Goal: Task Accomplishment & Management: Use online tool/utility

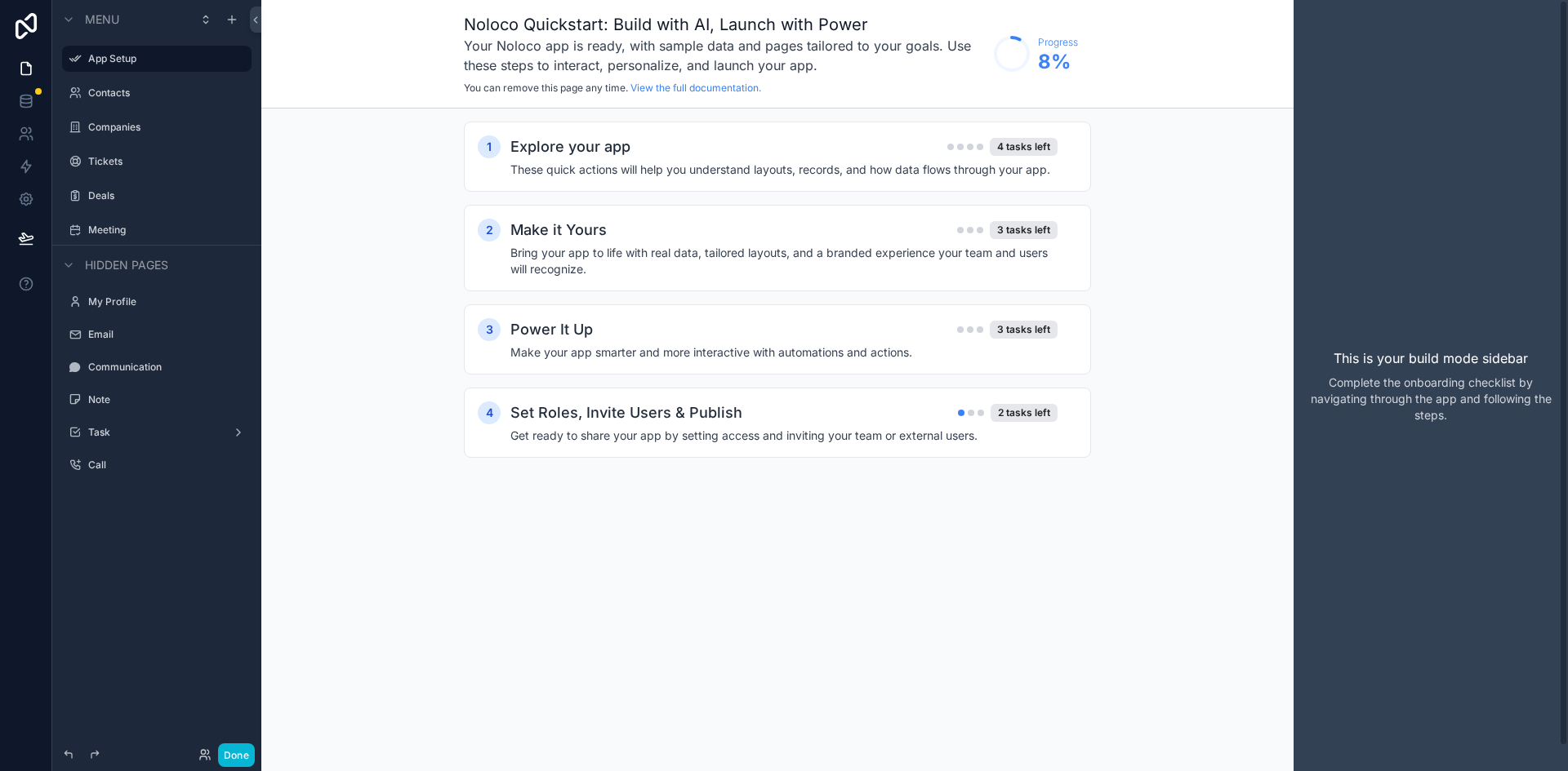
click at [1410, 386] on p "Complete the onboarding checklist by navigating through the app and following t…" at bounding box center [1430, 399] width 248 height 49
click at [30, 105] on icon at bounding box center [26, 101] width 16 height 16
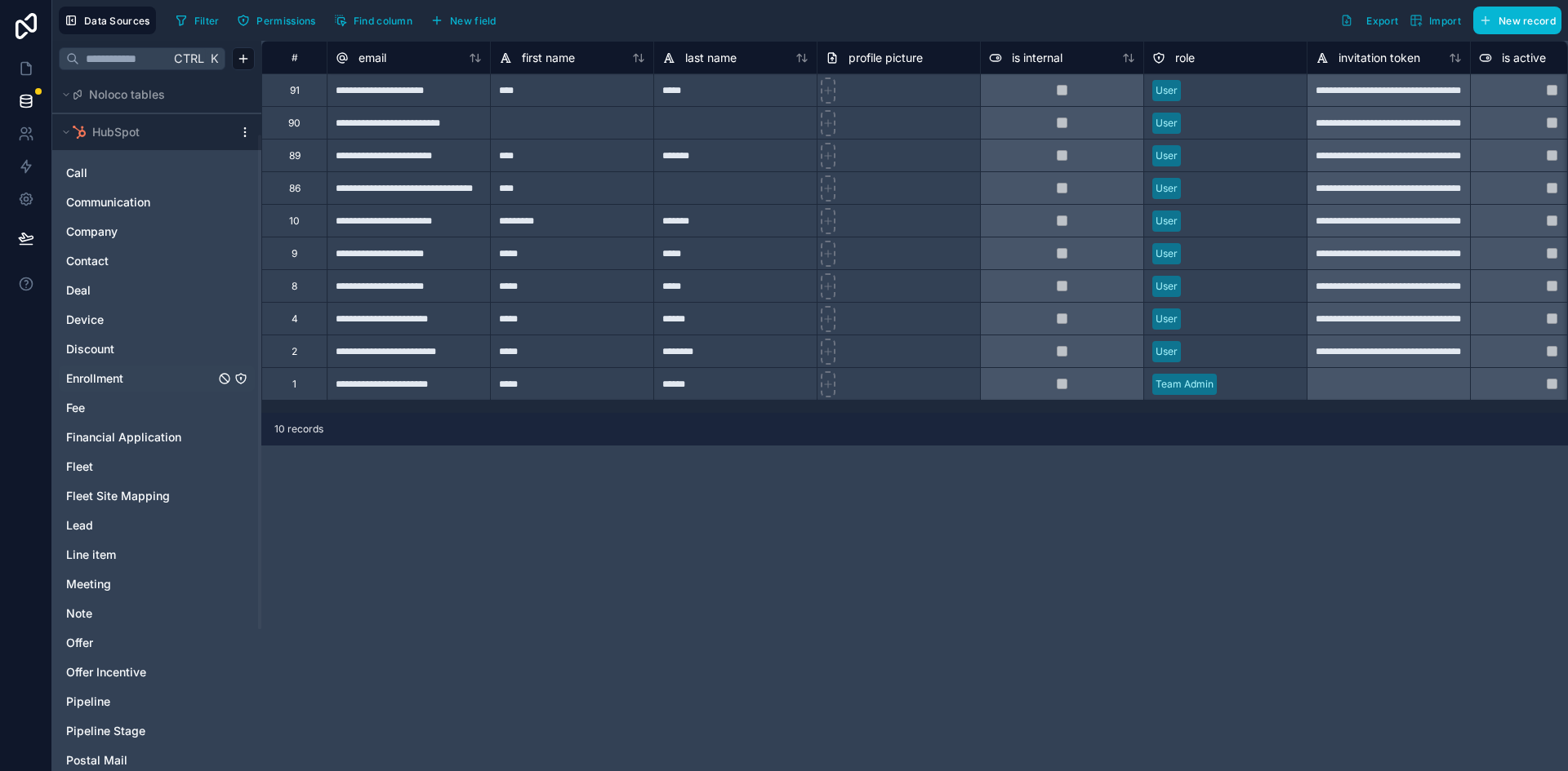
scroll to position [82, 0]
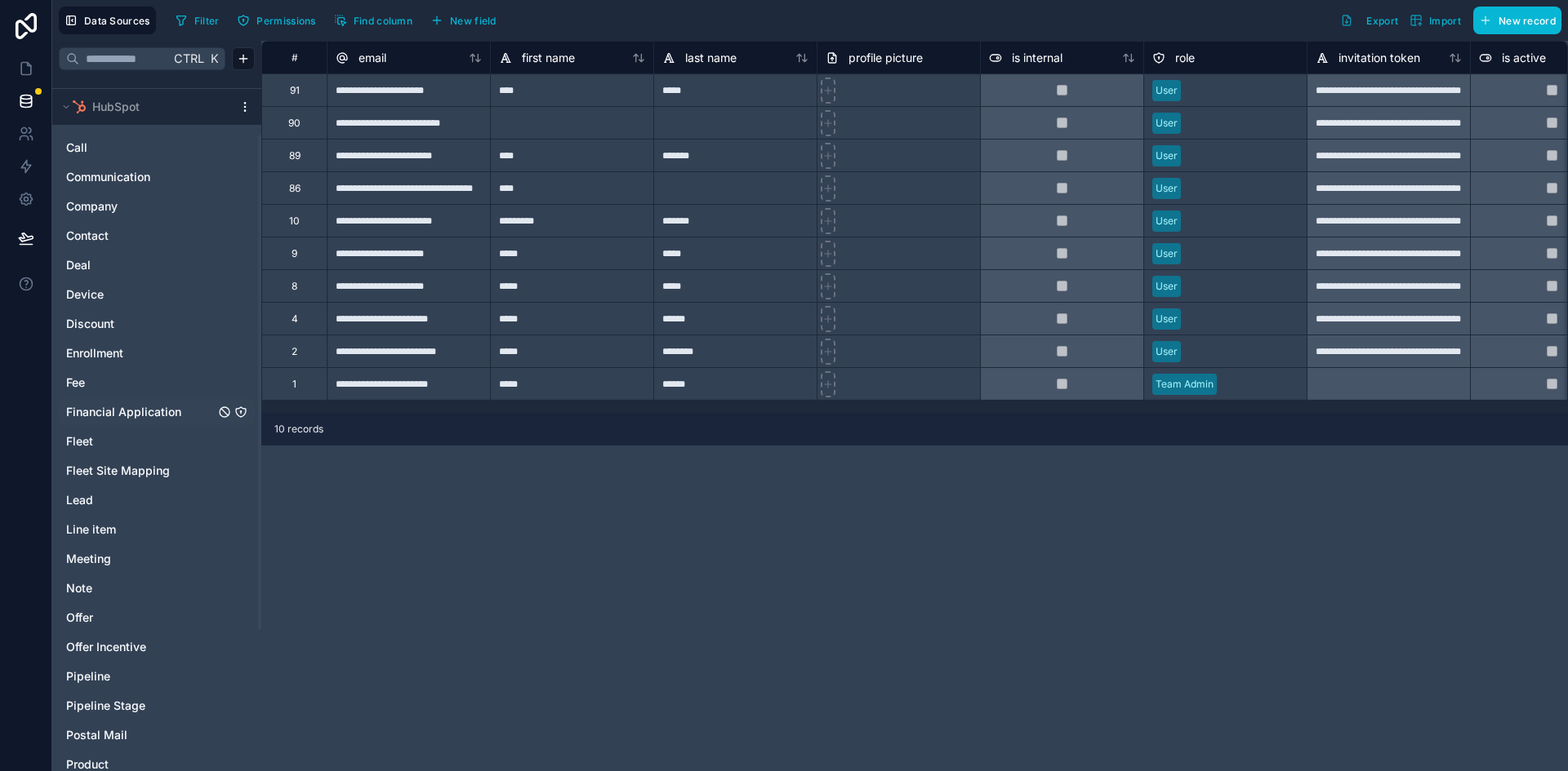
click at [243, 408] on icon "Financial Application" at bounding box center [241, 412] width 10 height 10
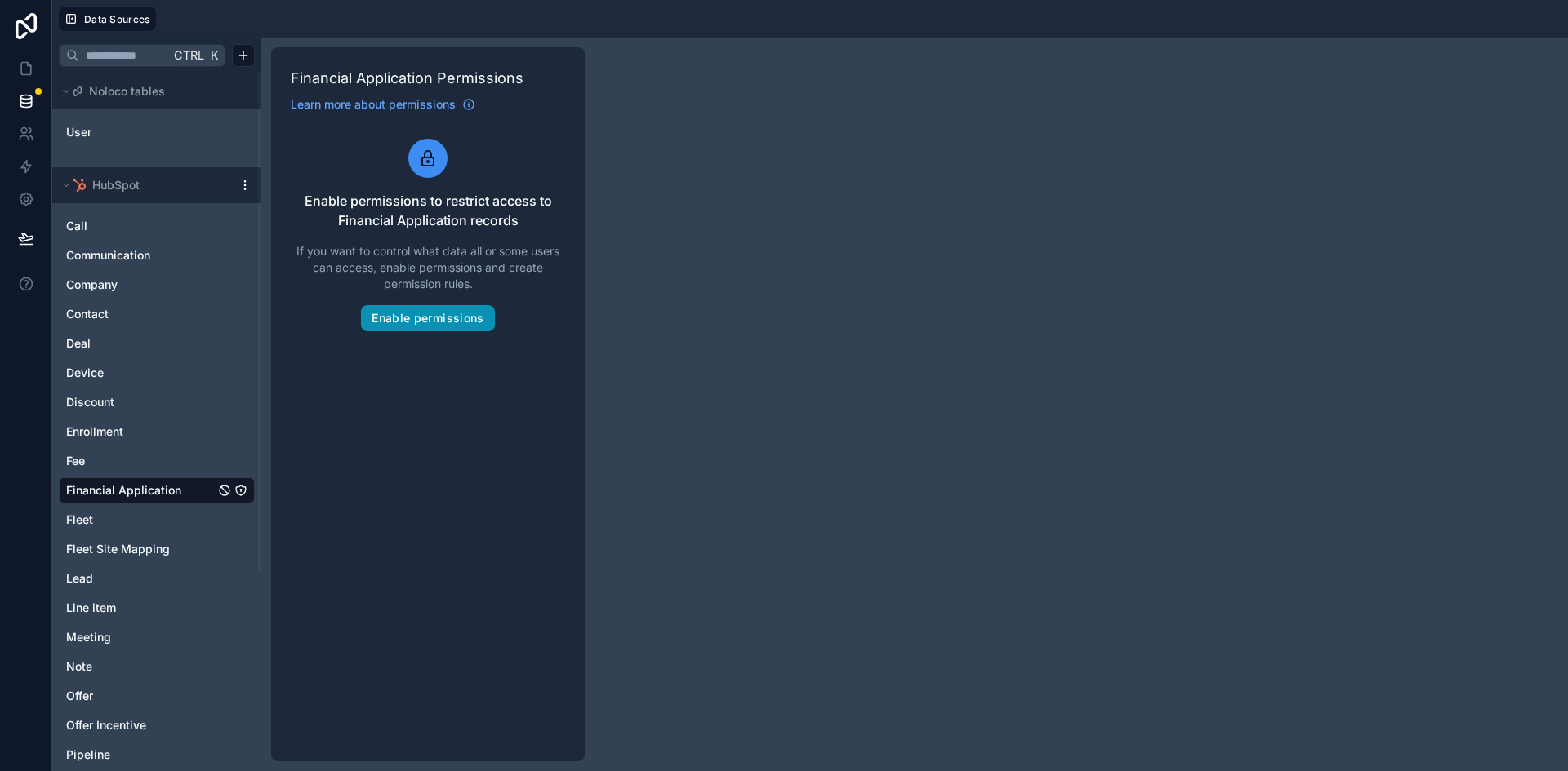
click at [460, 315] on button "Enable permissions" at bounding box center [428, 317] width 134 height 26
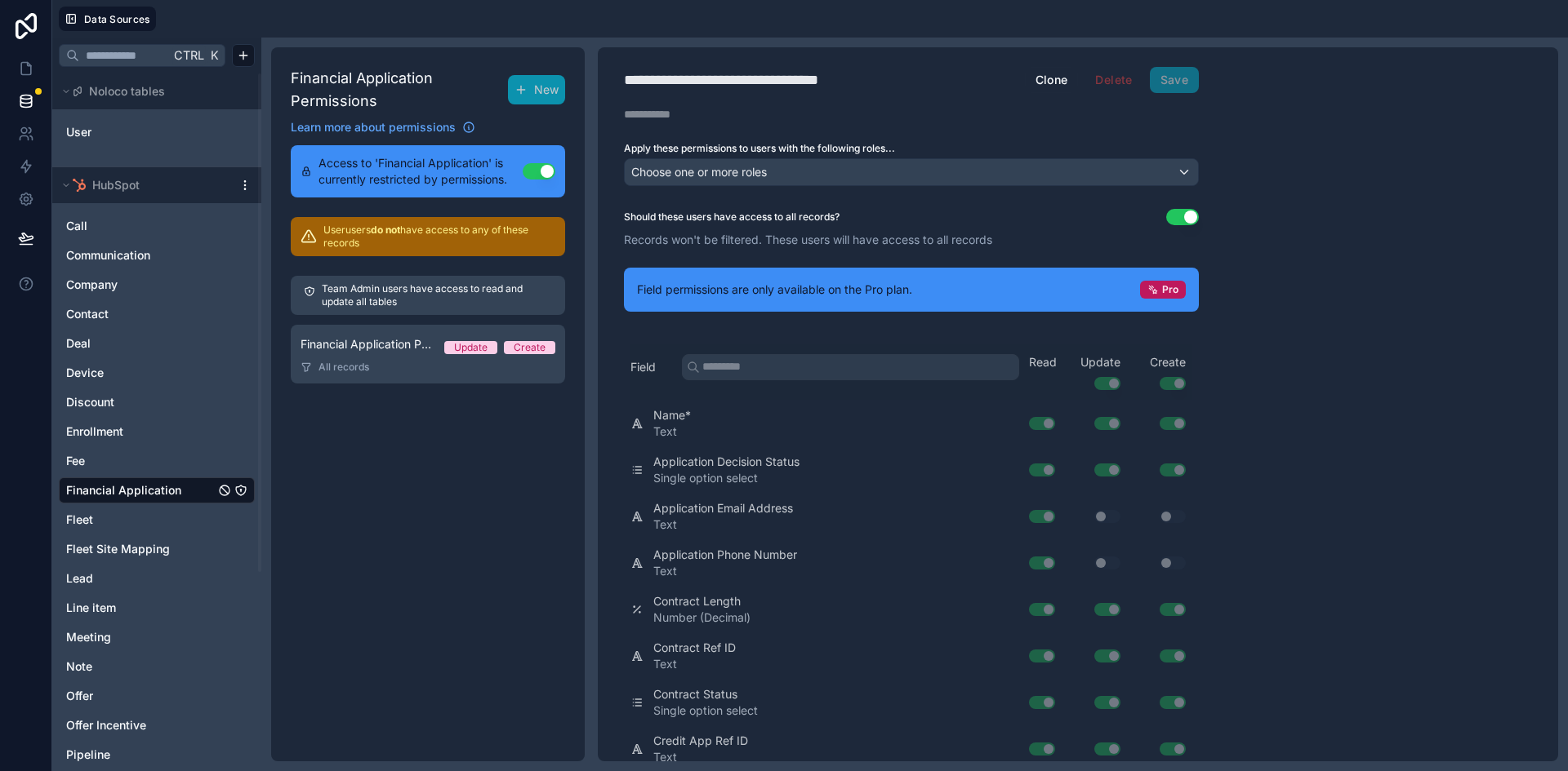
click at [842, 75] on div "**********" at bounding box center [747, 79] width 247 height 23
click at [879, 73] on h1 "**********" at bounding box center [824, 79] width 401 height 23
click at [851, 73] on div "**********" at bounding box center [747, 79] width 247 height 23
click at [863, 77] on div "**********" at bounding box center [747, 79] width 247 height 23
drag, startPoint x: 858, startPoint y: 82, endPoint x: 590, endPoint y: 84, distance: 268.0
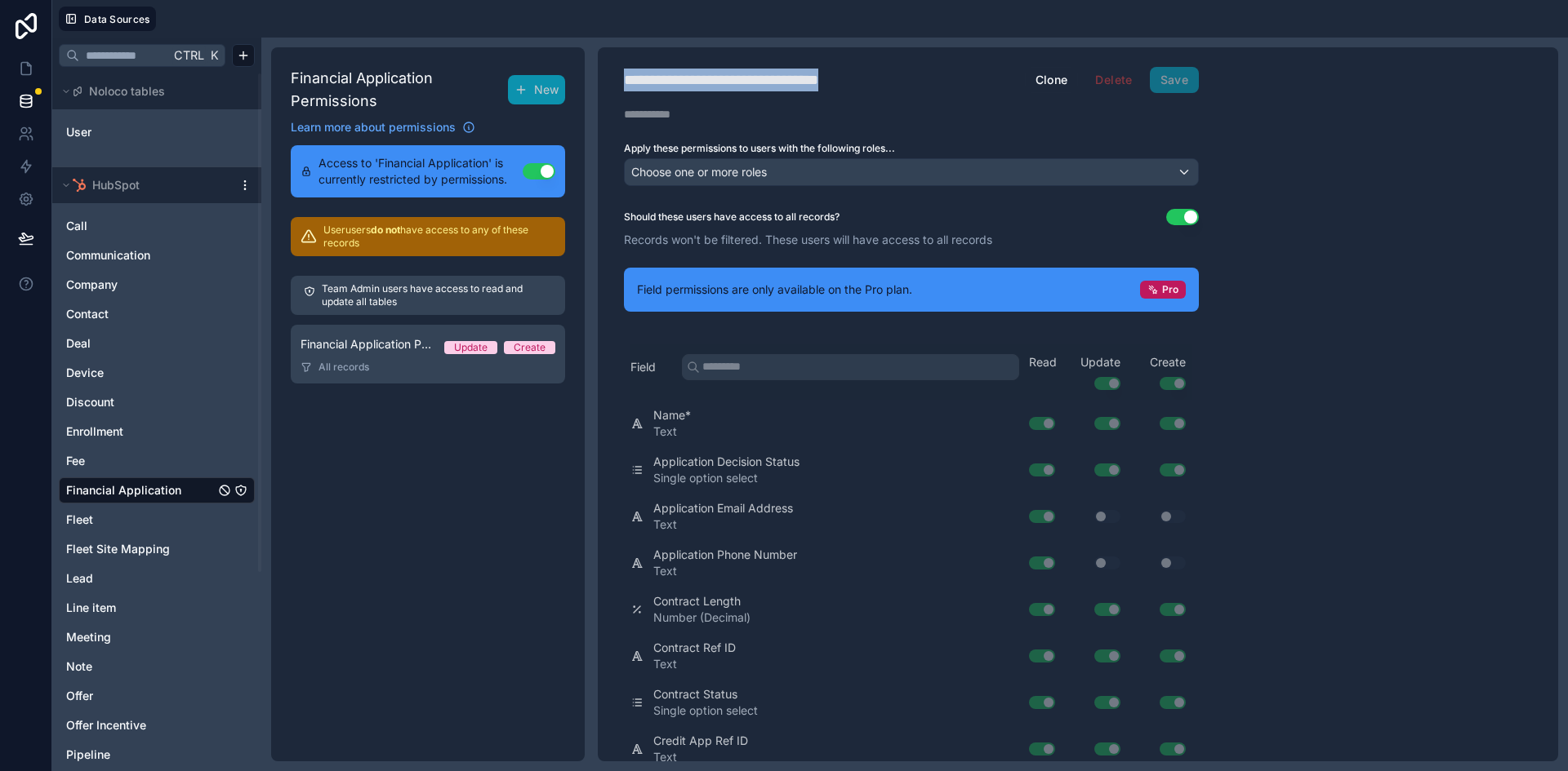
click at [590, 84] on div "**********" at bounding box center [915, 405] width 1306 height 734
type div "**********"
click at [1170, 286] on span "Pro" at bounding box center [1170, 289] width 16 height 13
click at [1164, 288] on span "Pro" at bounding box center [1170, 289] width 16 height 13
click at [470, 477] on div "Financial Application Permissions New Learn more about permissions Access to 'F…" at bounding box center [428, 404] width 314 height 714
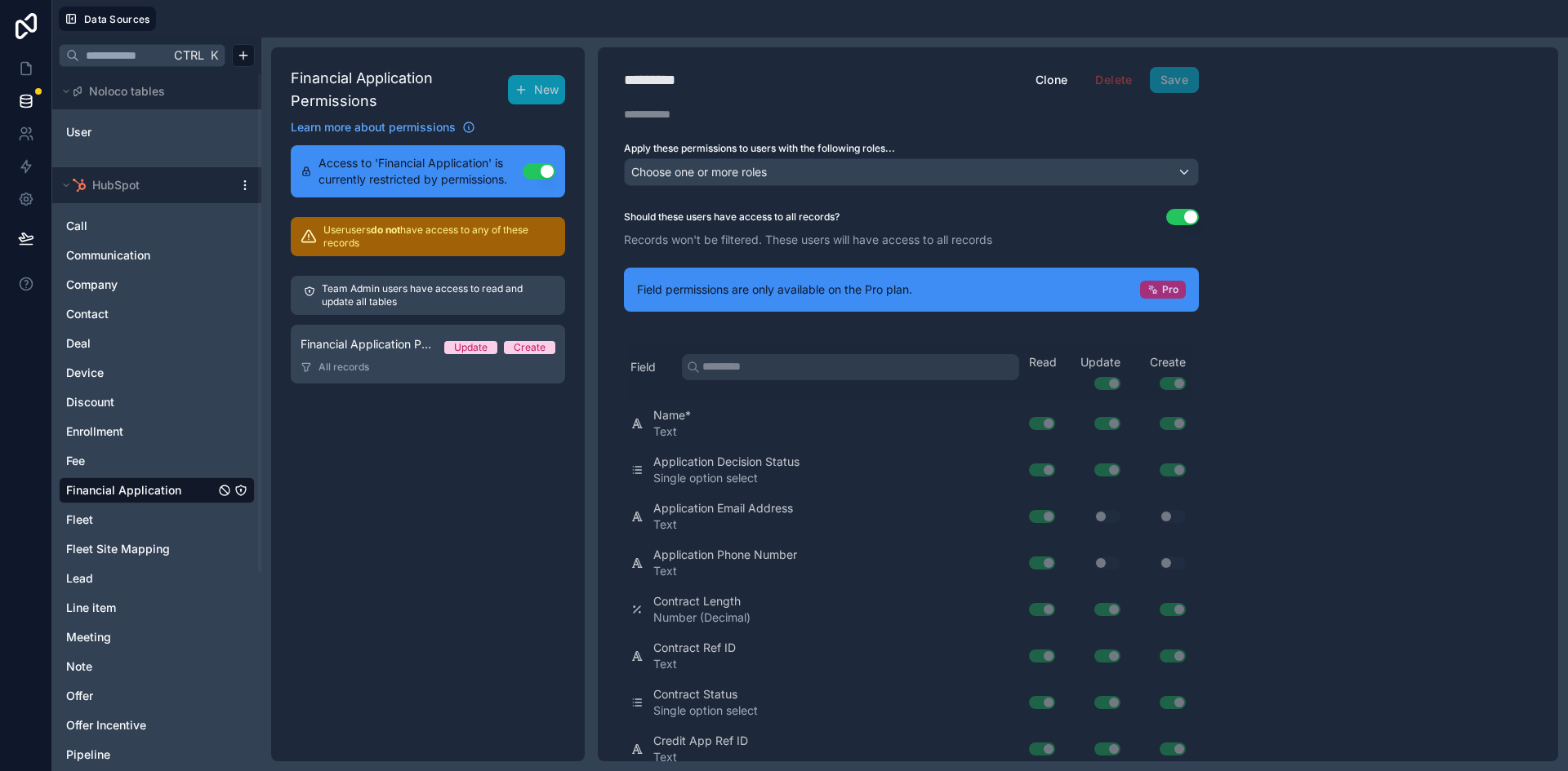
click at [1165, 287] on span "Pro" at bounding box center [1170, 289] width 16 height 13
click at [26, 22] on icon at bounding box center [26, 25] width 32 height 26
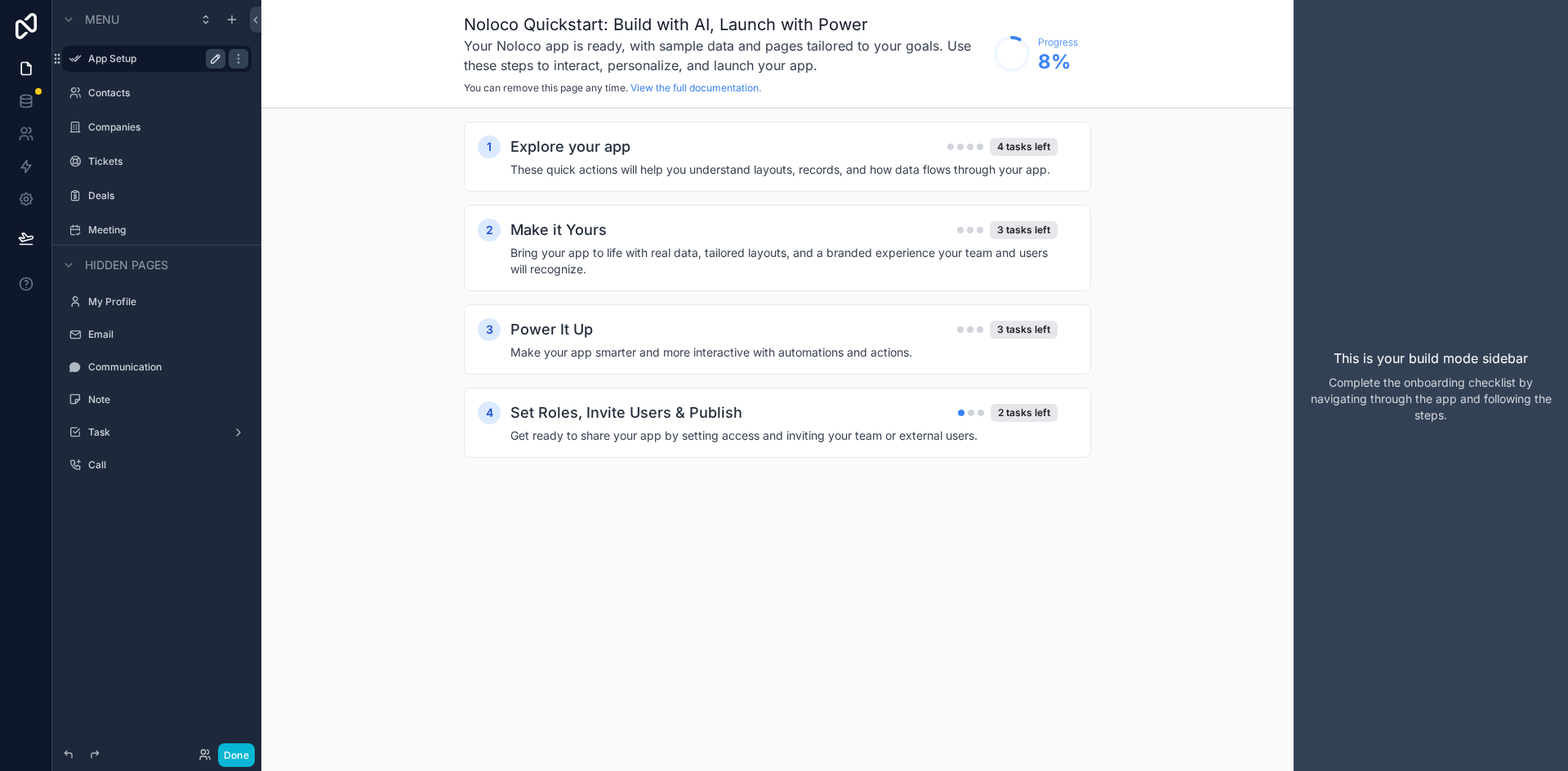
click at [215, 60] on icon "scrollable content" at bounding box center [216, 59] width 13 height 13
click at [216, 64] on icon "scrollable content" at bounding box center [216, 59] width 13 height 13
click at [229, 19] on icon "scrollable content" at bounding box center [232, 19] width 13 height 13
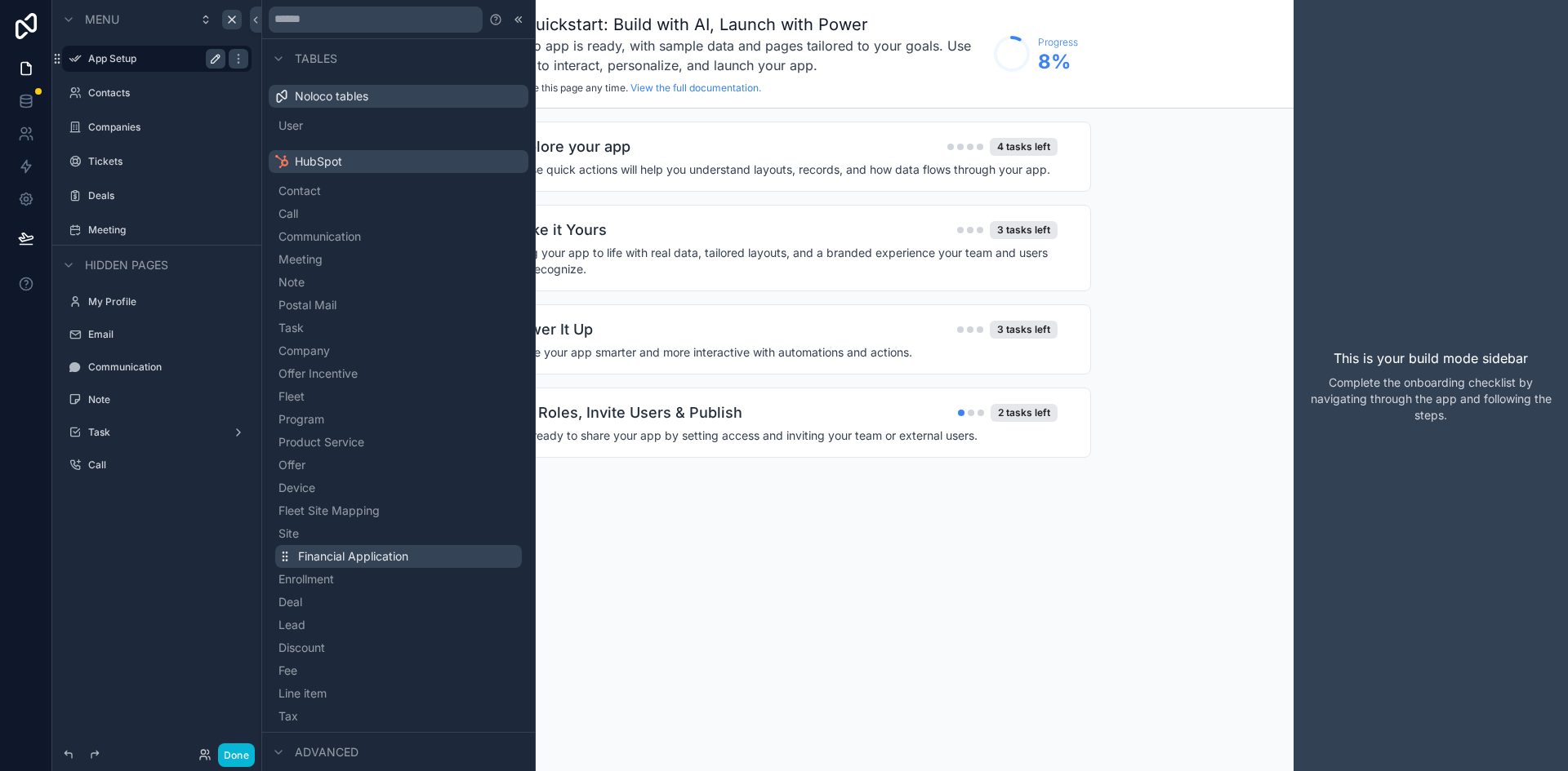
click at [391, 555] on span "Financial Application" at bounding box center [353, 556] width 110 height 16
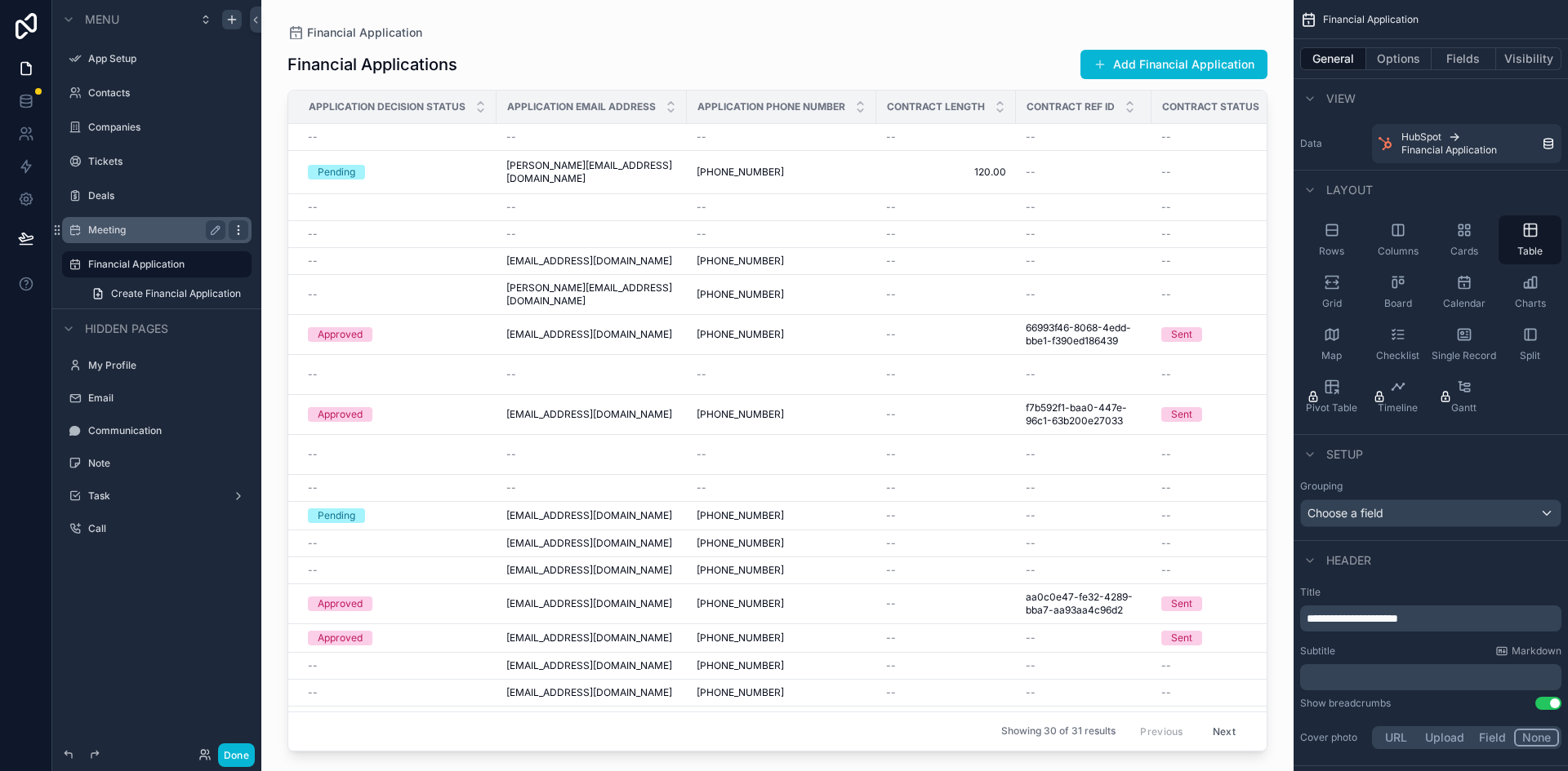
click at [245, 227] on div "scrollable content" at bounding box center [238, 230] width 20 height 20
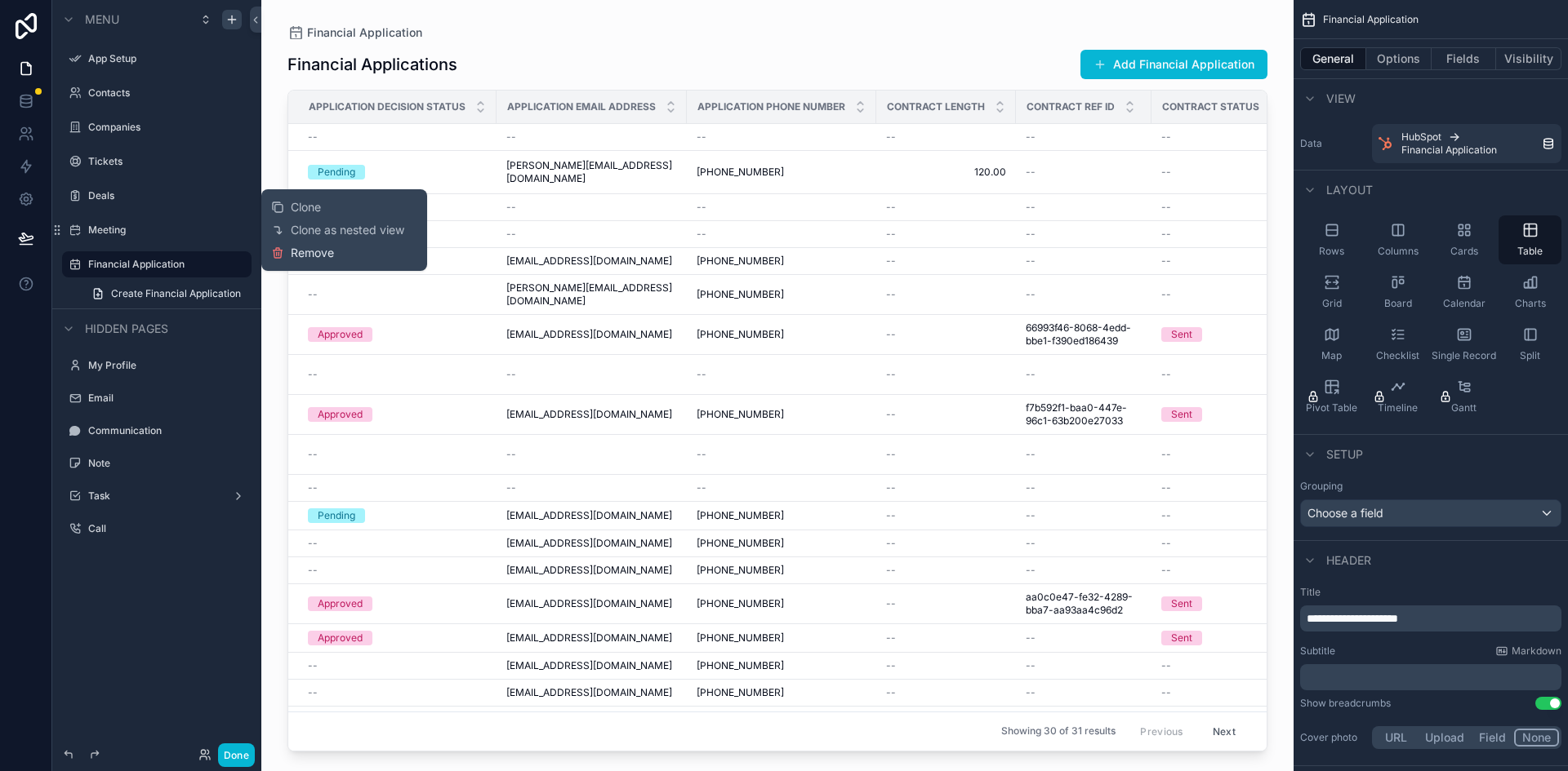
click at [331, 252] on span "Remove" at bounding box center [312, 253] width 43 height 16
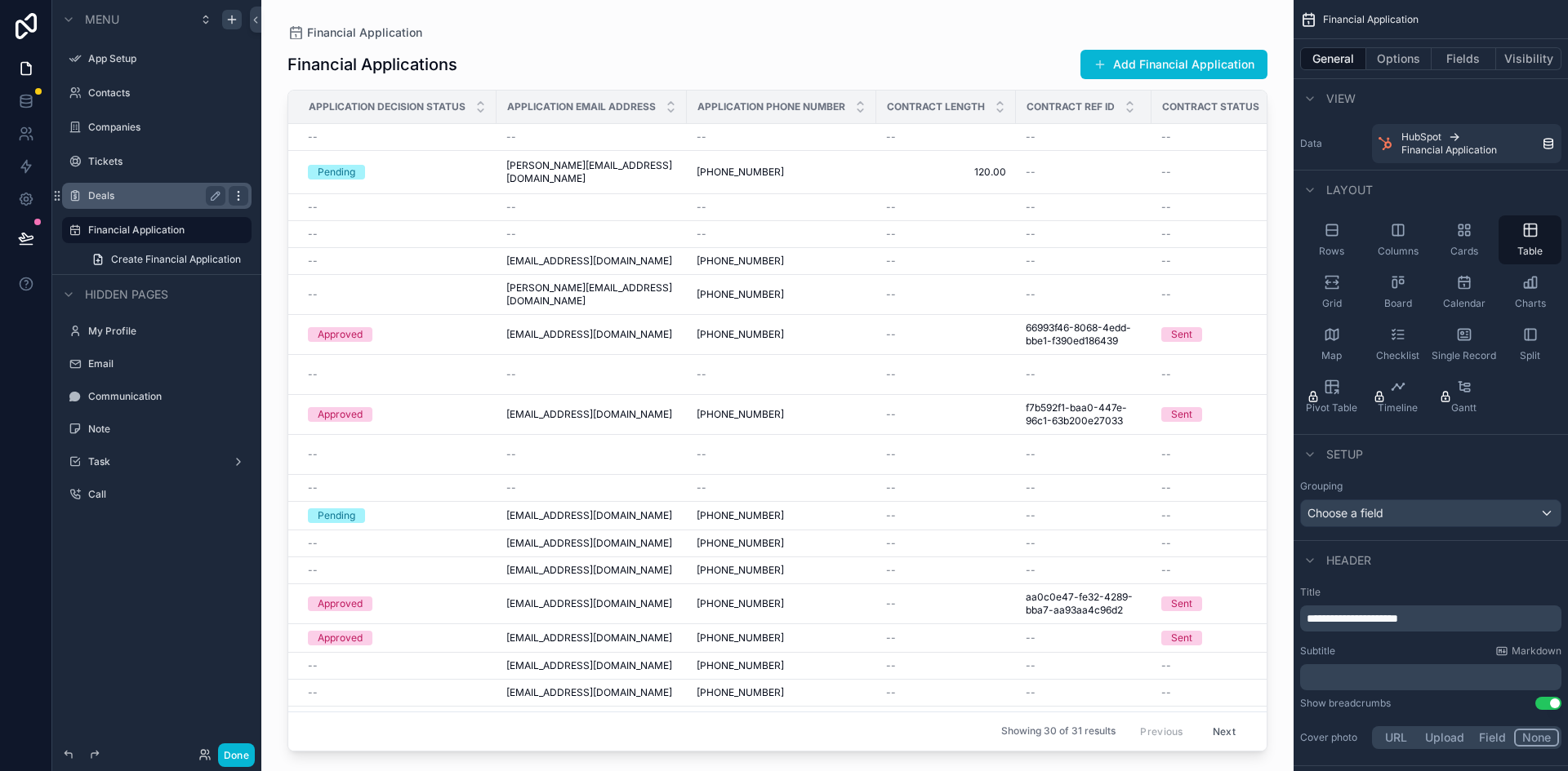
click at [237, 195] on icon "scrollable content" at bounding box center [237, 195] width 1 height 1
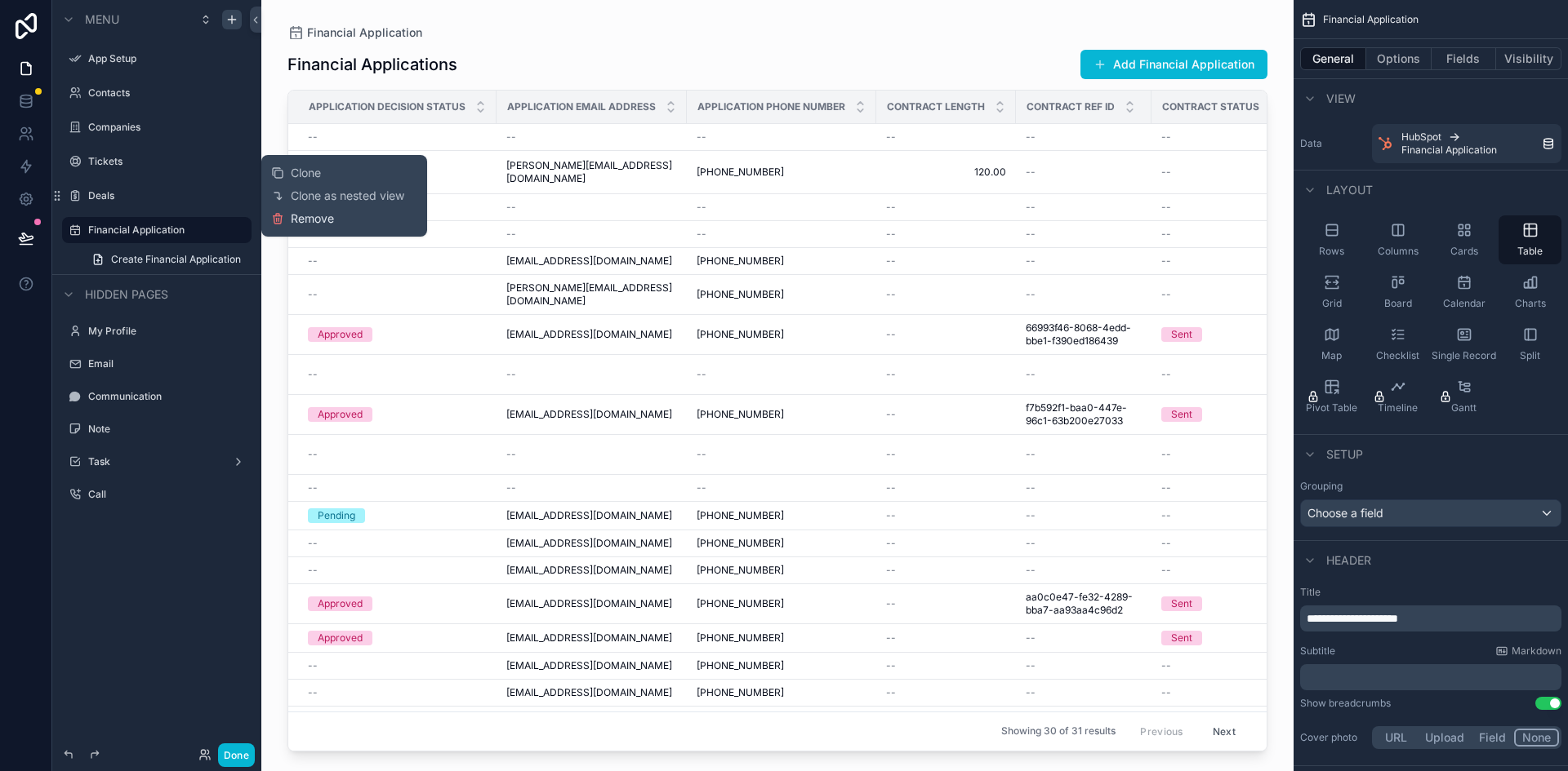
click at [300, 218] on span "Remove" at bounding box center [312, 218] width 43 height 16
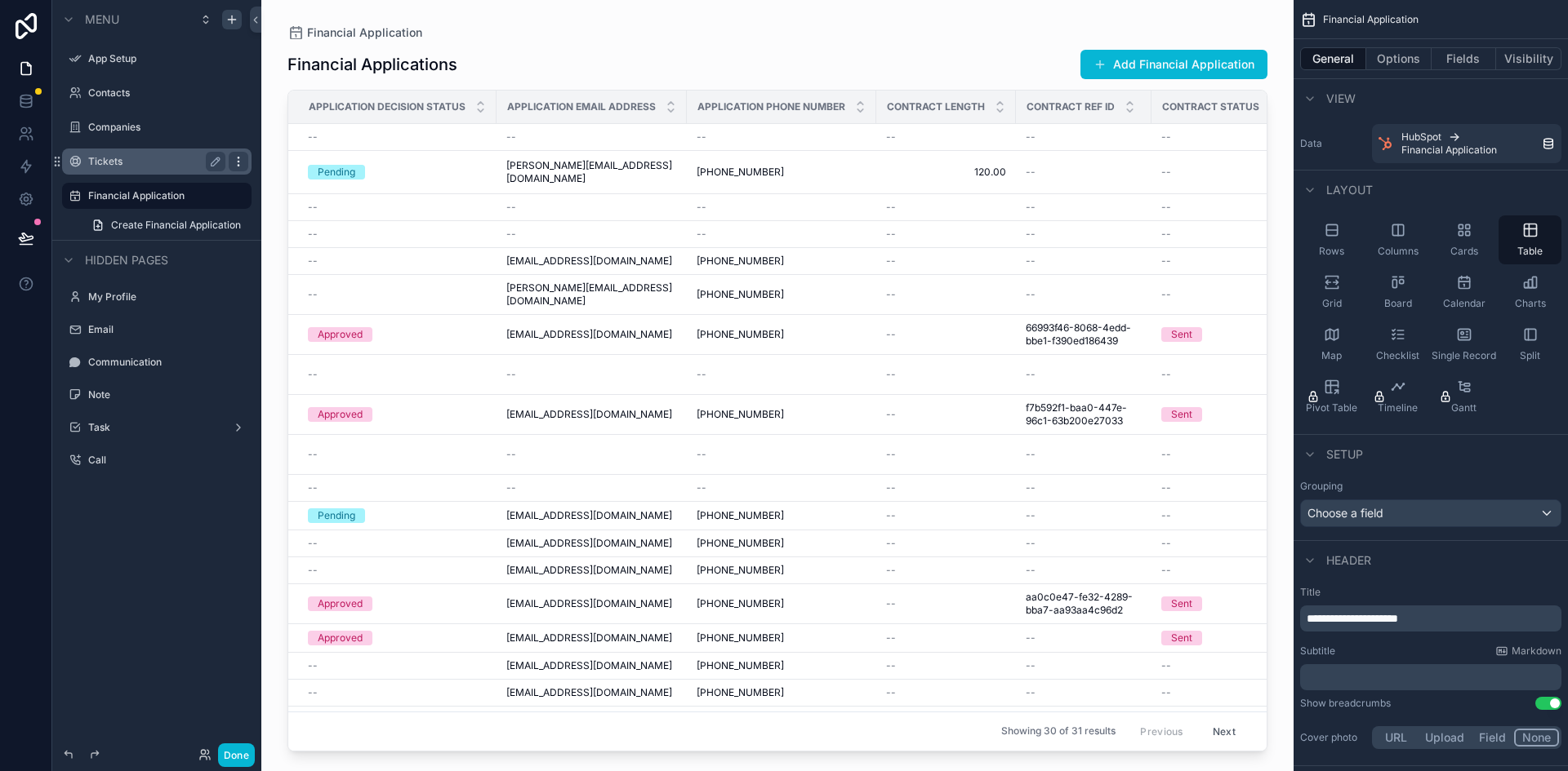
click at [235, 164] on icon "scrollable content" at bounding box center [238, 161] width 13 height 13
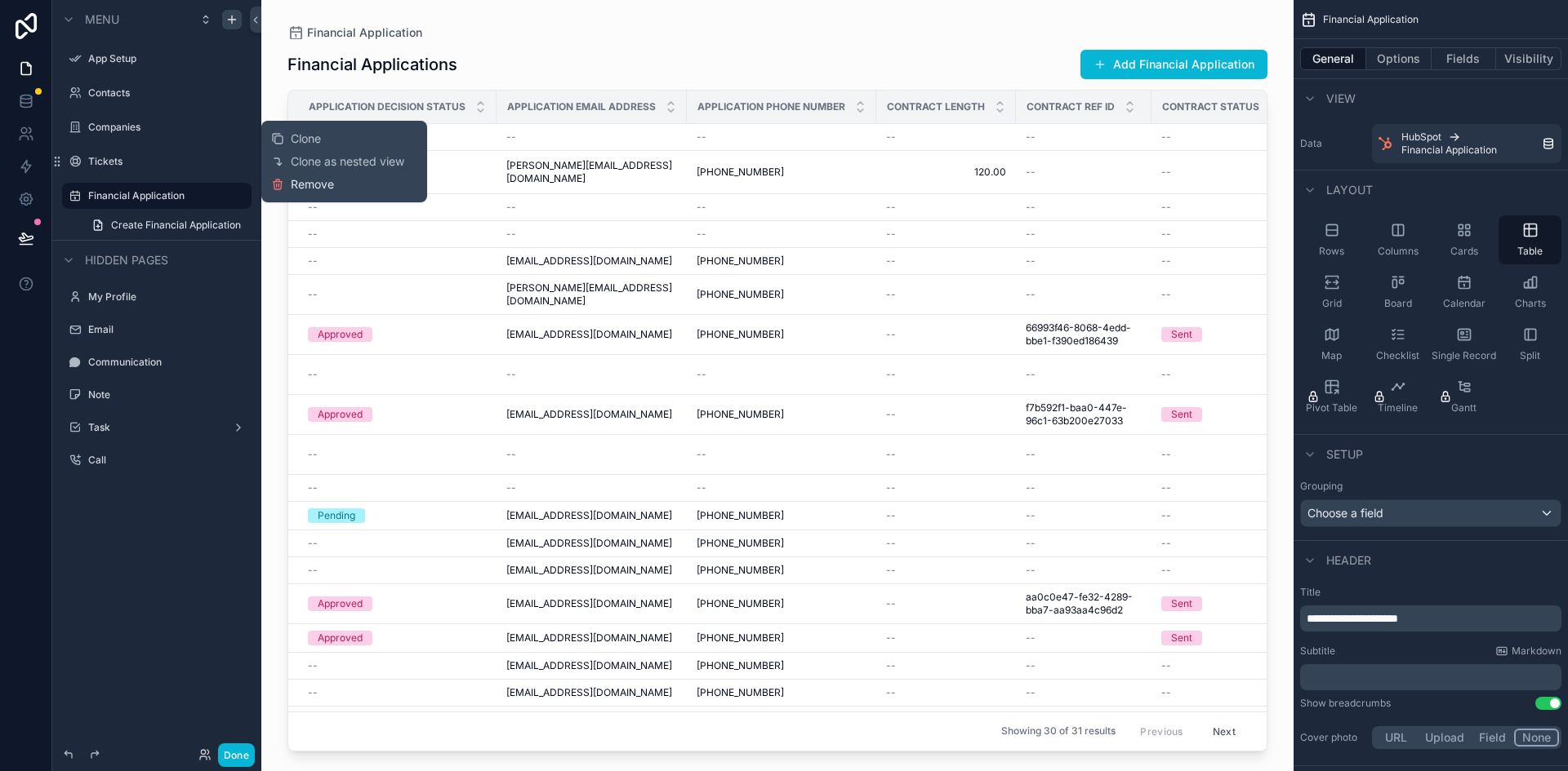
click at [310, 186] on span "Remove" at bounding box center [312, 184] width 43 height 16
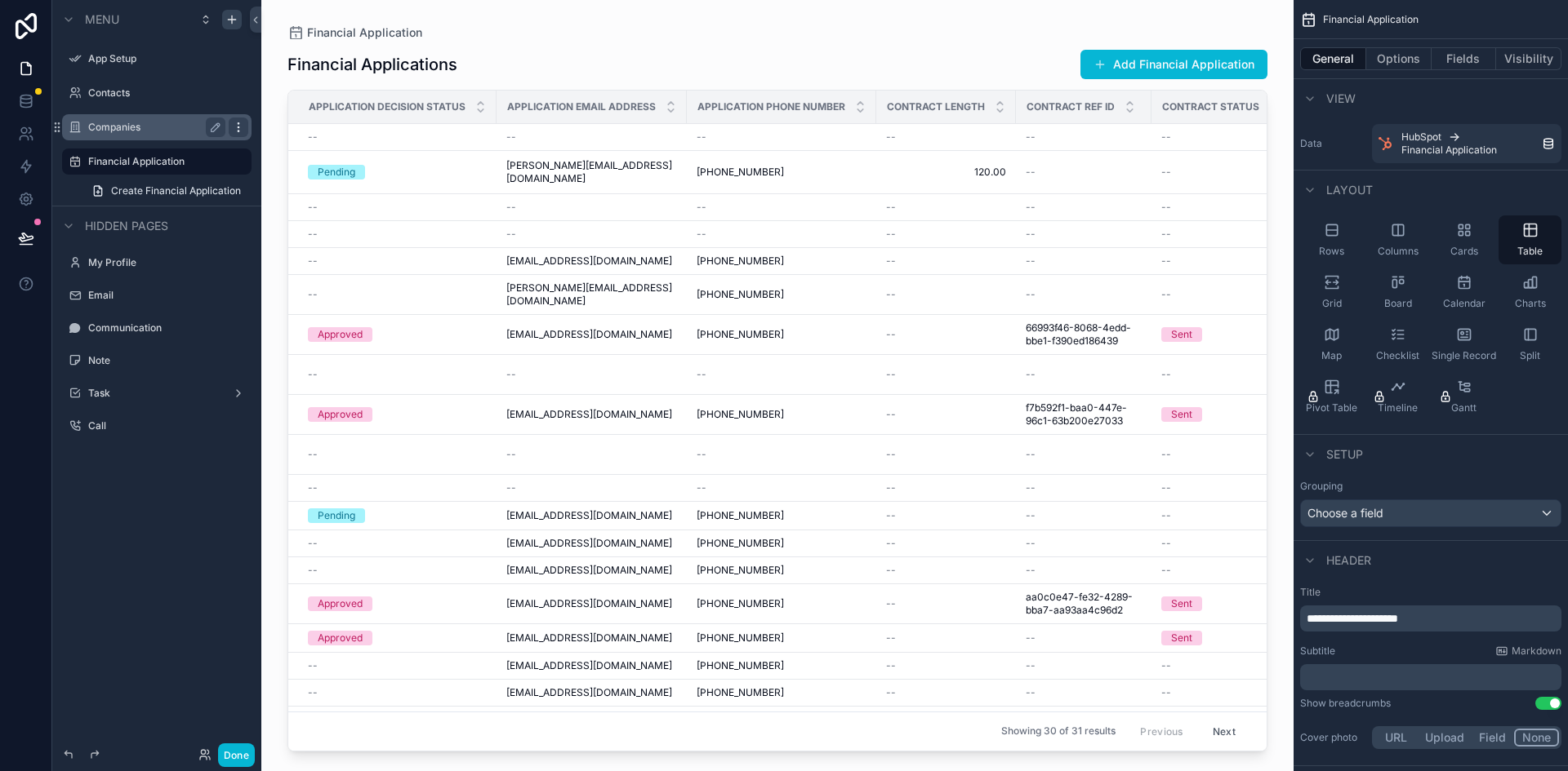
click at [237, 126] on icon "scrollable content" at bounding box center [237, 126] width 1 height 1
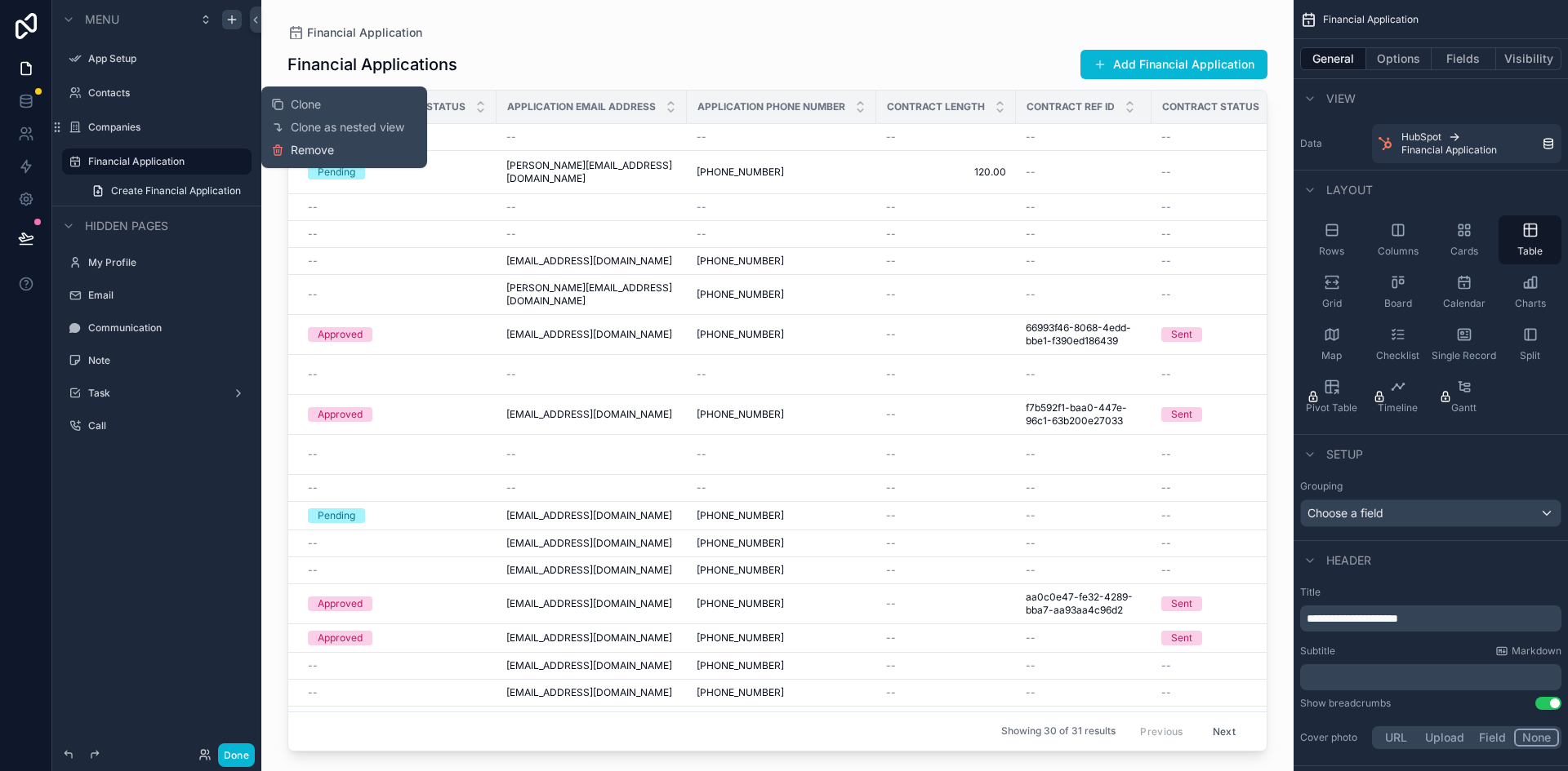
click at [296, 151] on span "Remove" at bounding box center [312, 150] width 43 height 16
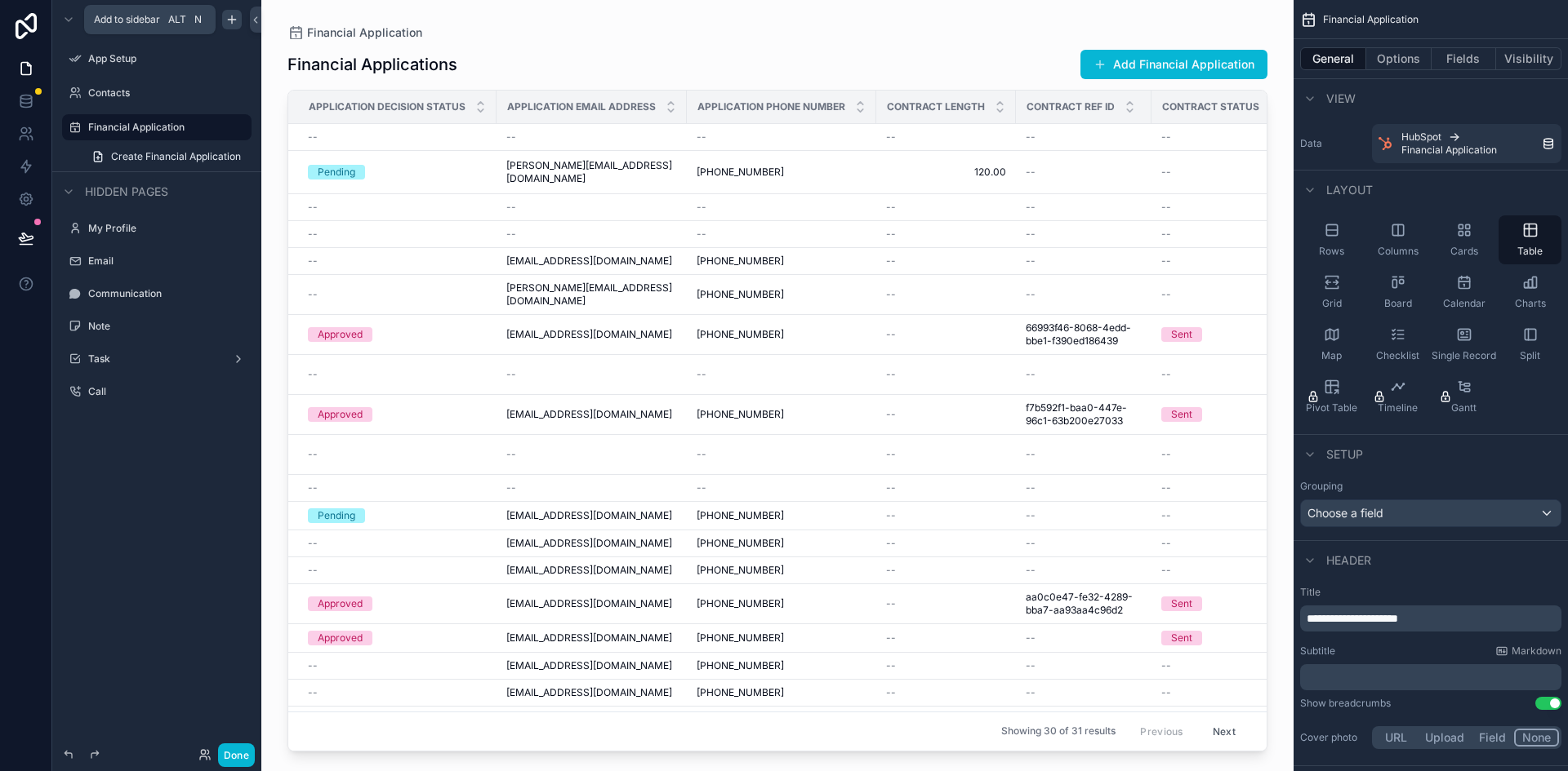
click at [231, 23] on icon "scrollable content" at bounding box center [232, 19] width 13 height 13
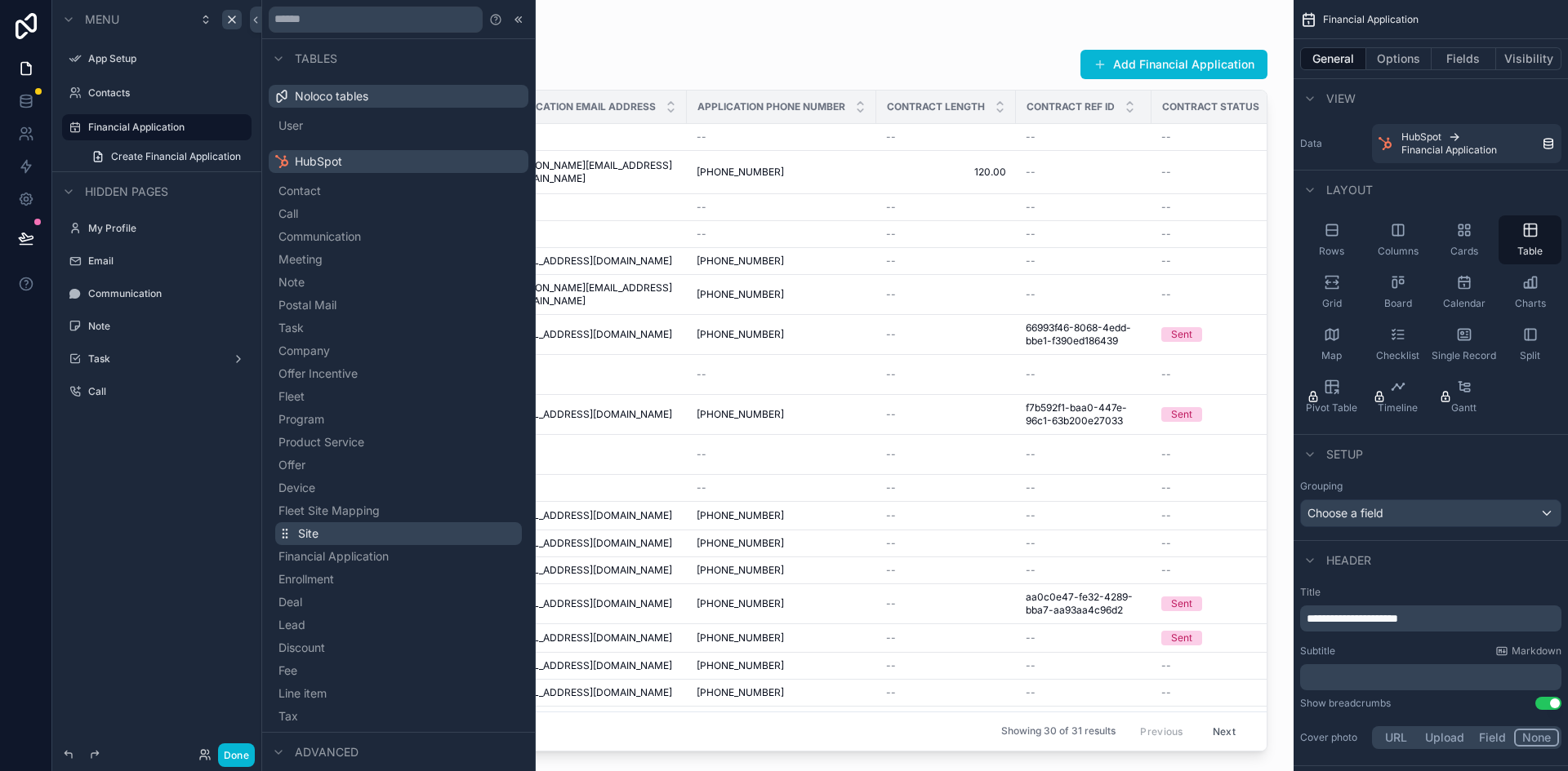
click at [420, 528] on button "Site" at bounding box center [398, 533] width 246 height 23
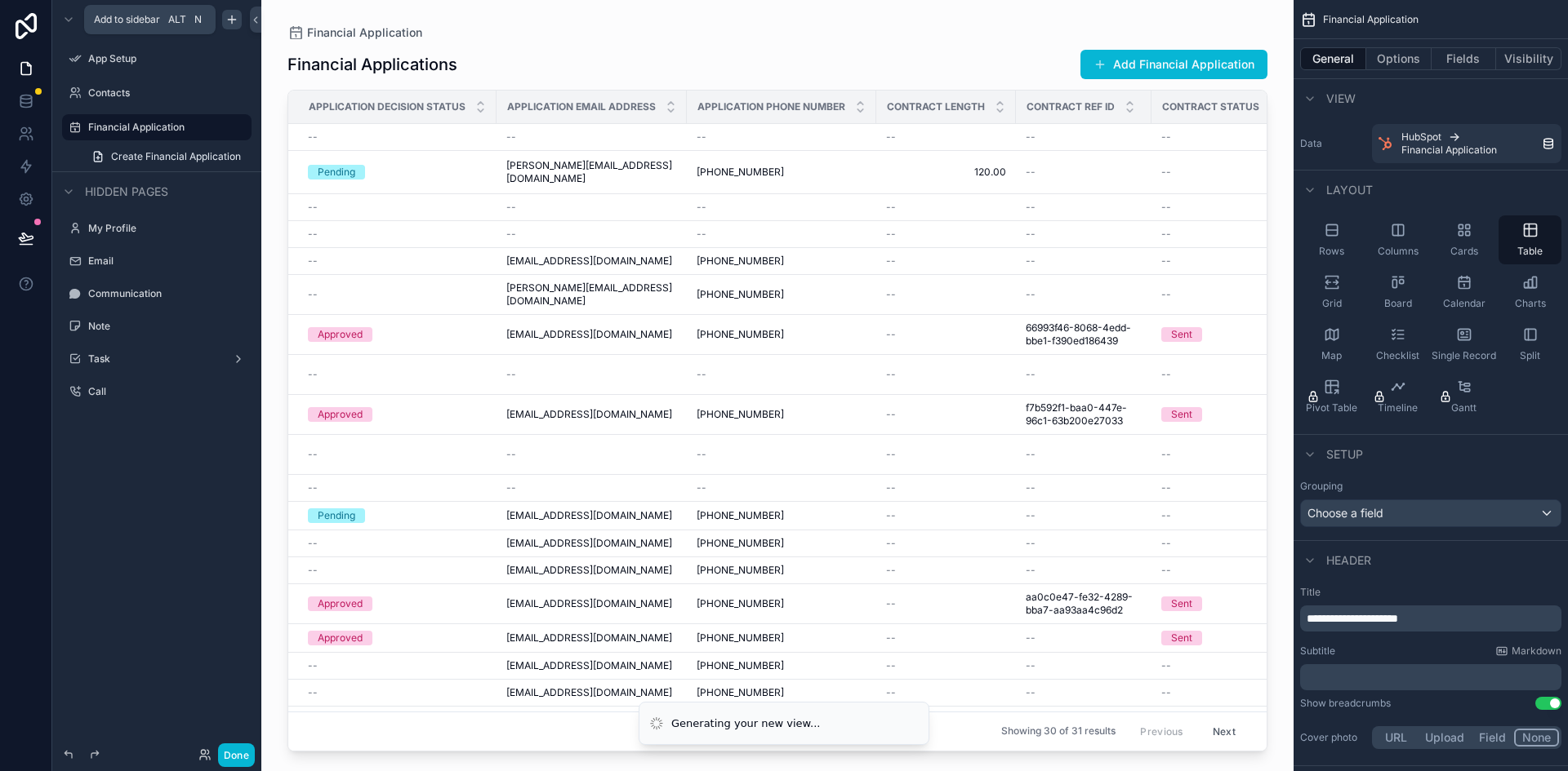
click at [229, 21] on icon "scrollable content" at bounding box center [232, 19] width 13 height 13
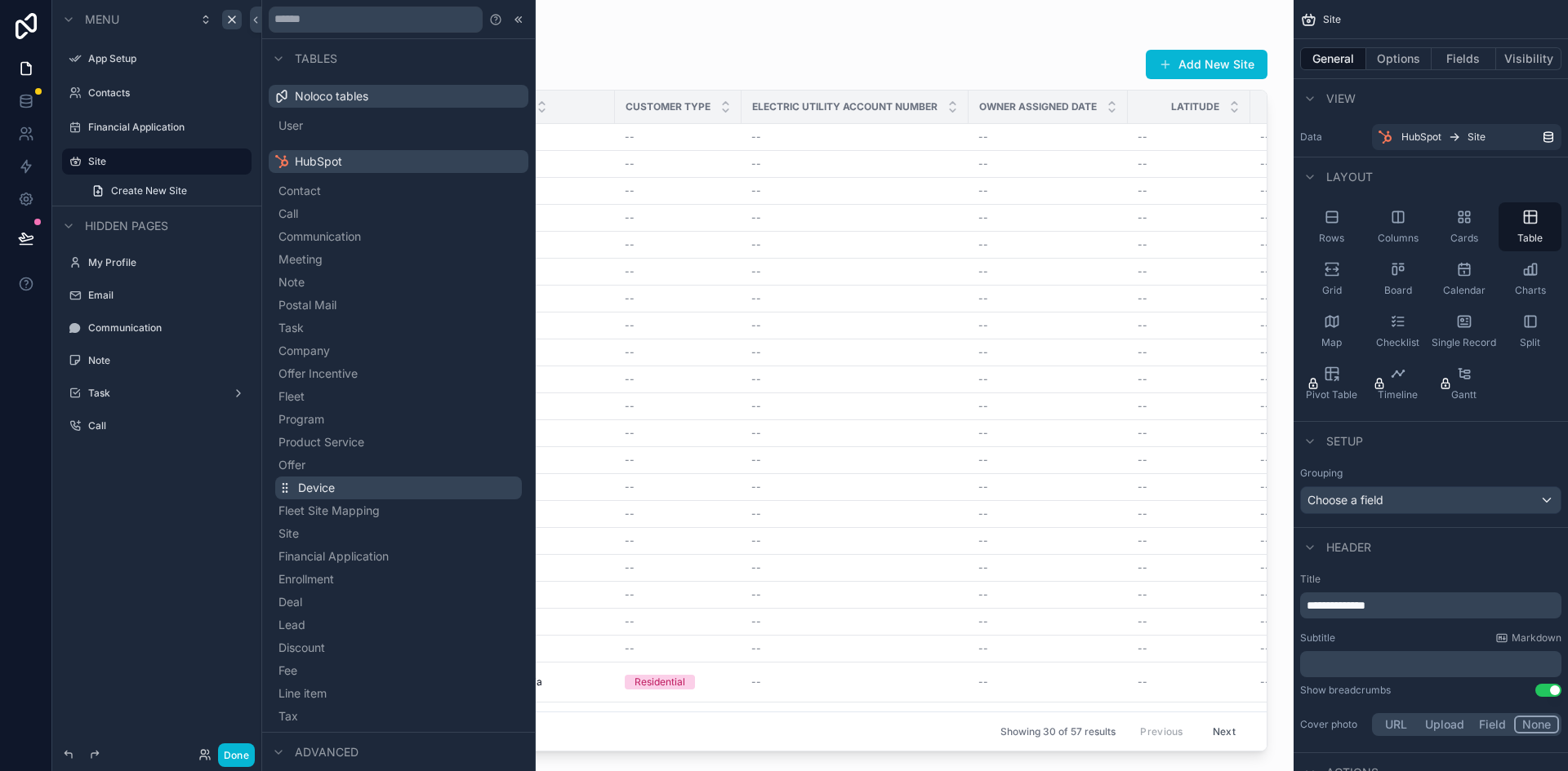
click at [374, 485] on button "Device" at bounding box center [398, 488] width 246 height 23
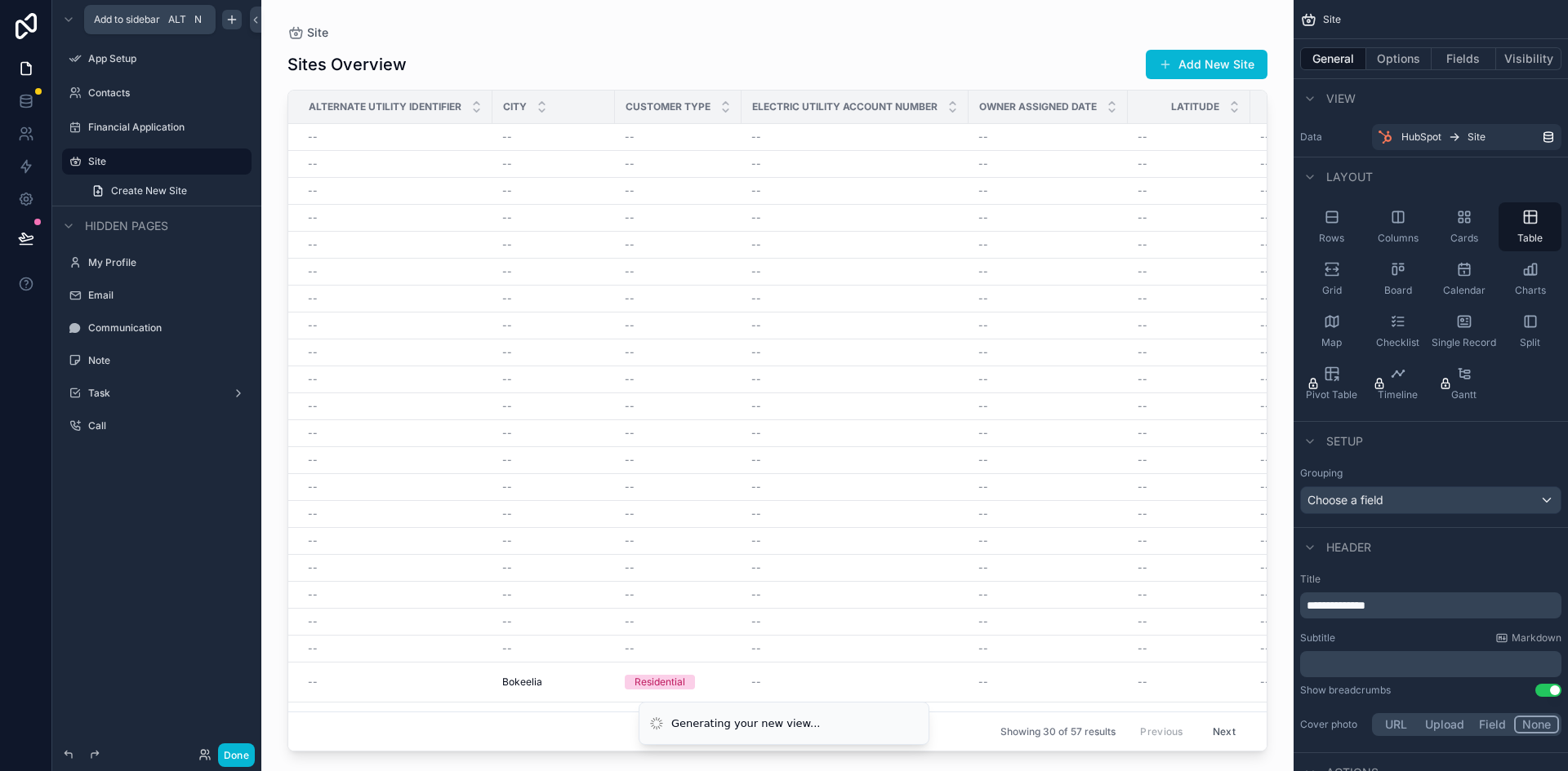
click at [234, 18] on icon "scrollable content" at bounding box center [232, 19] width 13 height 13
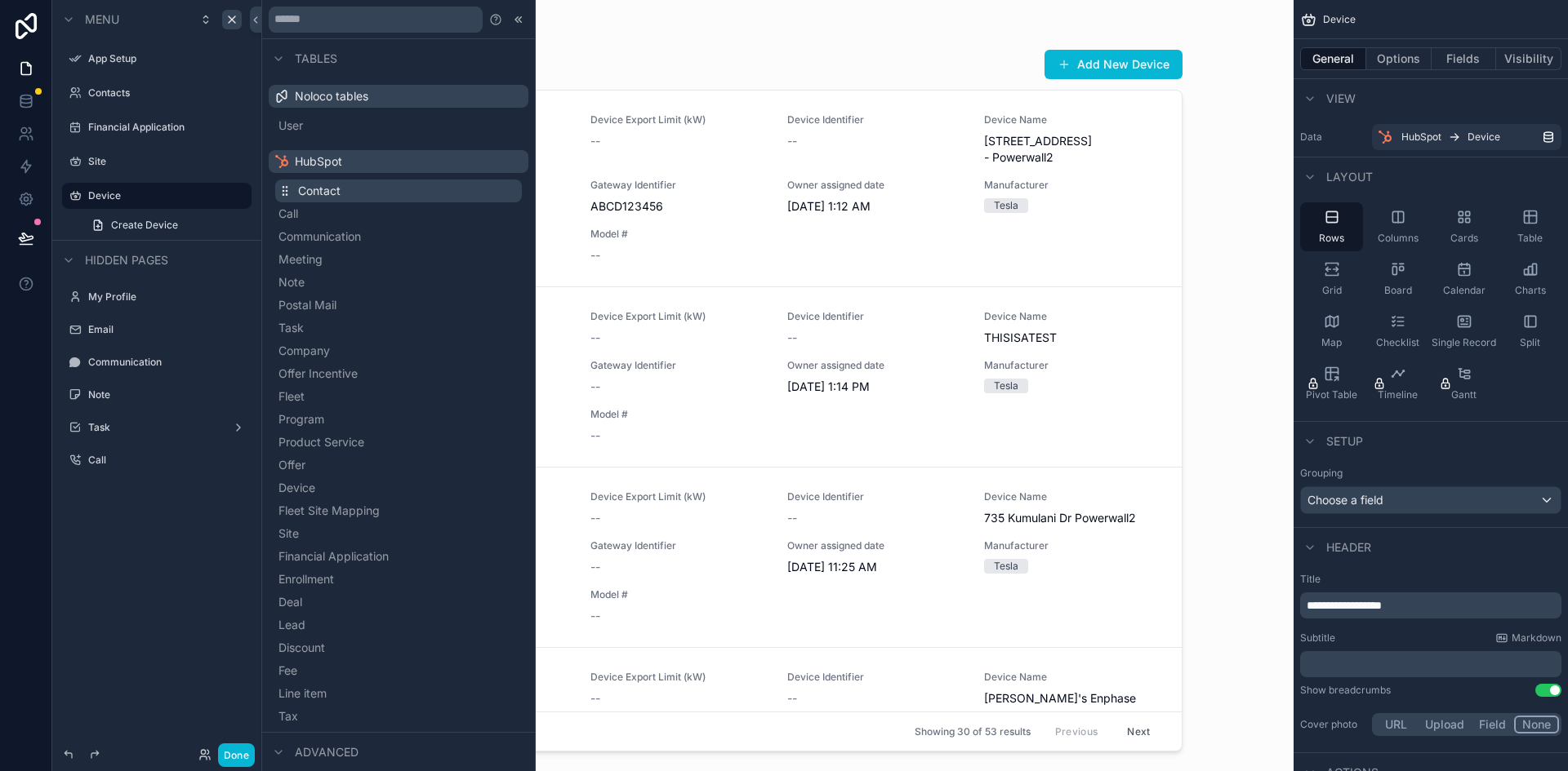
click at [365, 185] on button "Contact" at bounding box center [398, 190] width 246 height 23
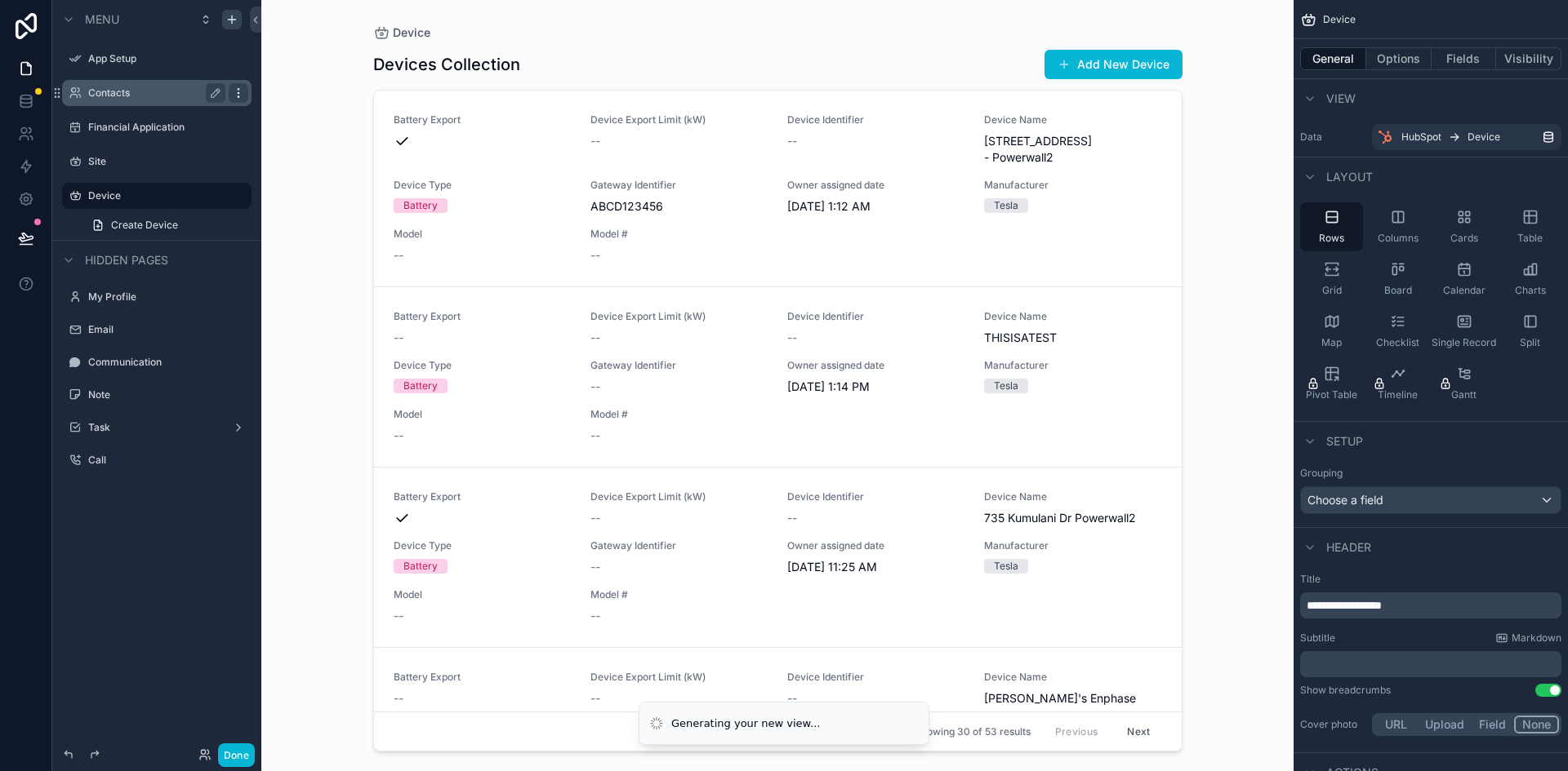
click at [238, 92] on icon "scrollable content" at bounding box center [237, 92] width 1 height 1
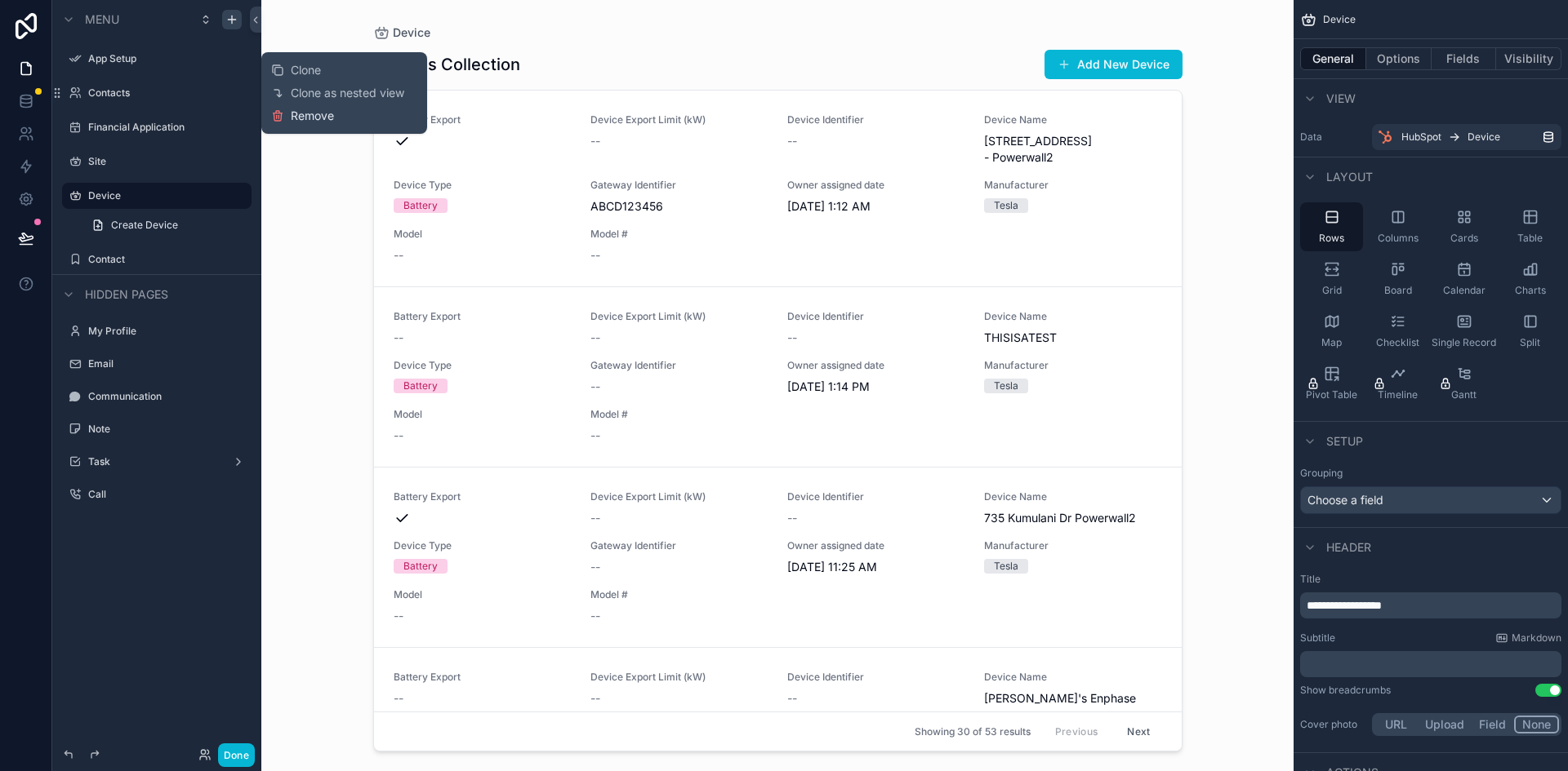
click at [283, 114] on icon at bounding box center [277, 115] width 13 height 13
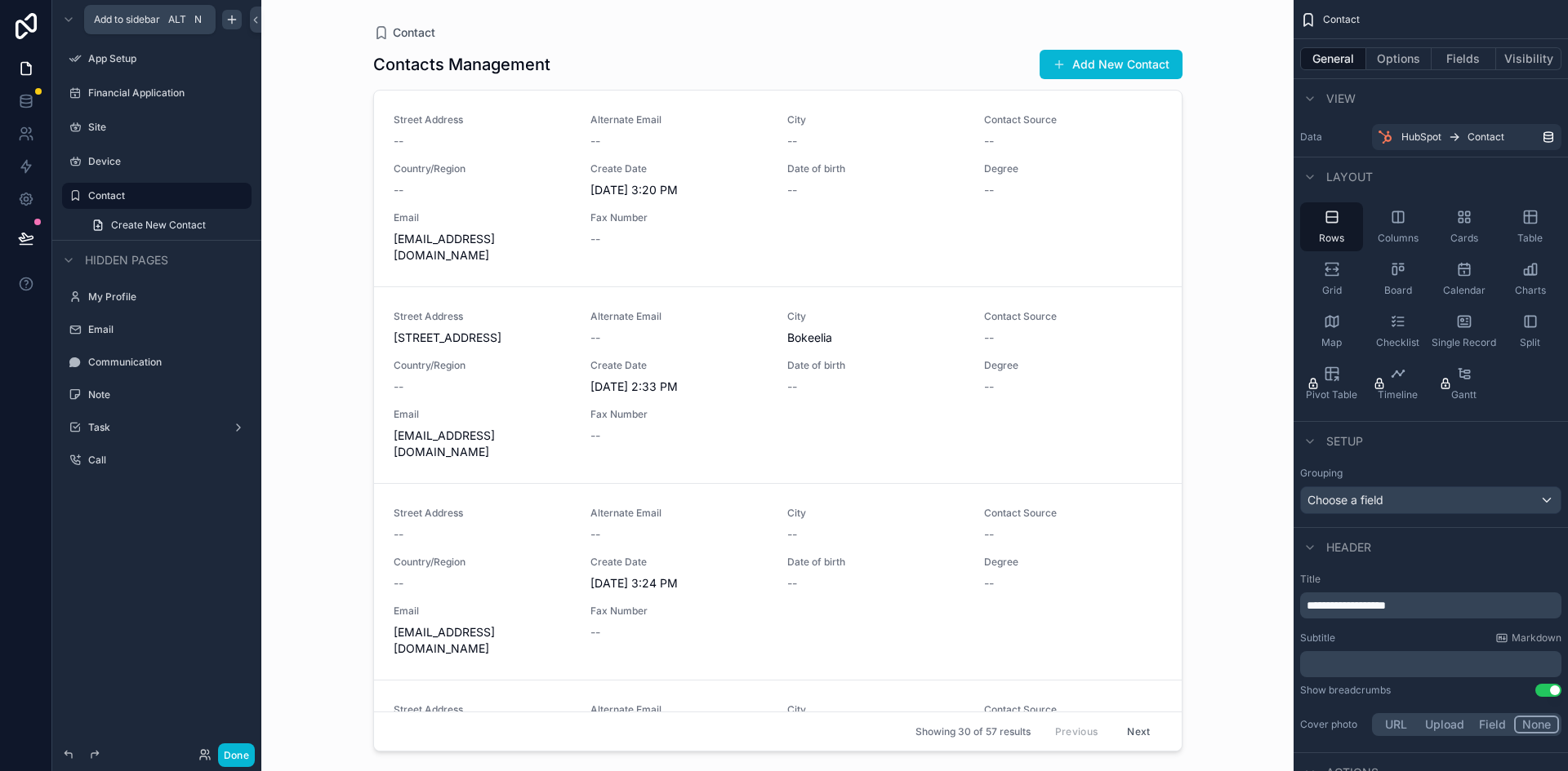
click at [228, 22] on icon "scrollable content" at bounding box center [232, 19] width 13 height 13
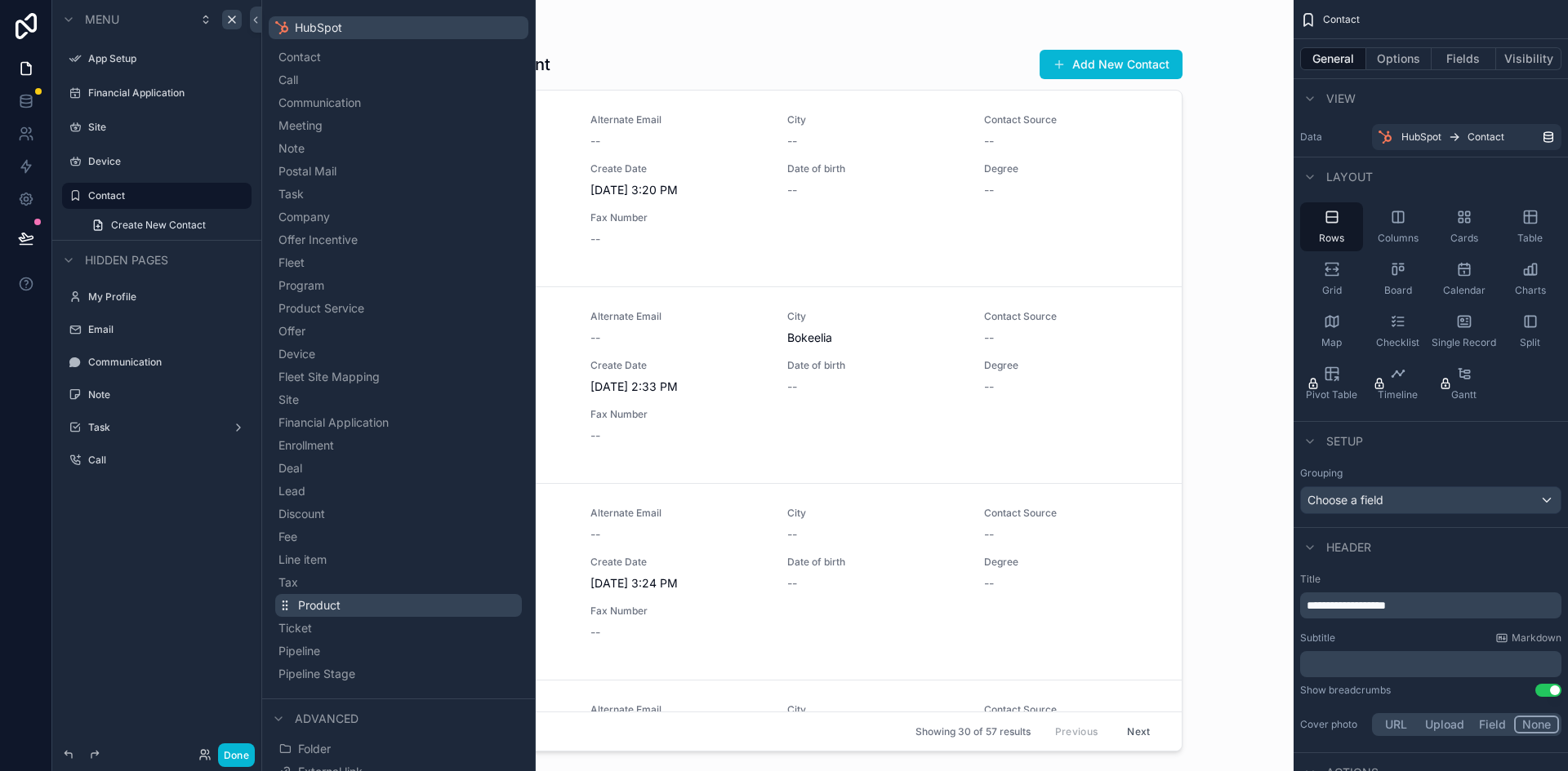
scroll to position [163, 0]
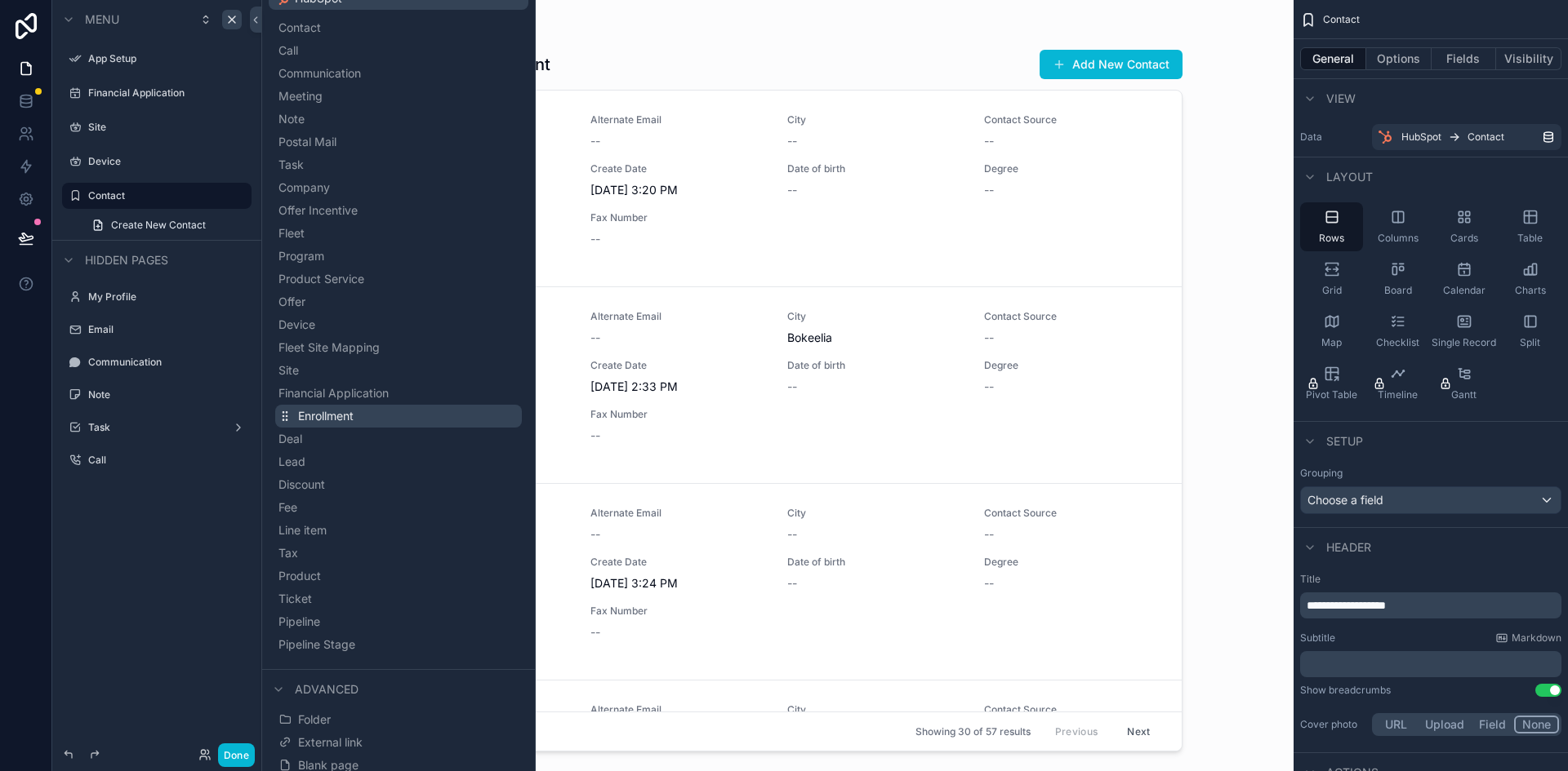
click at [339, 416] on span "Enrollment" at bounding box center [326, 417] width 56 height 16
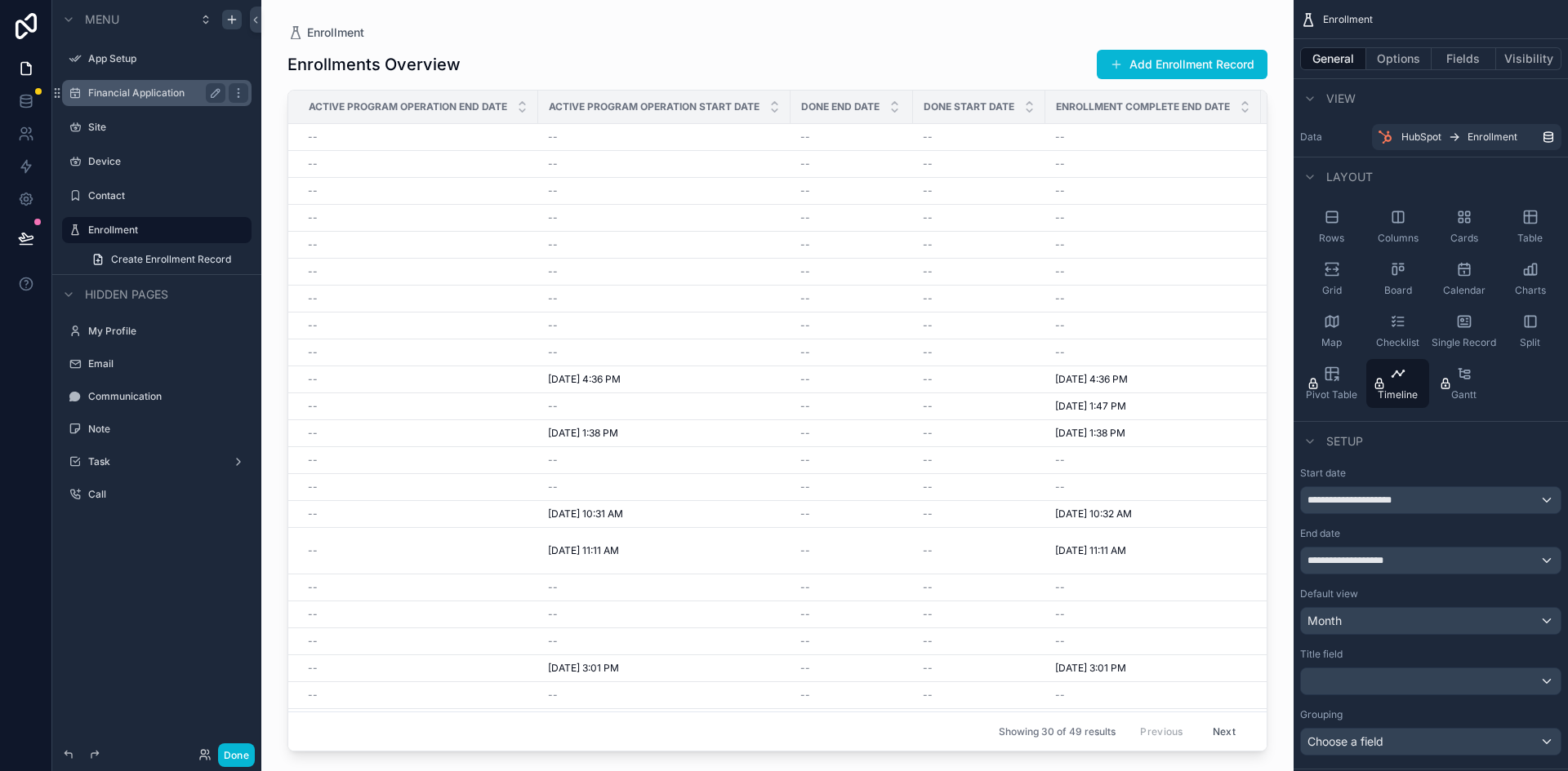
click at [99, 88] on label "Financial Application" at bounding box center [153, 93] width 131 height 13
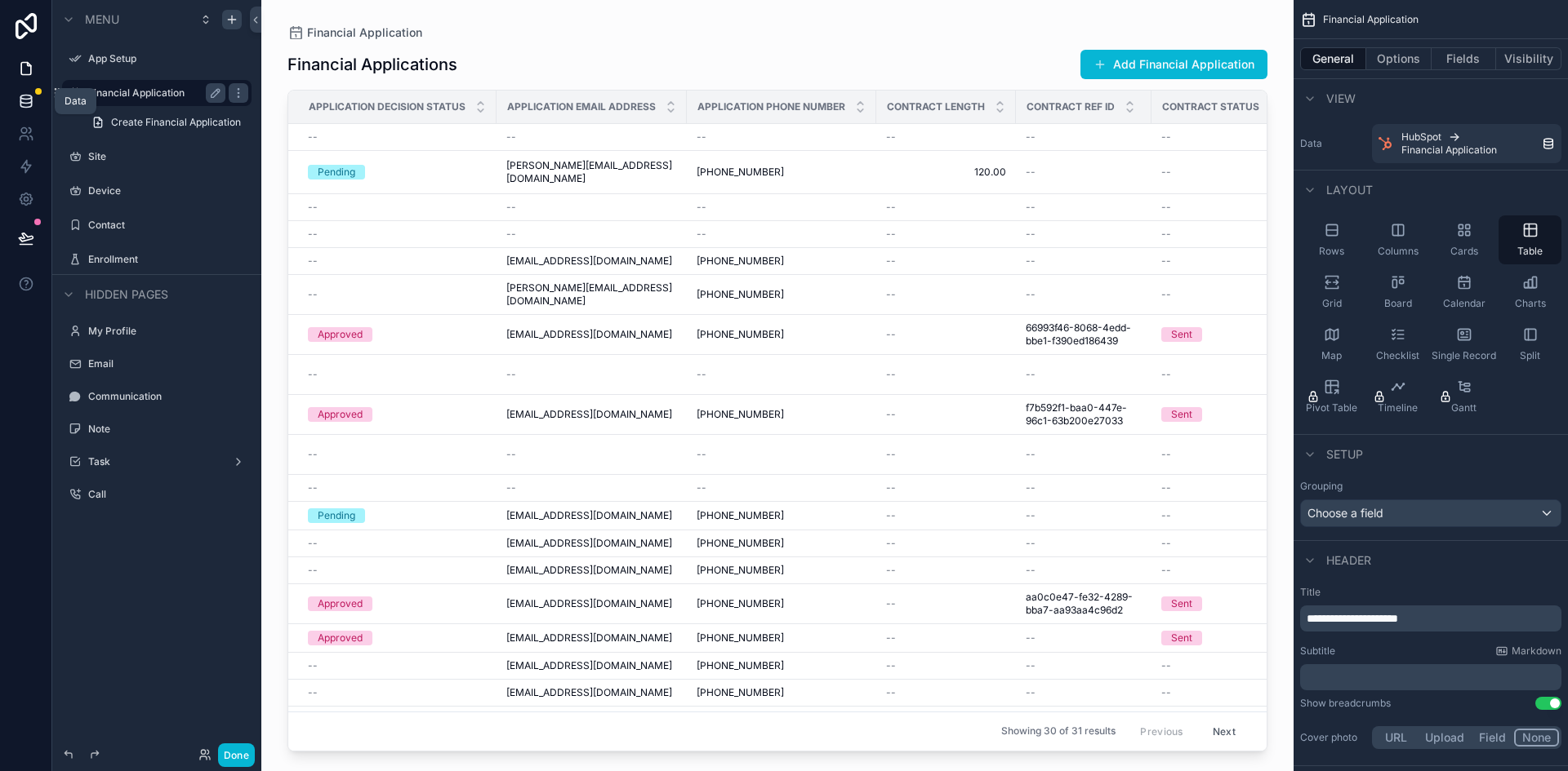
click at [28, 99] on icon at bounding box center [26, 97] width 11 height 5
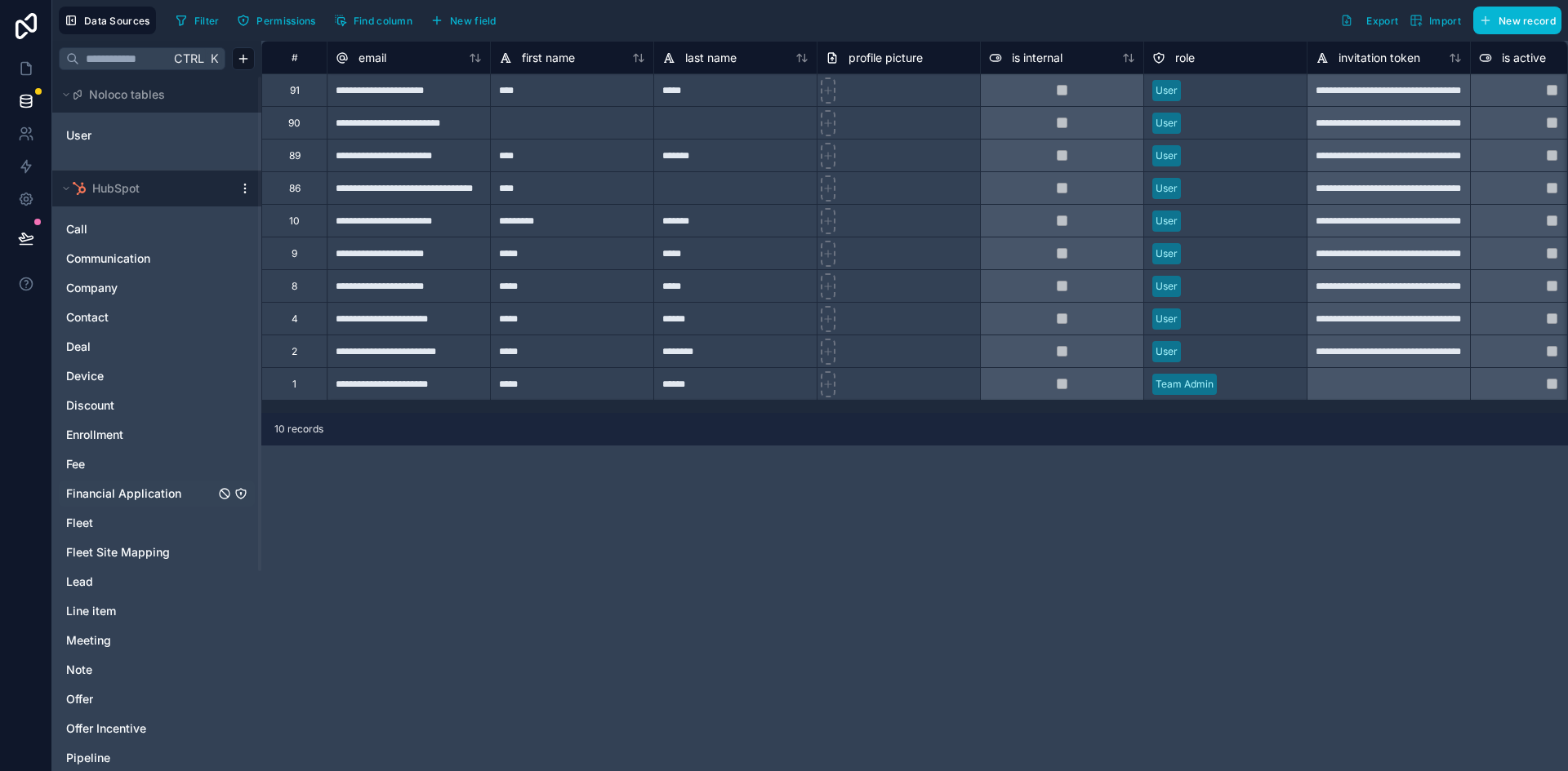
click at [239, 492] on icon "Financial Application" at bounding box center [241, 493] width 13 height 13
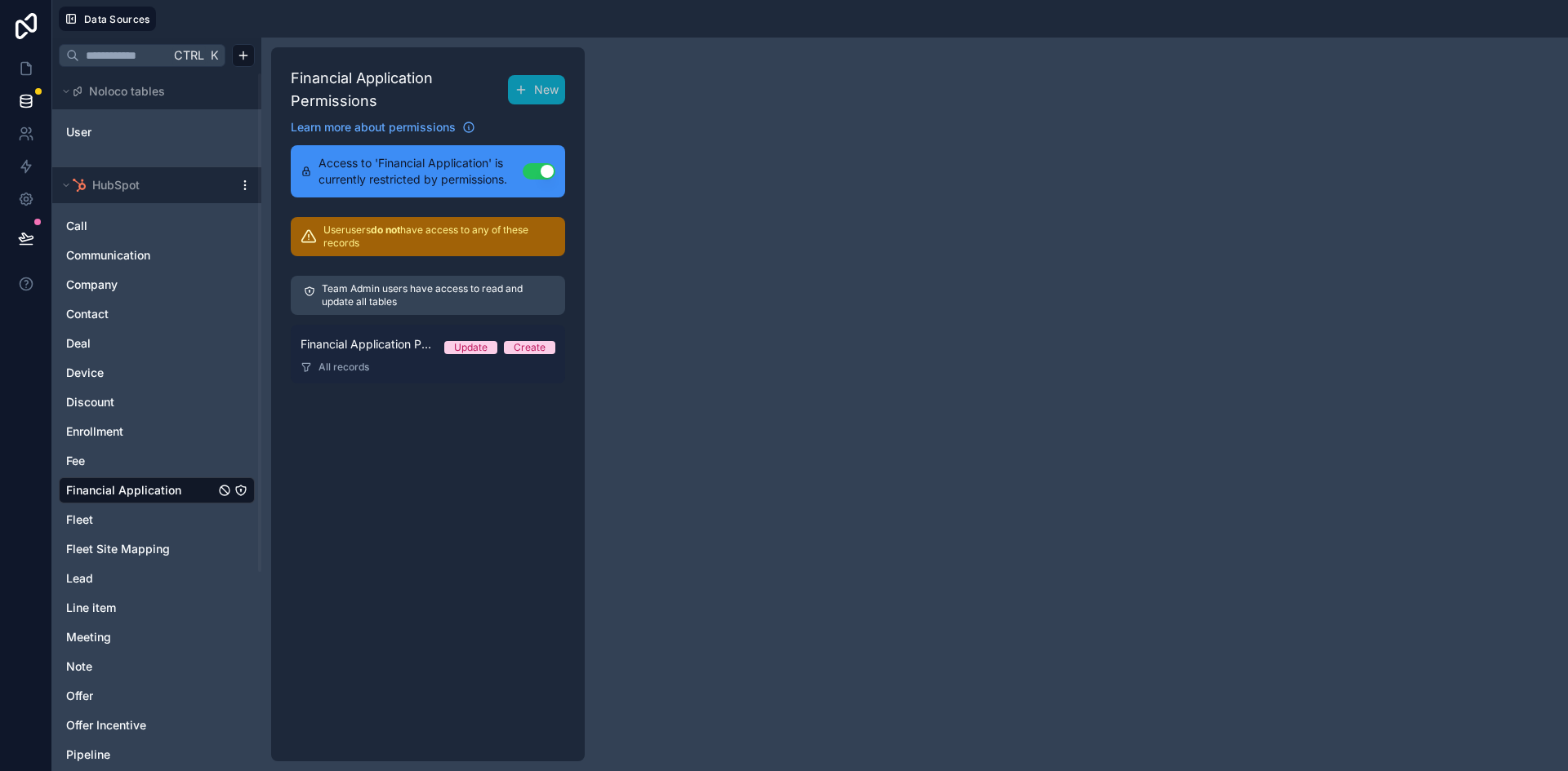
click at [399, 348] on span "Financial Application Permission 1" at bounding box center [365, 344] width 131 height 16
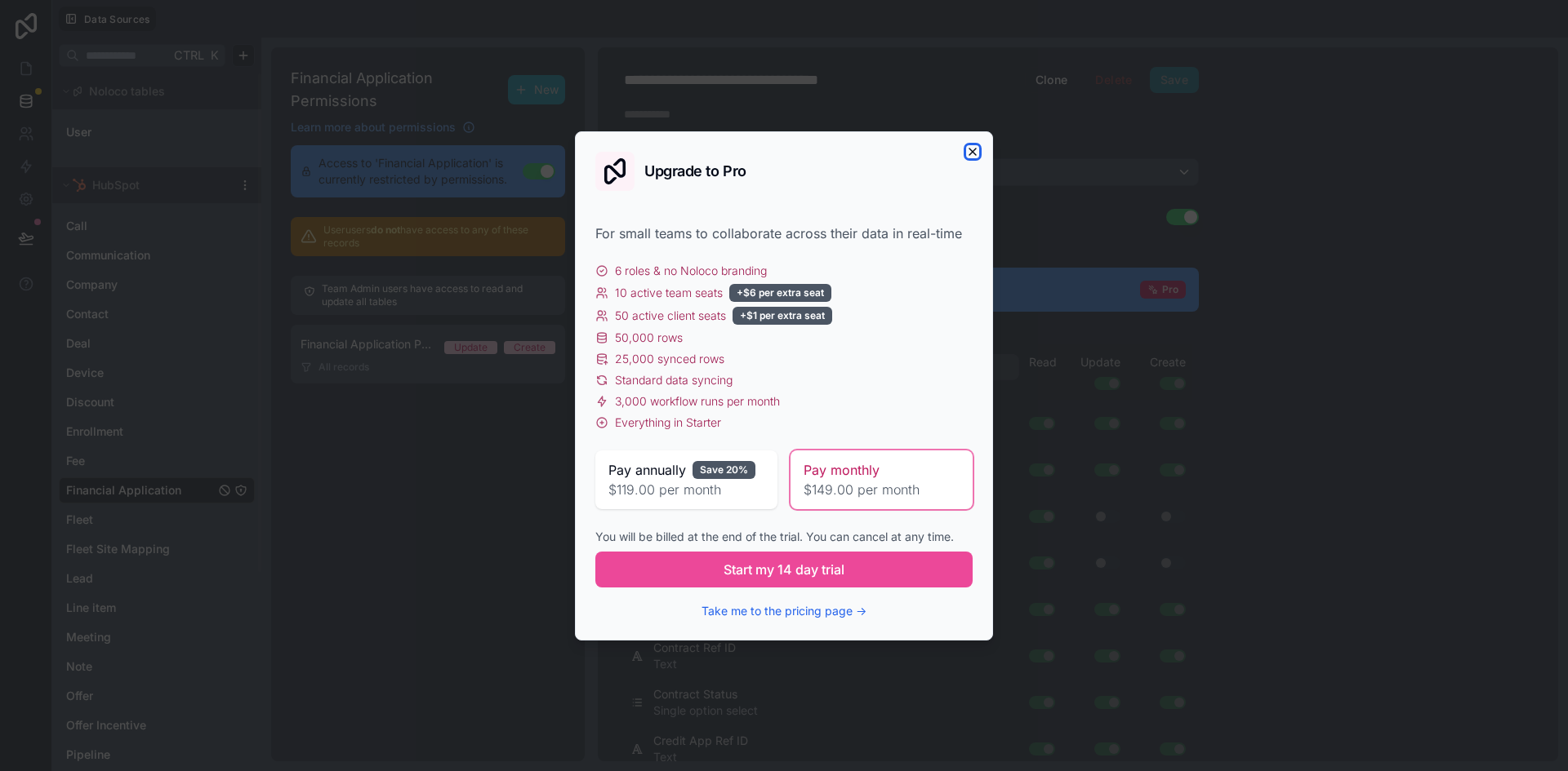
click at [973, 151] on icon "button" at bounding box center [972, 151] width 6 height 6
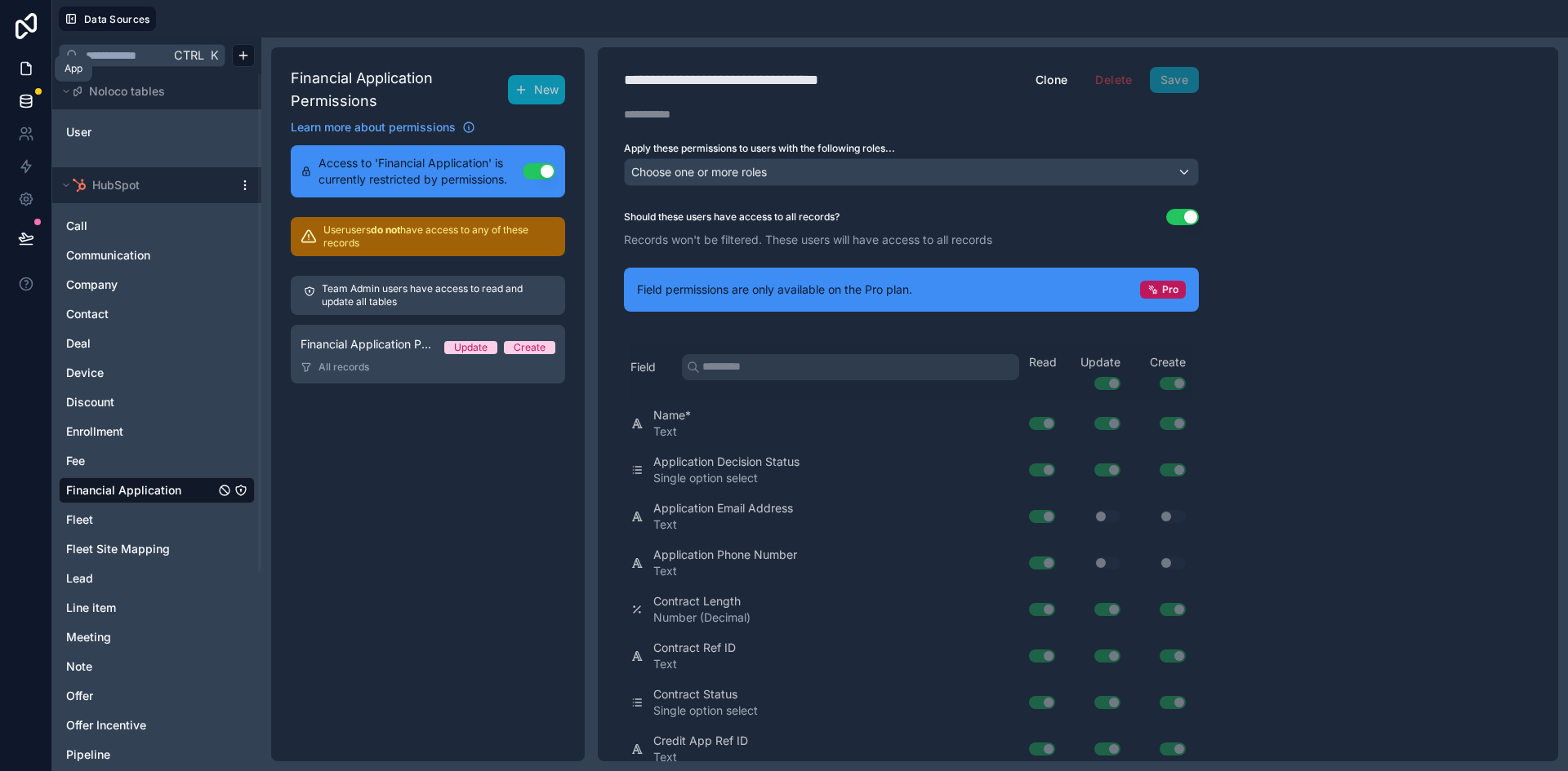
drag, startPoint x: 20, startPoint y: 64, endPoint x: 28, endPoint y: 63, distance: 8.1
click at [20, 64] on icon at bounding box center [26, 69] width 16 height 16
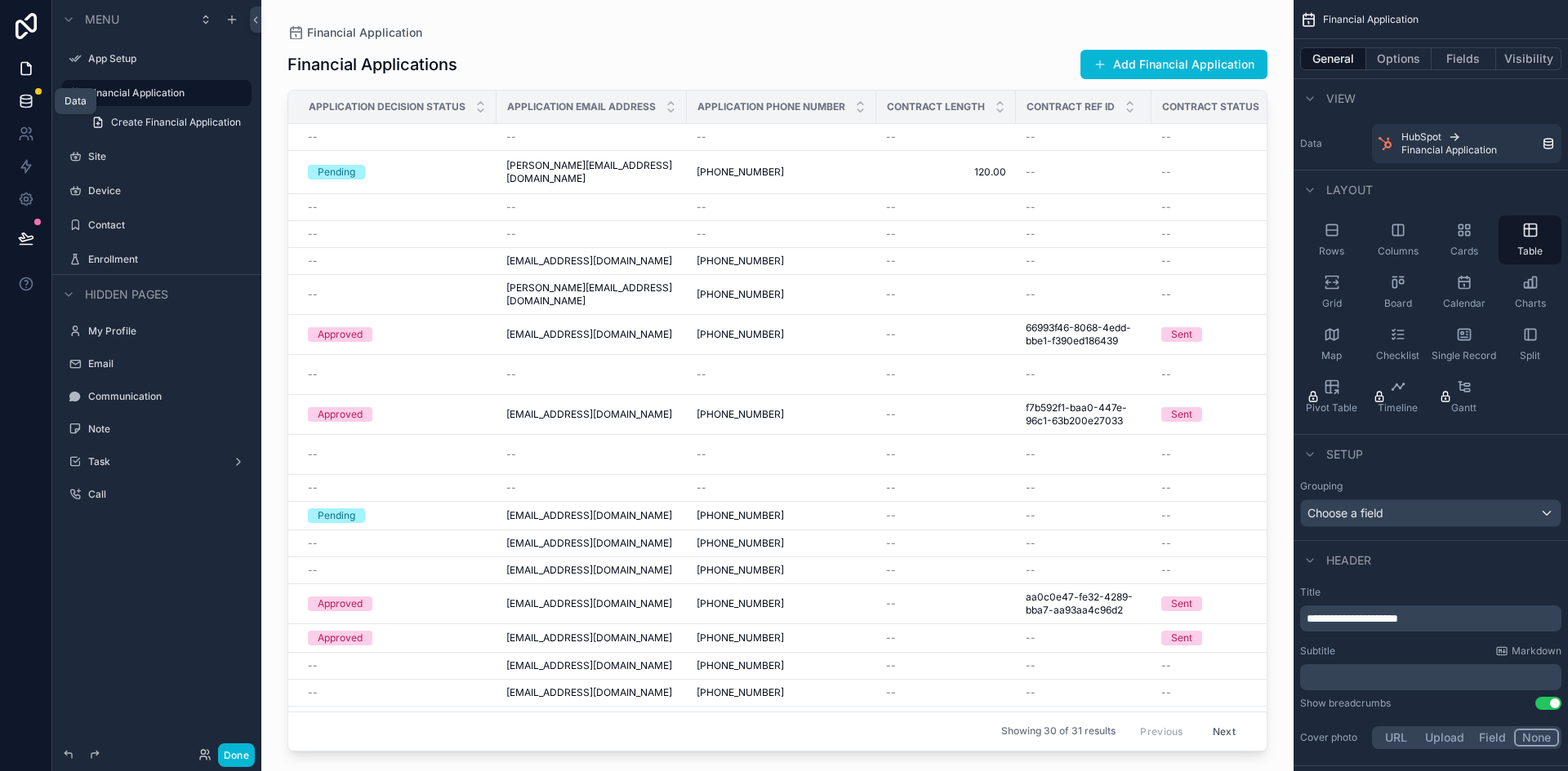
click at [18, 95] on icon at bounding box center [26, 101] width 16 height 16
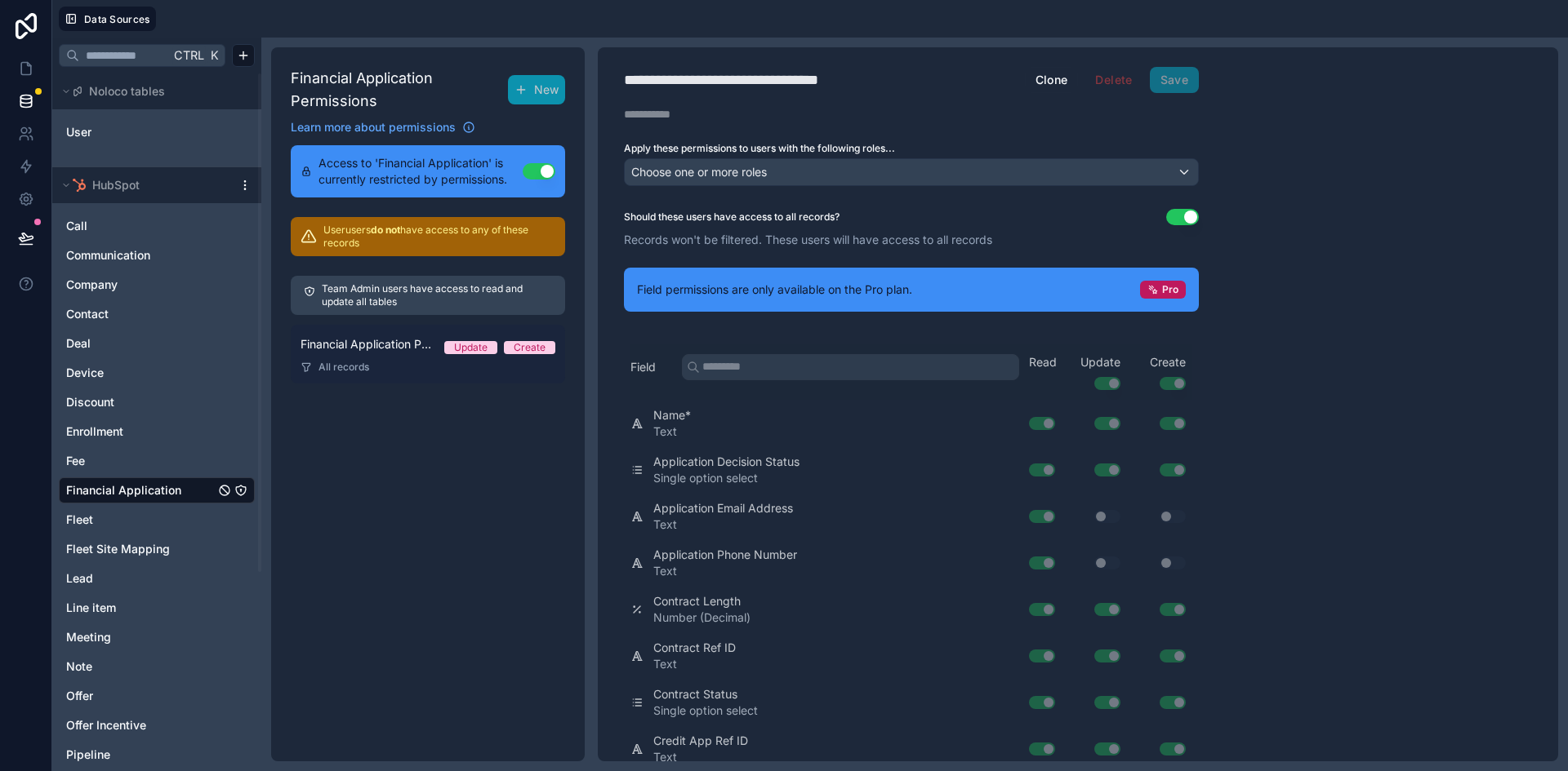
click at [391, 353] on div "Financial Application Permission 1 Update Create" at bounding box center [428, 344] width 254 height 20
click at [881, 292] on span "Field permissions are only available on the Pro plan." at bounding box center [774, 289] width 275 height 16
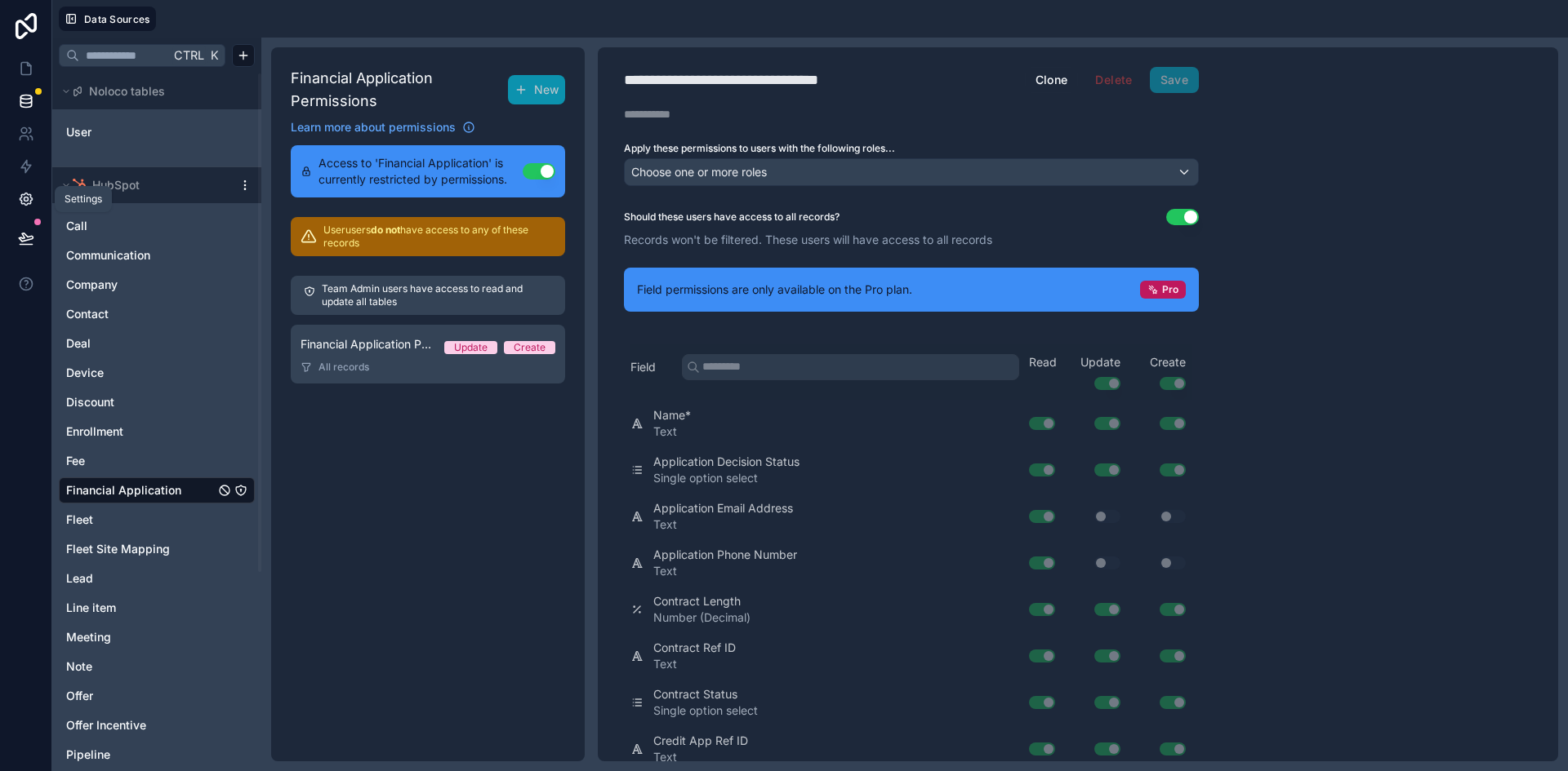
click at [30, 198] on icon at bounding box center [26, 199] width 16 height 16
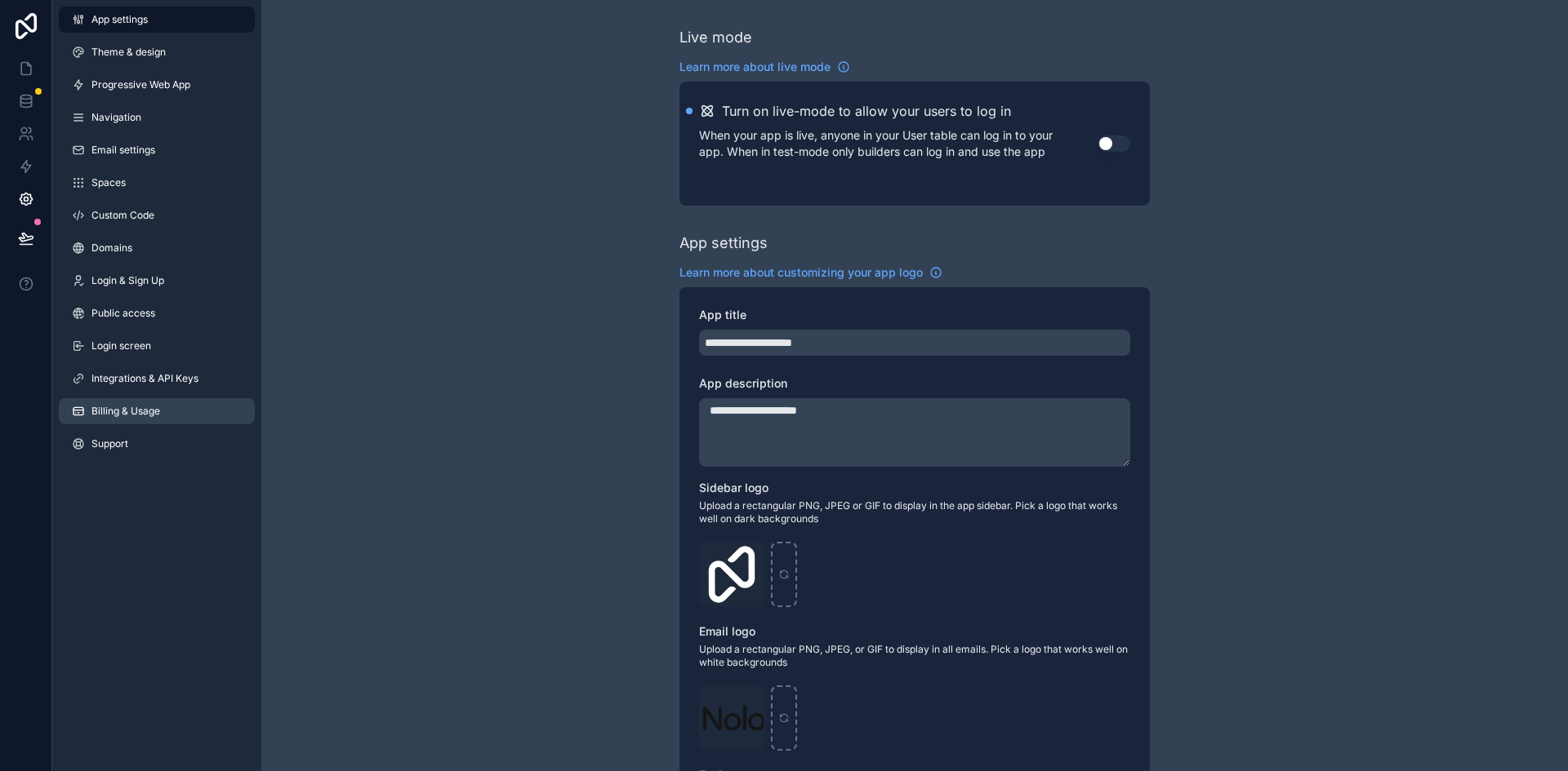
click at [149, 409] on span "Billing & Usage" at bounding box center [125, 411] width 69 height 13
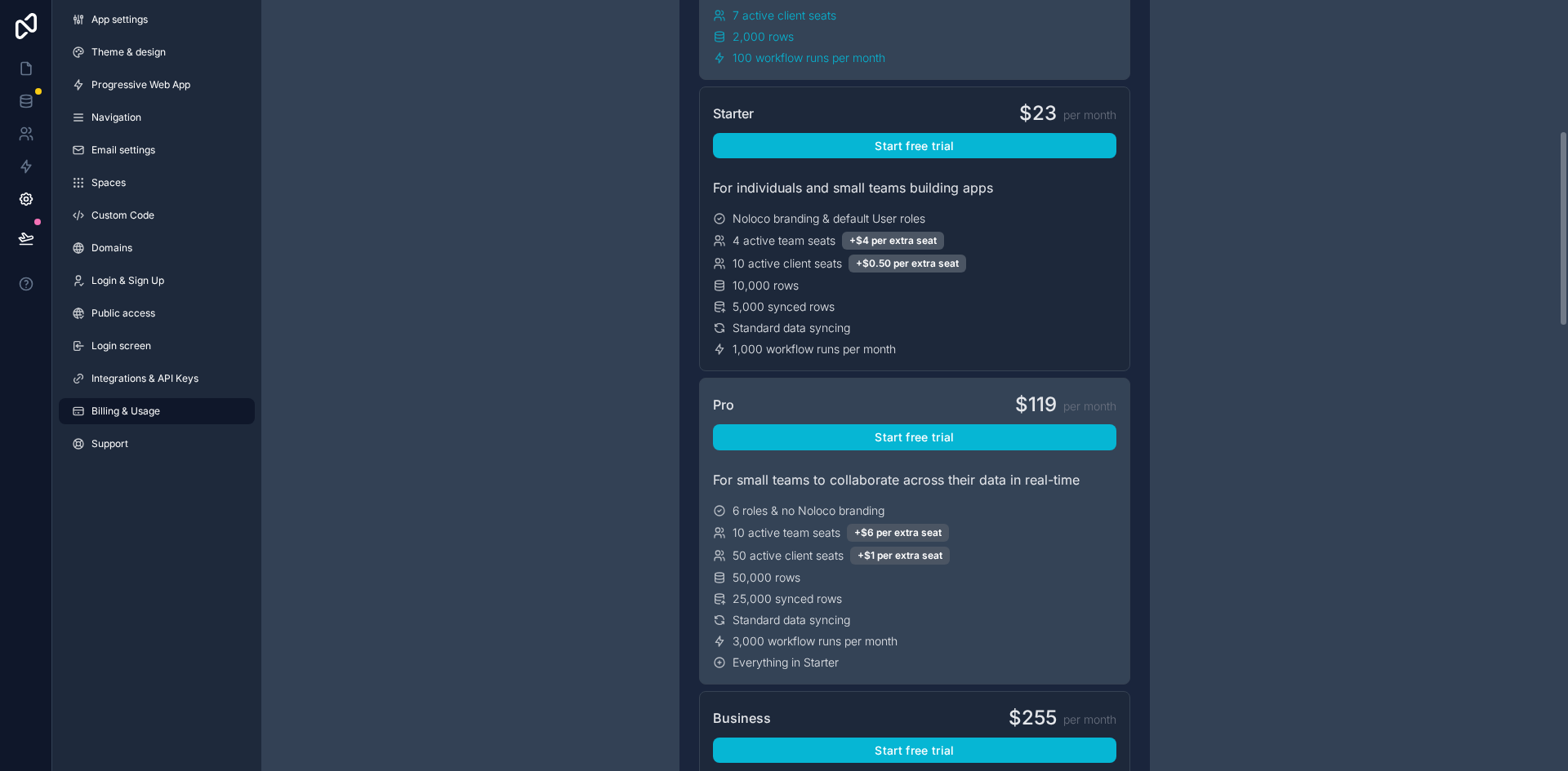
scroll to position [408, 0]
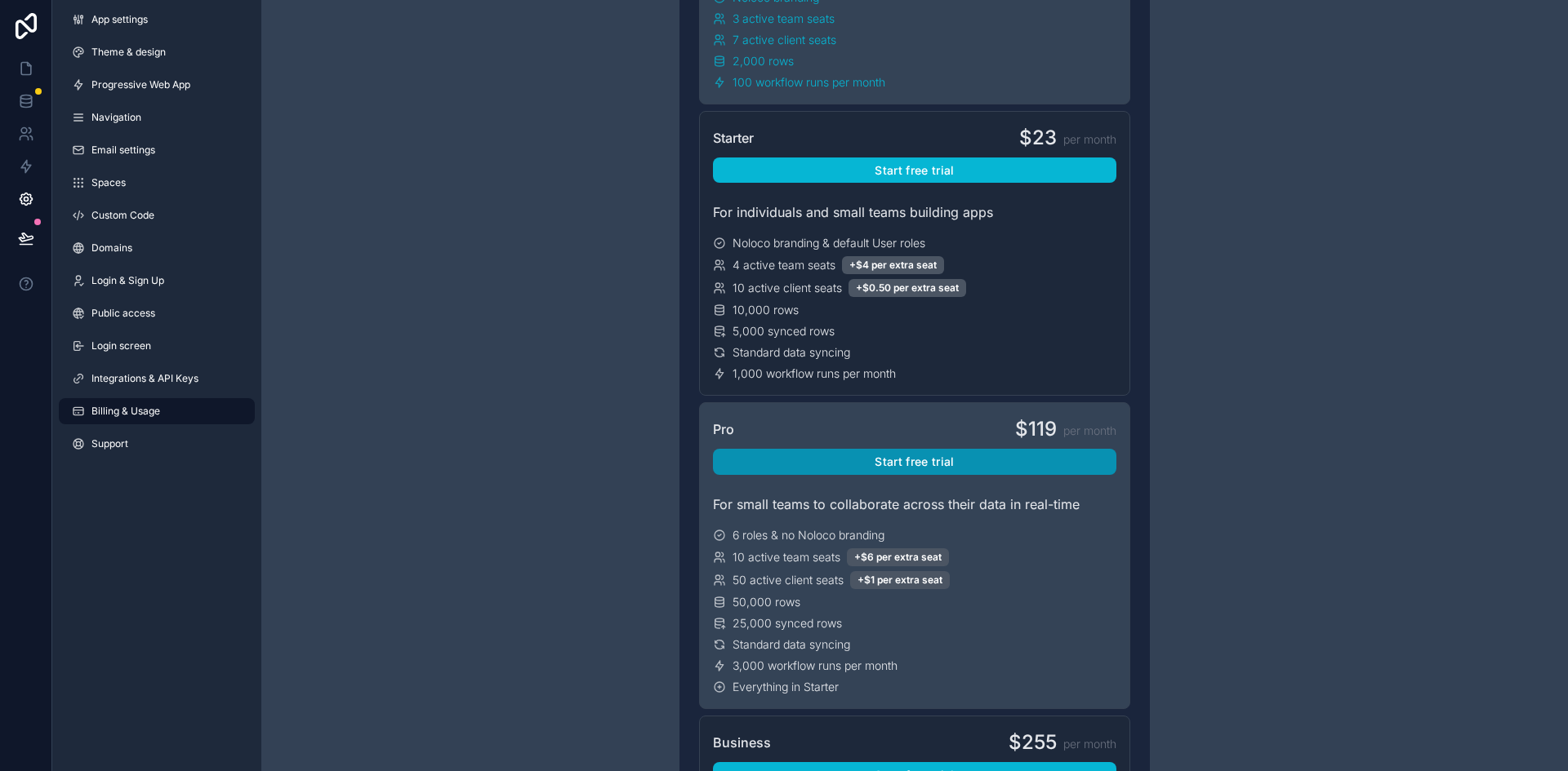
click at [924, 458] on button "Start free trial" at bounding box center [914, 462] width 403 height 26
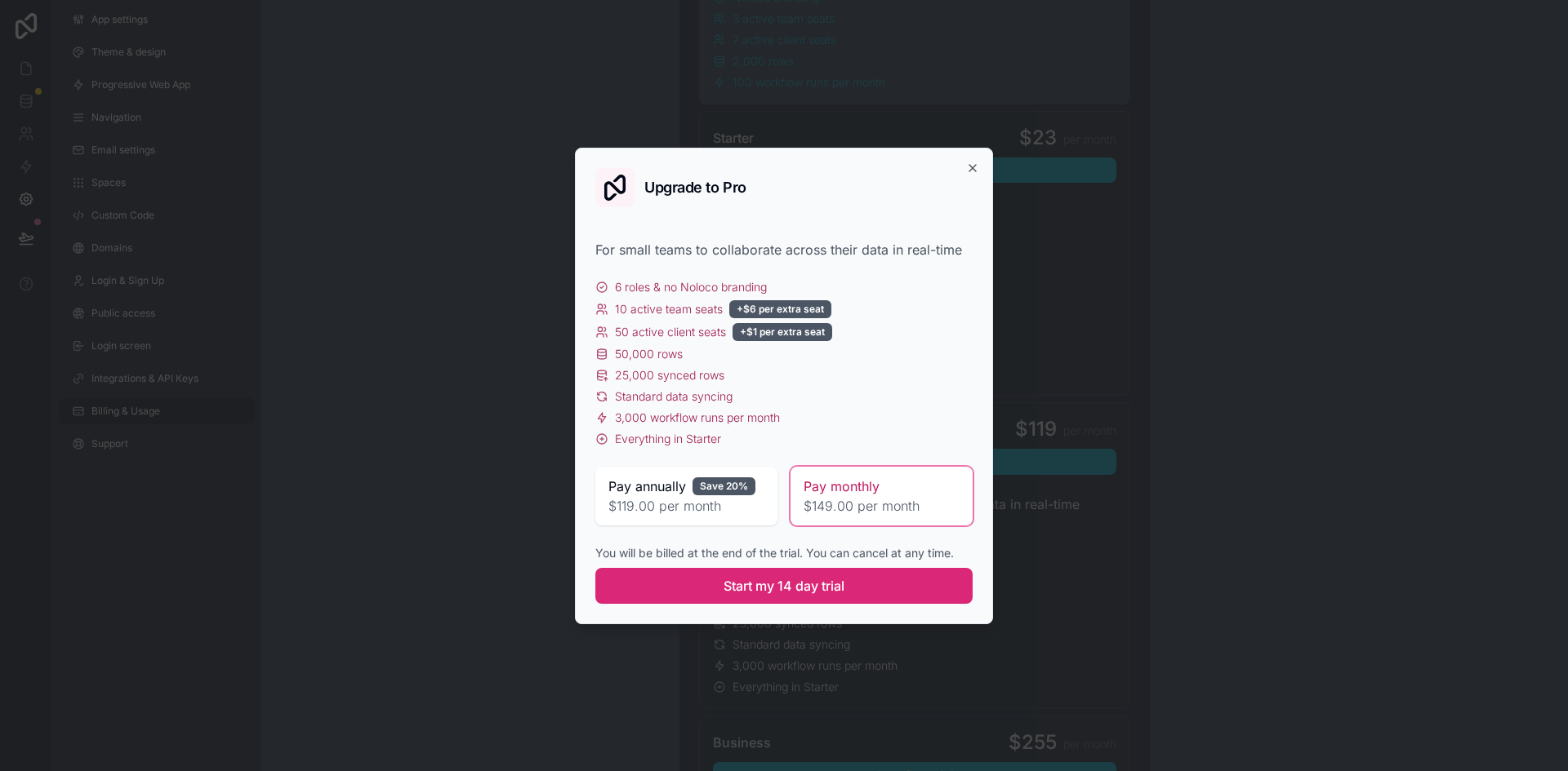
click at [823, 589] on span "Start my 14 day trial" at bounding box center [784, 586] width 121 height 20
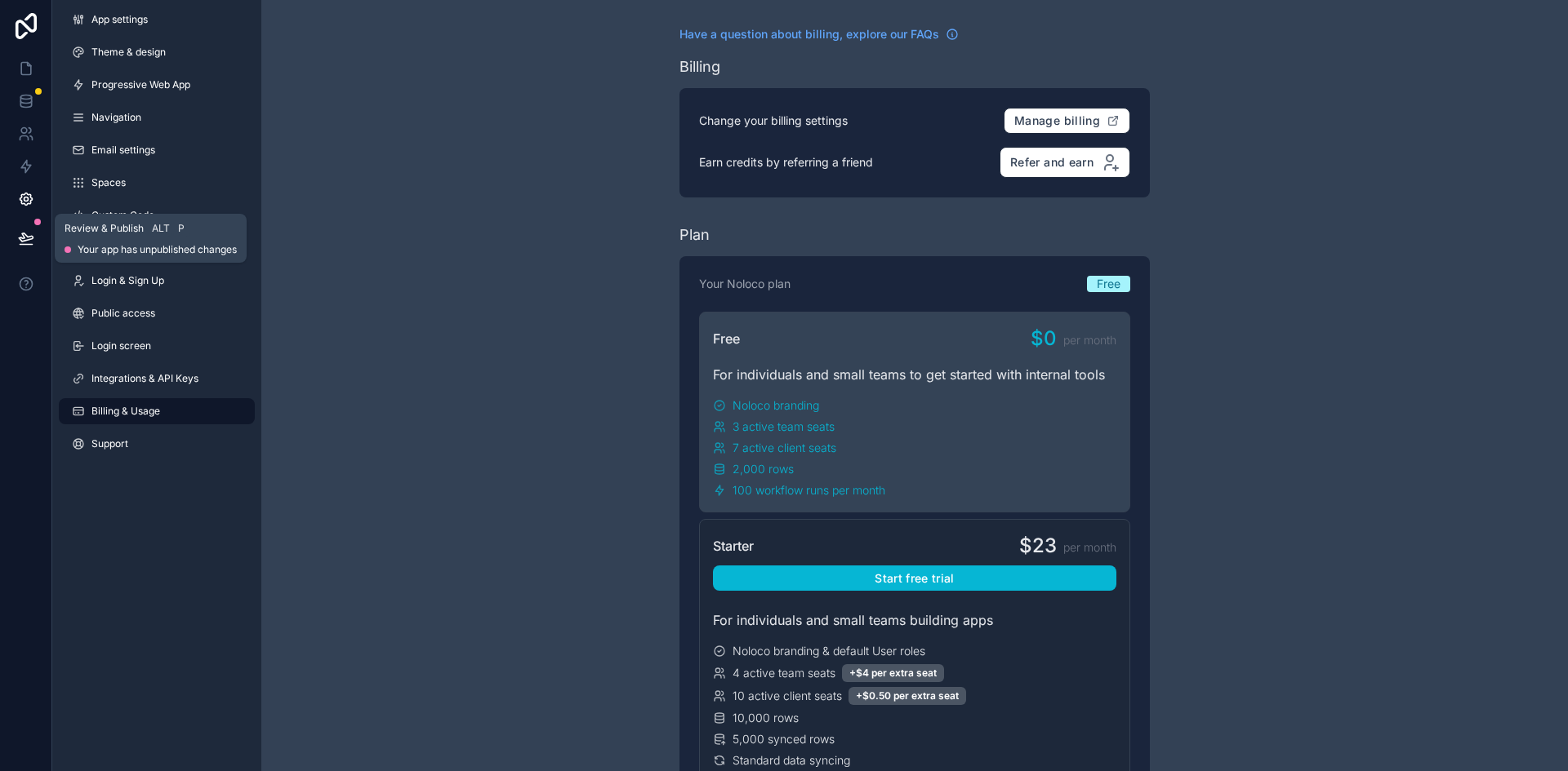
click at [26, 231] on icon at bounding box center [26, 238] width 16 height 16
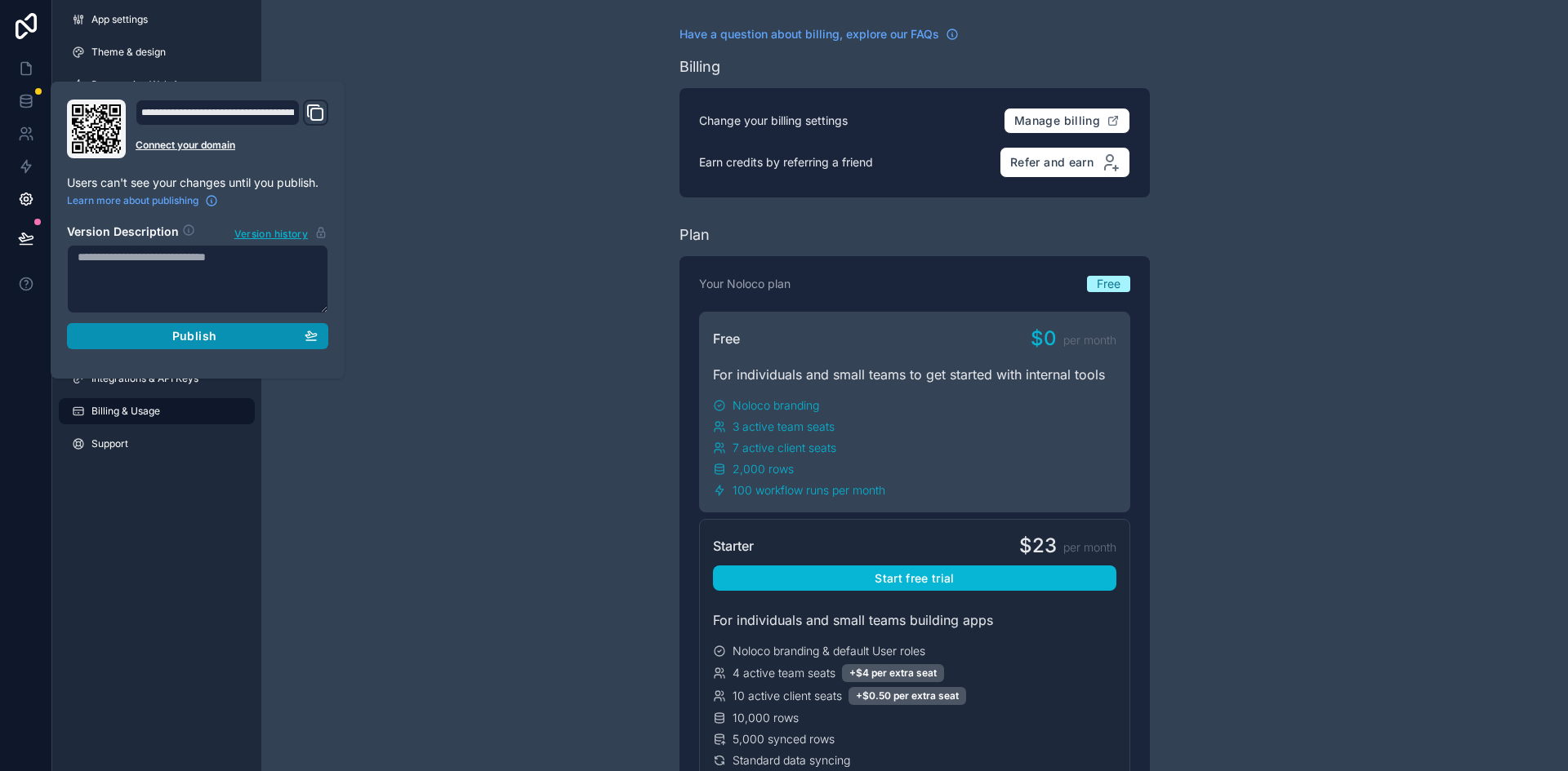
click at [252, 342] on div "Publish" at bounding box center [198, 336] width 240 height 14
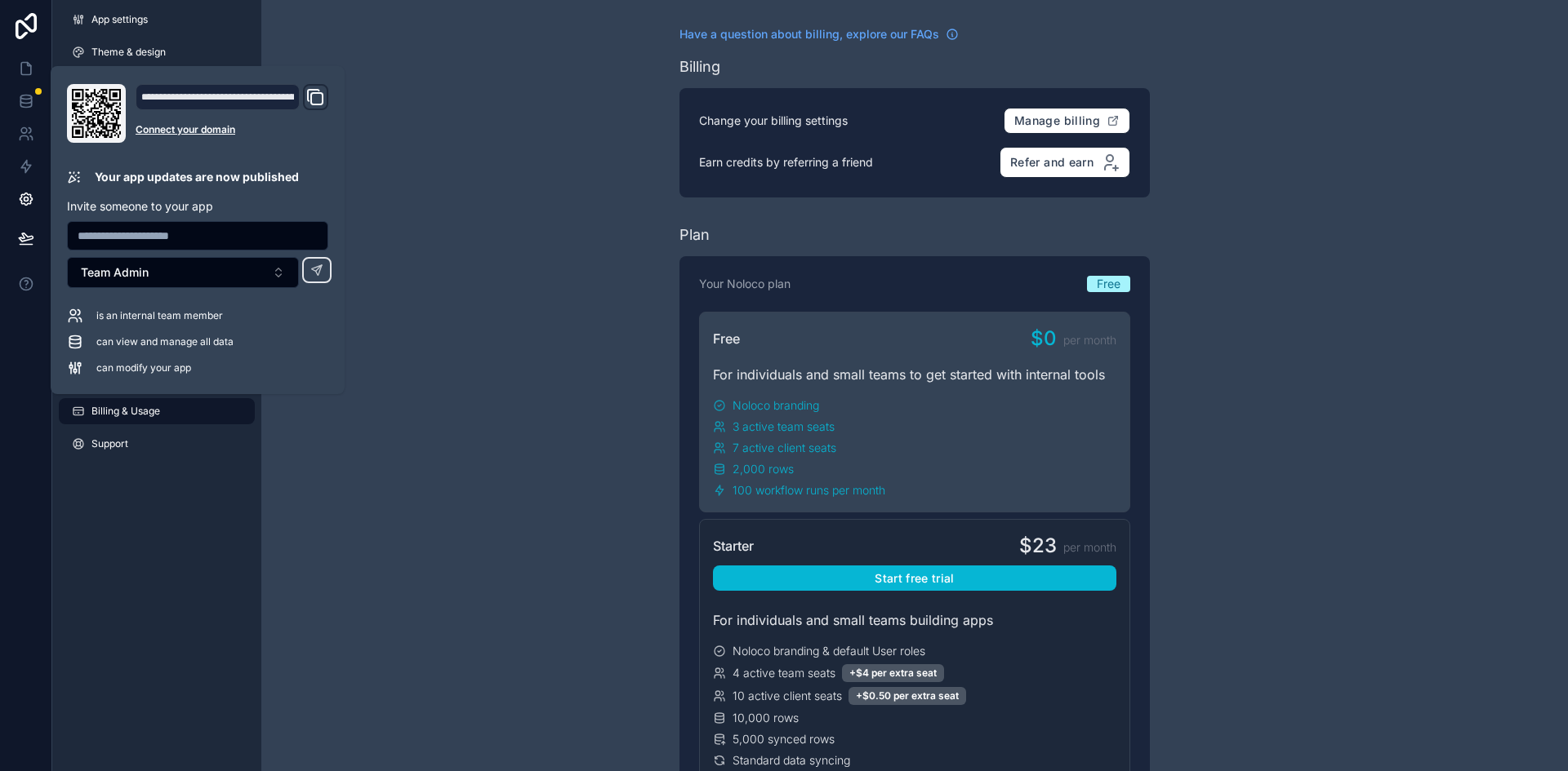
click at [171, 233] on input "text" at bounding box center [198, 235] width 260 height 23
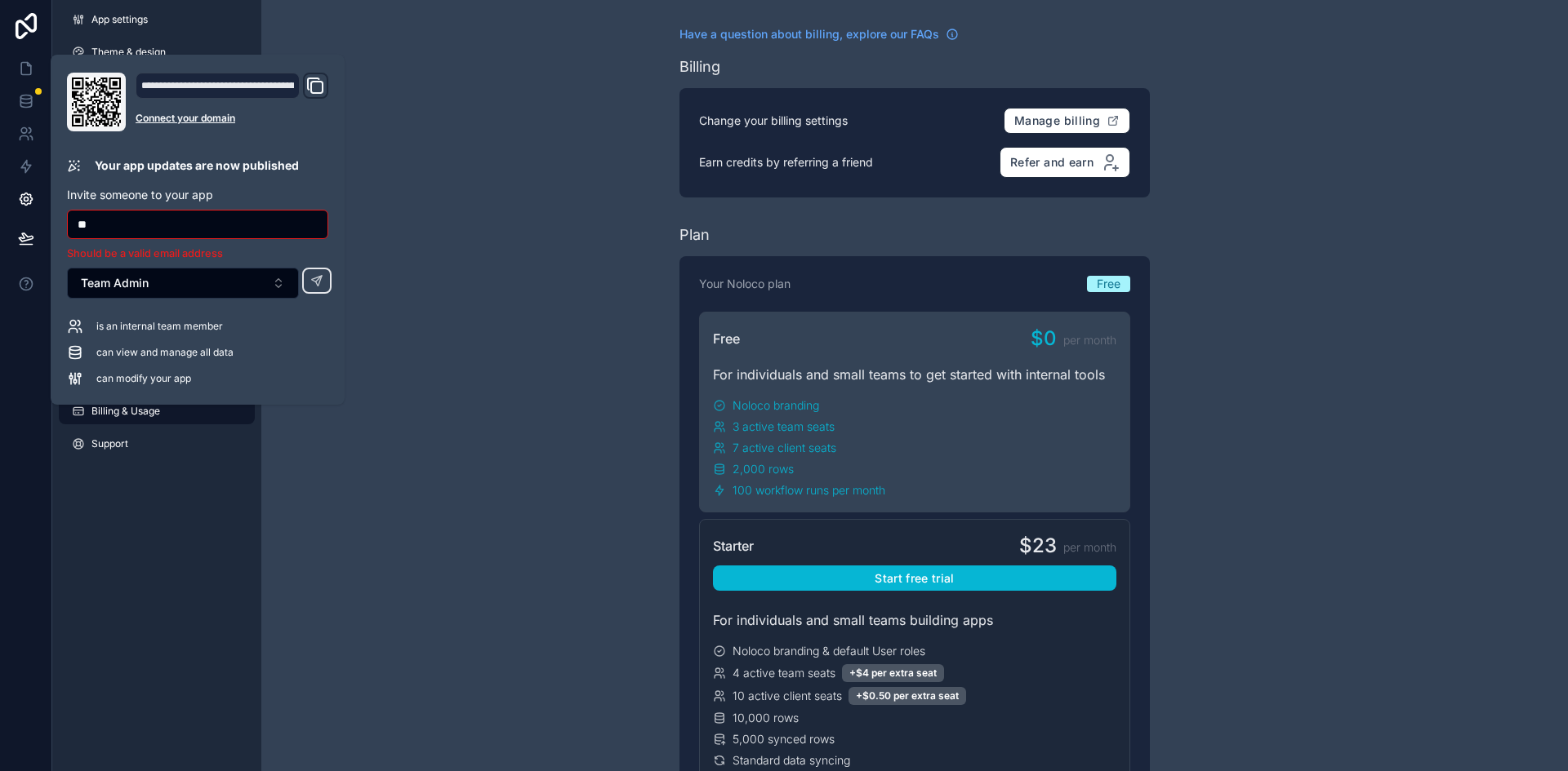
type input "*"
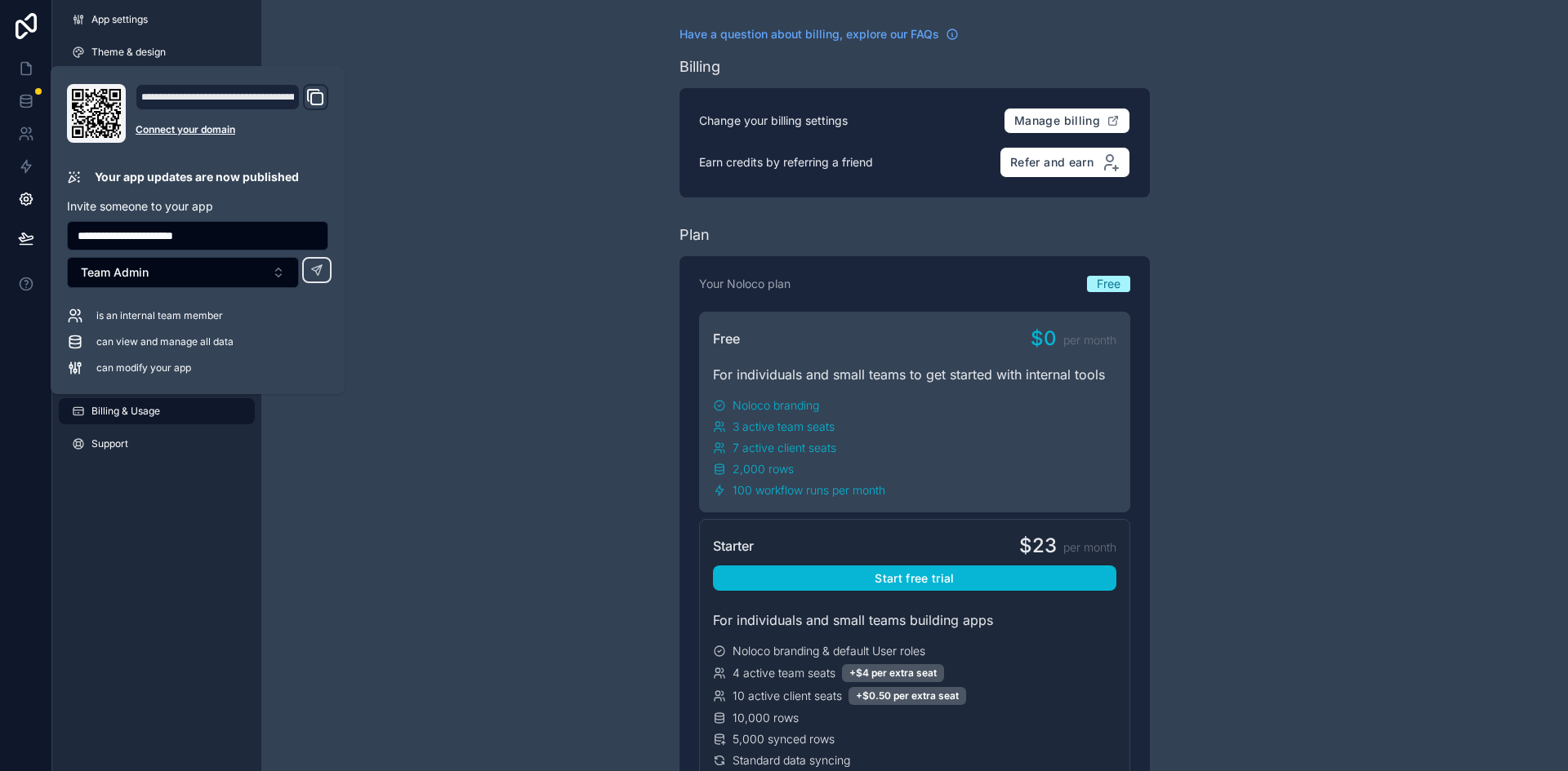
type input "**********"
click at [302, 257] on button at bounding box center [317, 270] width 30 height 26
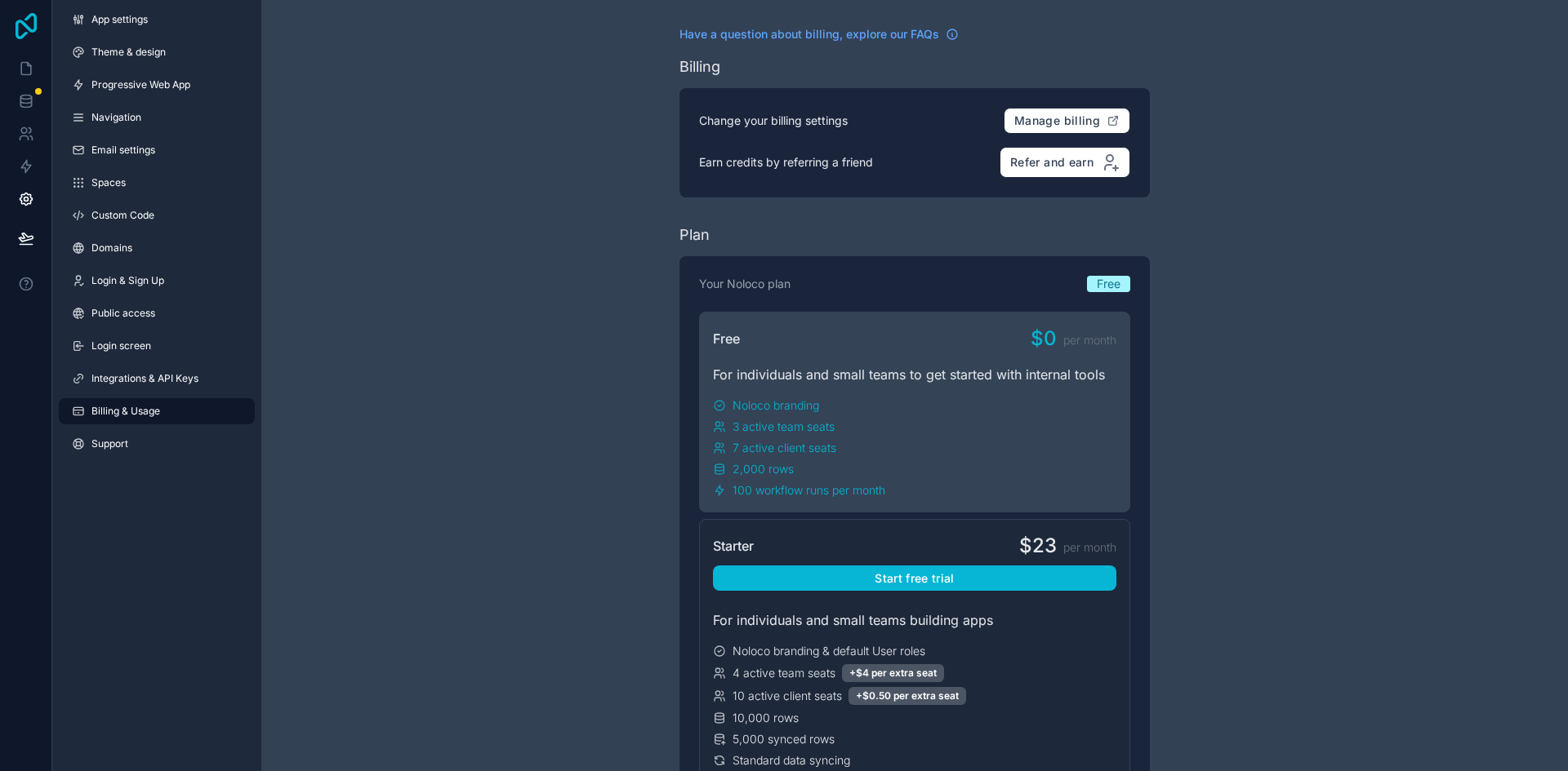
click at [22, 30] on icon at bounding box center [26, 25] width 32 height 26
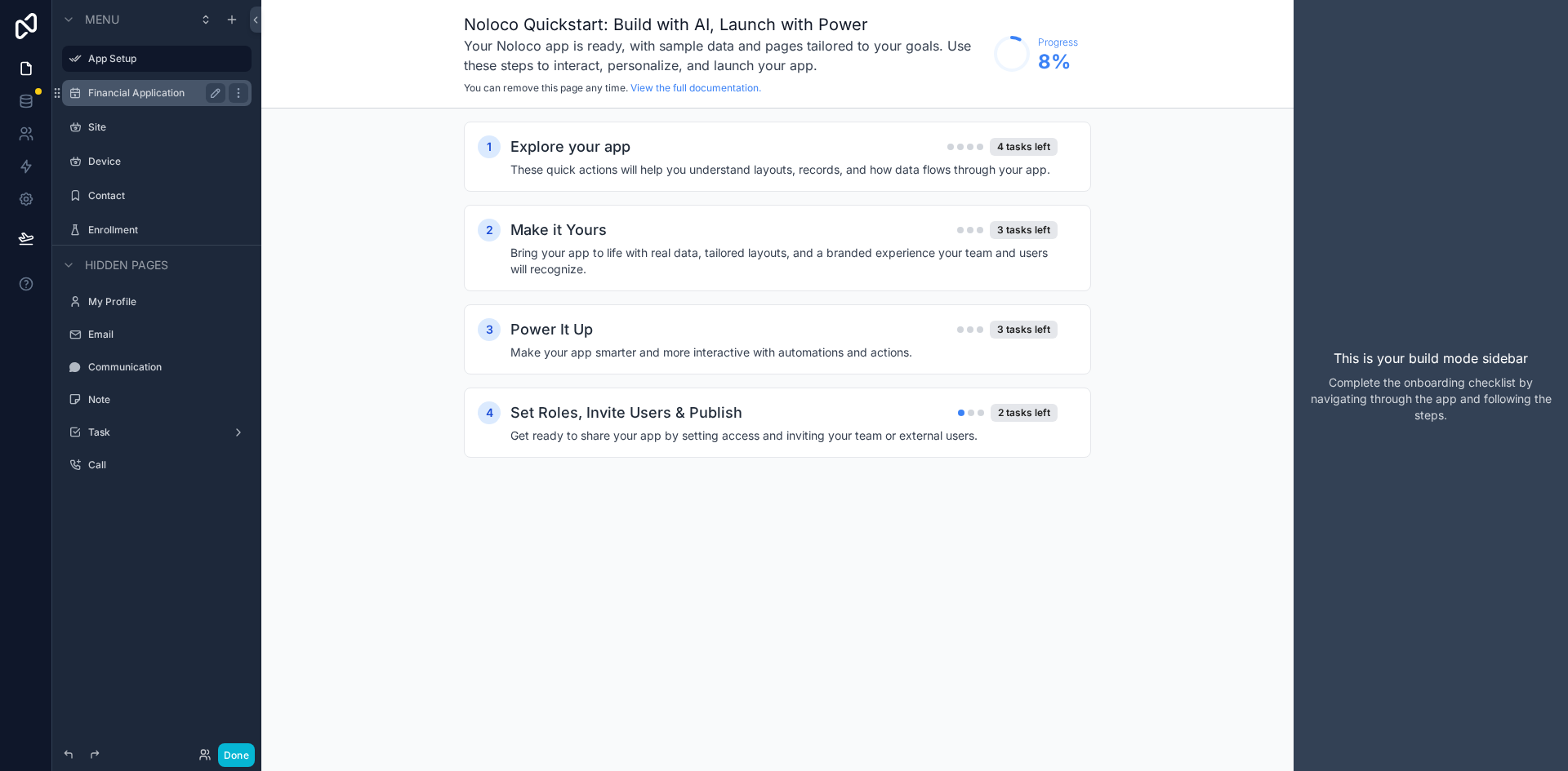
click at [189, 93] on label "Financial Application" at bounding box center [153, 93] width 131 height 13
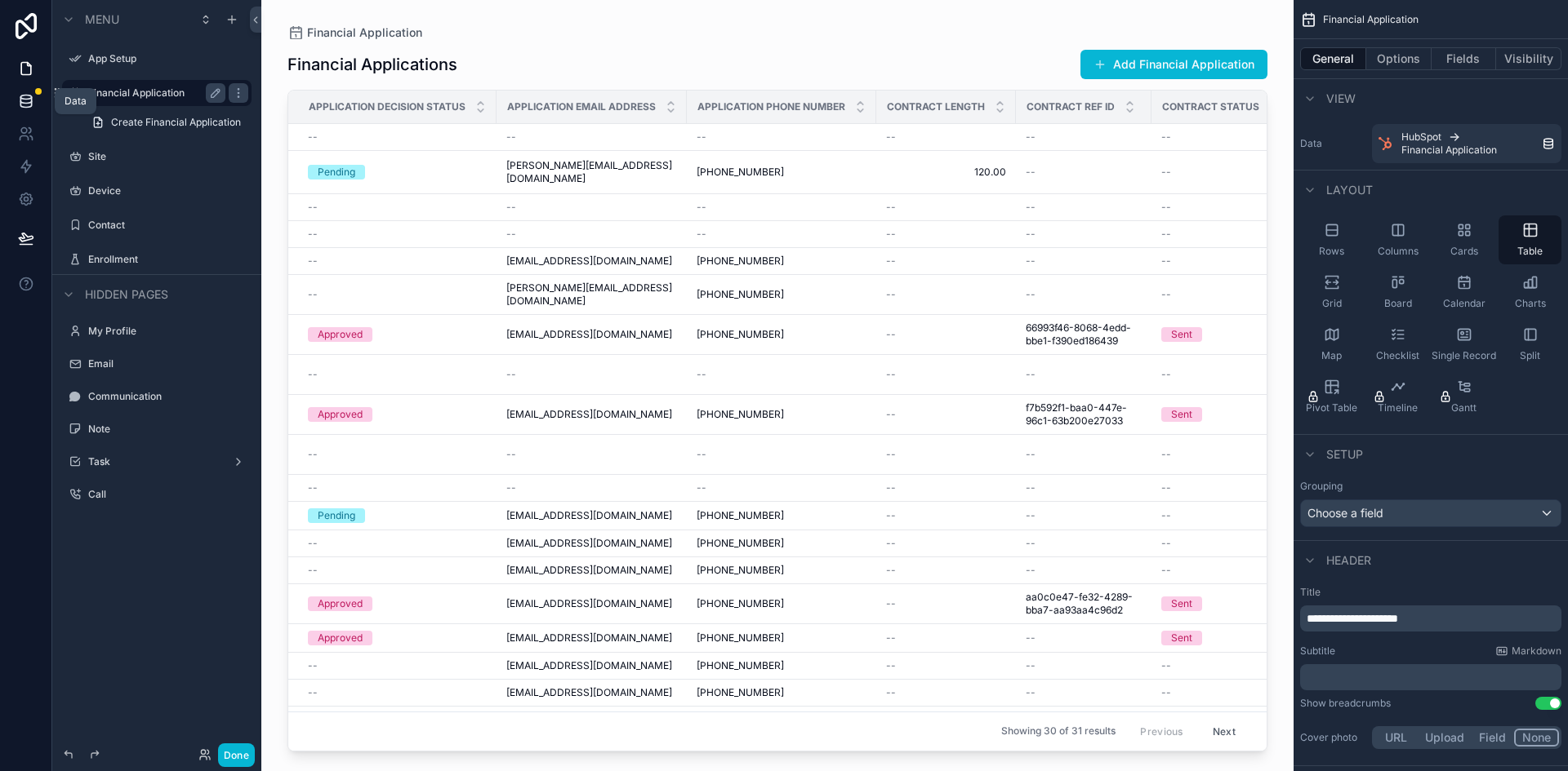
click at [27, 96] on icon at bounding box center [26, 97] width 11 height 5
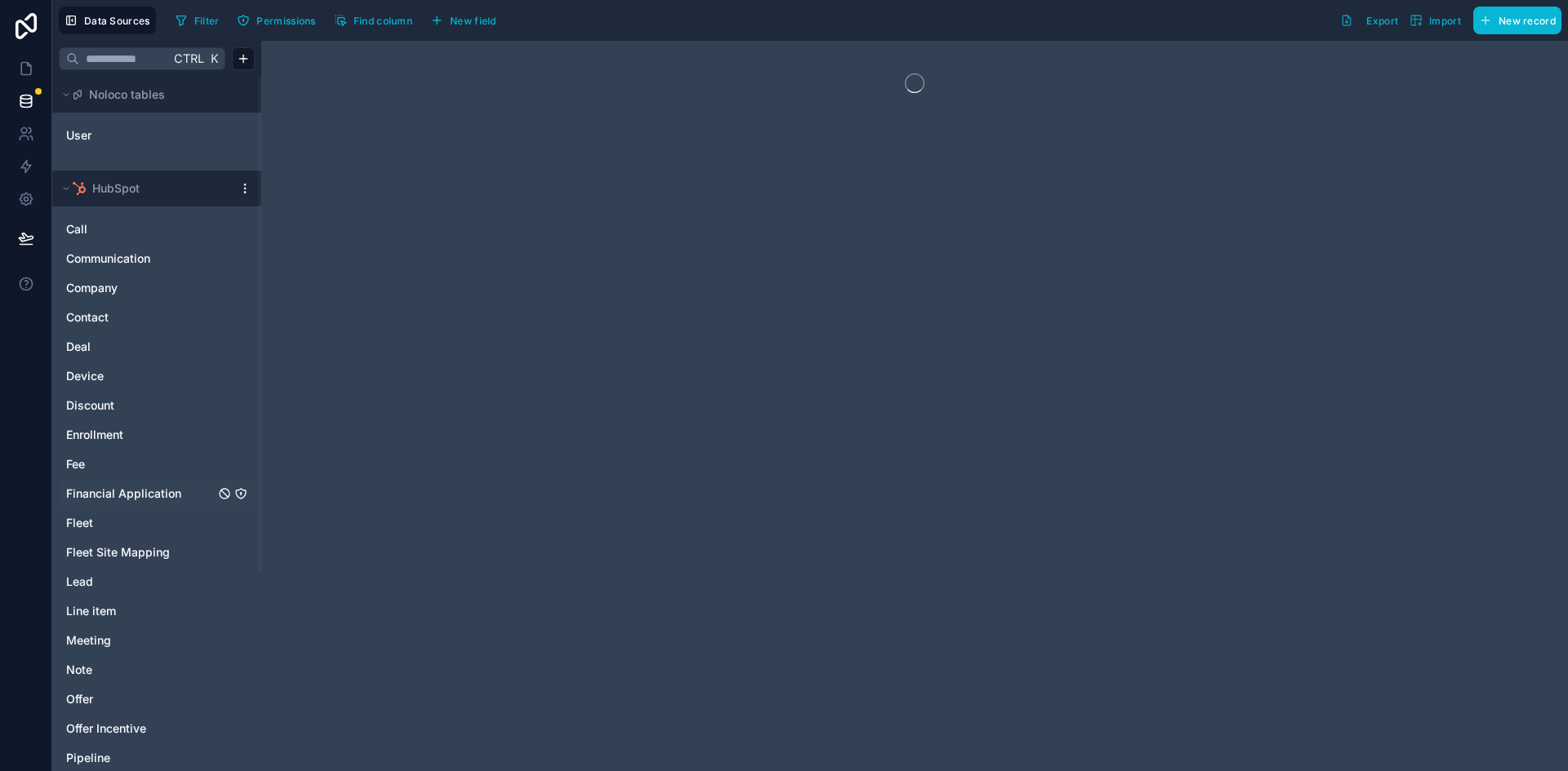
click at [164, 491] on span "Financial Application" at bounding box center [124, 493] width 115 height 16
click at [241, 493] on icon "Financial Application" at bounding box center [240, 493] width 1 height 1
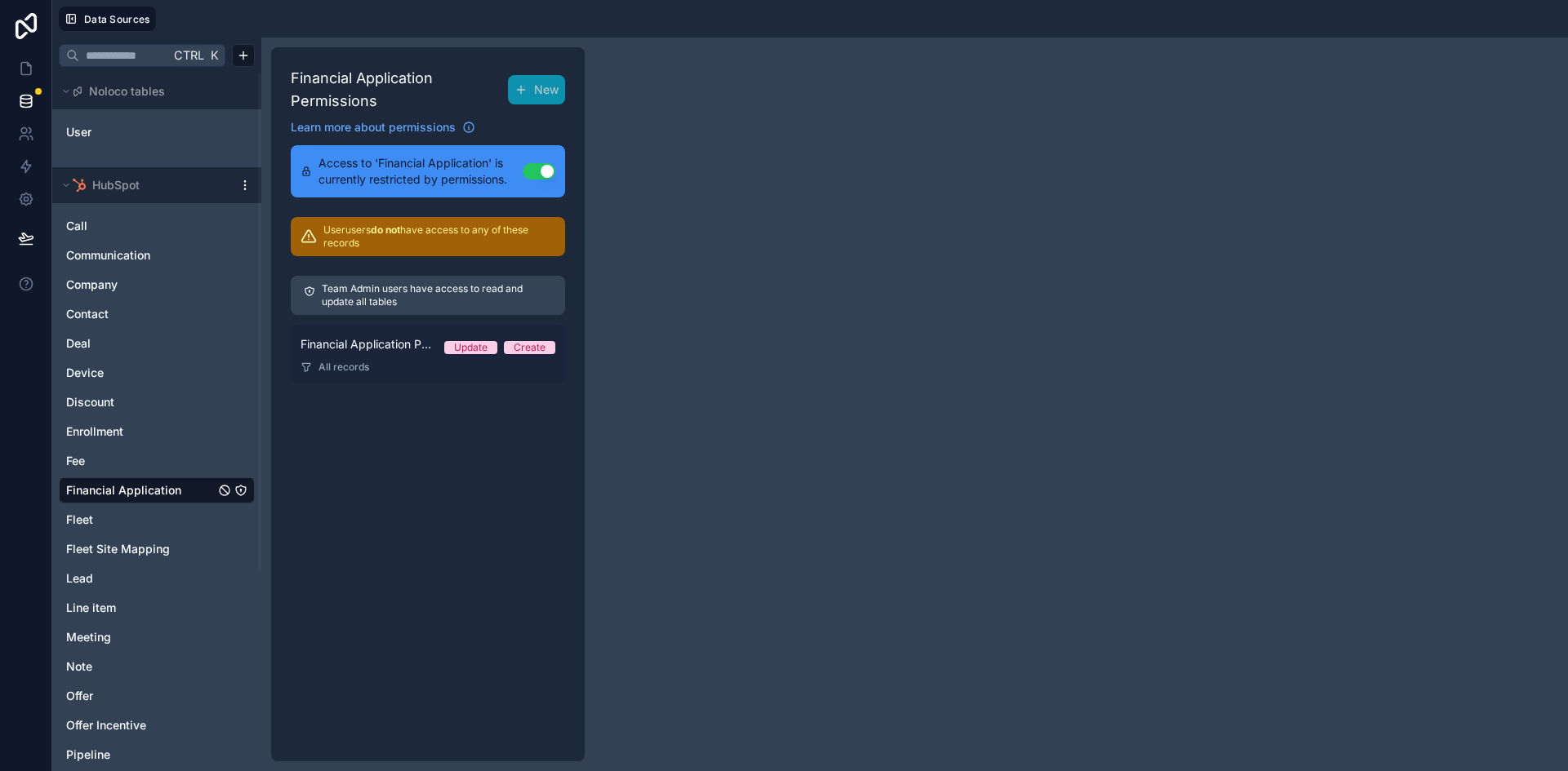
click at [401, 355] on link "Financial Application Permission 1 Update Create All records" at bounding box center [428, 353] width 274 height 59
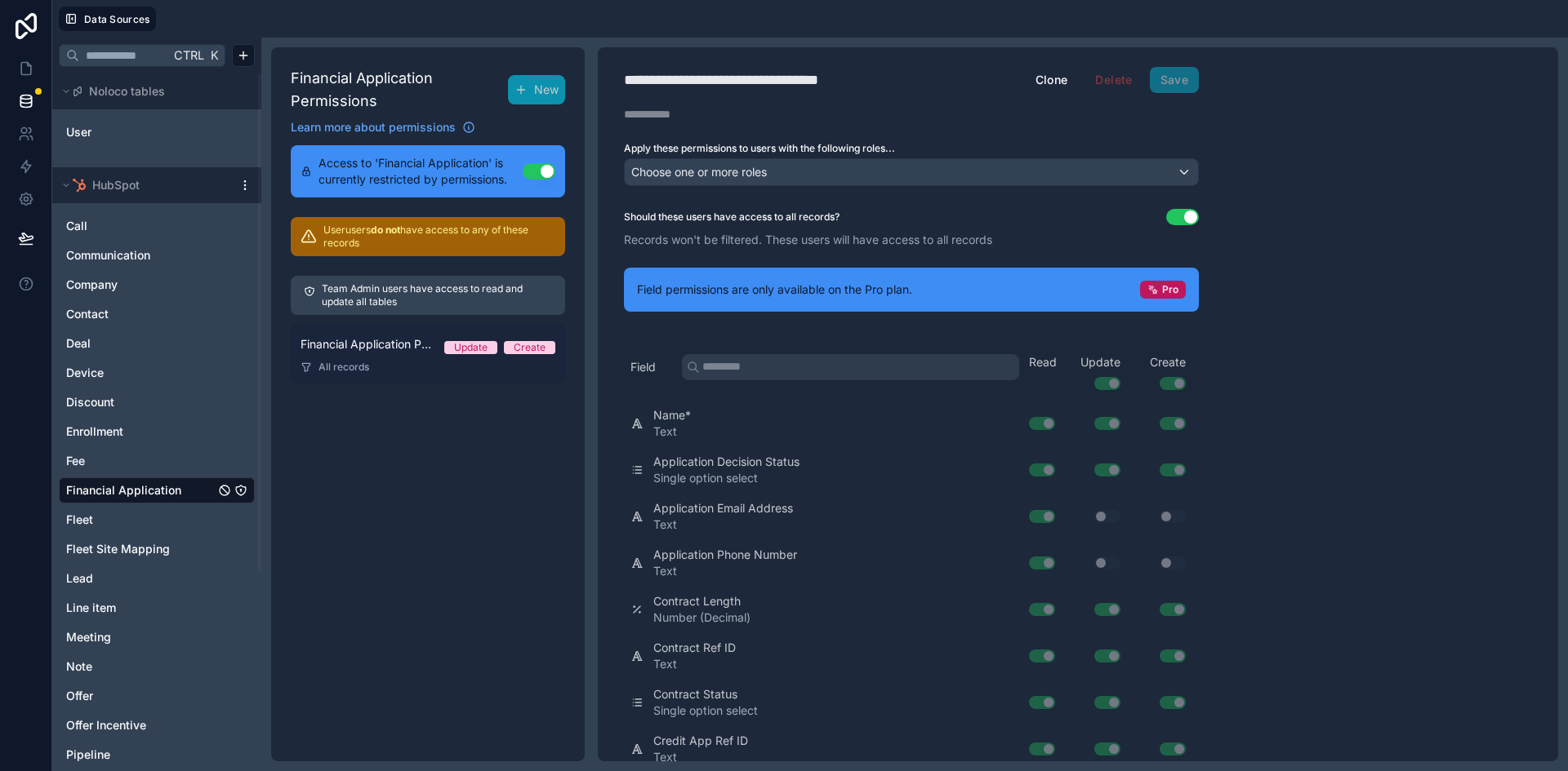
click at [409, 354] on link "Financial Application Permission 1 Update Create All records" at bounding box center [428, 353] width 274 height 59
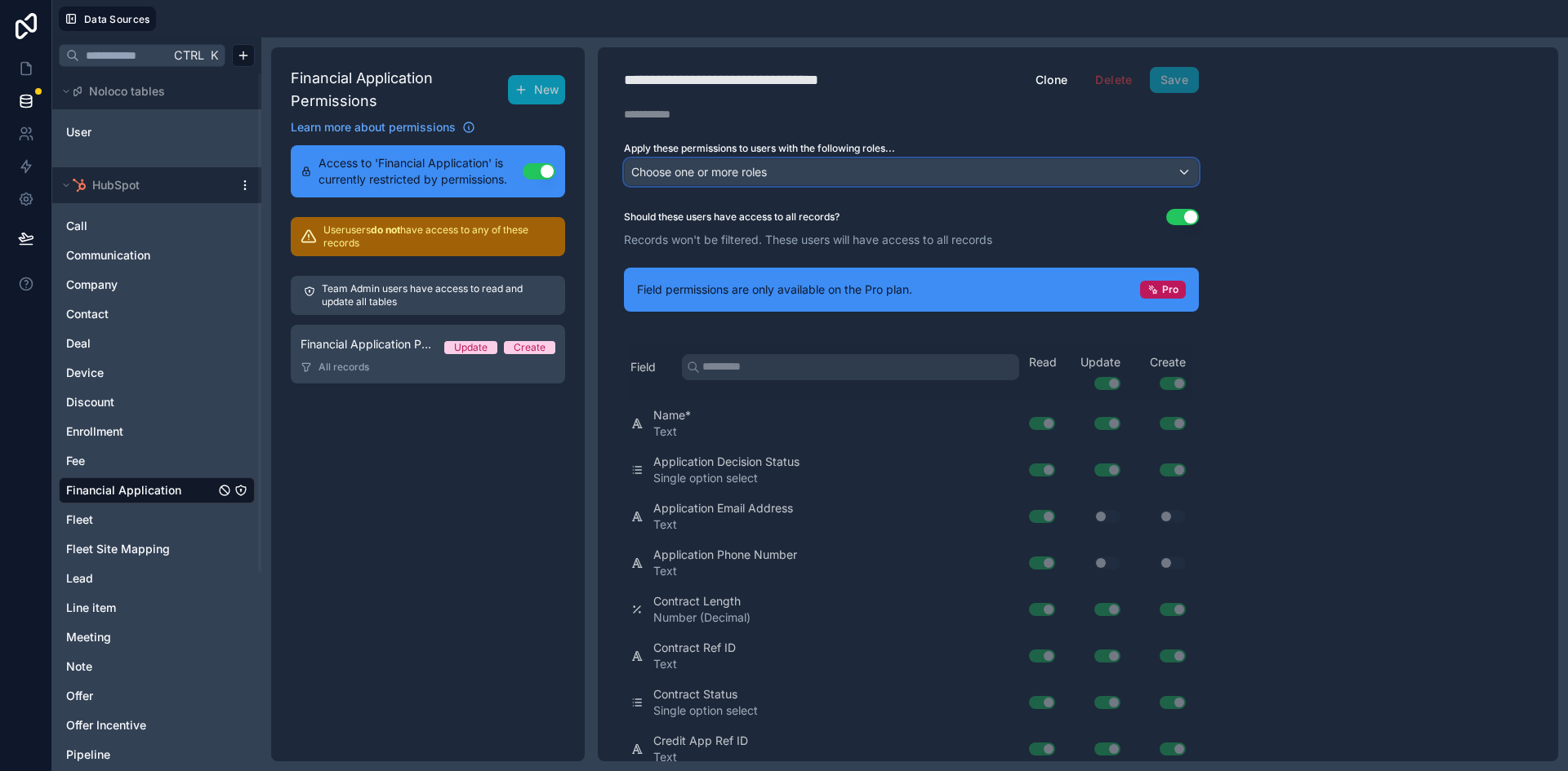
click at [873, 160] on div "Choose one or more roles" at bounding box center [910, 171] width 573 height 26
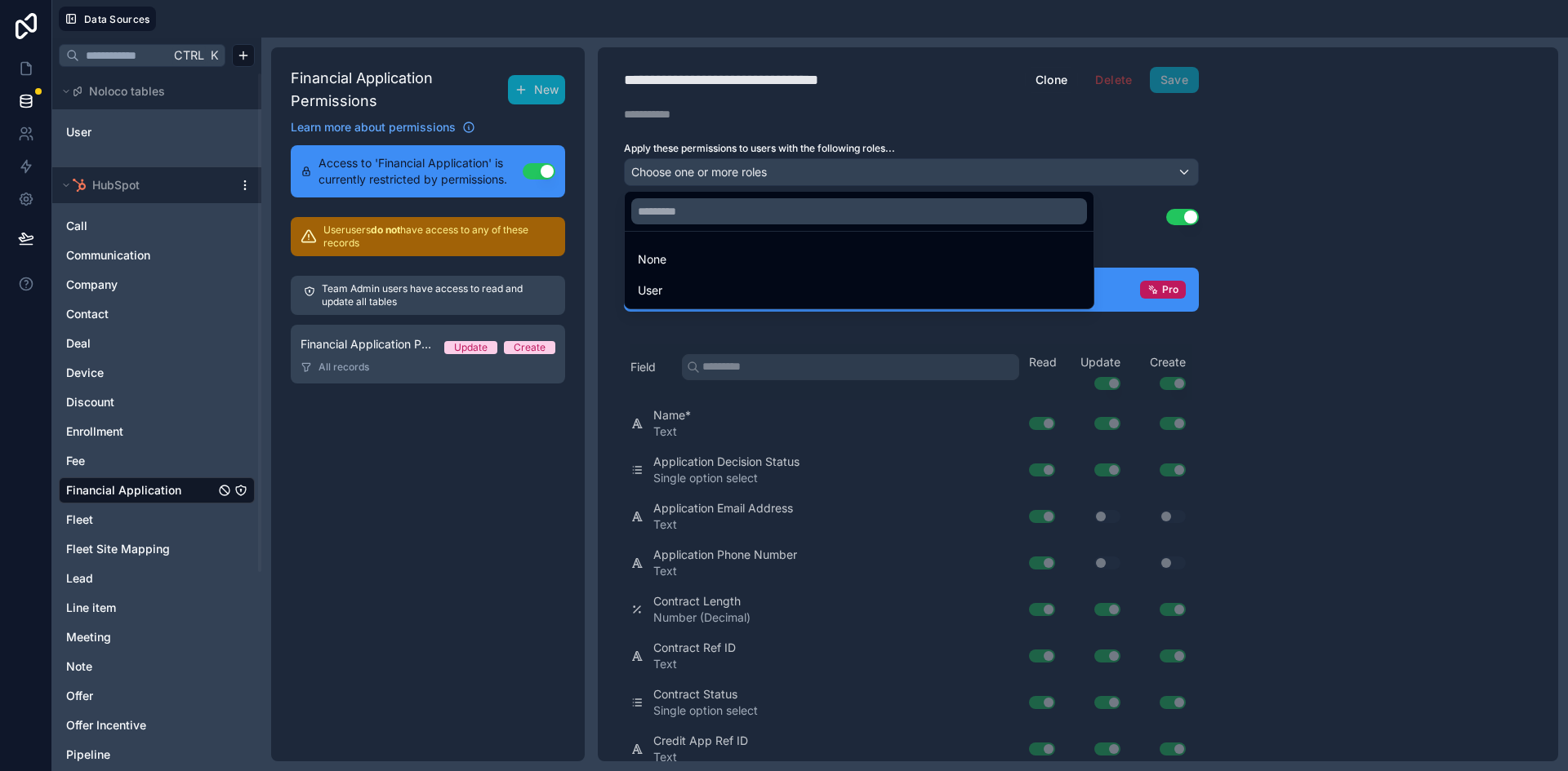
click at [1353, 182] on div at bounding box center [784, 385] width 1568 height 771
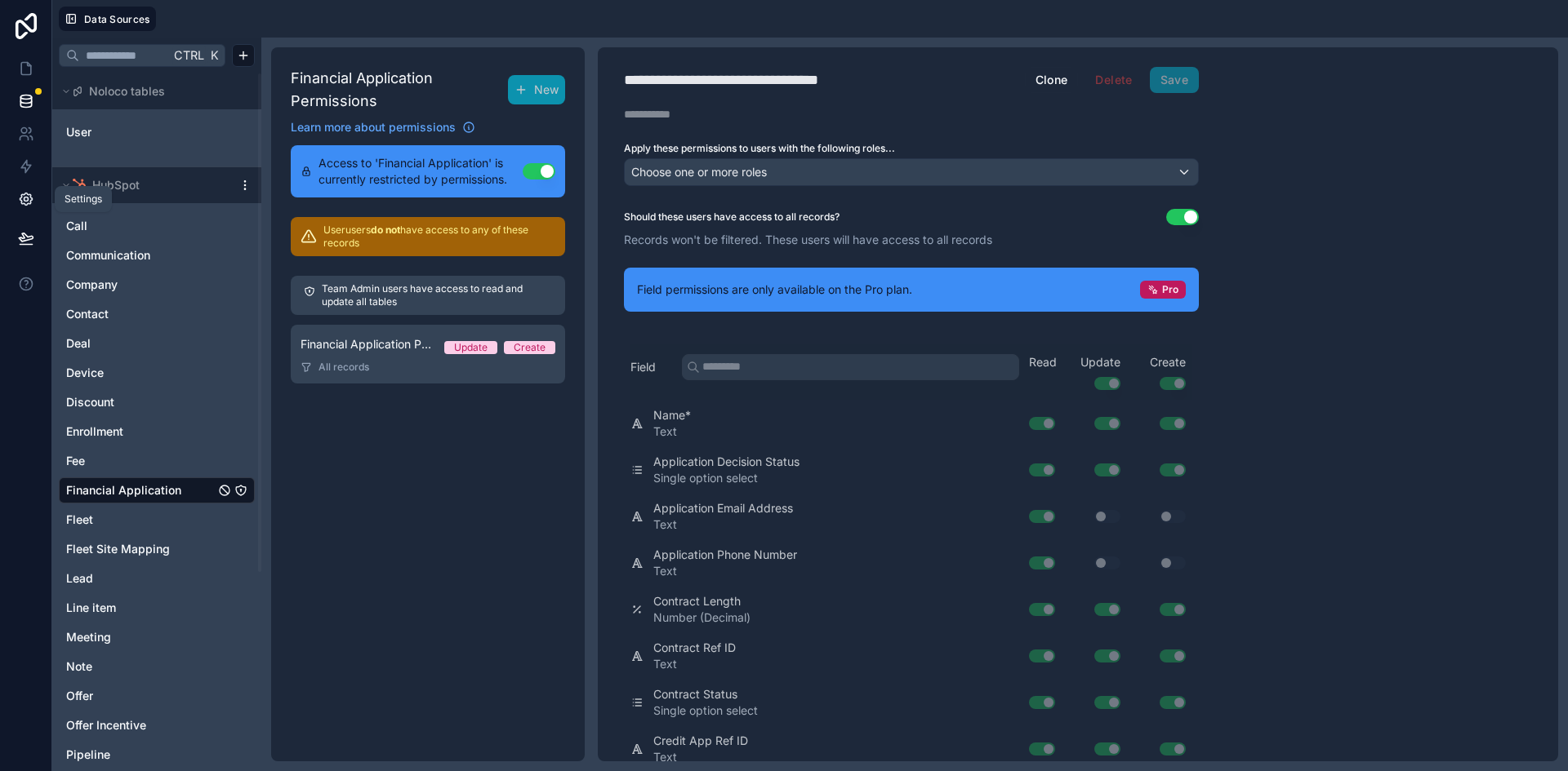
click at [30, 196] on icon at bounding box center [26, 199] width 13 height 13
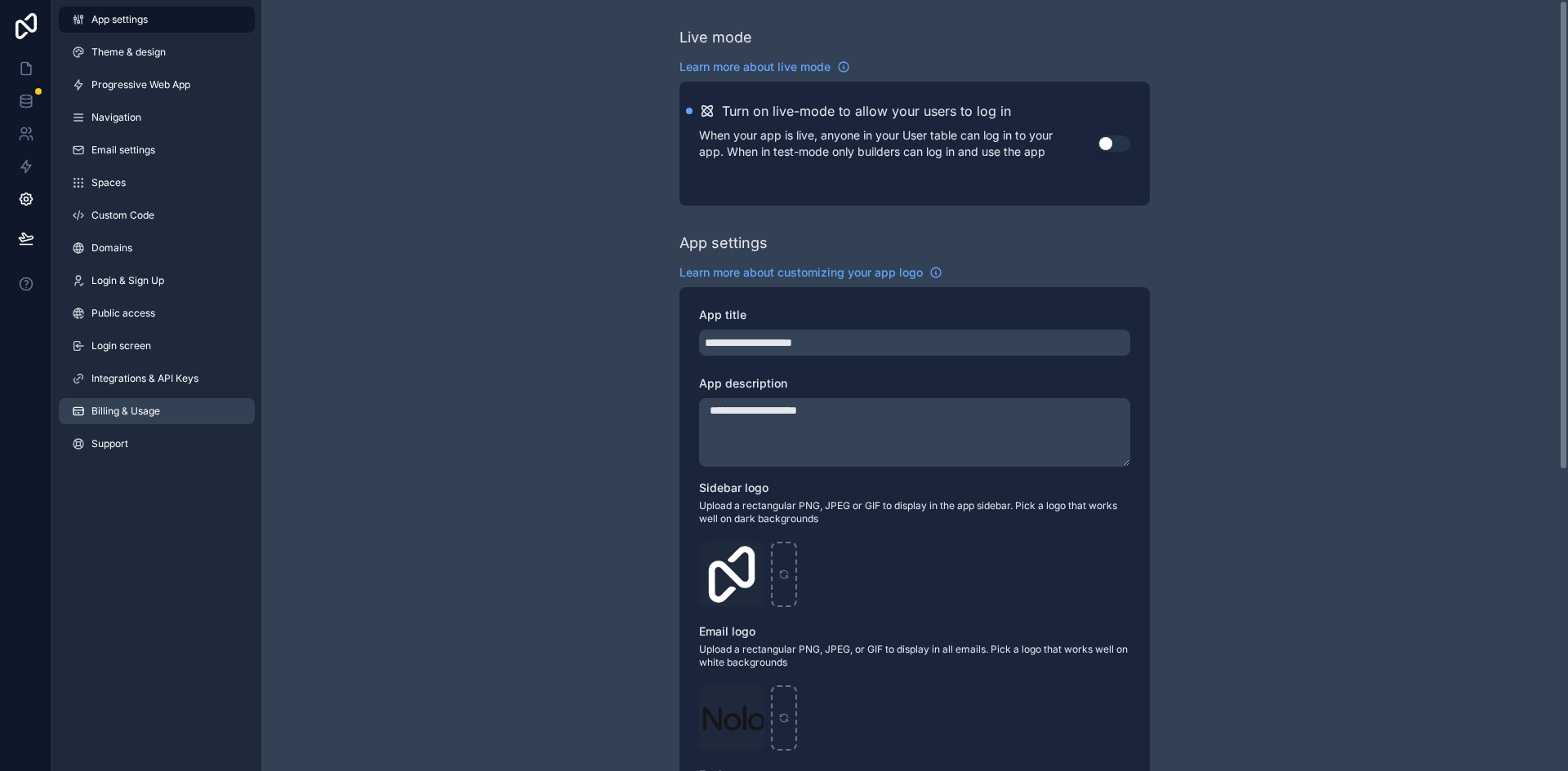
click at [159, 414] on span "Billing & Usage" at bounding box center [125, 411] width 69 height 13
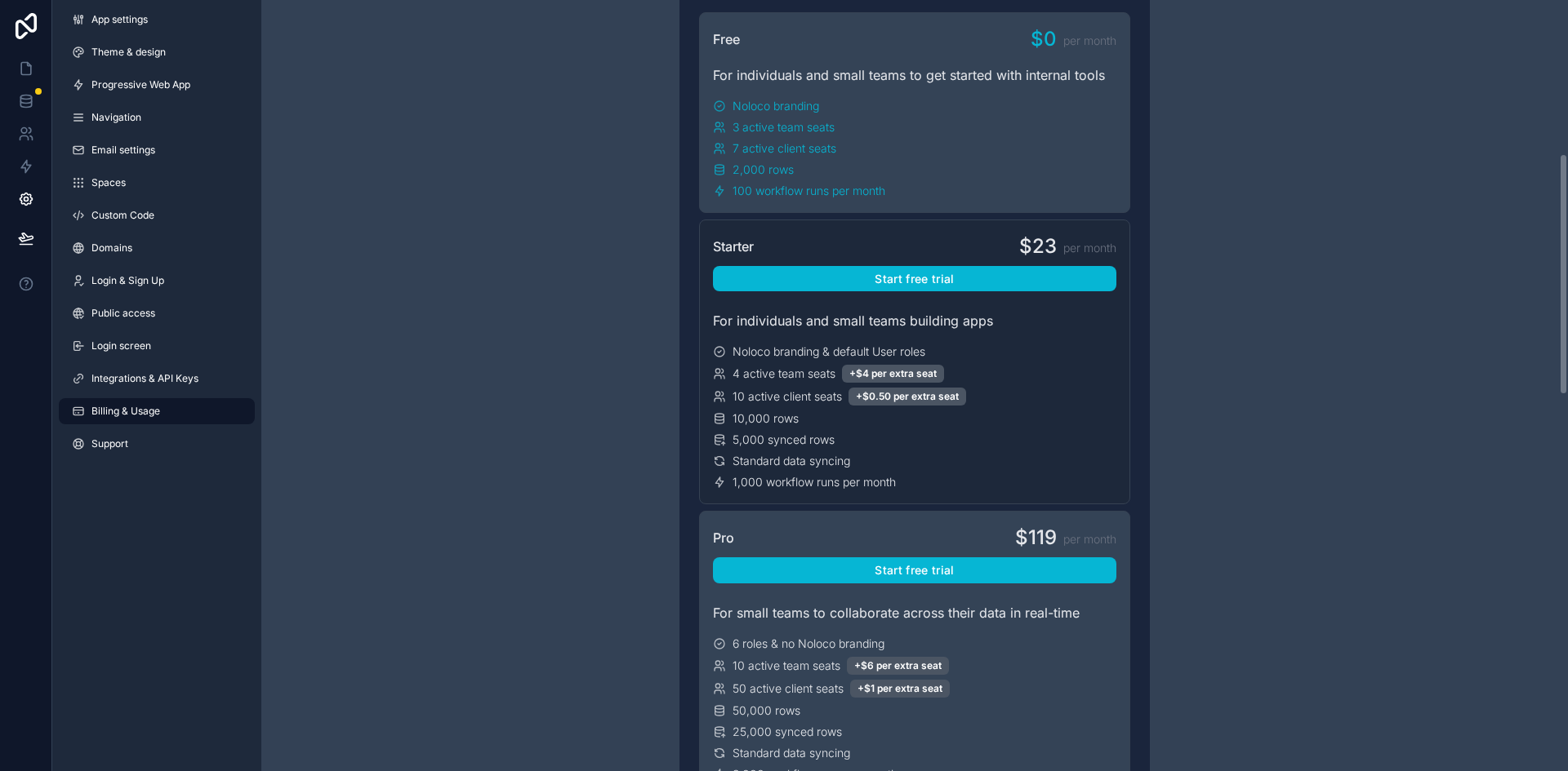
scroll to position [490, 0]
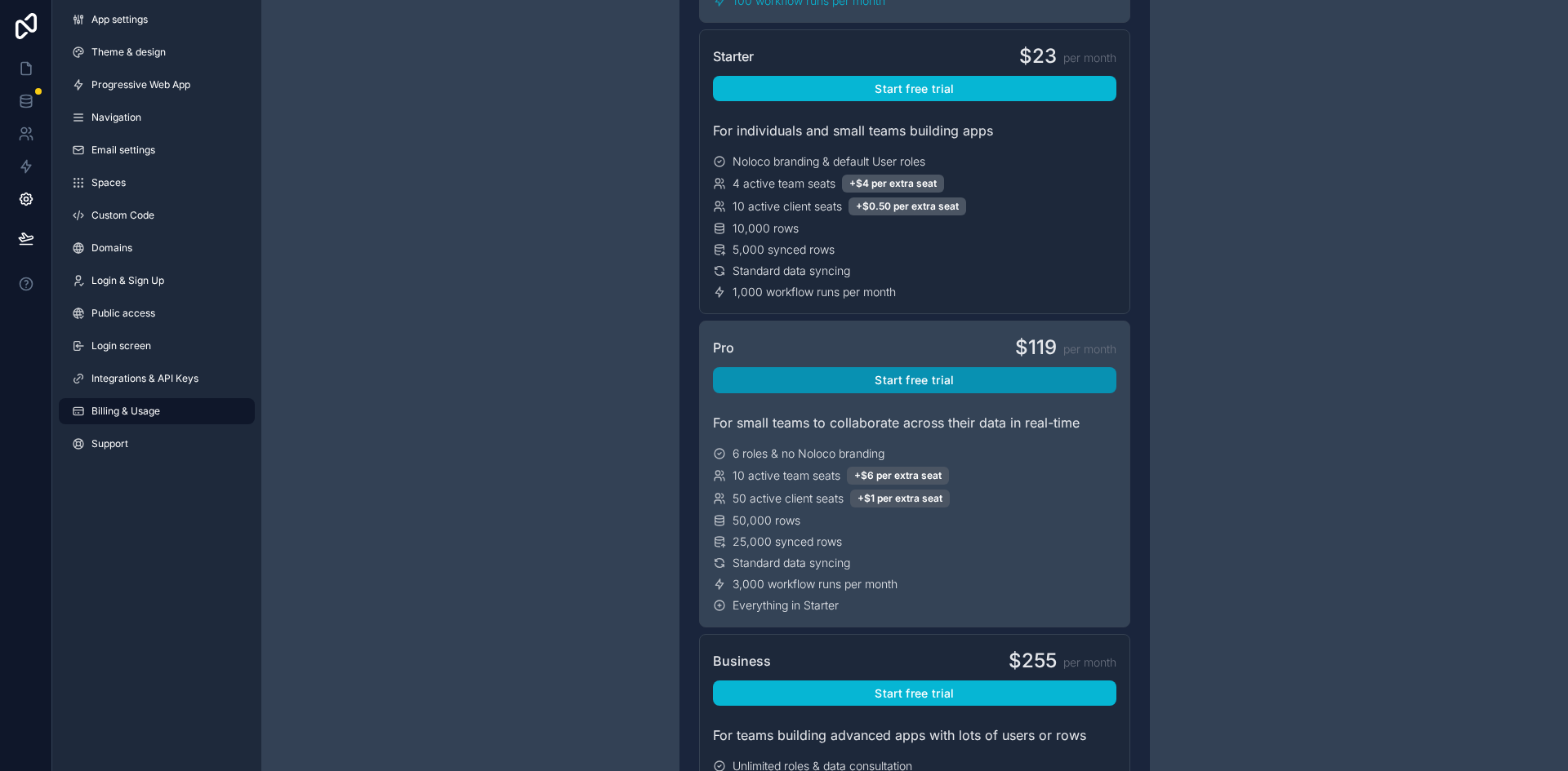
click at [1019, 382] on button "Start free trial" at bounding box center [914, 380] width 403 height 26
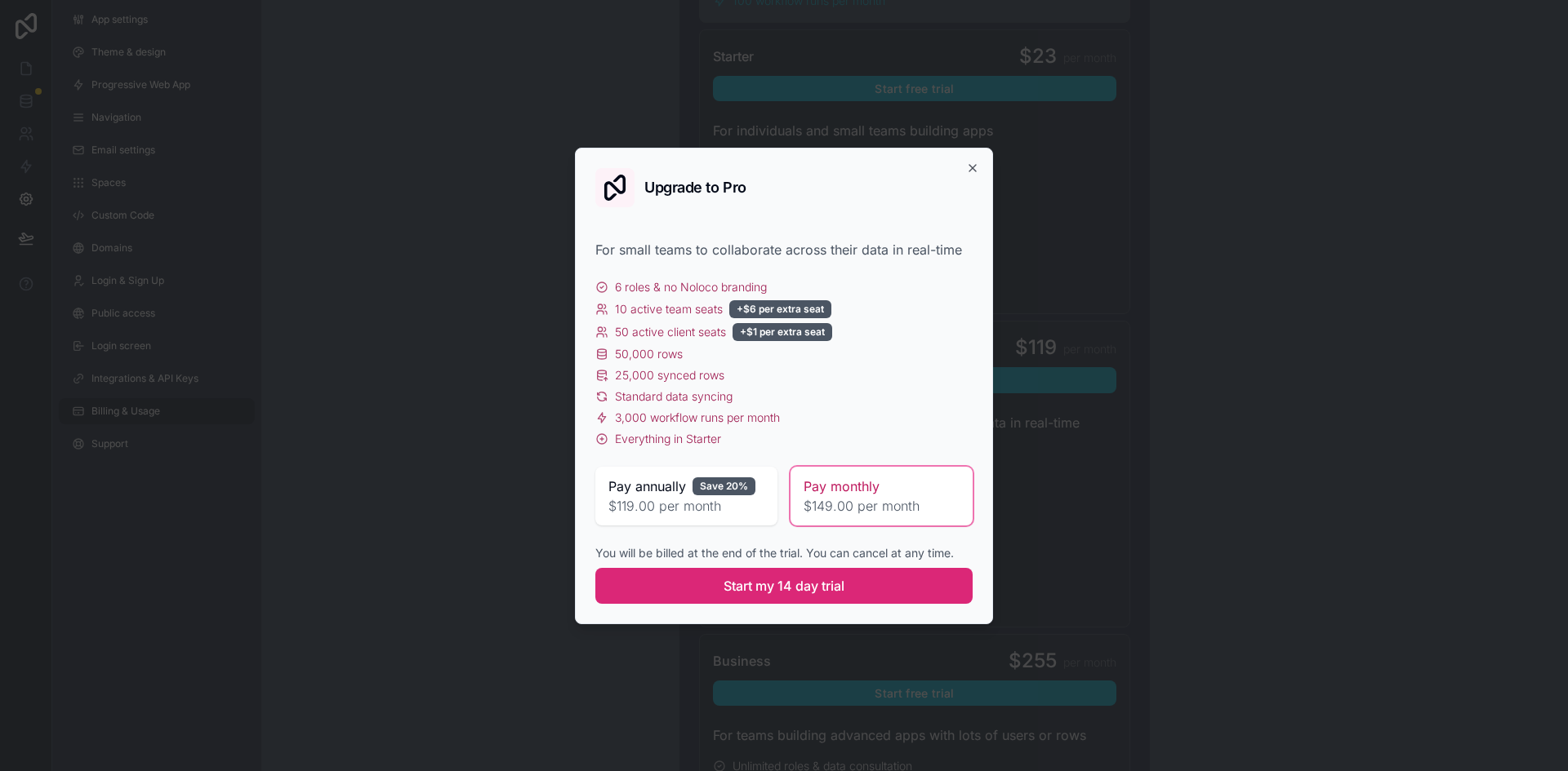
click at [831, 587] on span "Start my 14 day trial" at bounding box center [784, 586] width 121 height 20
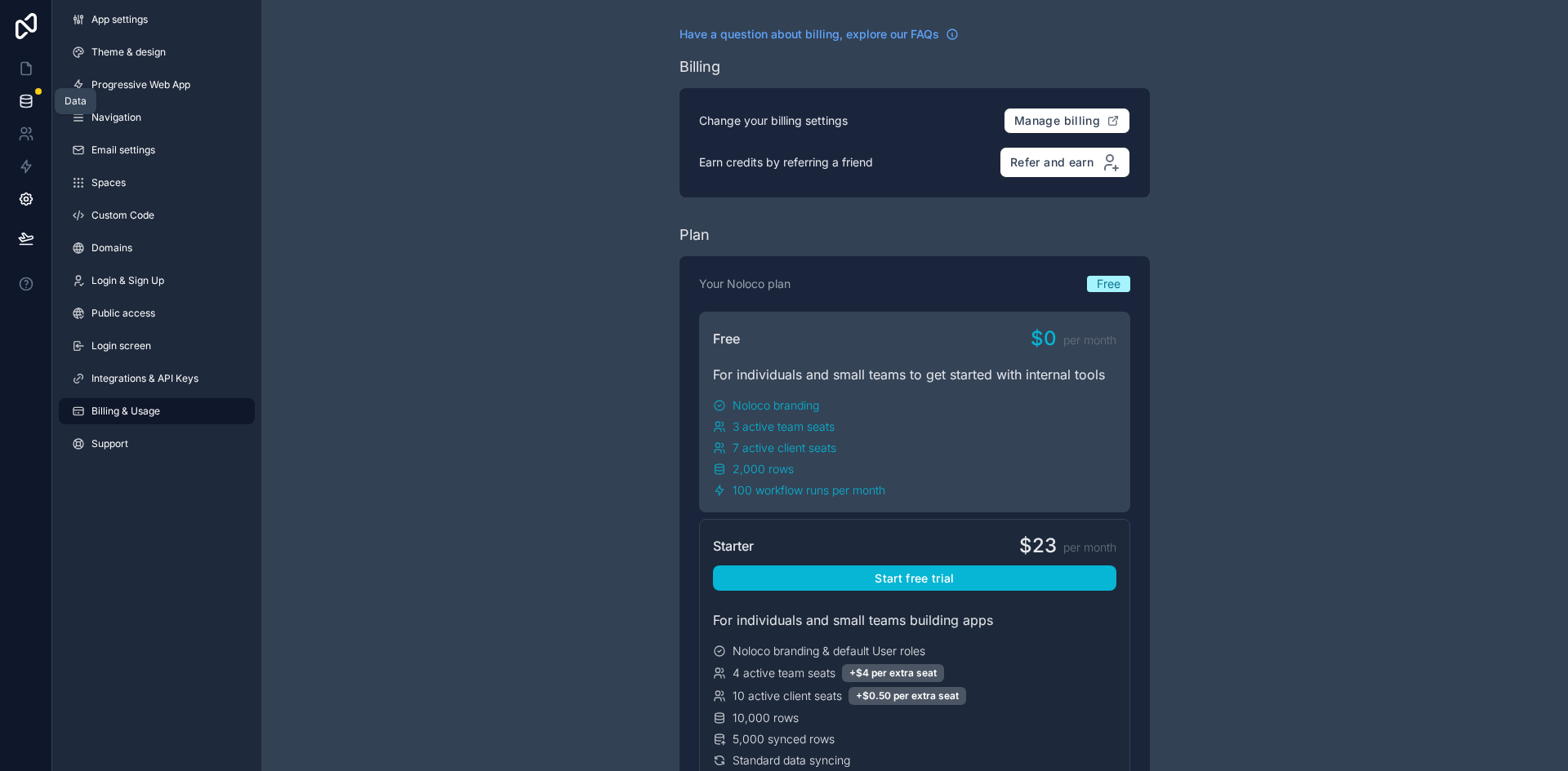
click at [26, 98] on icon at bounding box center [26, 101] width 16 height 16
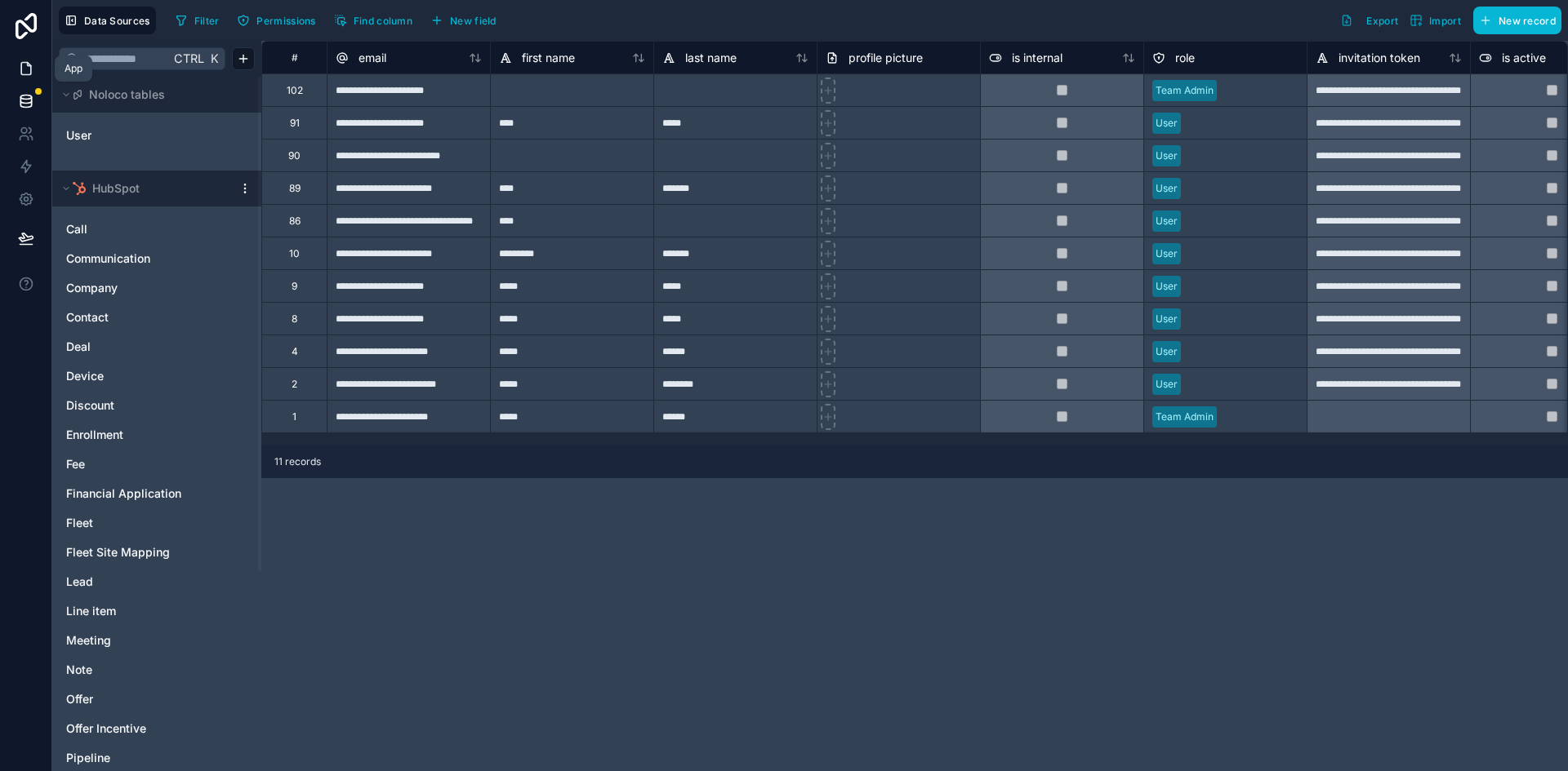
click at [22, 74] on icon at bounding box center [26, 69] width 10 height 13
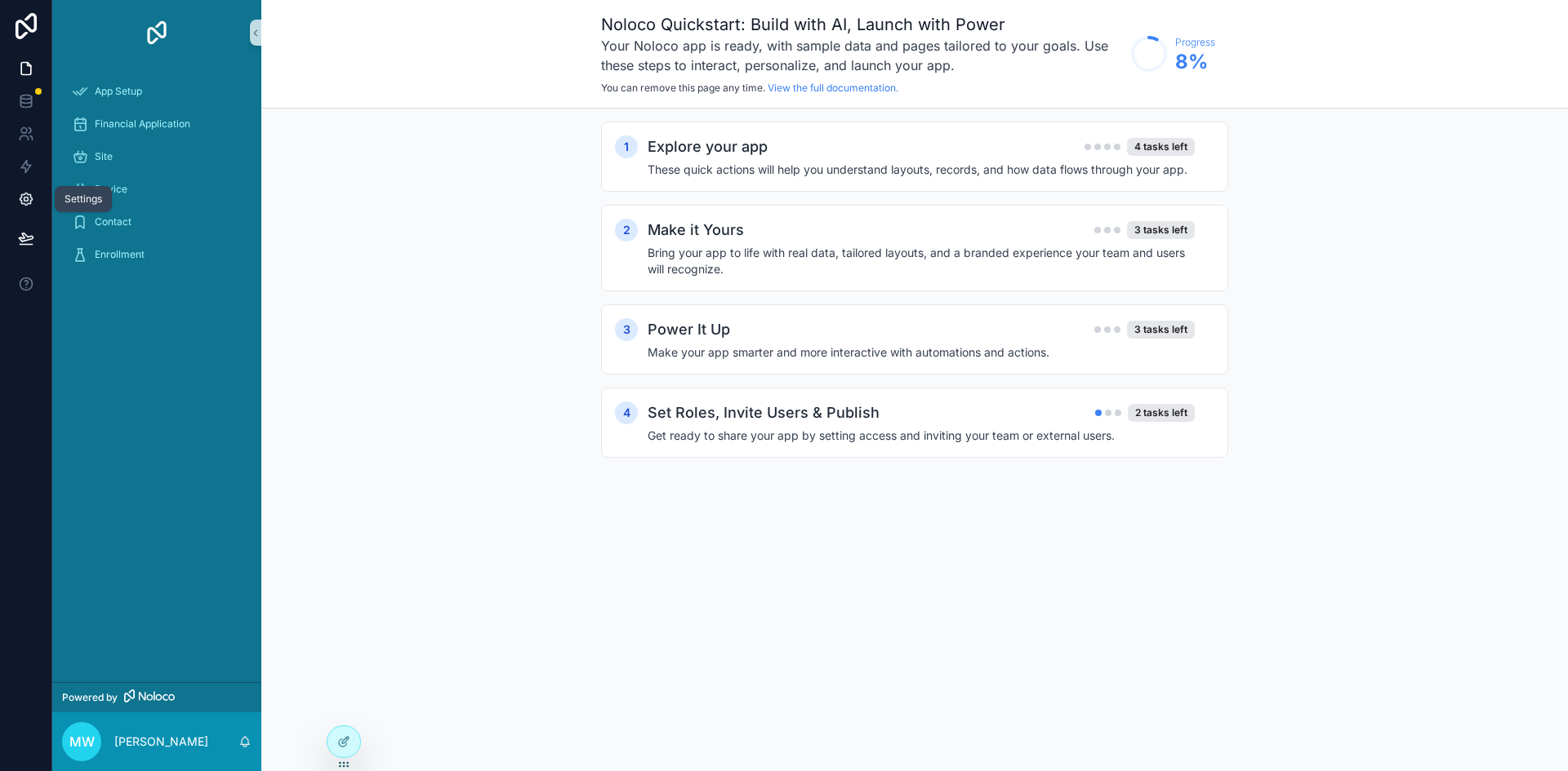
click at [23, 193] on icon at bounding box center [26, 199] width 16 height 16
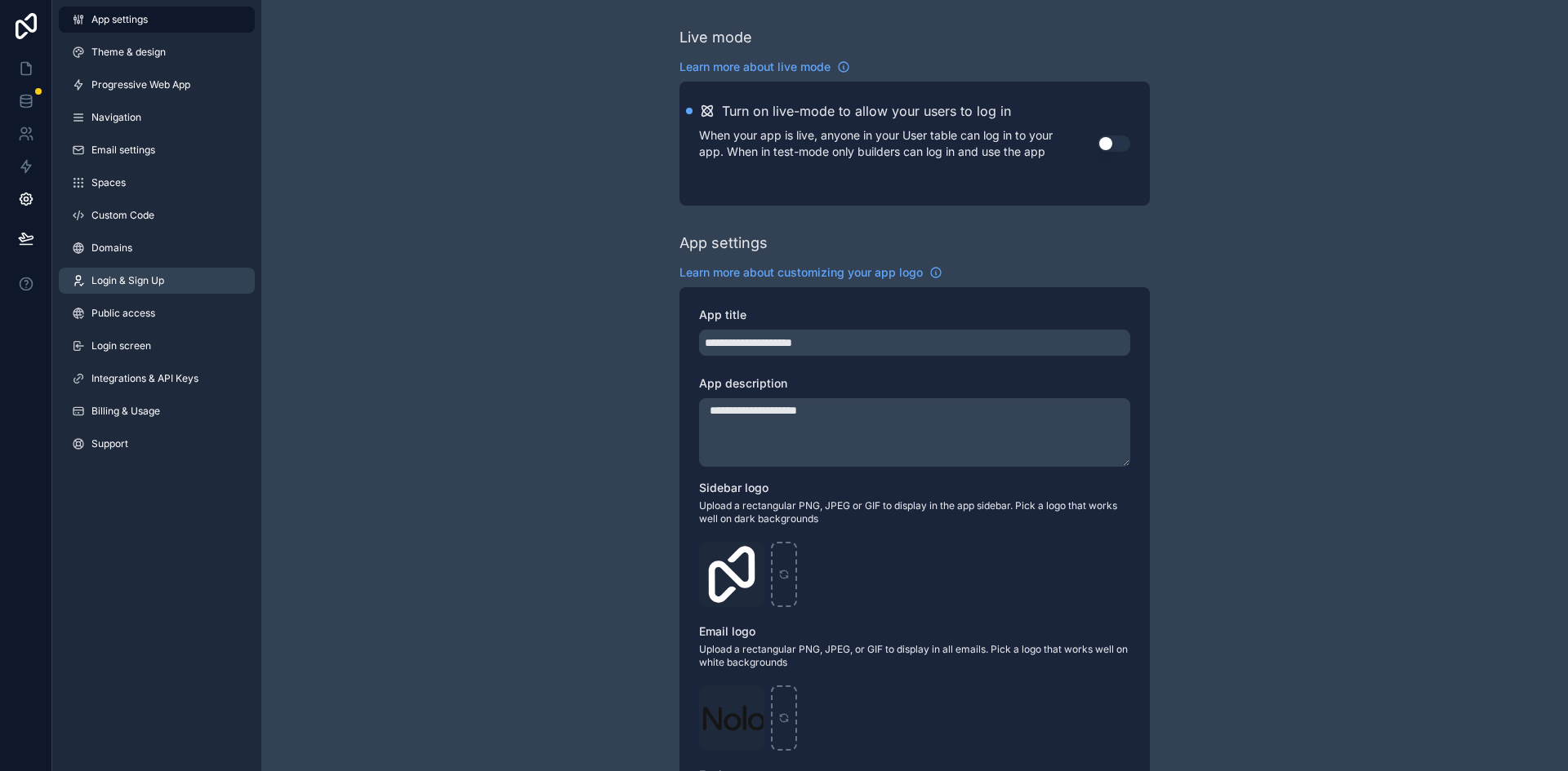
click at [185, 284] on link "Login & Sign Up" at bounding box center [156, 280] width 196 height 26
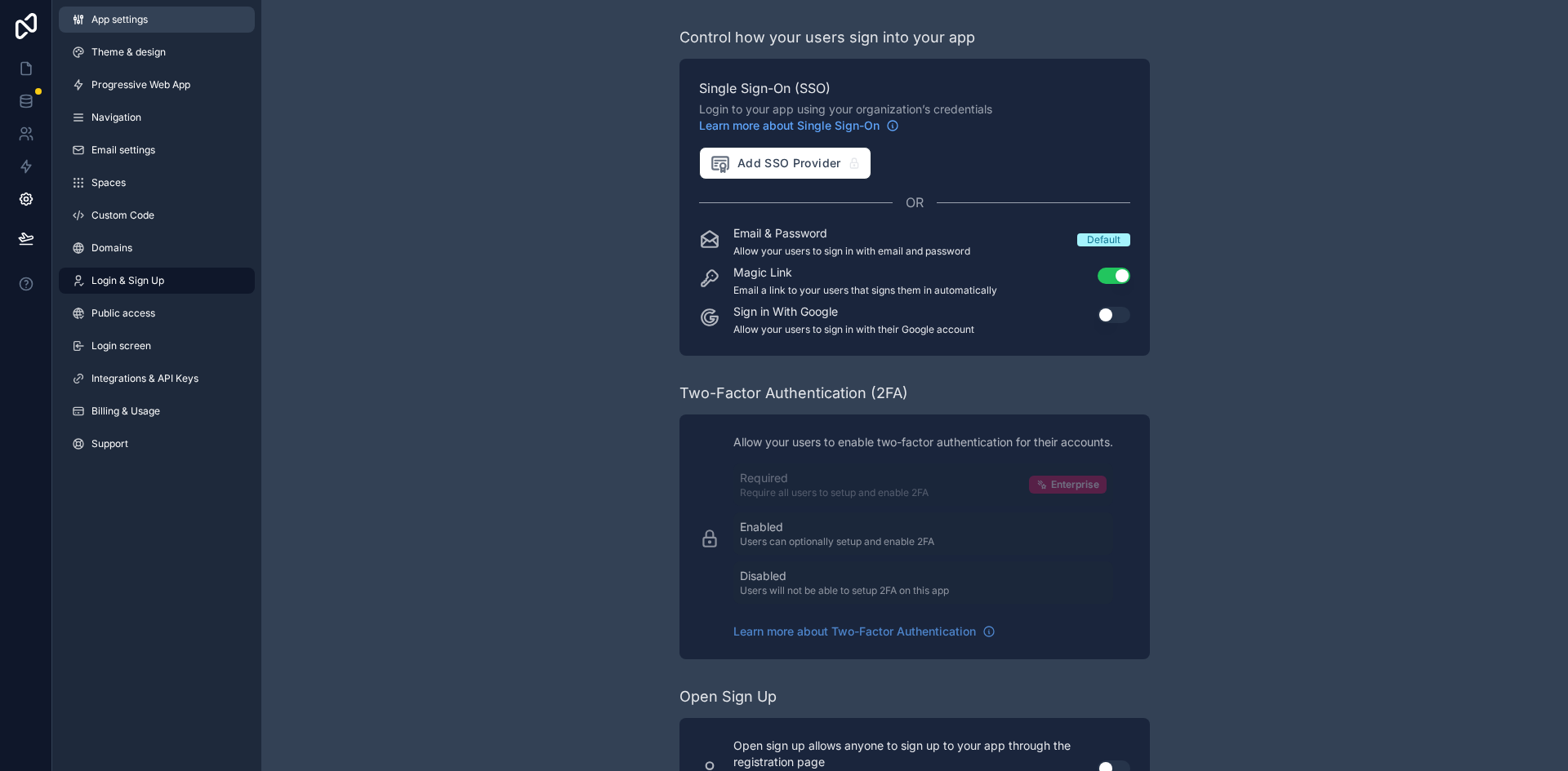
click at [167, 23] on link "App settings" at bounding box center [156, 19] width 196 height 26
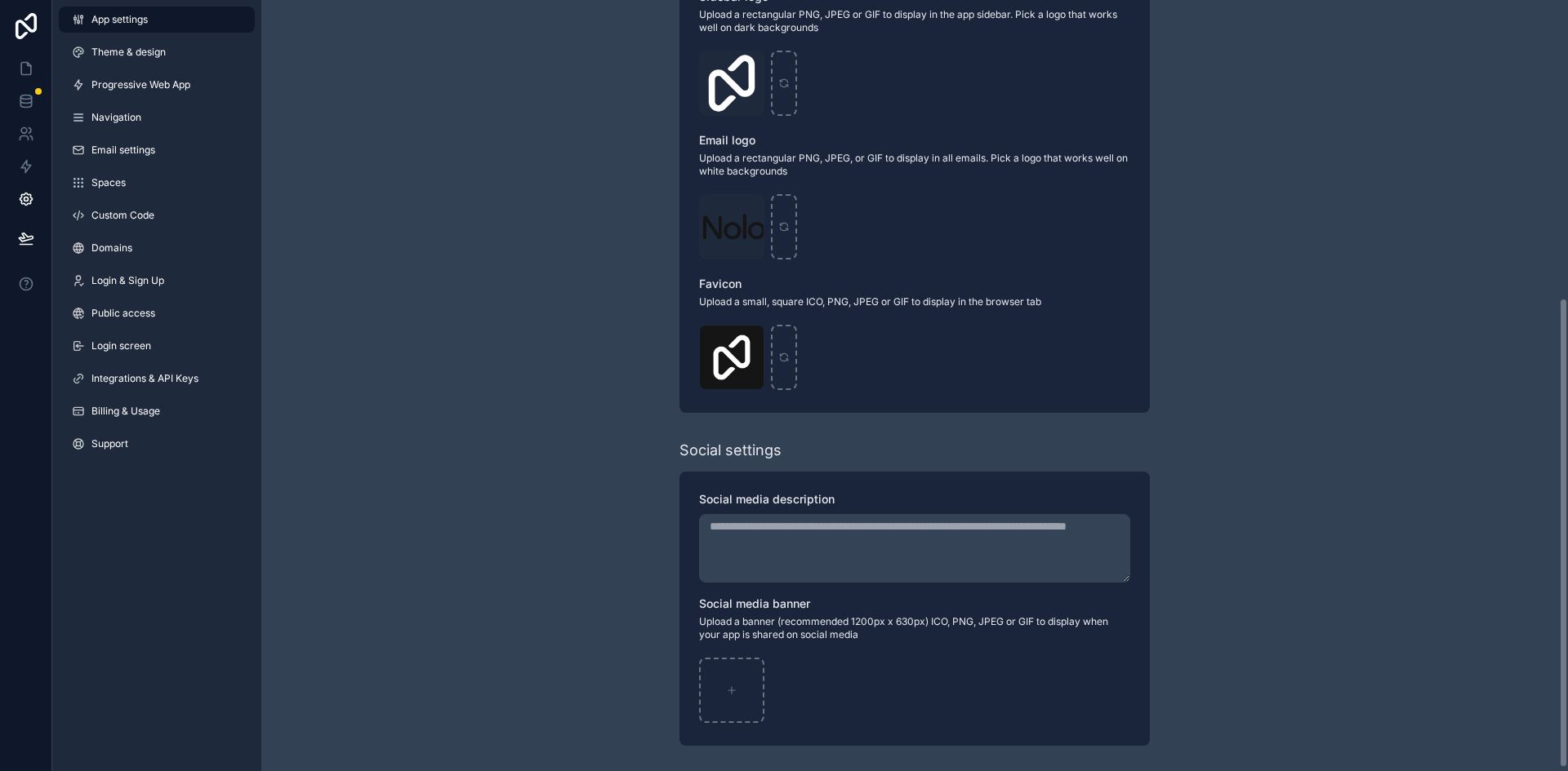
scroll to position [492, 0]
click at [127, 286] on span "Login & Sign Up" at bounding box center [127, 280] width 73 height 13
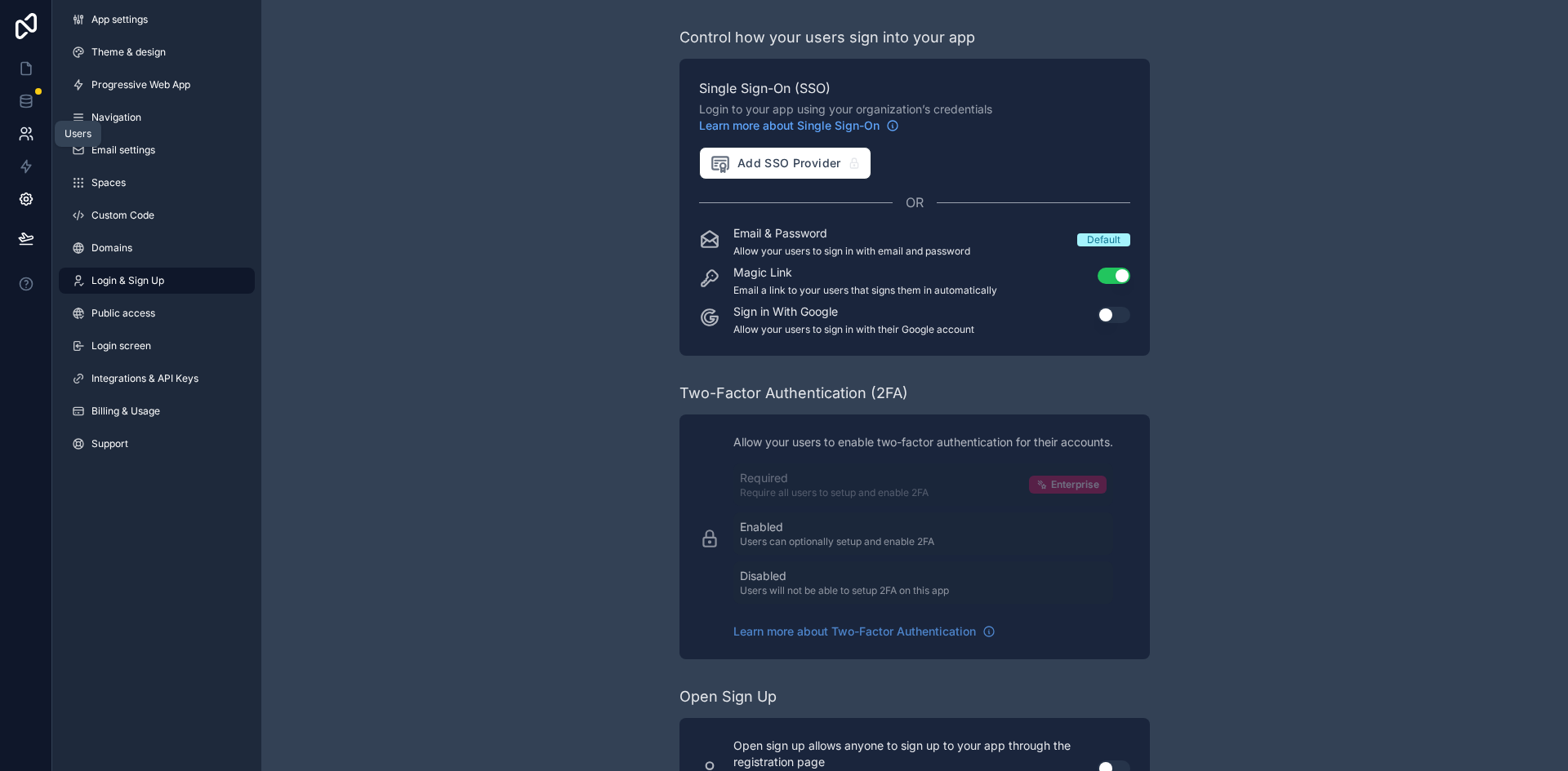
click at [29, 133] on icon at bounding box center [30, 130] width 3 height 5
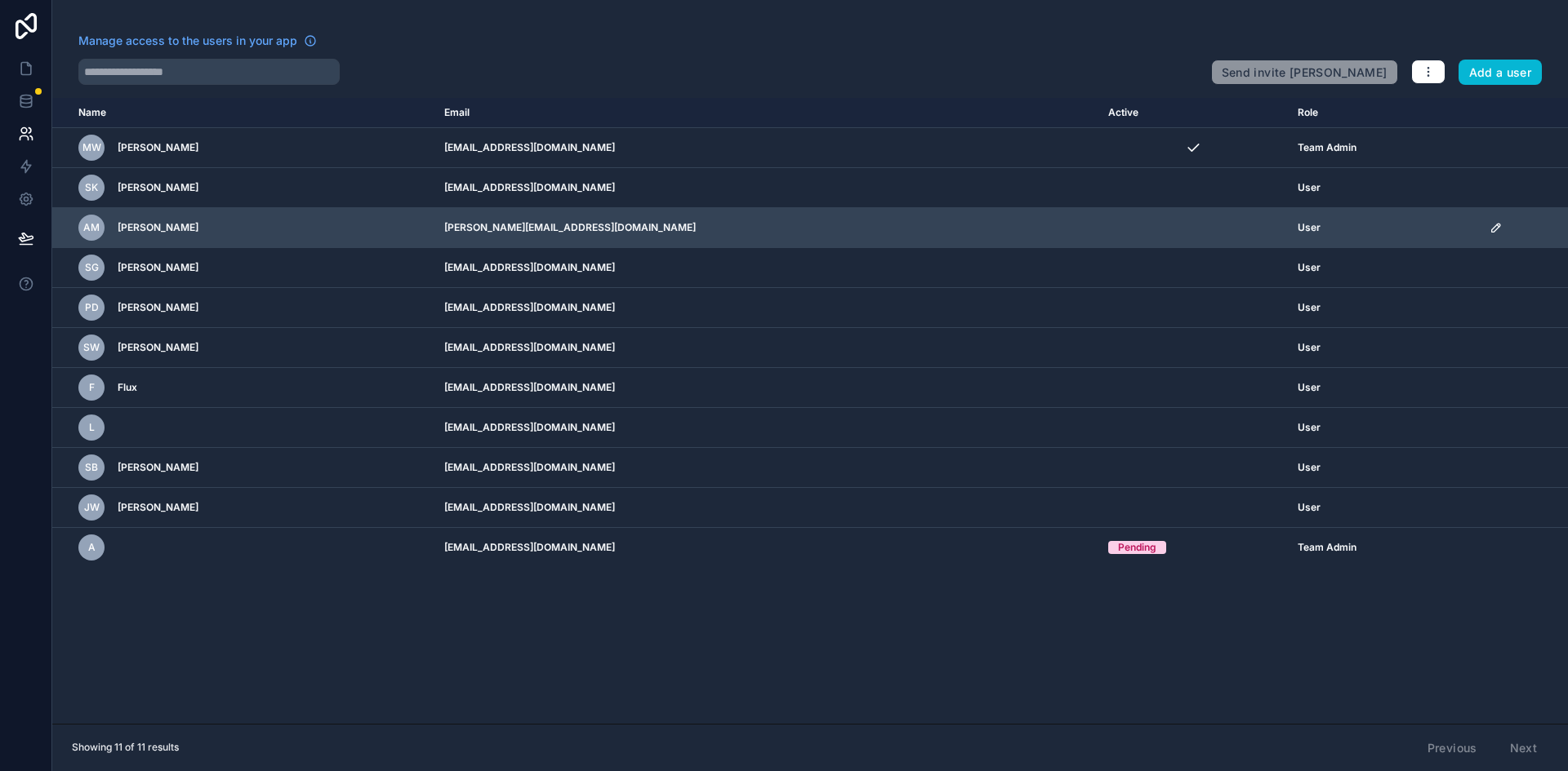
click at [1503, 236] on td "scrollable content" at bounding box center [1524, 228] width 88 height 40
click at [1490, 221] on icon "scrollable content" at bounding box center [1496, 227] width 13 height 13
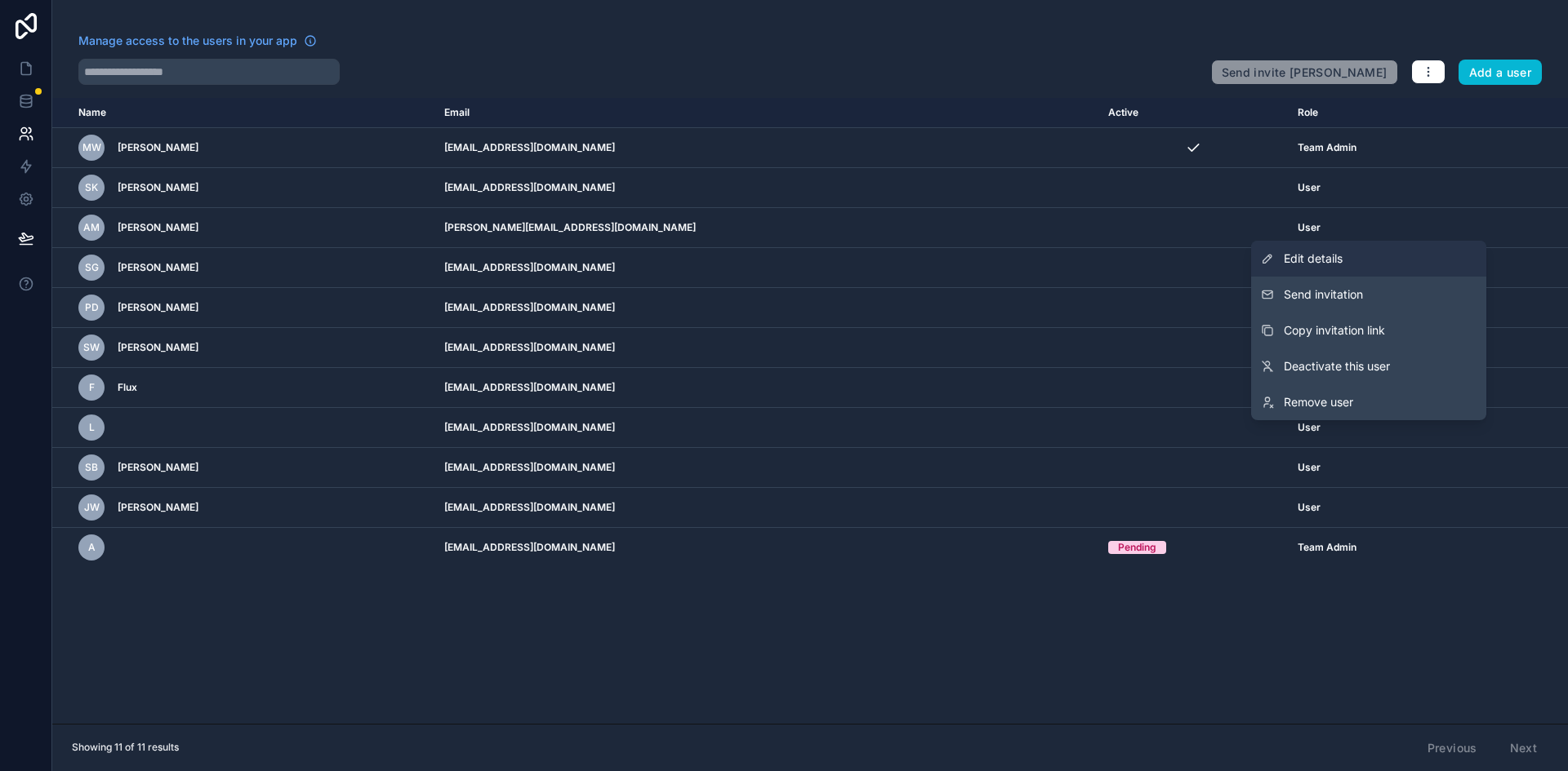
click at [1414, 254] on link "Edit details" at bounding box center [1368, 259] width 235 height 36
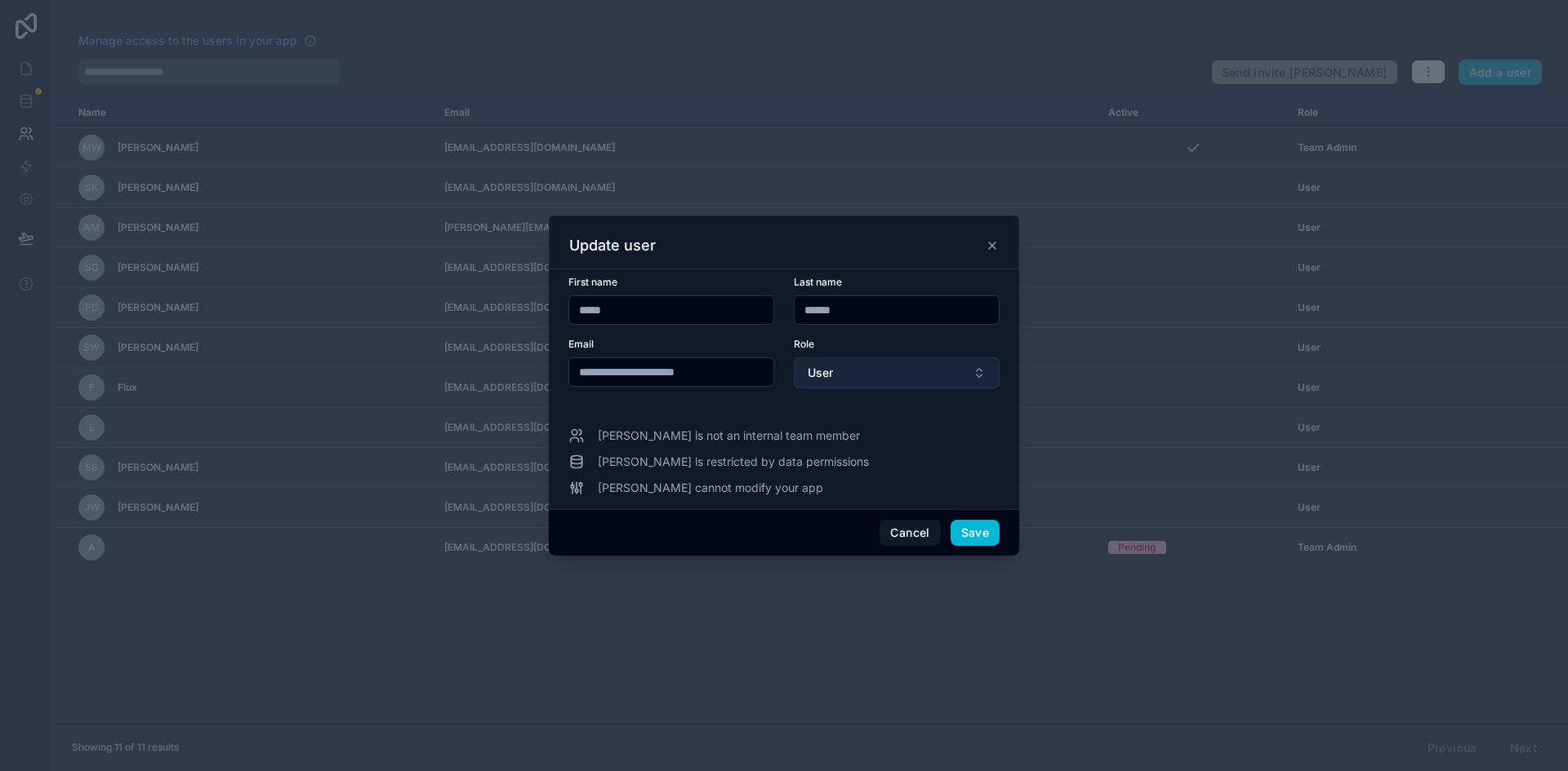
click at [846, 374] on button "User" at bounding box center [897, 372] width 206 height 31
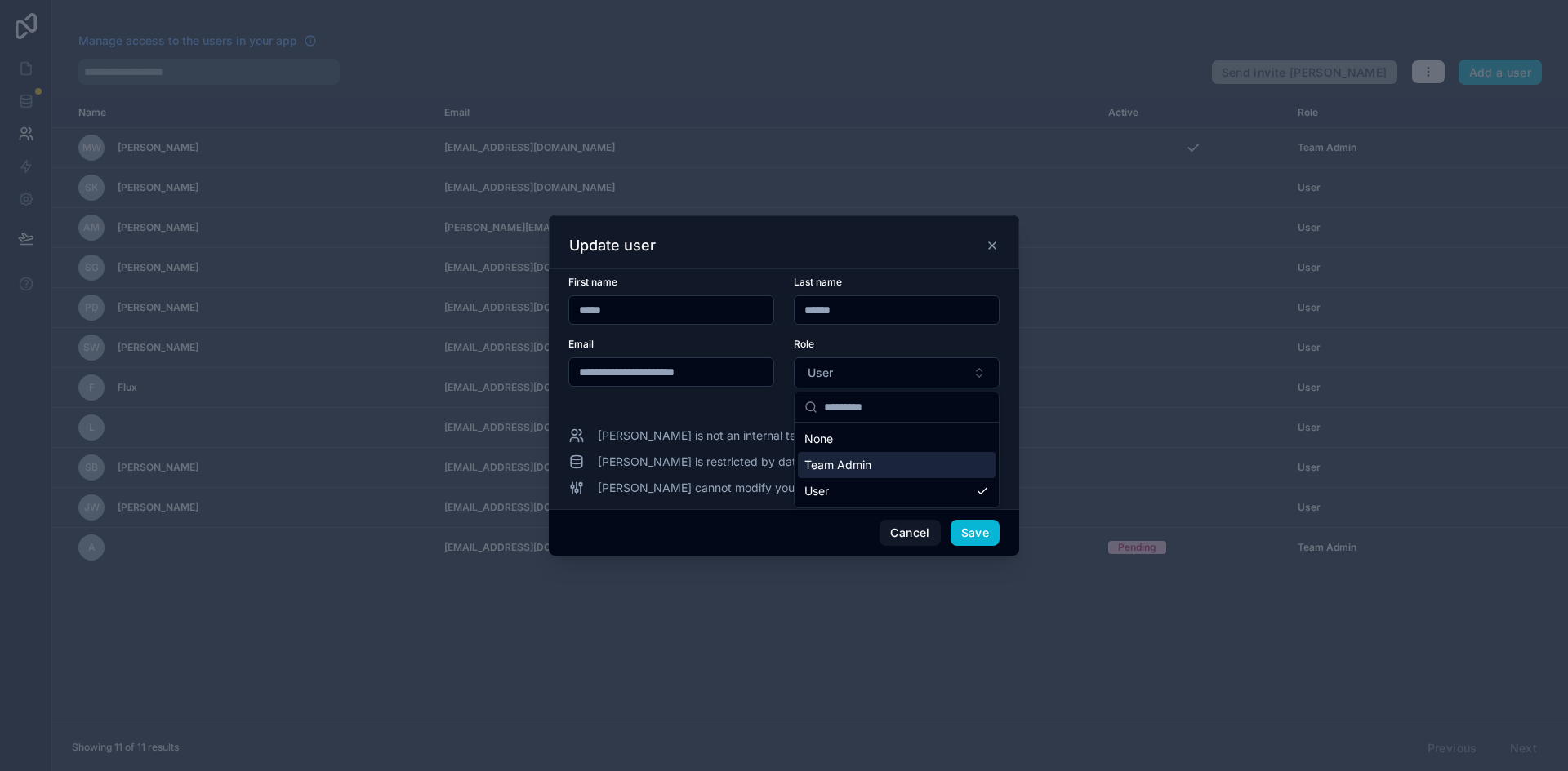
click at [878, 458] on div "Team Admin" at bounding box center [896, 464] width 198 height 26
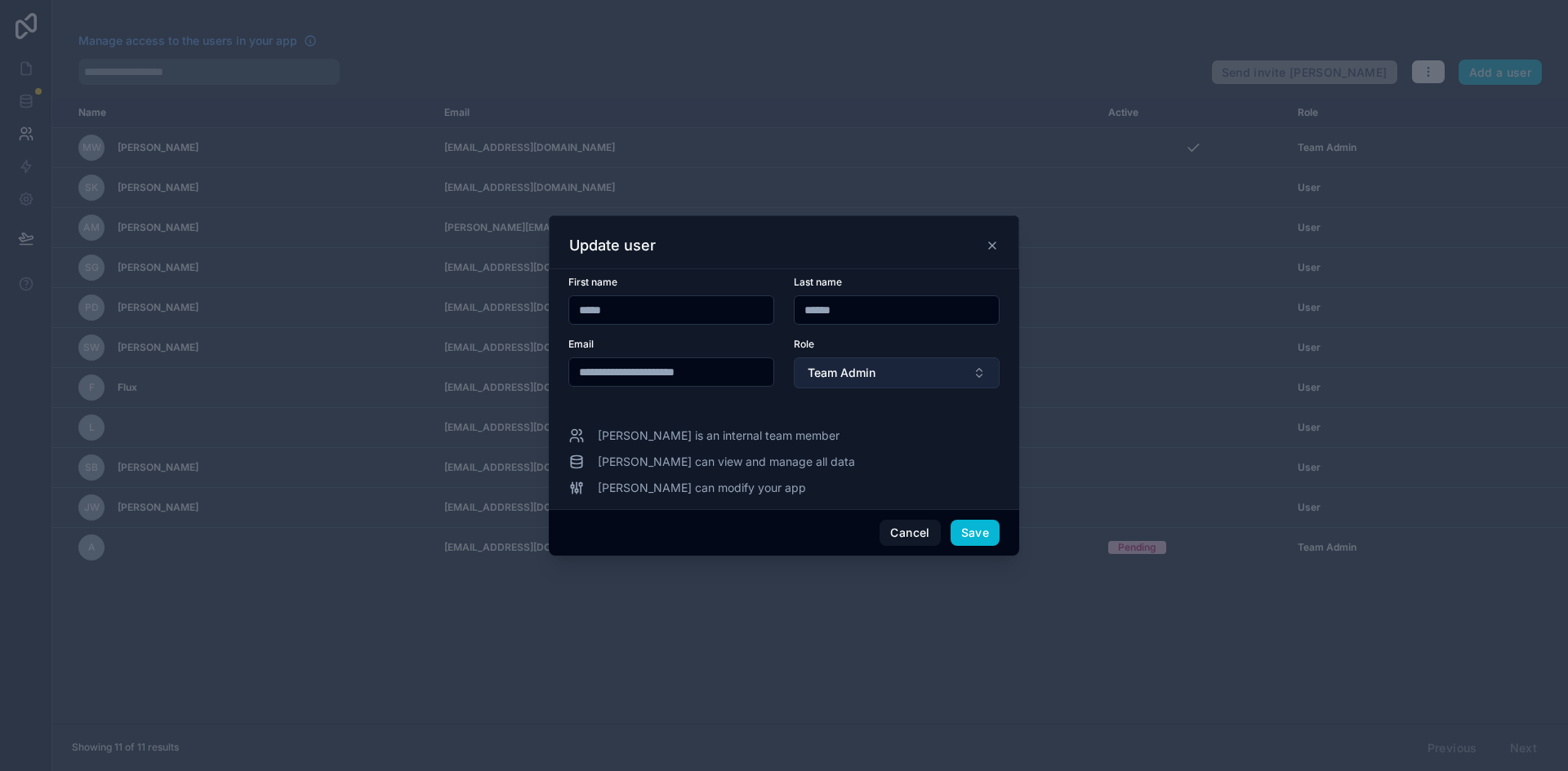
click at [871, 373] on span "Team Admin" at bounding box center [841, 373] width 68 height 16
click at [975, 517] on div "Cancel Save" at bounding box center [783, 533] width 470 height 47
click at [975, 531] on button "Save" at bounding box center [974, 532] width 49 height 26
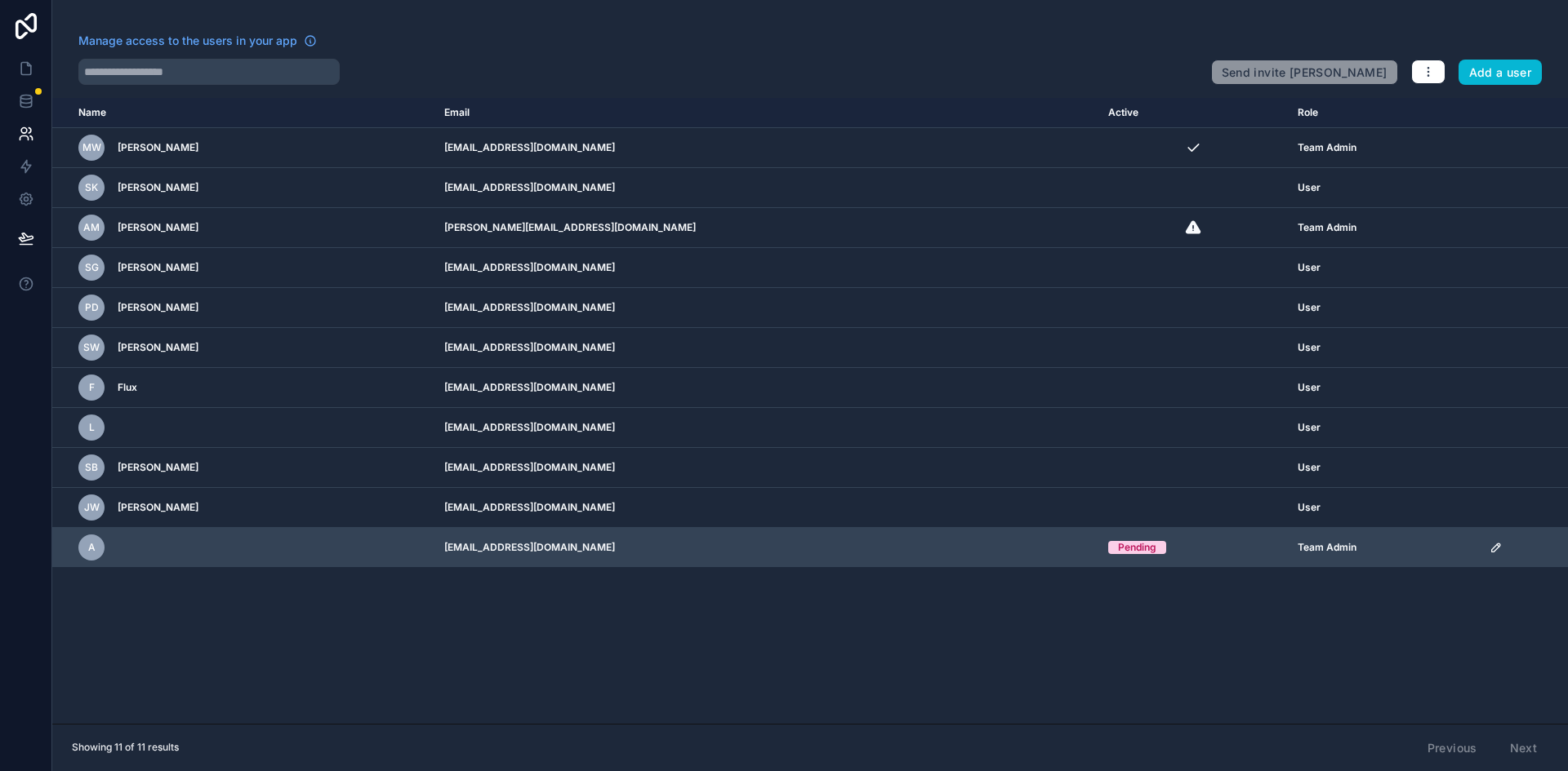
click at [1490, 544] on icon "scrollable content" at bounding box center [1496, 547] width 13 height 13
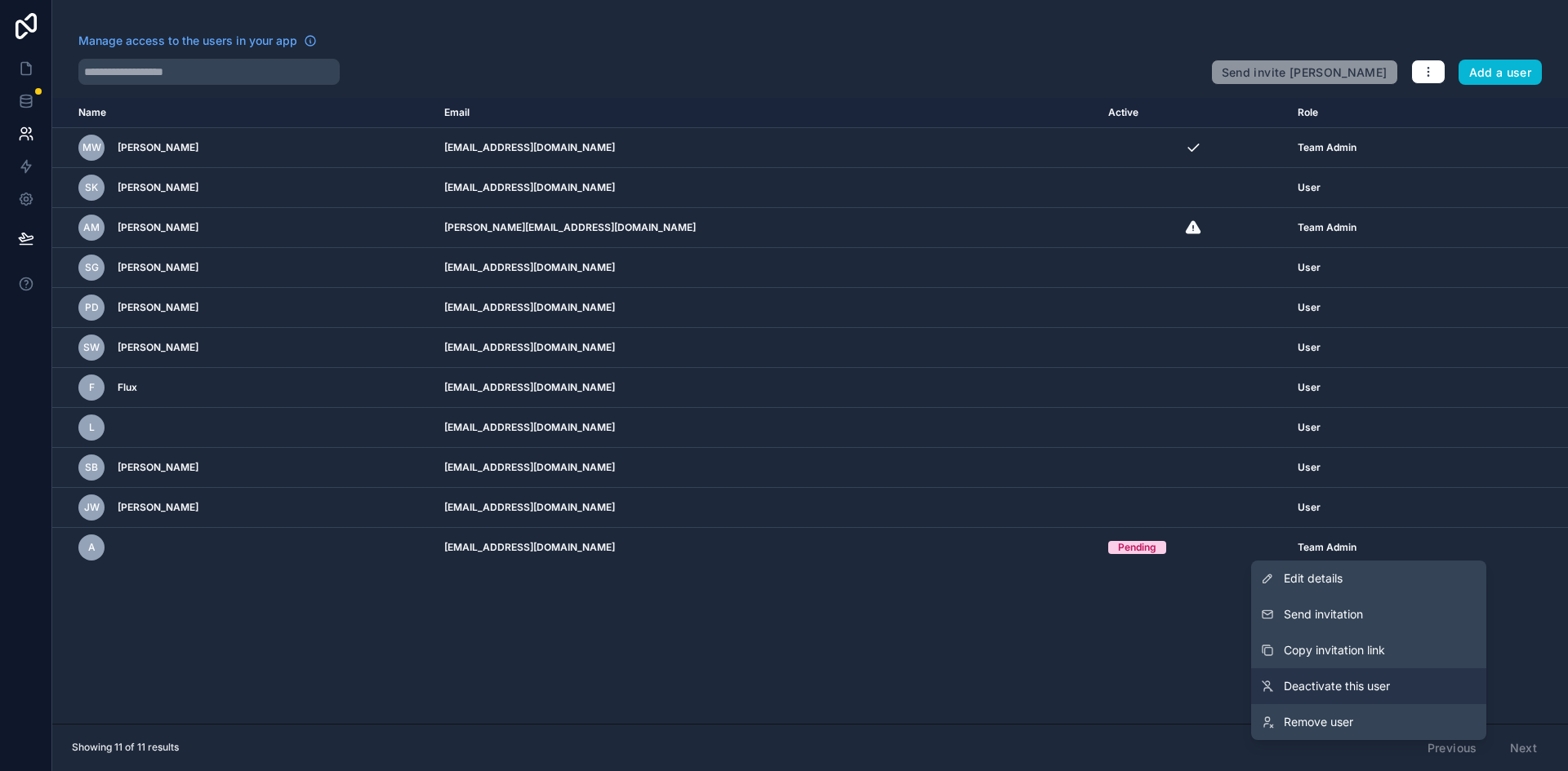
click at [1348, 681] on span "Deactivate this user" at bounding box center [1337, 686] width 106 height 16
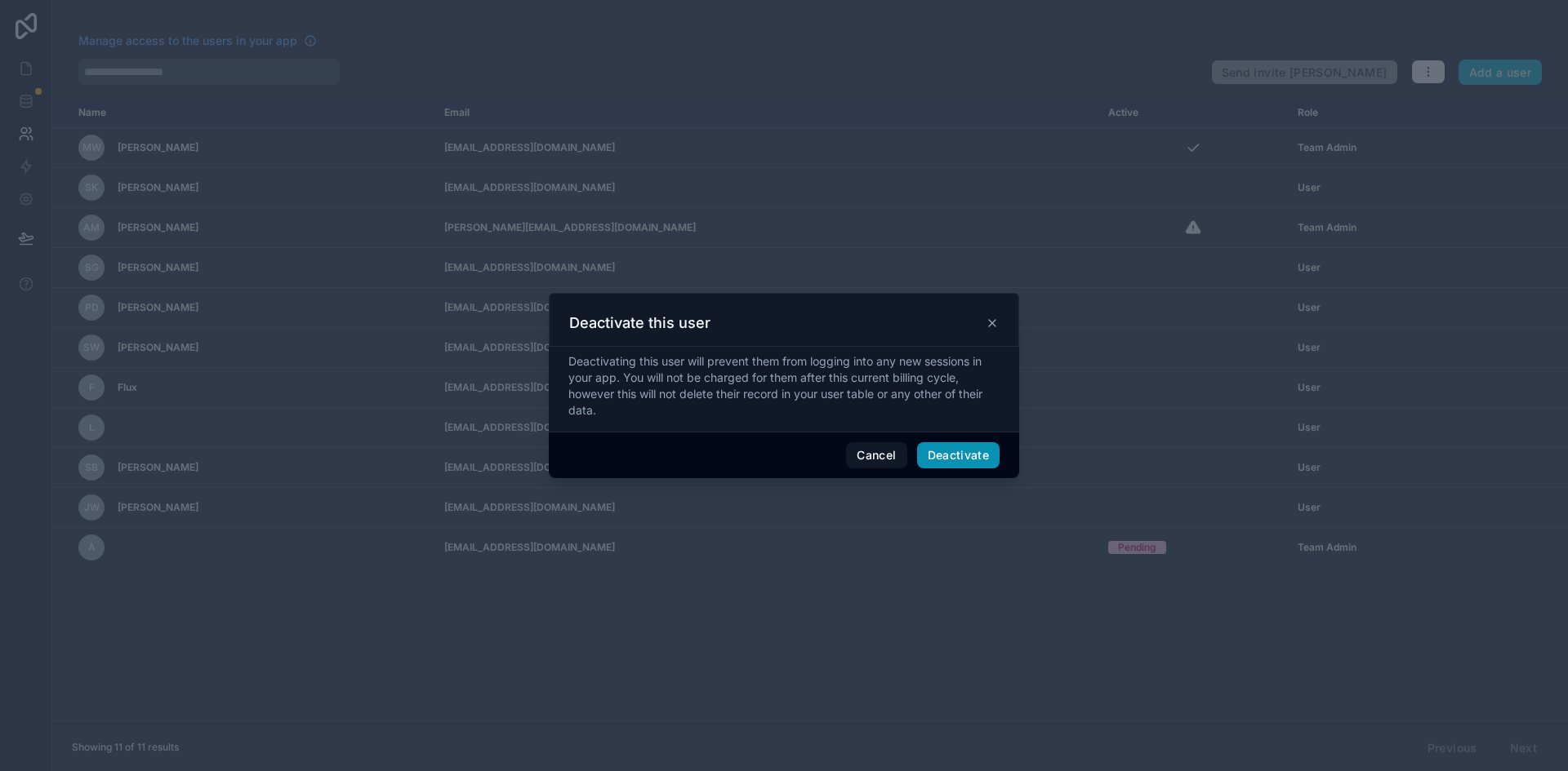
click at [959, 454] on button "Deactivate" at bounding box center [958, 455] width 83 height 26
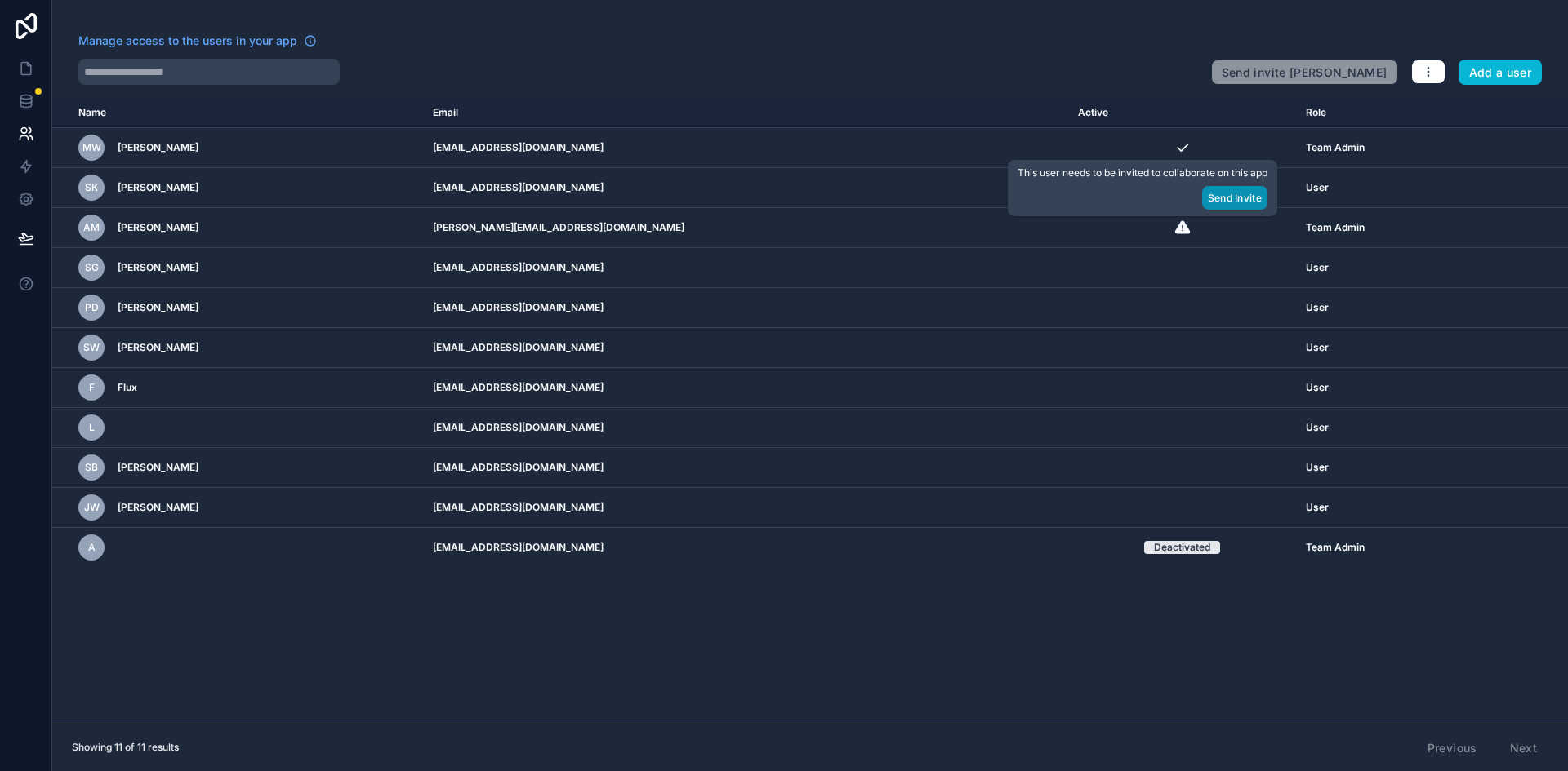
click at [1248, 194] on button "Send Invite" at bounding box center [1234, 197] width 65 height 23
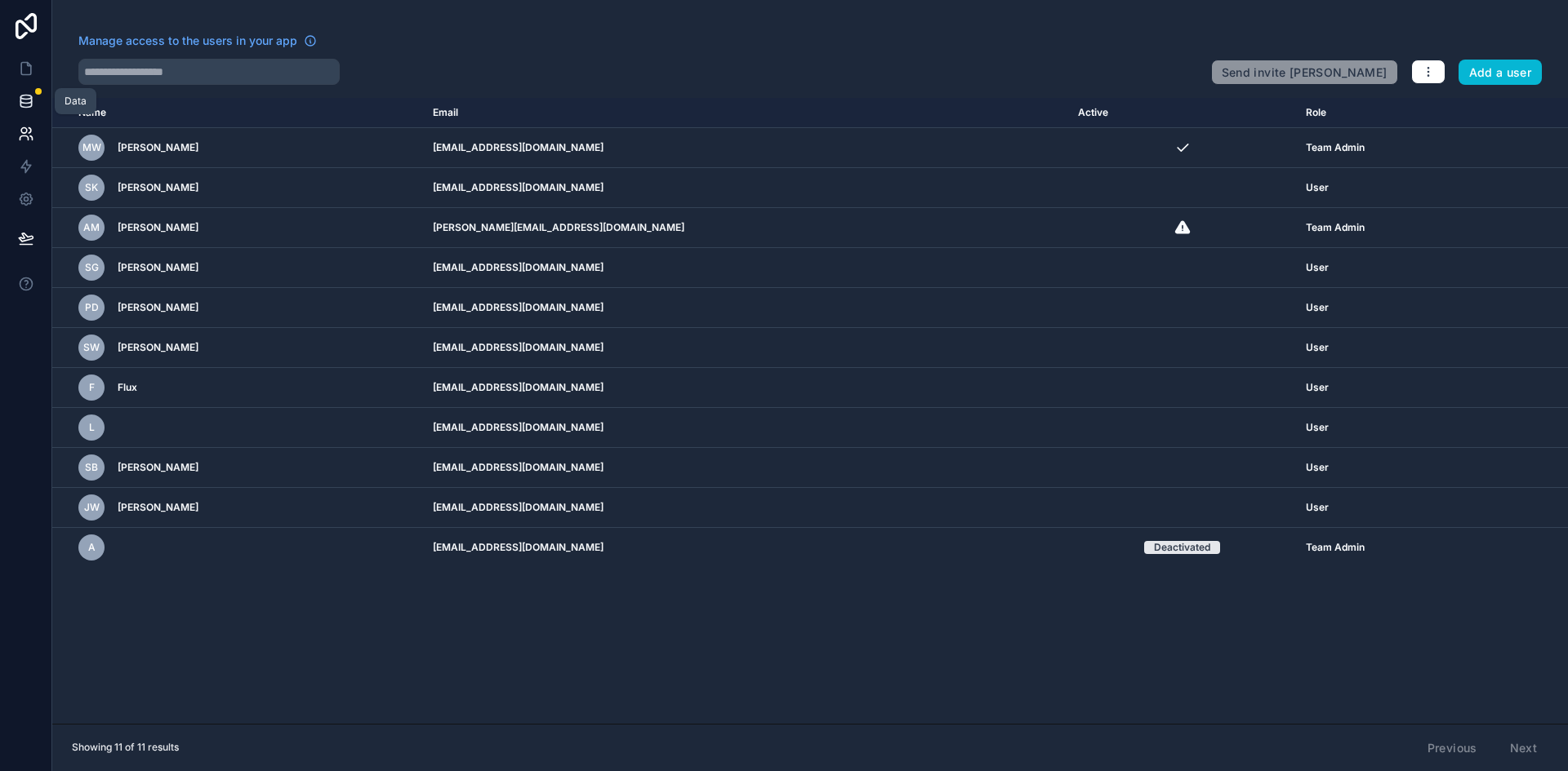
click at [30, 98] on icon at bounding box center [26, 97] width 11 height 5
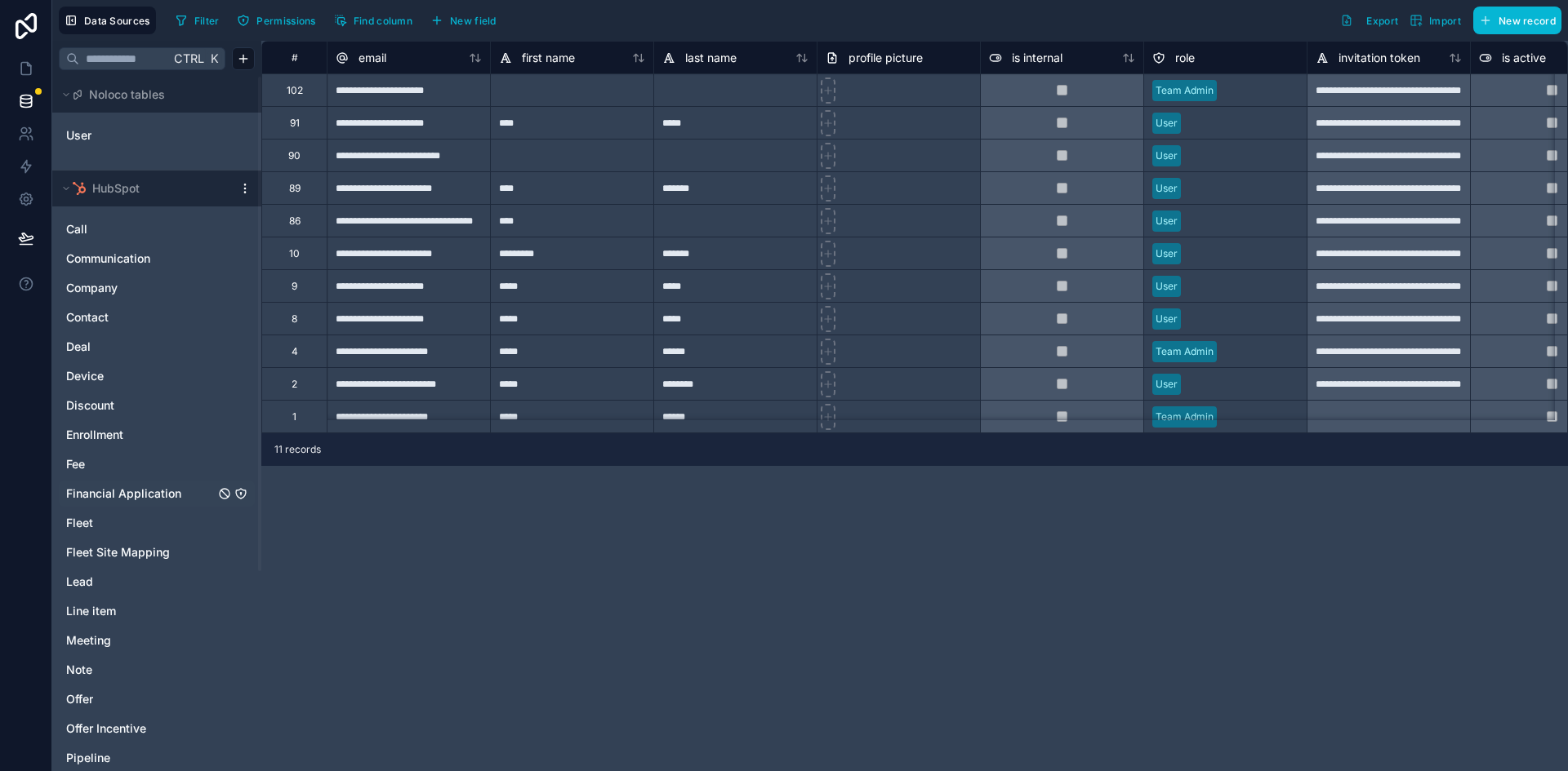
click at [242, 491] on icon "Financial Application" at bounding box center [241, 493] width 13 height 13
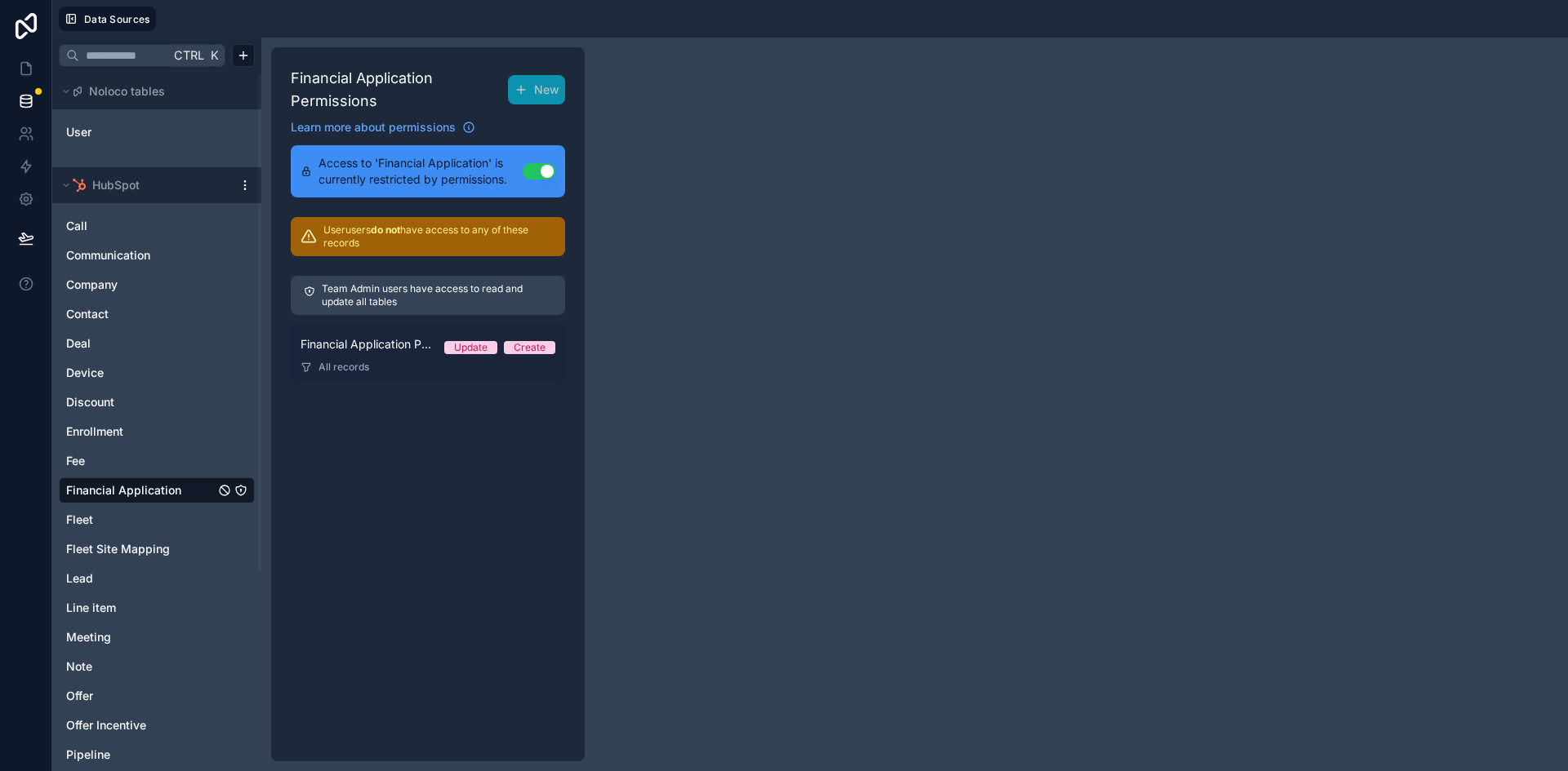
click at [376, 345] on span "Financial Application Permission 1" at bounding box center [365, 344] width 131 height 16
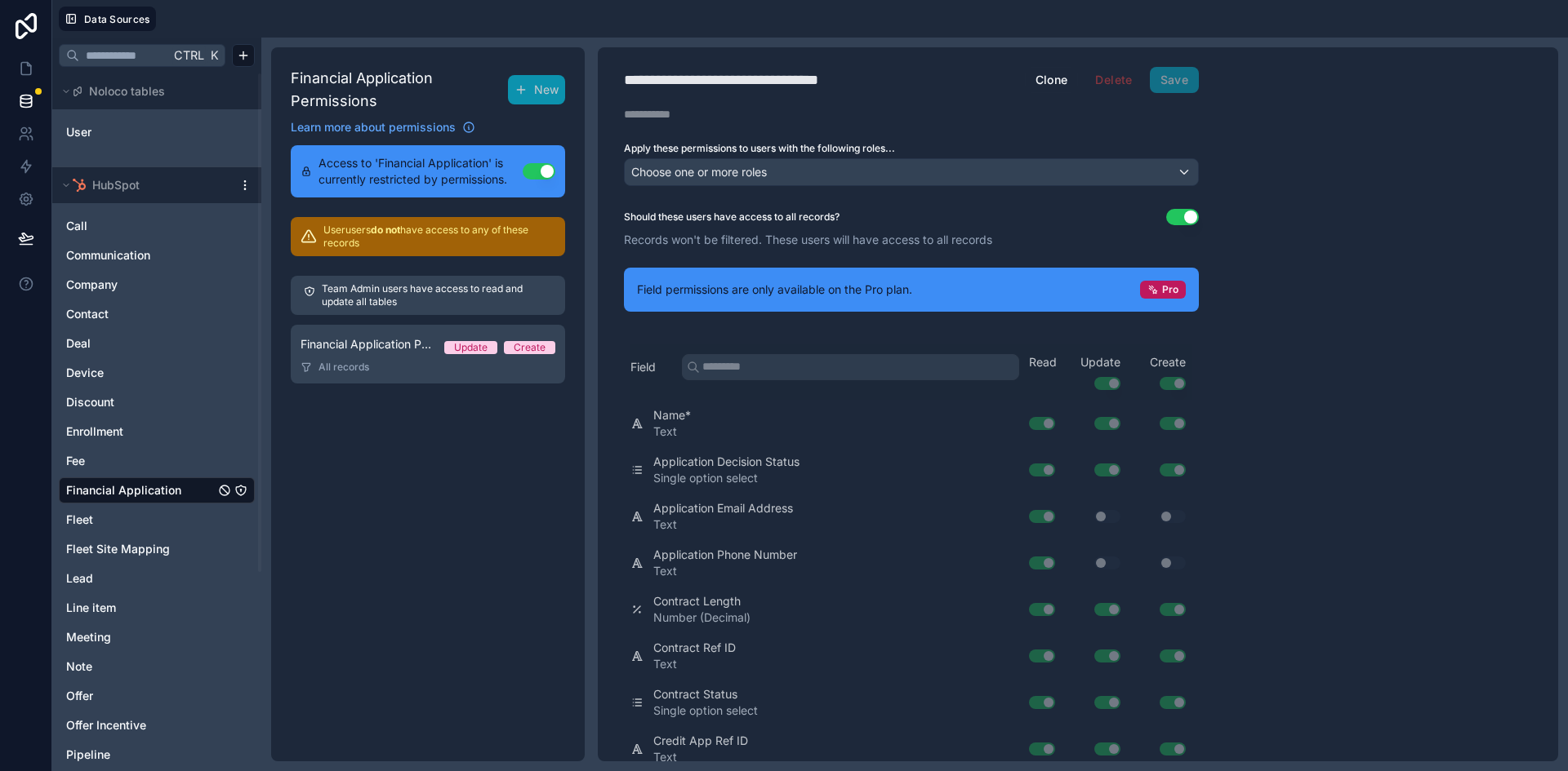
click at [537, 168] on button "Use setting" at bounding box center [539, 171] width 32 height 16
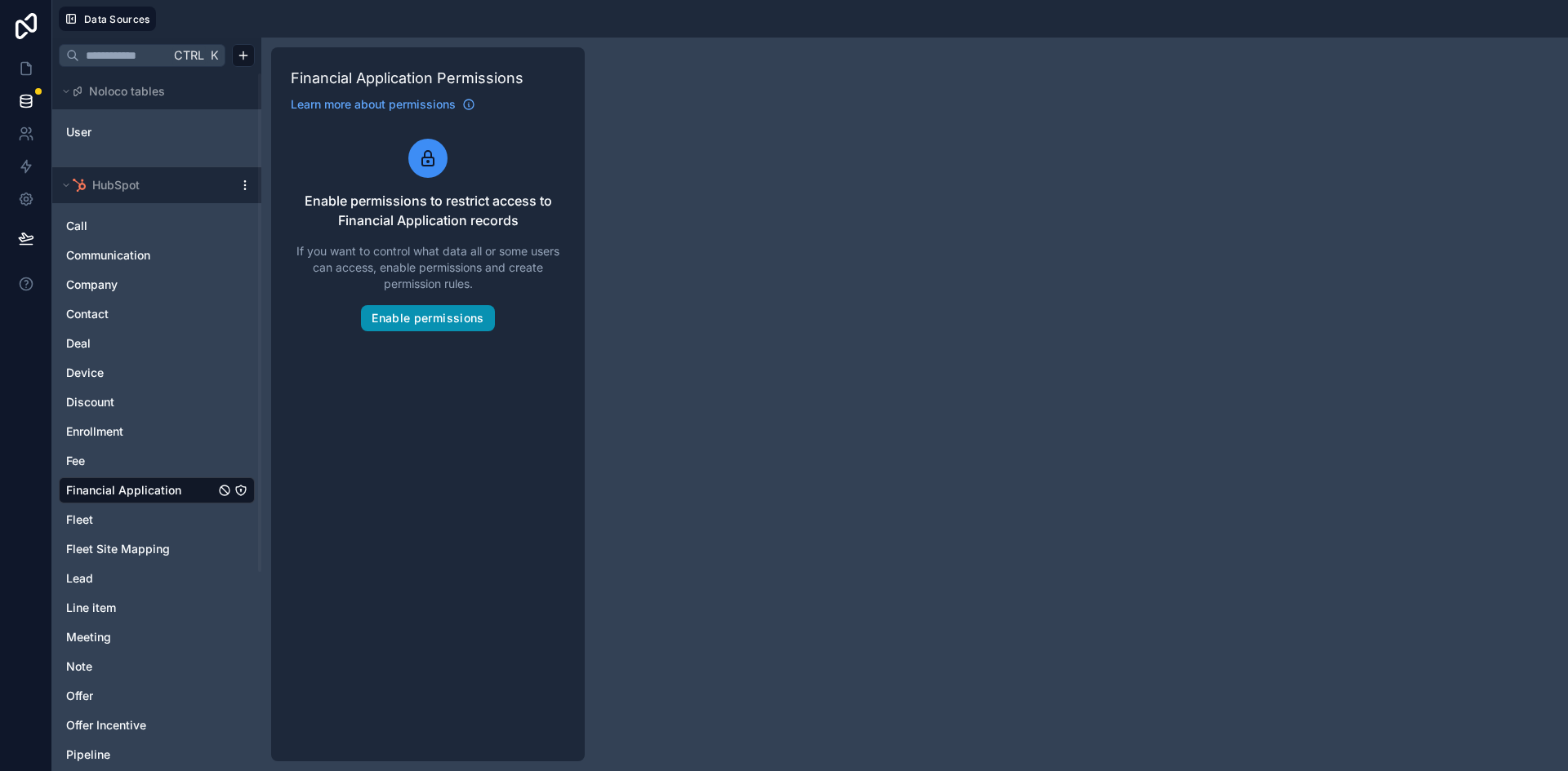
click at [445, 318] on button "Enable permissions" at bounding box center [428, 317] width 134 height 26
click at [454, 318] on button "Enable permissions" at bounding box center [428, 317] width 134 height 26
click at [447, 323] on button "Enable permissions" at bounding box center [428, 317] width 134 height 26
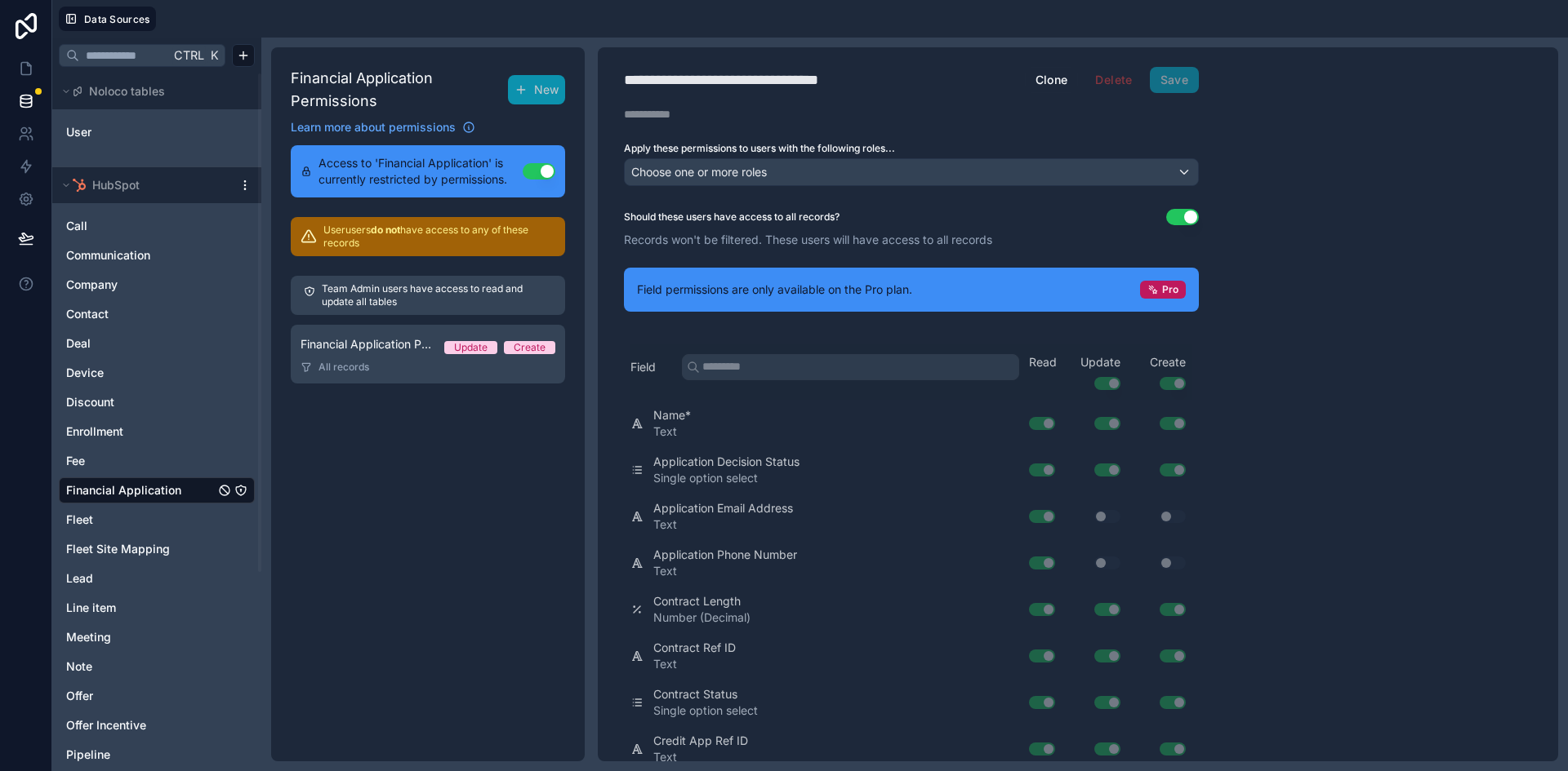
click at [457, 700] on div "Financial Application Permissions New Learn more about permissions Access to 'F…" at bounding box center [428, 404] width 314 height 714
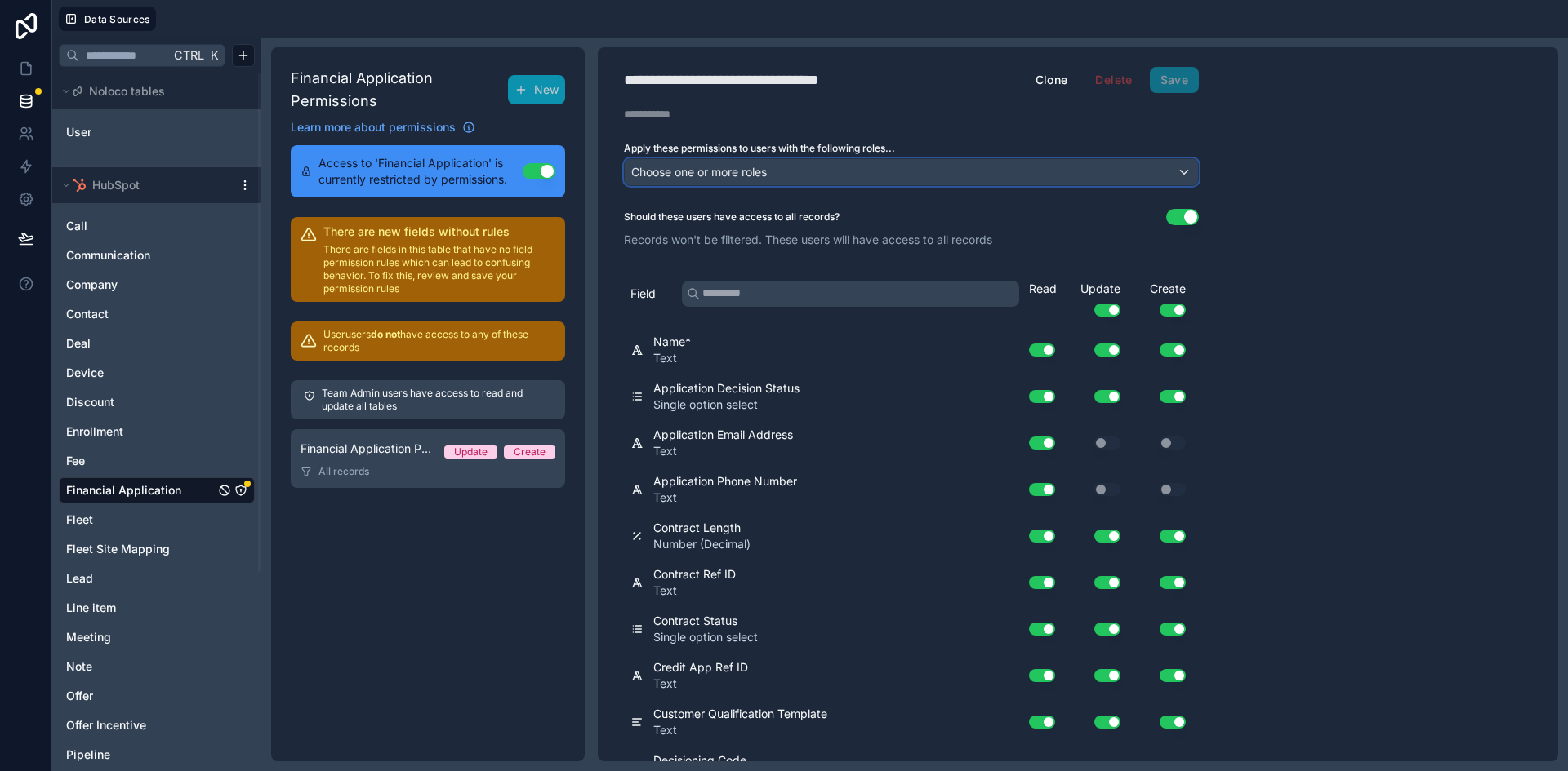
click at [717, 175] on span "Choose one or more roles" at bounding box center [699, 171] width 135 height 14
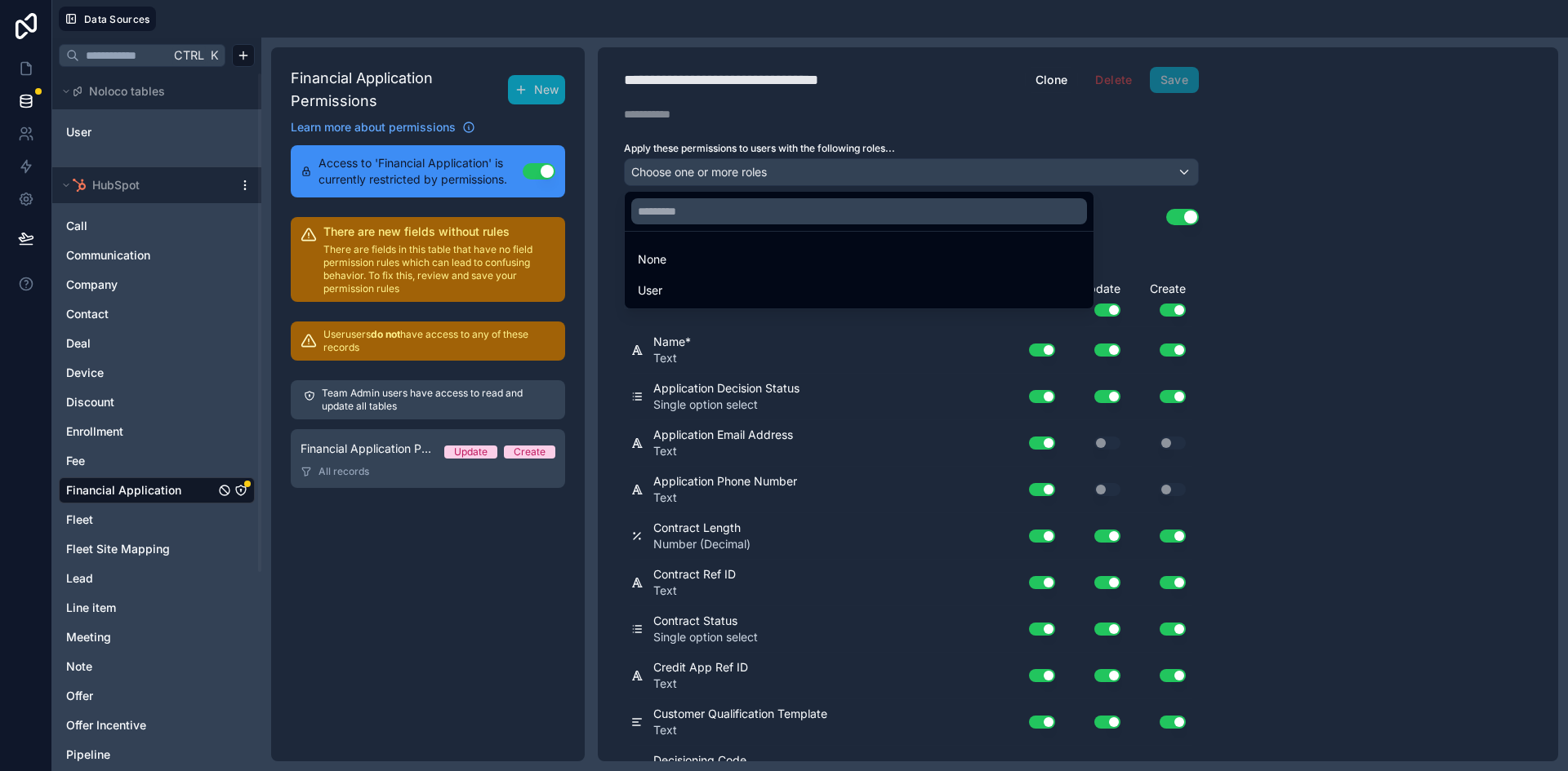
drag, startPoint x: 724, startPoint y: 171, endPoint x: 725, endPoint y: 163, distance: 8.1
click at [725, 168] on div at bounding box center [784, 385] width 1568 height 771
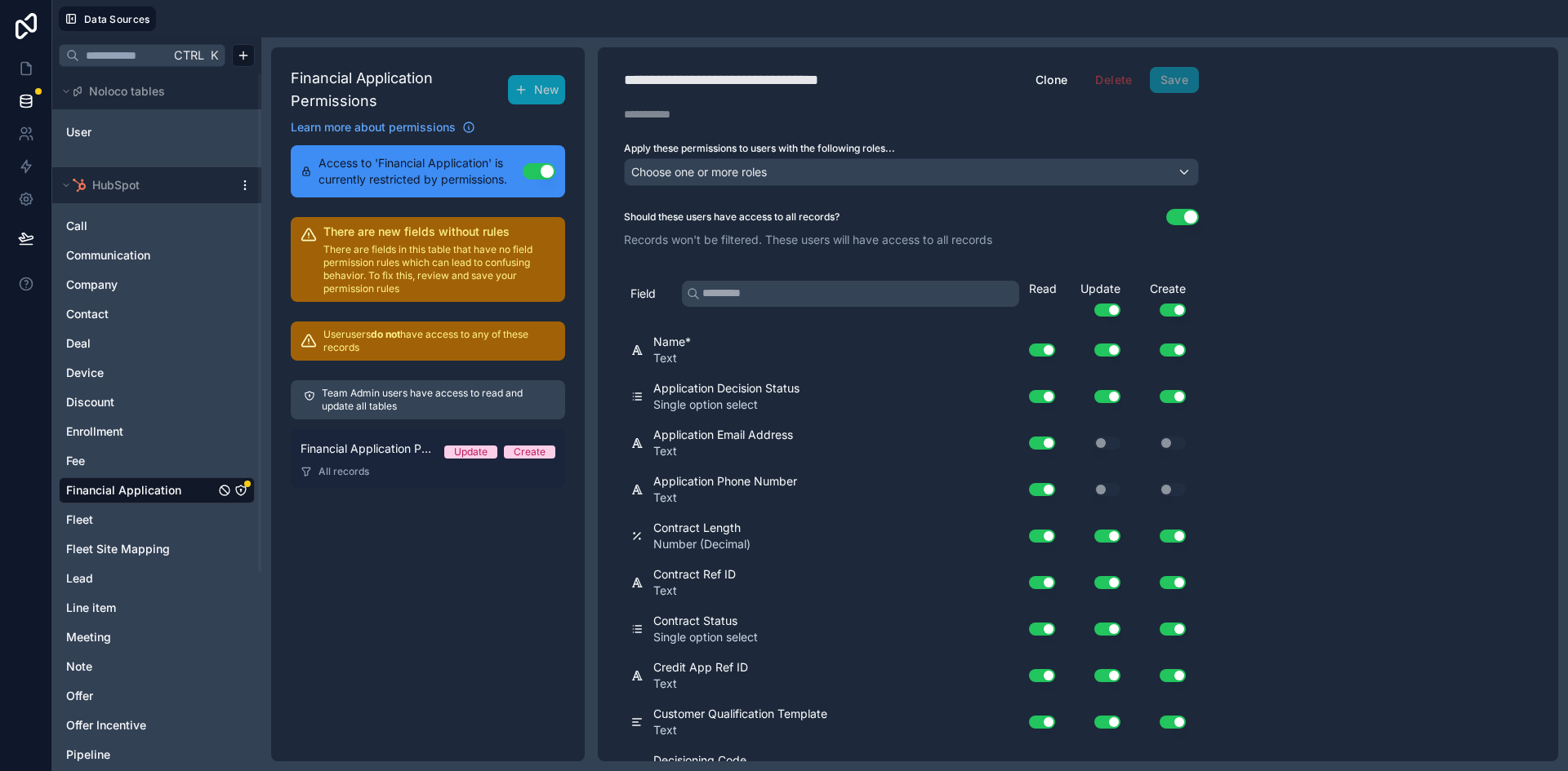
click at [415, 455] on span "Financial Application Permission 1" at bounding box center [365, 449] width 131 height 16
click at [470, 452] on div "Update" at bounding box center [470, 452] width 33 height 13
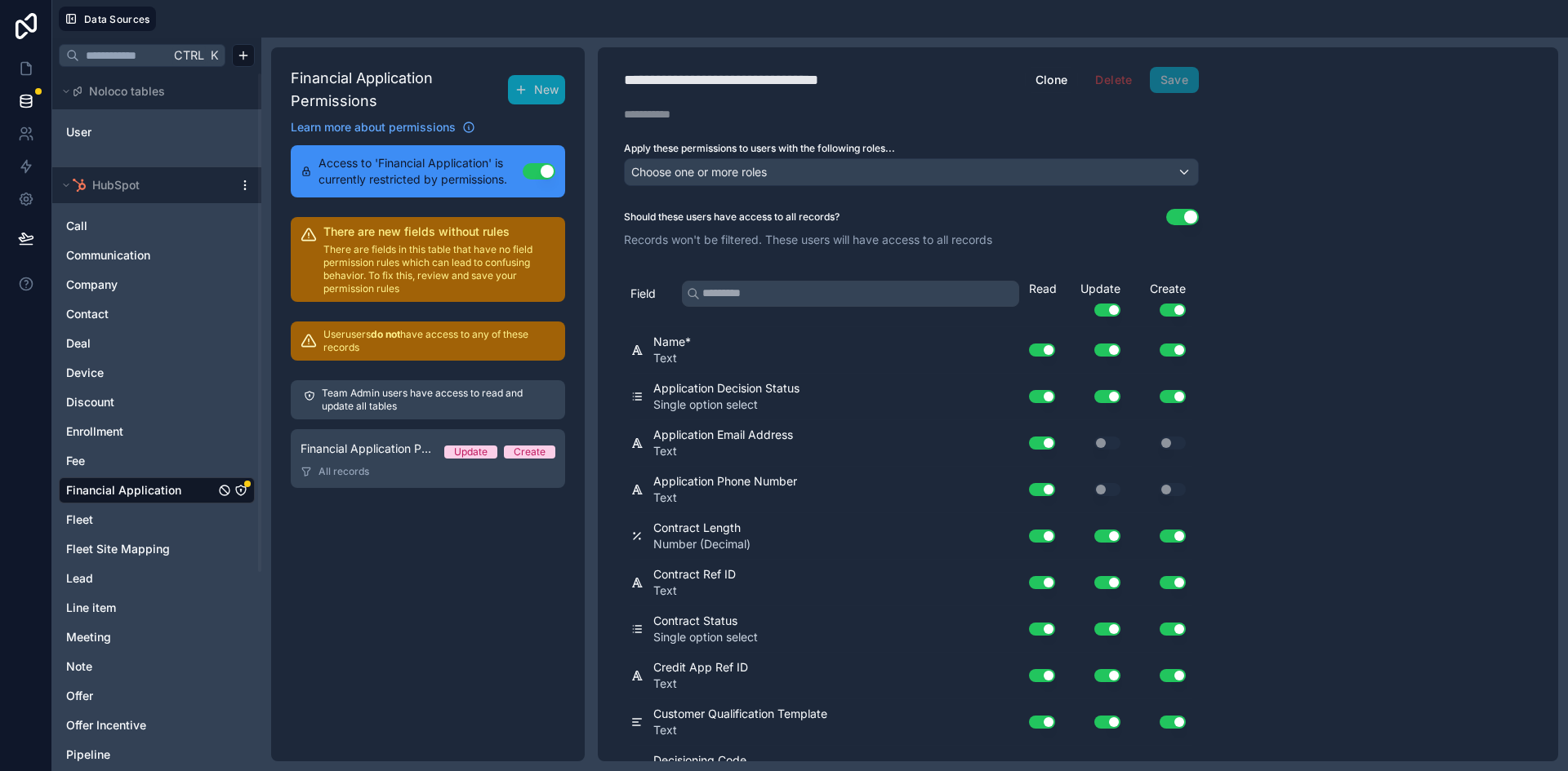
click at [1188, 216] on button "Use setting" at bounding box center [1182, 217] width 32 height 16
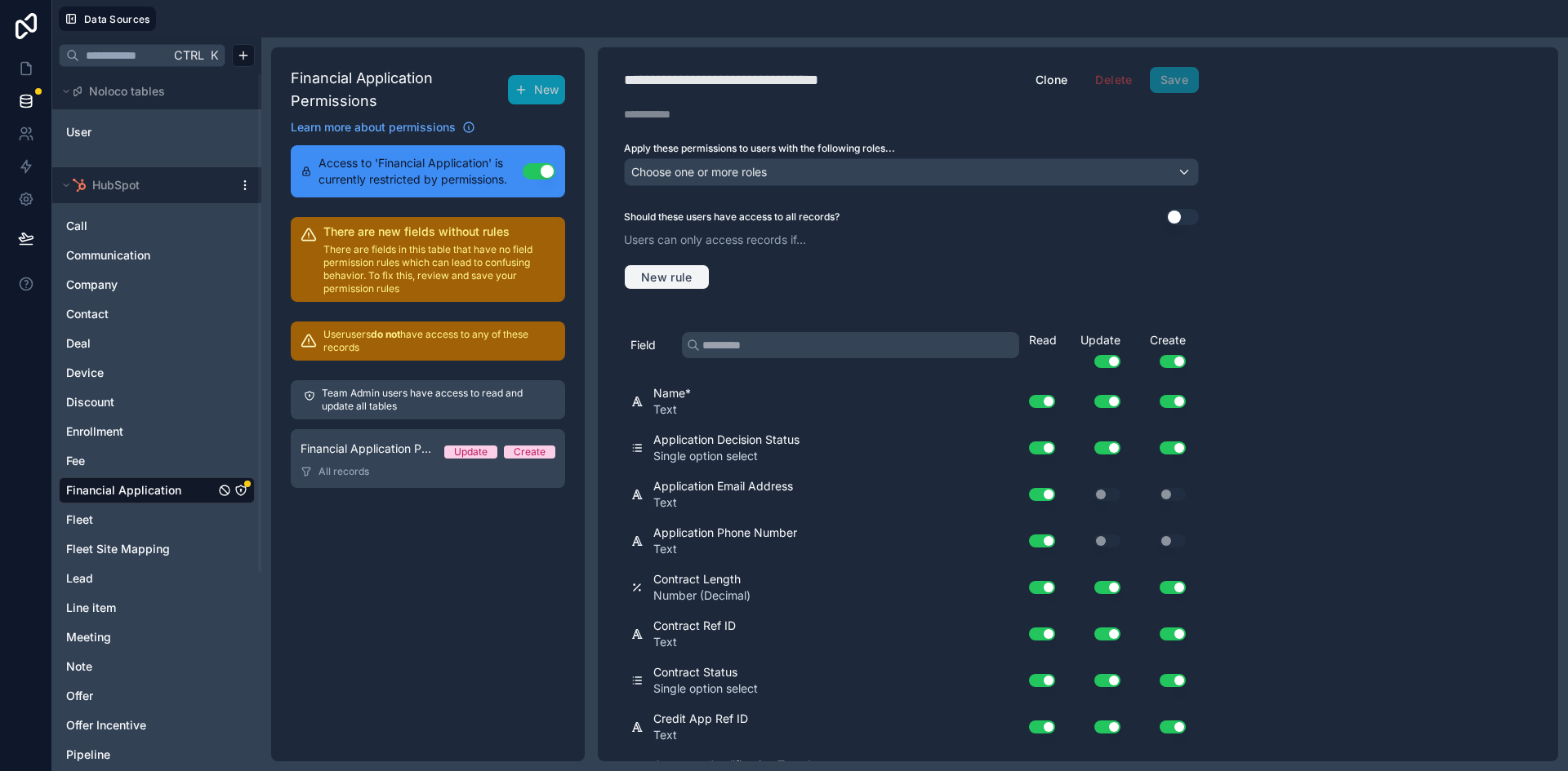
click at [678, 277] on span "New rule" at bounding box center [666, 278] width 64 height 14
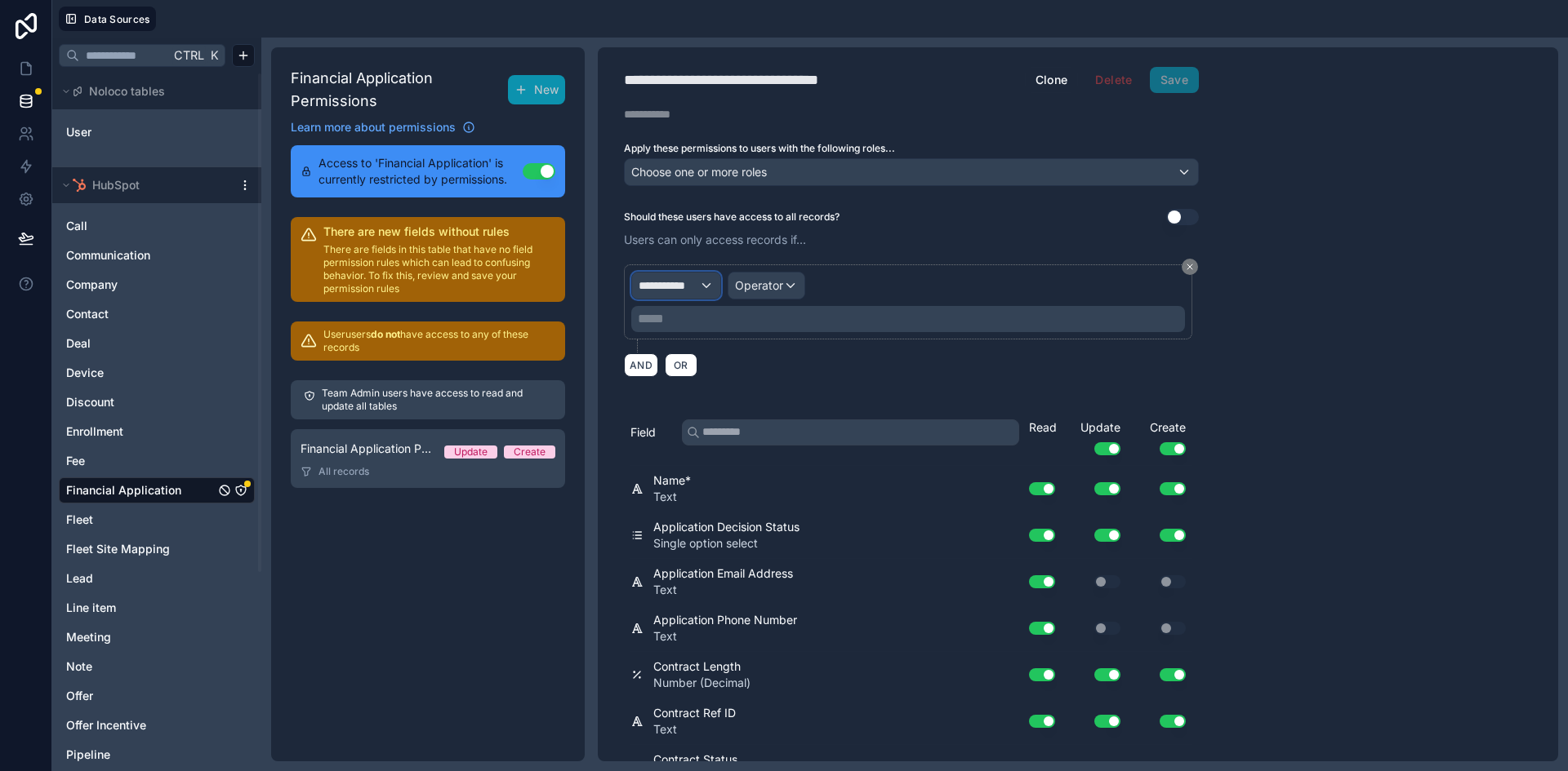
click at [704, 291] on div "**********" at bounding box center [676, 285] width 88 height 26
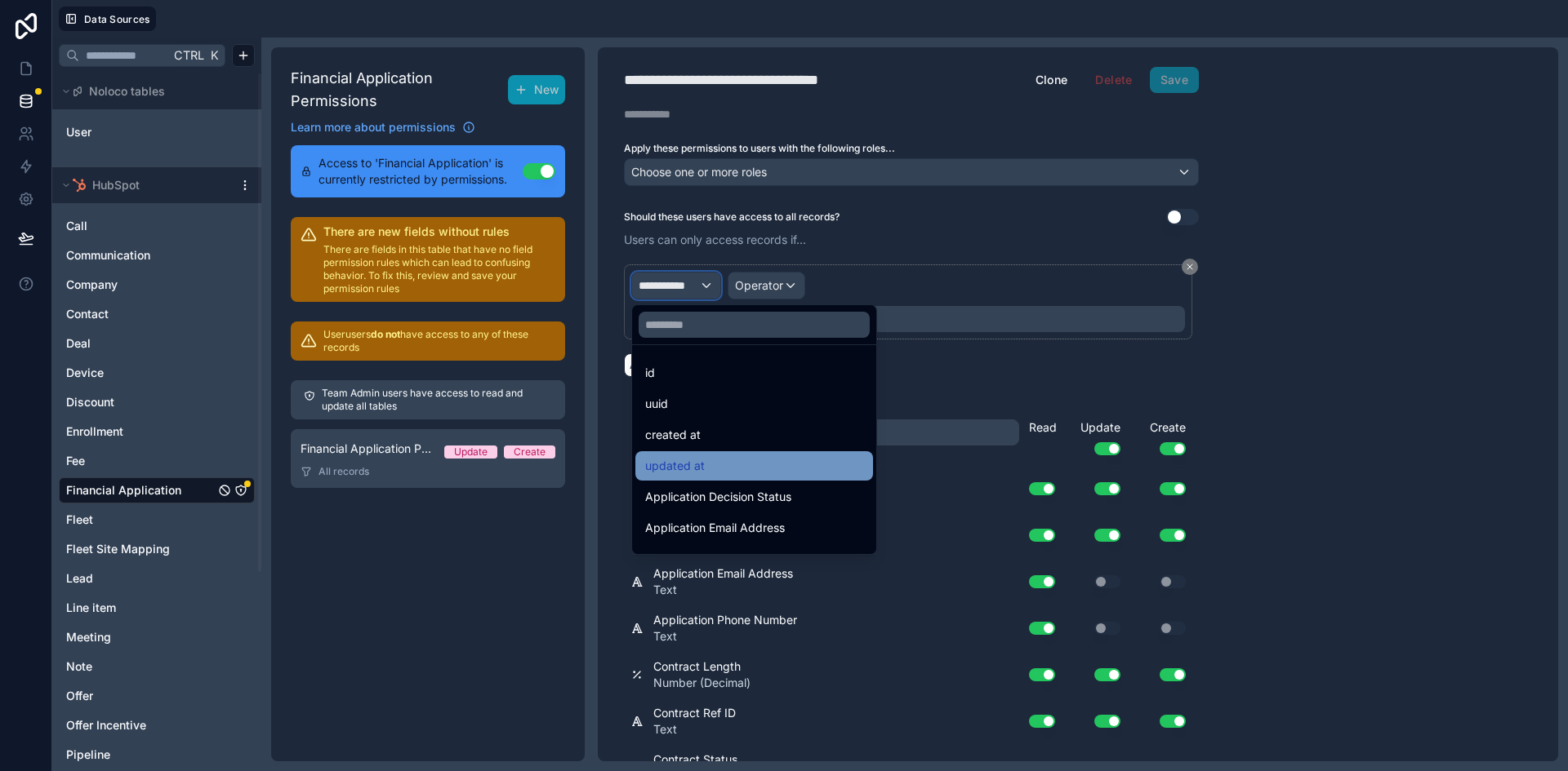
scroll to position [82, 0]
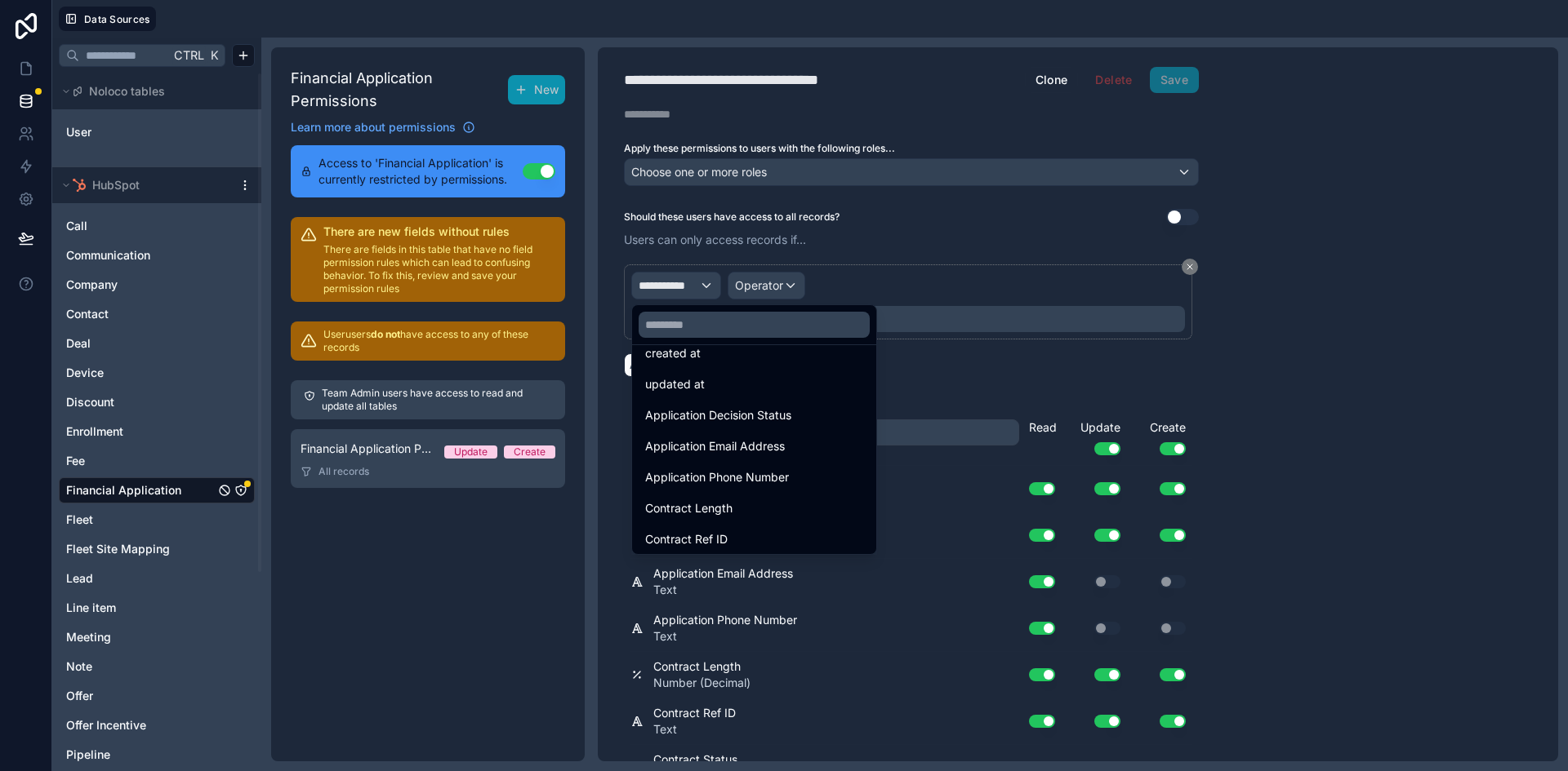
click at [1462, 322] on div at bounding box center [784, 385] width 1568 height 771
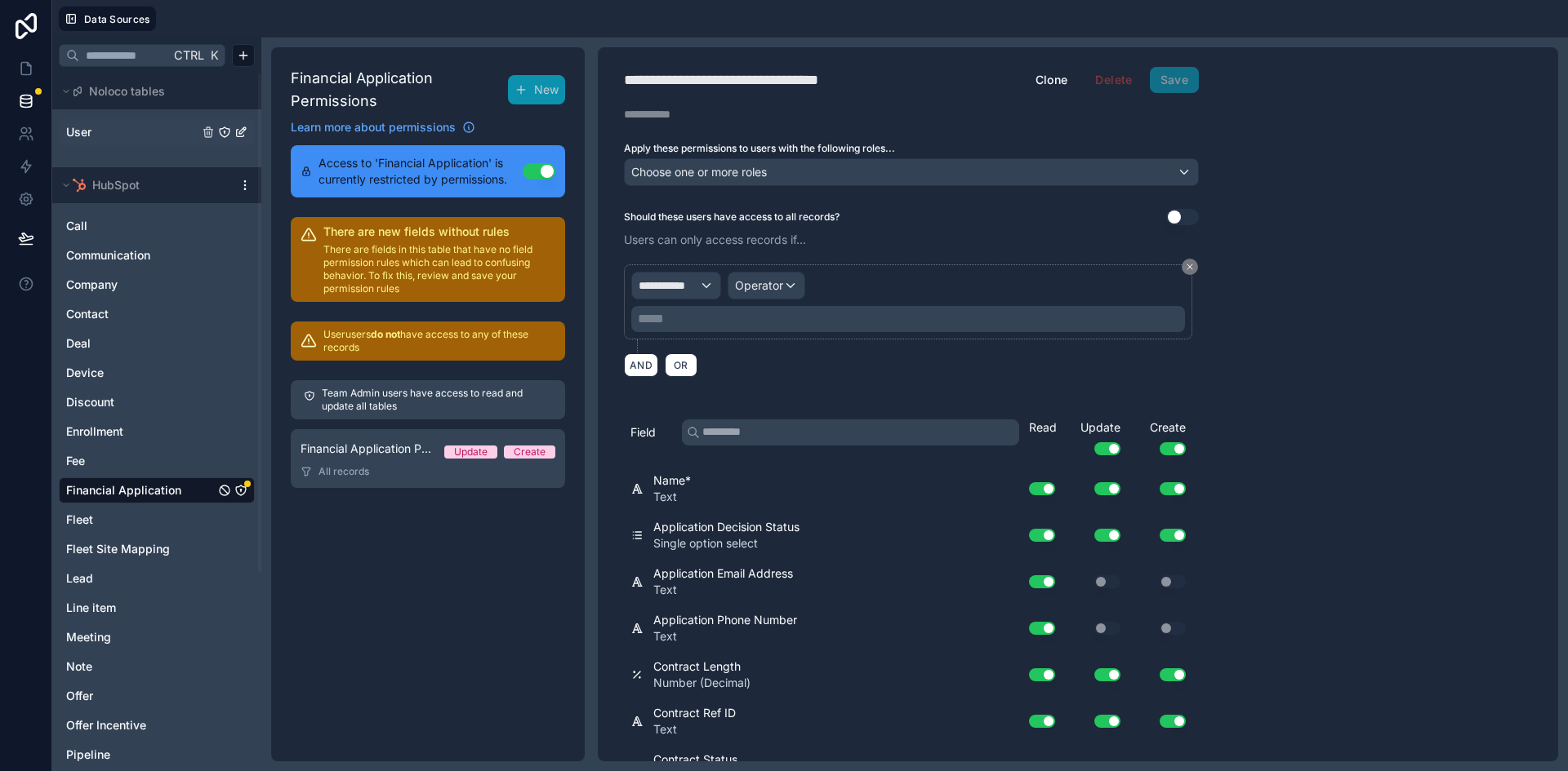
click at [111, 126] on link "User" at bounding box center [132, 133] width 133 height 16
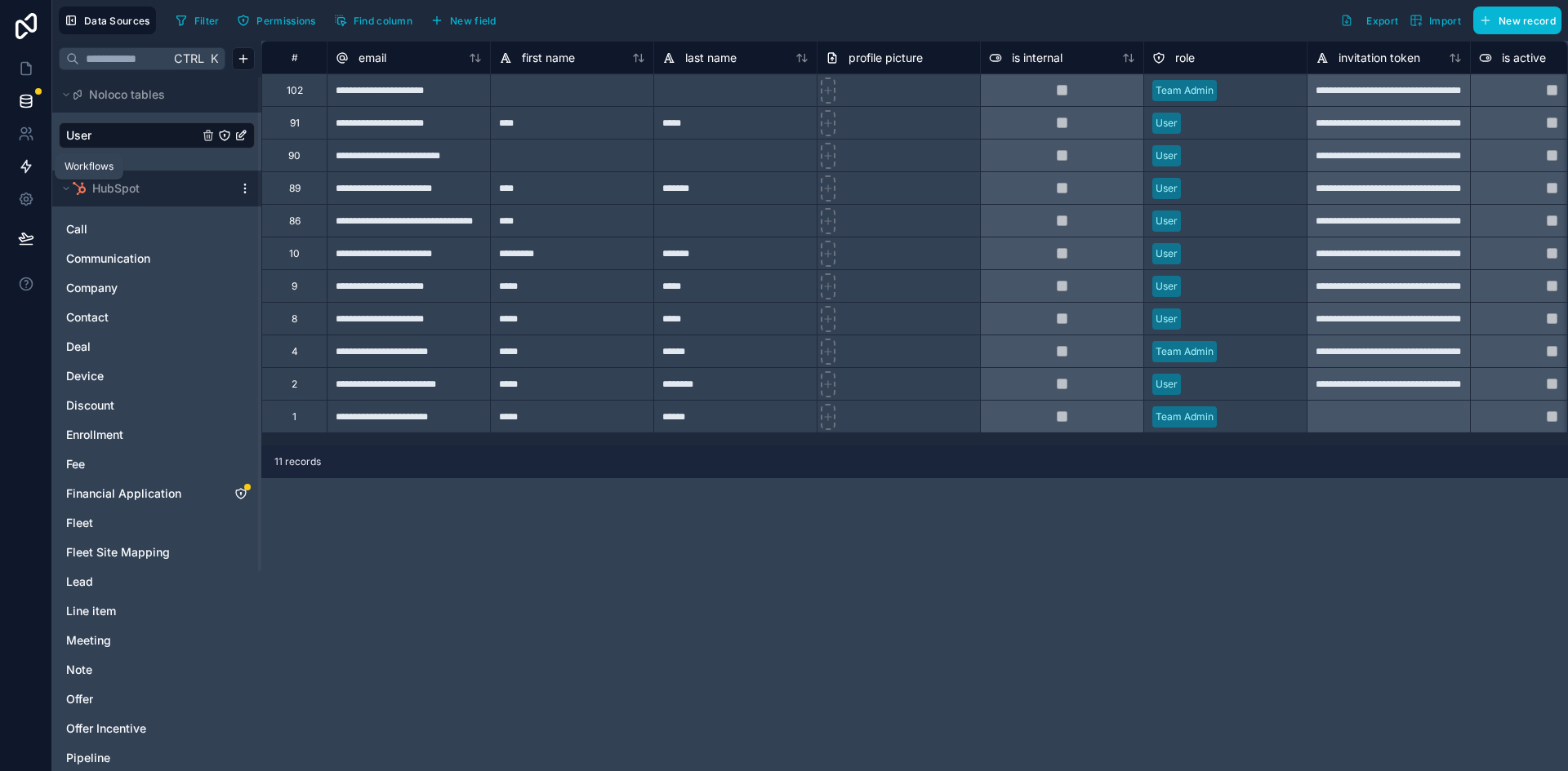
click at [21, 163] on icon at bounding box center [26, 167] width 16 height 16
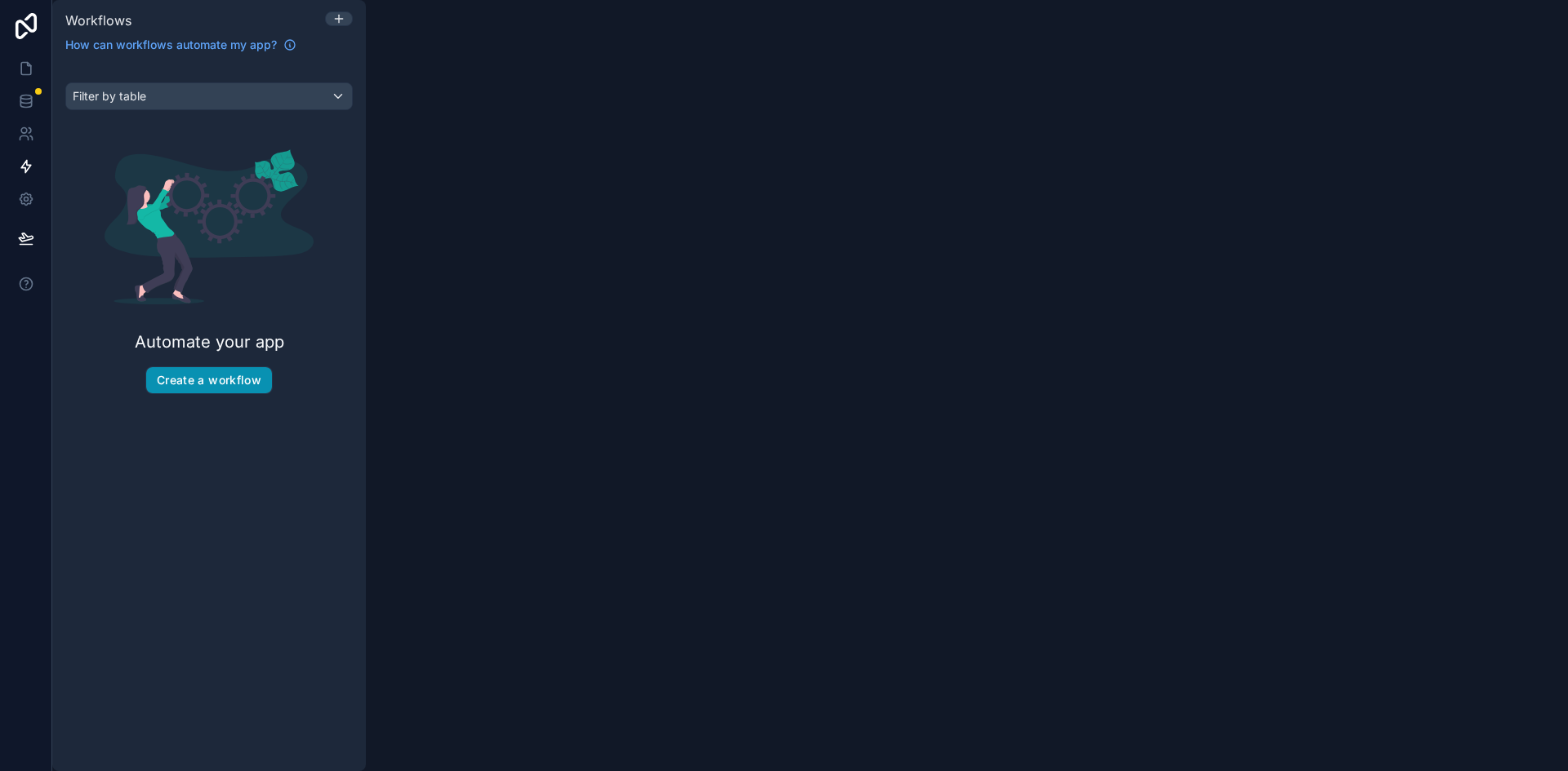
drag, startPoint x: 262, startPoint y: 358, endPoint x: 252, endPoint y: 378, distance: 22.4
click at [253, 376] on div "Automate your app Create a workflow" at bounding box center [208, 271] width 288 height 297
click at [252, 381] on button "Create a workflow" at bounding box center [208, 380] width 125 height 26
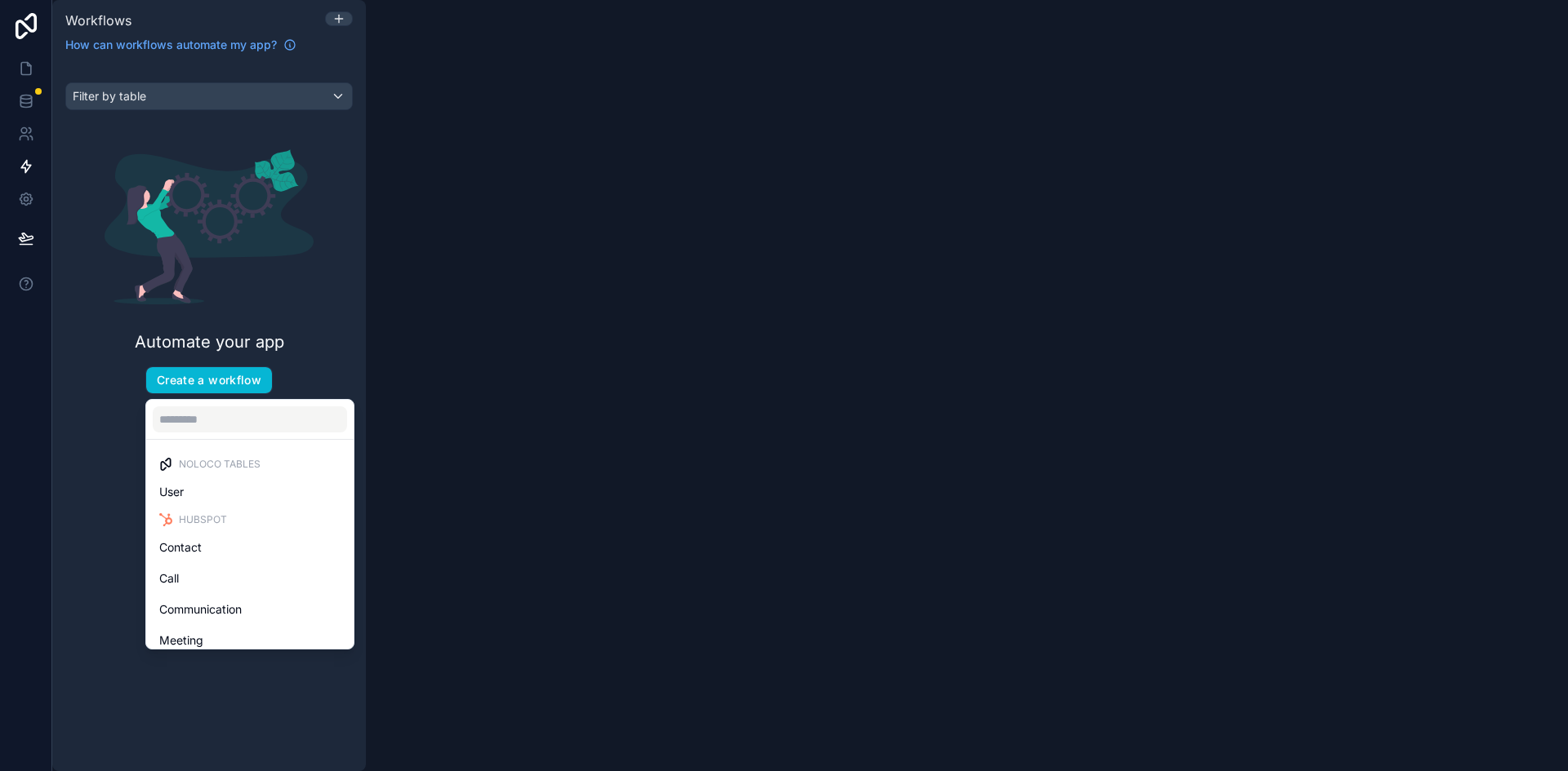
click at [226, 96] on div "scrollable content" at bounding box center [784, 385] width 1568 height 771
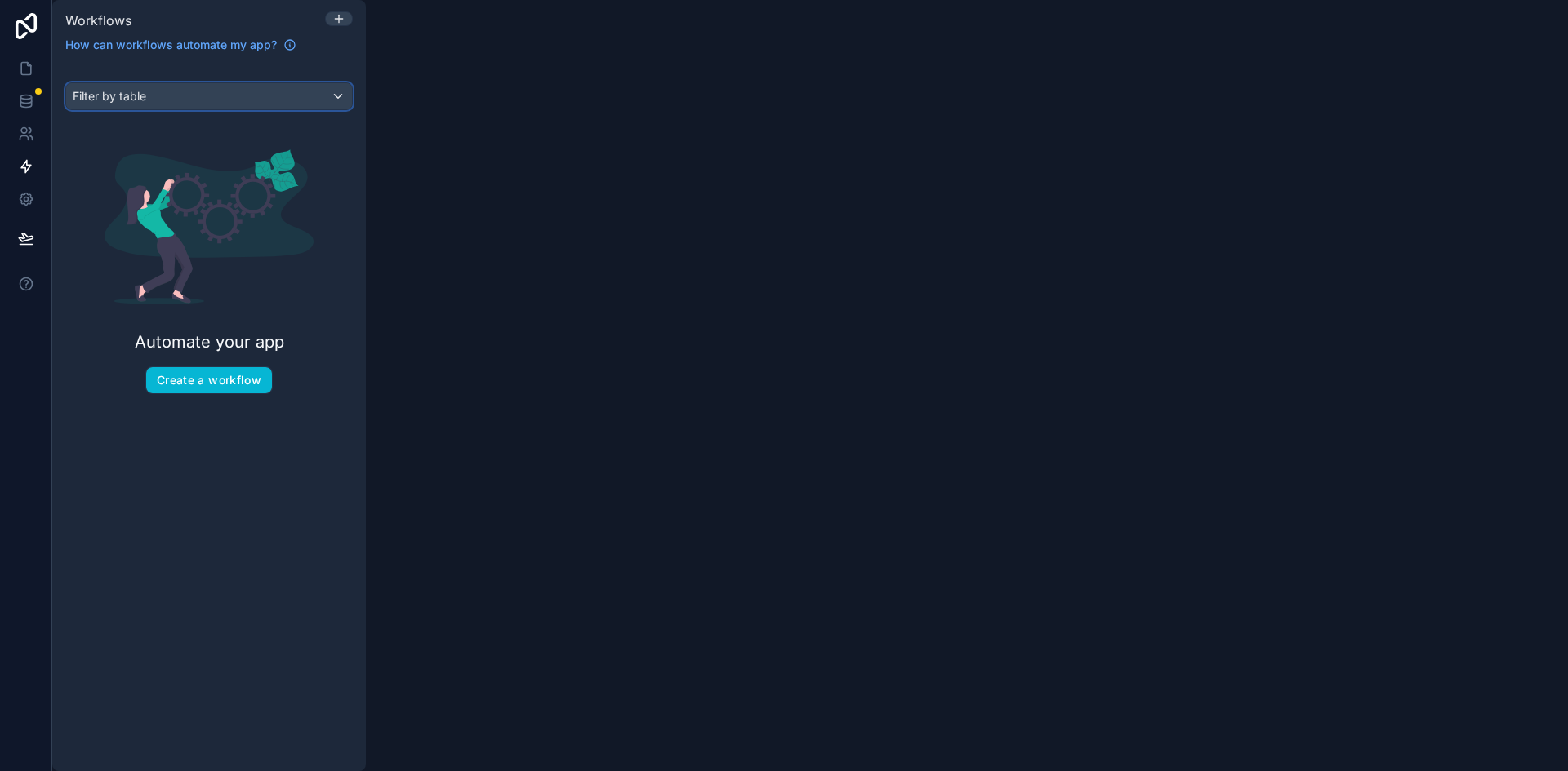
click at [254, 89] on div "Filter by table" at bounding box center [208, 96] width 286 height 26
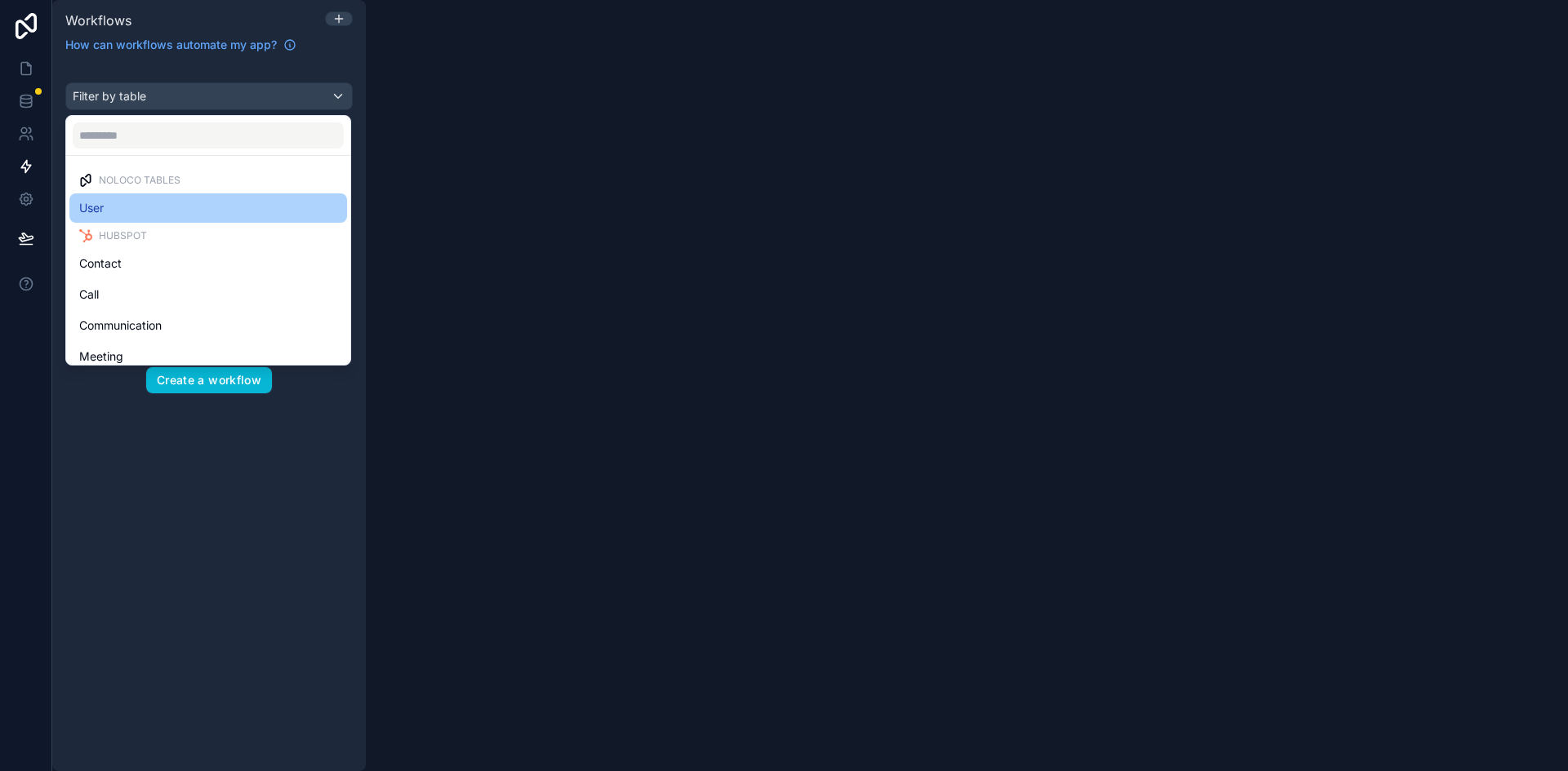
click at [245, 208] on div "User" at bounding box center [208, 208] width 258 height 20
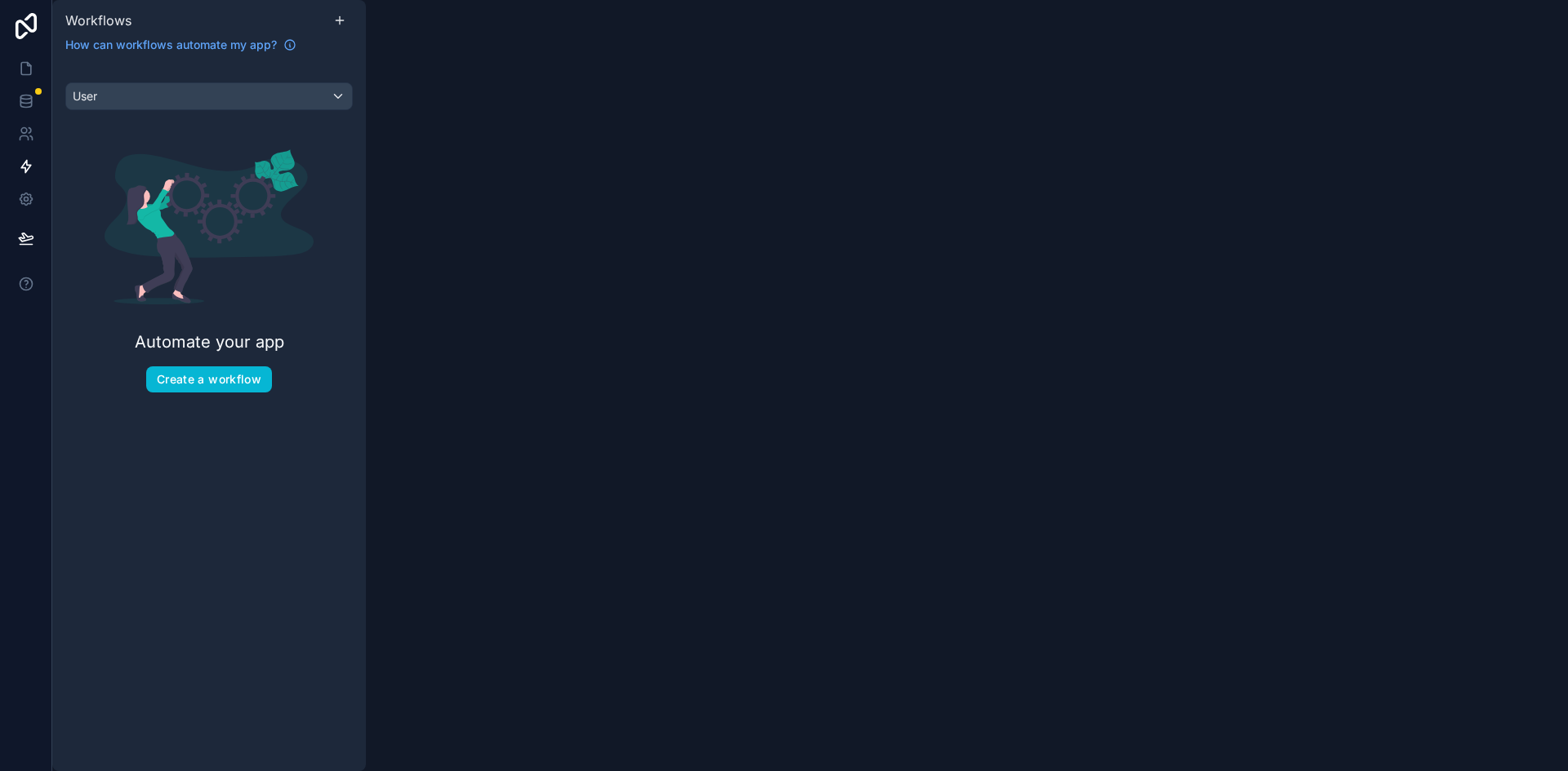
drag, startPoint x: 236, startPoint y: 499, endPoint x: 227, endPoint y: 454, distance: 45.9
click at [235, 500] on div "User Automate your app Create a workflow" at bounding box center [209, 418] width 314 height 709
click at [212, 375] on button "Create a workflow" at bounding box center [208, 379] width 125 height 26
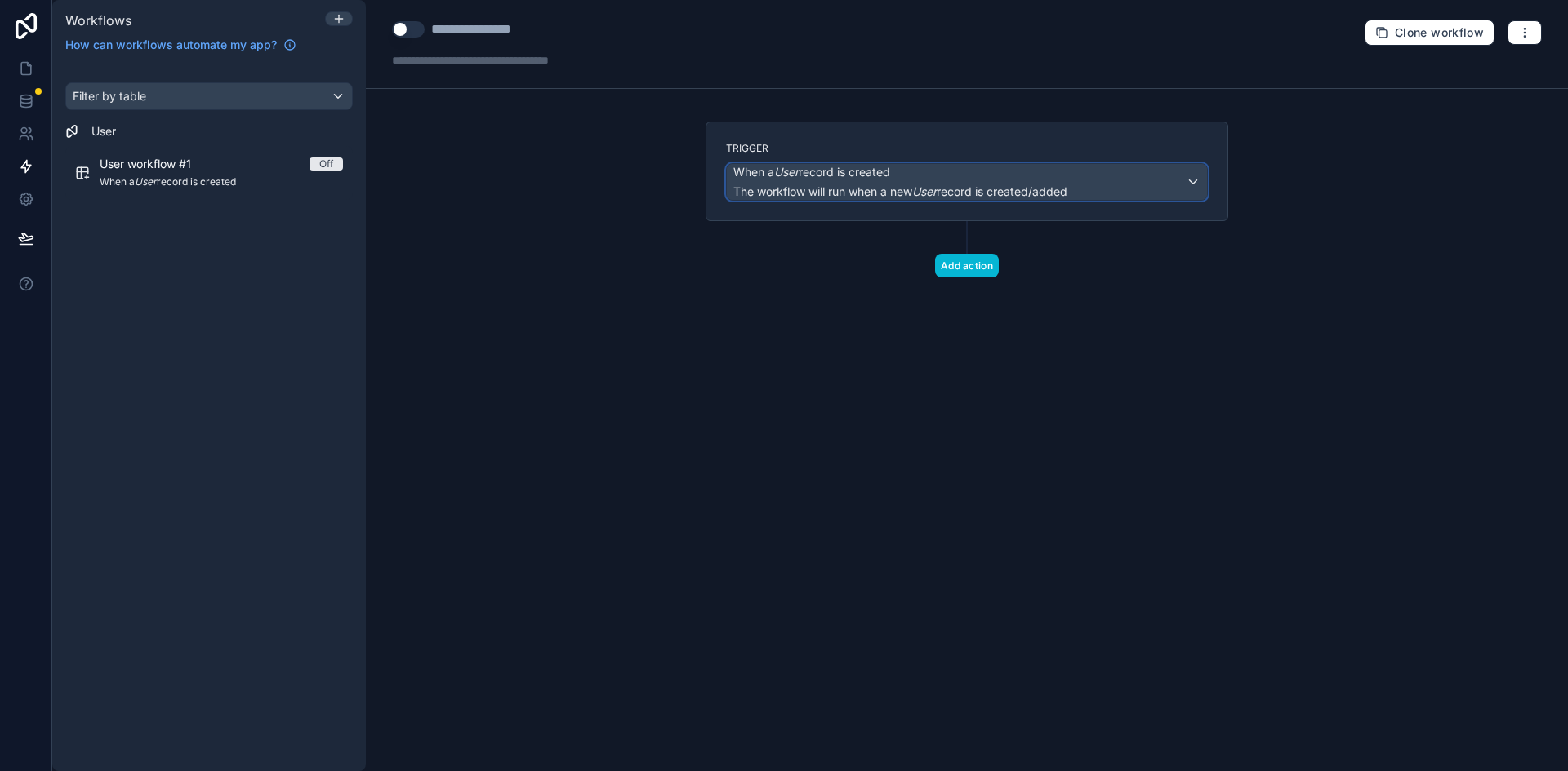
click at [861, 178] on span "When a User record is created" at bounding box center [812, 172] width 157 height 16
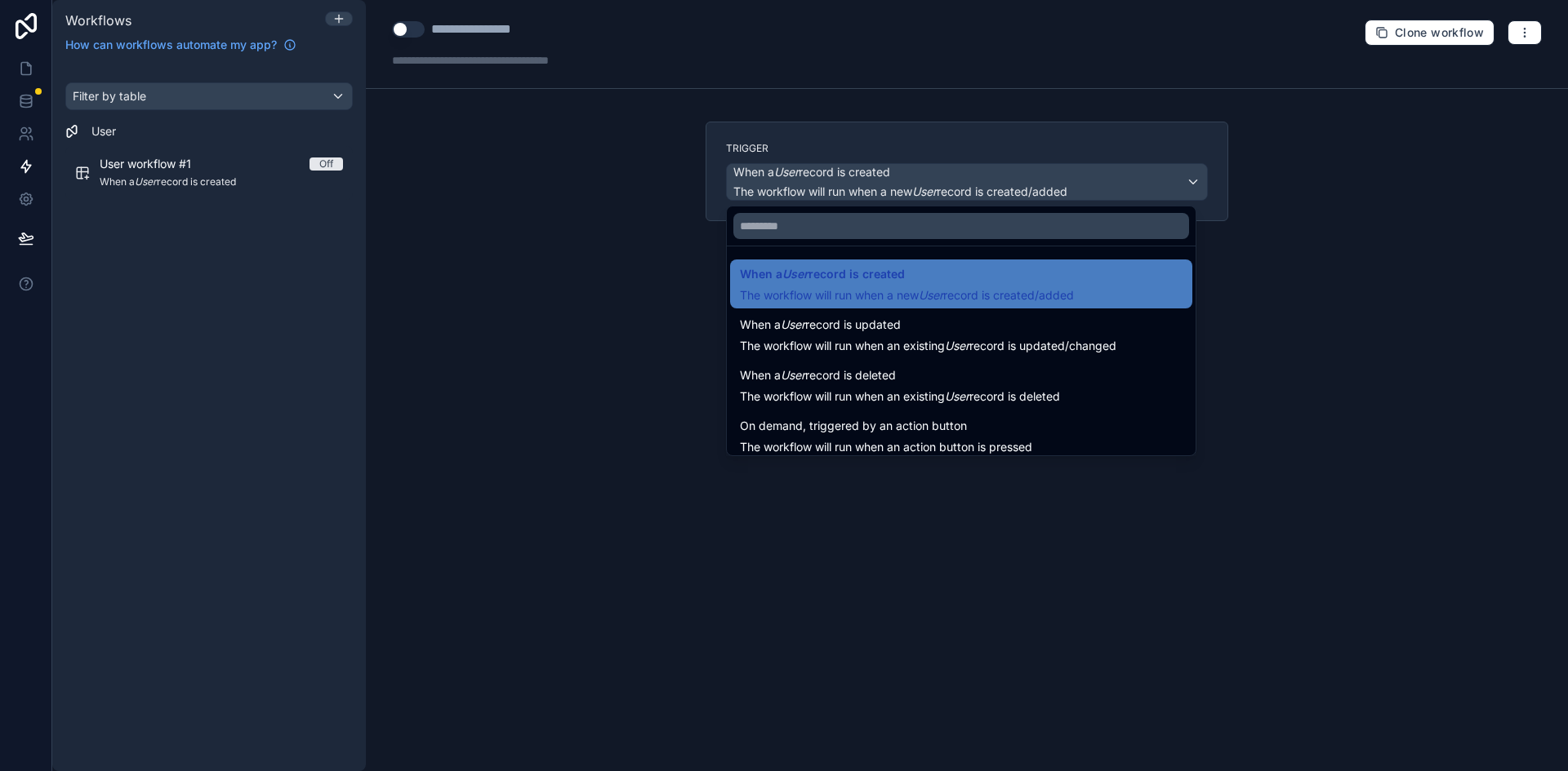
click at [178, 93] on div at bounding box center [784, 385] width 1568 height 771
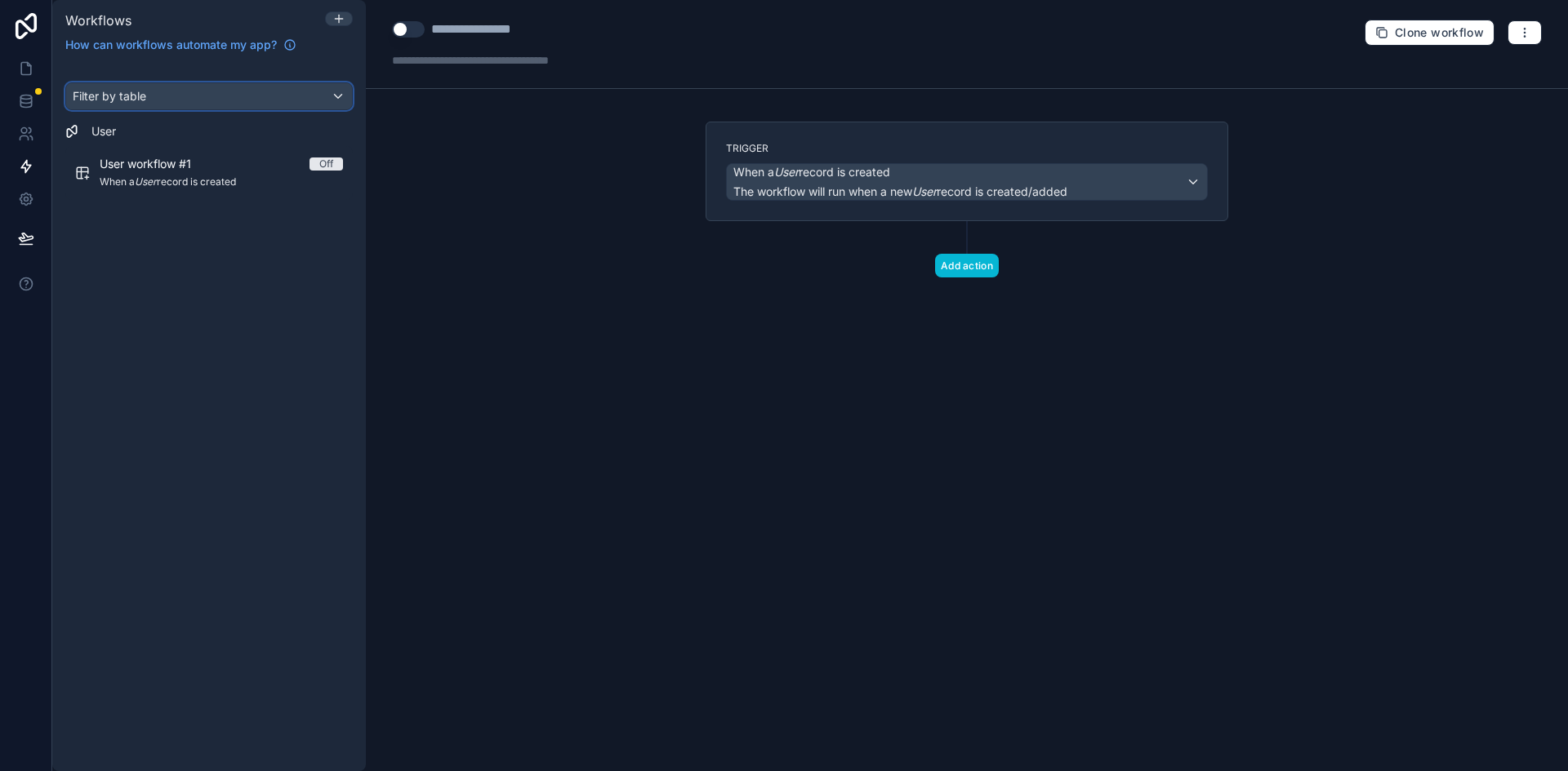
click at [206, 89] on div "Filter by table" at bounding box center [208, 96] width 286 height 26
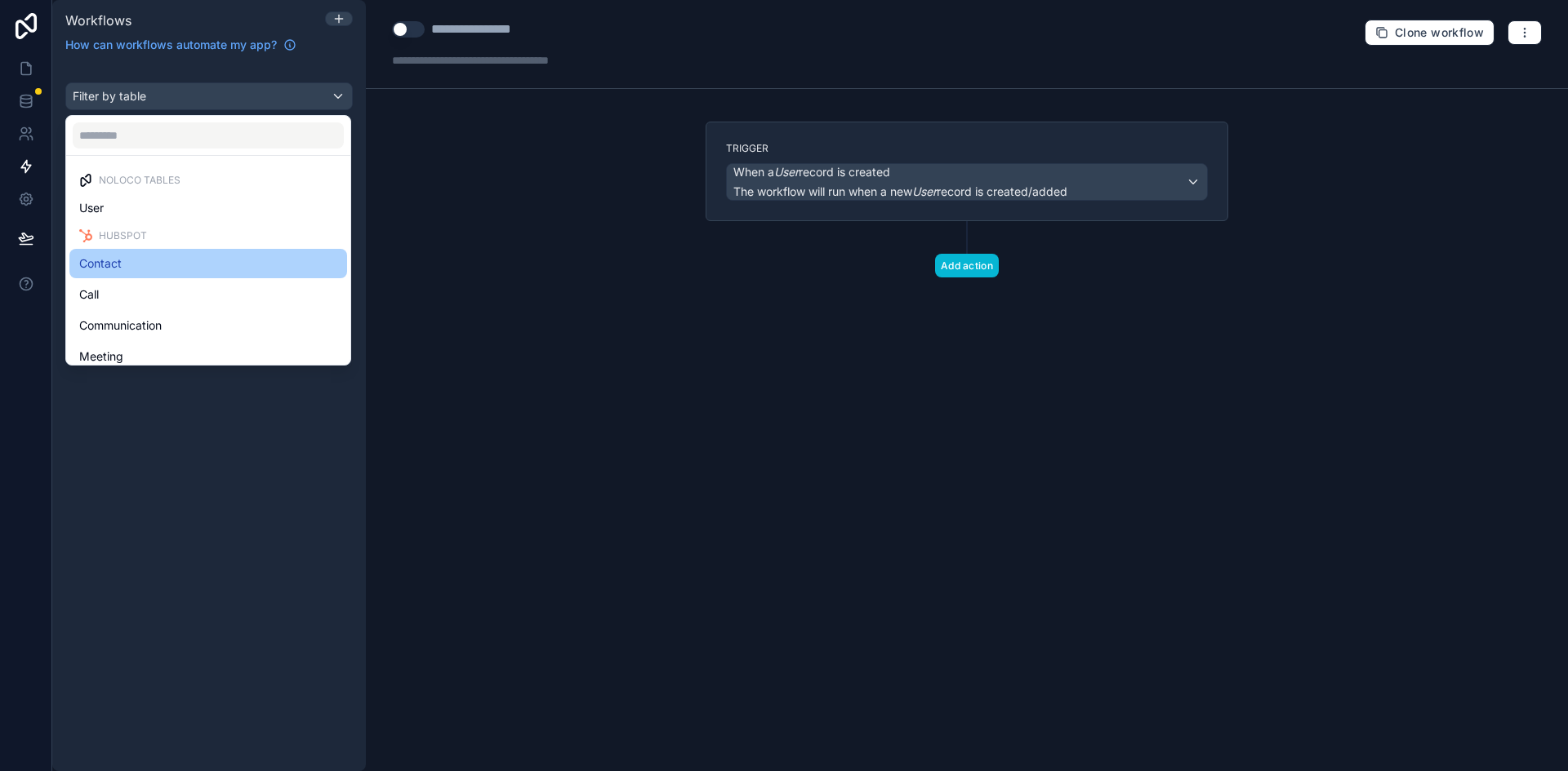
click at [193, 265] on div "Contact" at bounding box center [208, 263] width 258 height 20
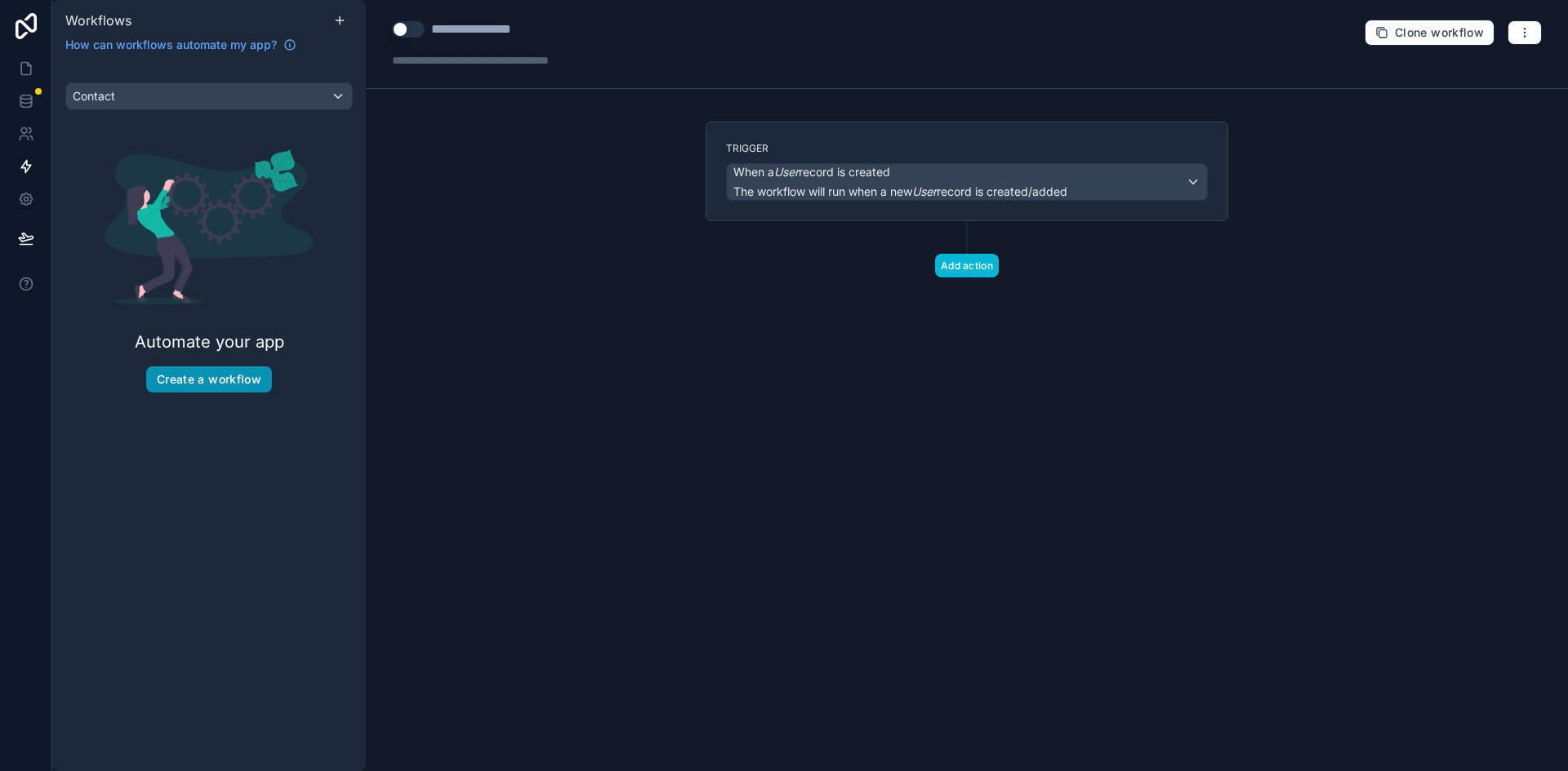
click at [237, 390] on button "Create a workflow" at bounding box center [208, 379] width 125 height 26
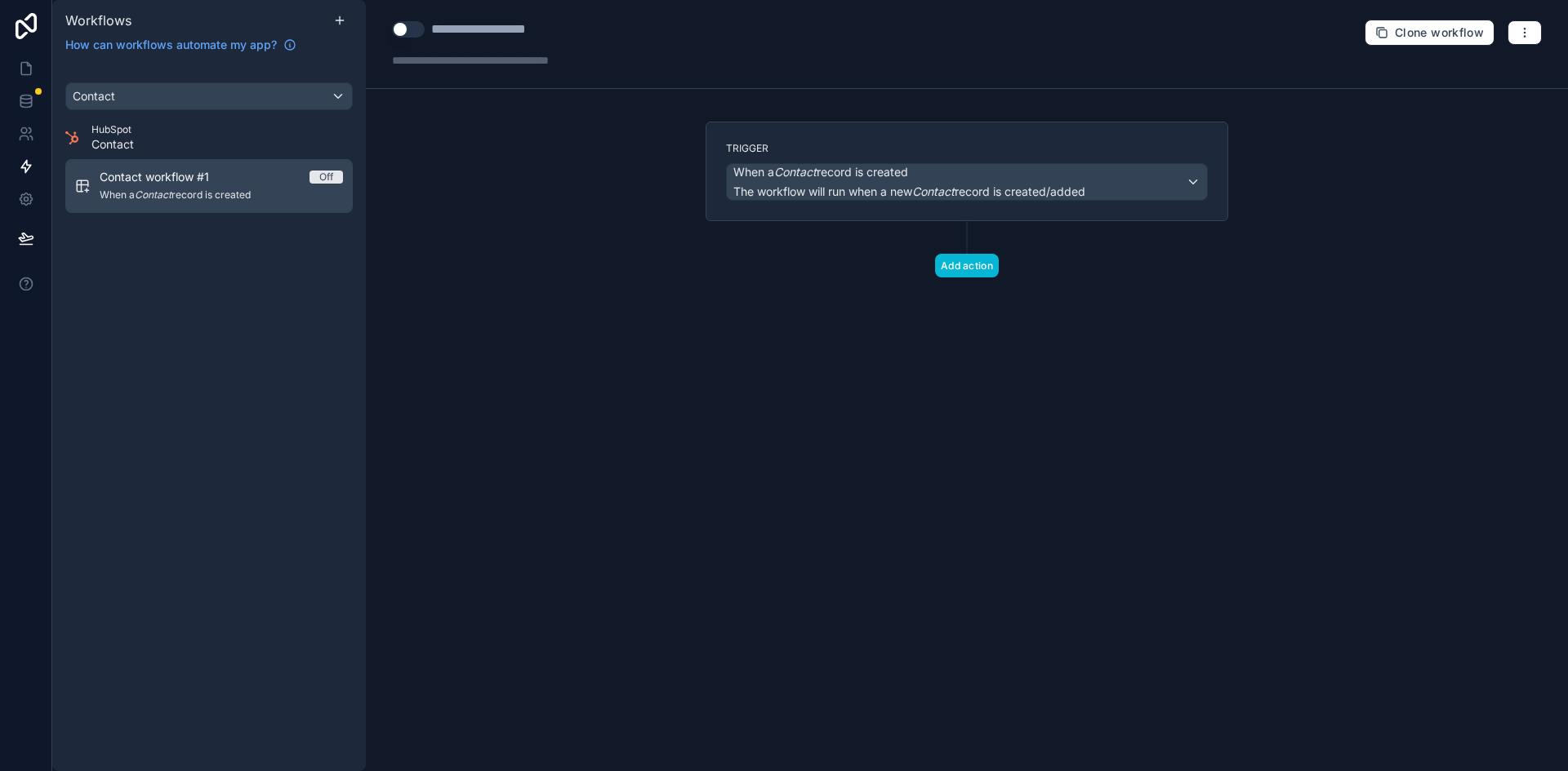
click at [162, 176] on span "Contact workflow #1" at bounding box center [163, 177] width 129 height 16
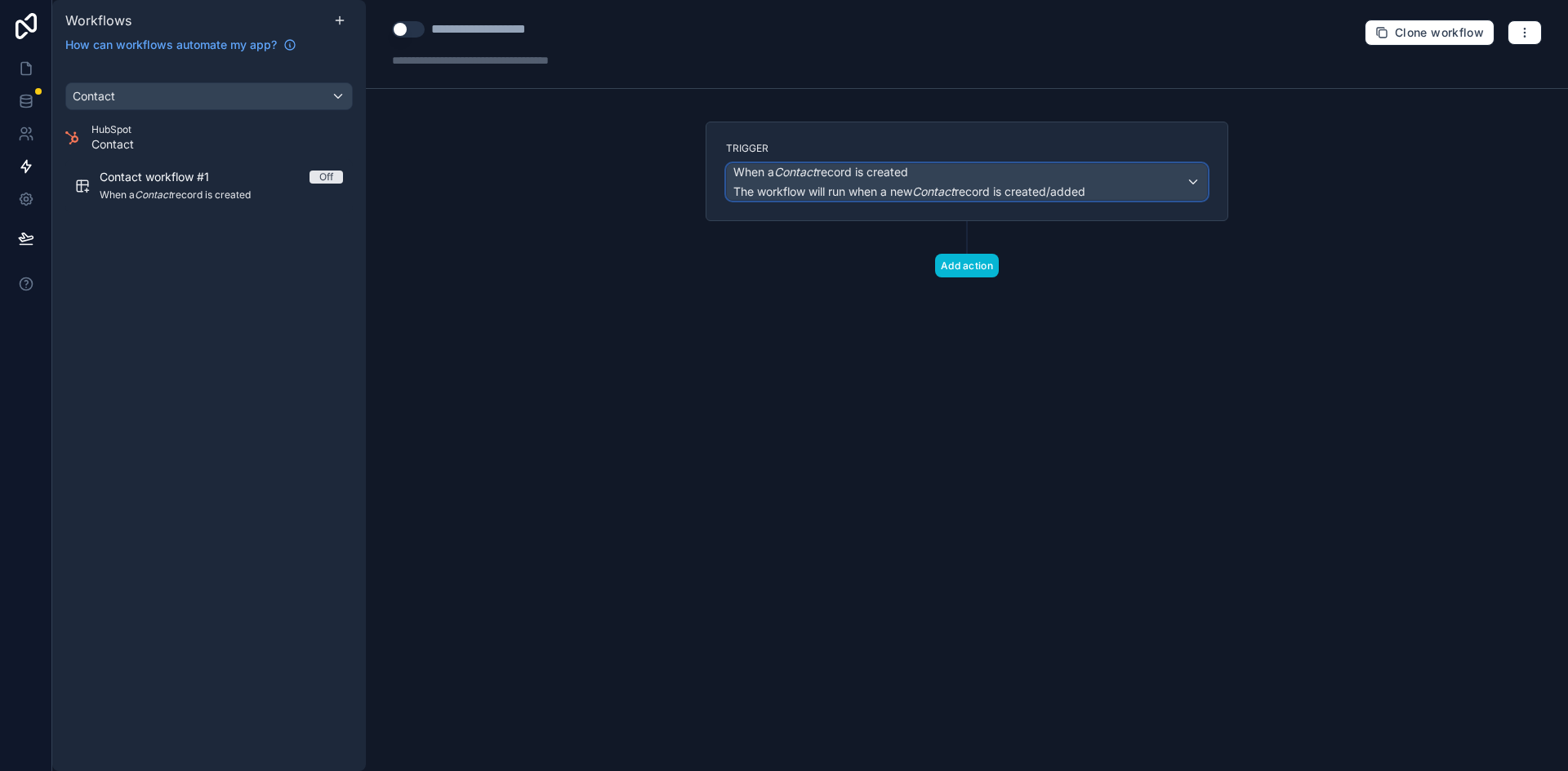
click at [881, 170] on span "When a Contact record is created" at bounding box center [821, 172] width 175 height 16
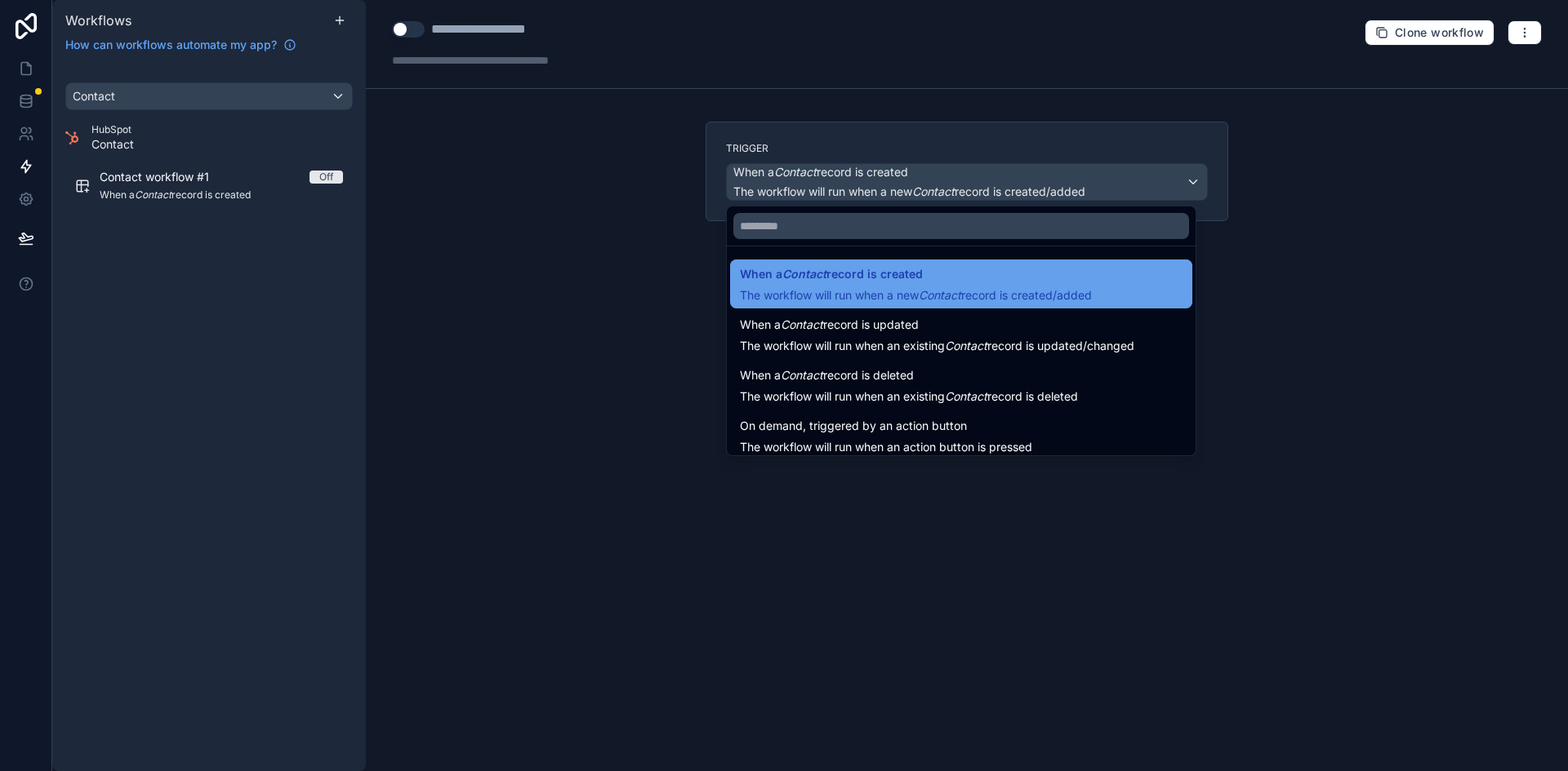
click at [1067, 275] on span "When a Contact record is created" at bounding box center [916, 274] width 352 height 20
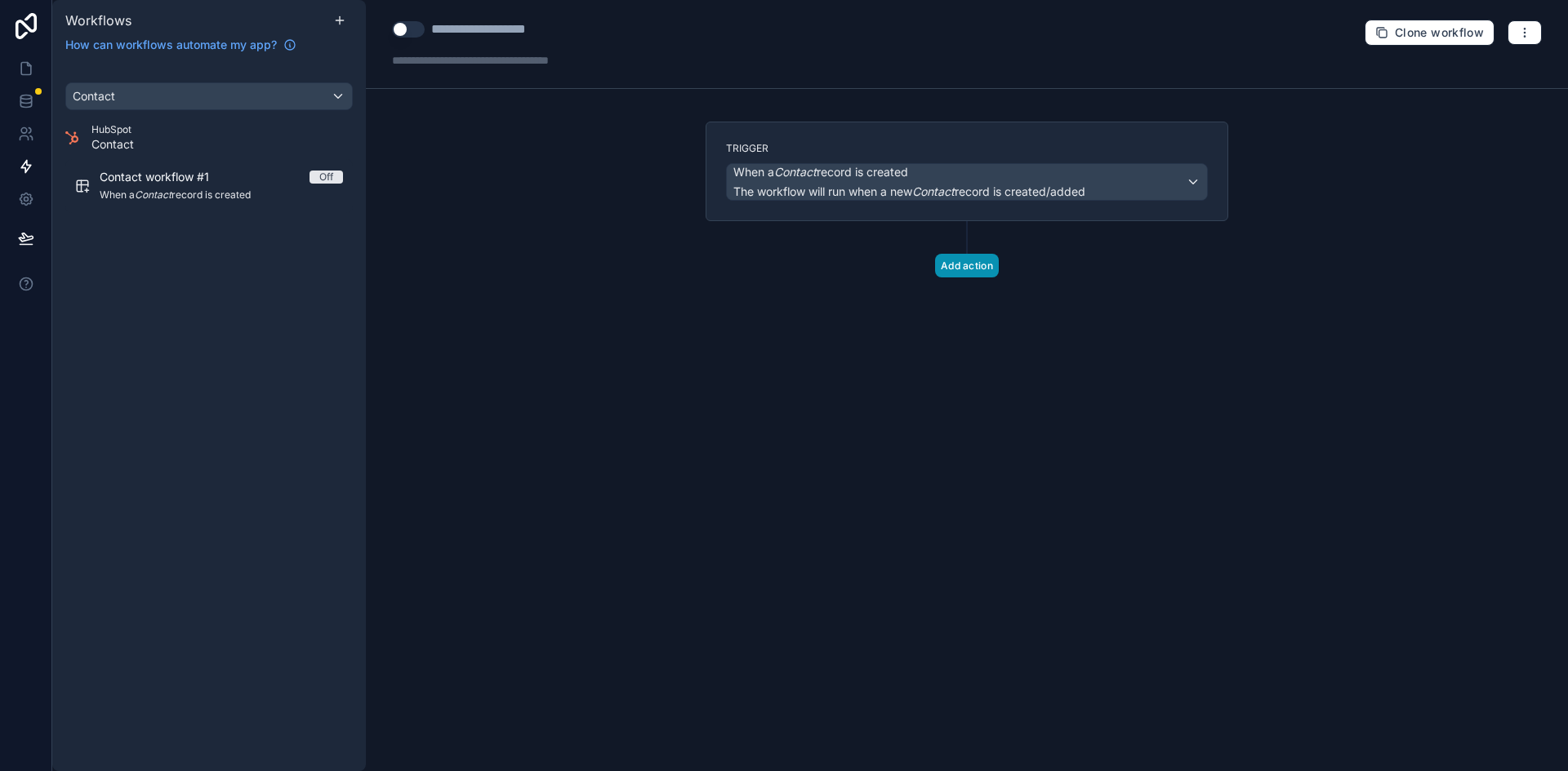
click at [958, 271] on button "Add action" at bounding box center [966, 265] width 64 height 23
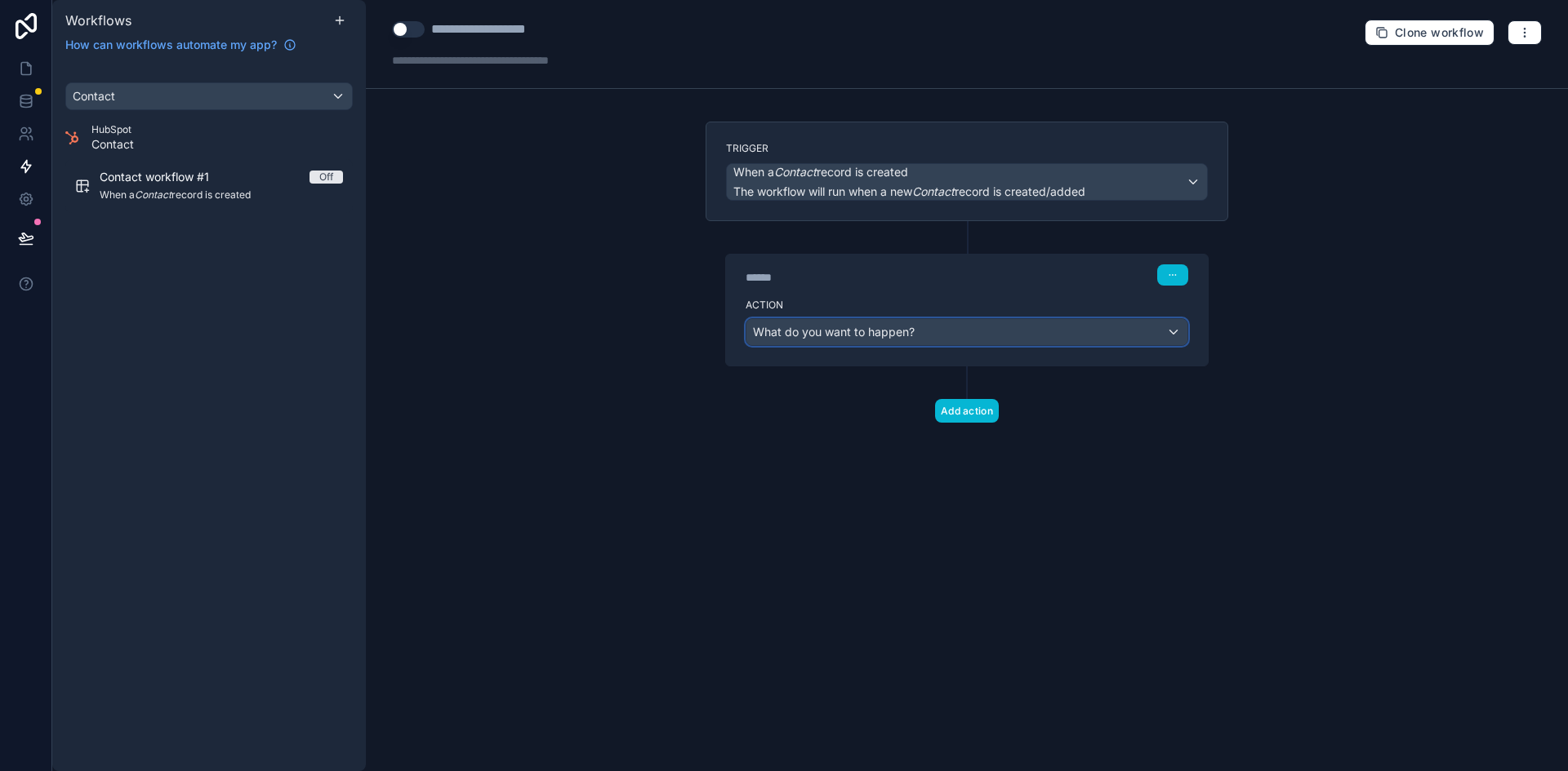
click at [890, 338] on span "What do you want to happen?" at bounding box center [833, 331] width 161 height 14
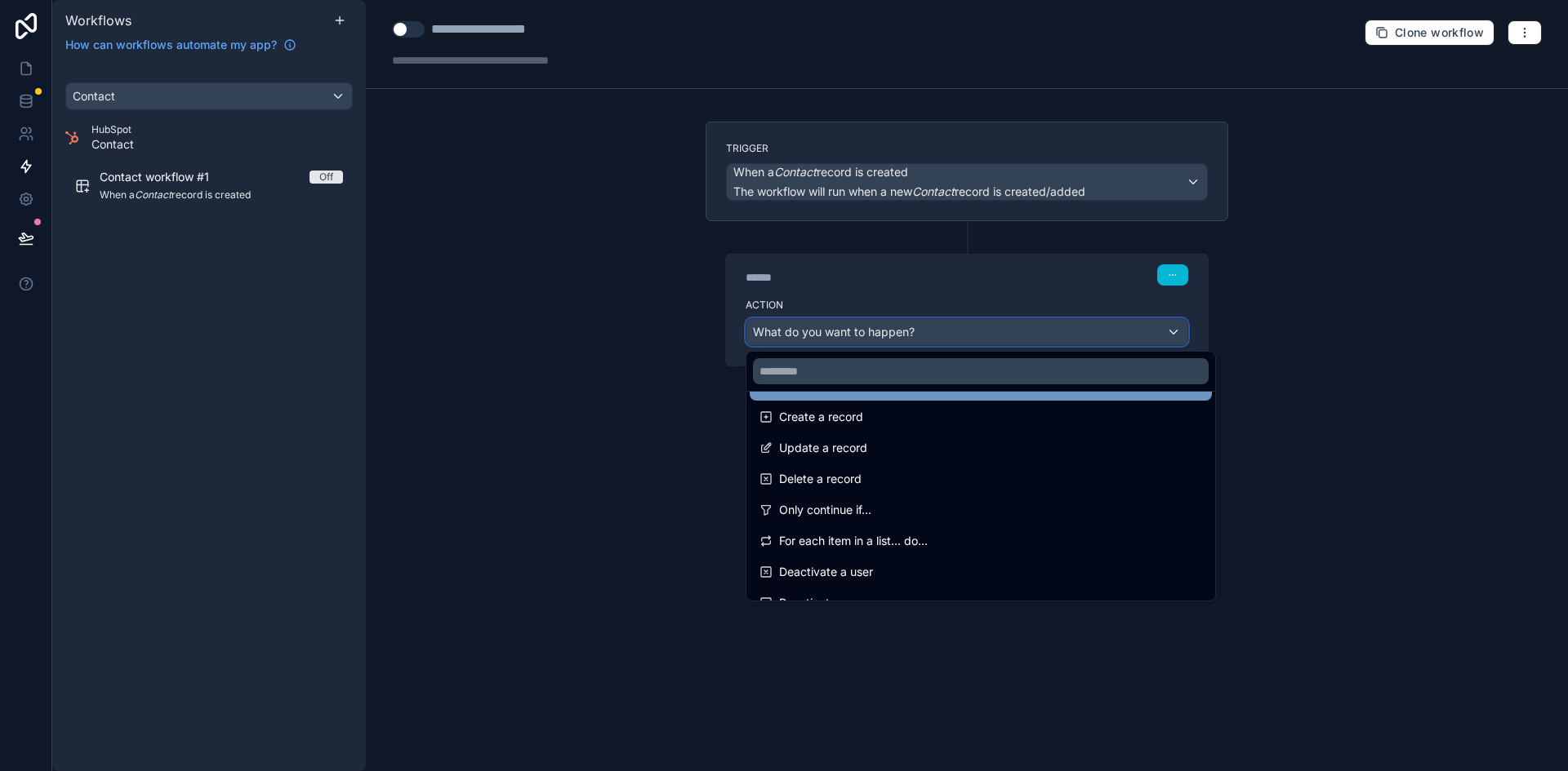
scroll to position [163, 0]
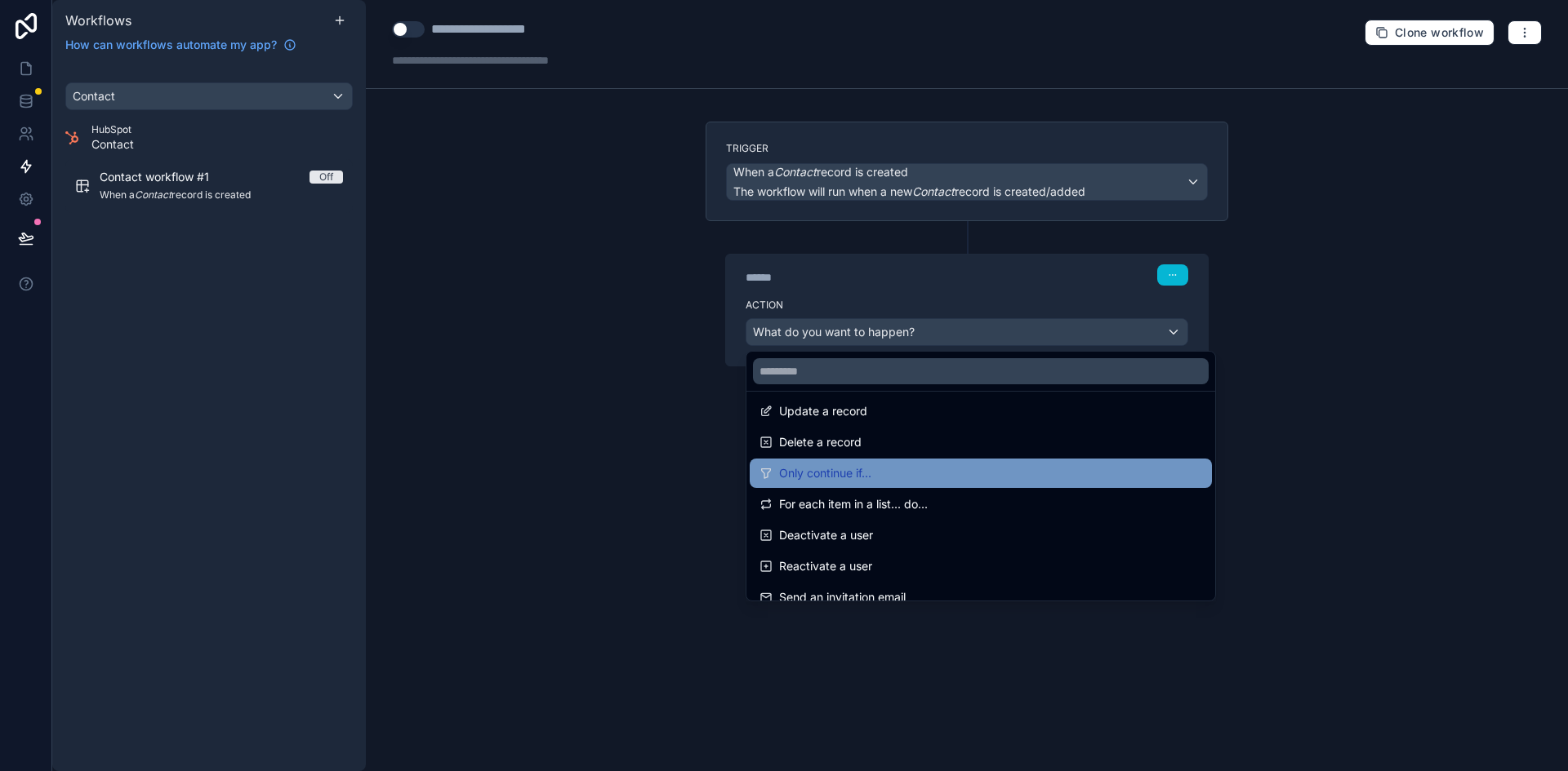
click at [948, 468] on div "Only continue if..." at bounding box center [981, 473] width 443 height 20
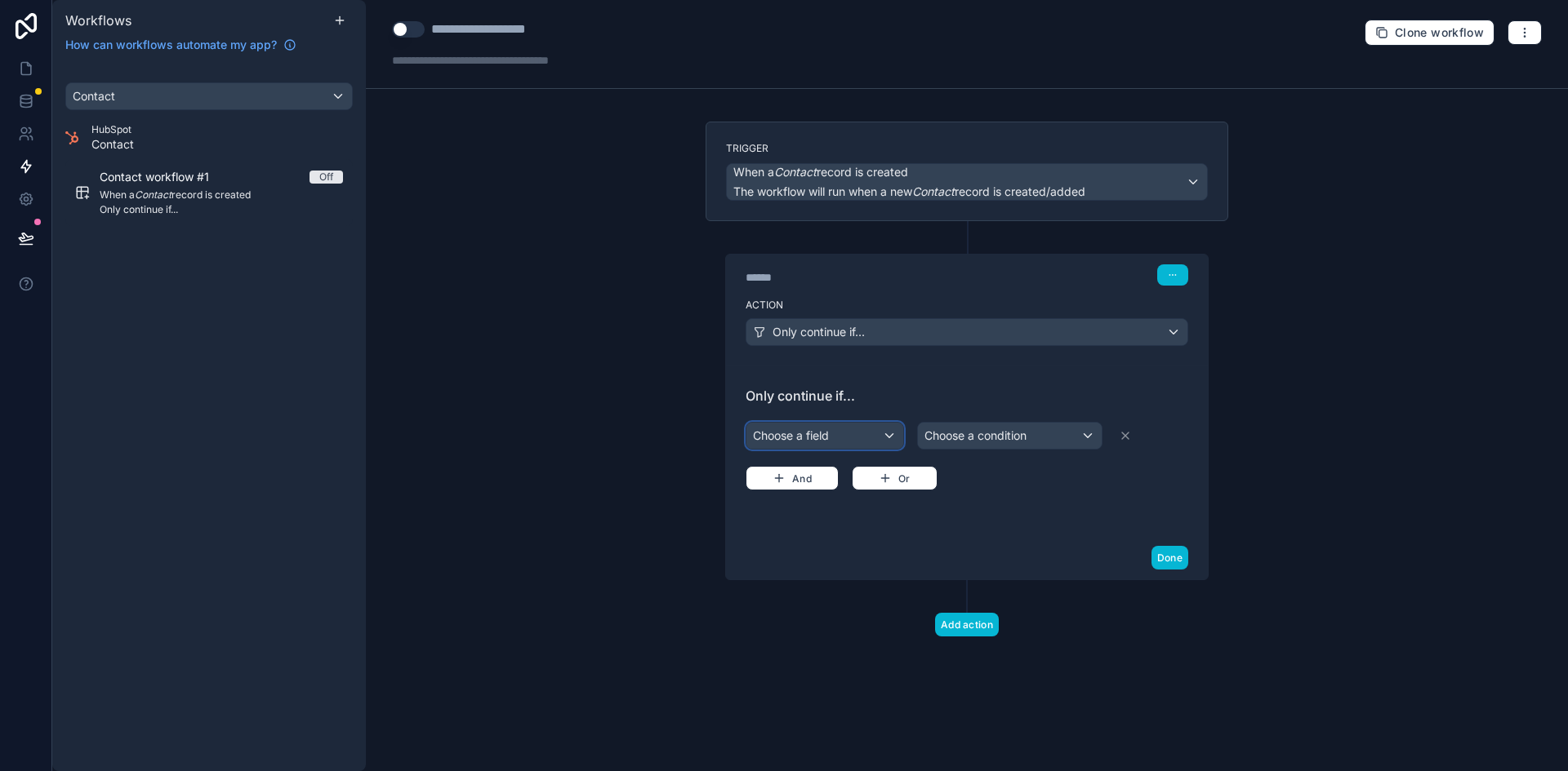
click at [849, 434] on div "Choose a field" at bounding box center [825, 436] width 157 height 26
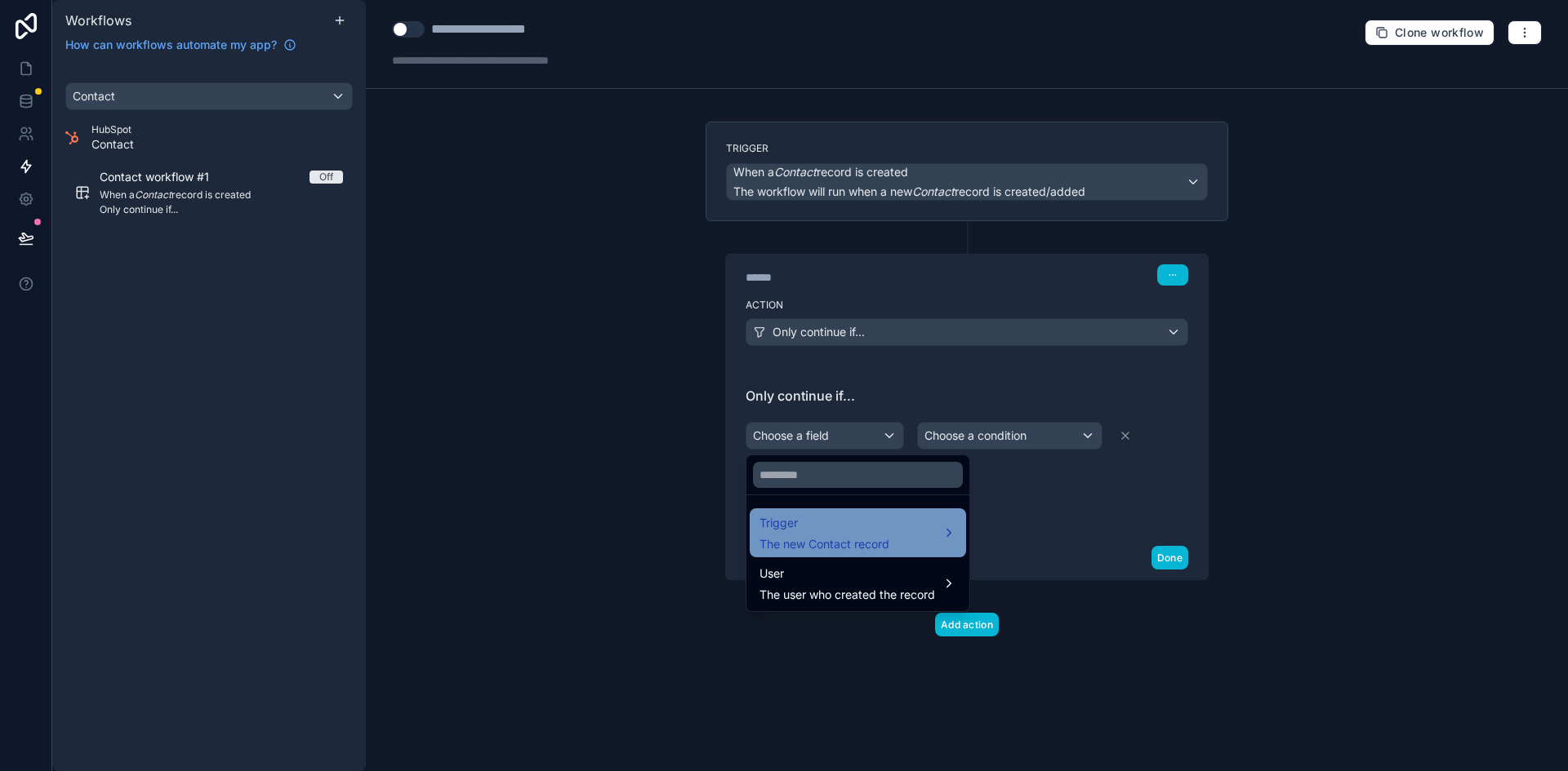
click at [923, 528] on div "Trigger The new Contact record" at bounding box center [858, 532] width 197 height 39
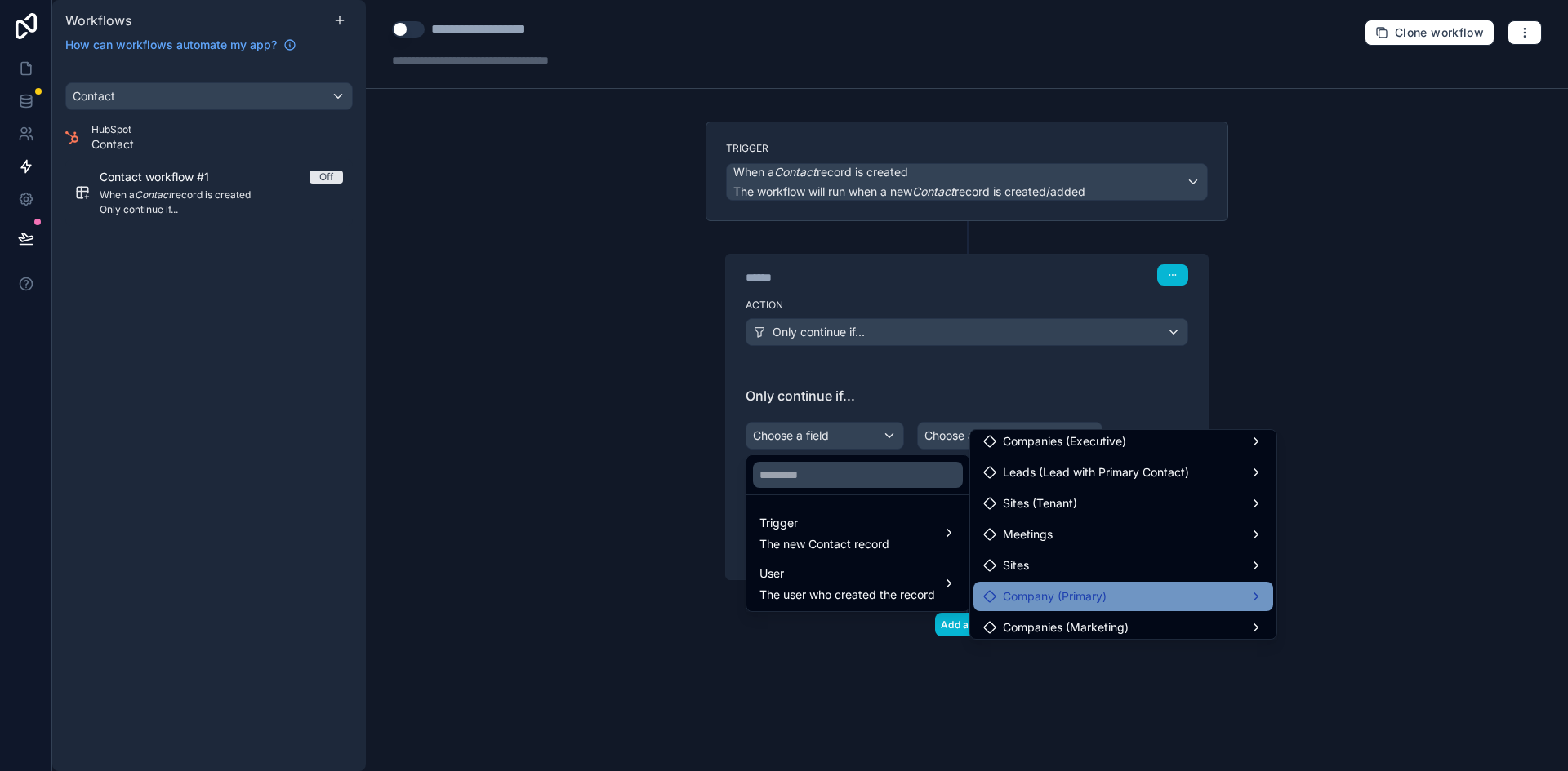
scroll to position [2694, 0]
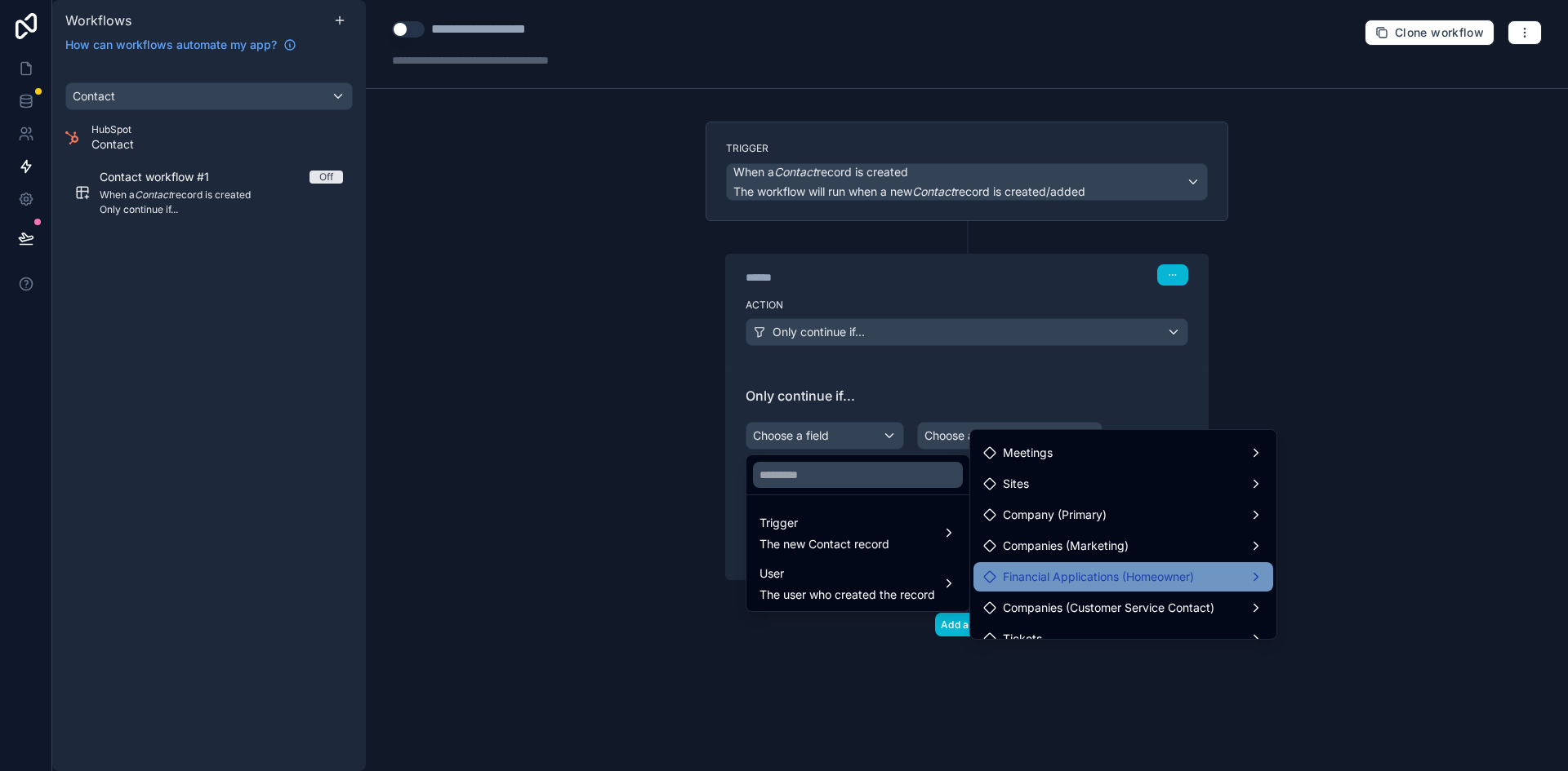
click at [1234, 571] on div "Financial Applications (Homeowner)" at bounding box center [1123, 577] width 280 height 20
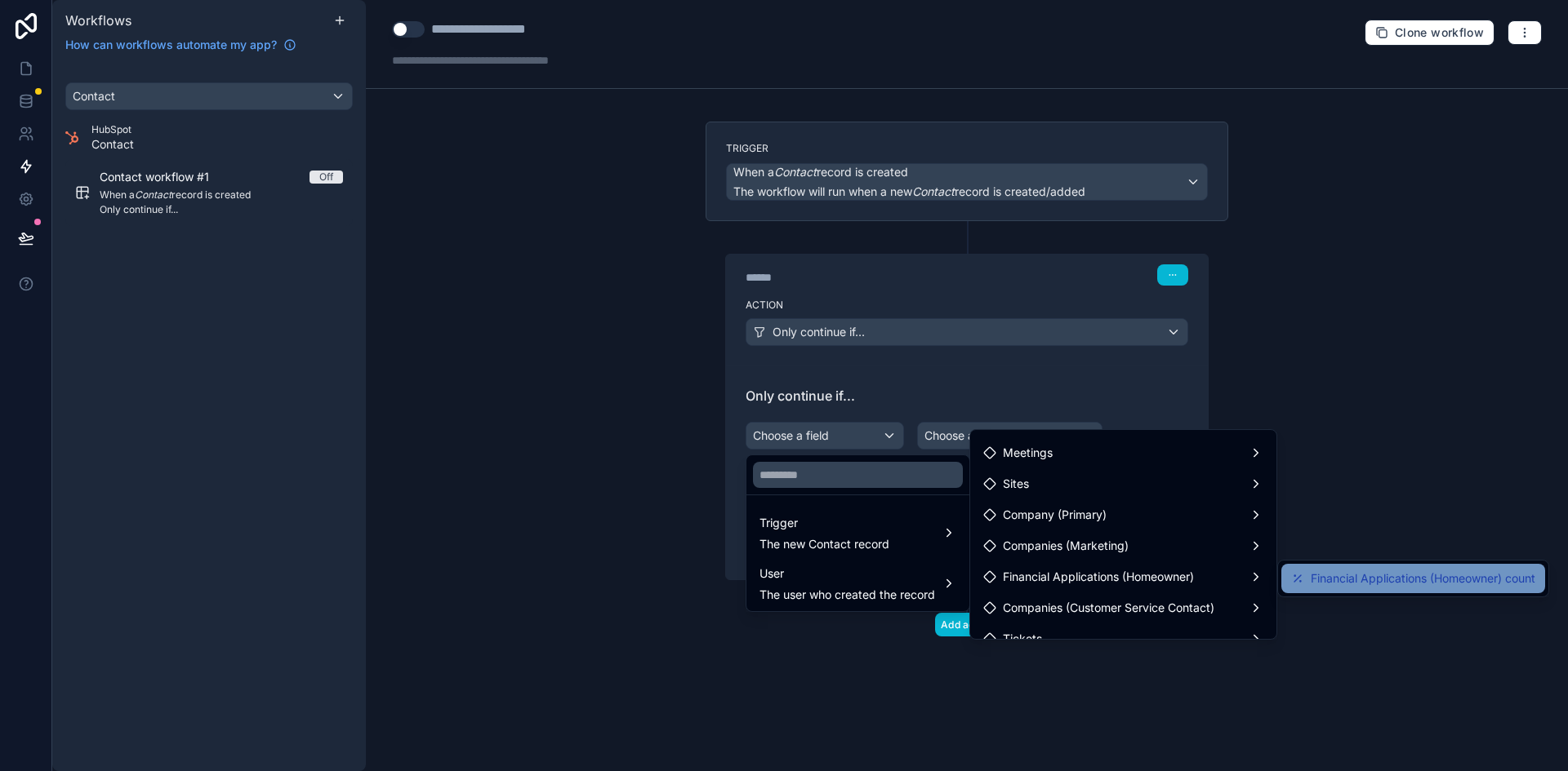
click at [1367, 580] on span "Financial Applications (Homeowner) count" at bounding box center [1423, 579] width 225 height 20
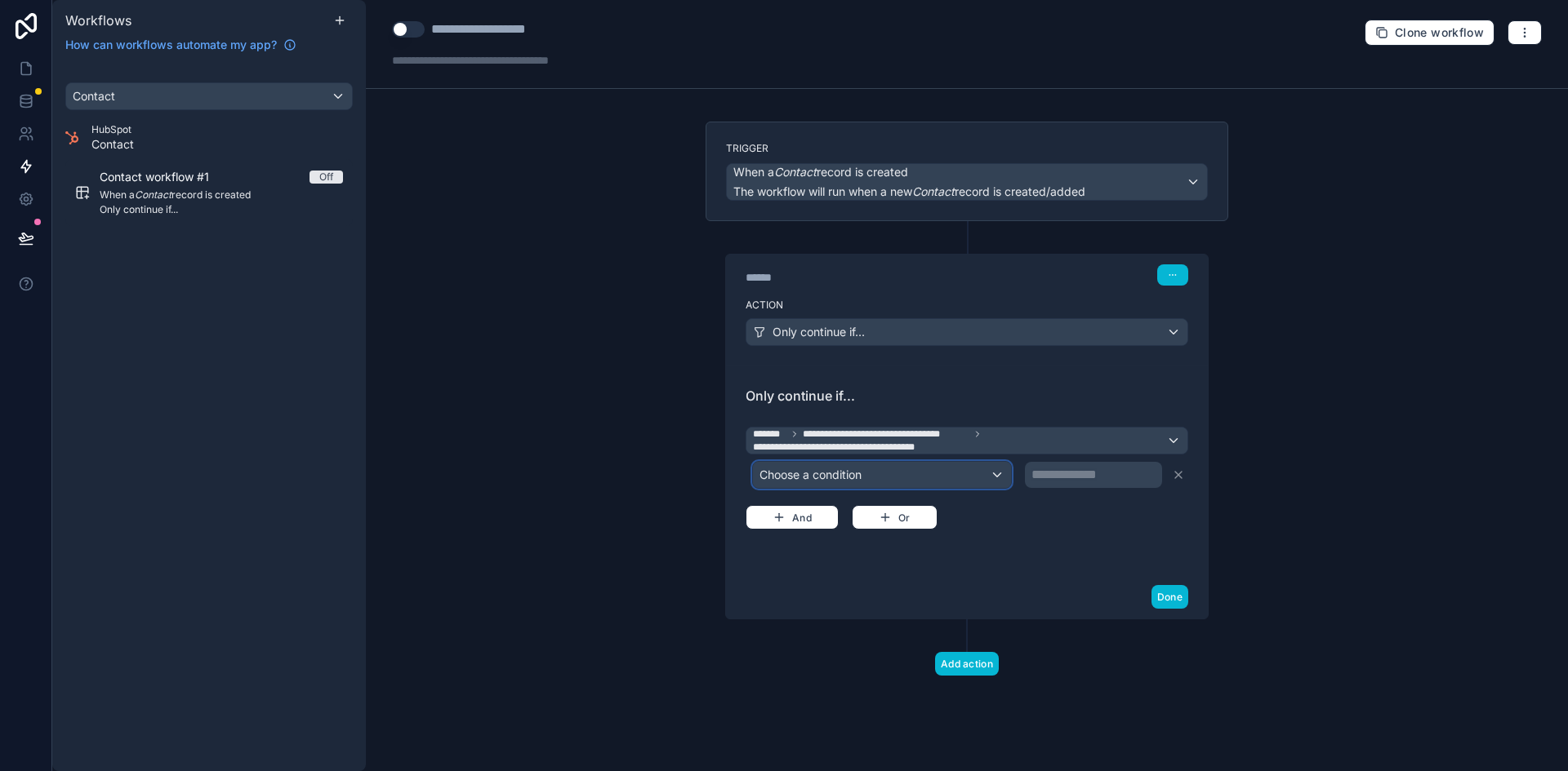
click at [992, 476] on div "Choose a condition" at bounding box center [881, 474] width 258 height 26
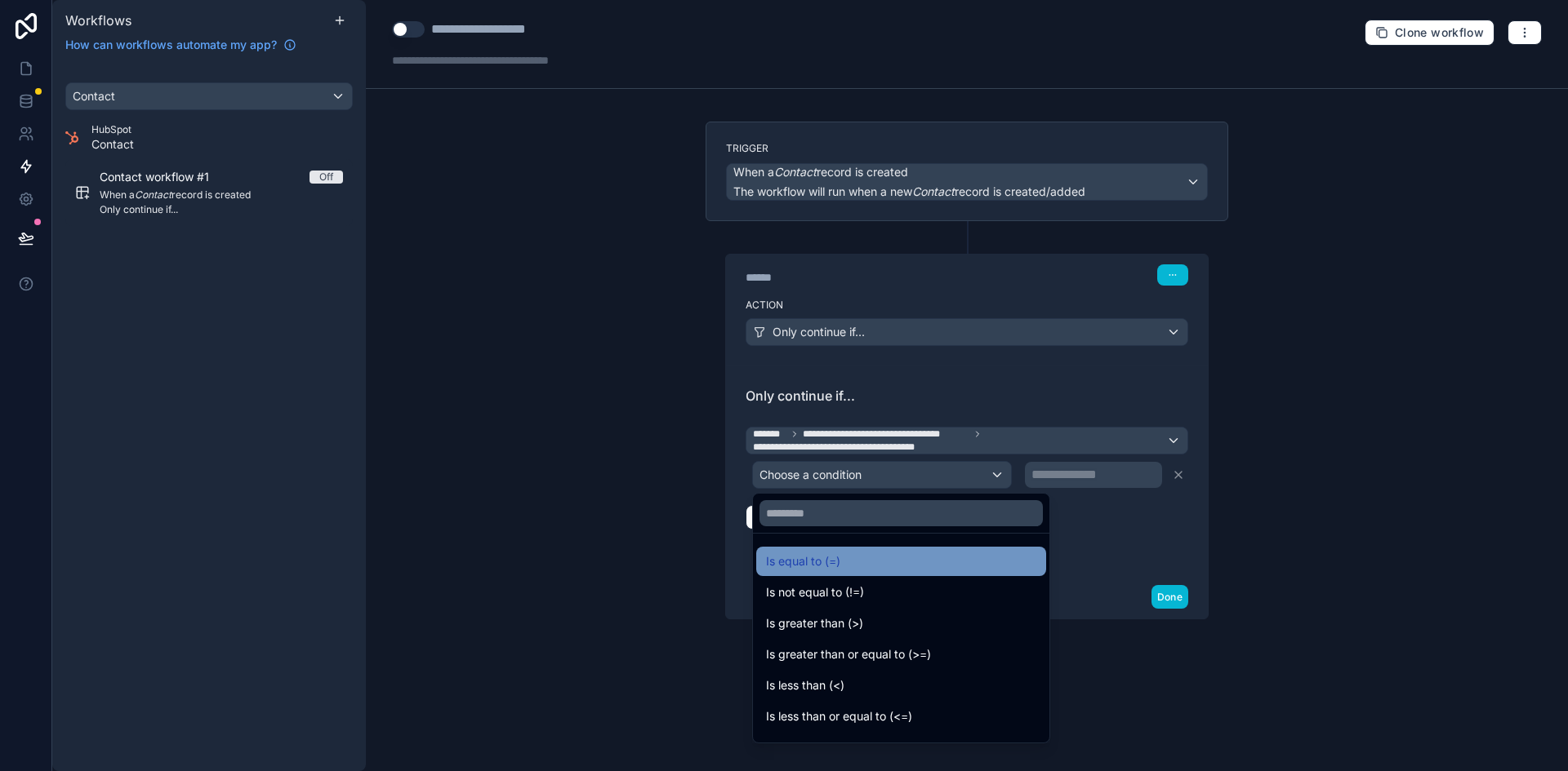
click at [951, 556] on div "Is equal to (=)" at bounding box center [901, 562] width 271 height 20
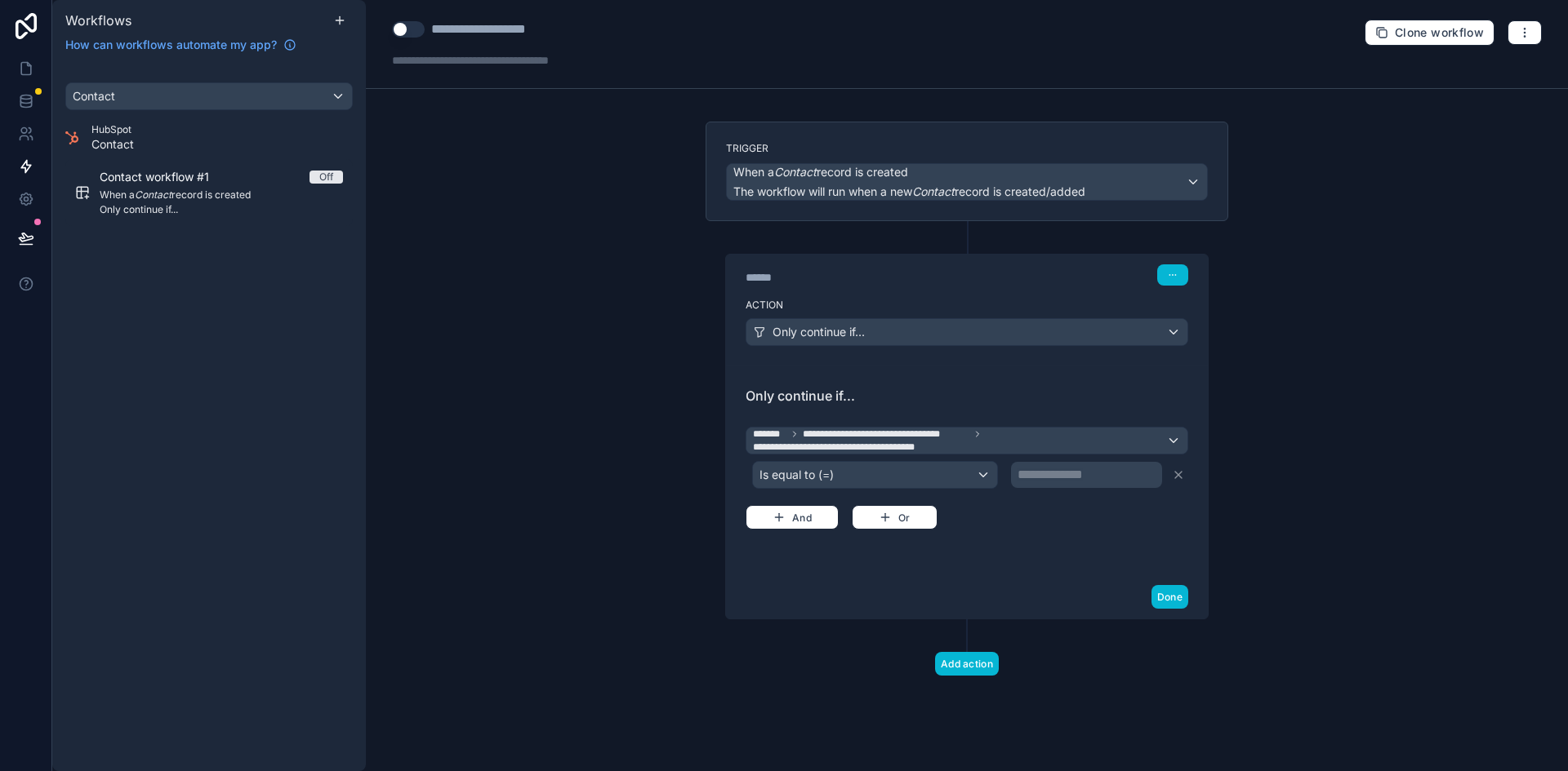
click at [1045, 470] on p "**********" at bounding box center [1088, 475] width 142 height 20
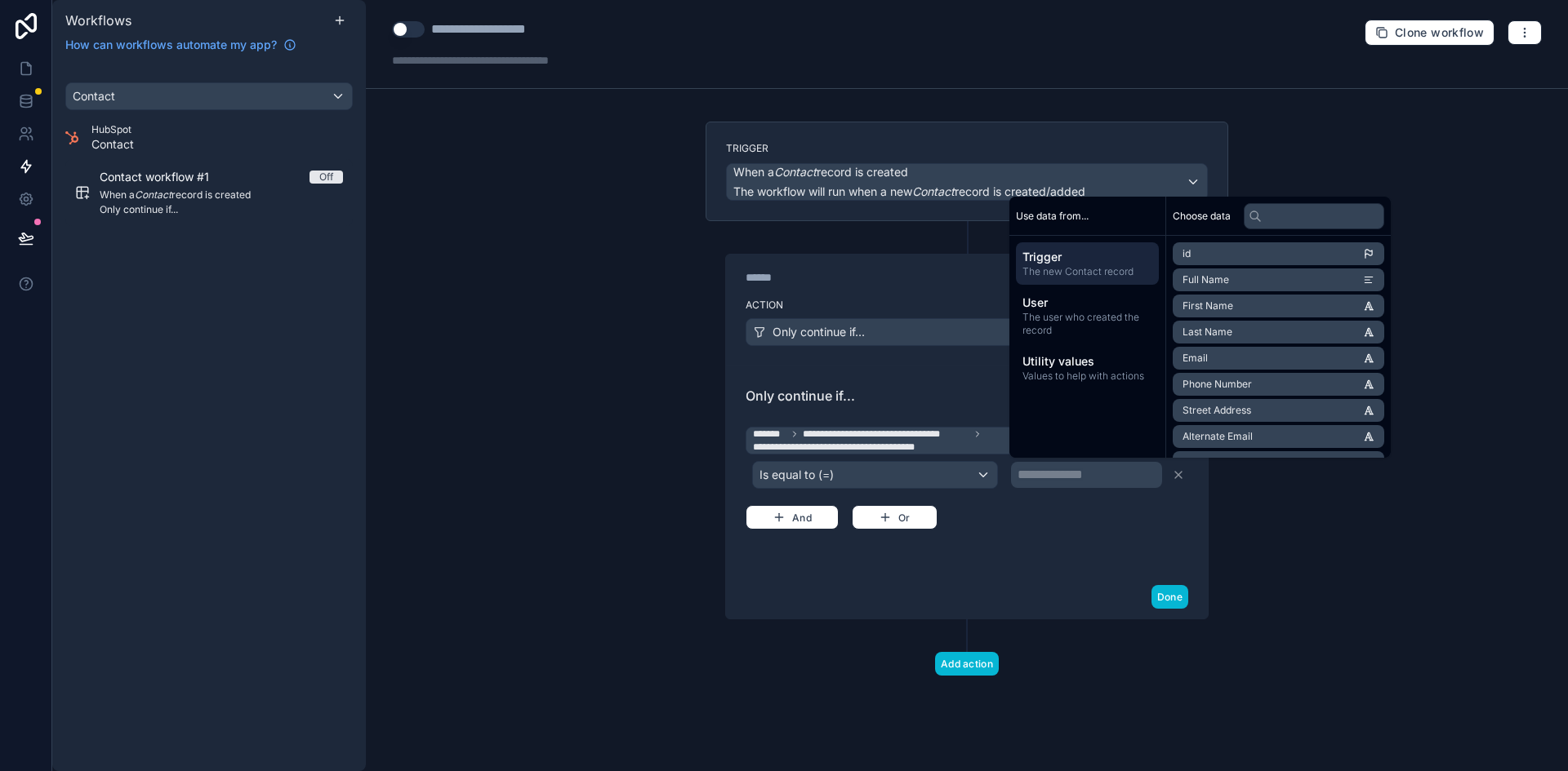
click at [1055, 519] on div "**********" at bounding box center [966, 473] width 443 height 111
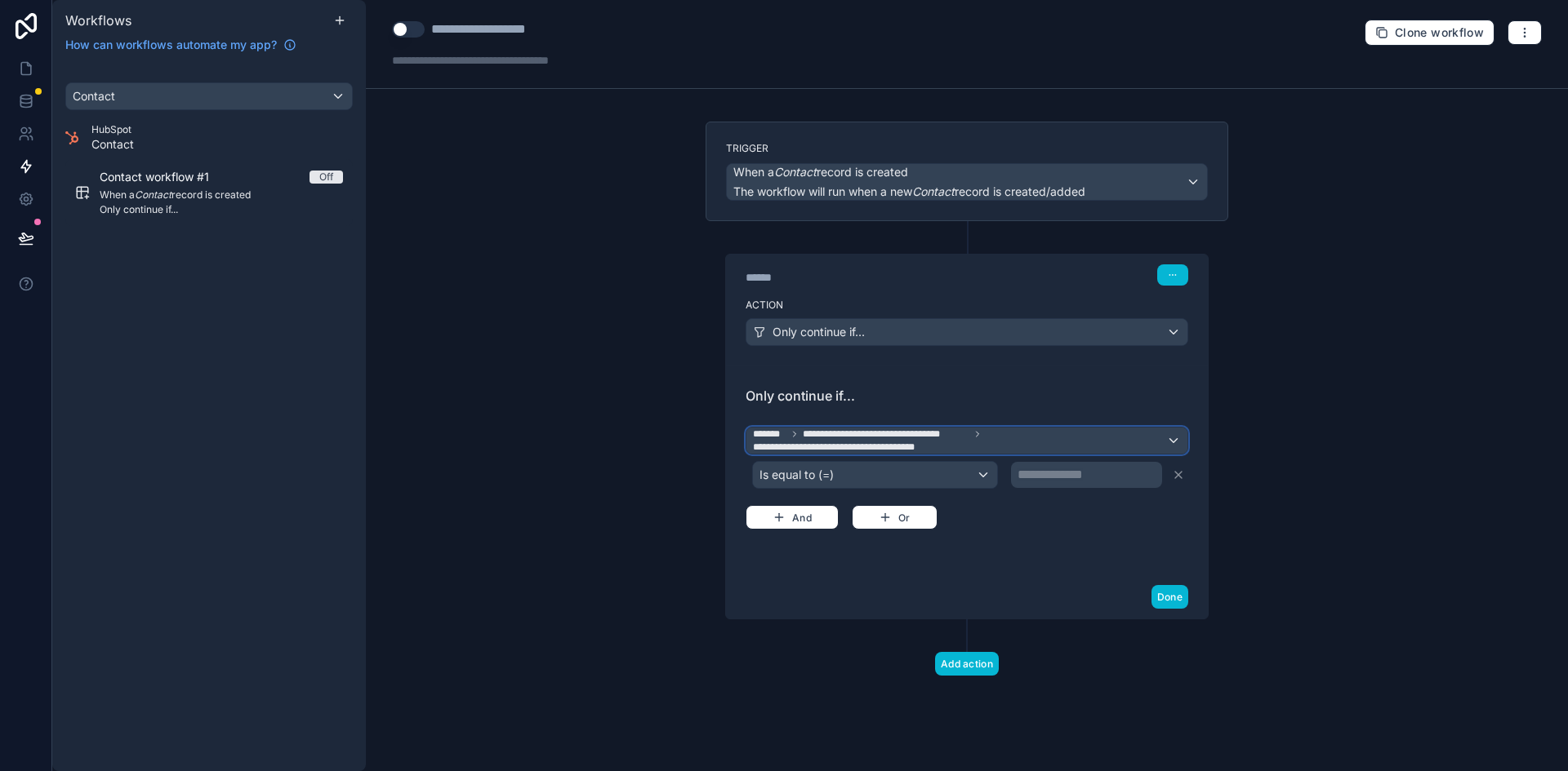
click at [1006, 438] on span "**********" at bounding box center [959, 440] width 413 height 26
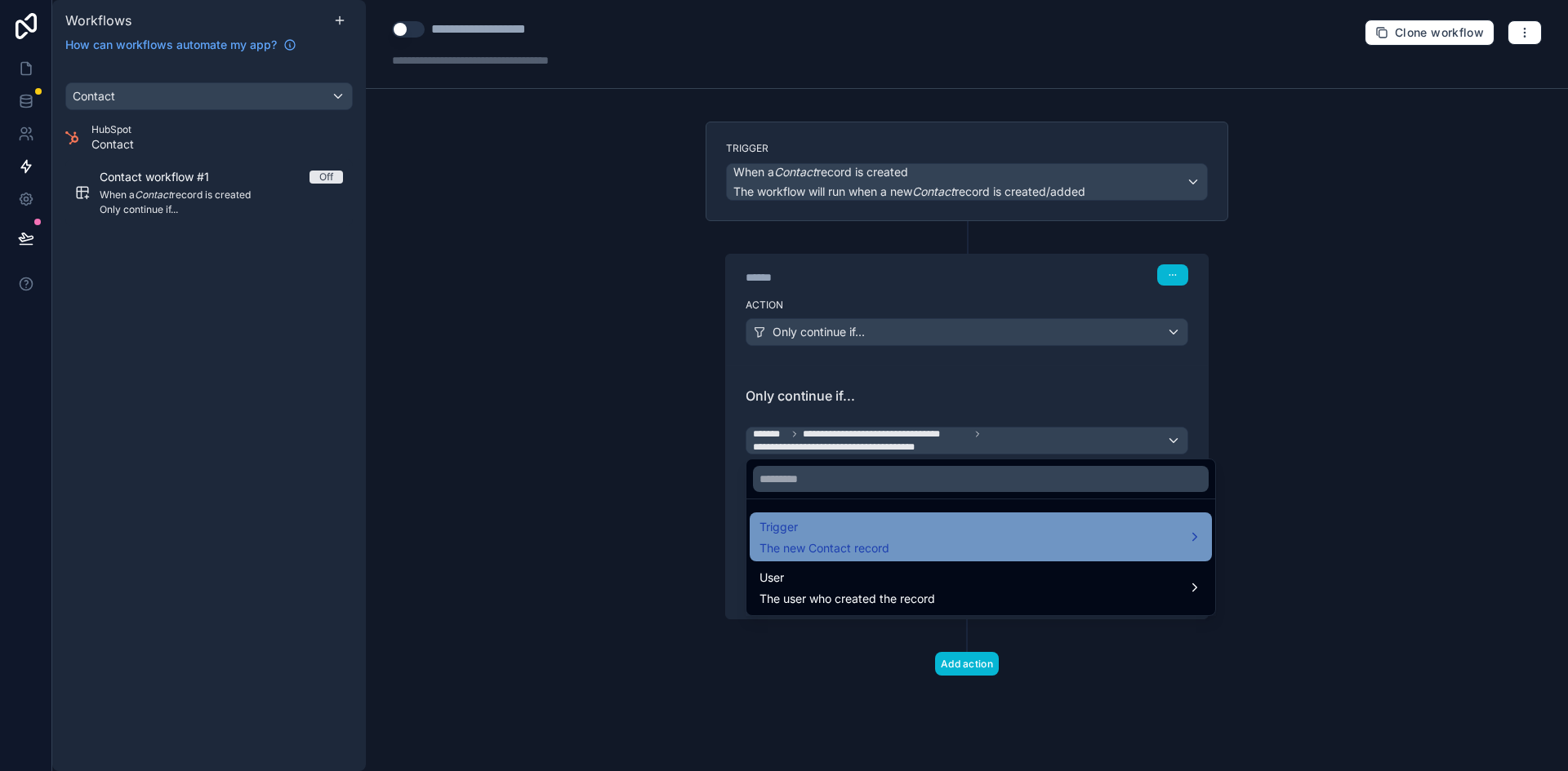
click at [1033, 534] on div "Trigger The new Contact record" at bounding box center [981, 537] width 443 height 39
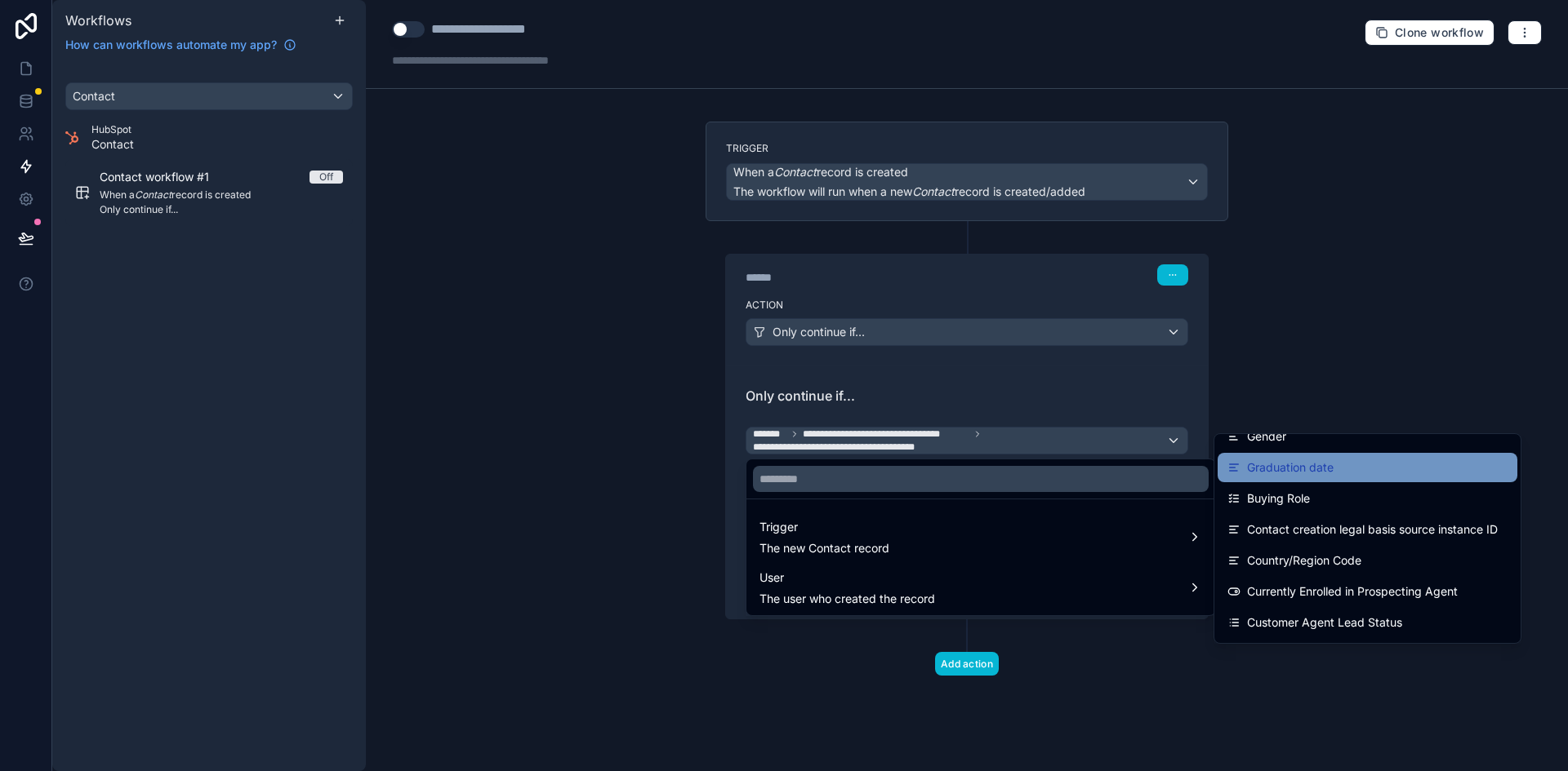
scroll to position [898, 0]
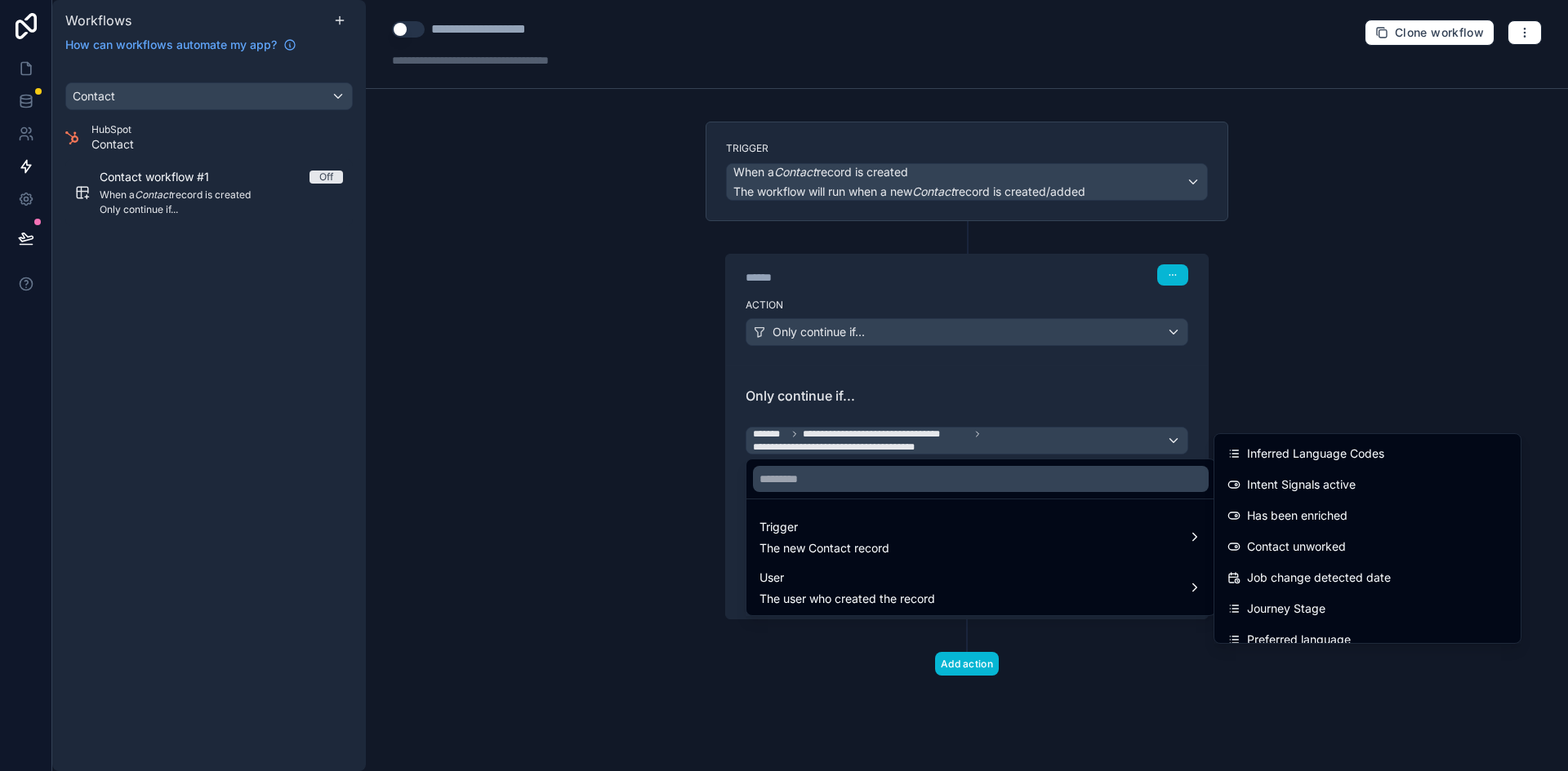
click at [1057, 384] on div at bounding box center [784, 385] width 1568 height 771
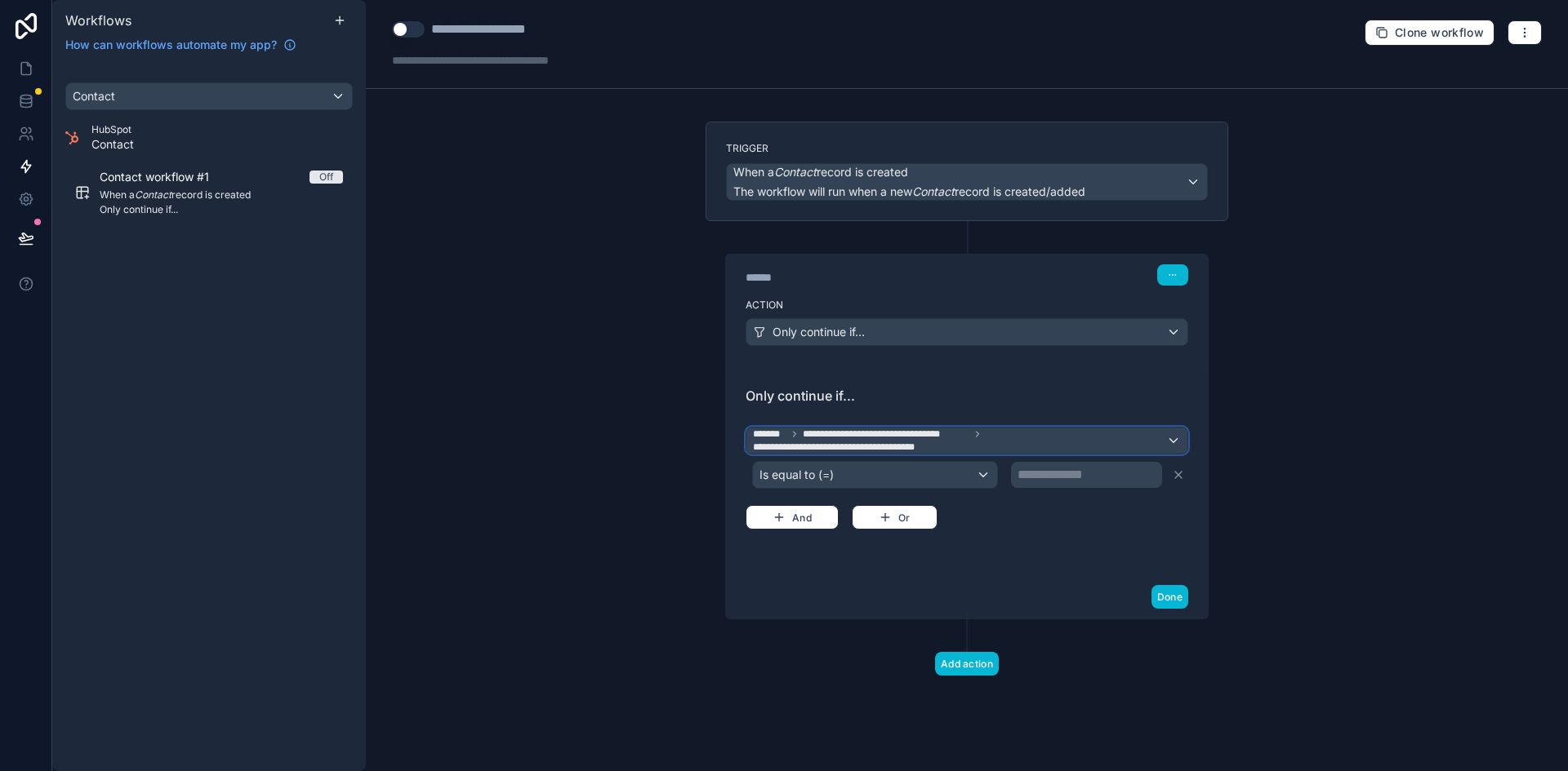
click at [1055, 436] on span "**********" at bounding box center [959, 440] width 413 height 26
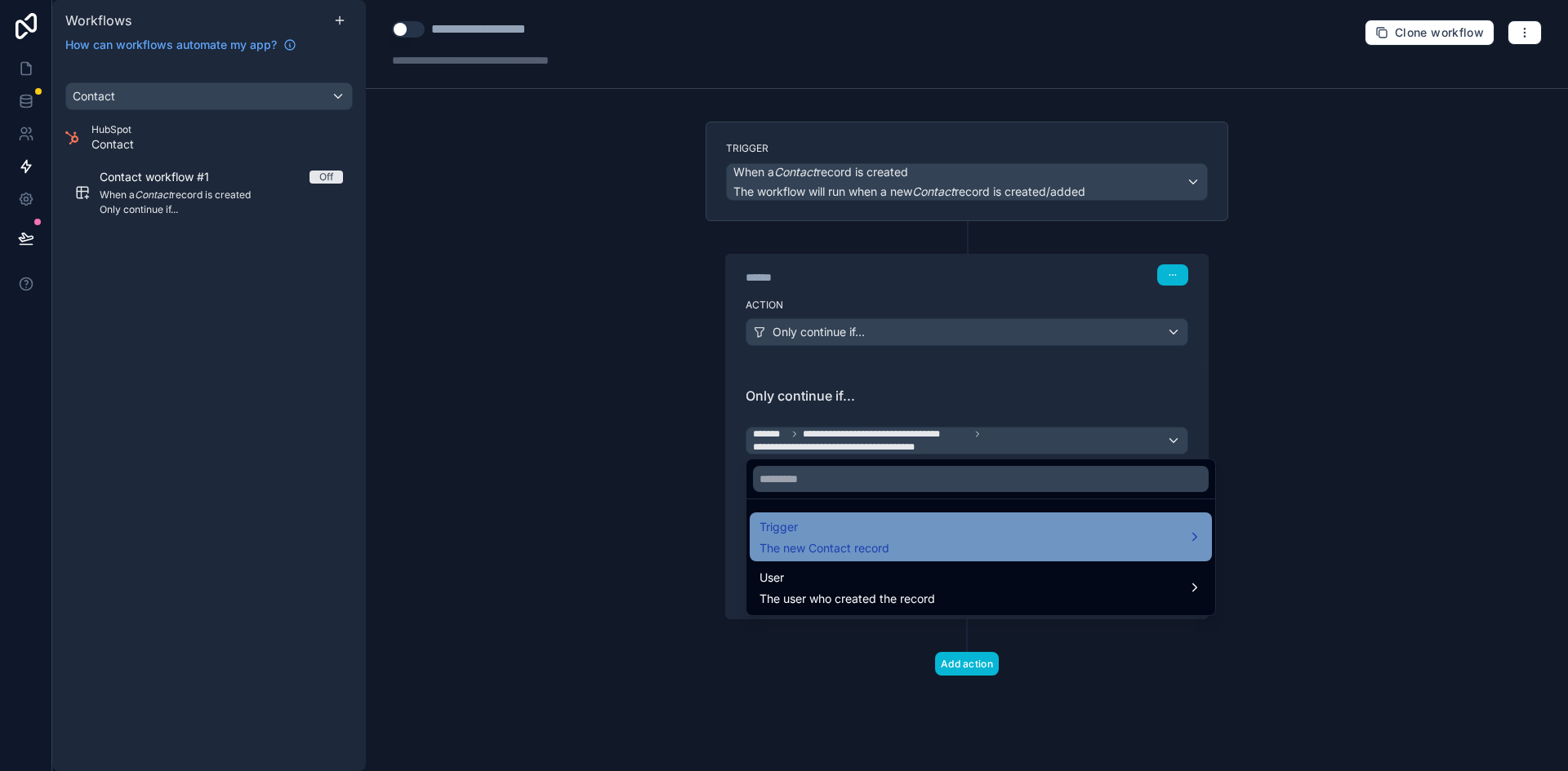
click at [1047, 535] on div "Trigger The new Contact record" at bounding box center [981, 537] width 443 height 39
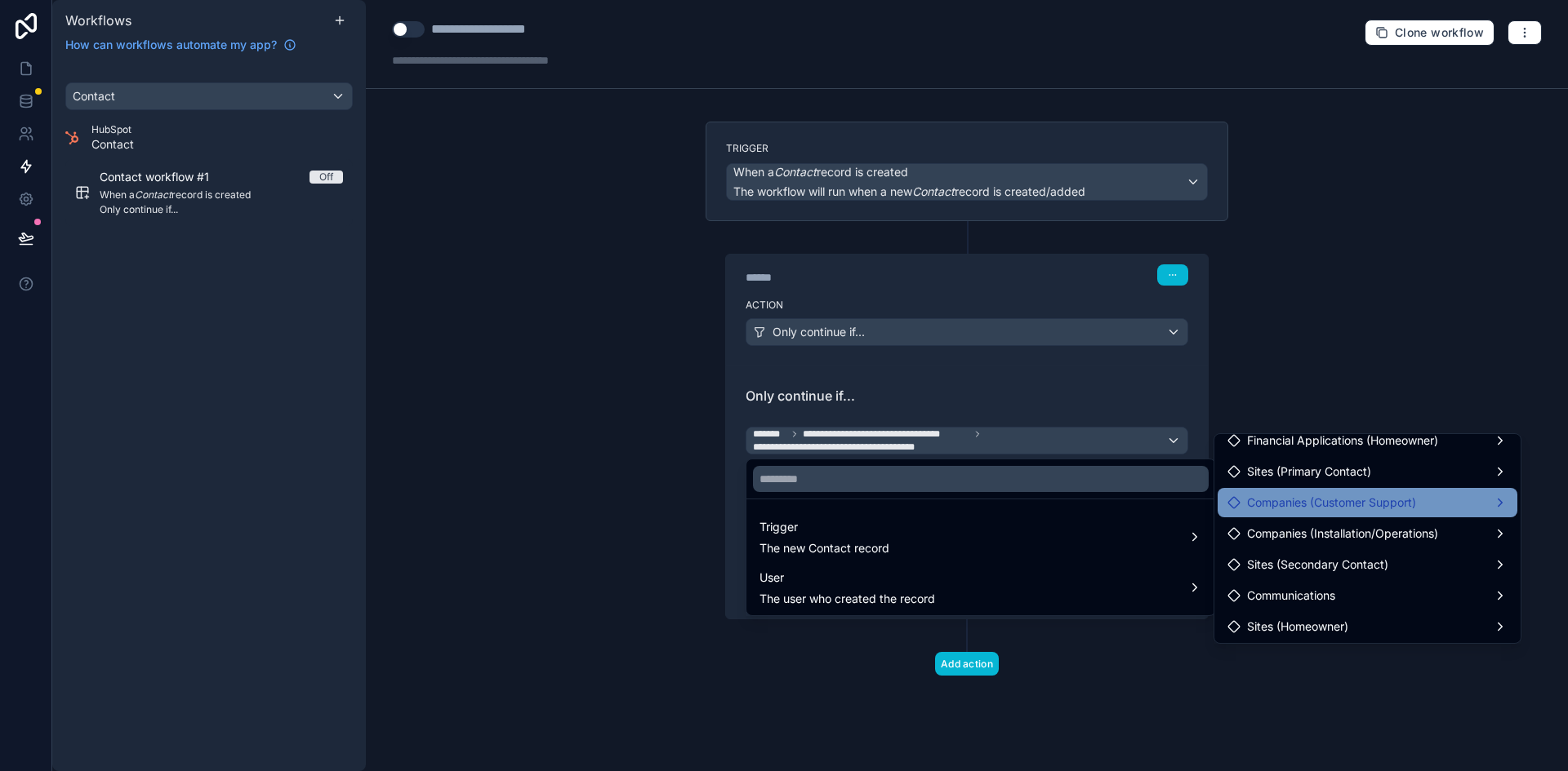
scroll to position [2938, 0]
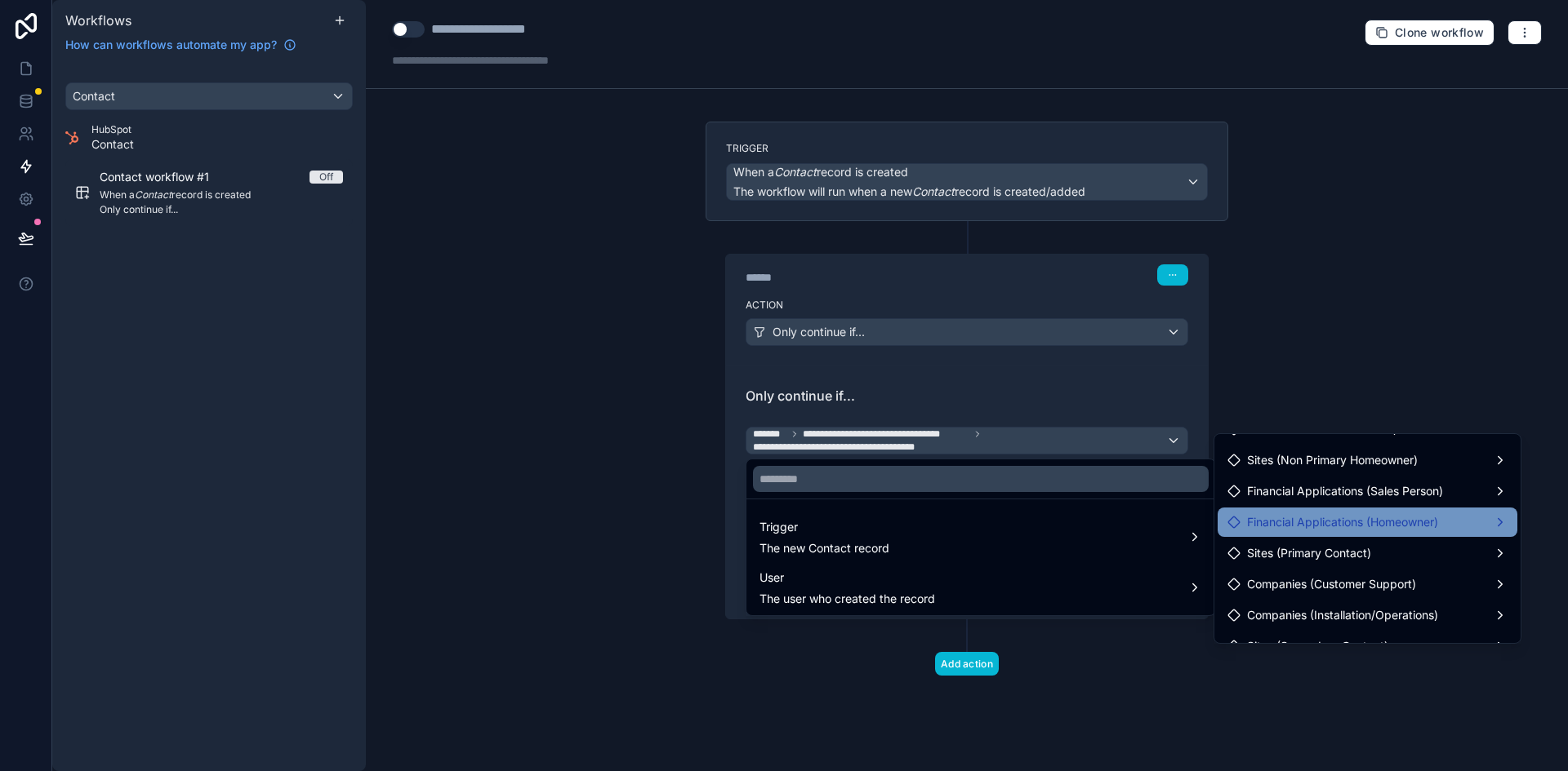
click at [1448, 515] on div "Financial Applications (Homeowner)" at bounding box center [1367, 522] width 280 height 20
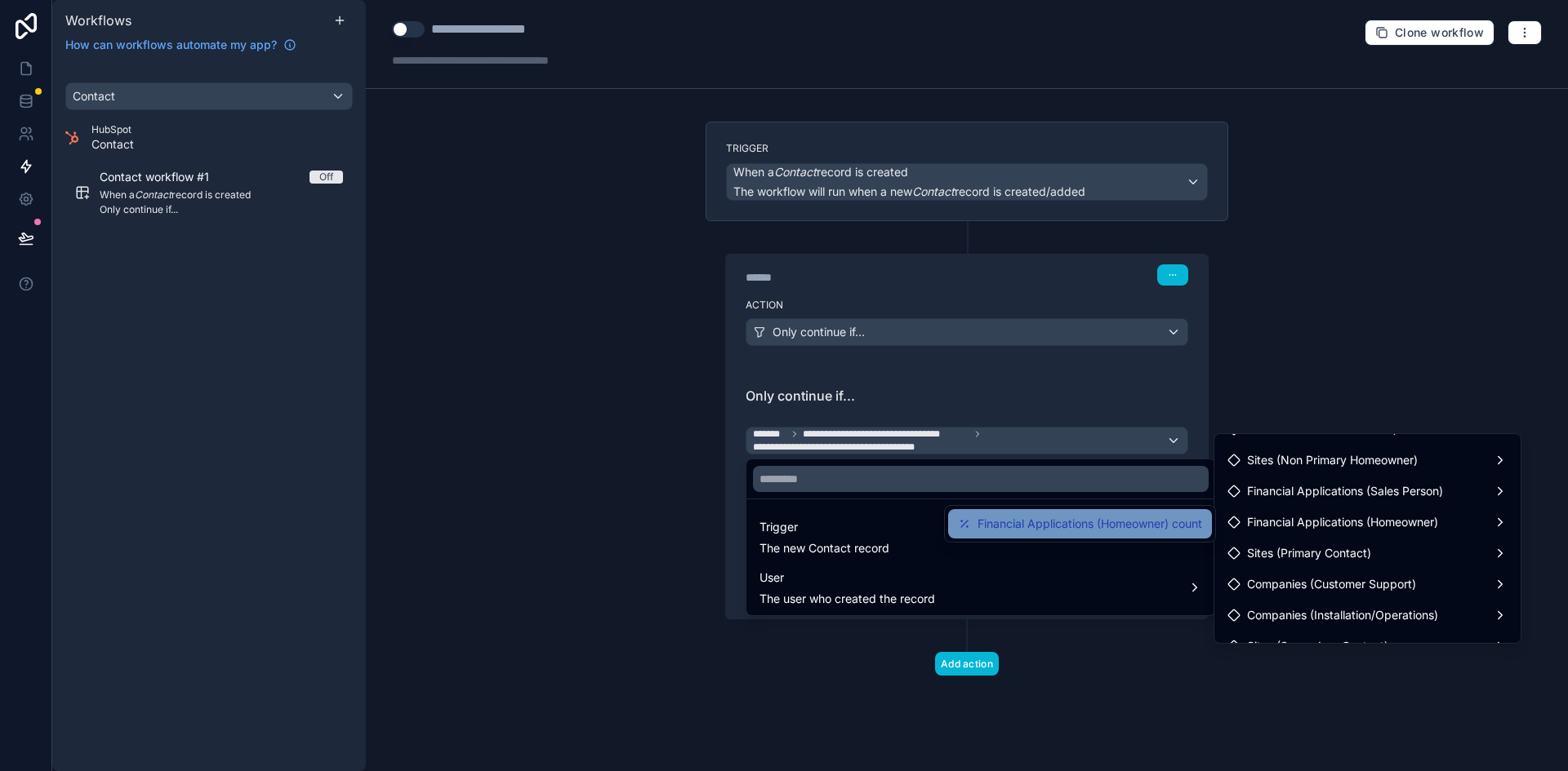
click at [1148, 525] on span "Financial Applications (Homeowner) count" at bounding box center [1089, 524] width 225 height 20
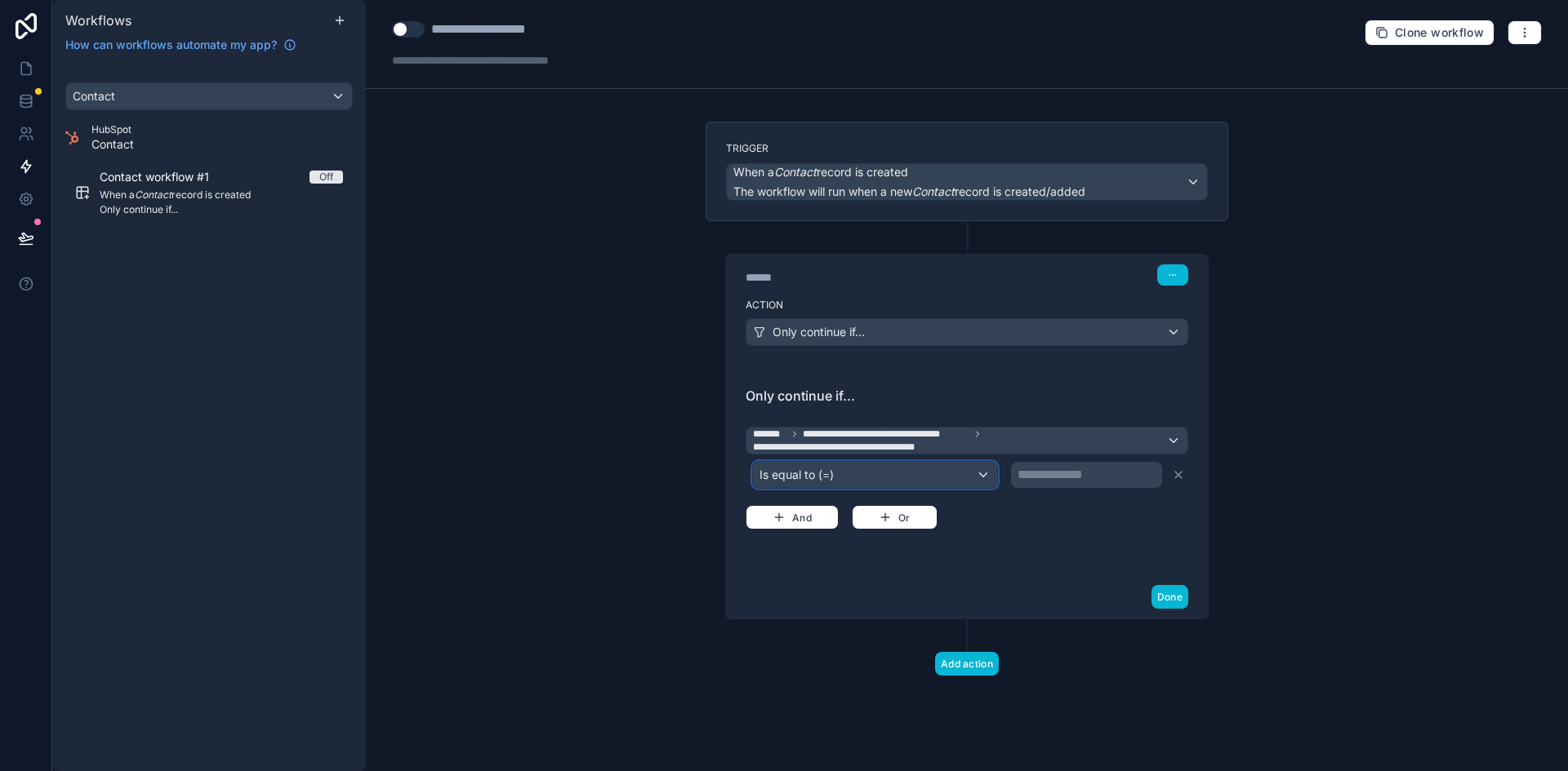
click at [927, 469] on div "Is equal to (=)" at bounding box center [874, 474] width 244 height 26
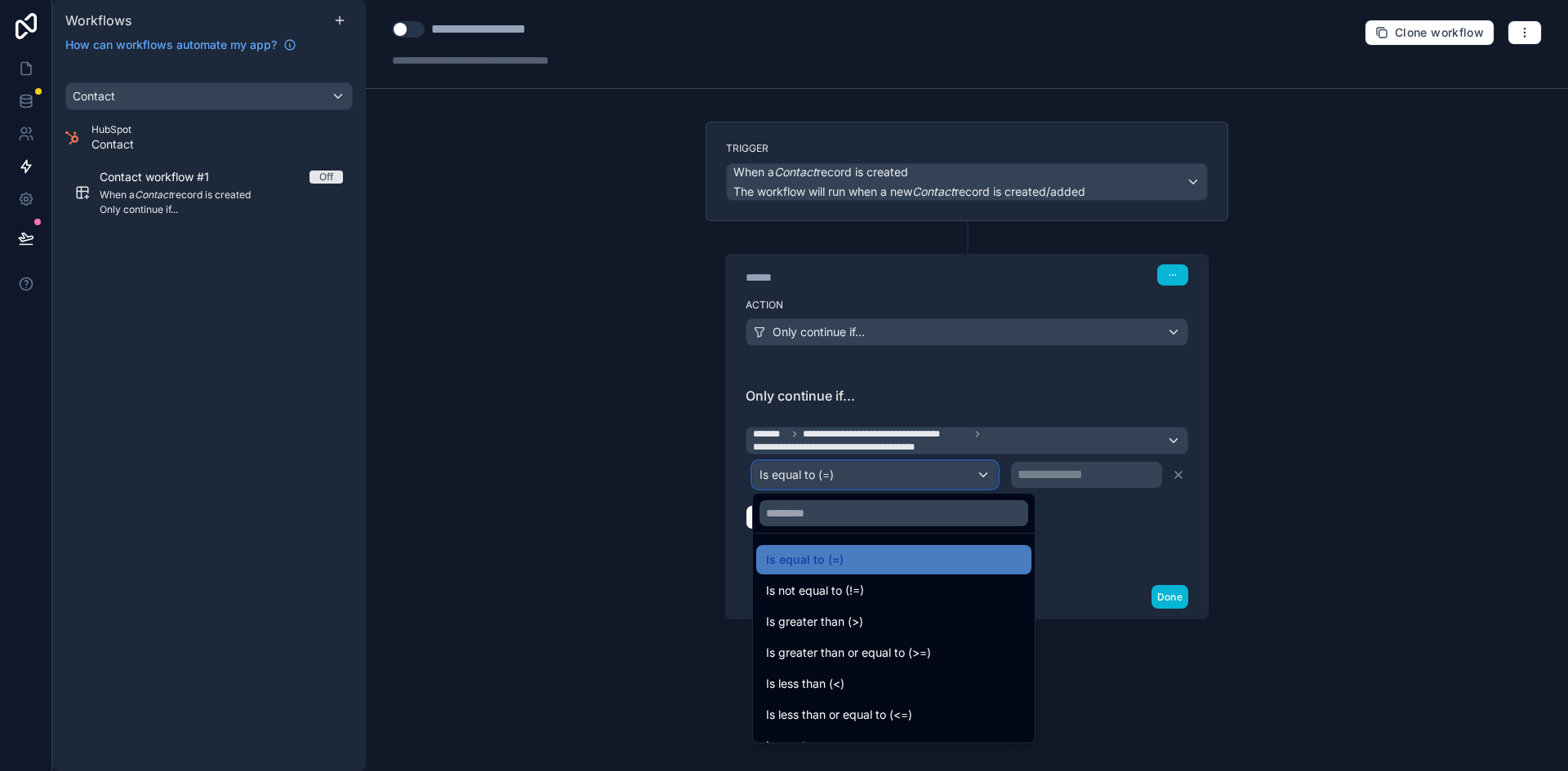
scroll to position [0, 0]
click at [989, 441] on div at bounding box center [784, 385] width 1568 height 771
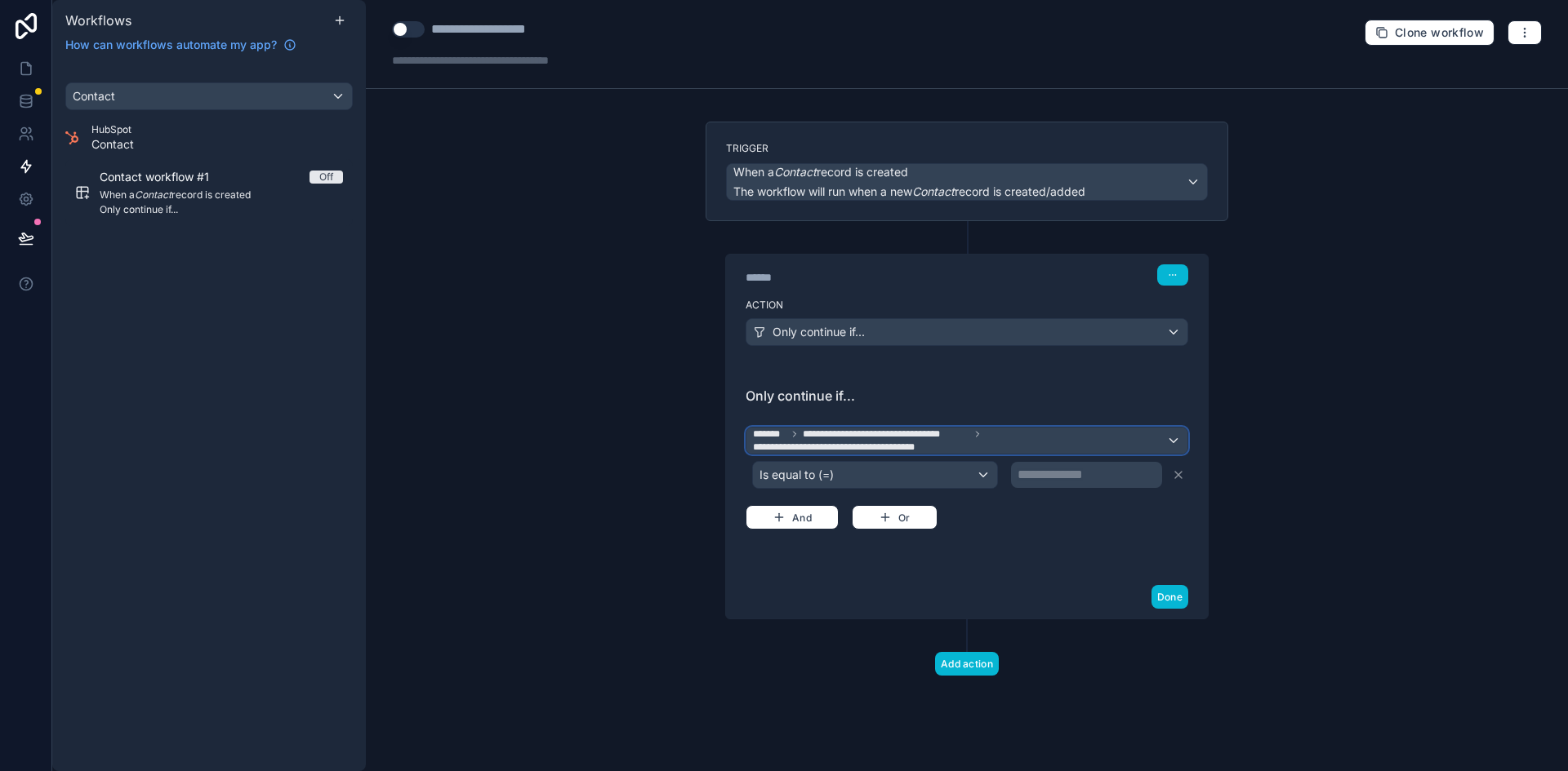
click at [989, 441] on span "**********" at bounding box center [959, 440] width 413 height 26
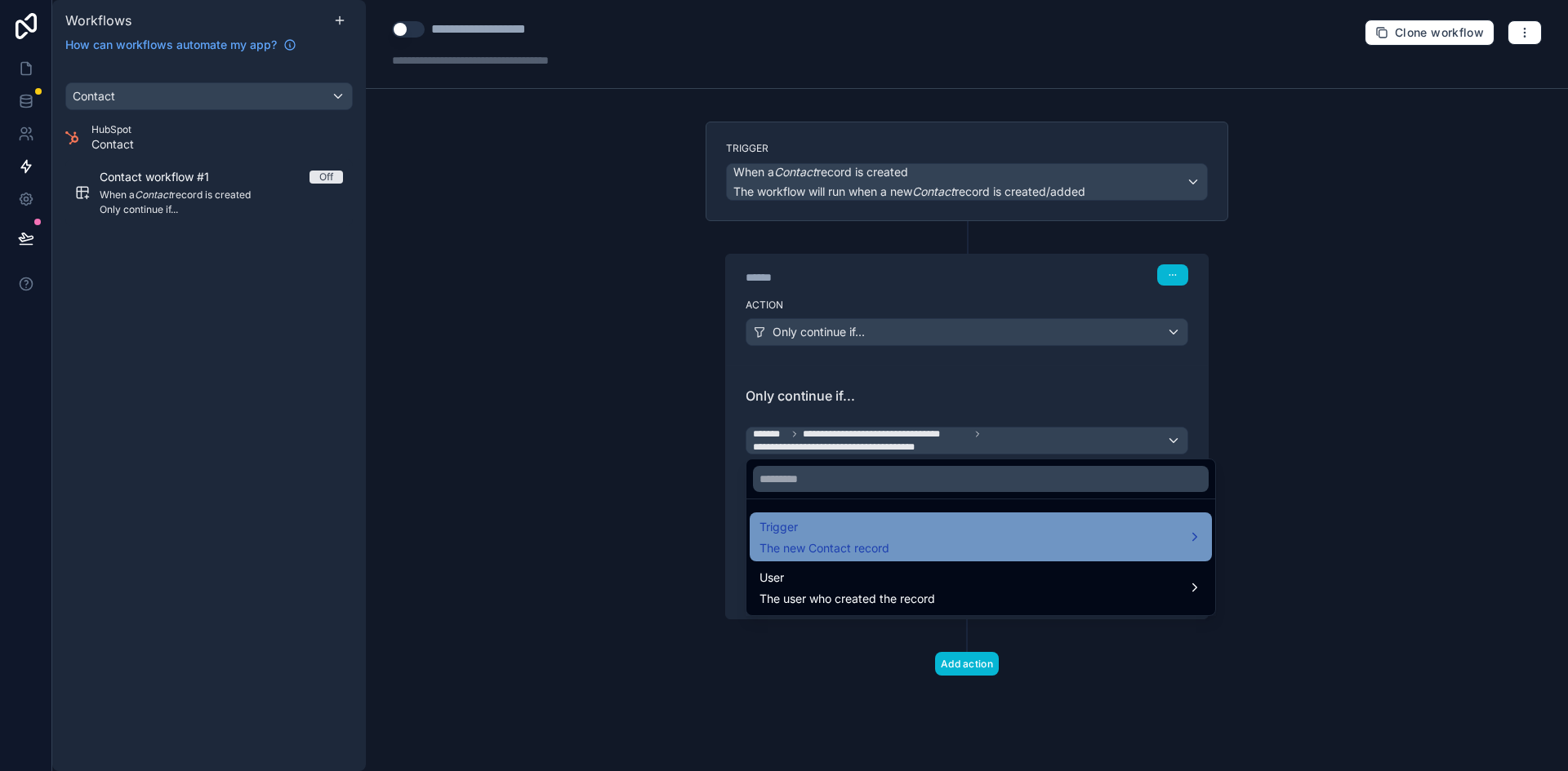
click at [1026, 520] on div "Trigger The new Contact record" at bounding box center [981, 537] width 443 height 39
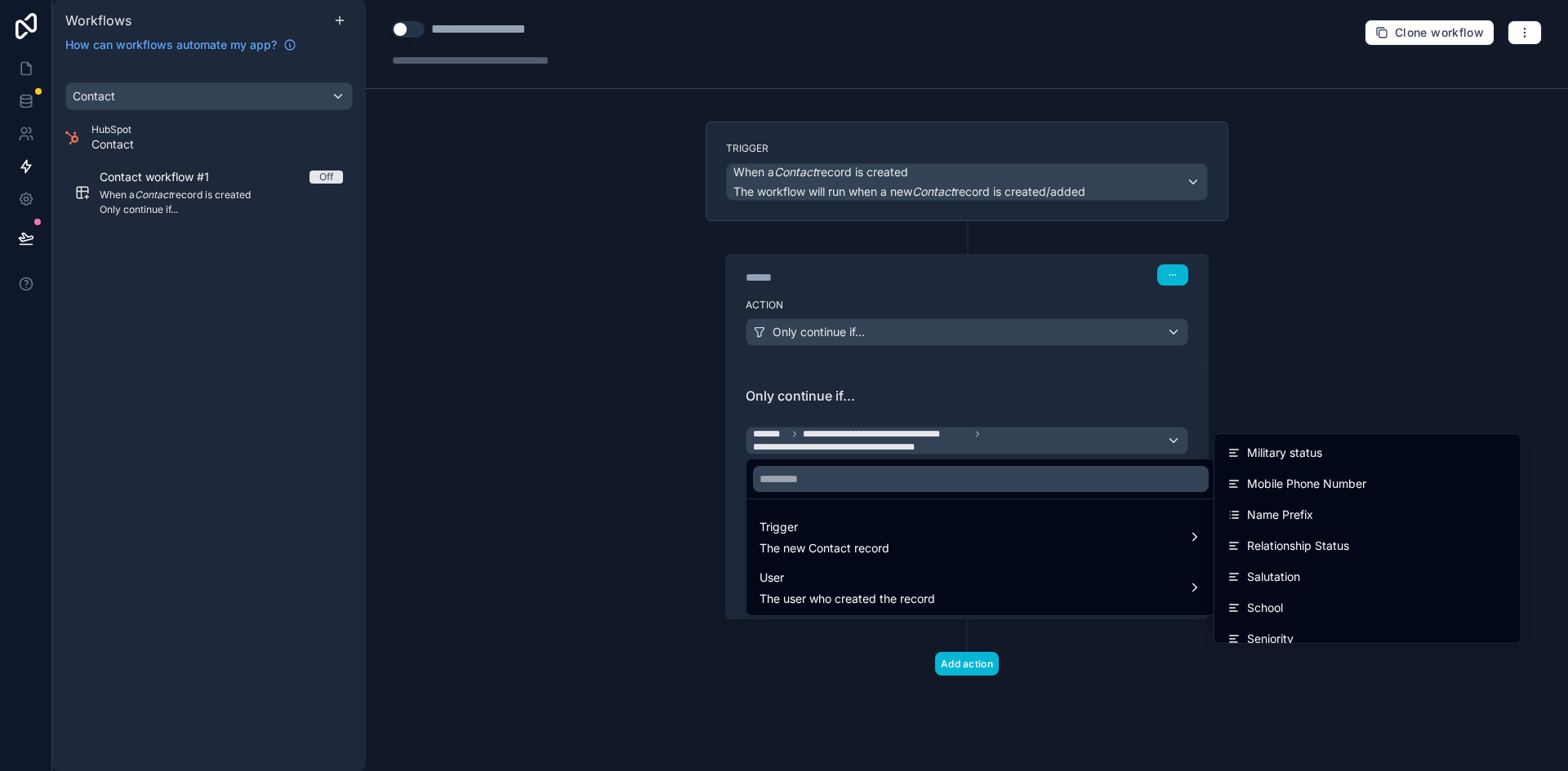
scroll to position [3673, 0]
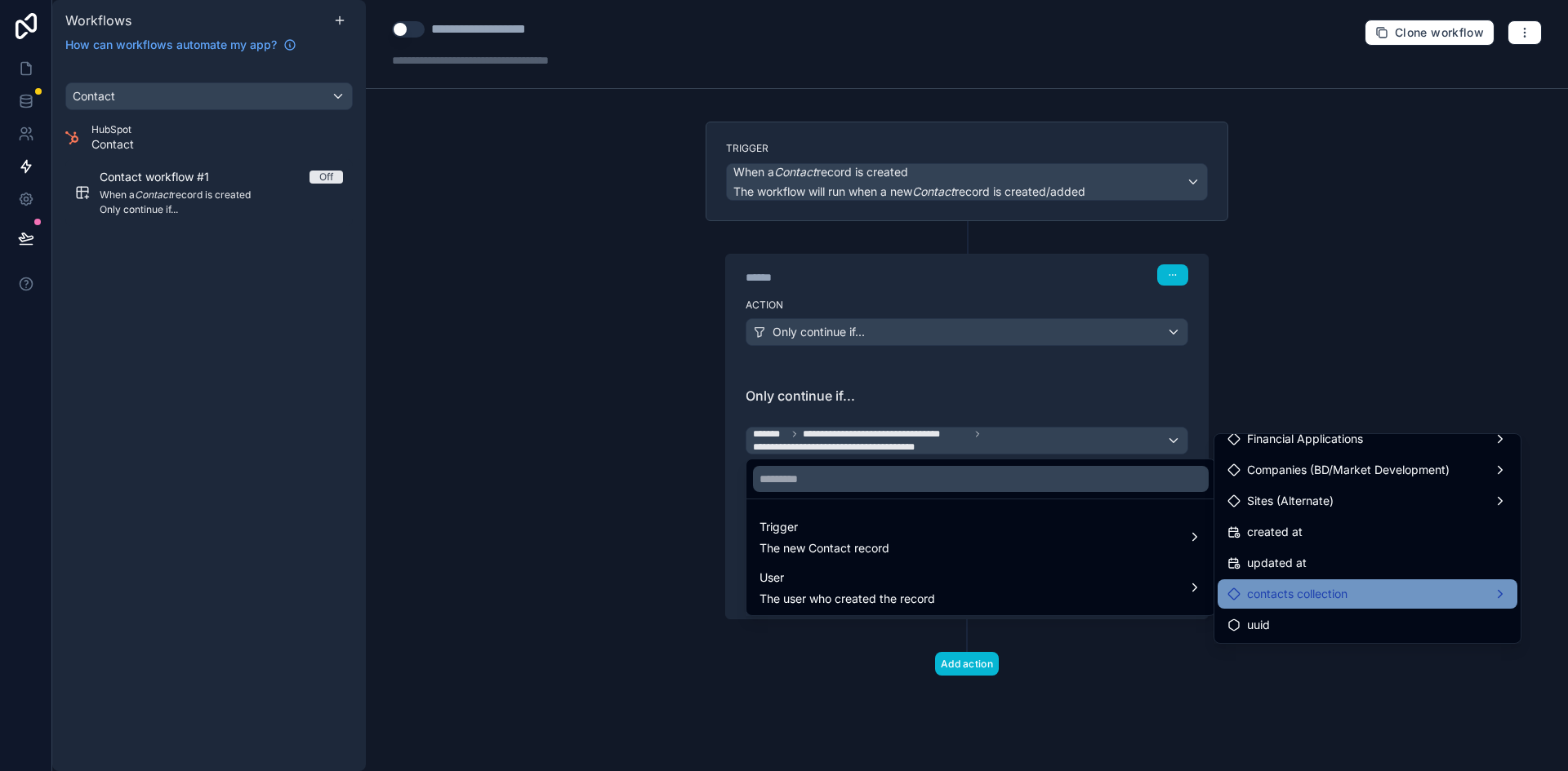
click at [1347, 584] on span "contacts collection" at bounding box center [1296, 594] width 100 height 20
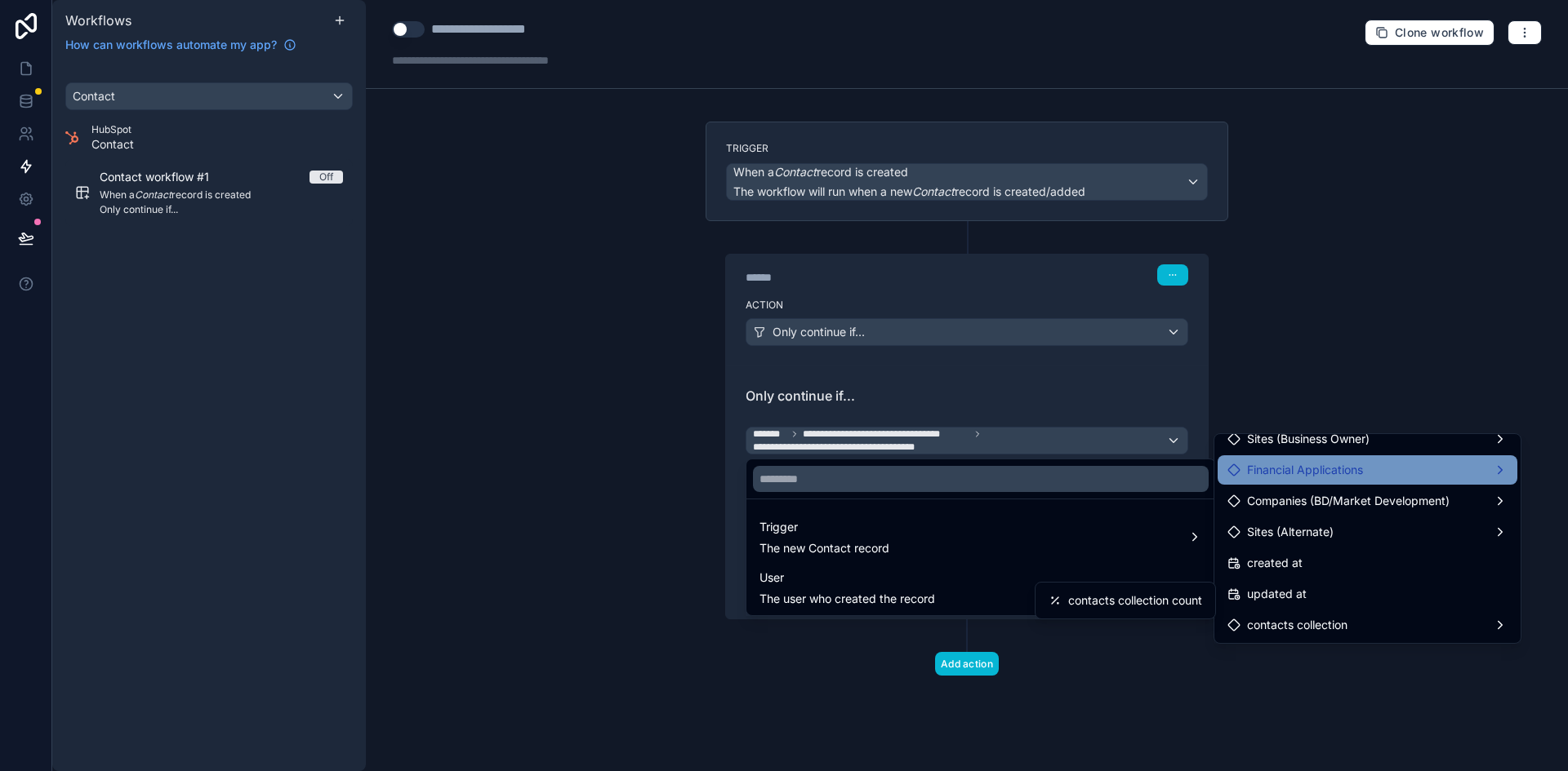
scroll to position [3591, 0]
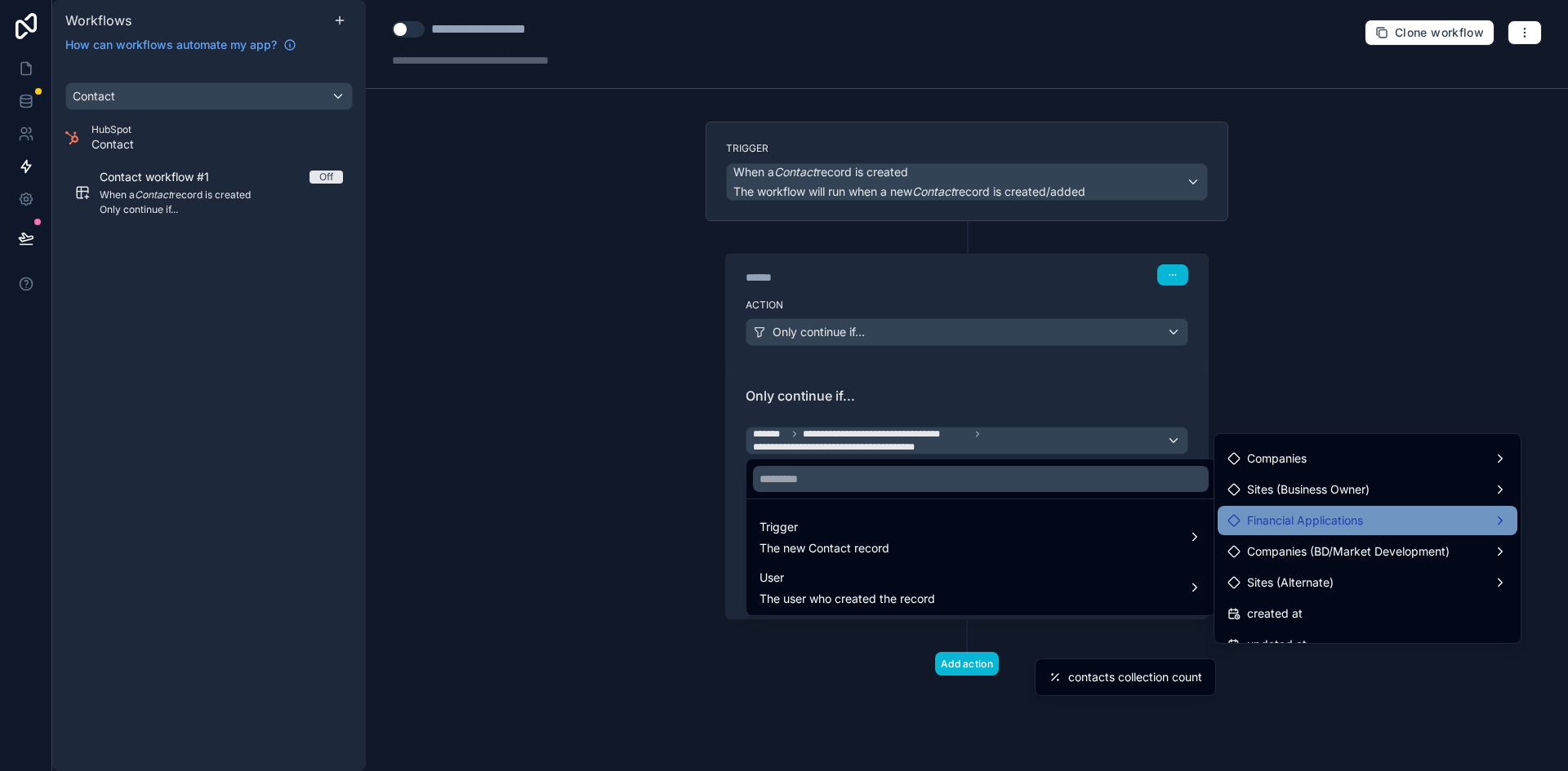
click at [1441, 521] on div "Financial Applications" at bounding box center [1367, 521] width 280 height 20
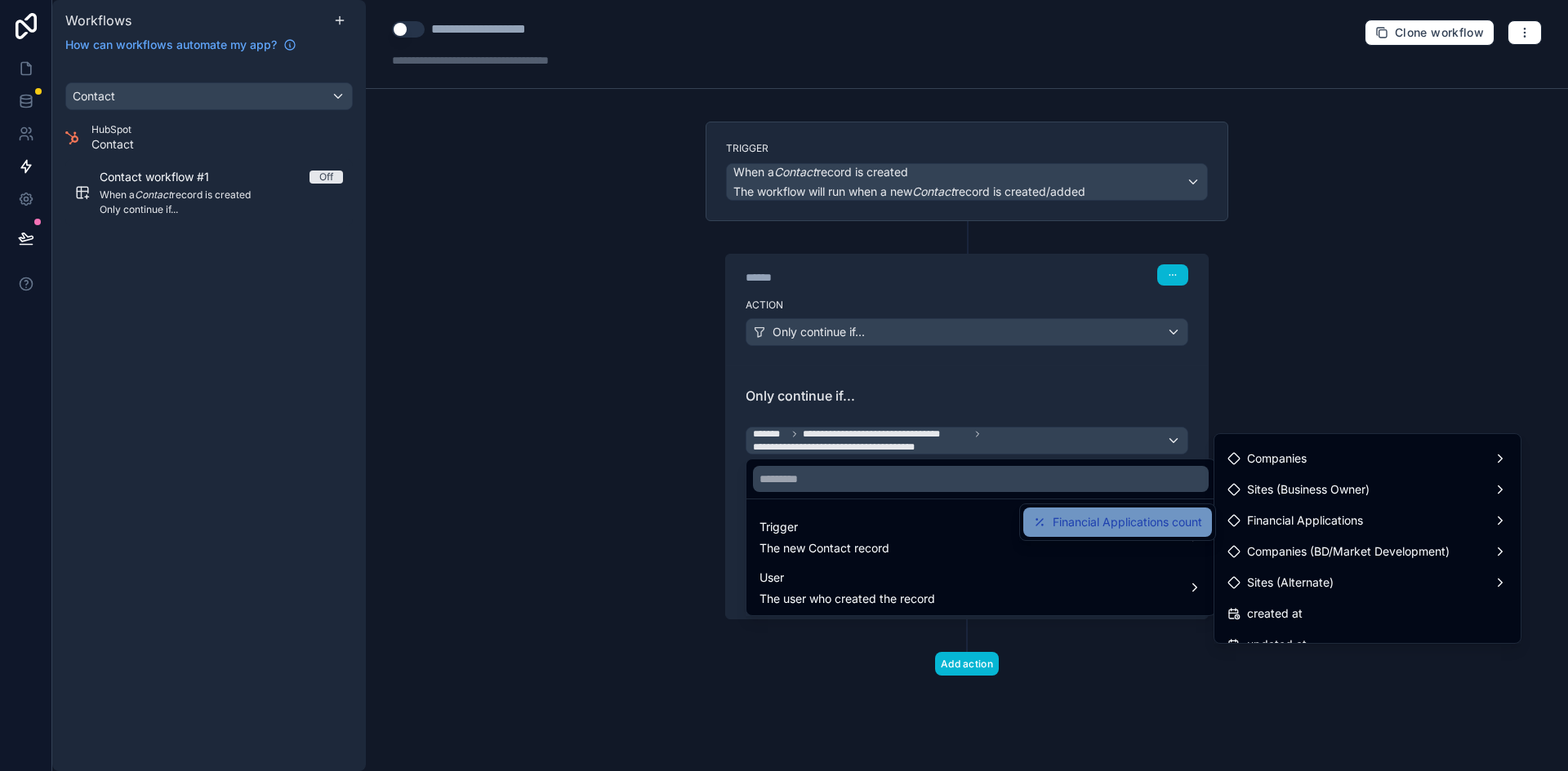
click at [1179, 519] on span "Financial Applications count" at bounding box center [1128, 522] width 150 height 20
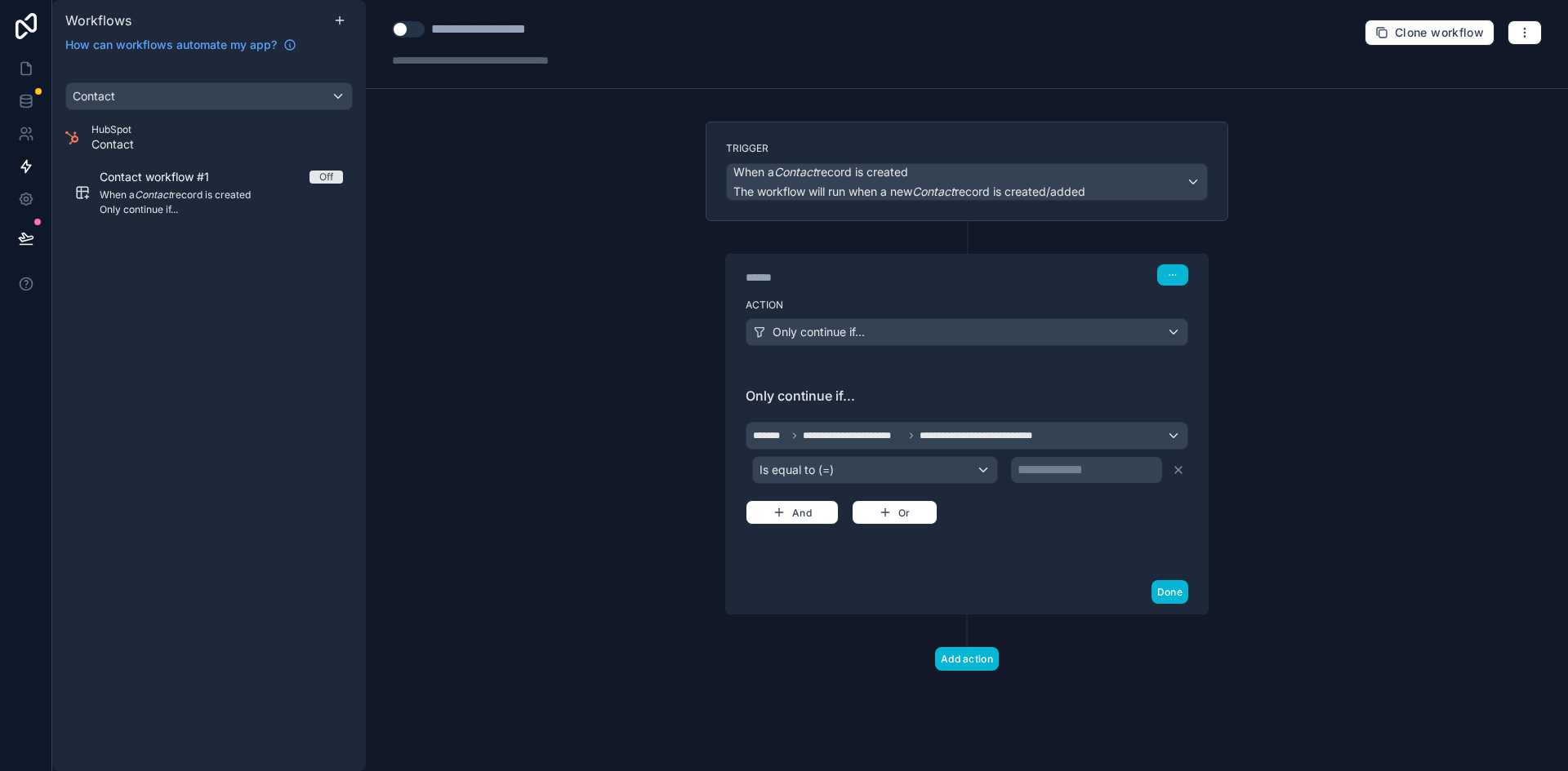
click at [1104, 466] on p "**********" at bounding box center [1088, 470] width 142 height 20
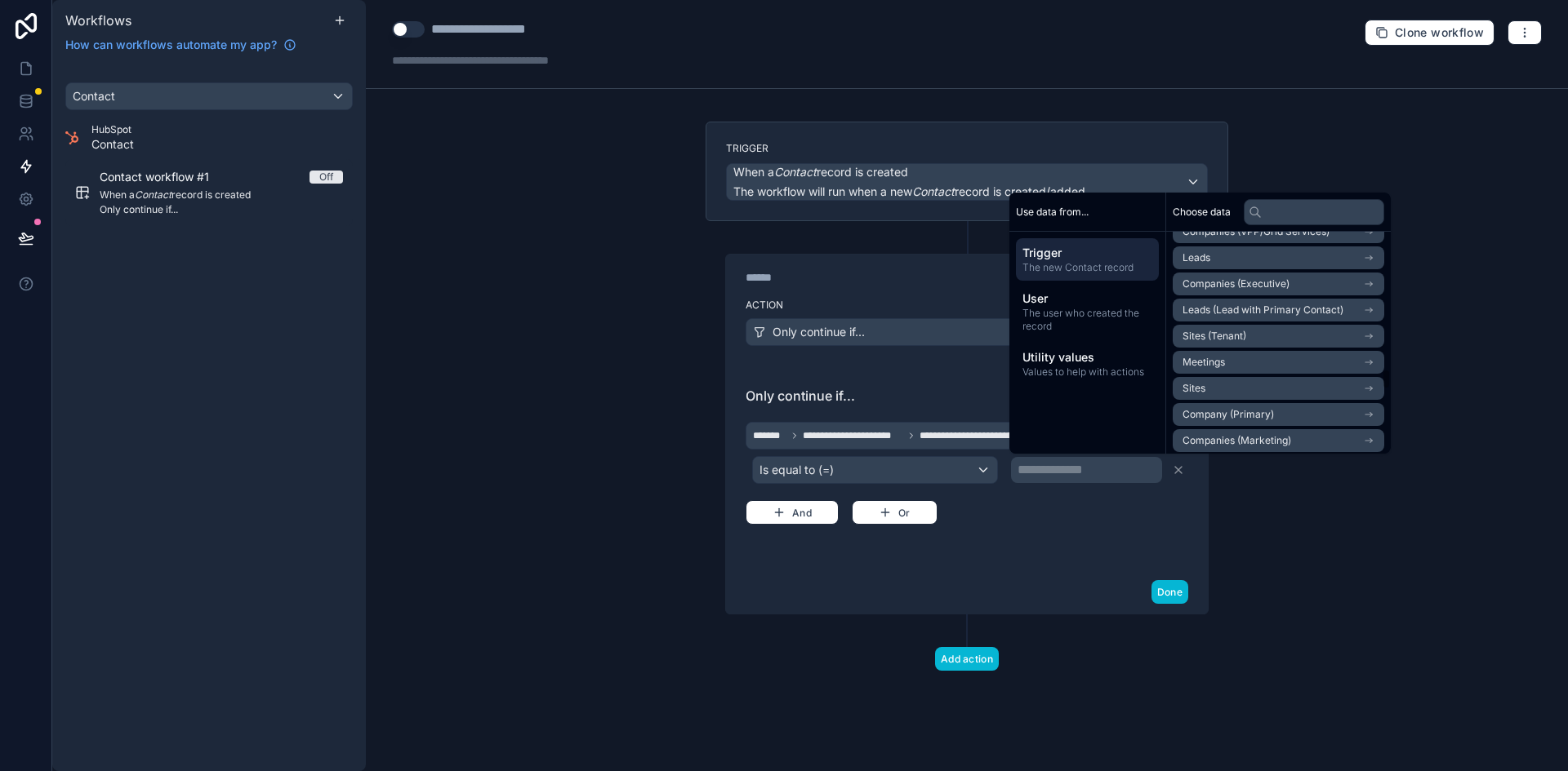
scroll to position [1795, 0]
click at [1079, 473] on p "**********" at bounding box center [1088, 470] width 142 height 20
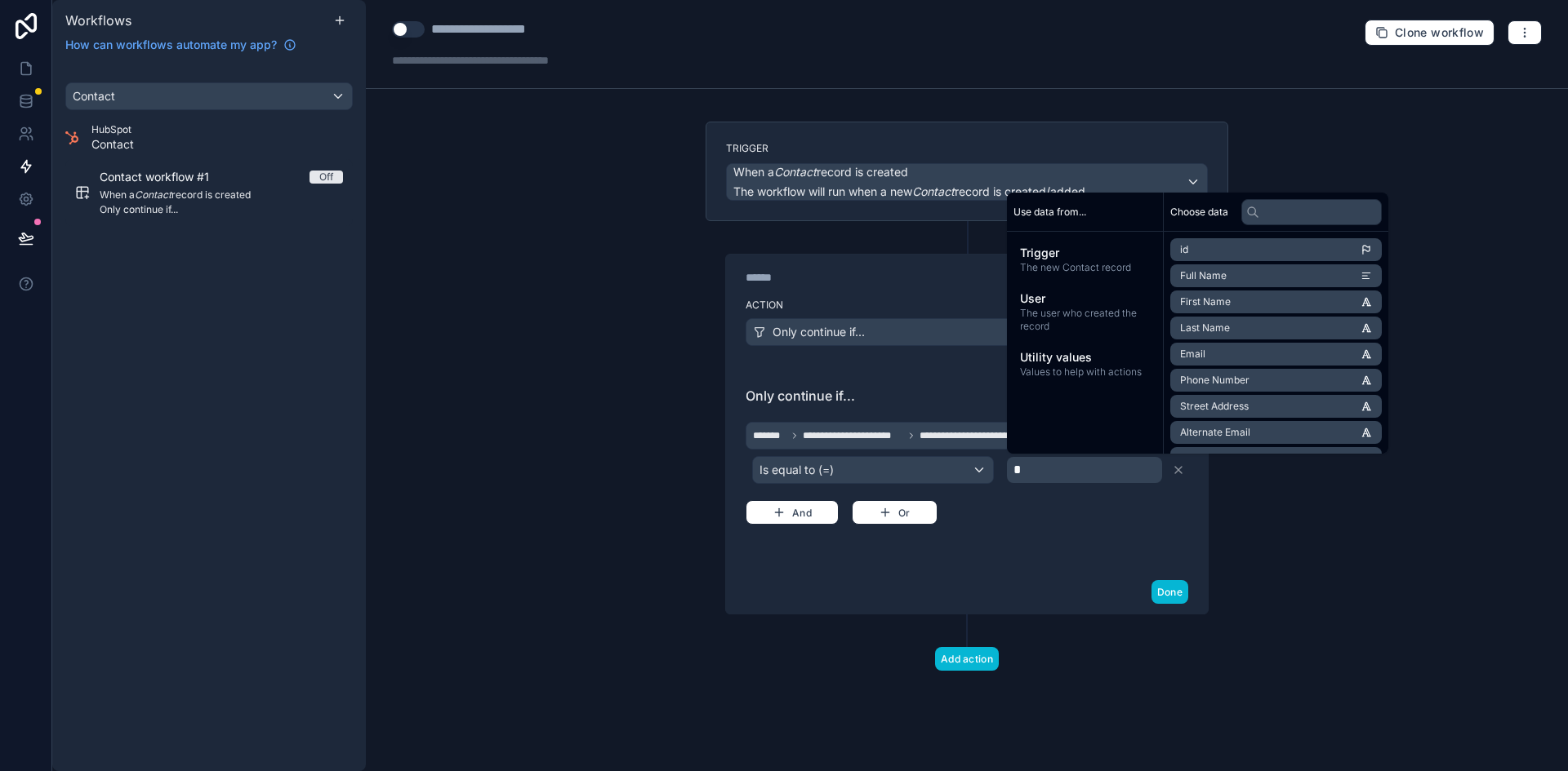
click at [1073, 542] on div "**********" at bounding box center [966, 468] width 443 height 165
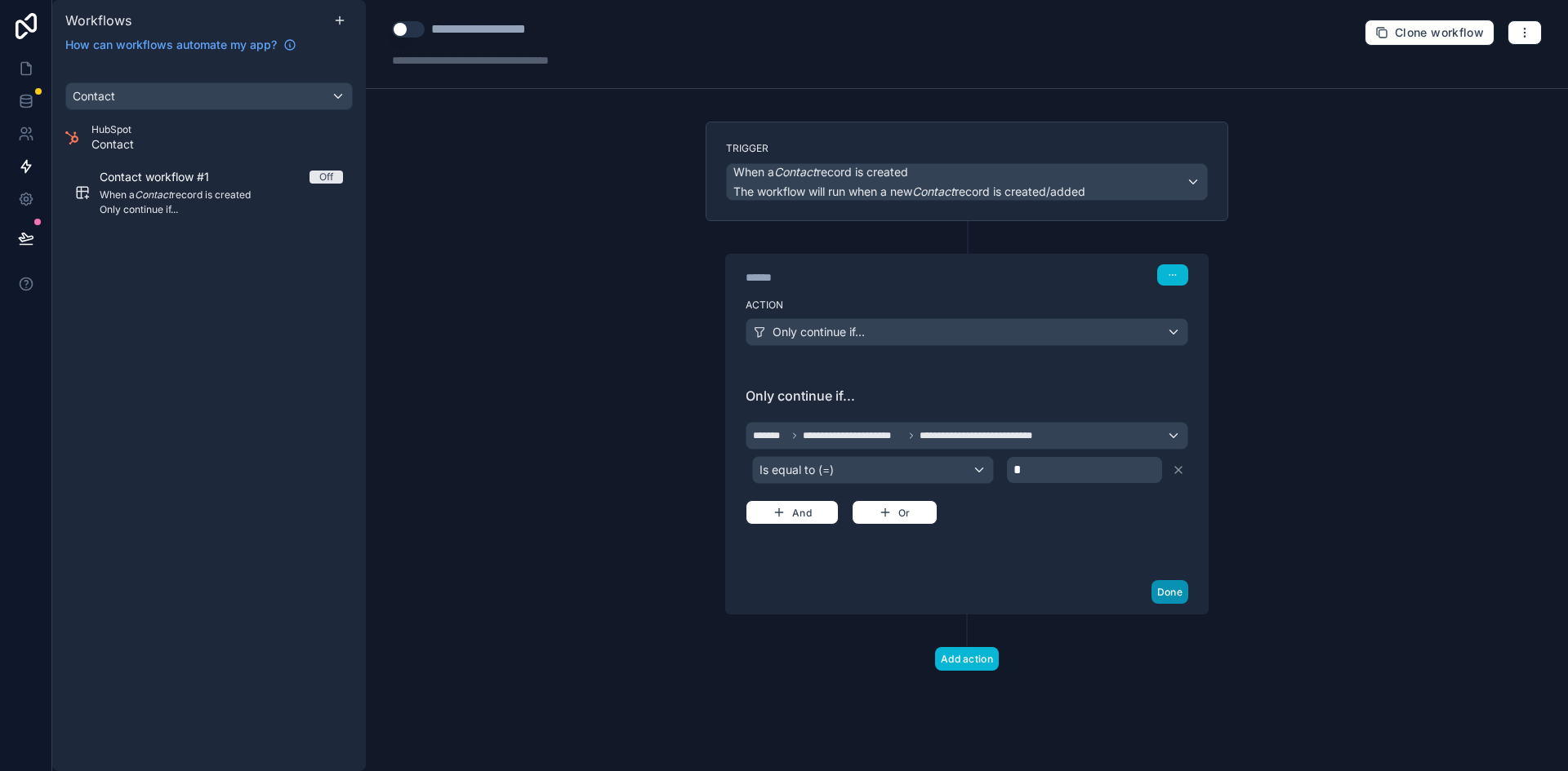
click at [1172, 584] on button "Done" at bounding box center [1169, 592] width 37 height 23
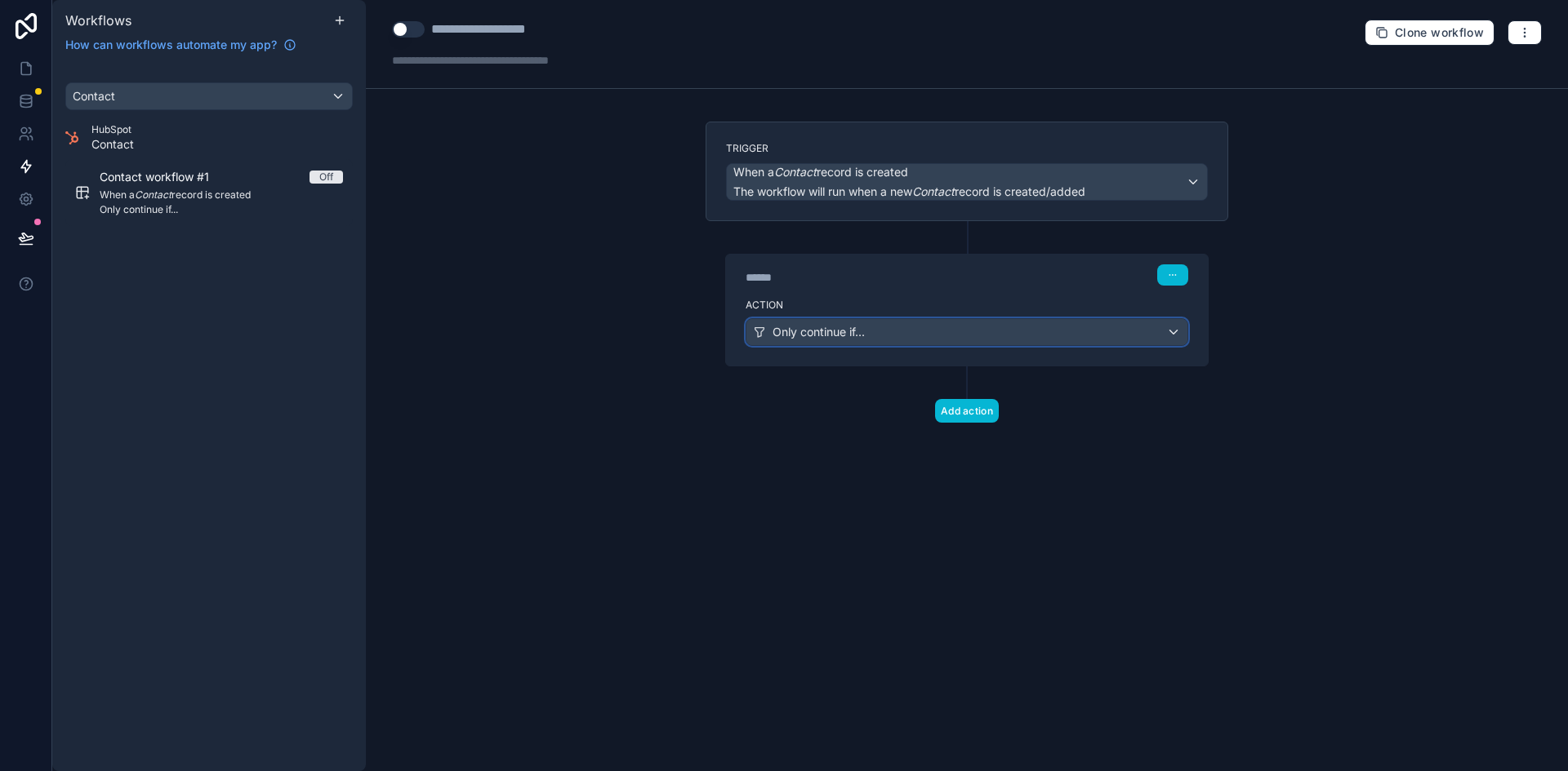
click at [982, 336] on div "Only continue if..." at bounding box center [966, 332] width 441 height 26
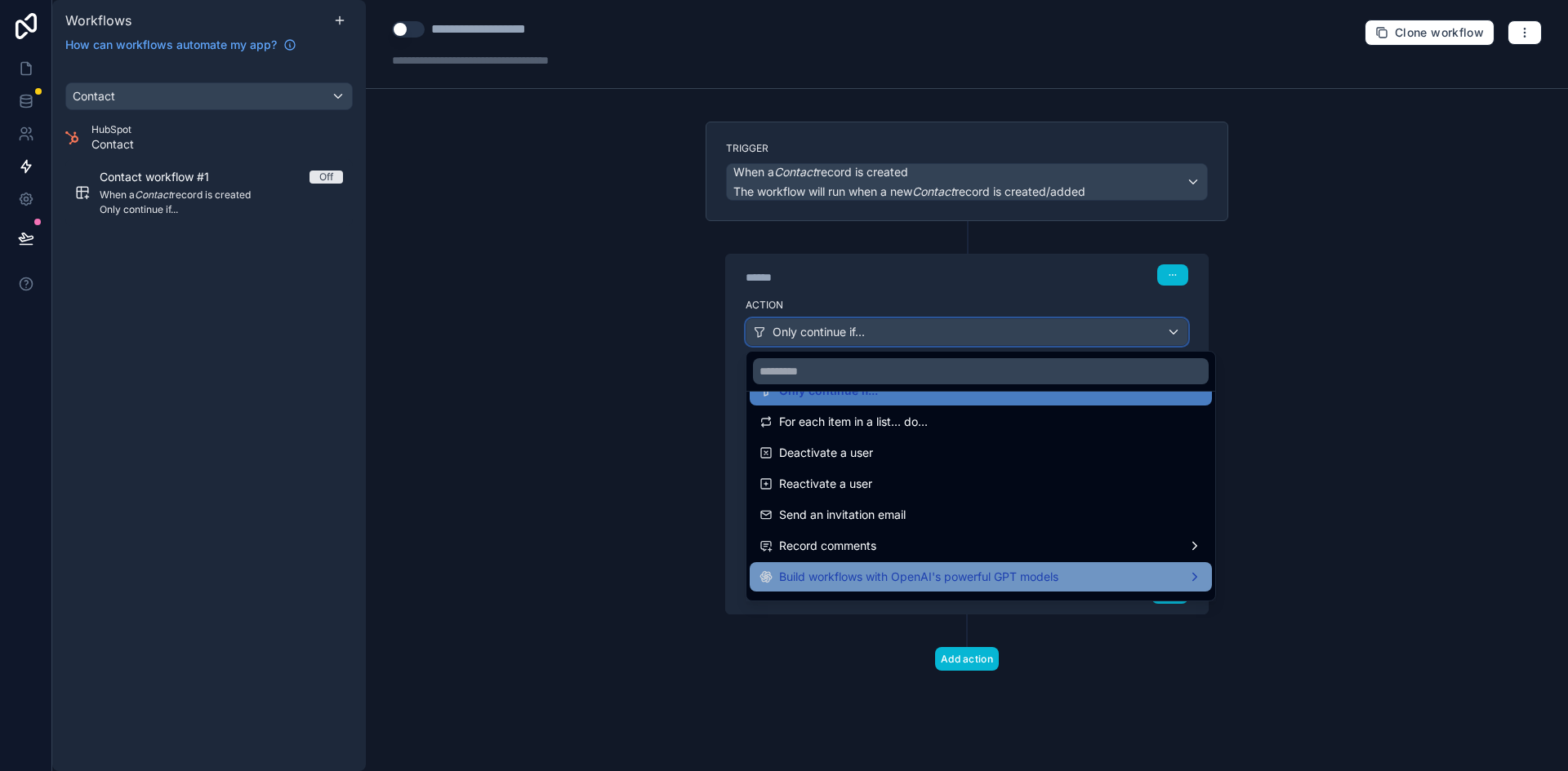
scroll to position [220, 0]
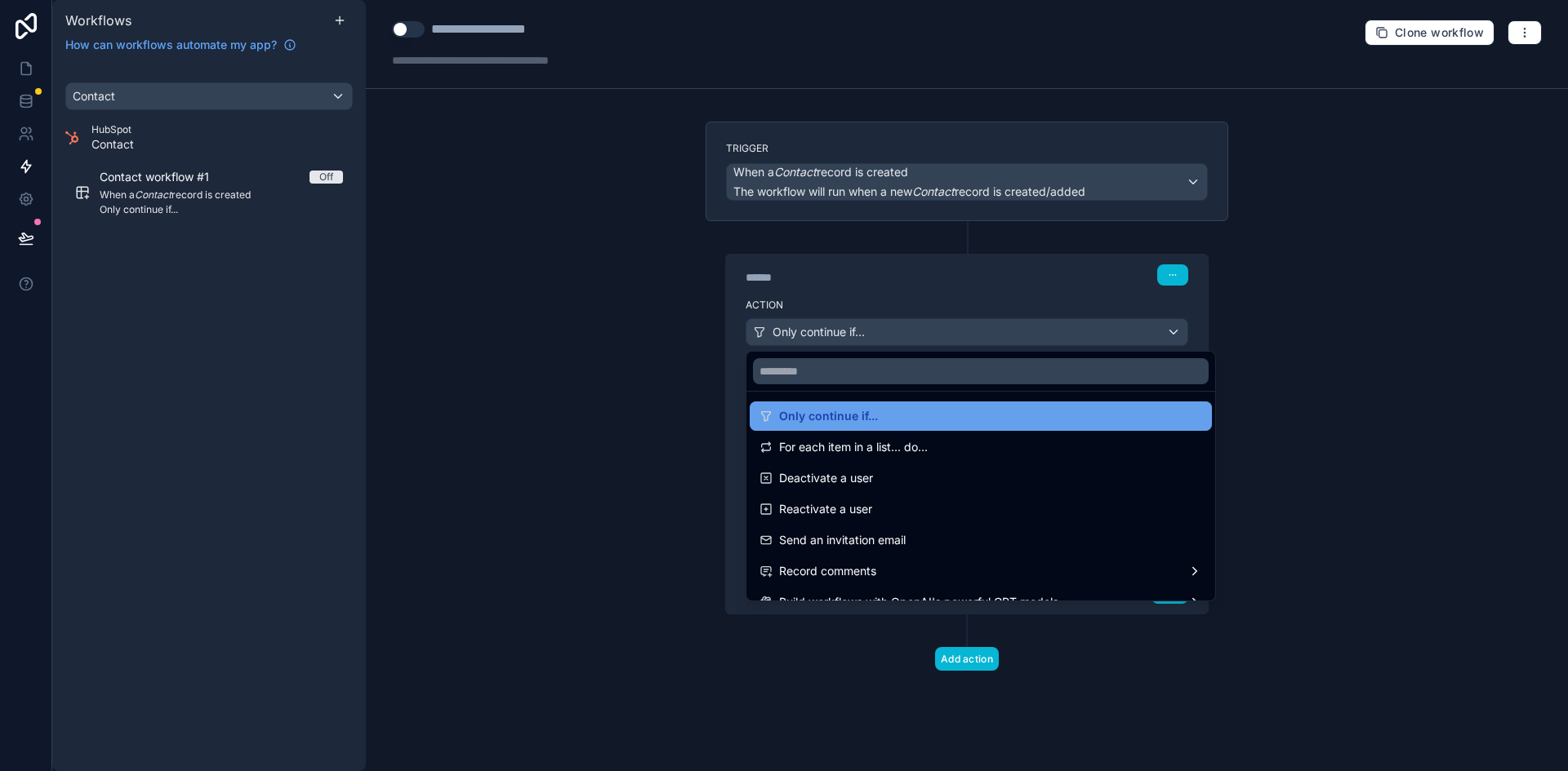
click at [1076, 421] on div "Only continue if..." at bounding box center [981, 417] width 443 height 20
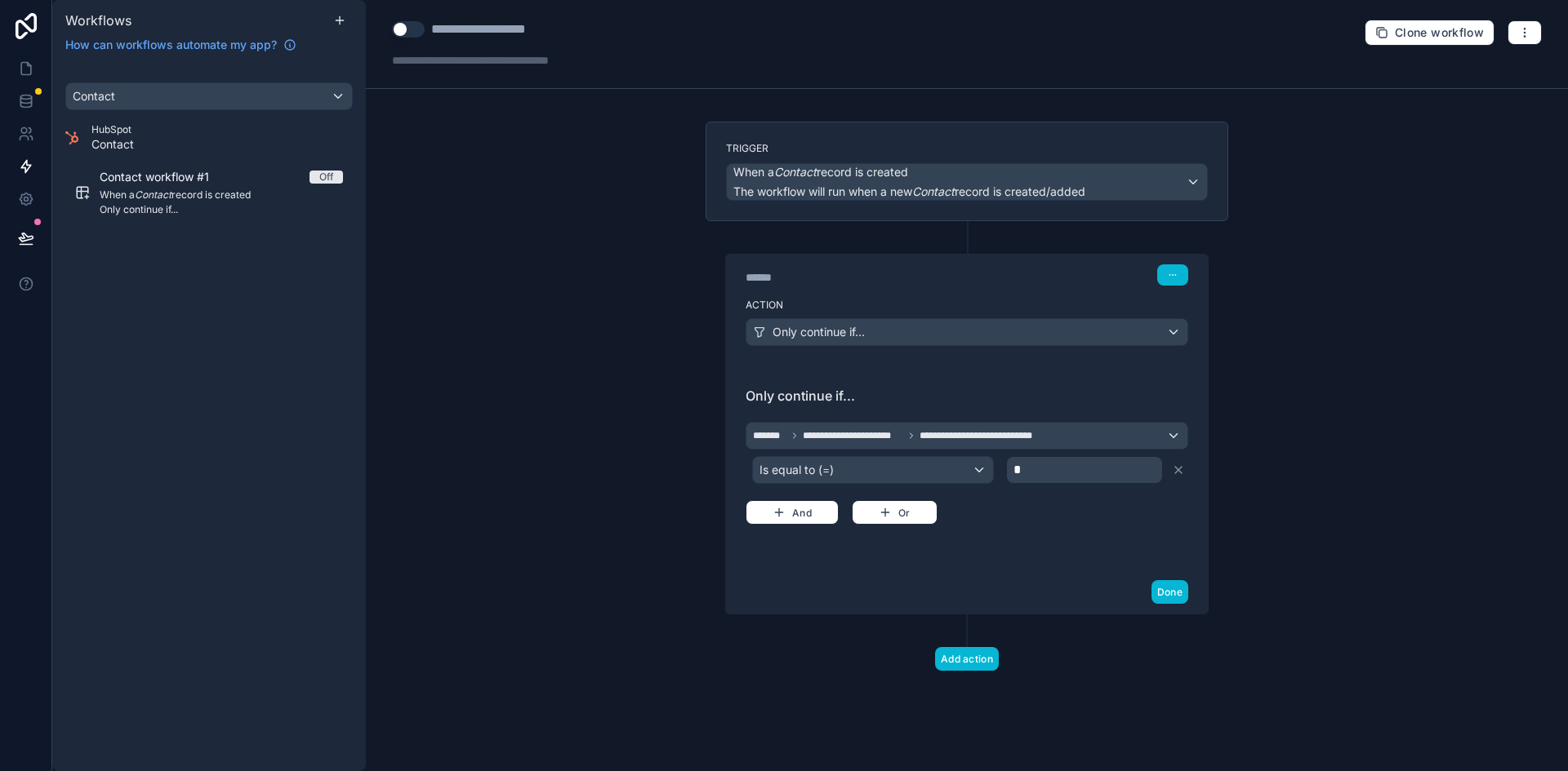
click at [1008, 519] on div "**********" at bounding box center [966, 472] width 443 height 106
click at [1047, 507] on div "**********" at bounding box center [966, 472] width 443 height 106
click at [1169, 588] on button "Done" at bounding box center [1169, 592] width 37 height 23
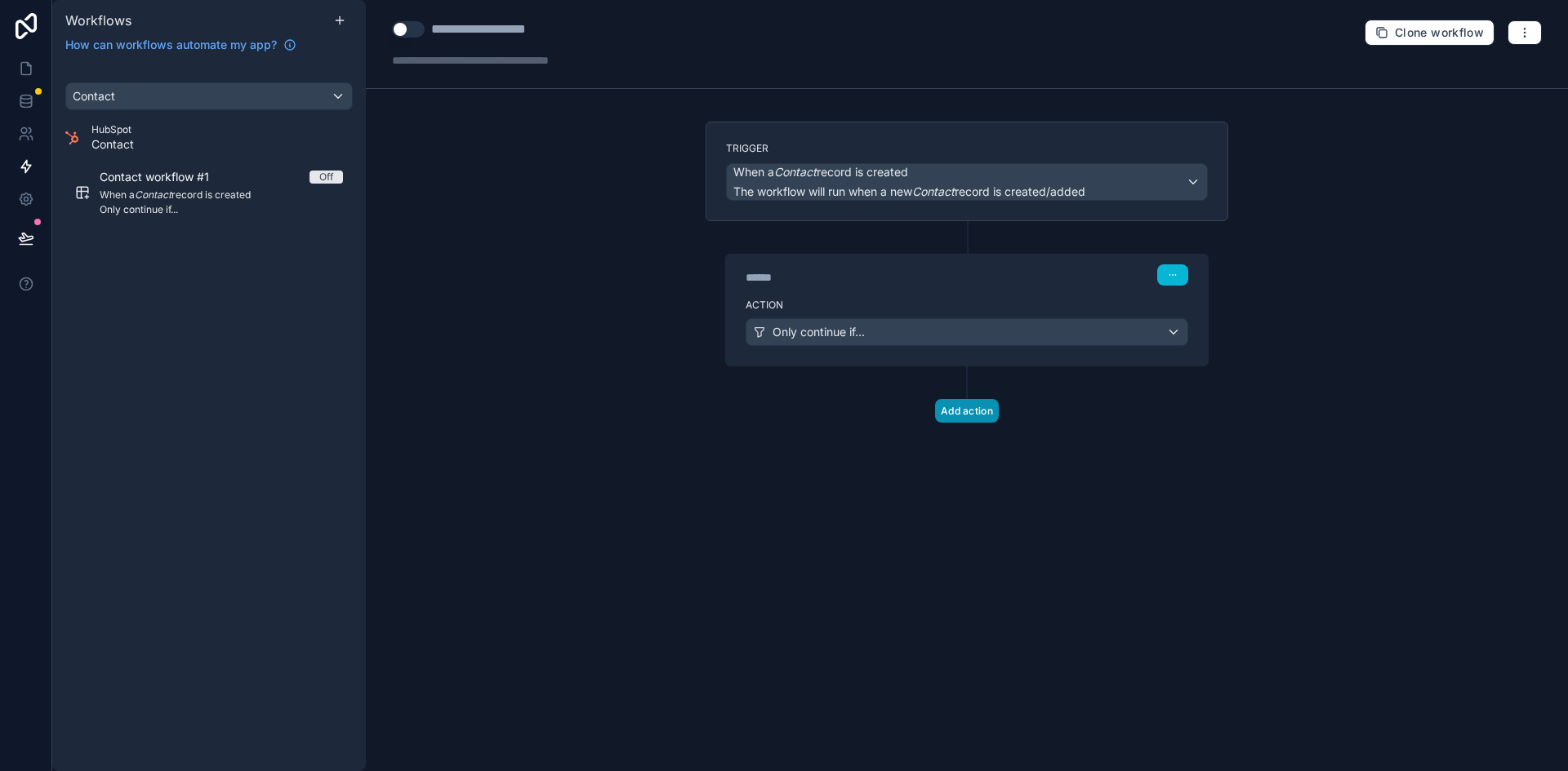
click at [972, 418] on button "Add action" at bounding box center [966, 411] width 64 height 23
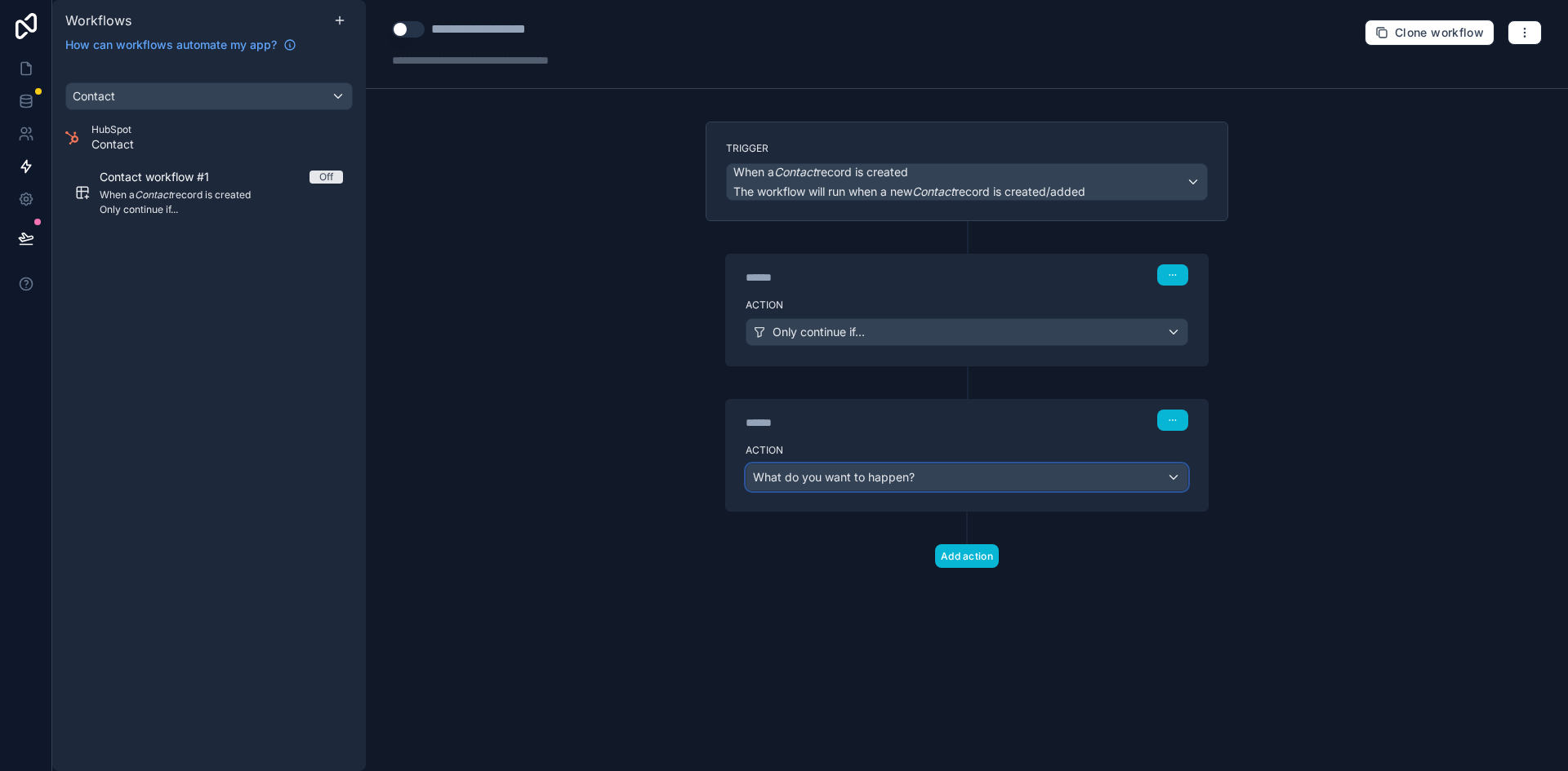
click at [872, 467] on div "What do you want to happen?" at bounding box center [966, 477] width 441 height 26
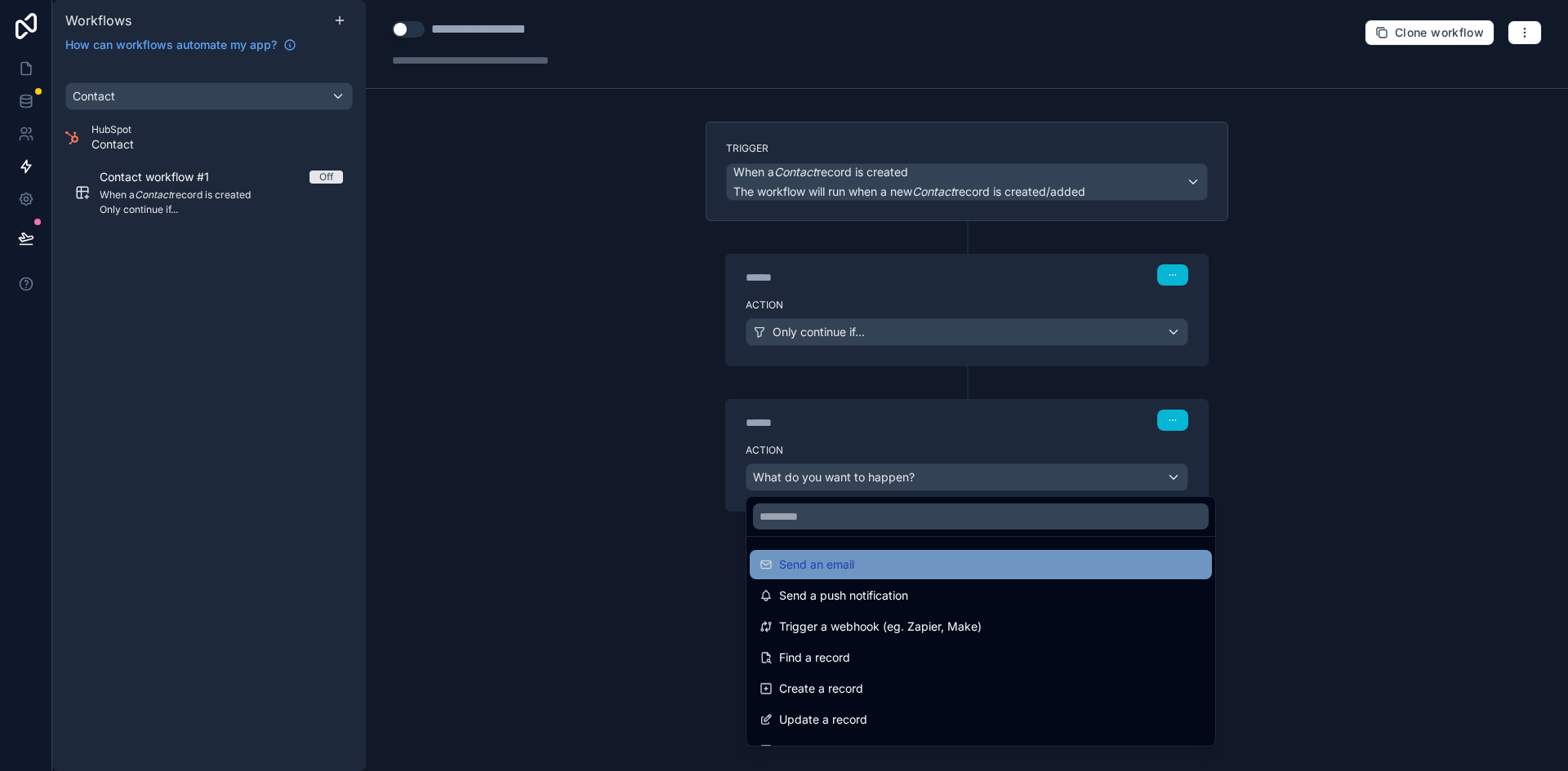
click at [973, 561] on div "Send an email" at bounding box center [981, 564] width 443 height 20
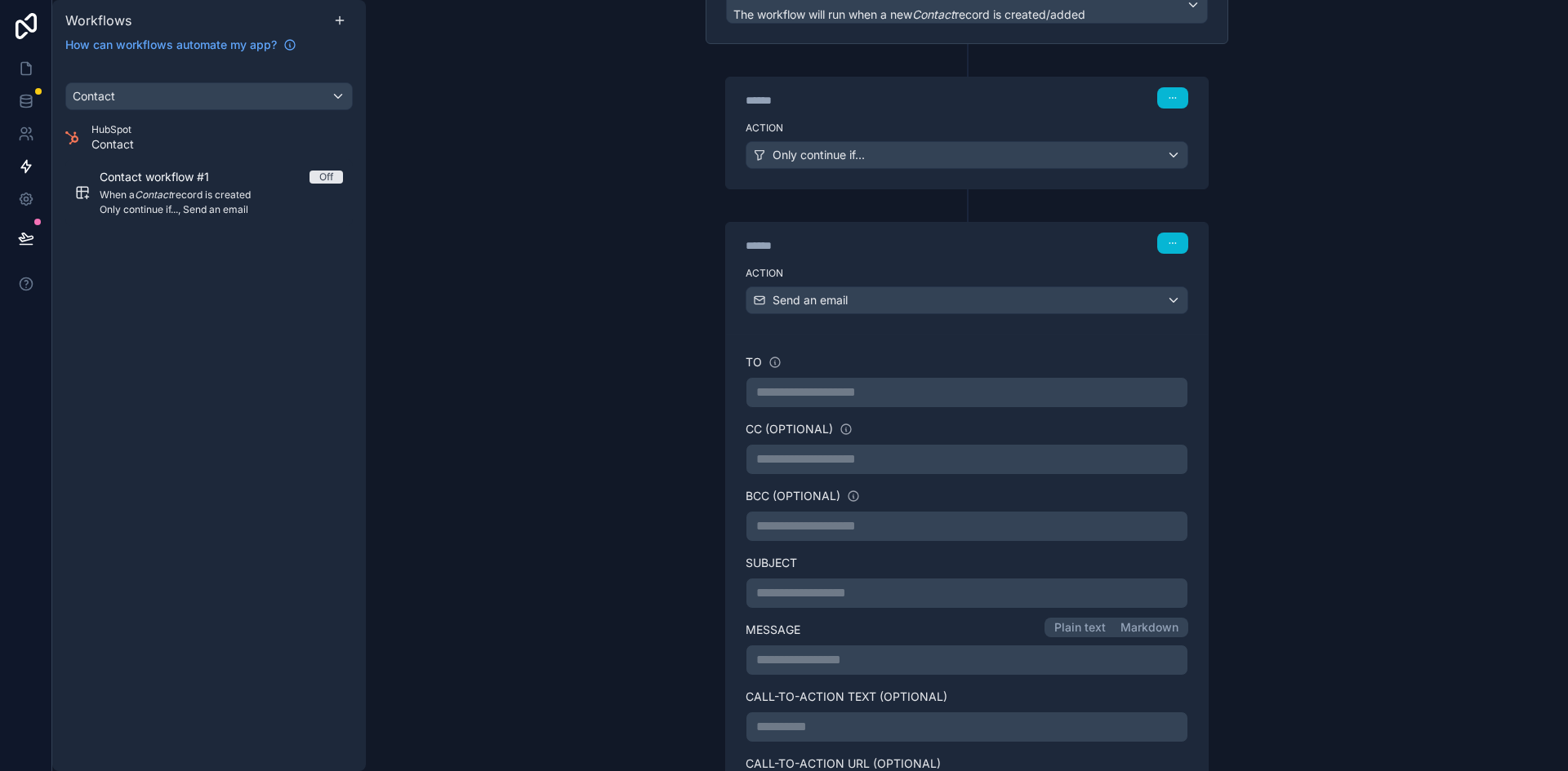
scroll to position [245, 0]
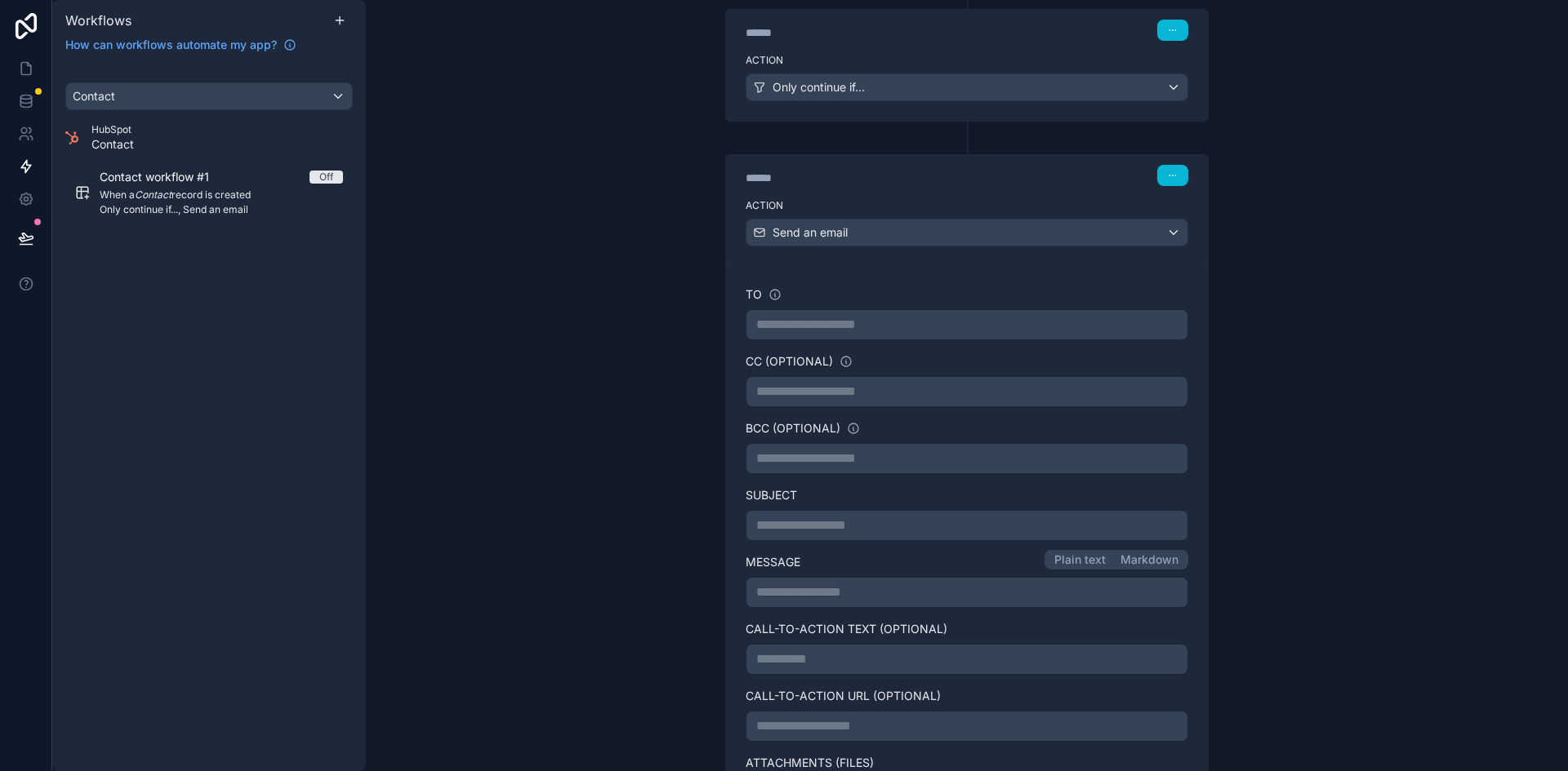
click at [975, 311] on div "**********" at bounding box center [966, 547] width 443 height 522
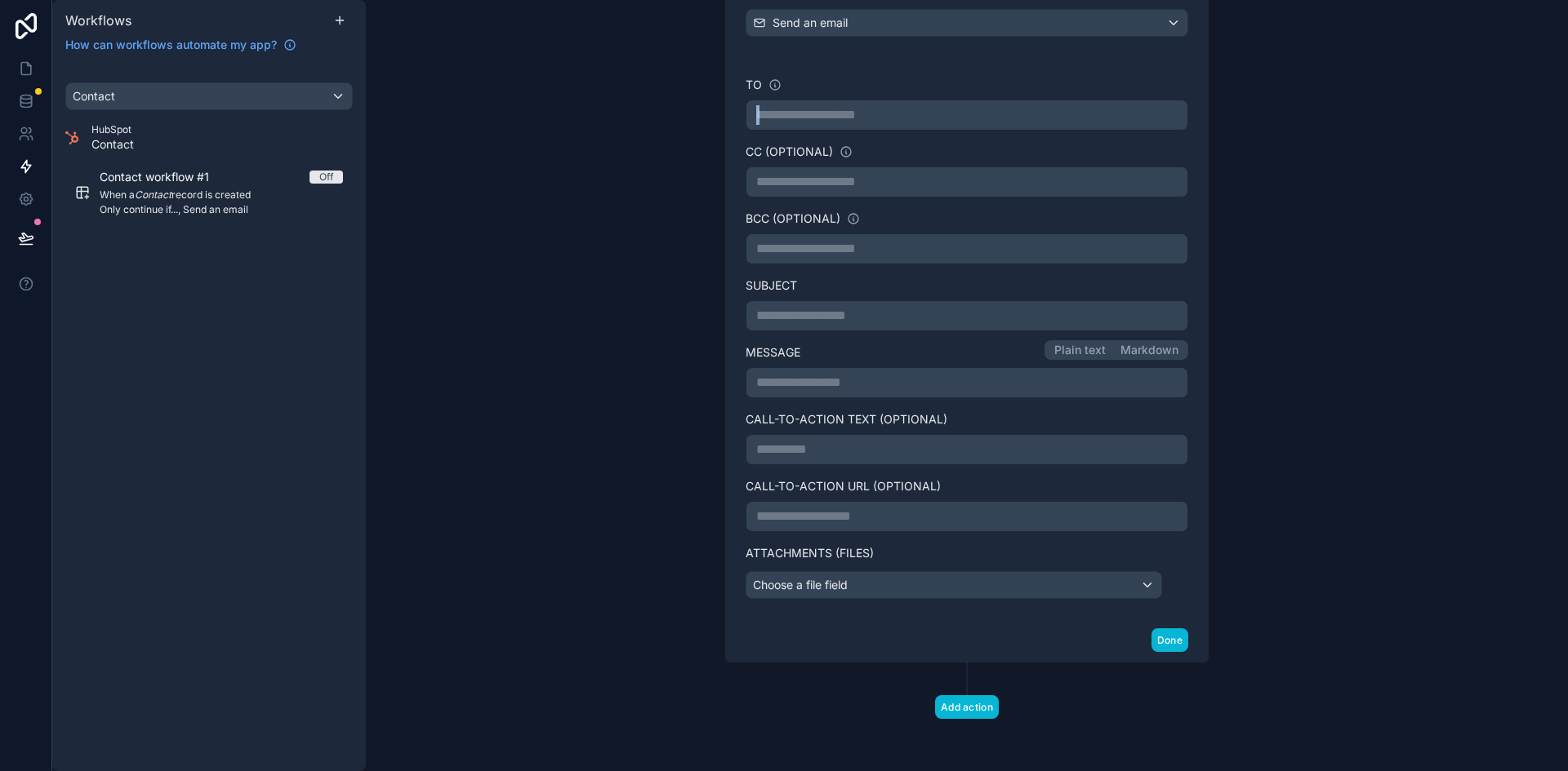
scroll to position [0, 0]
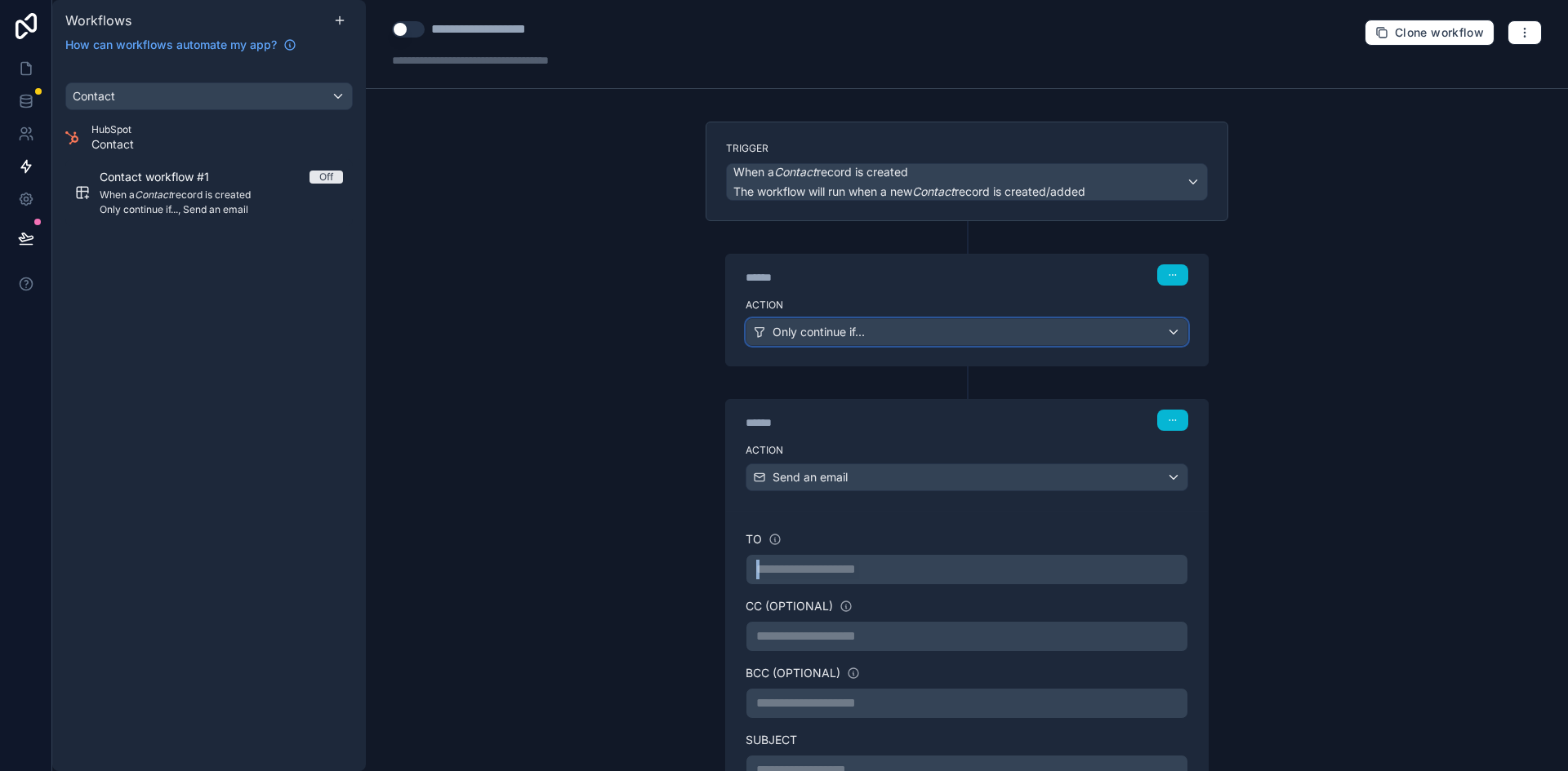
click at [937, 335] on div "Only continue if..." at bounding box center [966, 332] width 441 height 26
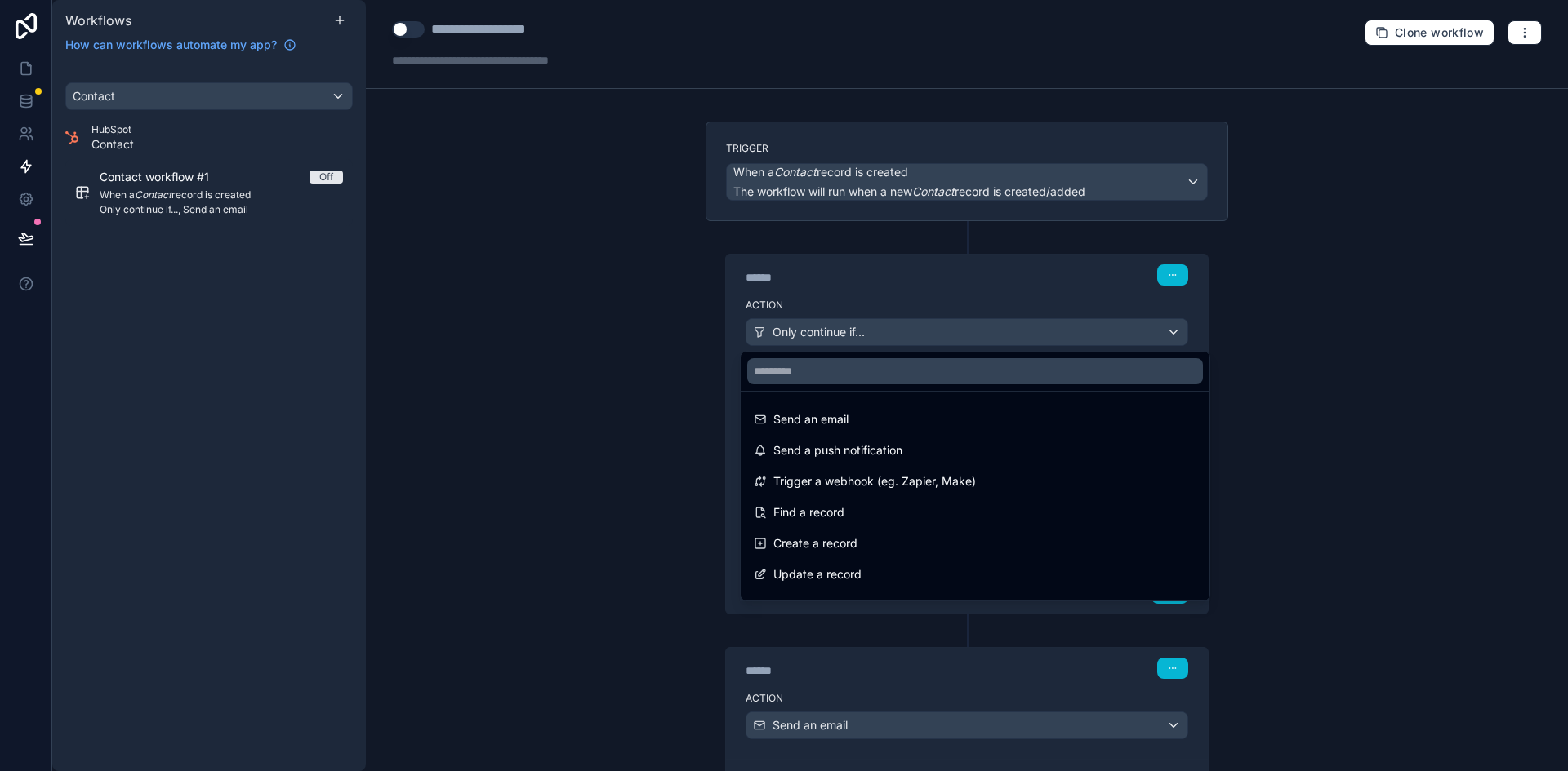
click at [937, 335] on div at bounding box center [784, 385] width 1568 height 771
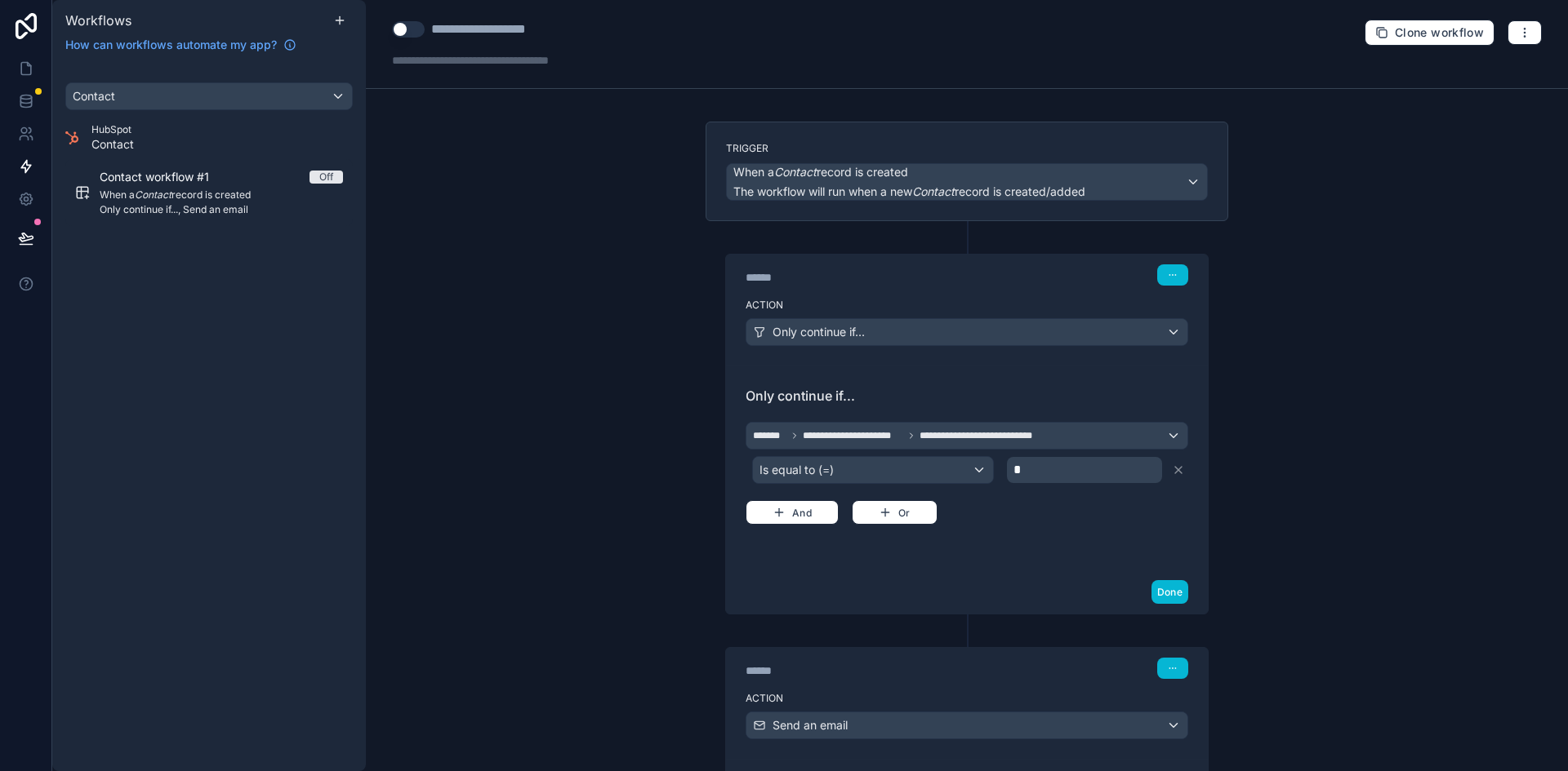
click at [1333, 353] on div "**********" at bounding box center [966, 385] width 1202 height 771
click at [1154, 584] on button "Done" at bounding box center [1169, 592] width 37 height 23
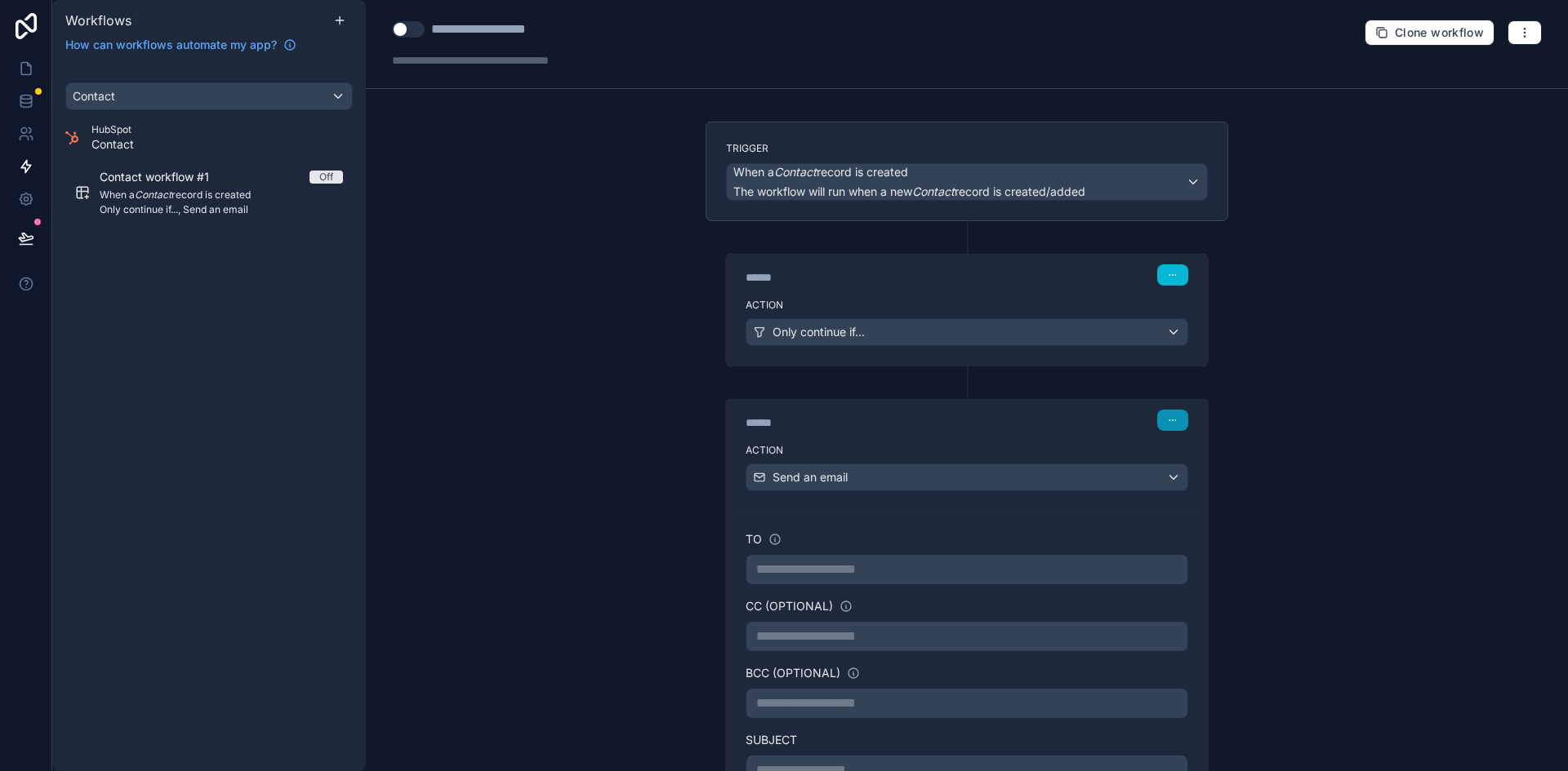
click at [1159, 414] on button "button" at bounding box center [1172, 420] width 31 height 22
click at [1211, 482] on span "Delete" at bounding box center [1196, 483] width 30 height 13
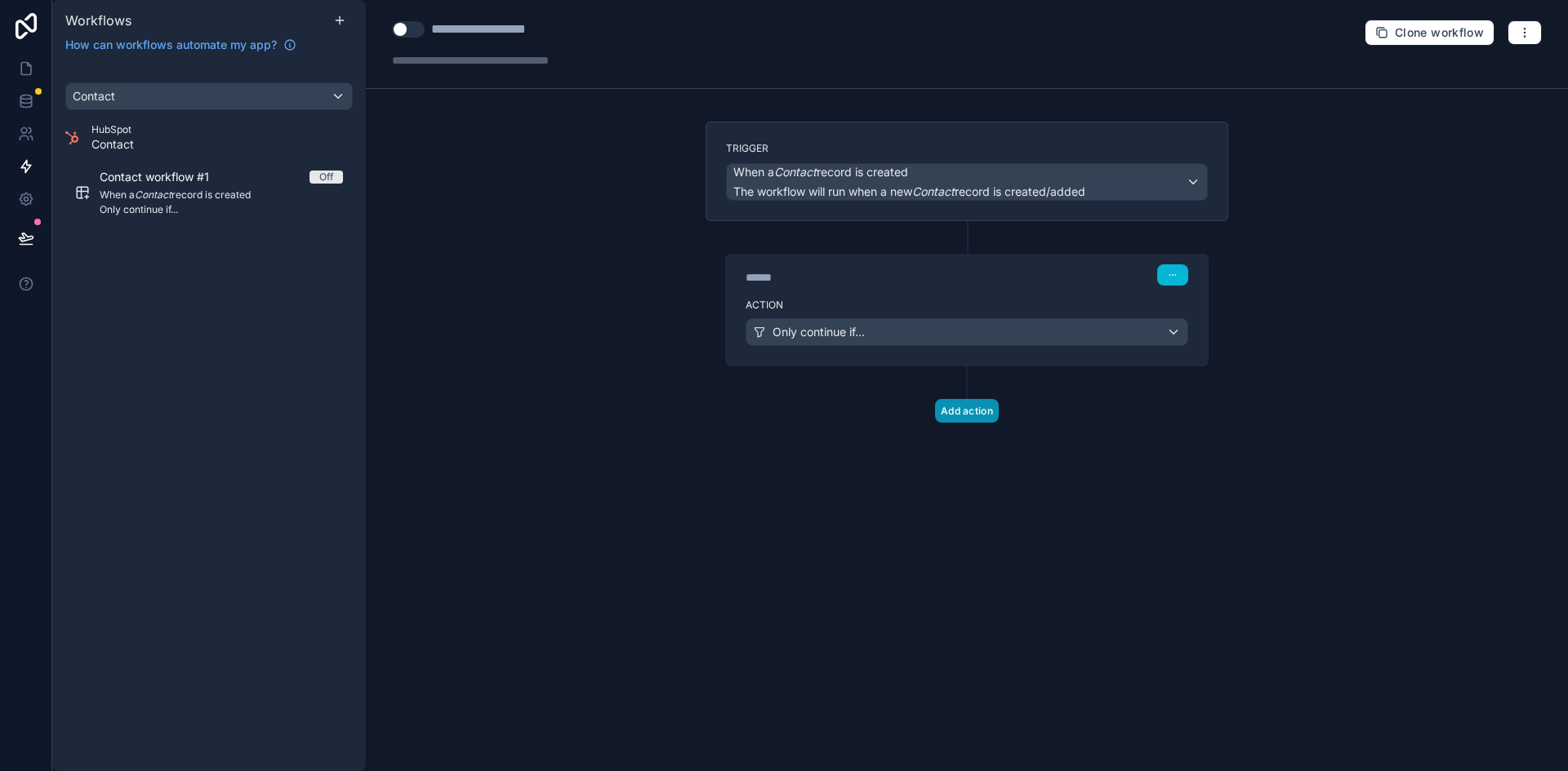
click at [959, 408] on button "Add action" at bounding box center [966, 411] width 64 height 23
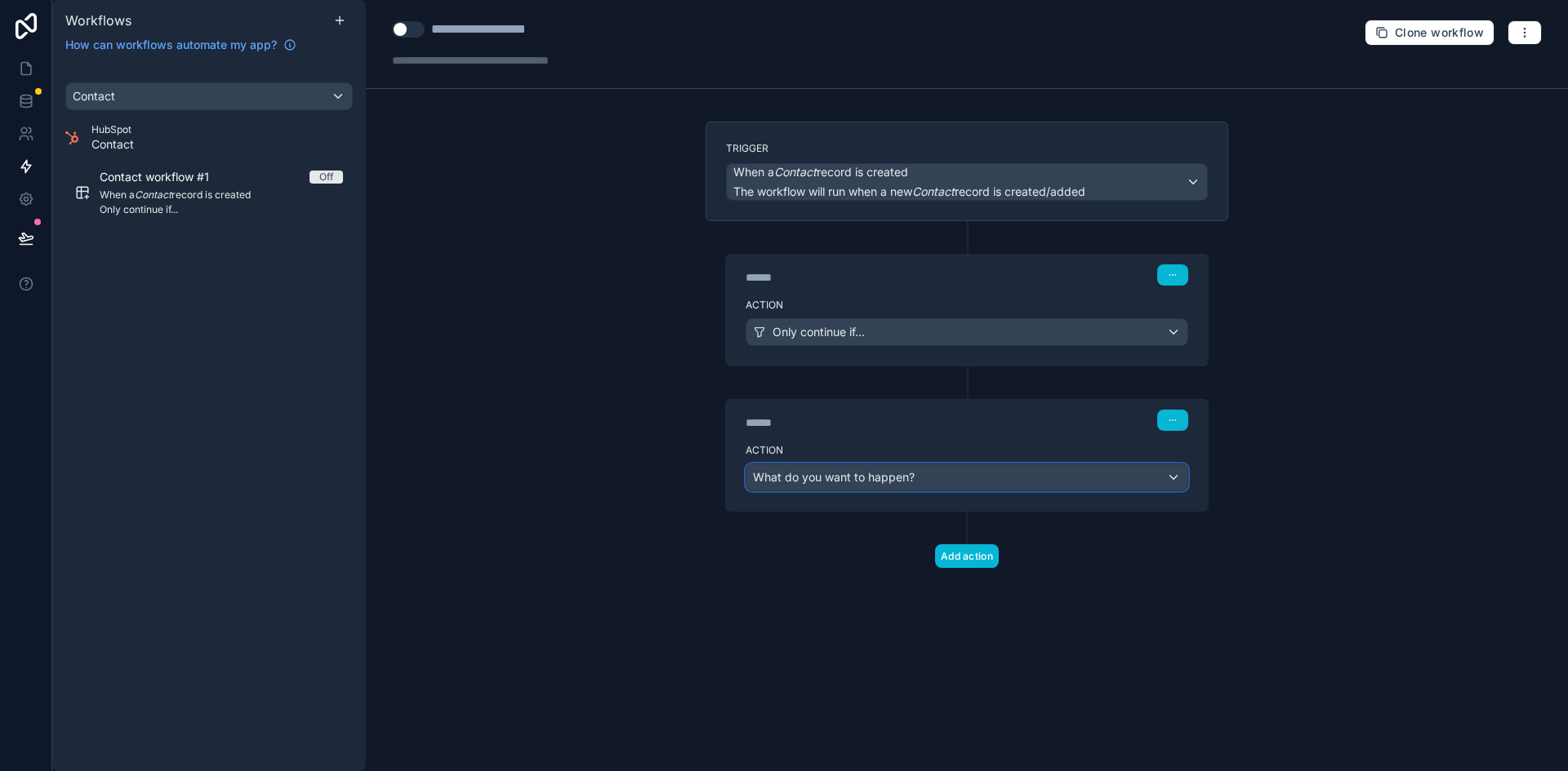
click at [933, 471] on div "What do you want to happen?" at bounding box center [966, 477] width 441 height 26
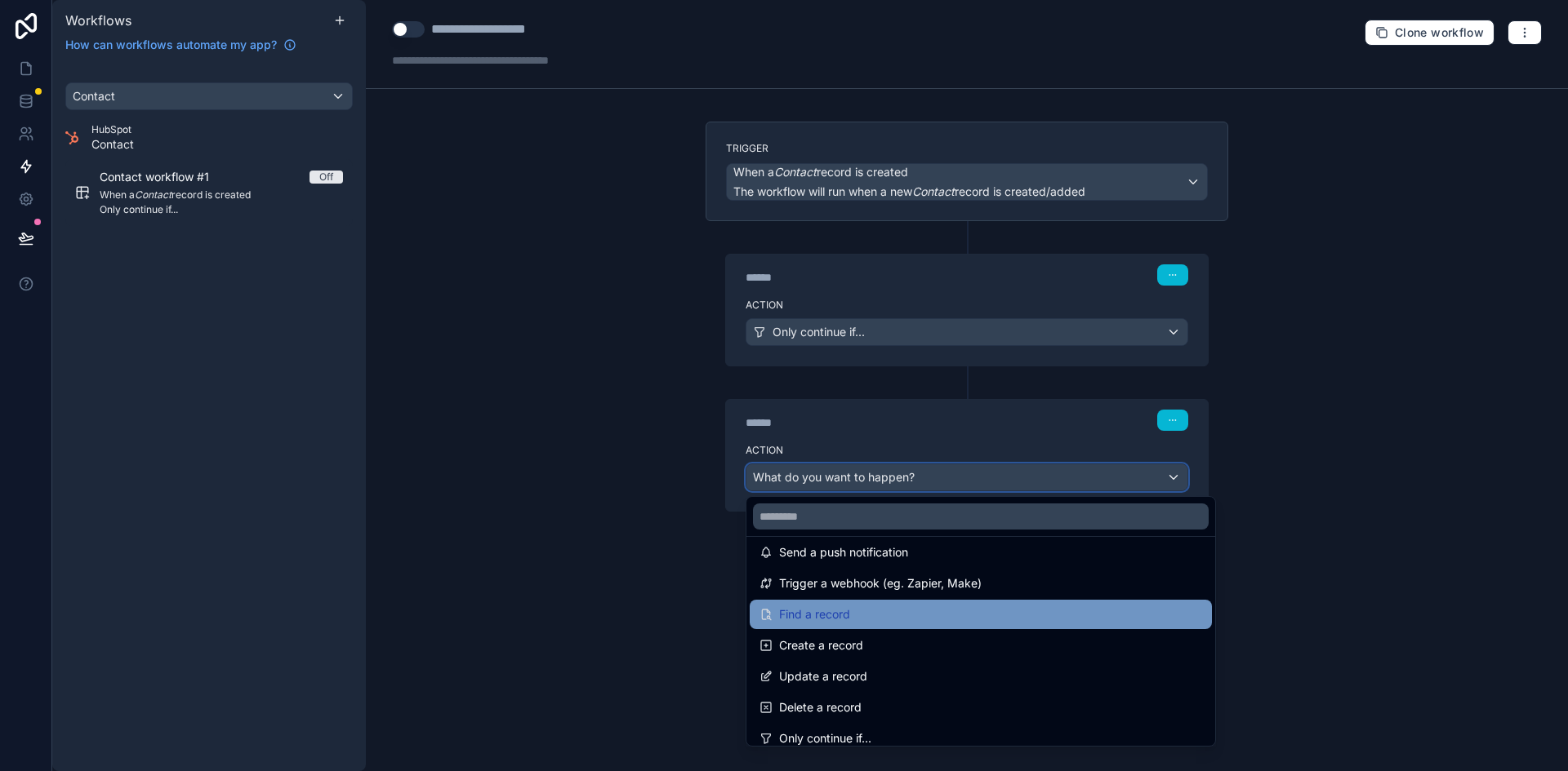
scroll to position [82, 0]
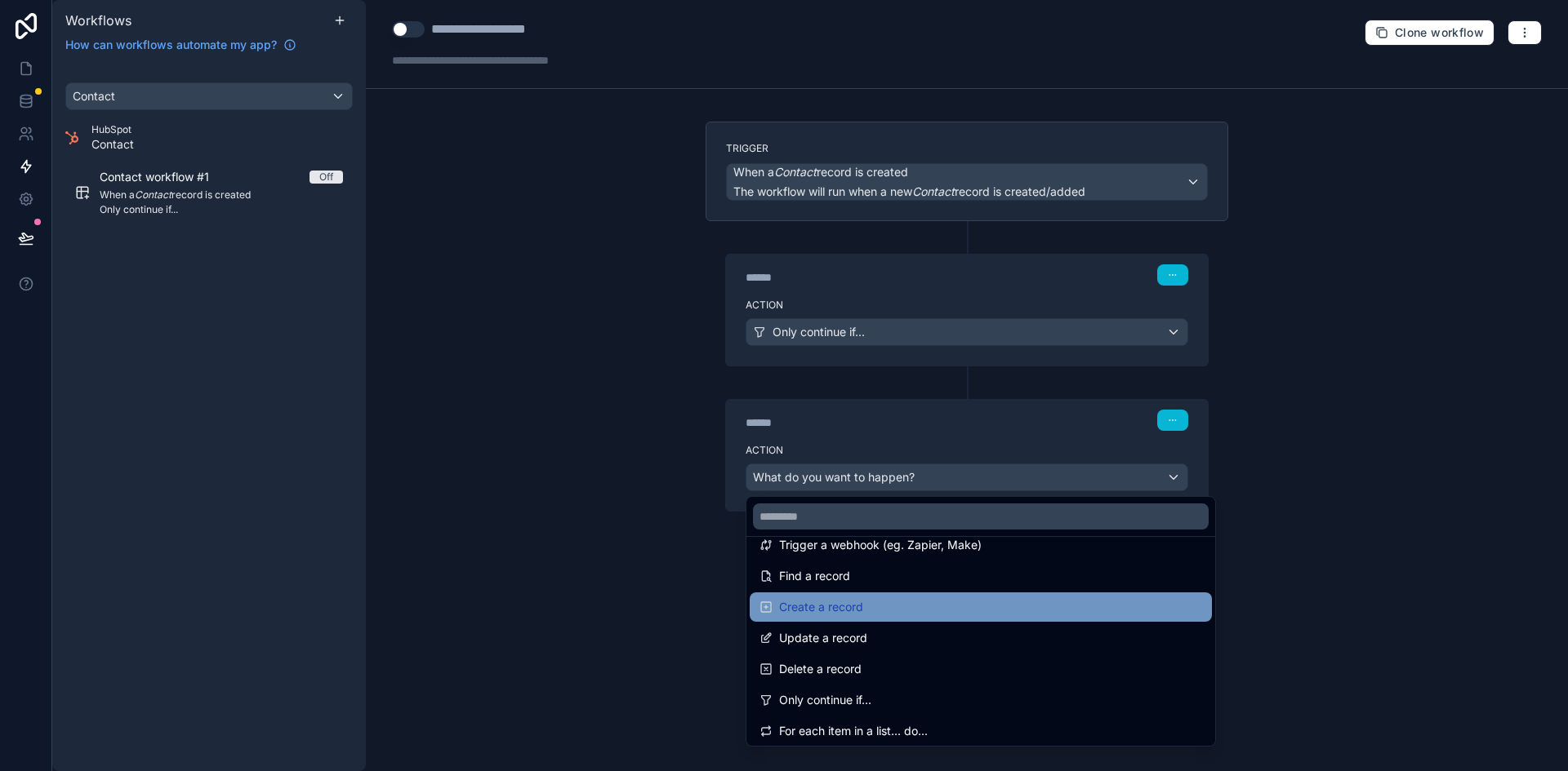
click at [926, 609] on div "Create a record" at bounding box center [981, 607] width 443 height 20
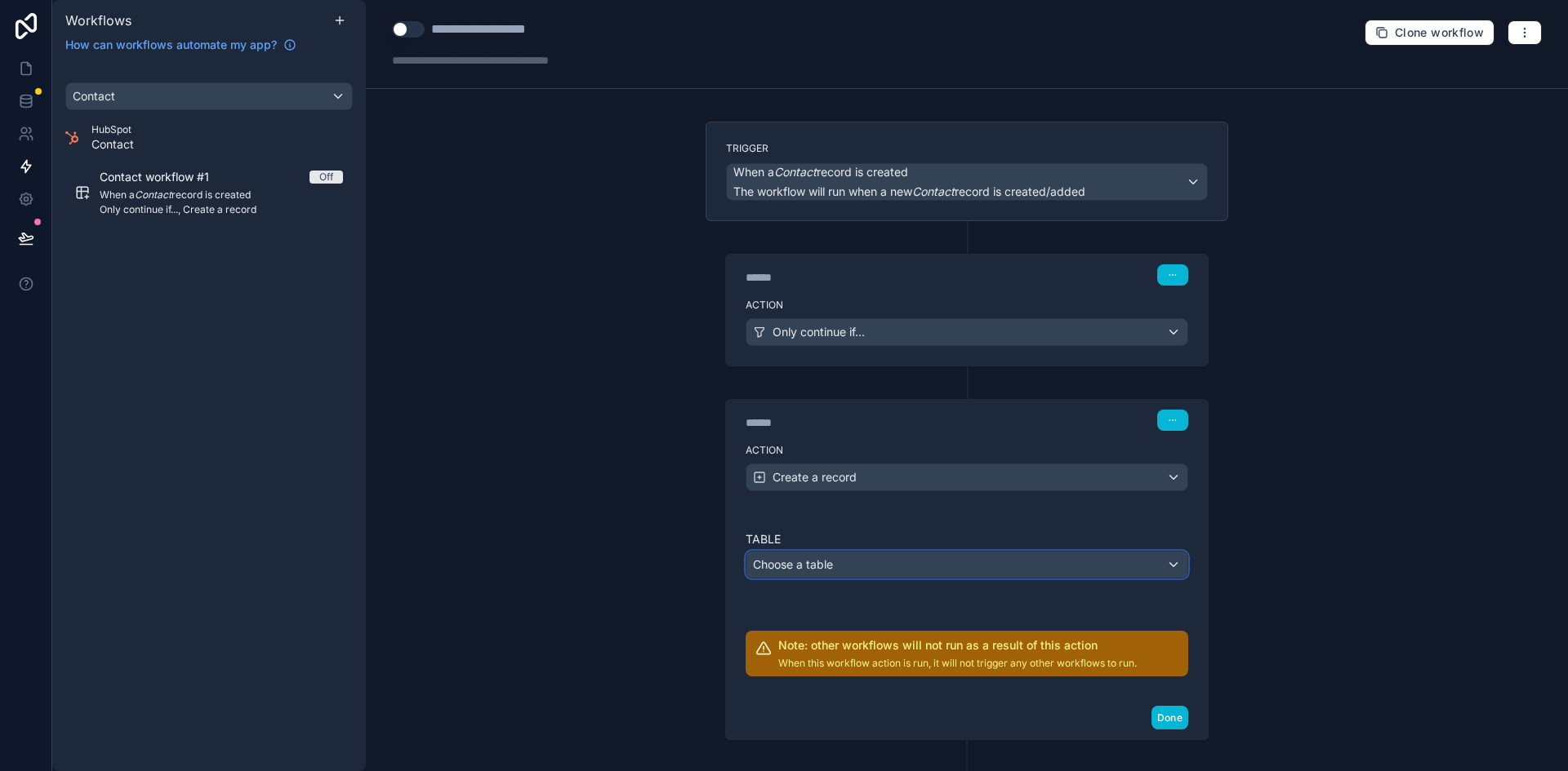
click at [876, 564] on div "Choose a table" at bounding box center [966, 564] width 441 height 26
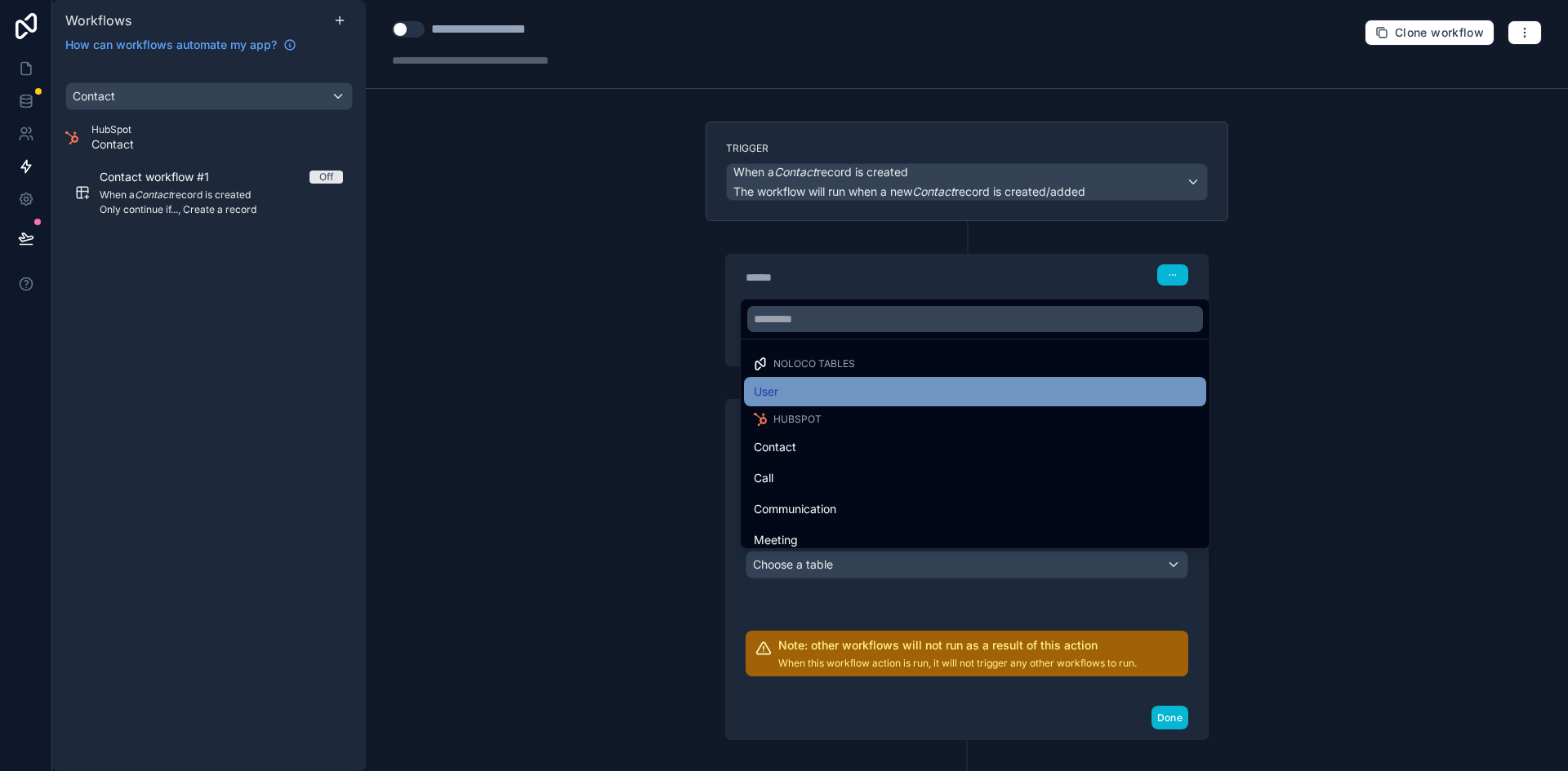
click at [874, 390] on div "User" at bounding box center [974, 392] width 443 height 20
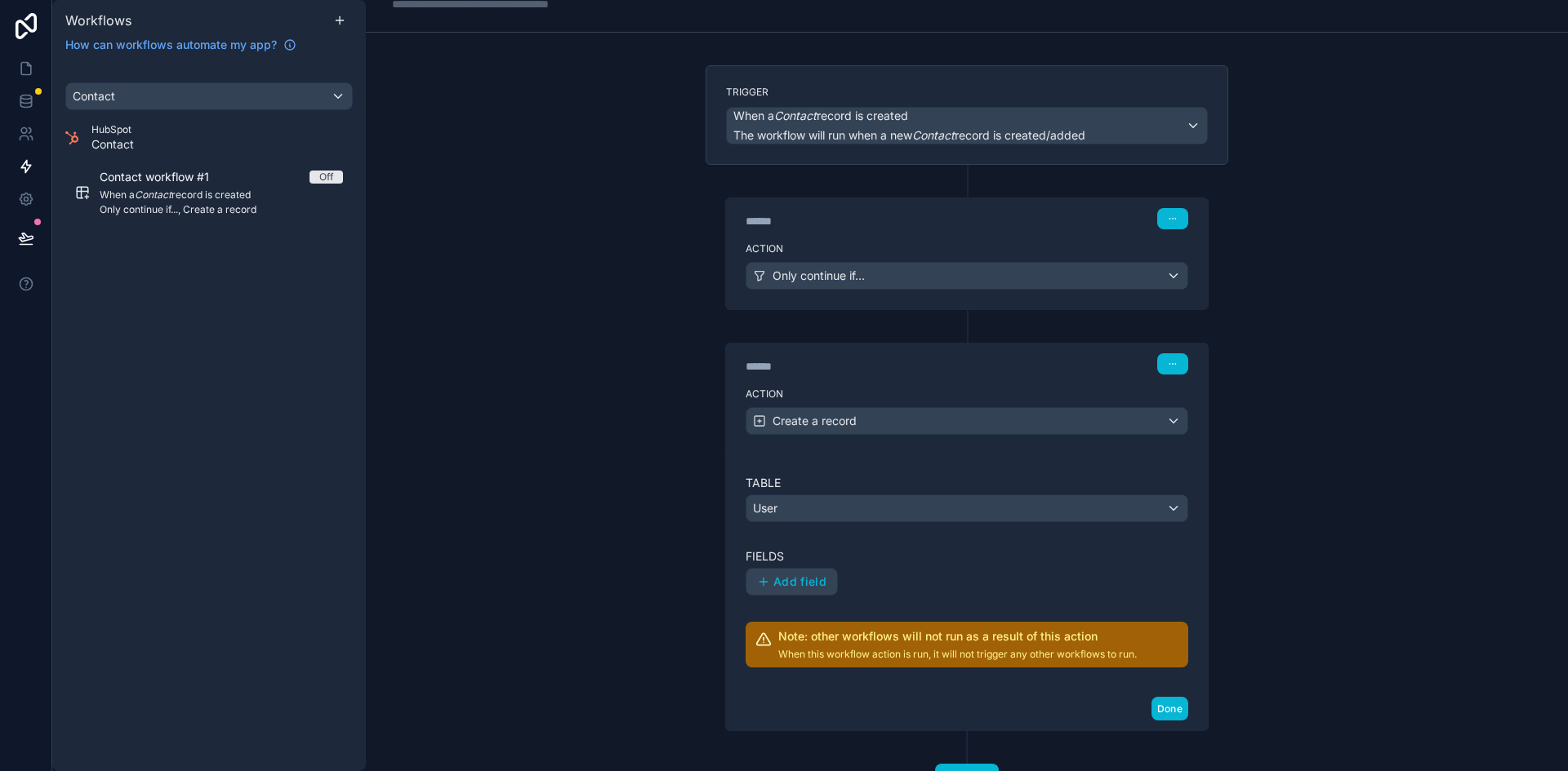
scroll to position [124, 0]
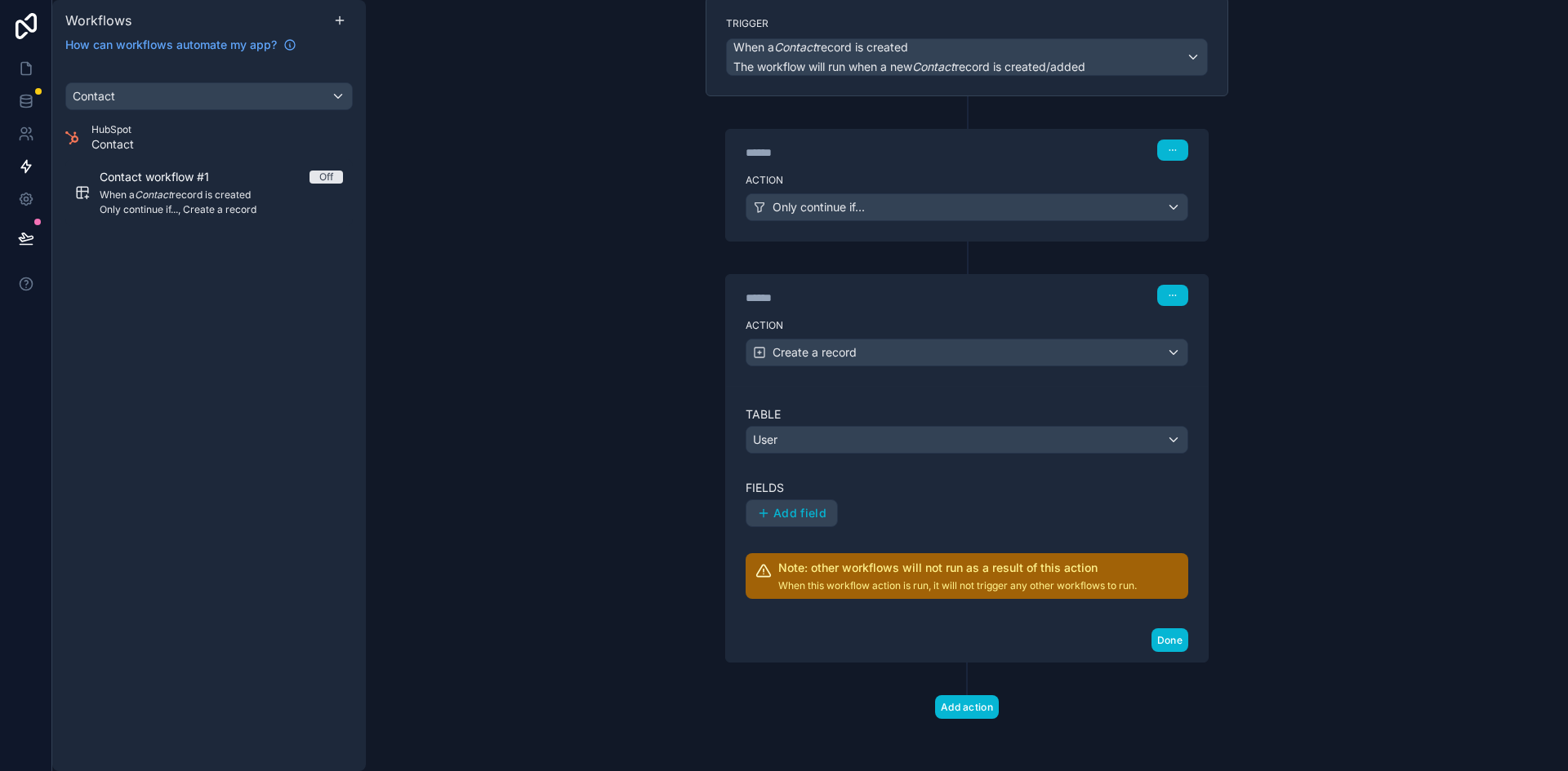
click at [789, 499] on div "Fields Add field" at bounding box center [966, 503] width 443 height 47
click at [789, 519] on span "Add field" at bounding box center [799, 513] width 53 height 14
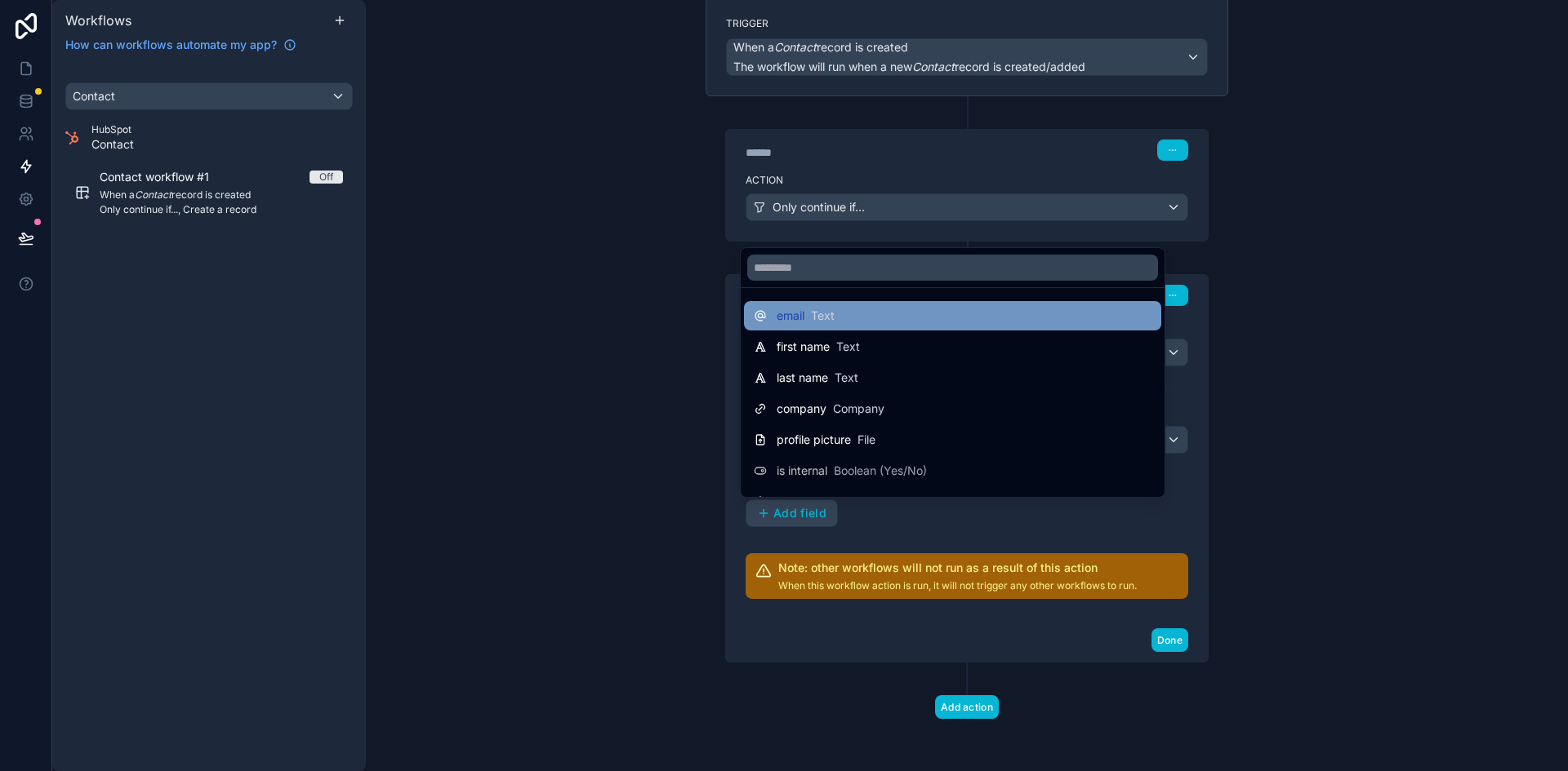
click at [838, 318] on div "email Text" at bounding box center [952, 316] width 398 height 20
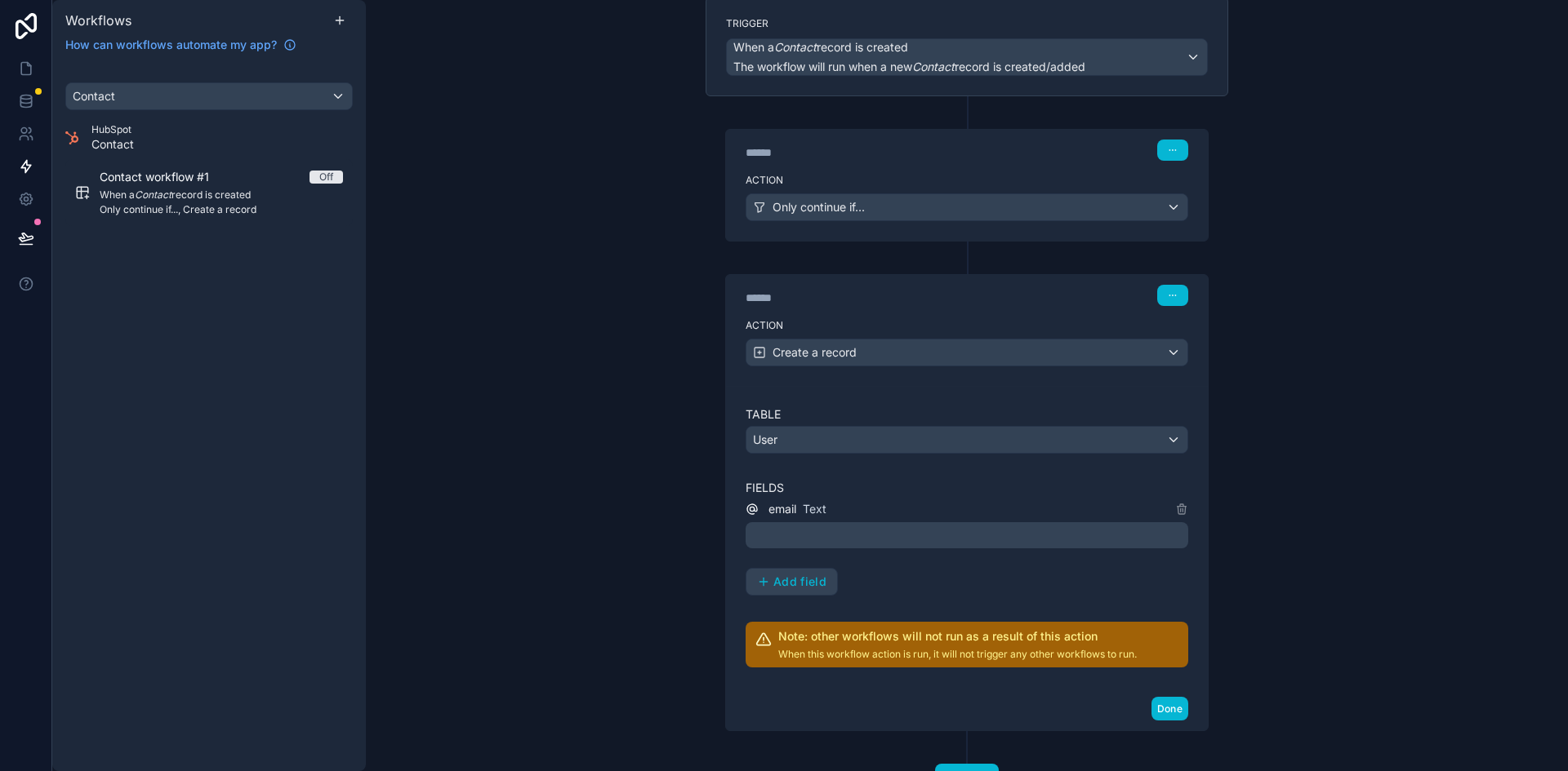
click at [915, 541] on p "﻿" at bounding box center [969, 536] width 433 height 20
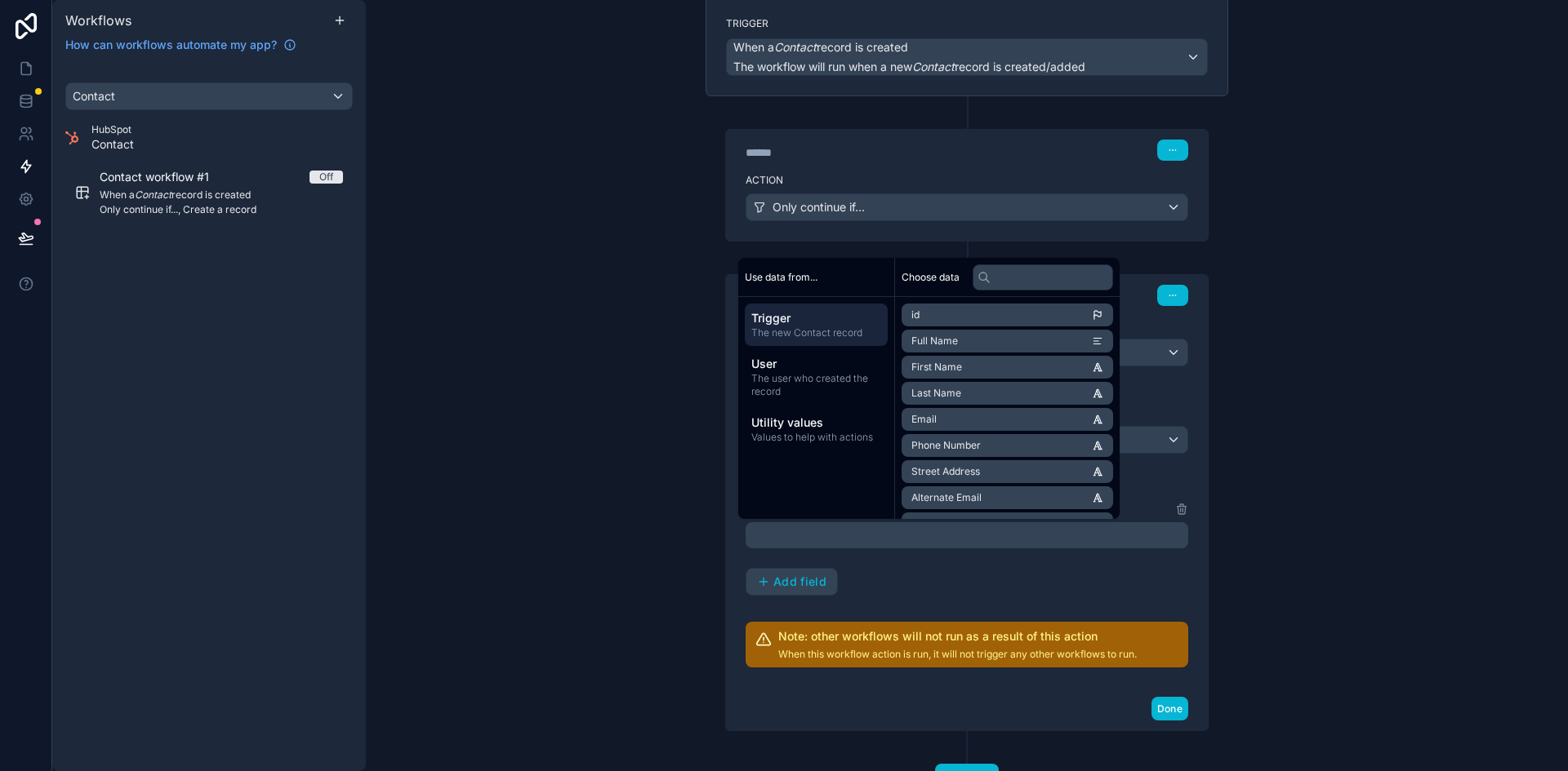
click at [1028, 421] on li "Email" at bounding box center [1007, 419] width 211 height 23
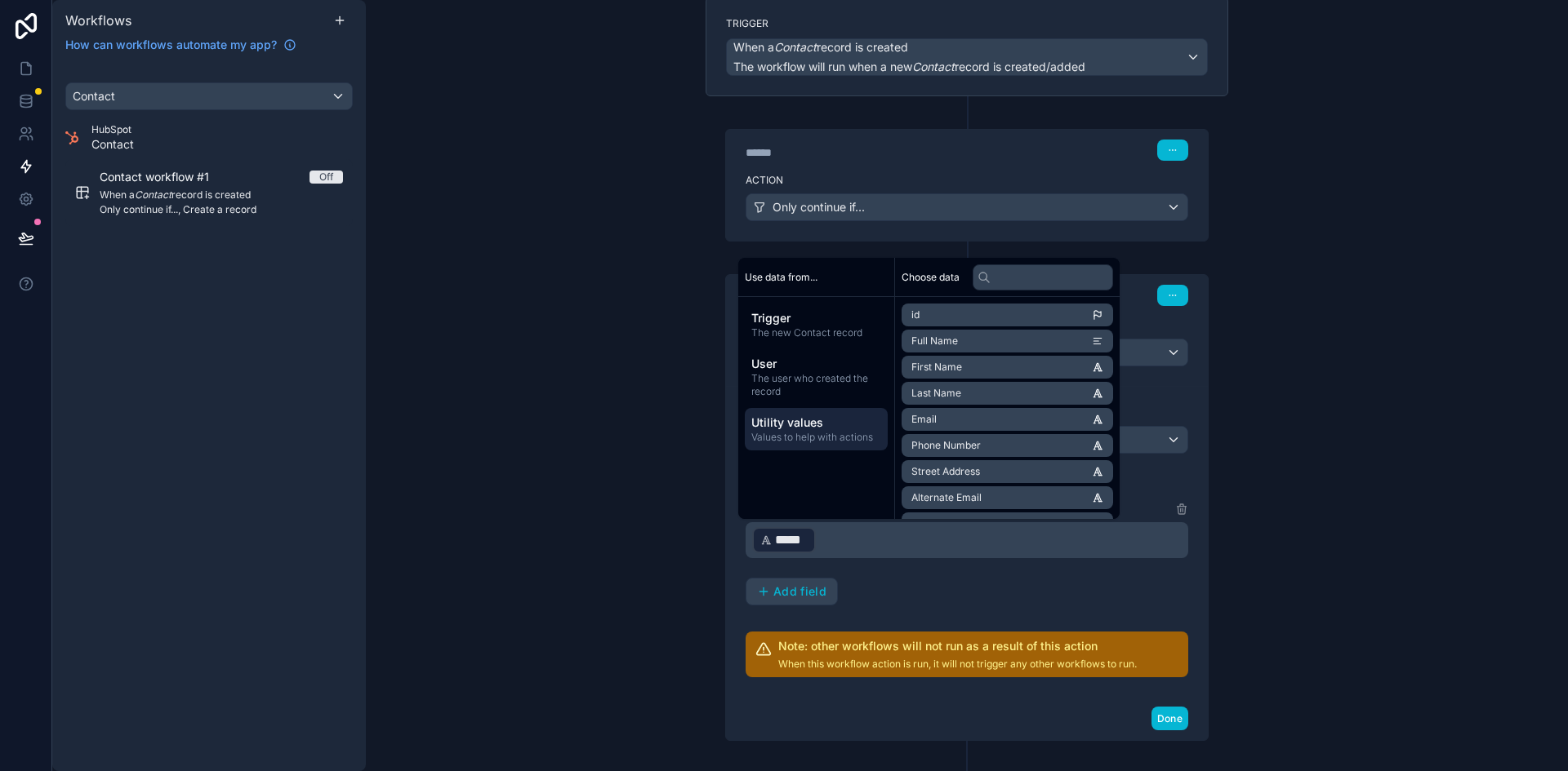
click at [831, 419] on span "Utility values" at bounding box center [816, 423] width 130 height 16
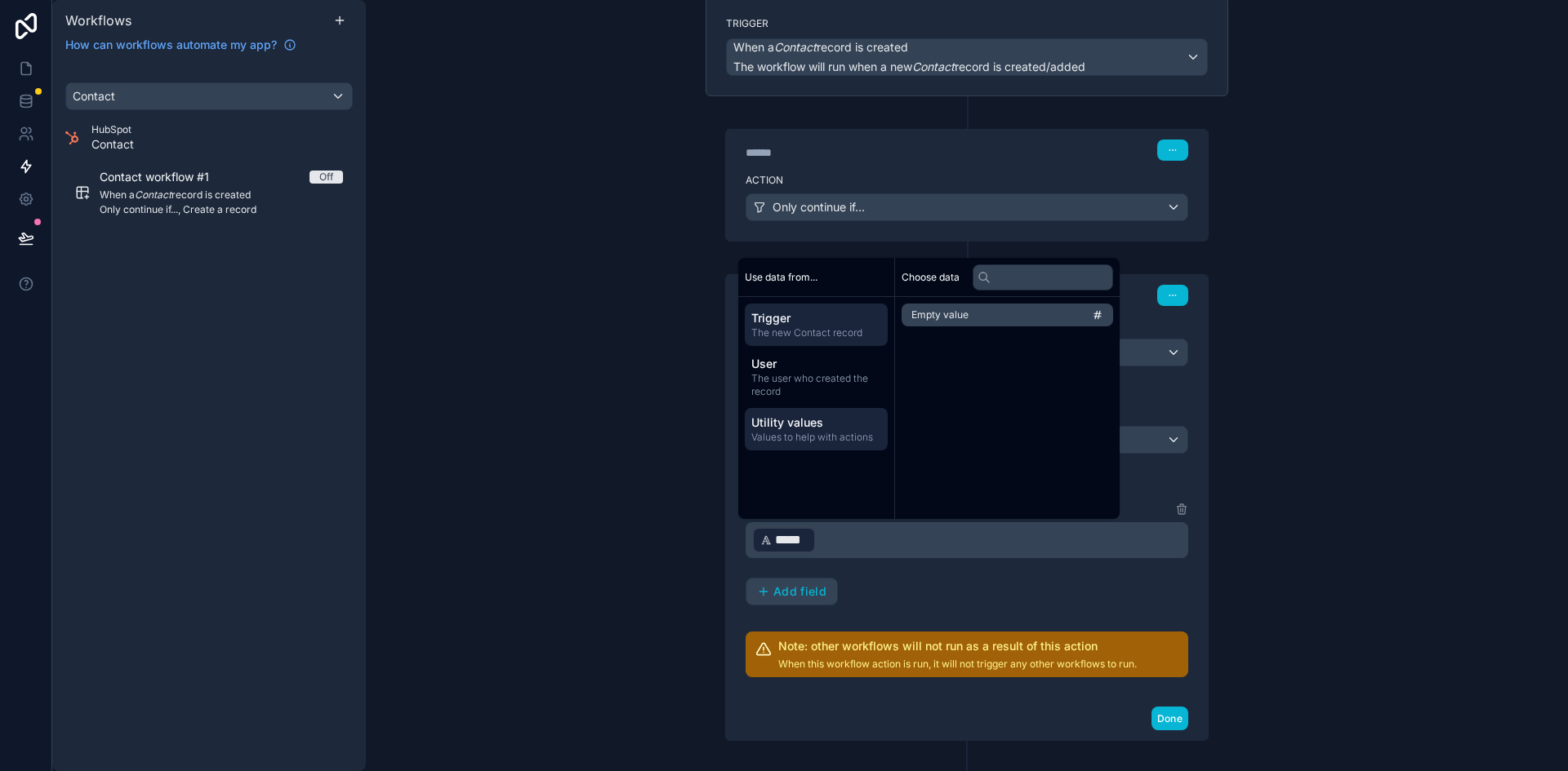
click at [819, 323] on span "Trigger" at bounding box center [816, 318] width 130 height 16
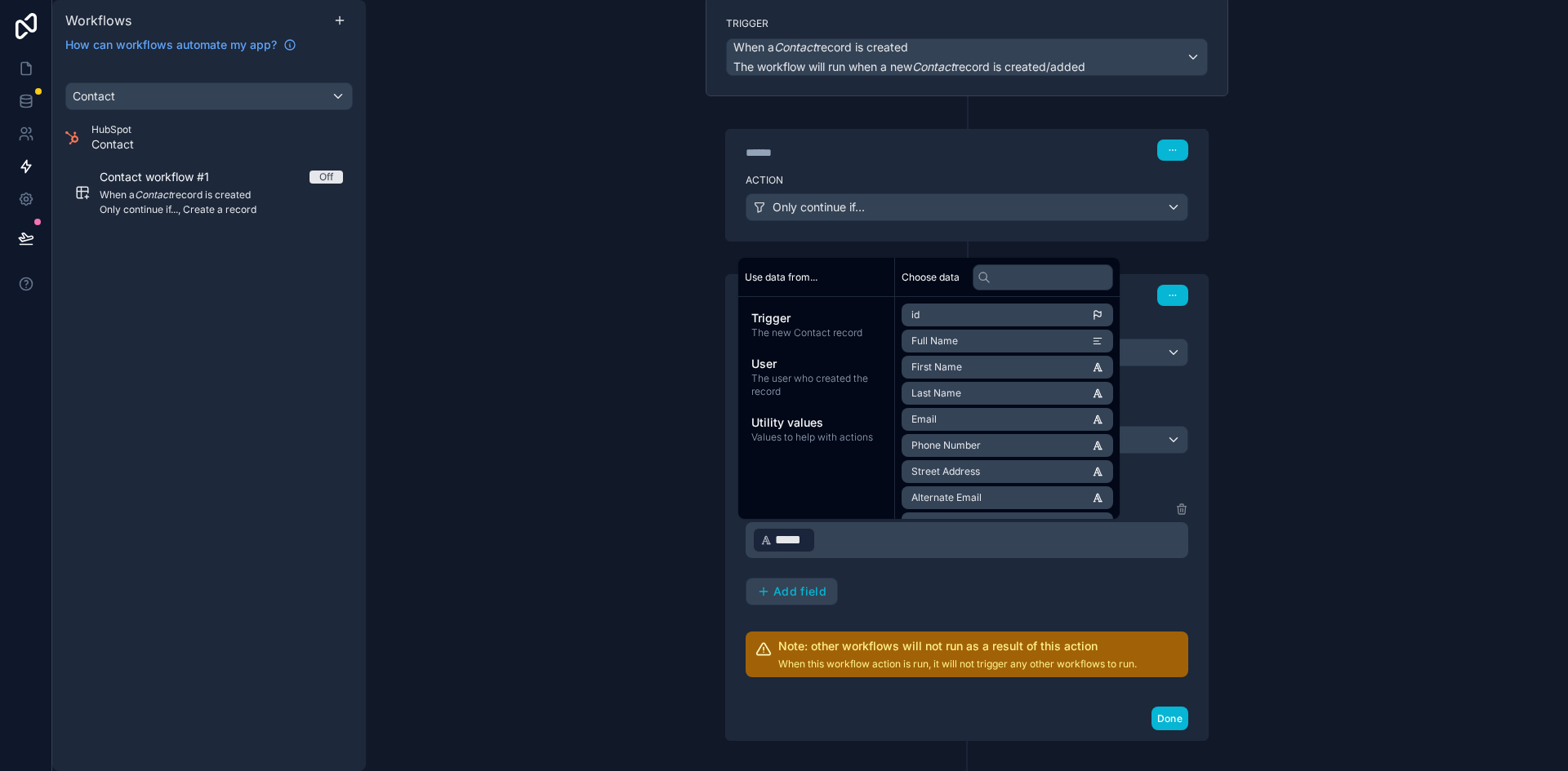
click at [1016, 365] on li "First Name" at bounding box center [1007, 367] width 211 height 23
click at [1013, 395] on li "Last Name" at bounding box center [1007, 393] width 211 height 23
click at [1010, 469] on li "Street Address" at bounding box center [1007, 471] width 211 height 23
click at [1019, 443] on li "City" at bounding box center [1007, 442] width 211 height 23
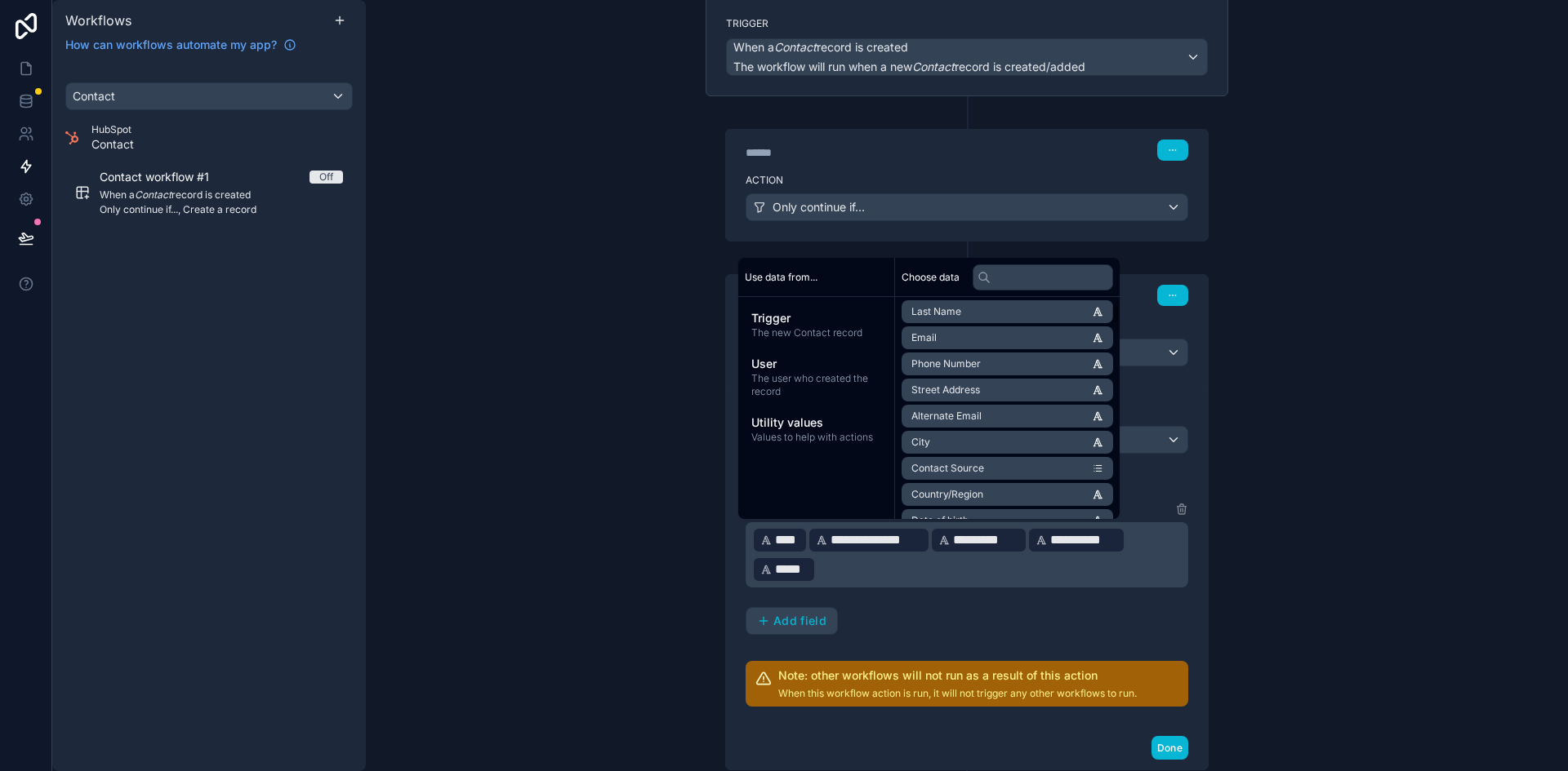
scroll to position [163, 0]
click at [1020, 411] on li "Country/Region" at bounding box center [1007, 412] width 211 height 23
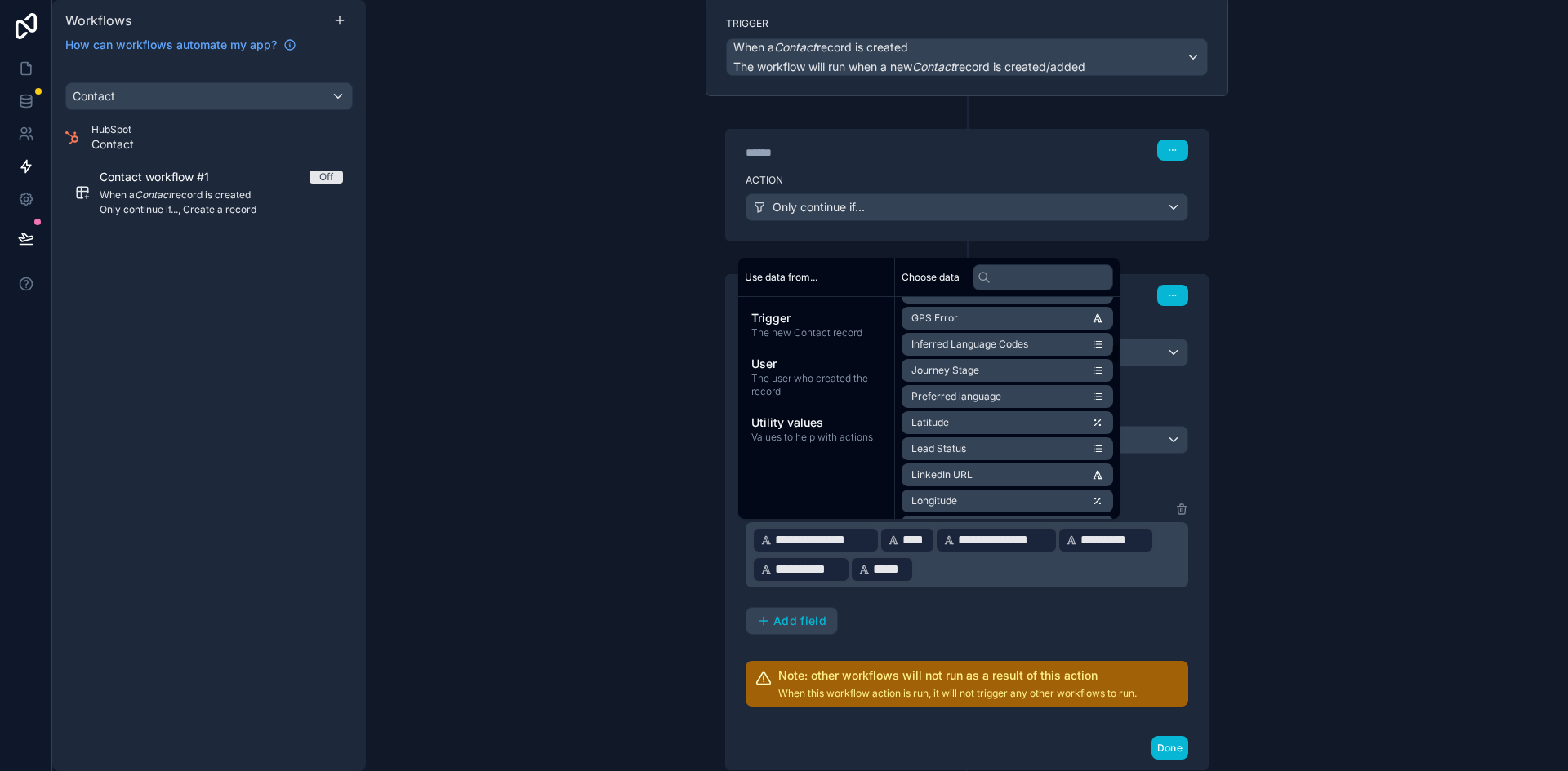
scroll to position [653, 0]
click at [1019, 275] on input "text" at bounding box center [1043, 277] width 141 height 26
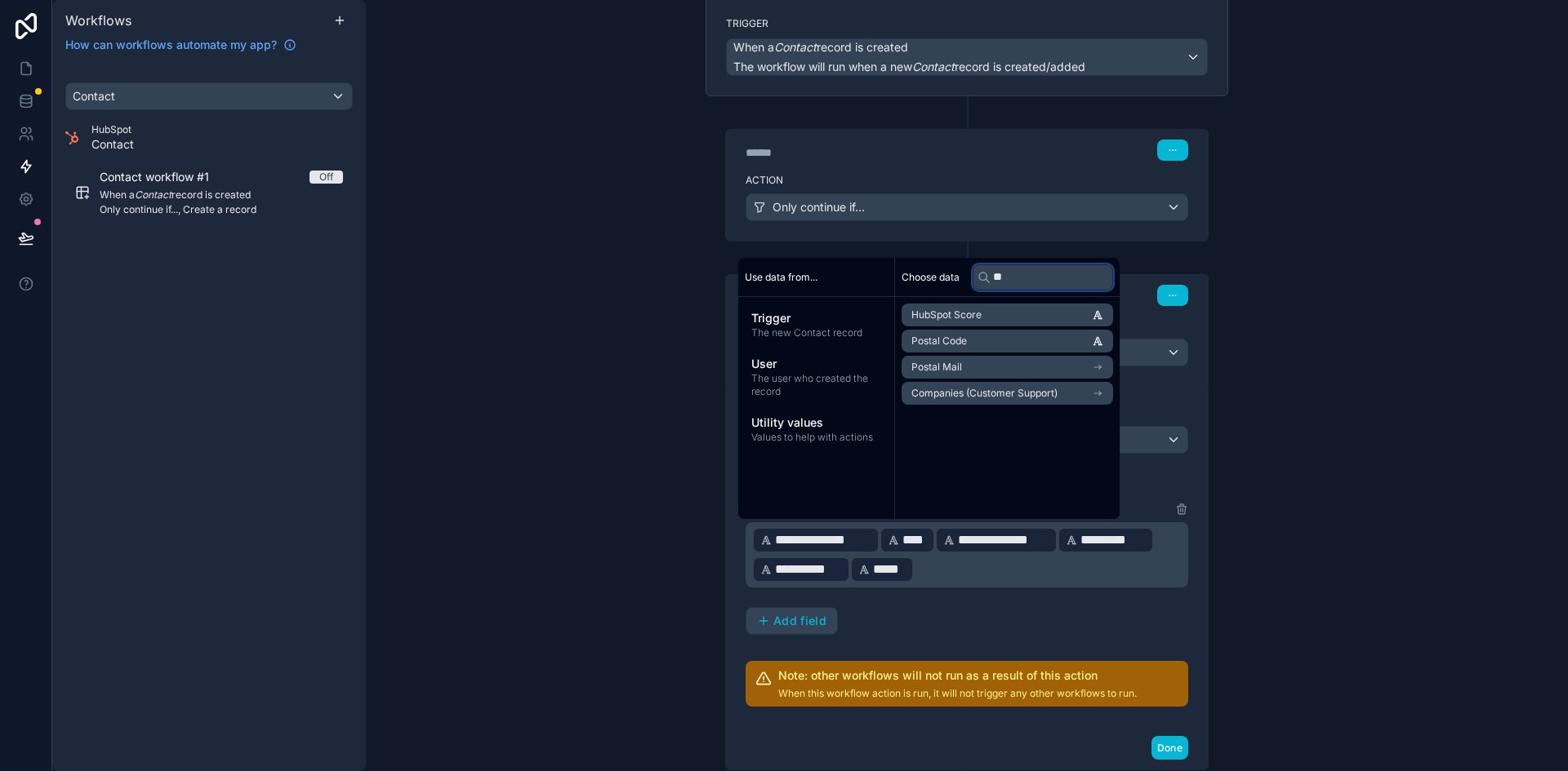
scroll to position [0, 0]
type input "***"
click at [1028, 307] on li "Postal Code" at bounding box center [1007, 315] width 211 height 23
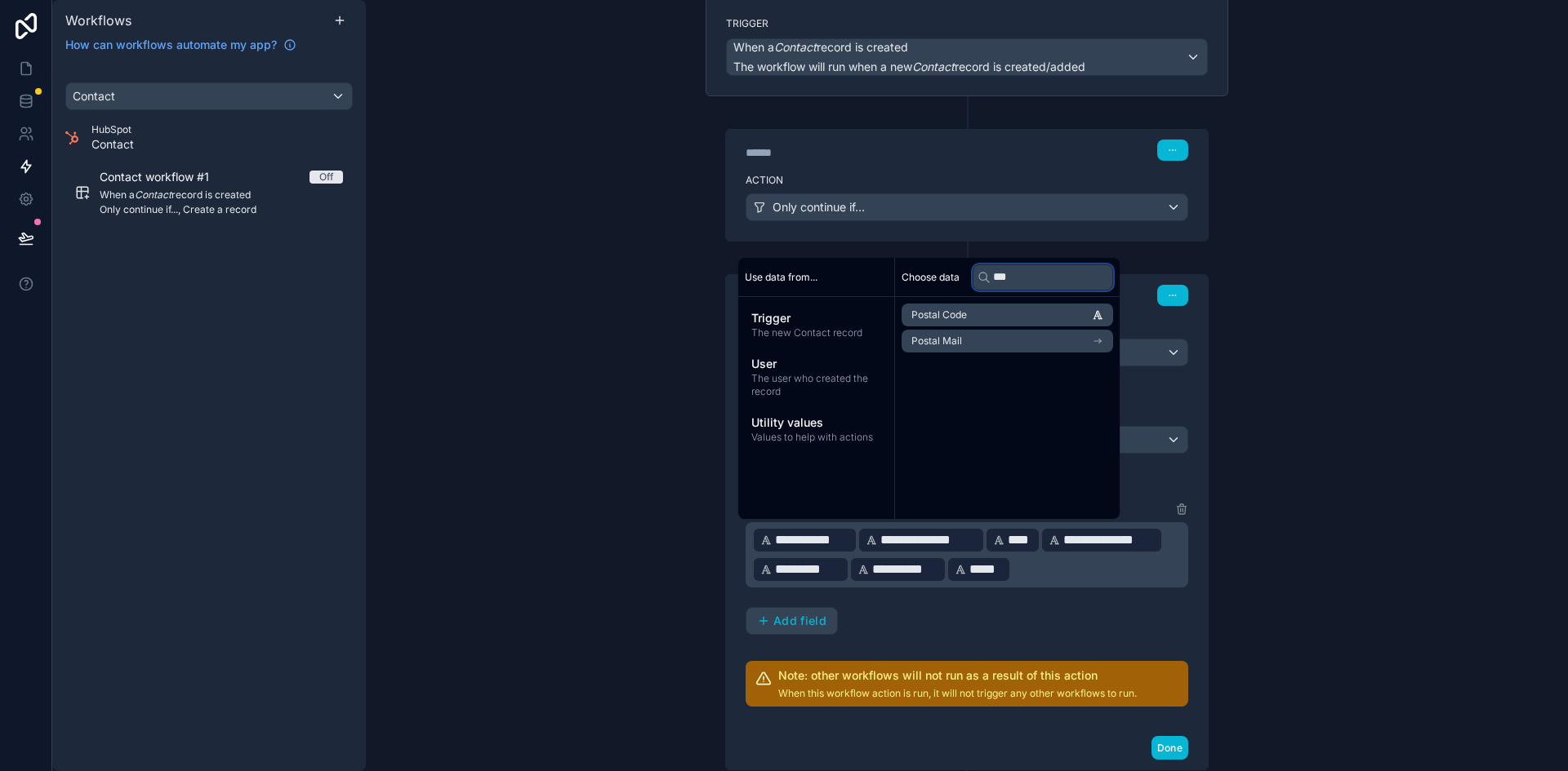
click at [1032, 284] on input "***" at bounding box center [1043, 277] width 141 height 26
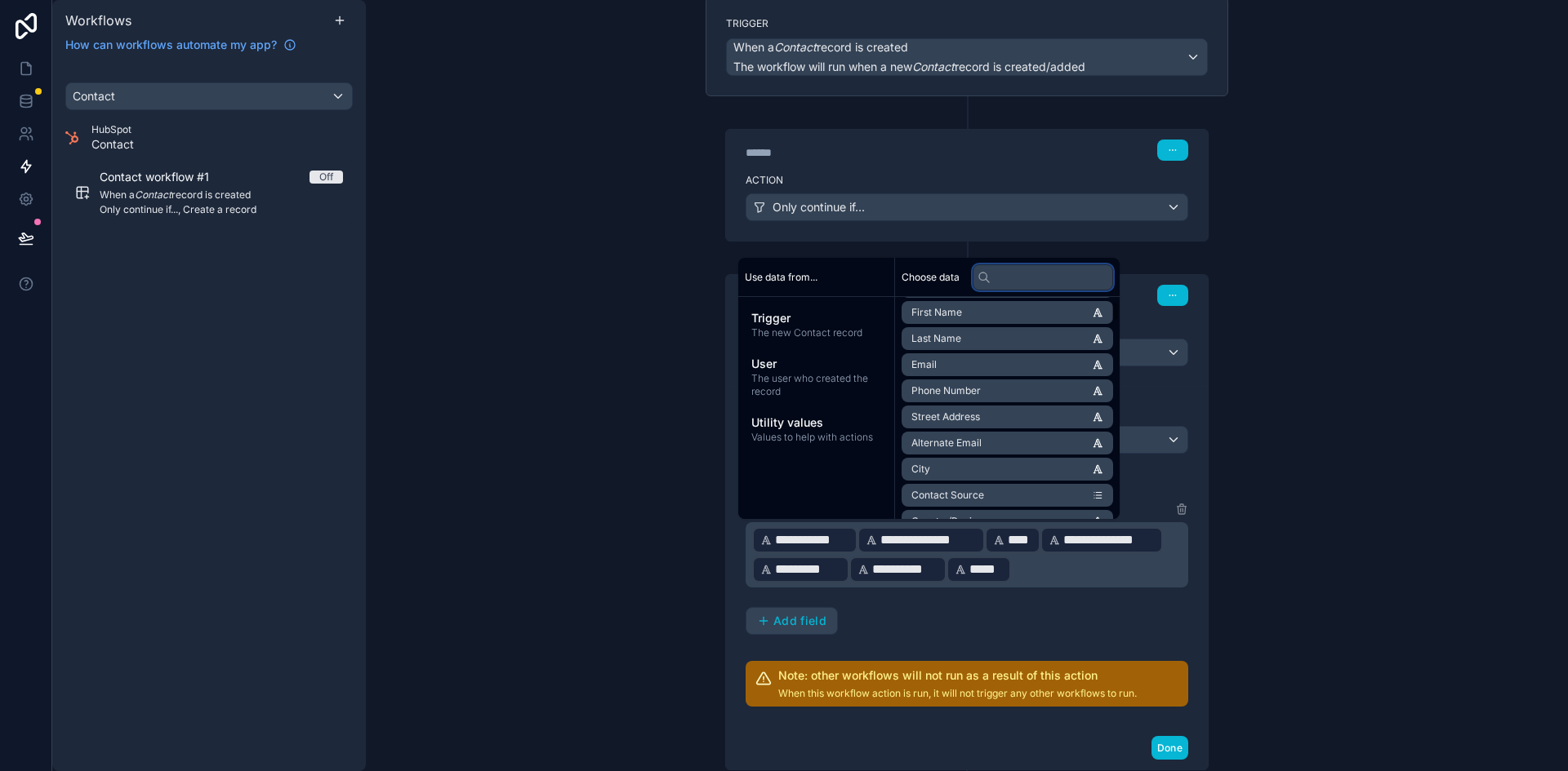
scroll to position [82, 0]
click at [1012, 365] on li "Phone Number" at bounding box center [1007, 363] width 211 height 23
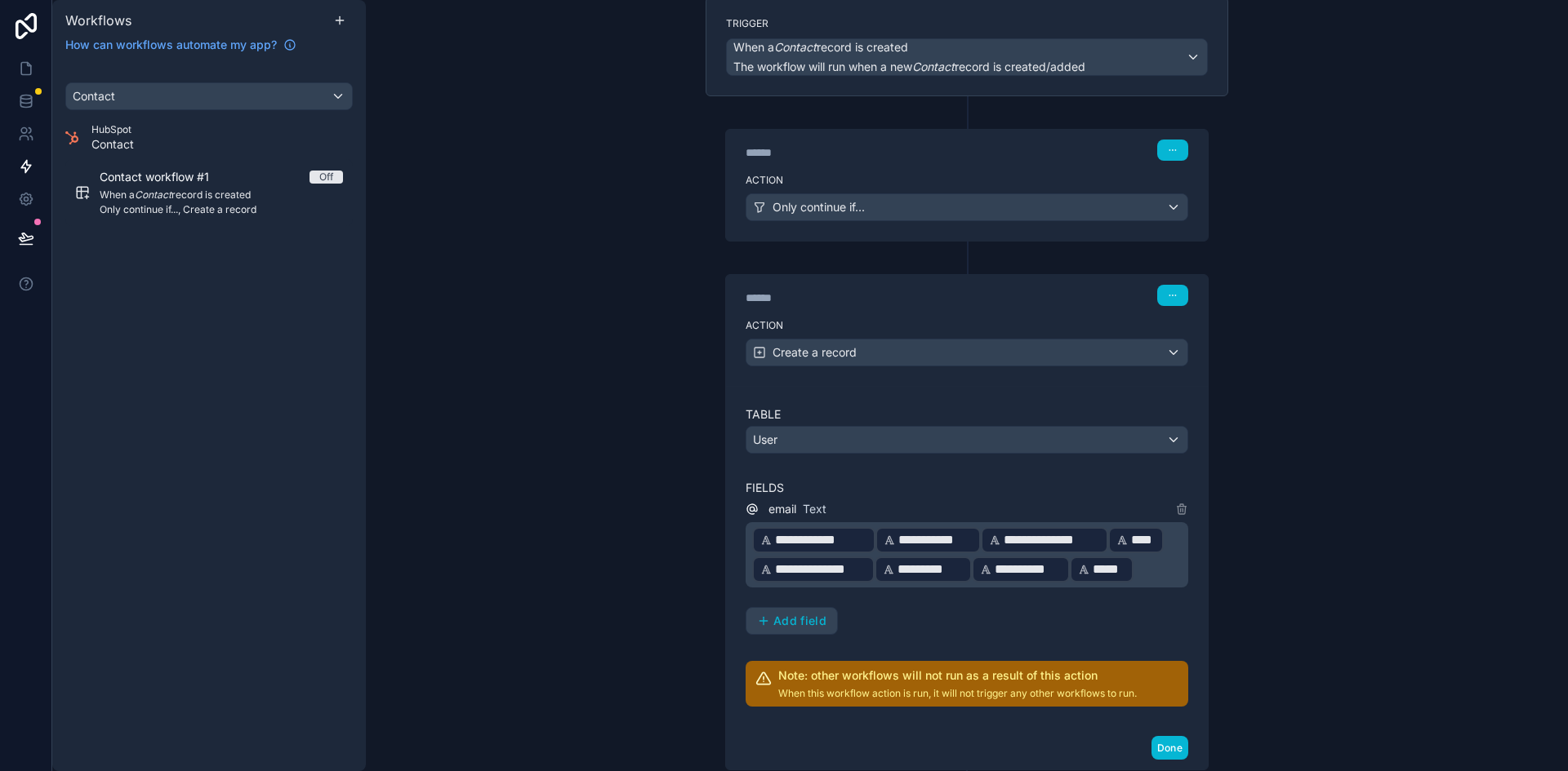
click at [958, 615] on div "**********" at bounding box center [966, 567] width 443 height 135
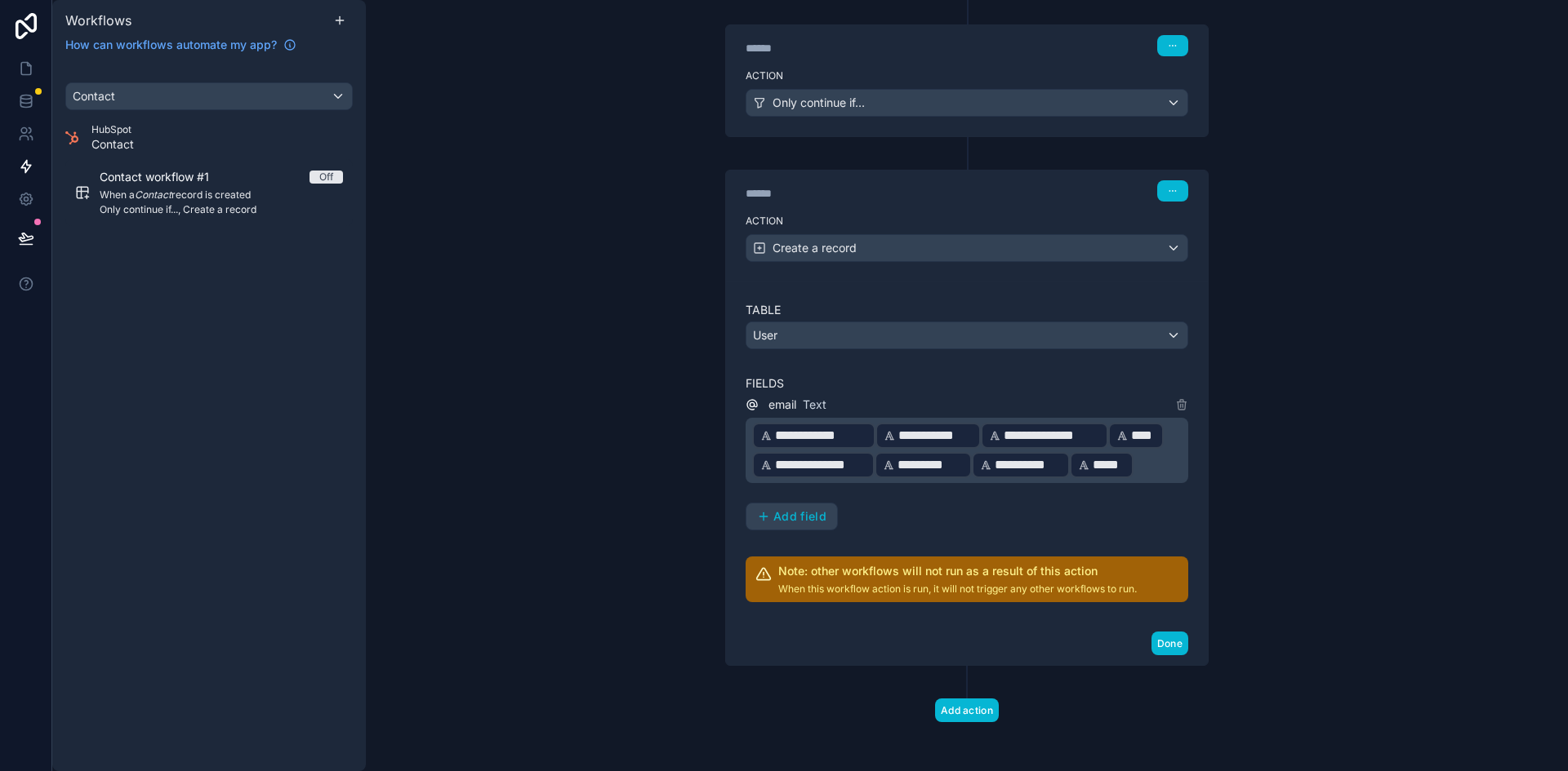
scroll to position [233, 0]
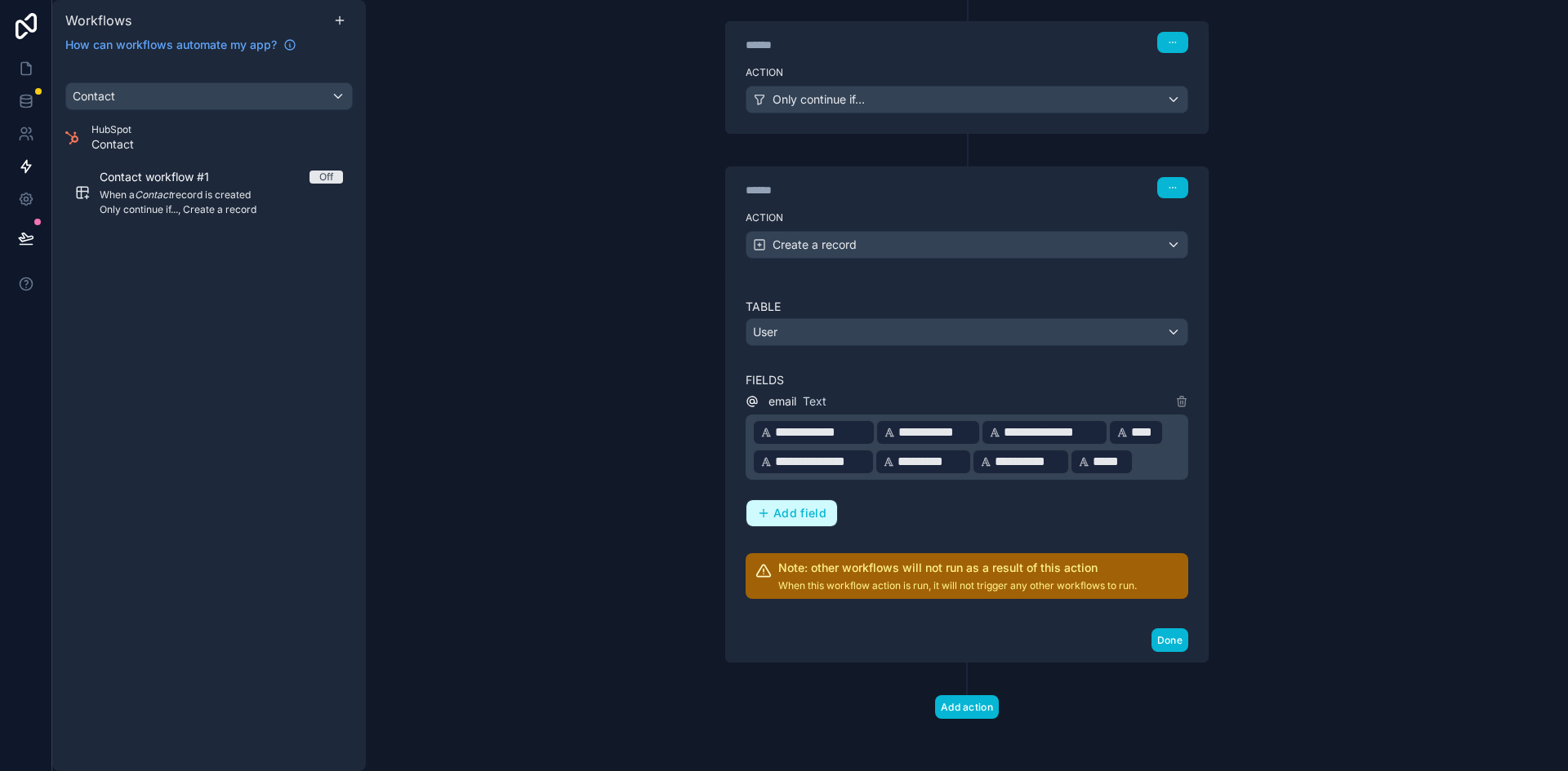
click at [801, 519] on span "Add field" at bounding box center [799, 513] width 53 height 14
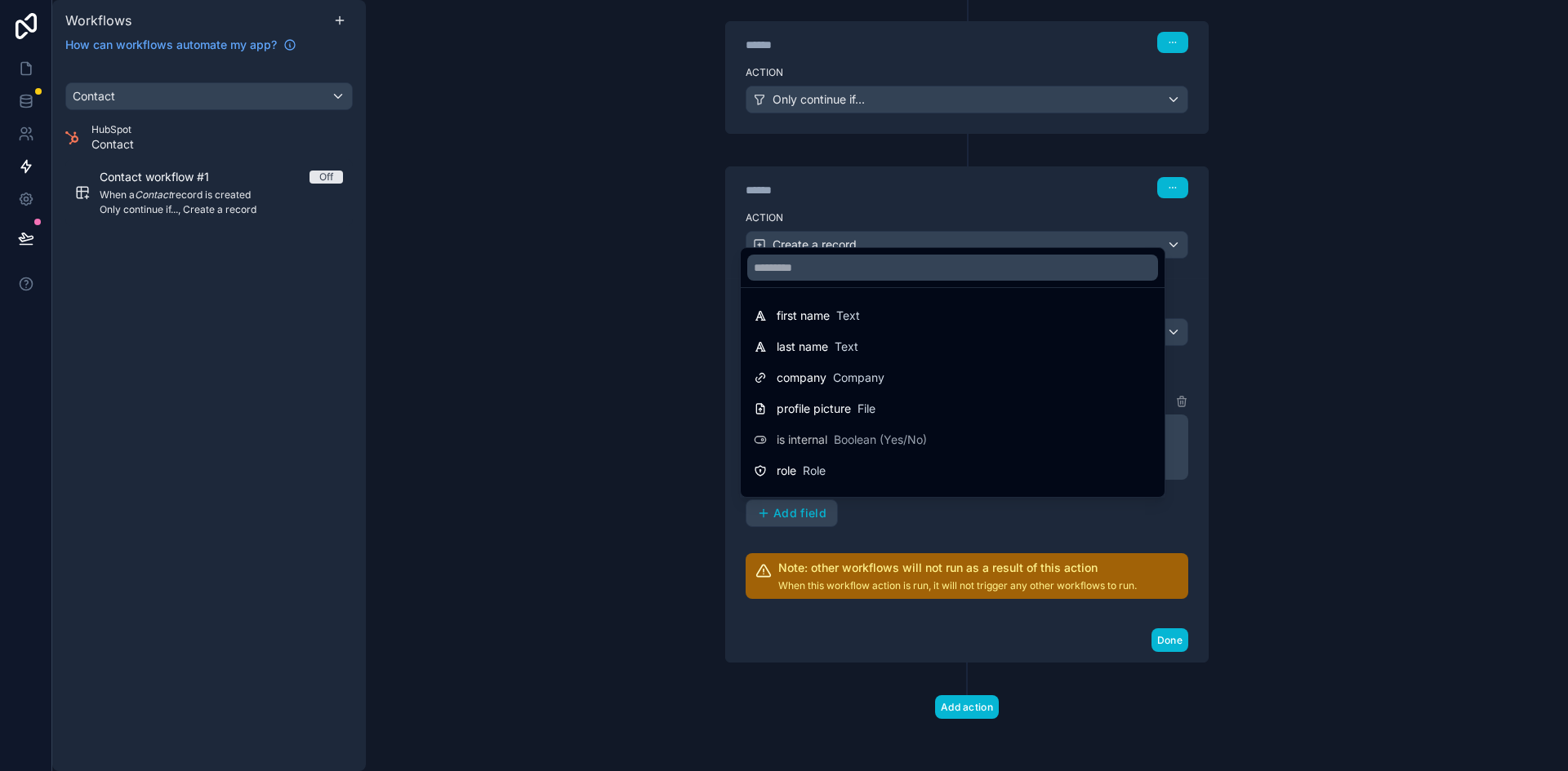
click at [973, 519] on div at bounding box center [784, 385] width 1568 height 771
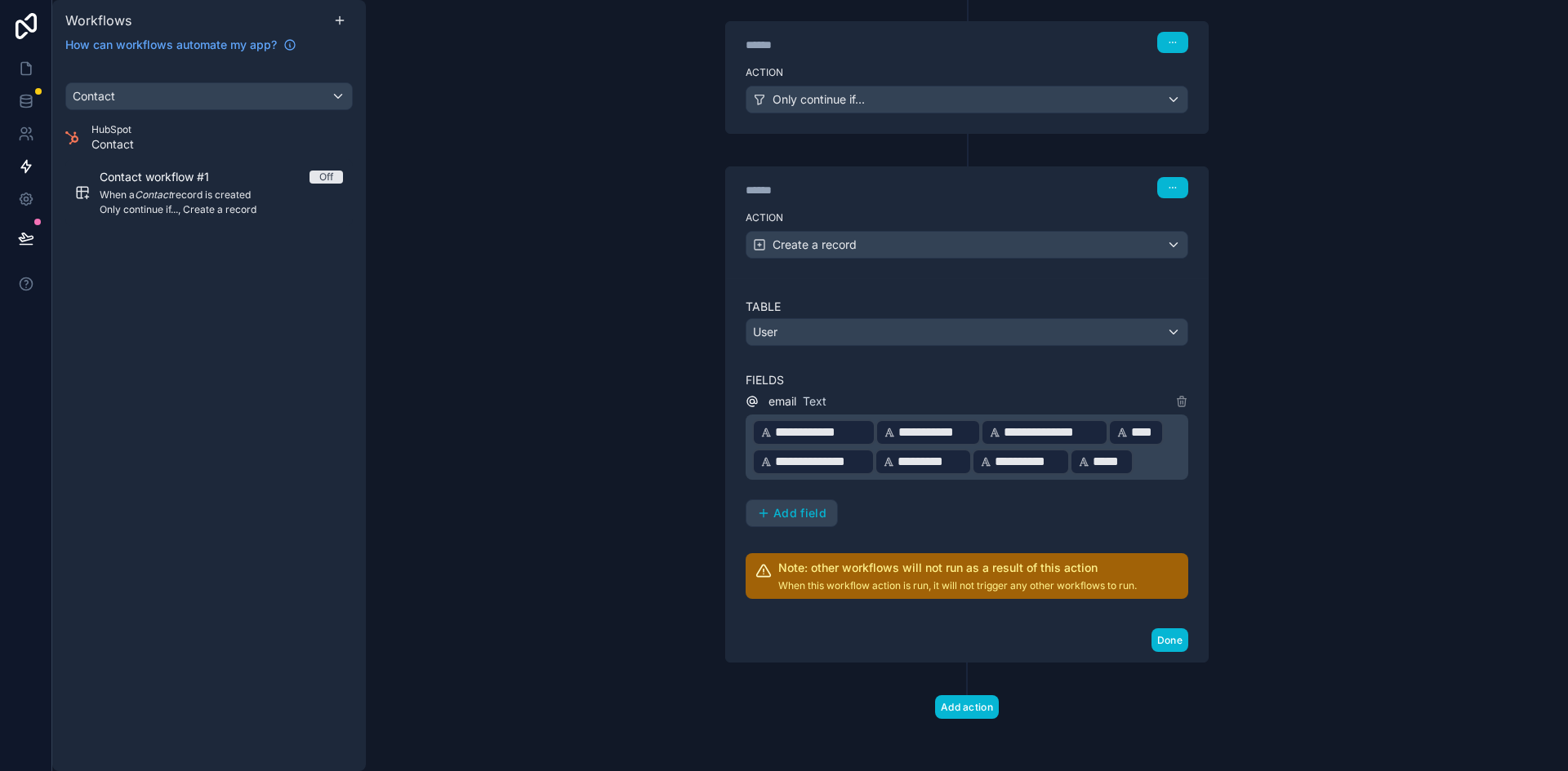
click at [777, 398] on span "email" at bounding box center [782, 401] width 28 height 16
drag, startPoint x: 804, startPoint y: 401, endPoint x: 830, endPoint y: 401, distance: 26.0
click at [830, 401] on div "email Text" at bounding box center [966, 401] width 443 height 20
drag, startPoint x: 1152, startPoint y: 459, endPoint x: 1147, endPoint y: 466, distance: 8.6
click at [1152, 460] on p "**********" at bounding box center [969, 446] width 433 height 59
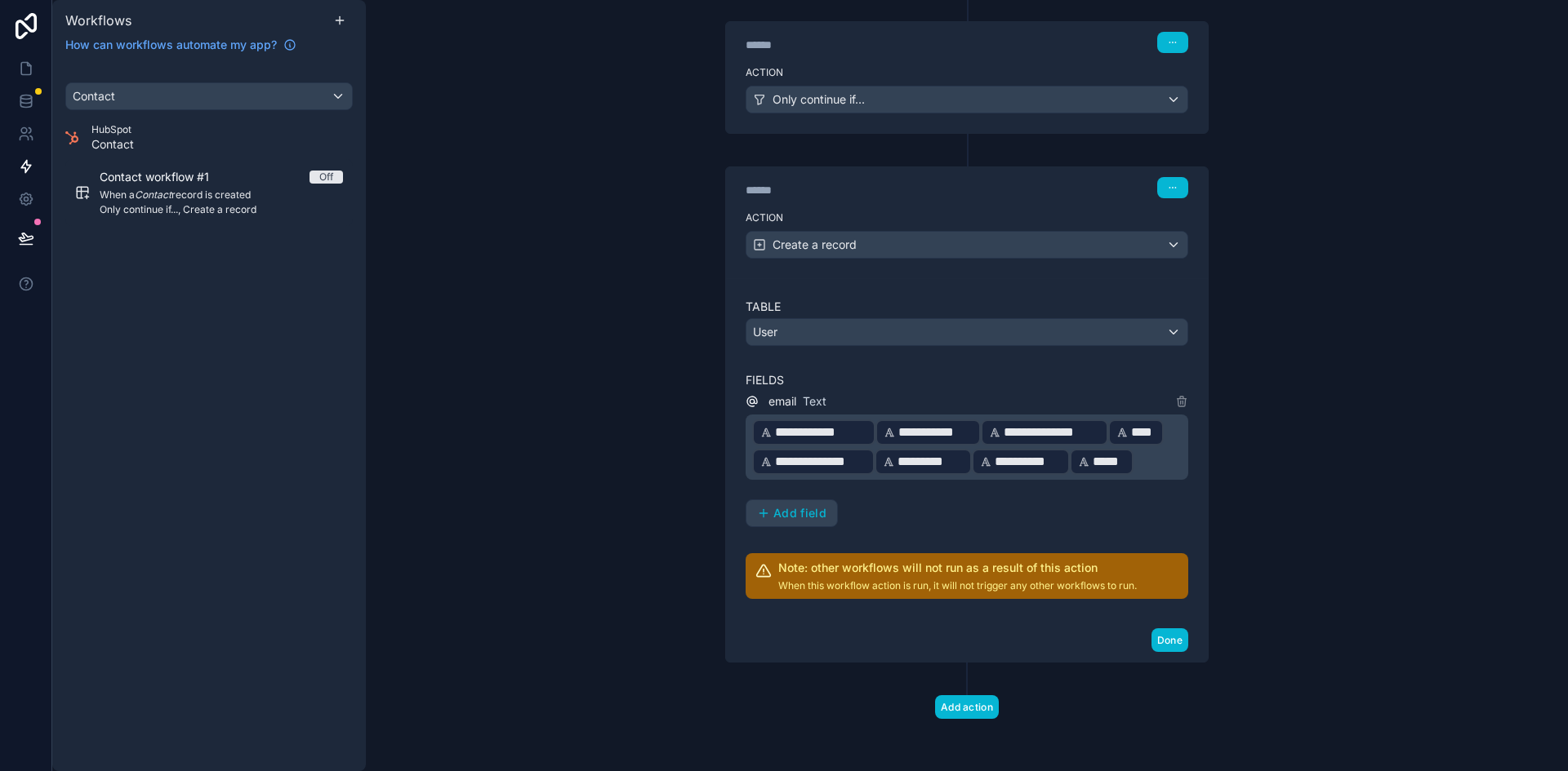
drag, startPoint x: 1139, startPoint y: 469, endPoint x: 918, endPoint y: 426, distance: 225.1
click at [918, 426] on p "**********" at bounding box center [969, 446] width 433 height 59
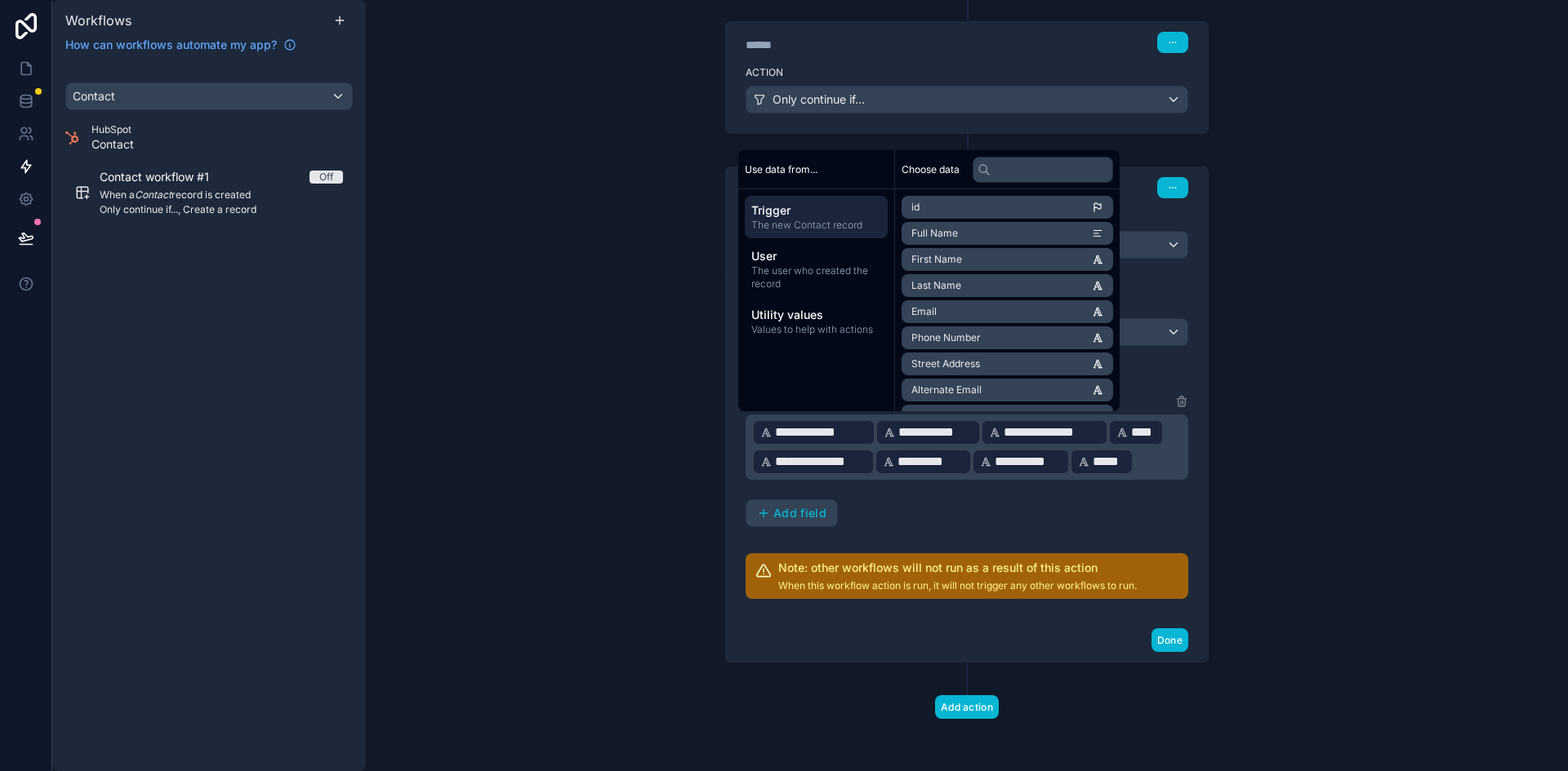
click at [1139, 455] on p "**********" at bounding box center [969, 446] width 433 height 59
click at [1134, 468] on p "**********" at bounding box center [969, 446] width 433 height 59
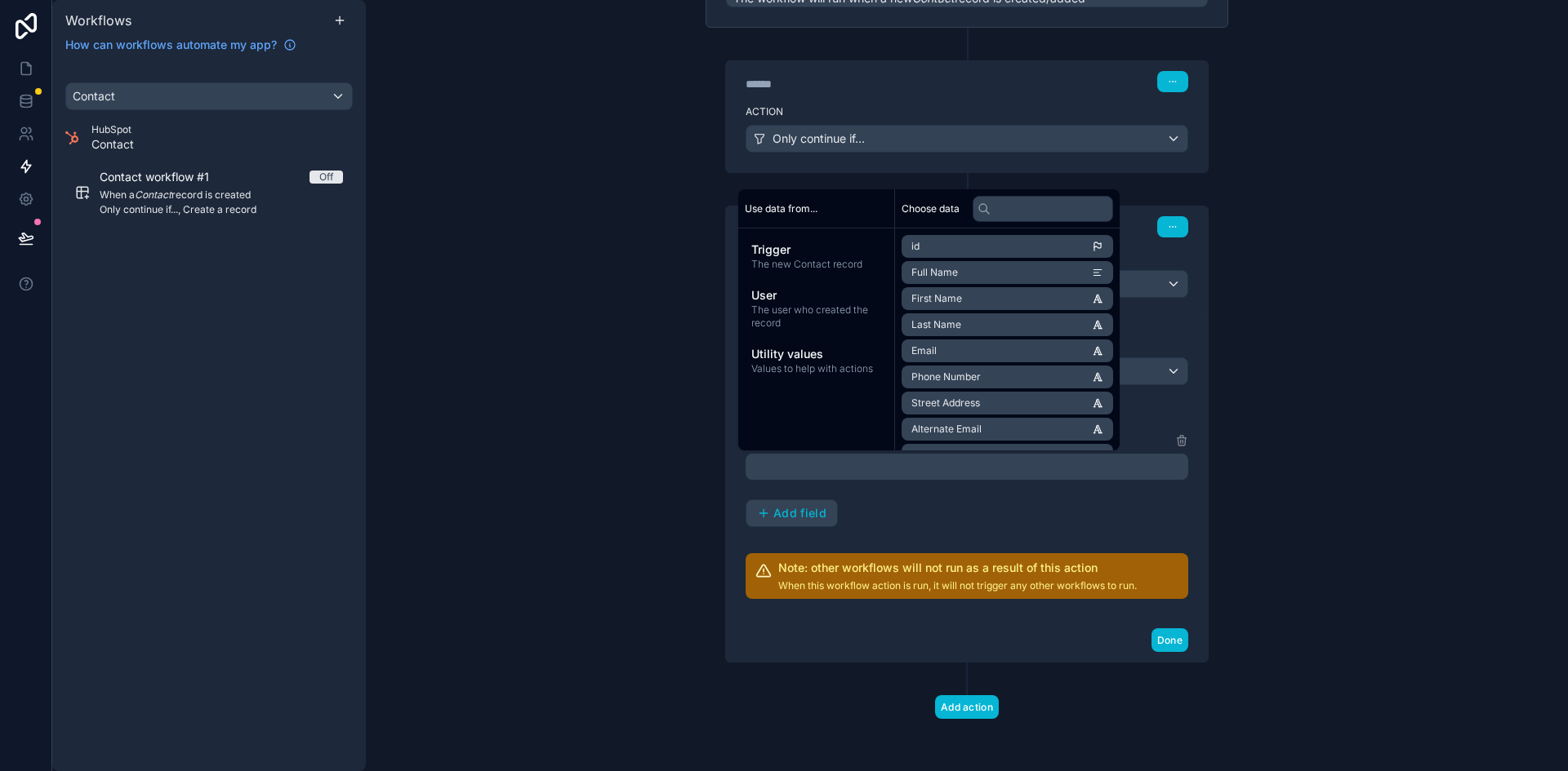
scroll to position [193, 0]
click at [928, 509] on div "email Text ﻿ Add field" at bounding box center [966, 479] width 443 height 96
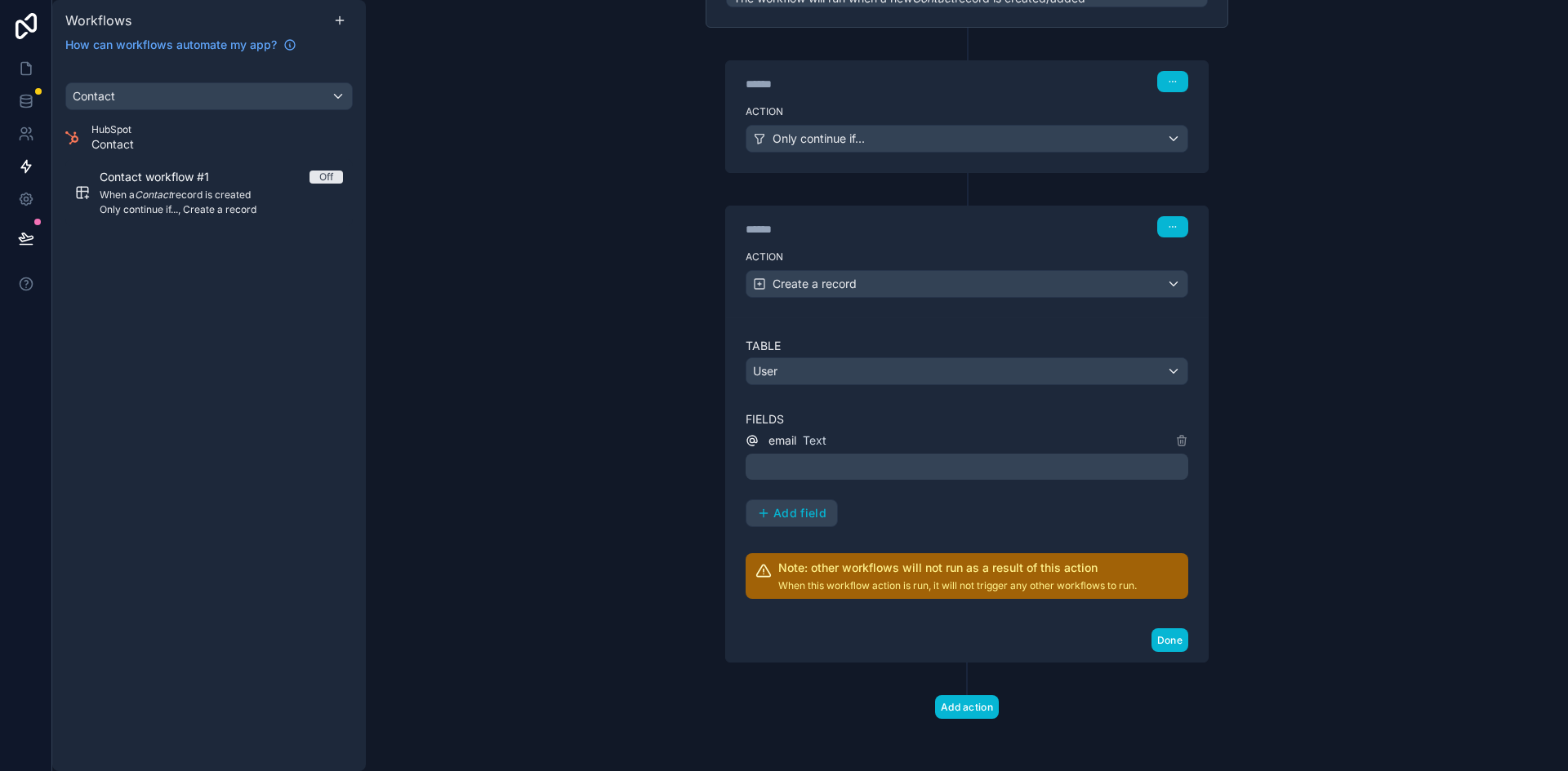
click at [901, 469] on p "﻿" at bounding box center [969, 467] width 433 height 20
click at [928, 511] on div "email Text ﻿ Add field" at bounding box center [966, 479] width 443 height 96
click at [794, 514] on span "Add field" at bounding box center [799, 513] width 53 height 14
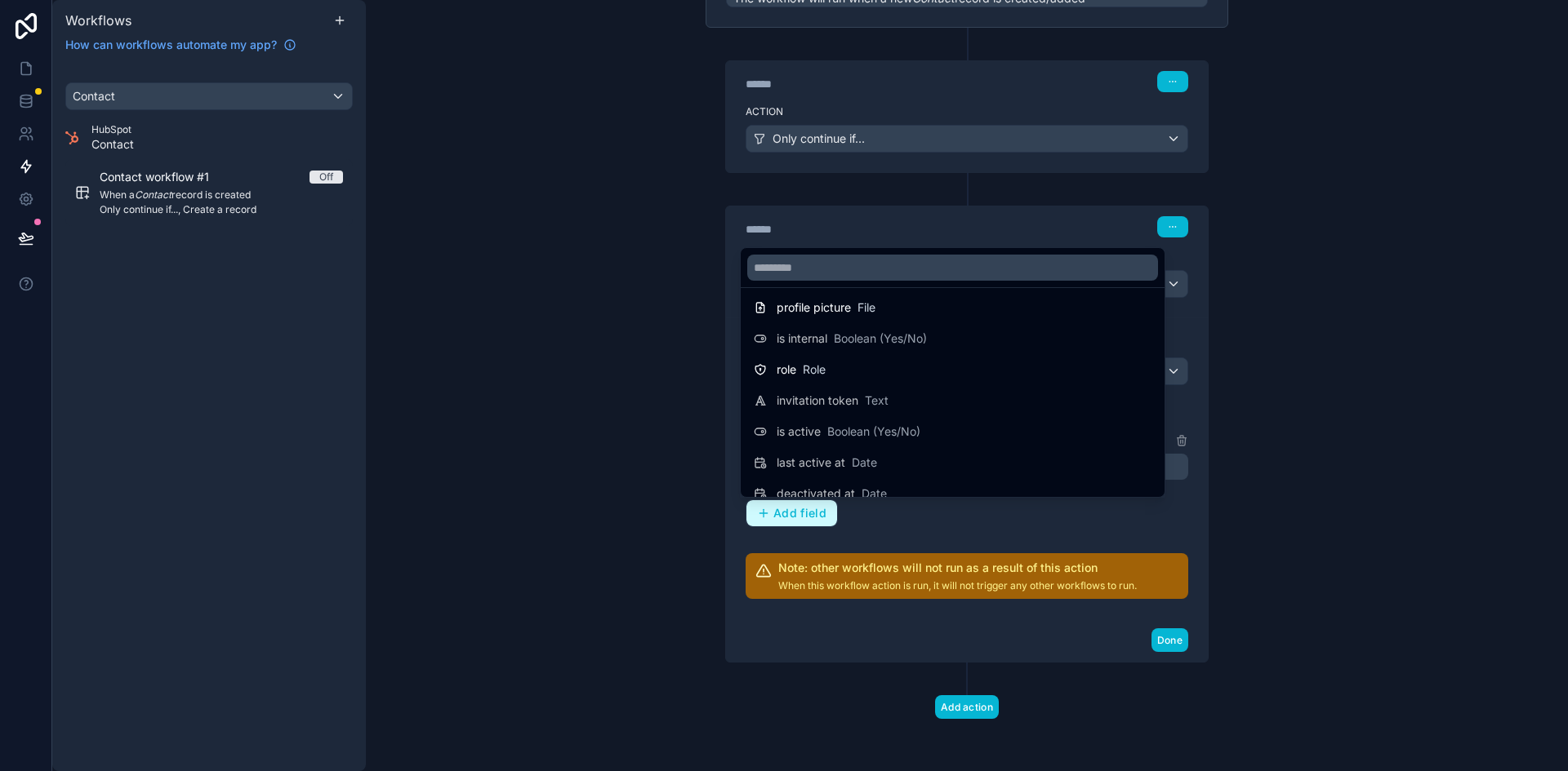
scroll to position [0, 0]
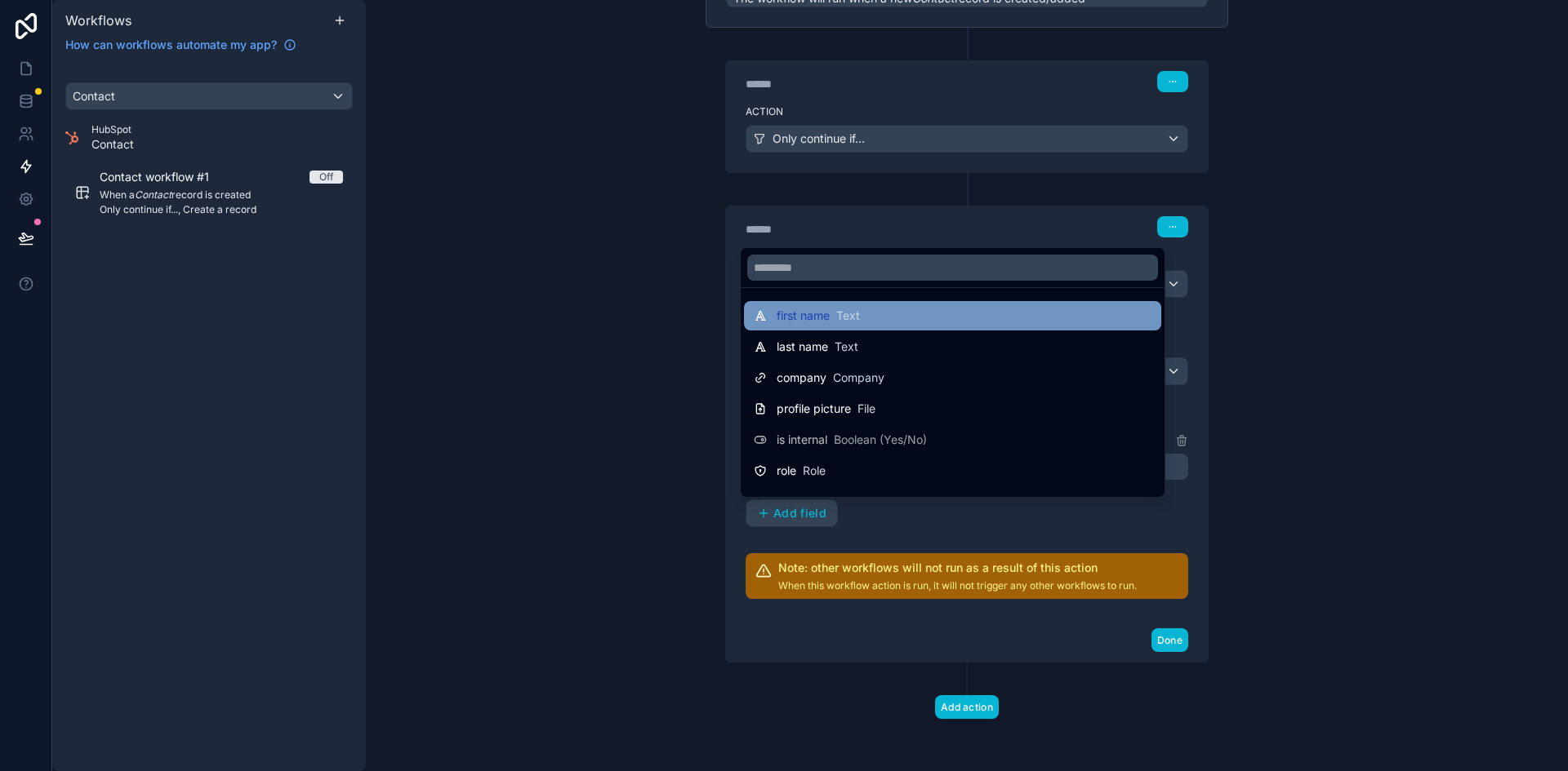
click at [1027, 315] on div "first name Text" at bounding box center [952, 316] width 398 height 20
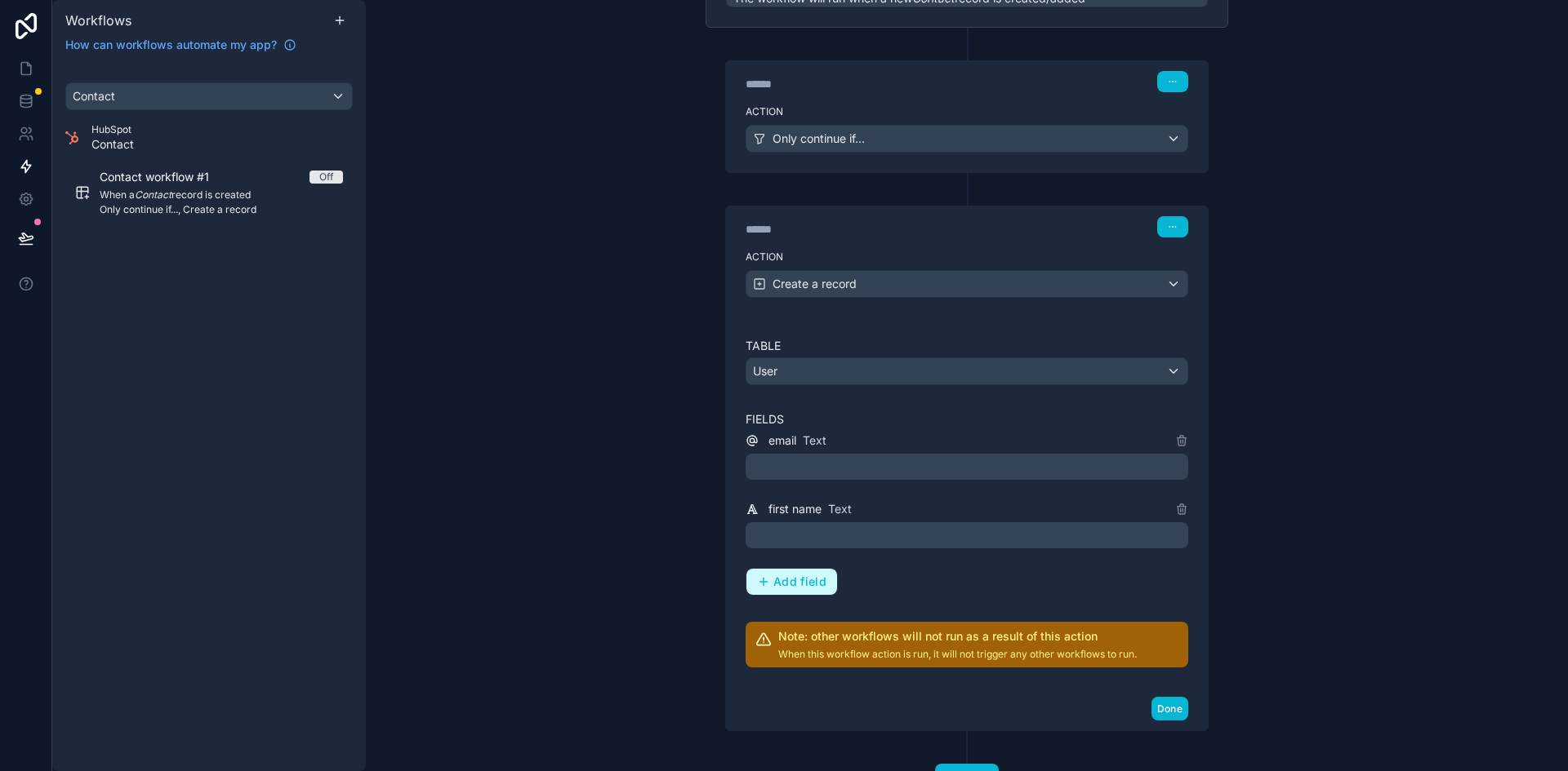
click at [814, 586] on span "Add field" at bounding box center [799, 582] width 53 height 14
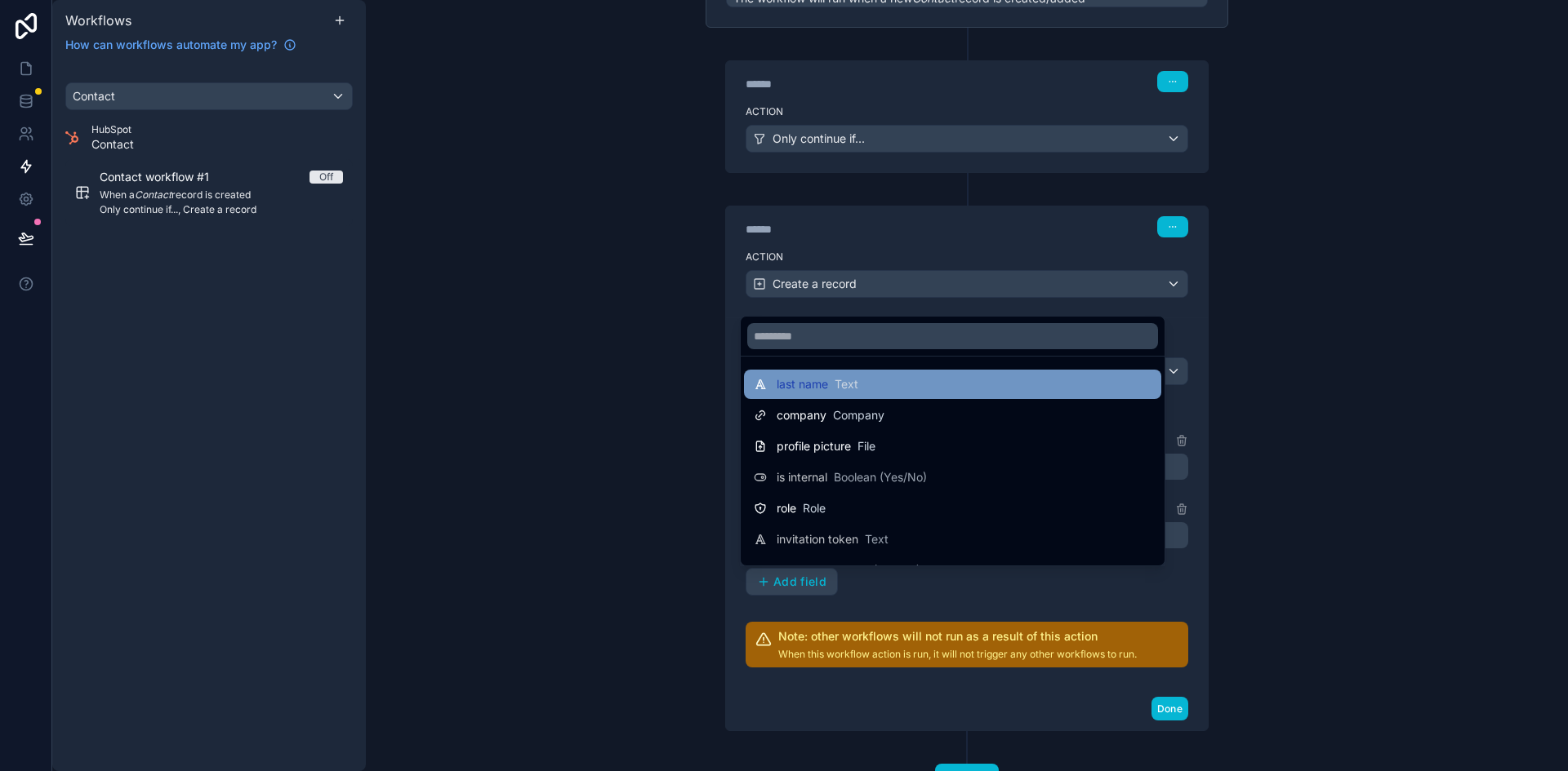
click at [899, 390] on div "last name Text" at bounding box center [952, 384] width 398 height 20
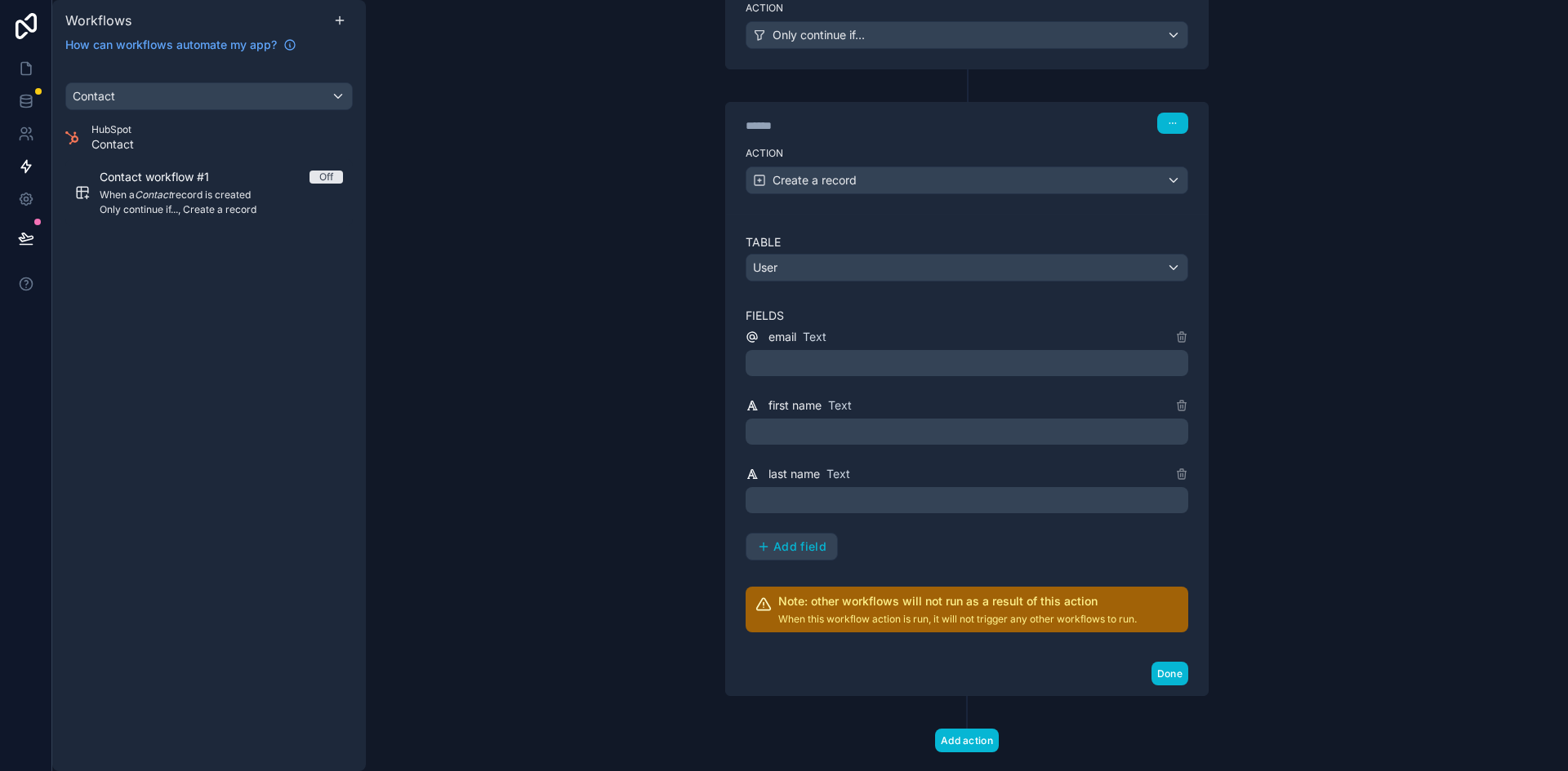
scroll to position [331, 0]
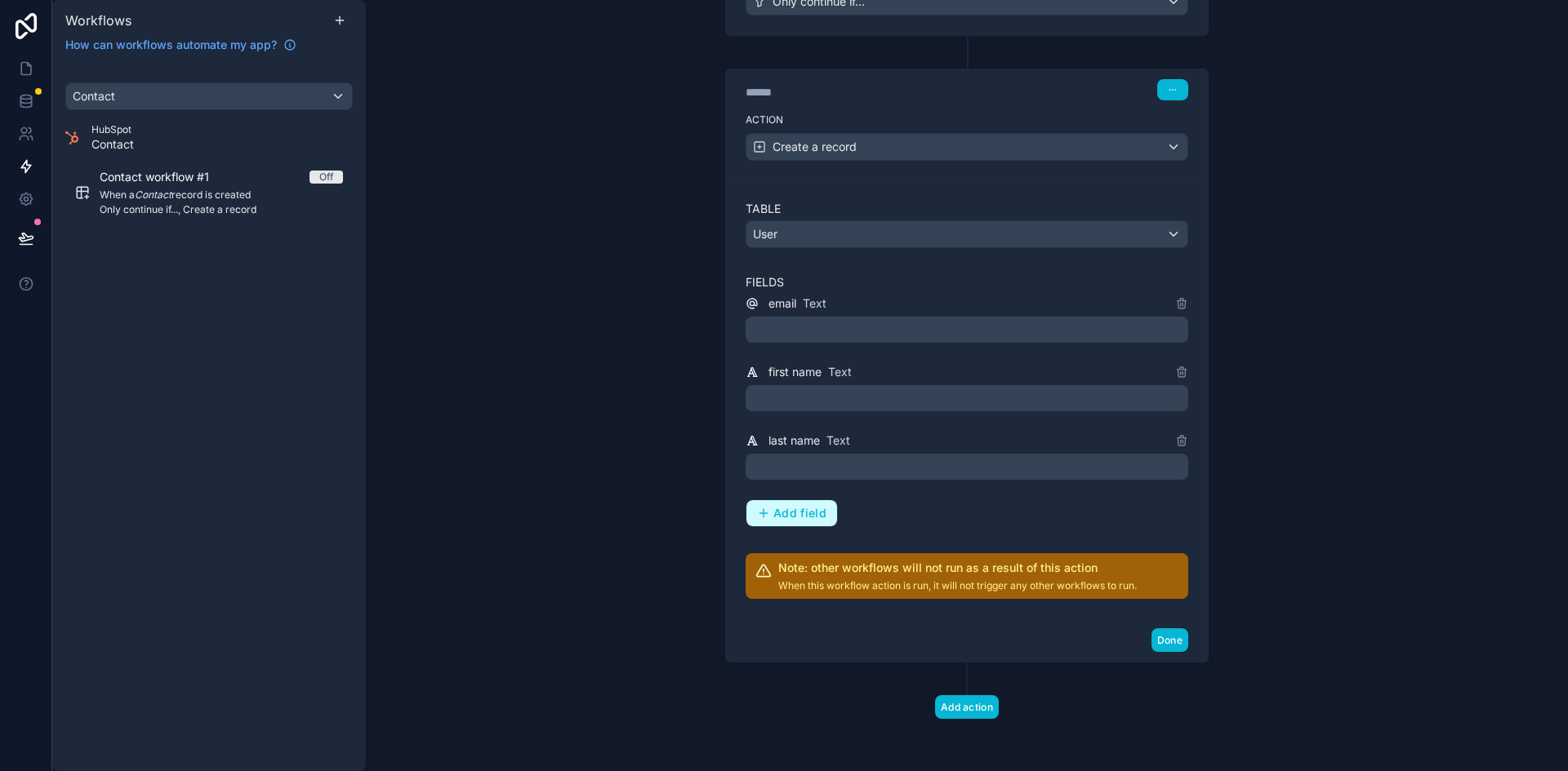
click at [804, 519] on span "Add field" at bounding box center [799, 513] width 53 height 14
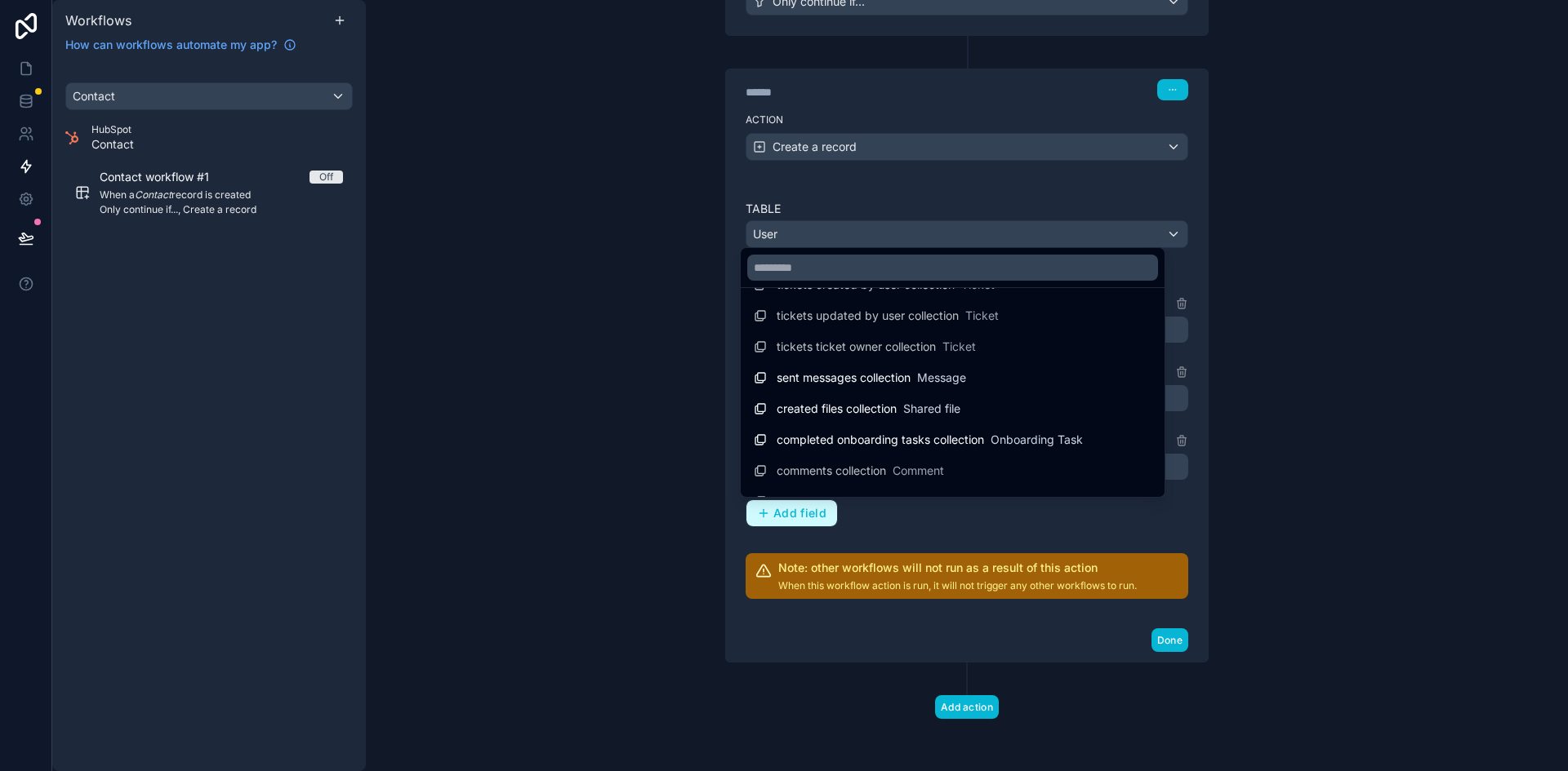
scroll to position [2658, 0]
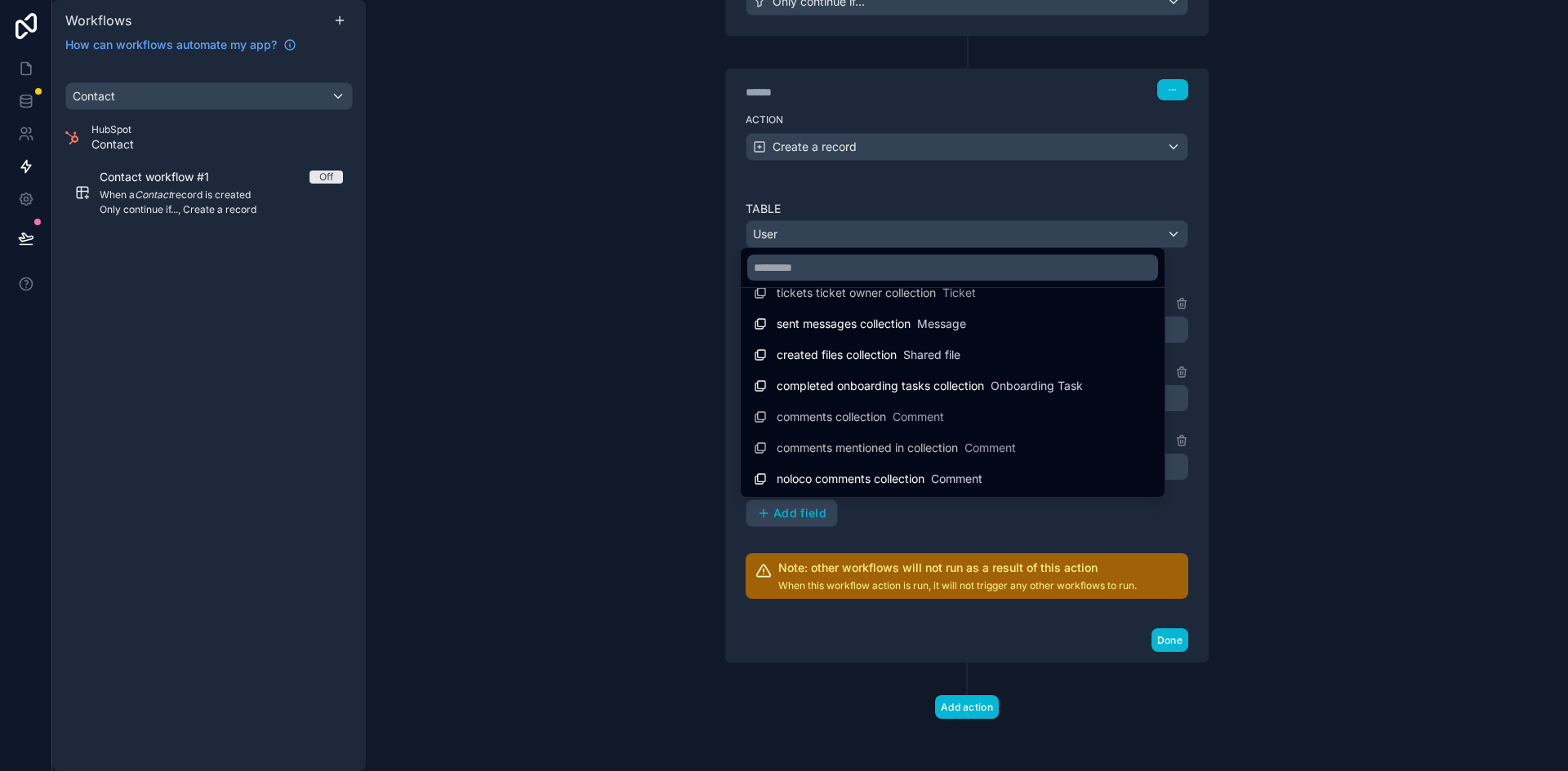
click at [913, 529] on div at bounding box center [784, 385] width 1568 height 771
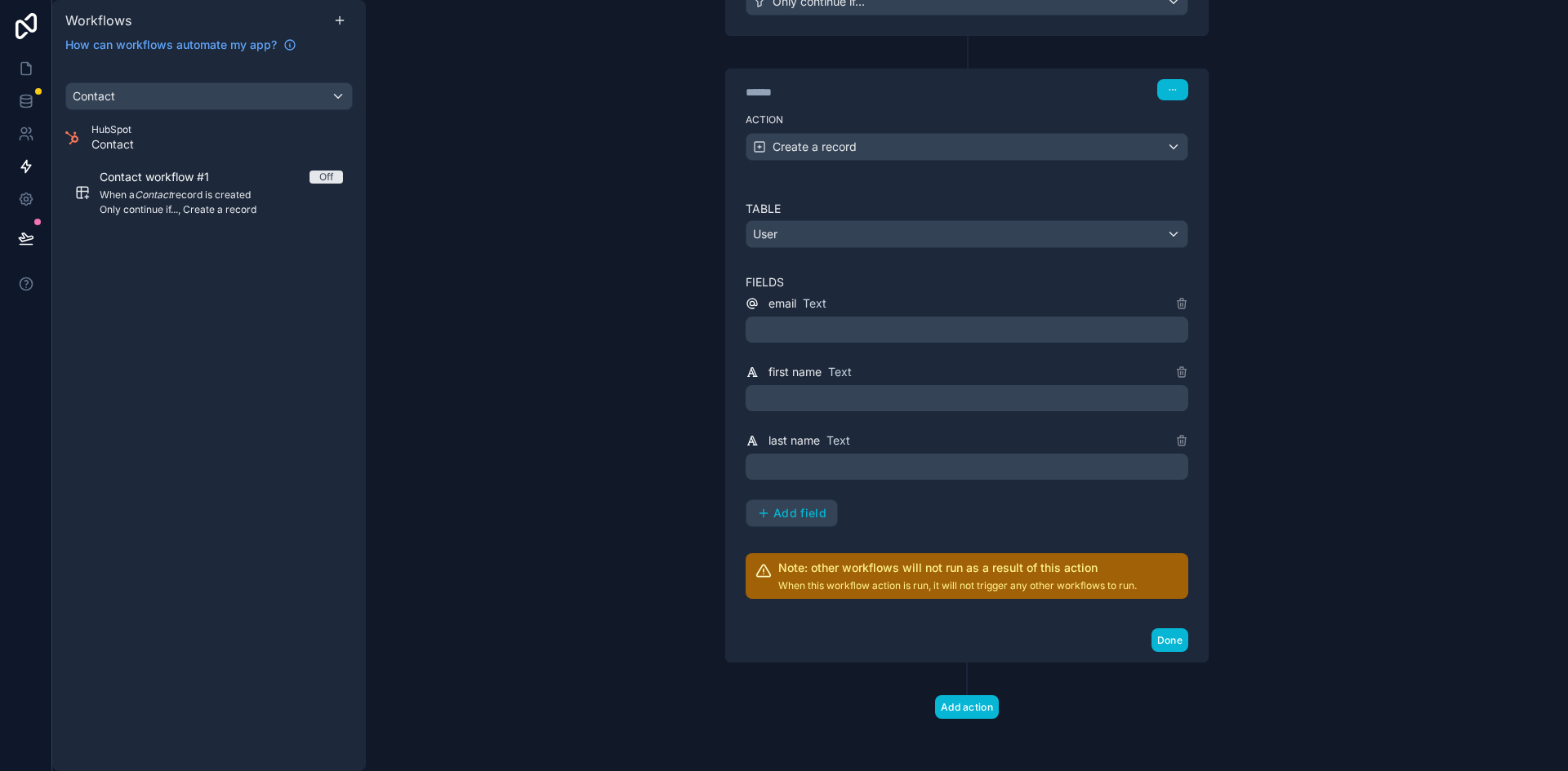
click at [910, 399] on p "﻿" at bounding box center [969, 399] width 433 height 20
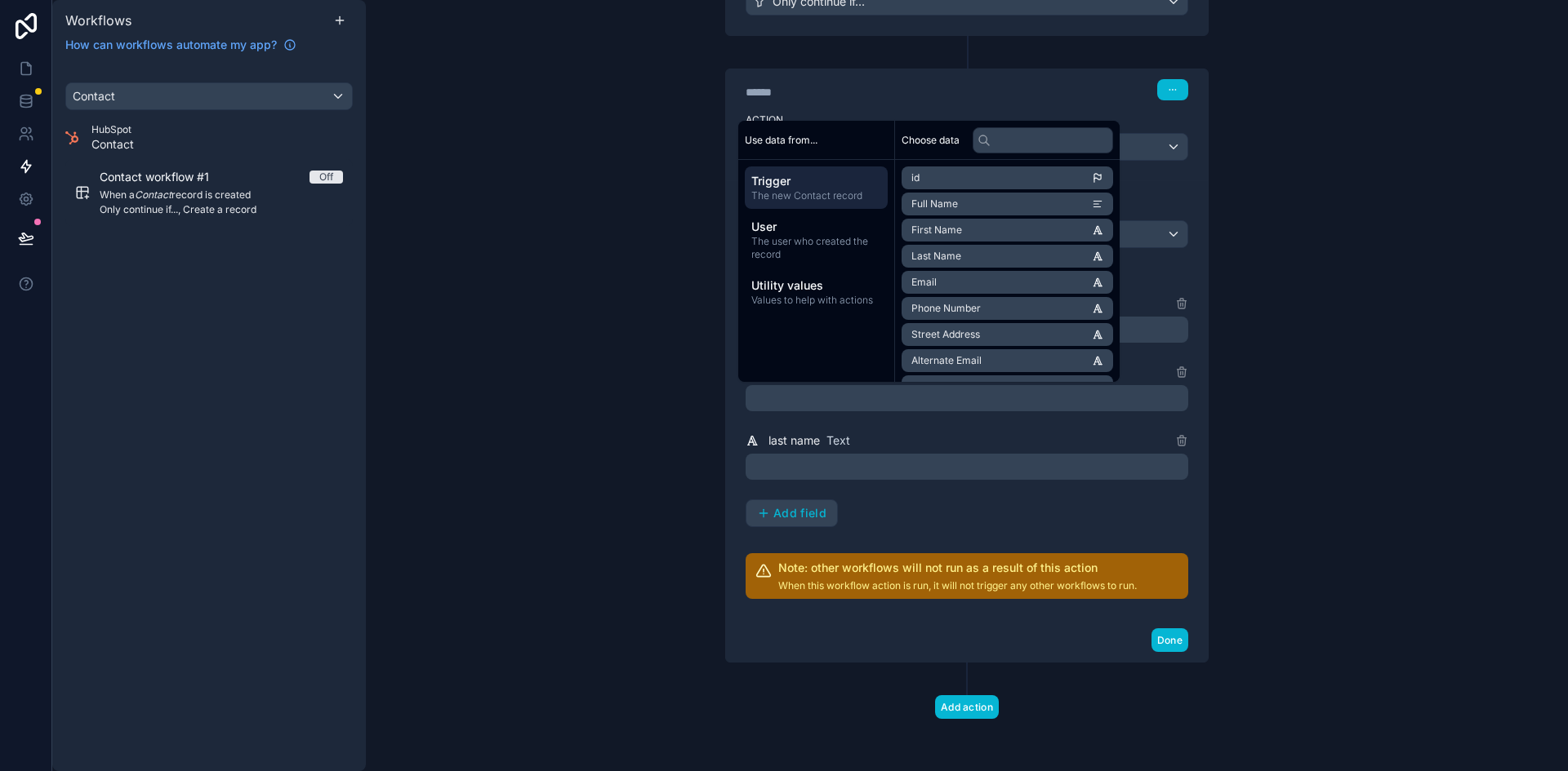
click at [975, 226] on li "First Name" at bounding box center [1007, 230] width 211 height 23
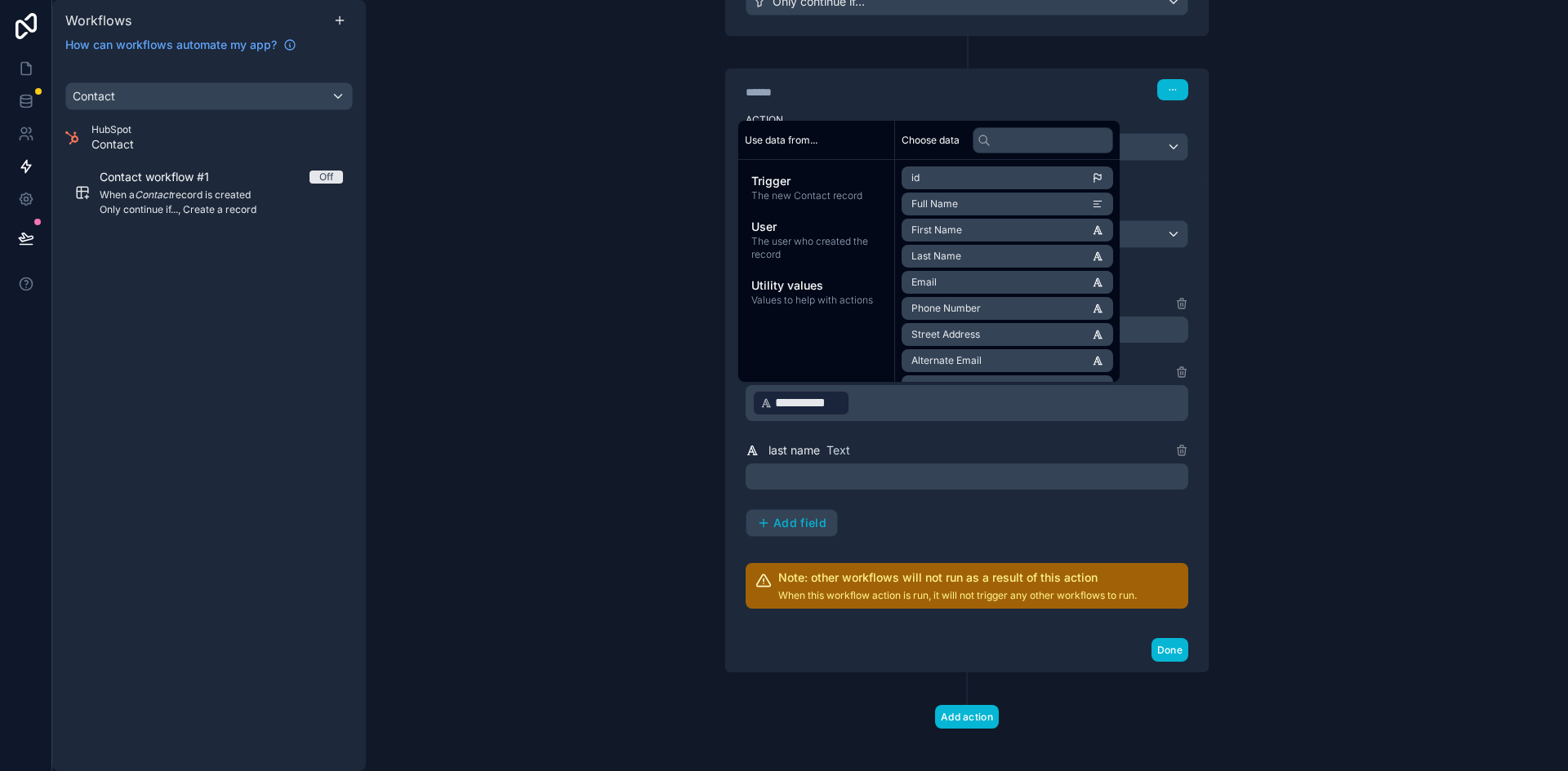
click at [880, 485] on p "﻿" at bounding box center [969, 477] width 433 height 20
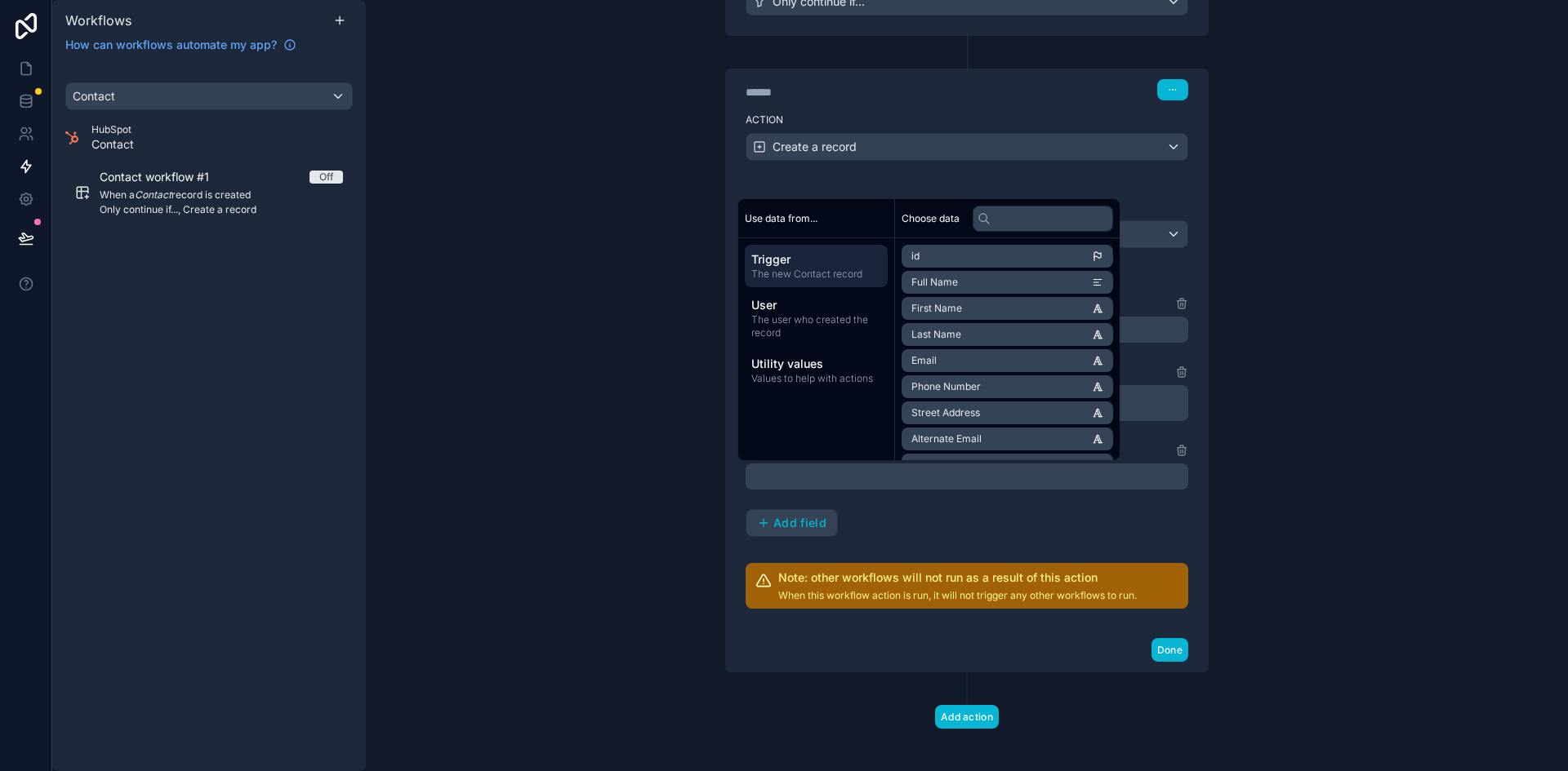
click at [969, 330] on li "Last Name" at bounding box center [1007, 334] width 211 height 23
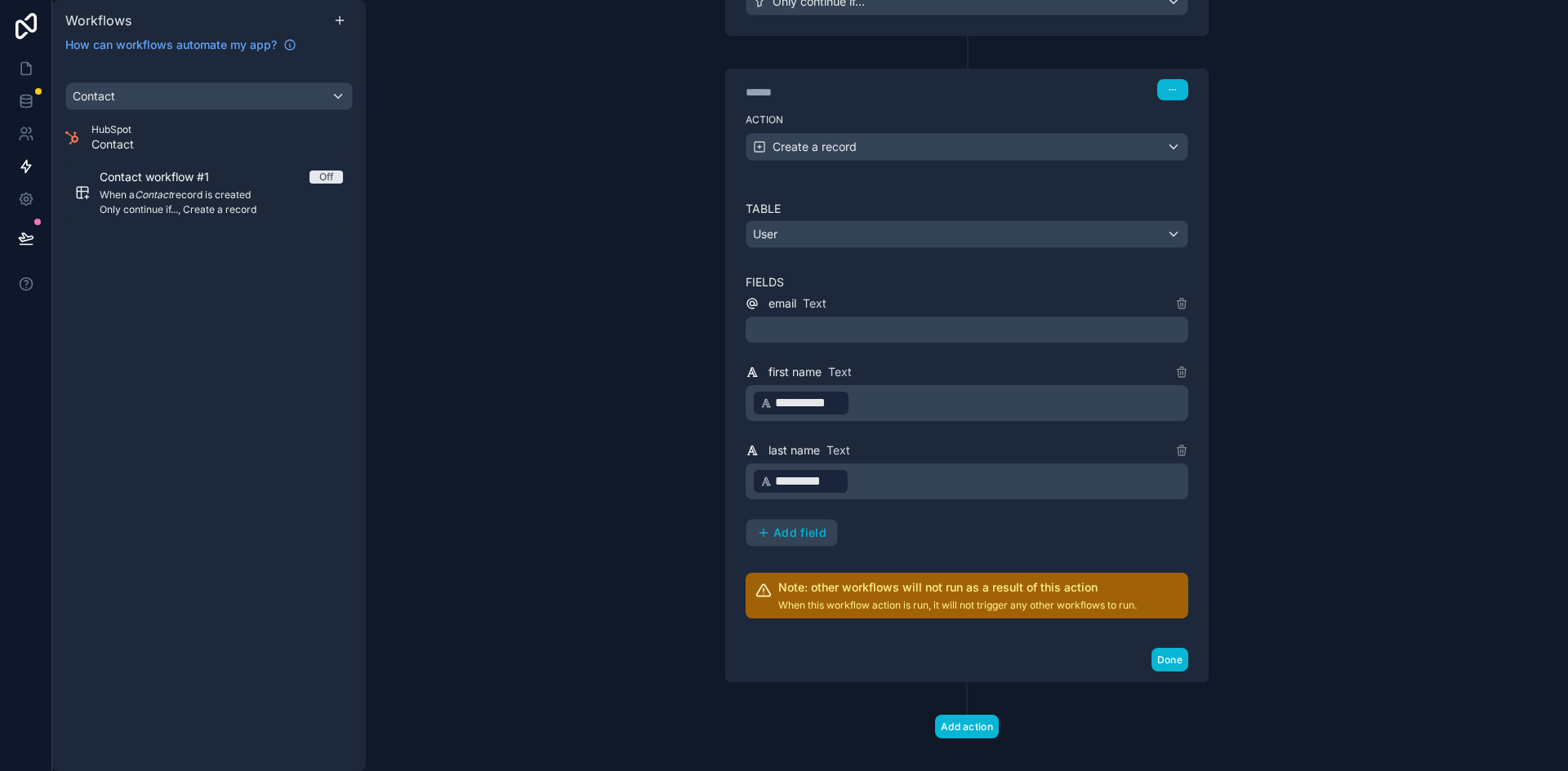
click at [958, 519] on div "**********" at bounding box center [966, 420] width 443 height 253
click at [1003, 537] on div "**********" at bounding box center [966, 420] width 443 height 253
click at [934, 328] on p "﻿" at bounding box center [969, 330] width 433 height 20
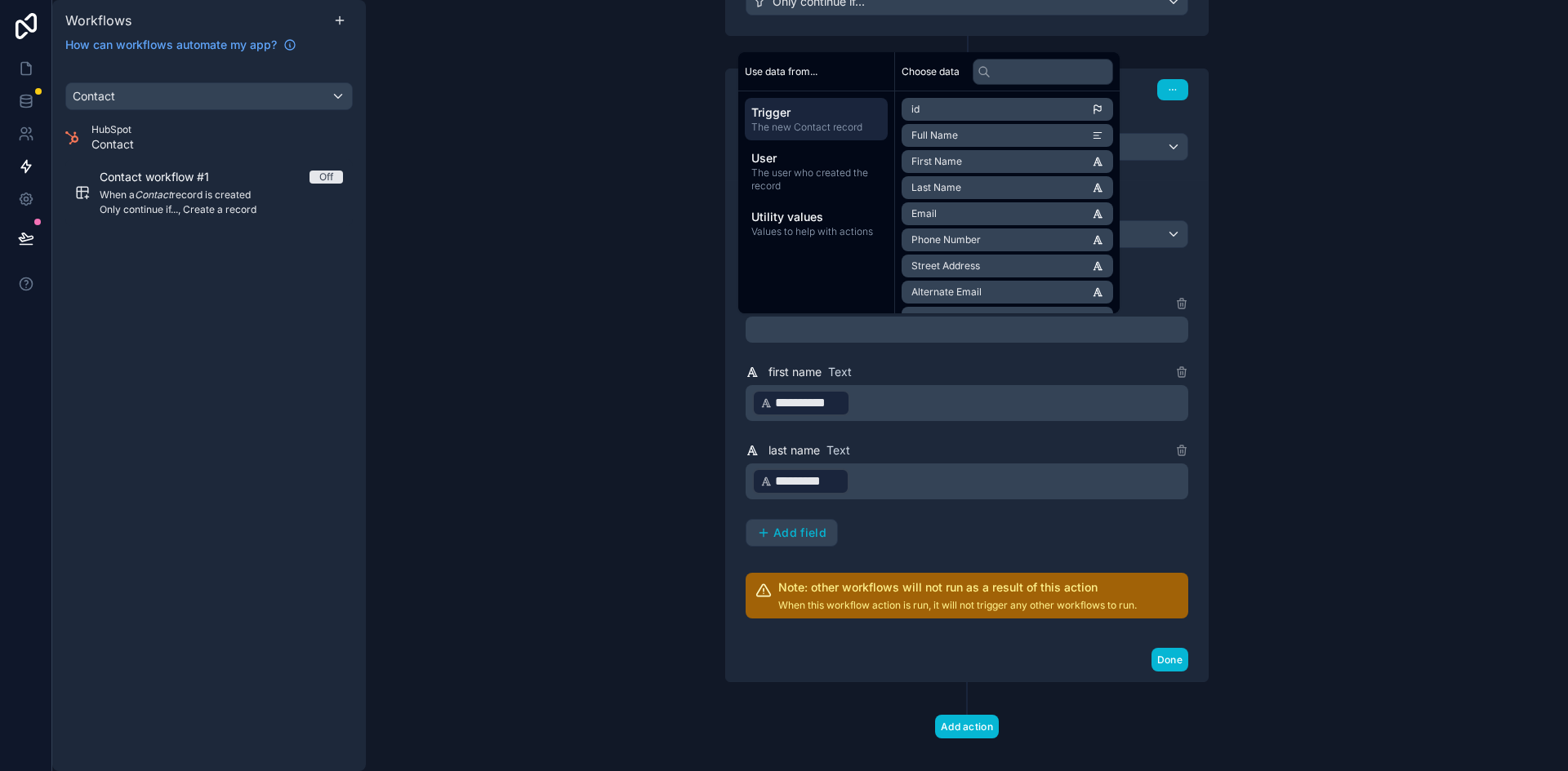
click at [1156, 265] on div "**********" at bounding box center [966, 409] width 443 height 418
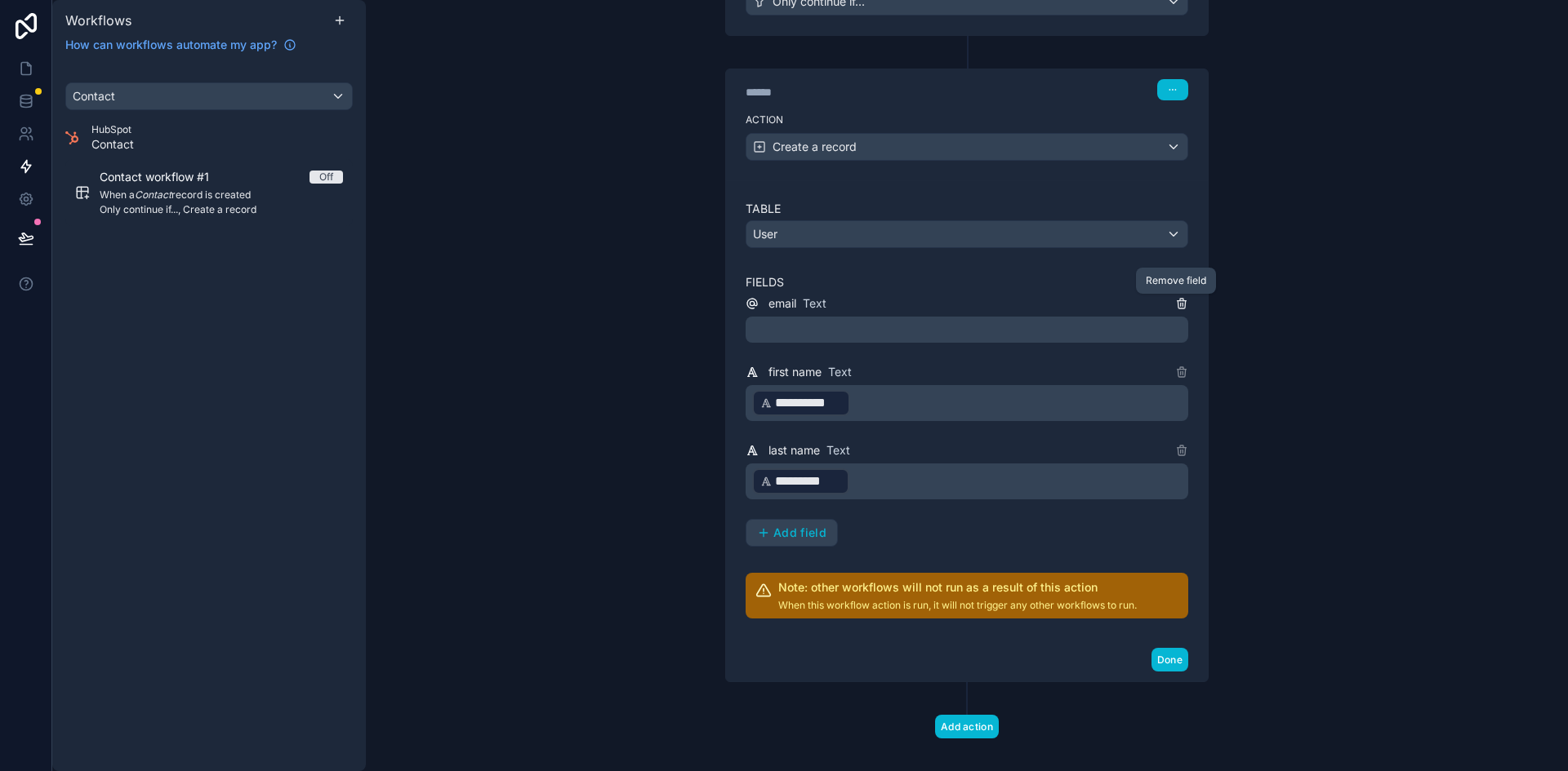
click at [1178, 303] on icon at bounding box center [1181, 303] width 13 height 13
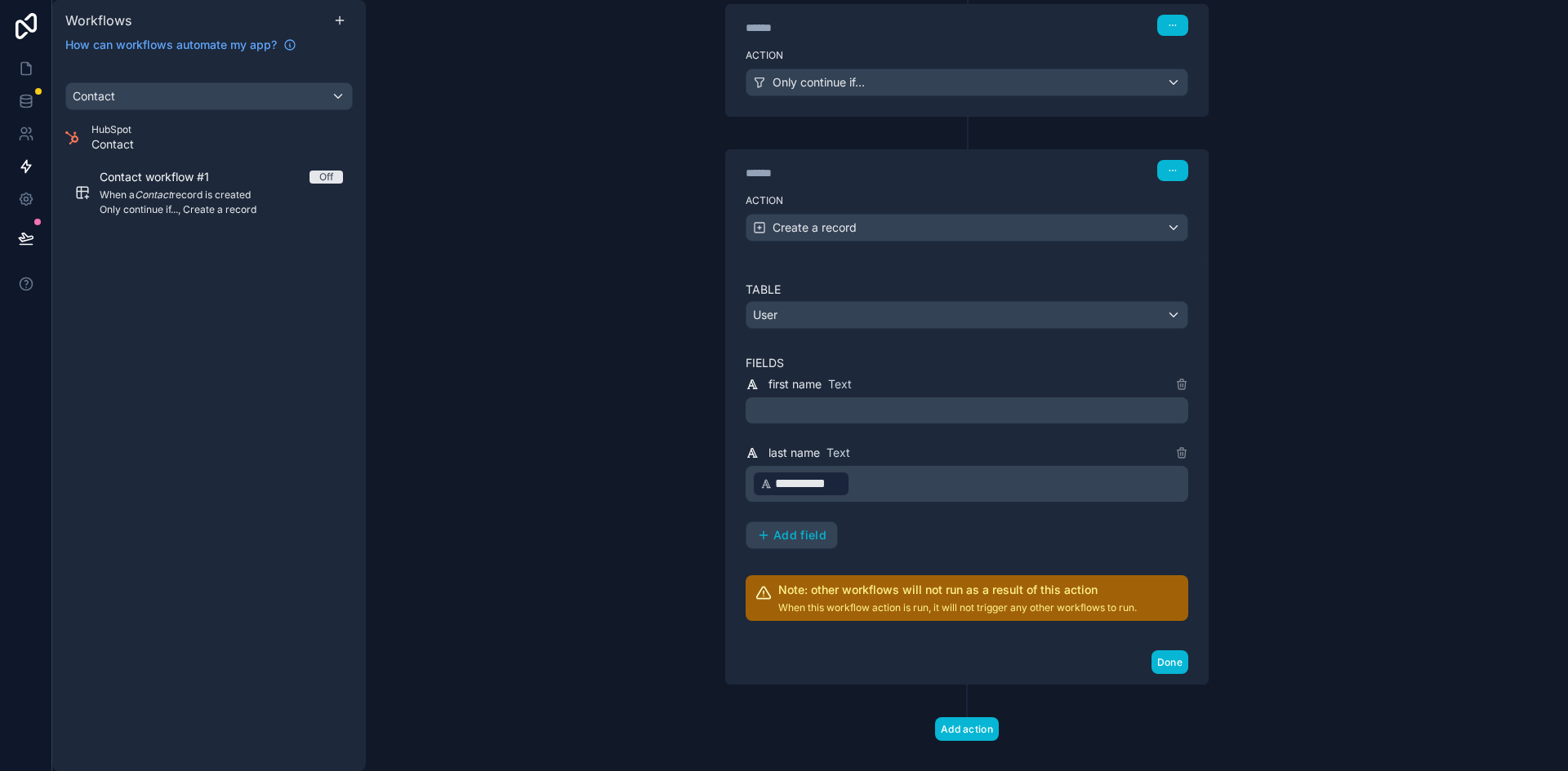
scroll to position [271, 0]
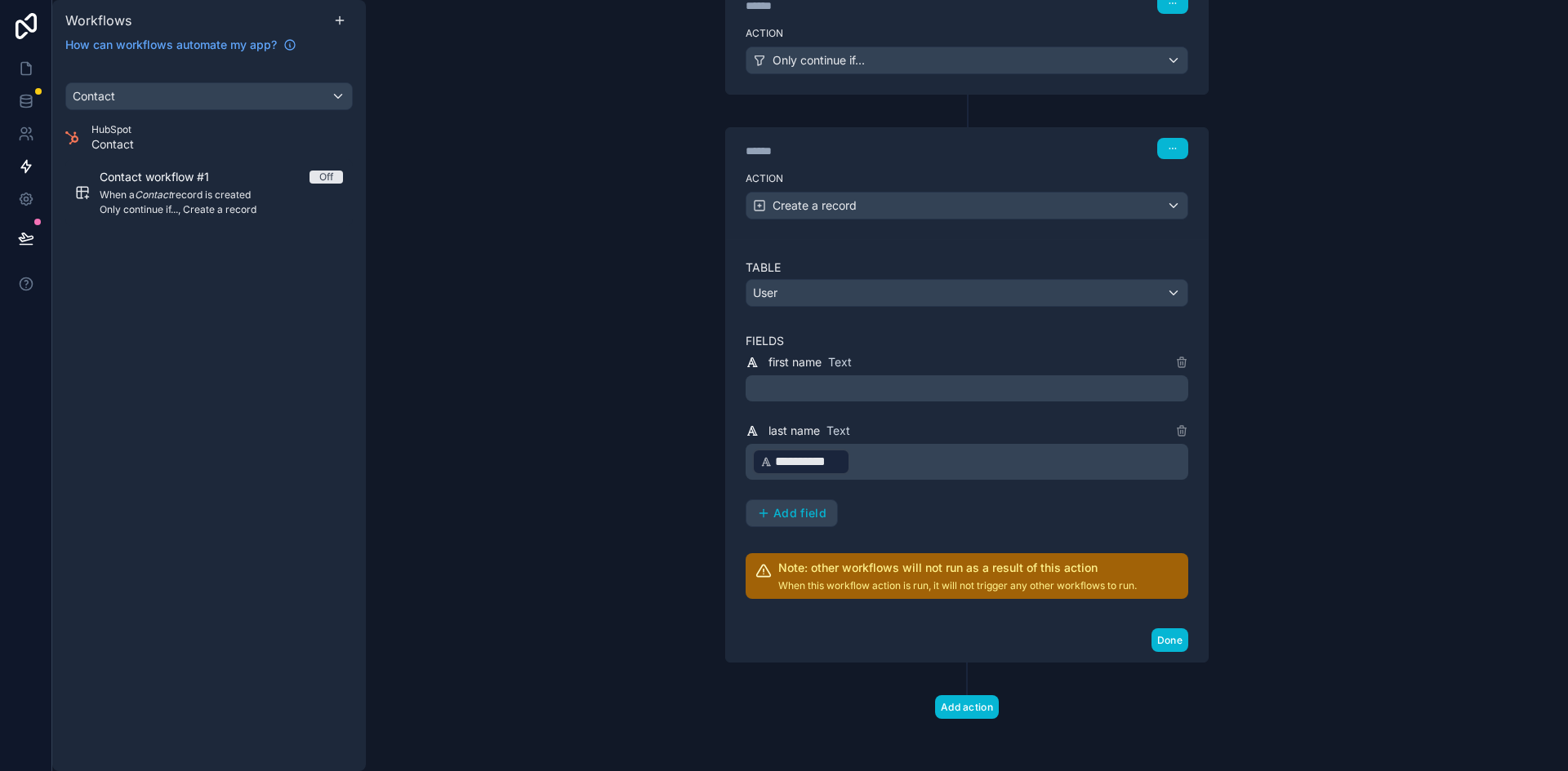
click at [967, 391] on p "﻿" at bounding box center [969, 389] width 433 height 20
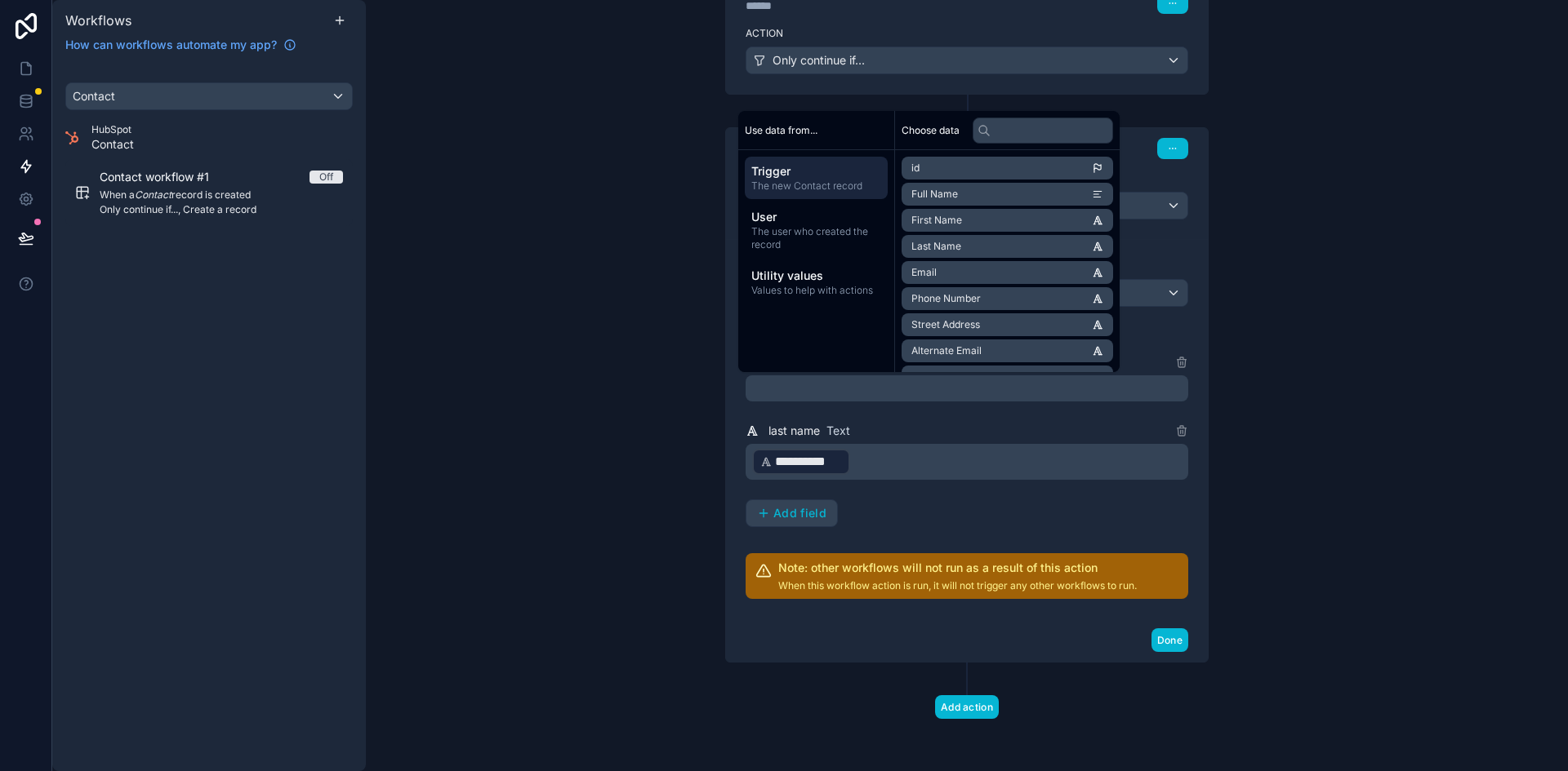
click at [975, 221] on li "First Name" at bounding box center [1007, 220] width 211 height 23
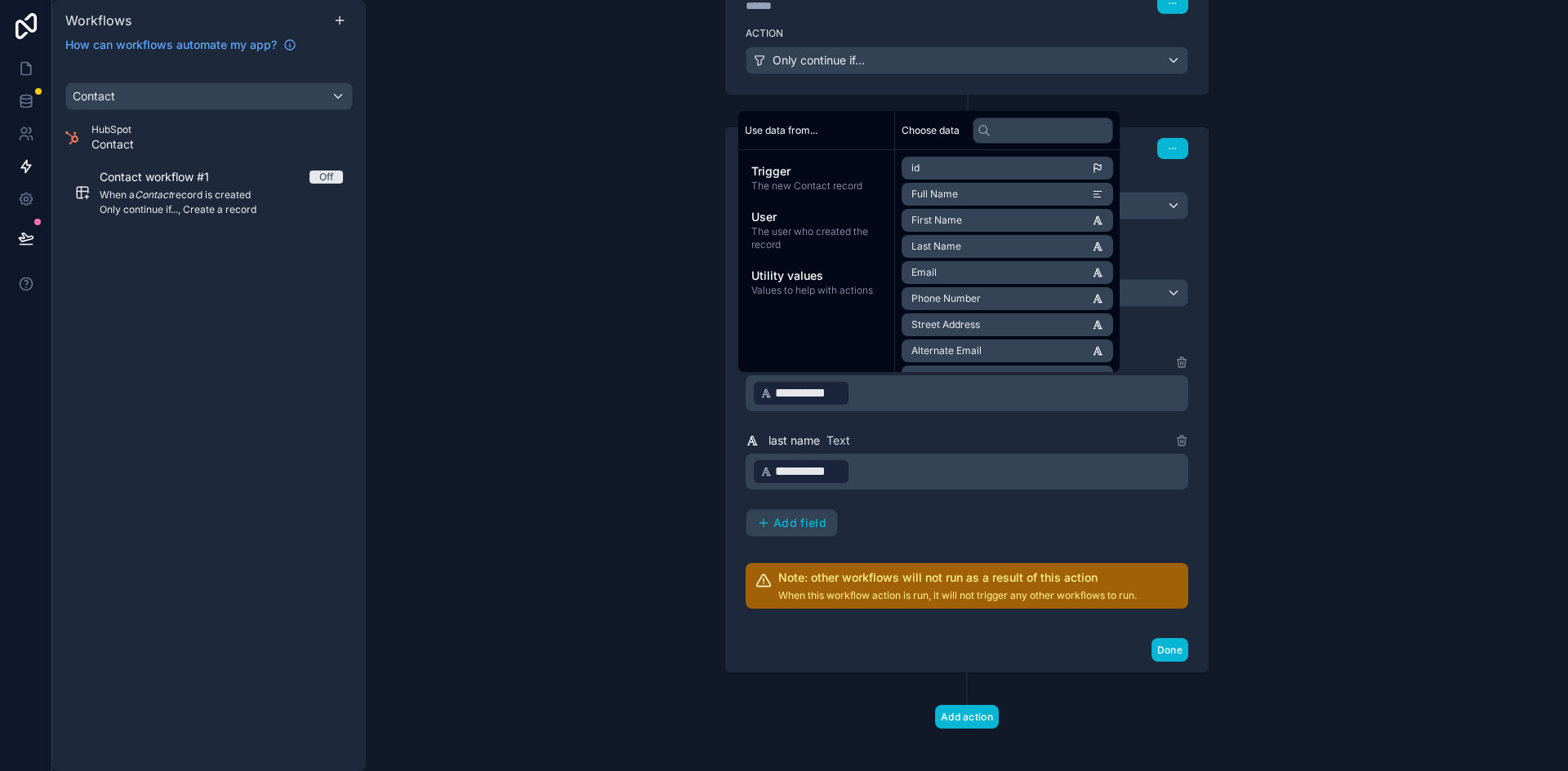
click at [1097, 535] on div "**********" at bounding box center [966, 445] width 443 height 185
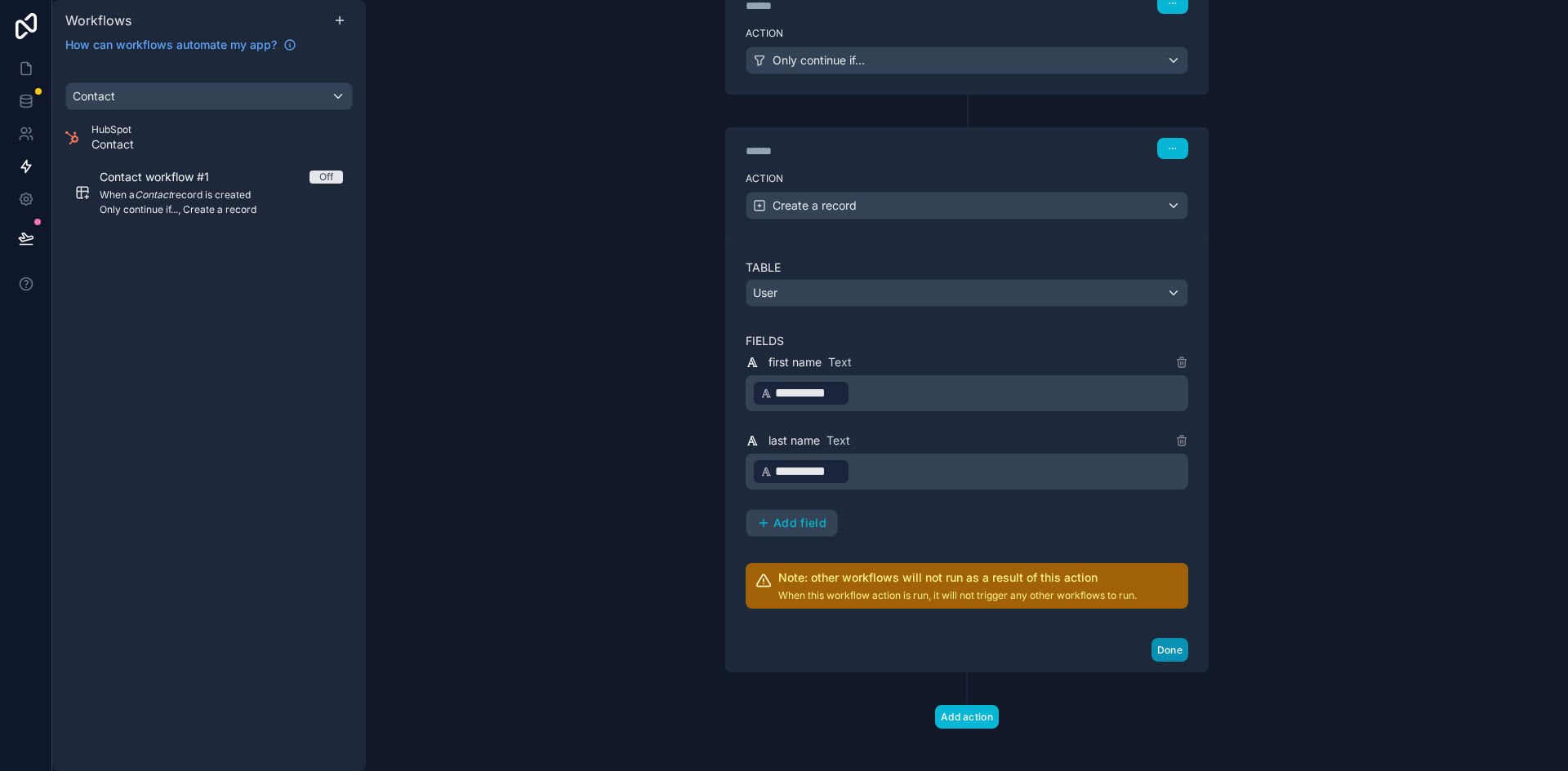
click at [1156, 648] on button "Done" at bounding box center [1169, 650] width 37 height 23
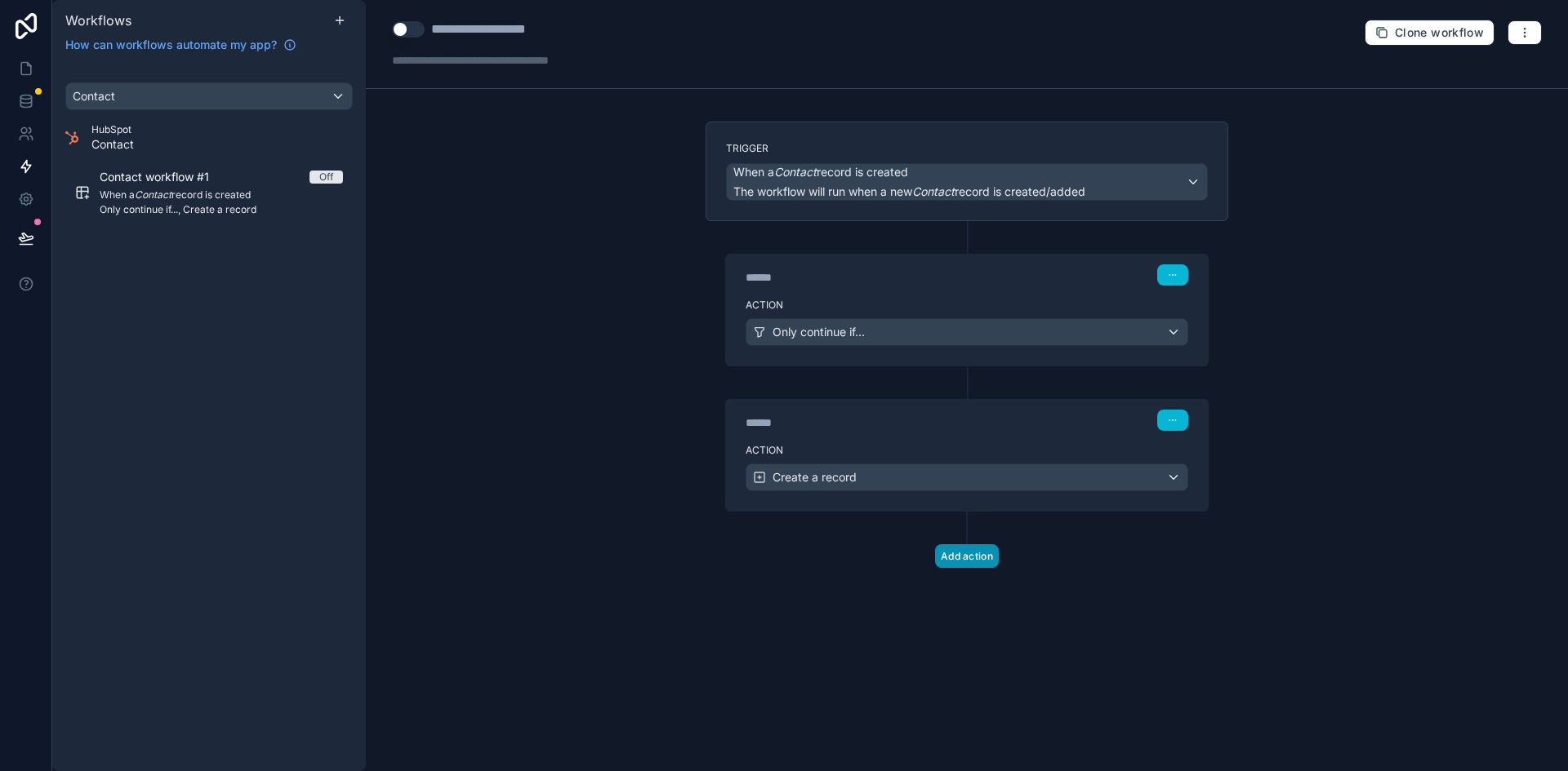
click at [974, 559] on button "Add action" at bounding box center [966, 556] width 64 height 23
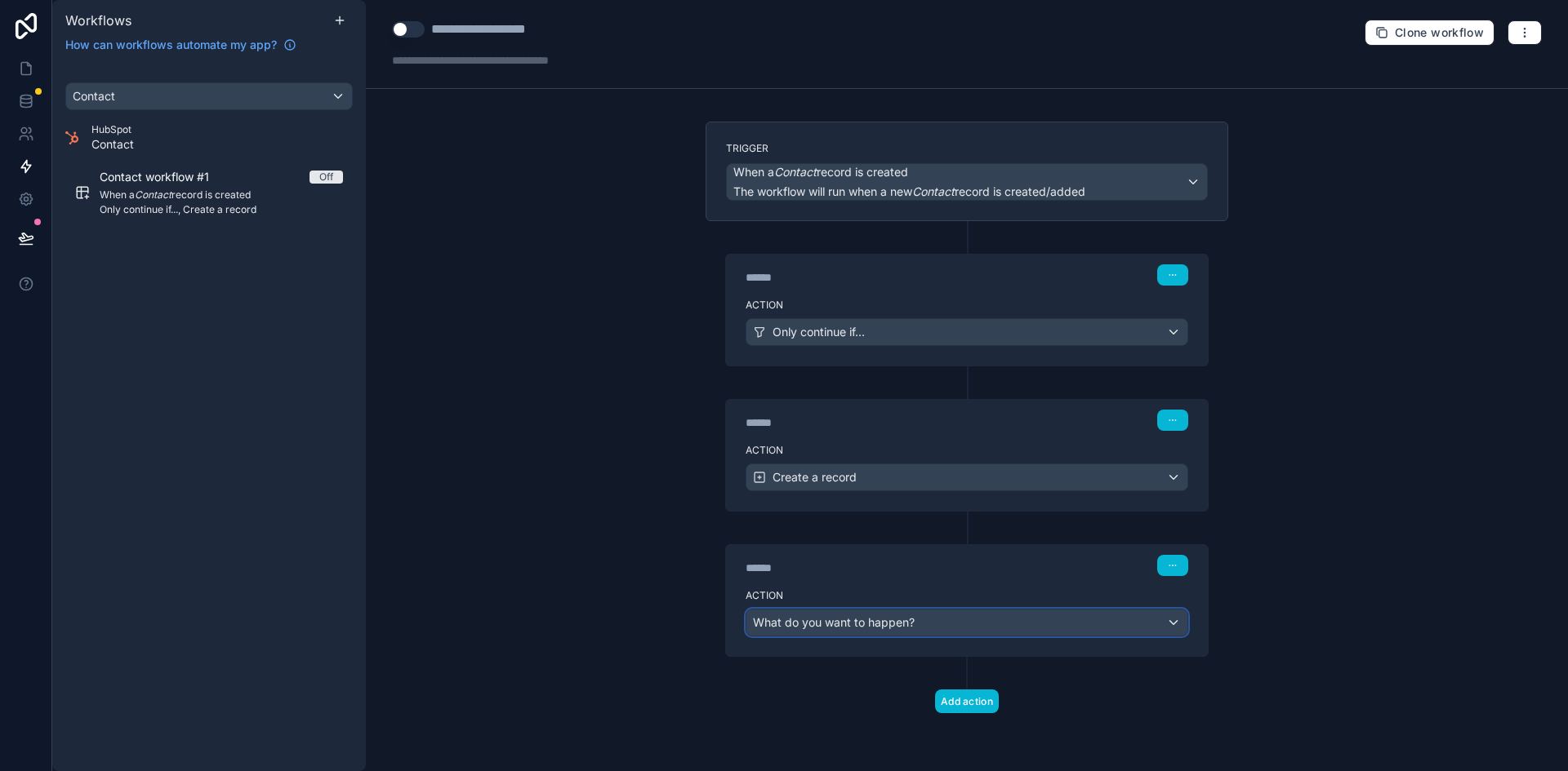
click at [991, 623] on div "What do you want to happen?" at bounding box center [966, 622] width 441 height 26
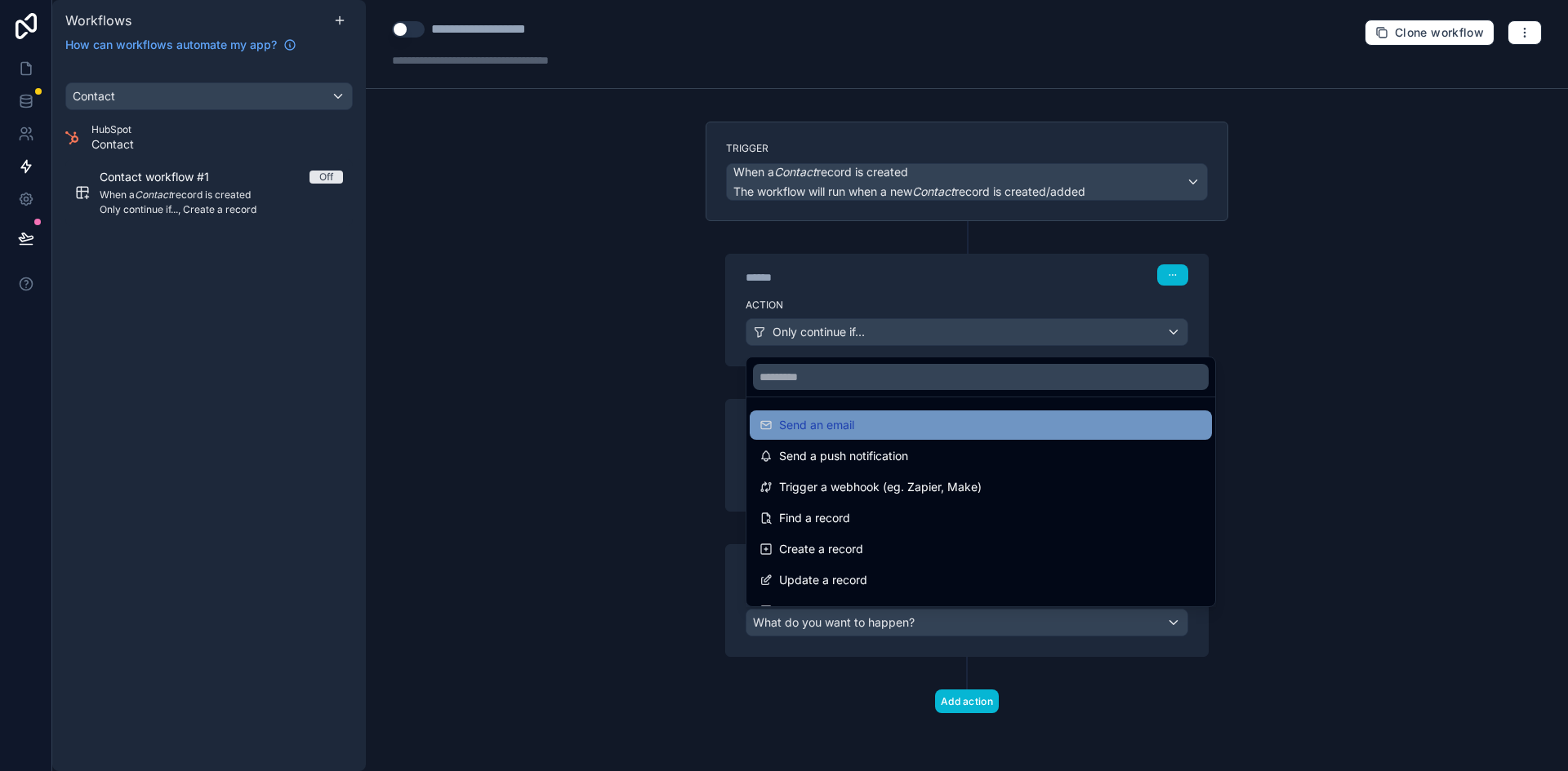
click at [1010, 425] on div "Send an email" at bounding box center [981, 426] width 443 height 20
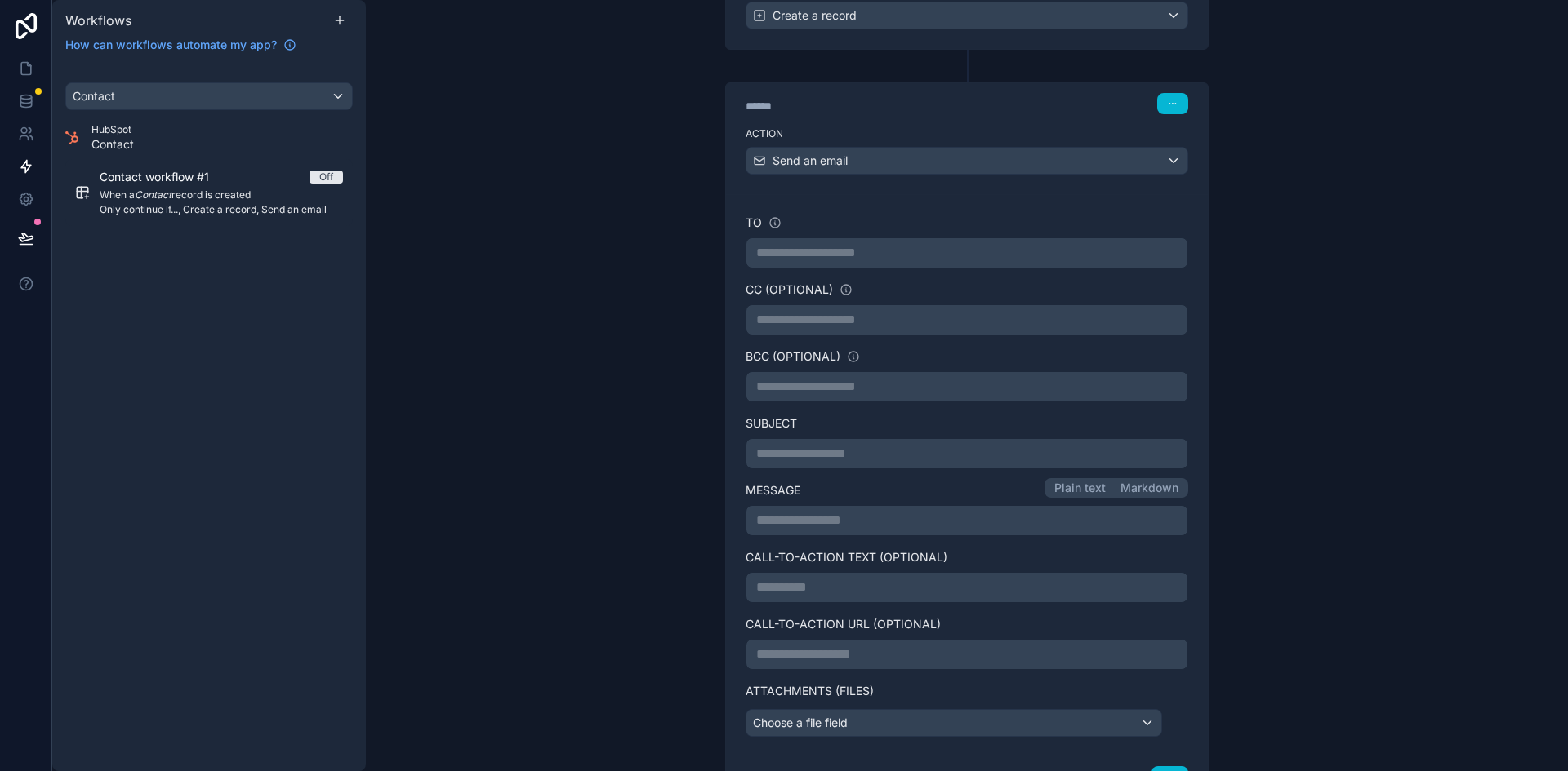
scroll to position [490, 0]
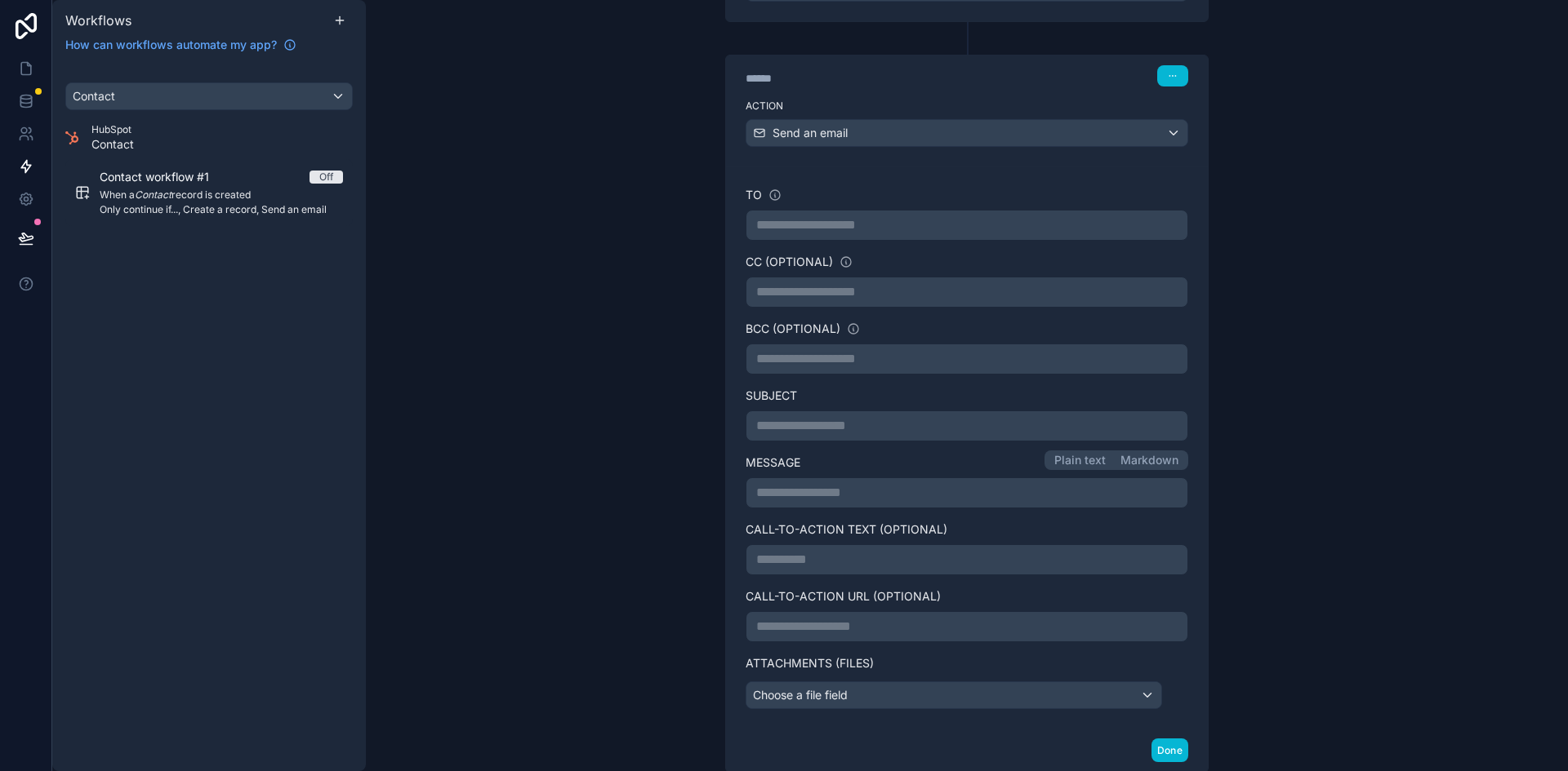
click at [900, 358] on p "**********" at bounding box center [966, 359] width 421 height 20
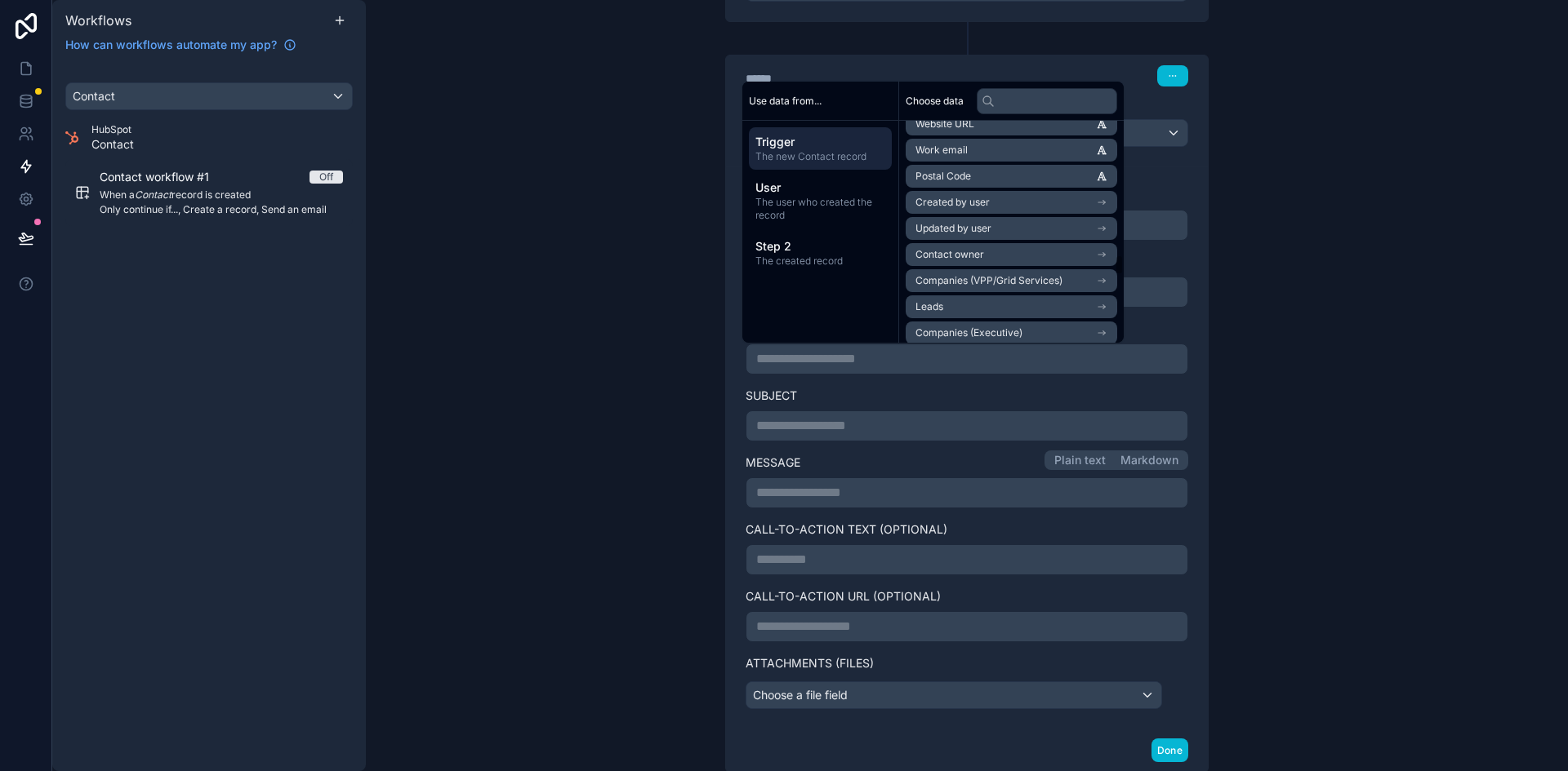
scroll to position [2041, 0]
click at [1056, 100] on input "text" at bounding box center [1047, 101] width 141 height 26
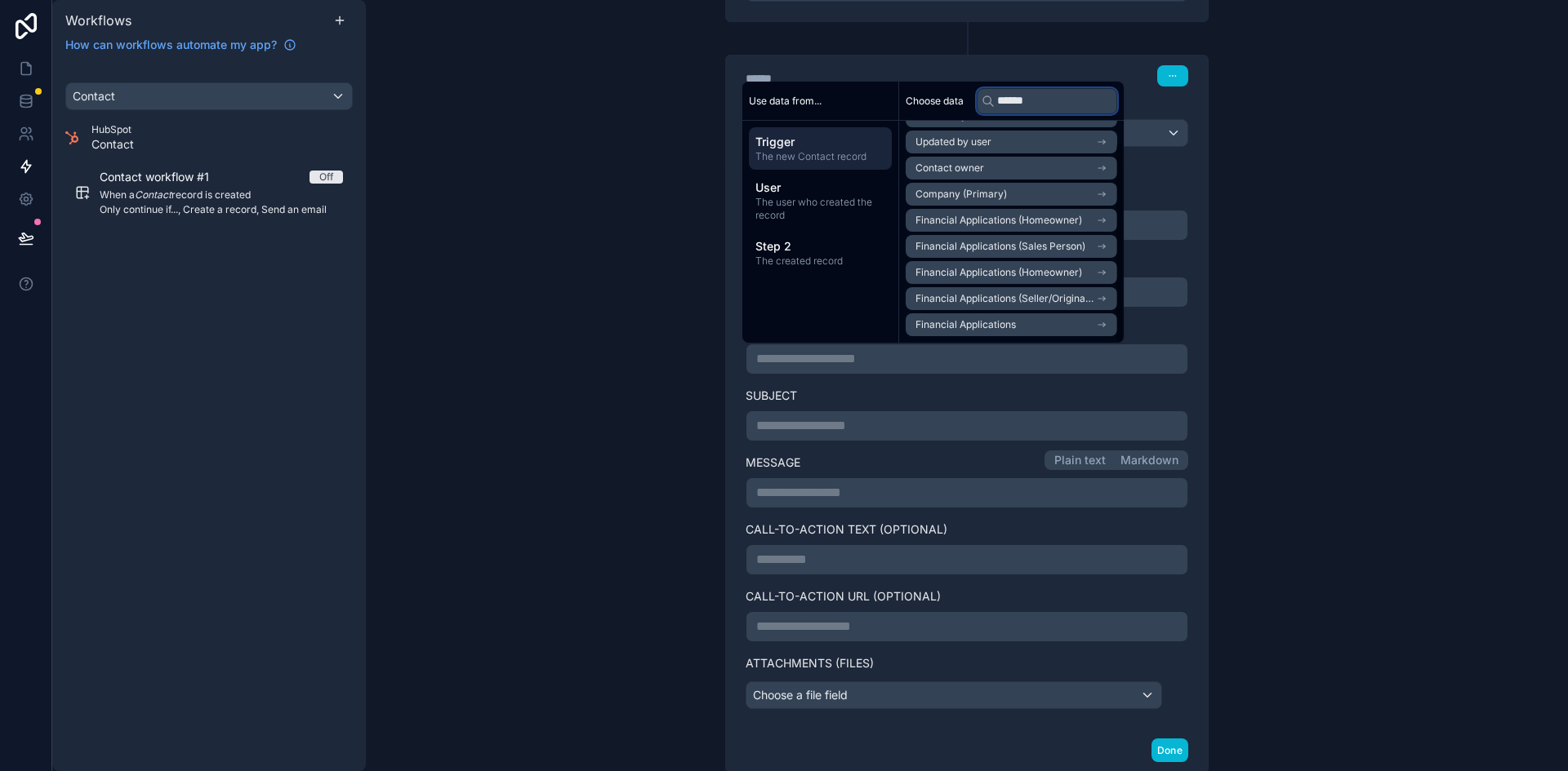
type input "******"
click at [1042, 323] on li "Financial Applications" at bounding box center [1011, 325] width 211 height 23
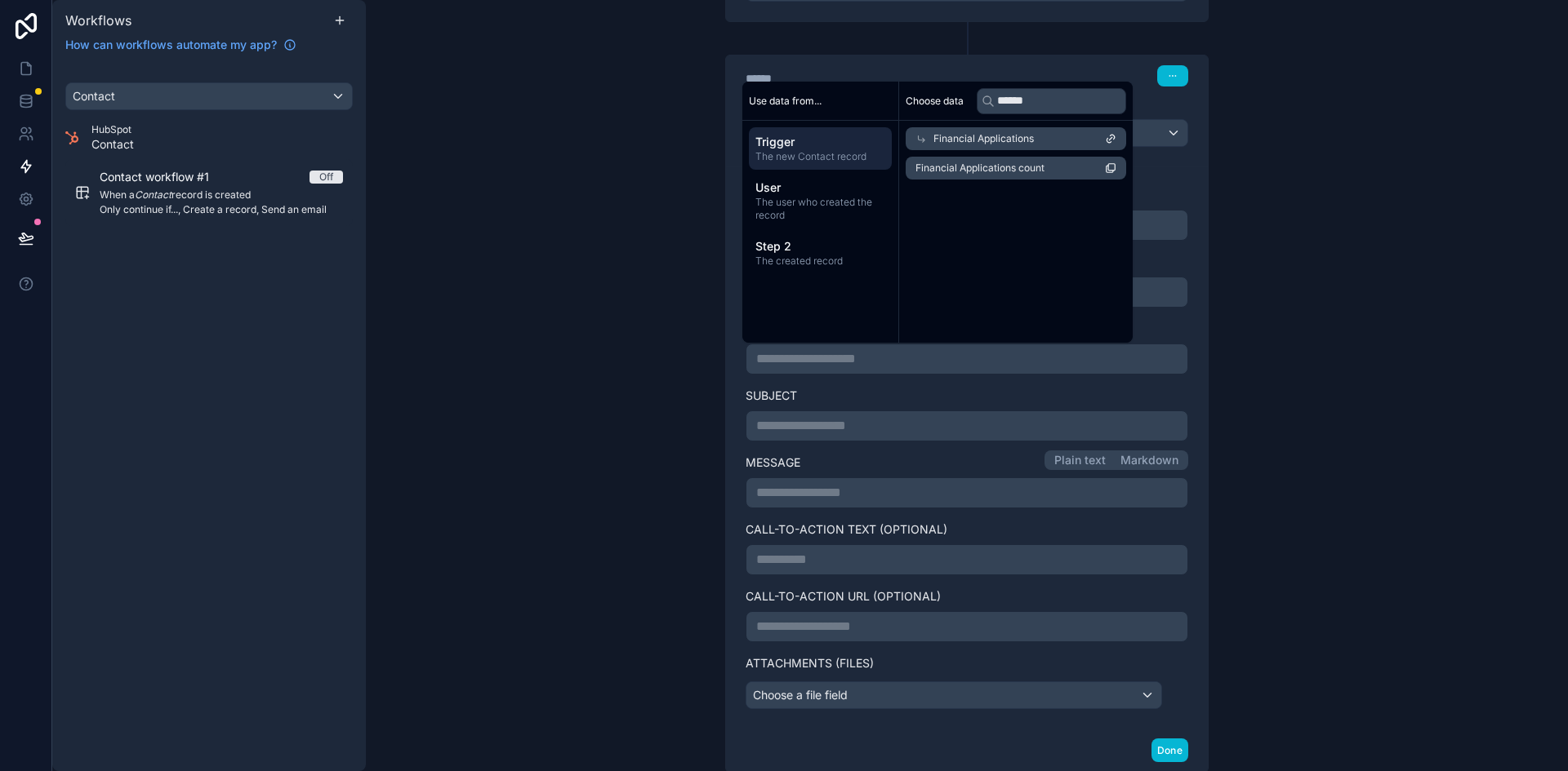
scroll to position [0, 0]
click at [1019, 137] on span "Financial Applications" at bounding box center [982, 139] width 100 height 13
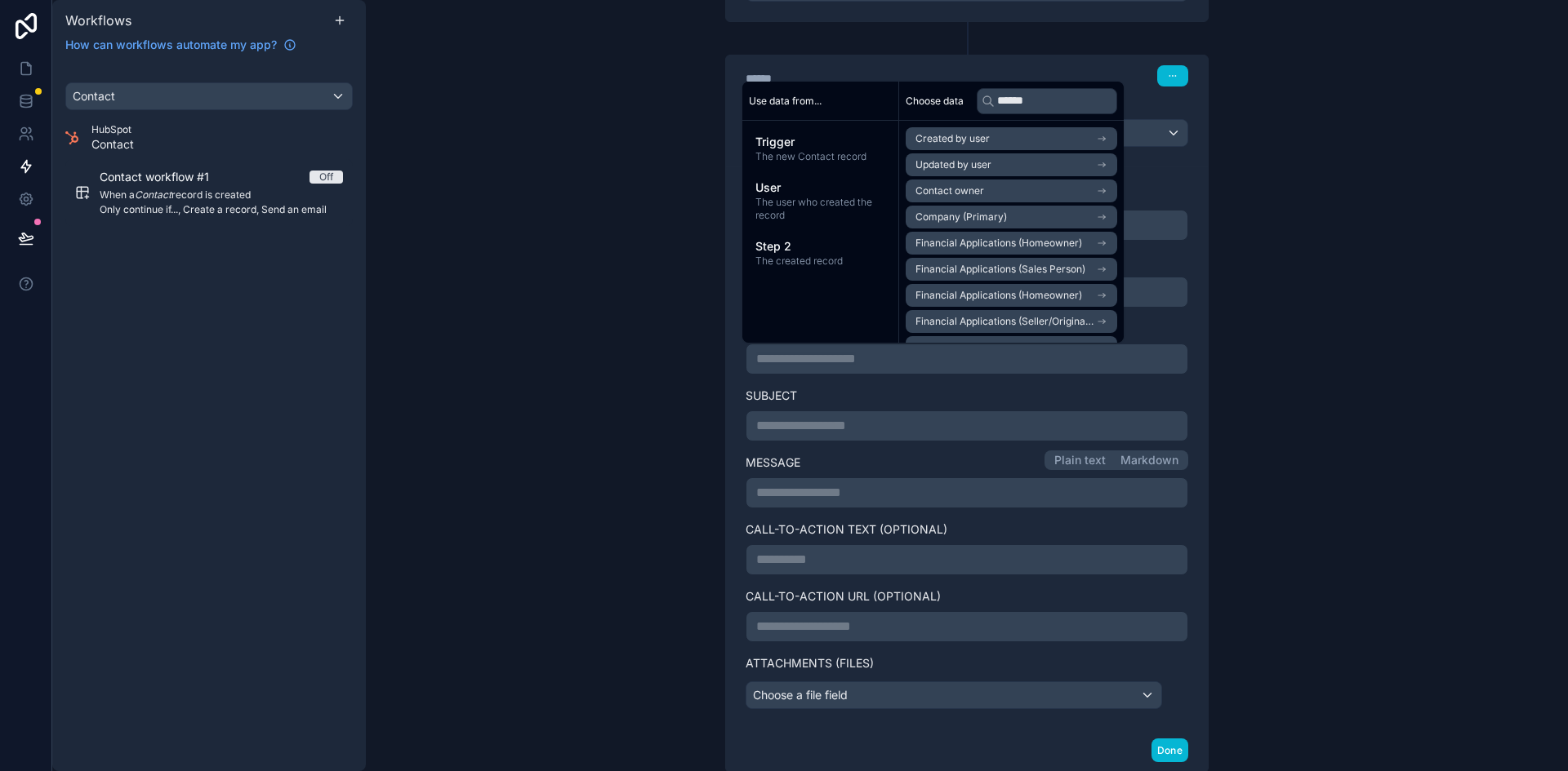
click at [1052, 238] on span "Financial Applications (Homeowner)" at bounding box center [999, 243] width 167 height 13
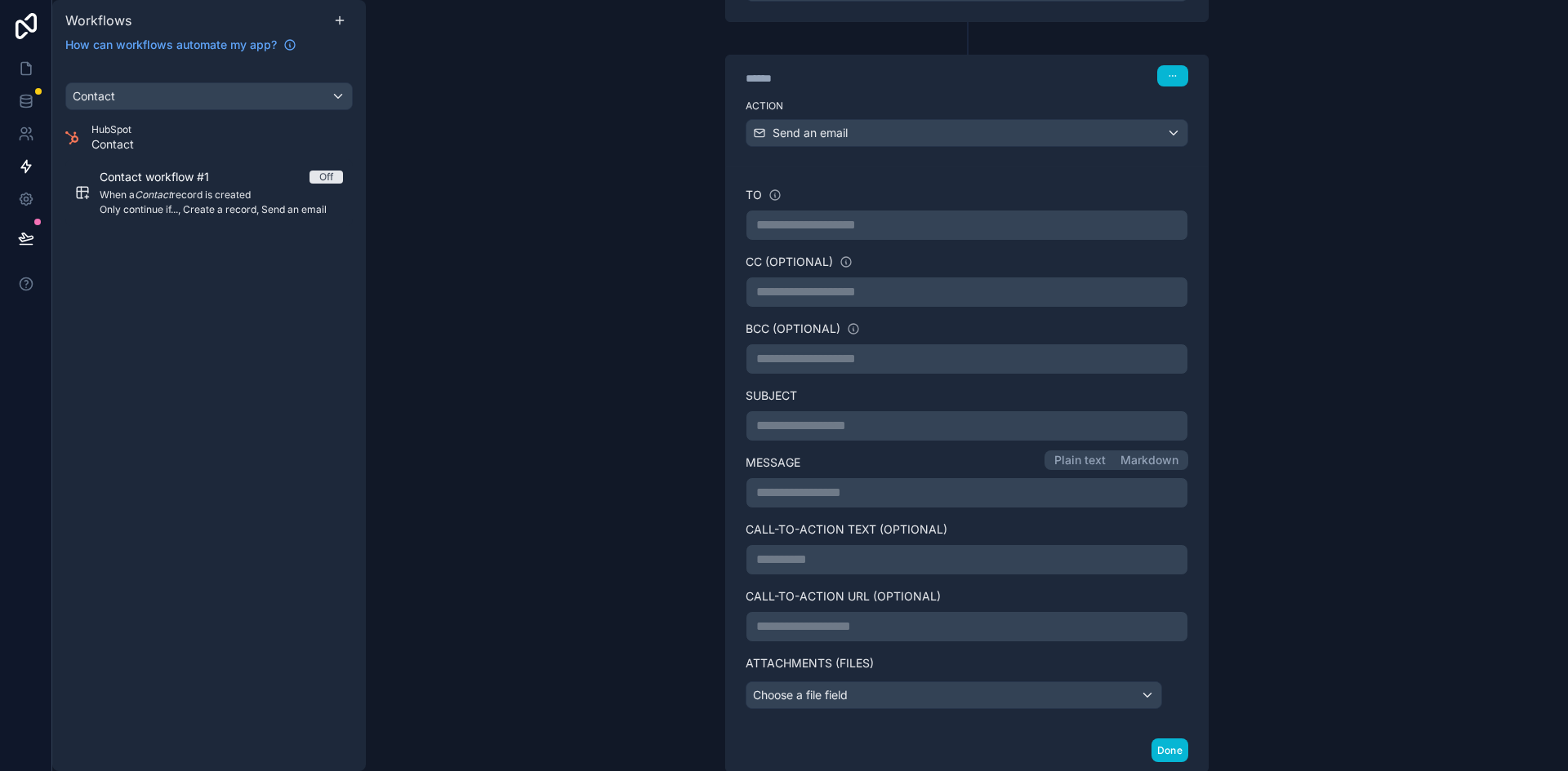
click at [994, 58] on div "****** Step 3" at bounding box center [967, 75] width 482 height 38
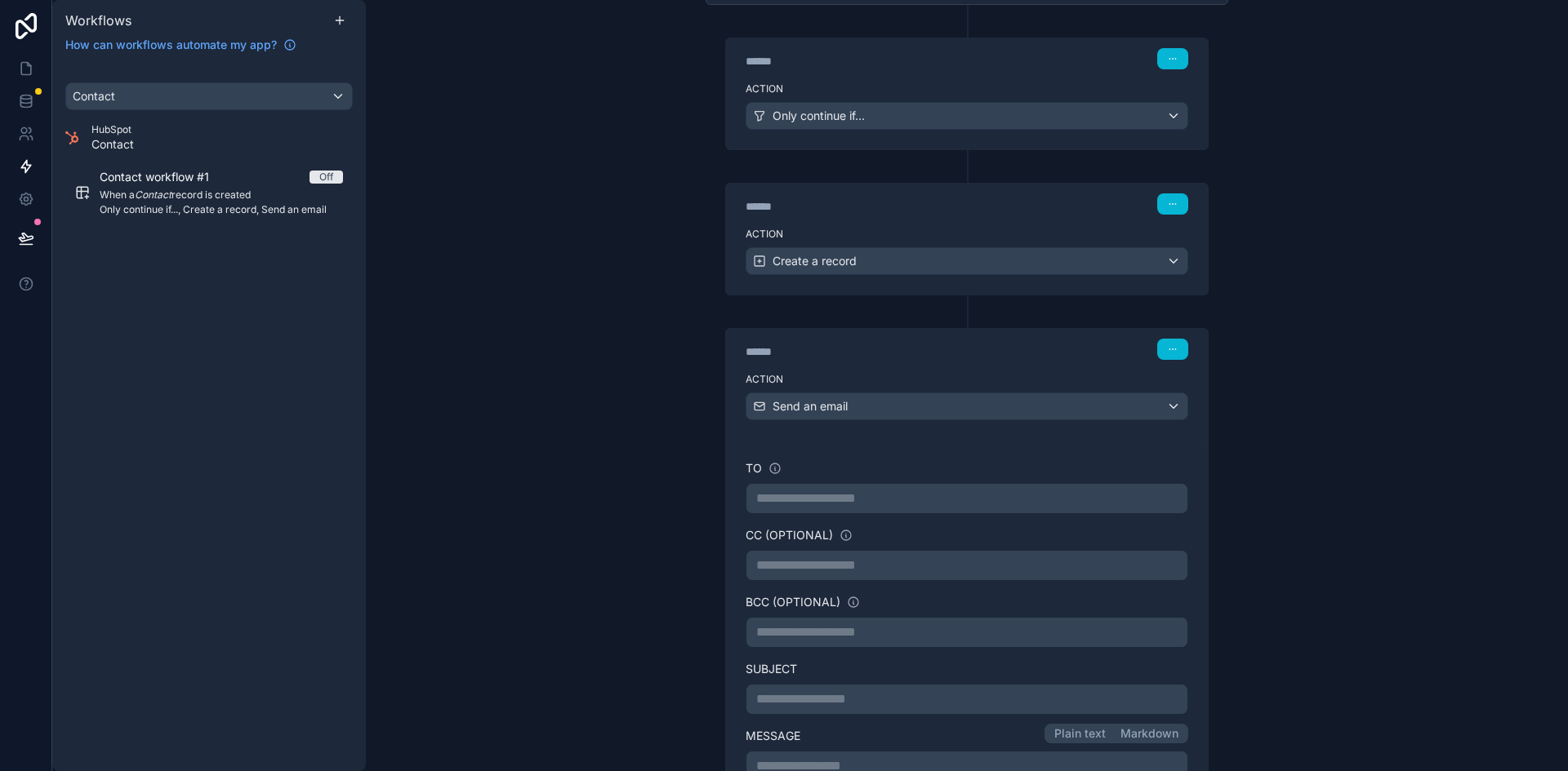
scroll to position [245, 0]
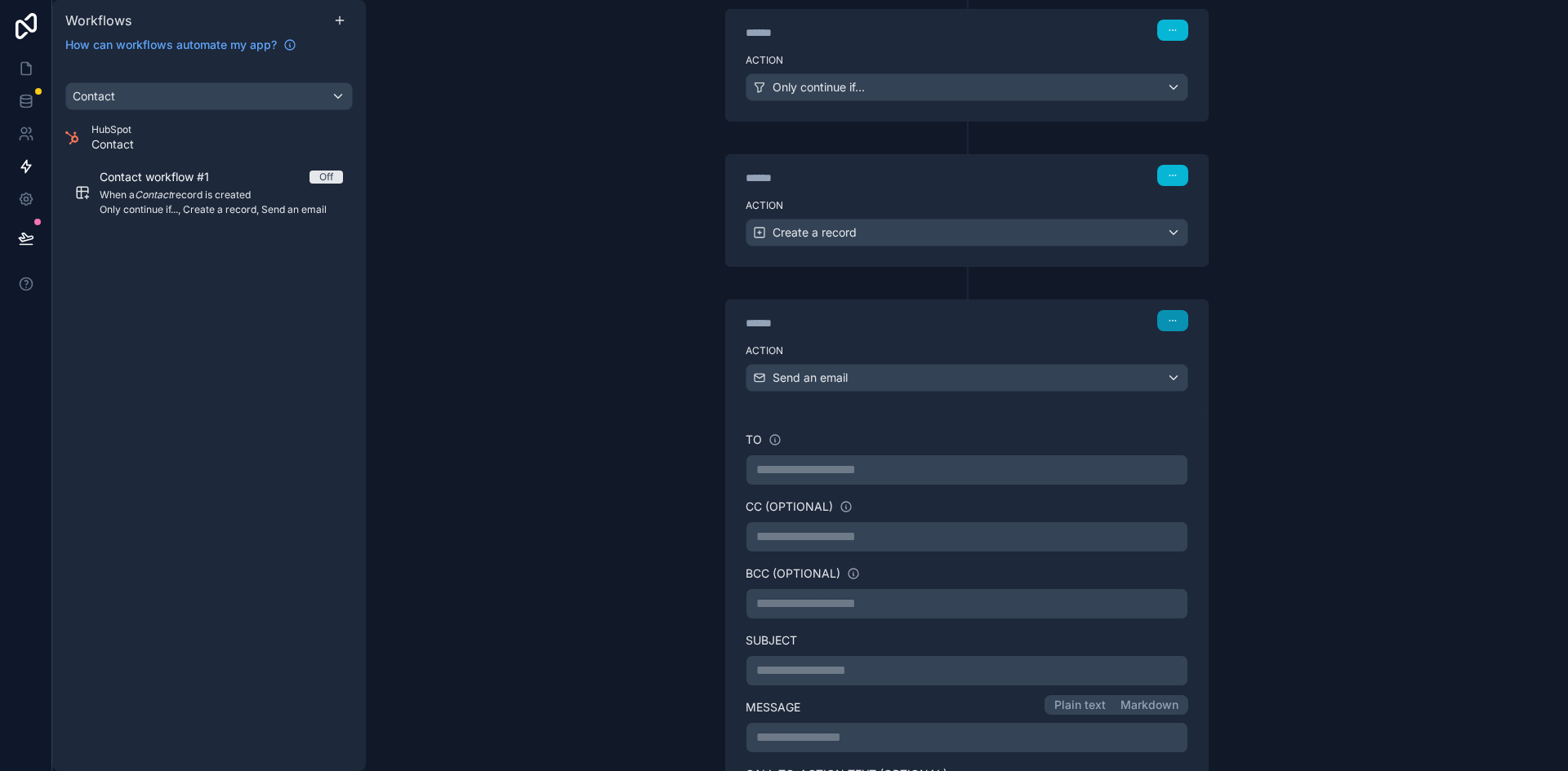
click at [1167, 326] on button "button" at bounding box center [1172, 321] width 31 height 22
click at [1185, 379] on span "Delete" at bounding box center [1196, 383] width 30 height 13
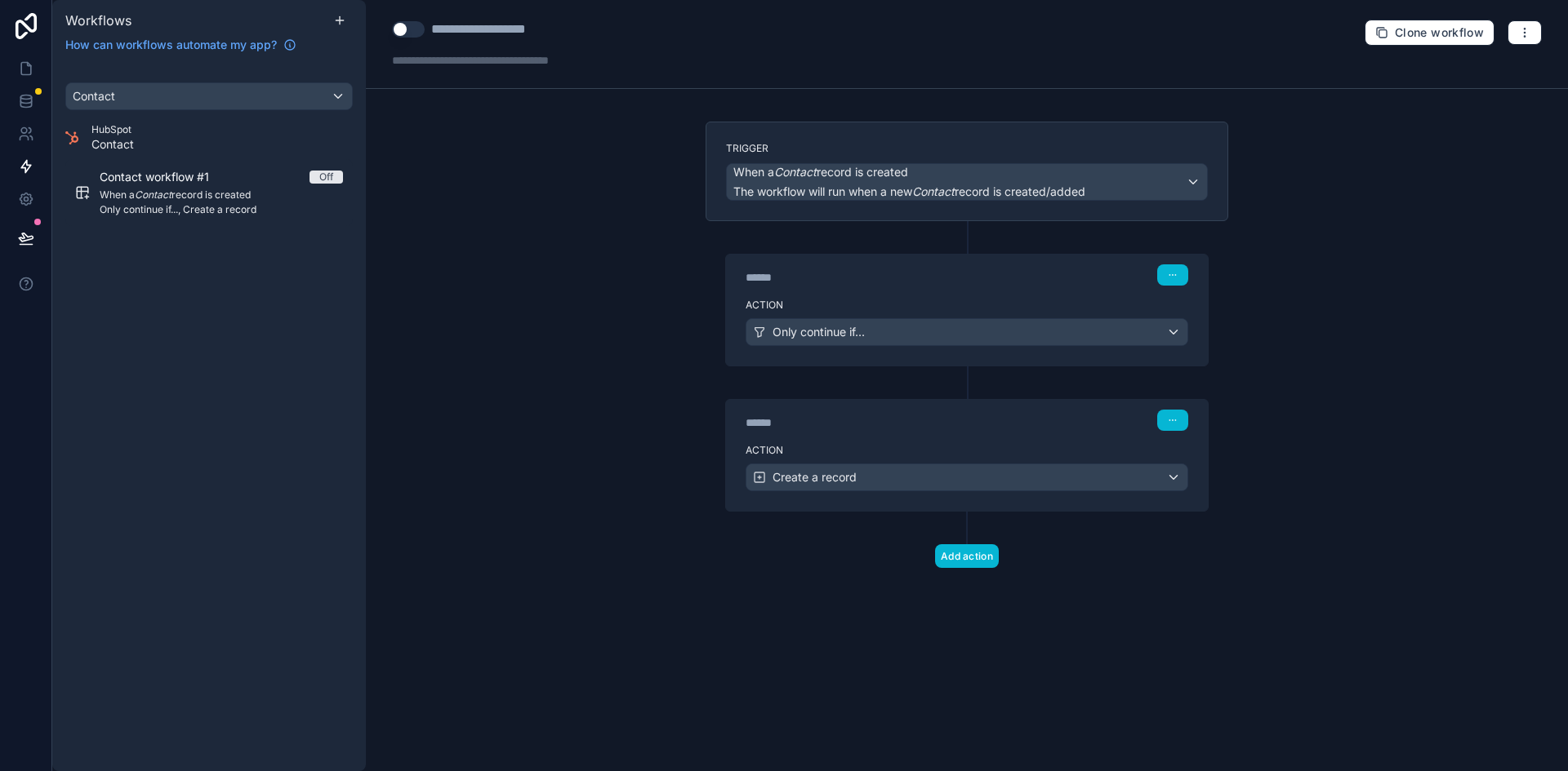
scroll to position [0, 0]
click at [864, 477] on div "Create a record" at bounding box center [966, 477] width 441 height 26
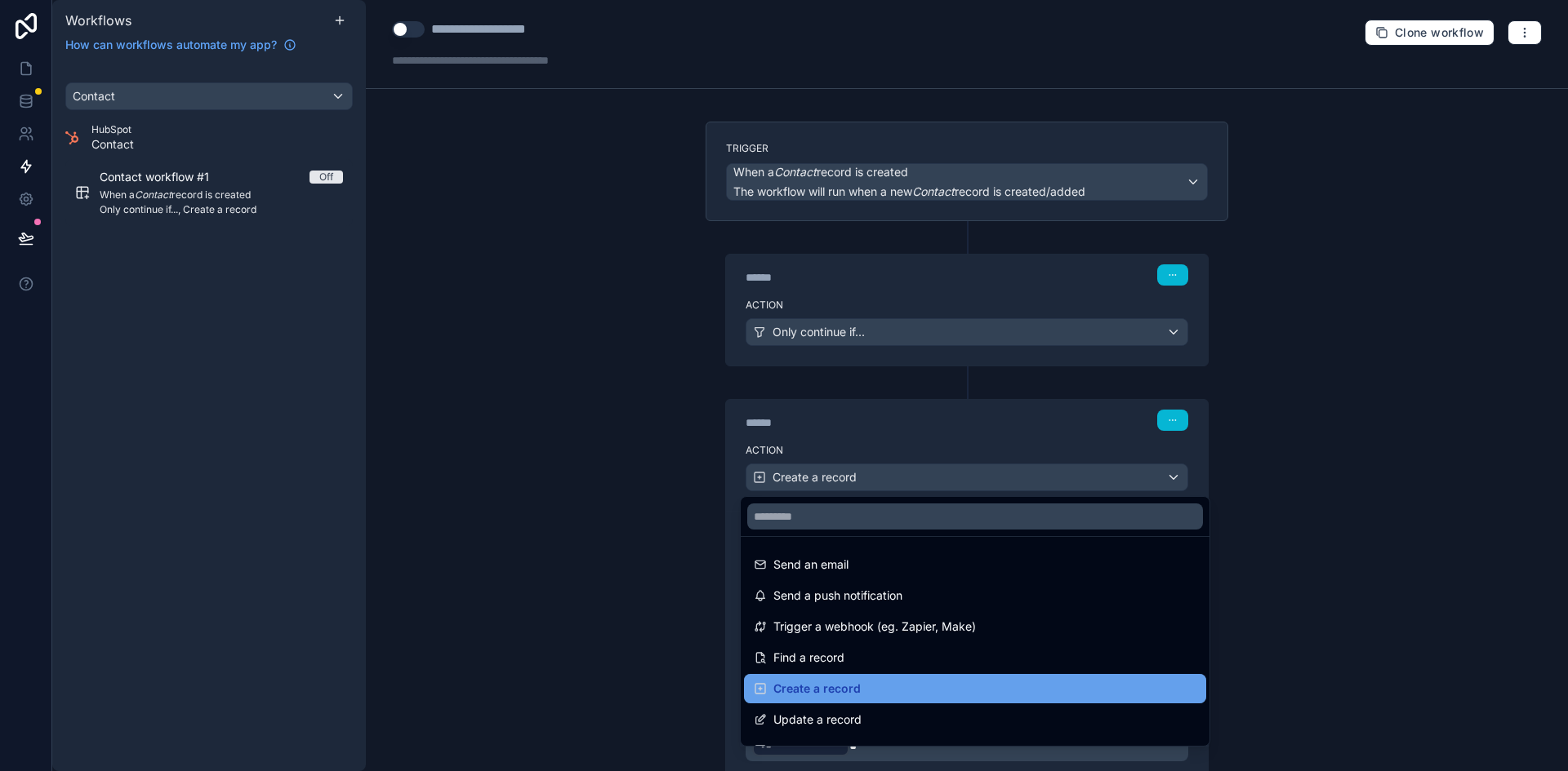
click at [910, 691] on div "Create a record" at bounding box center [974, 689] width 443 height 20
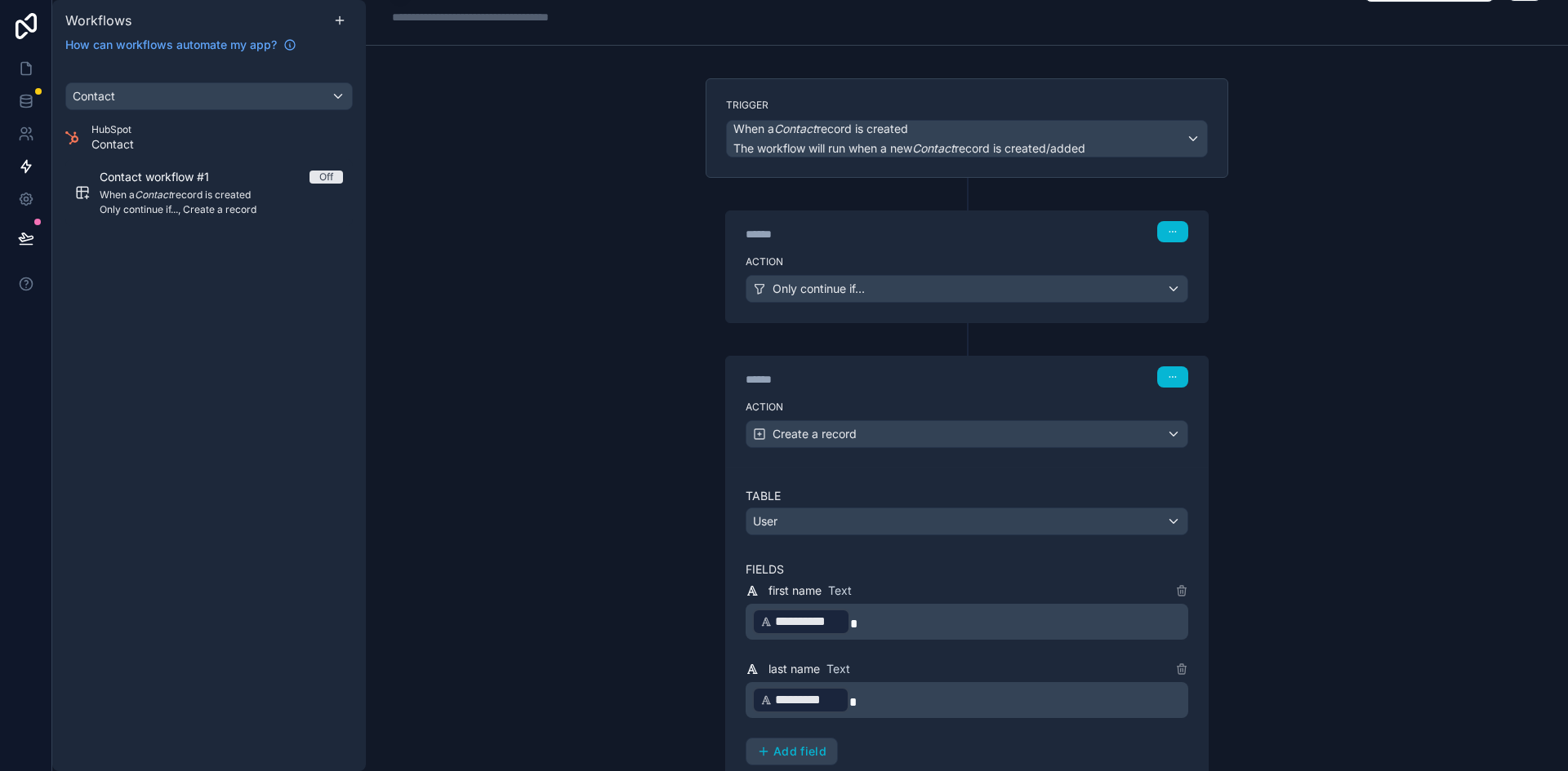
scroll to position [163, 0]
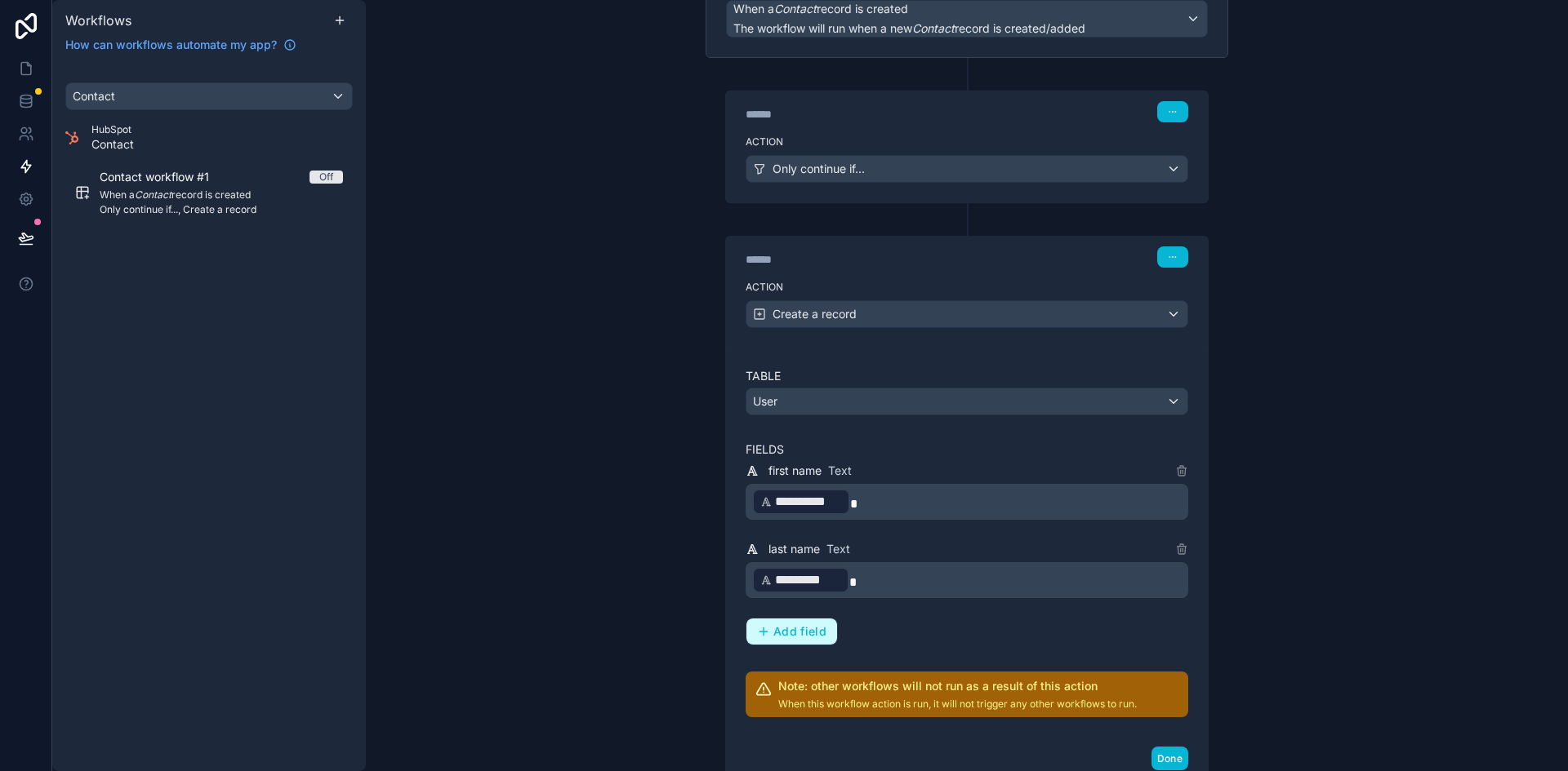
click at [814, 632] on span "Add field" at bounding box center [799, 631] width 53 height 14
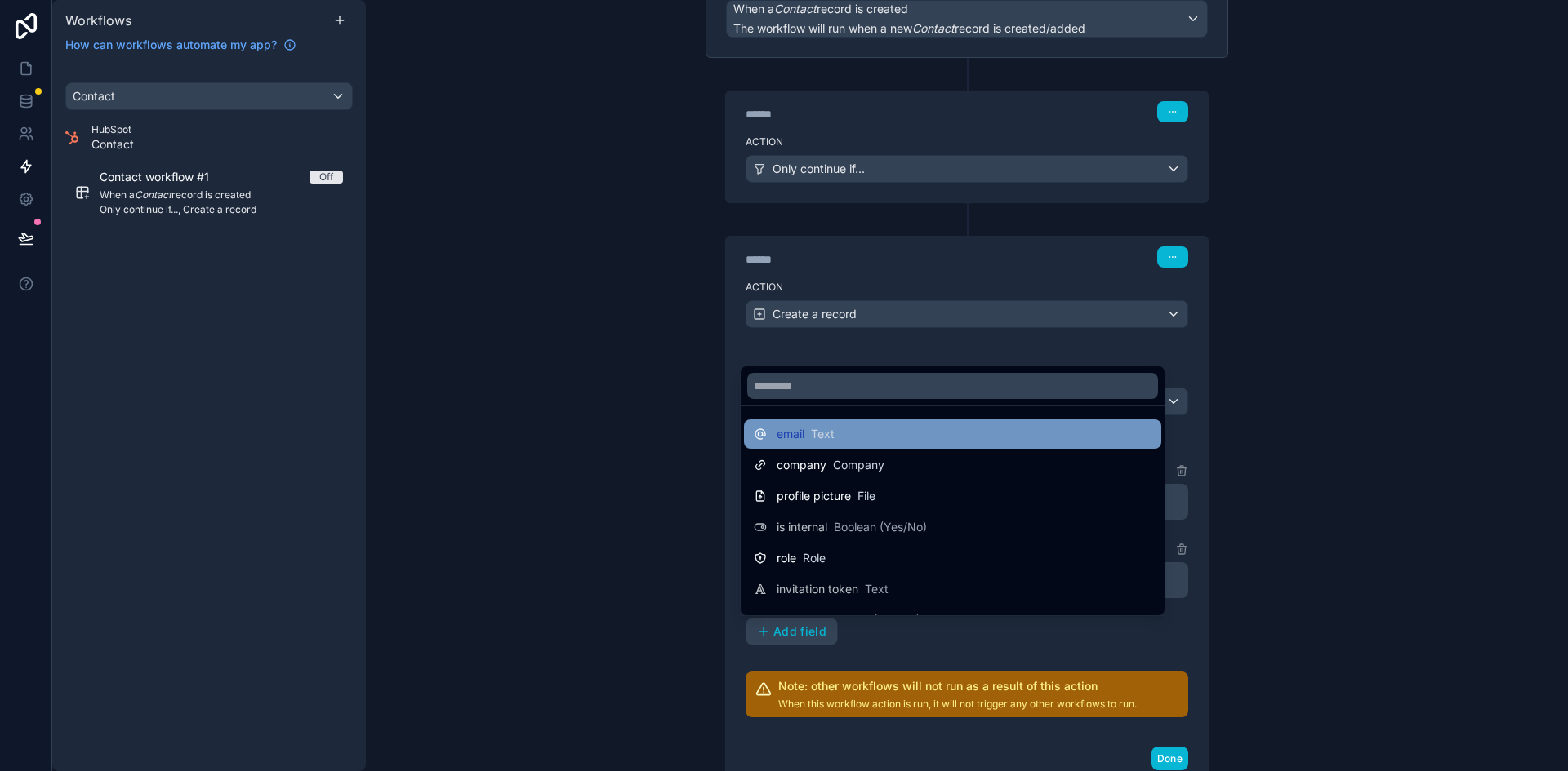
click at [878, 432] on div "email Text" at bounding box center [952, 435] width 398 height 20
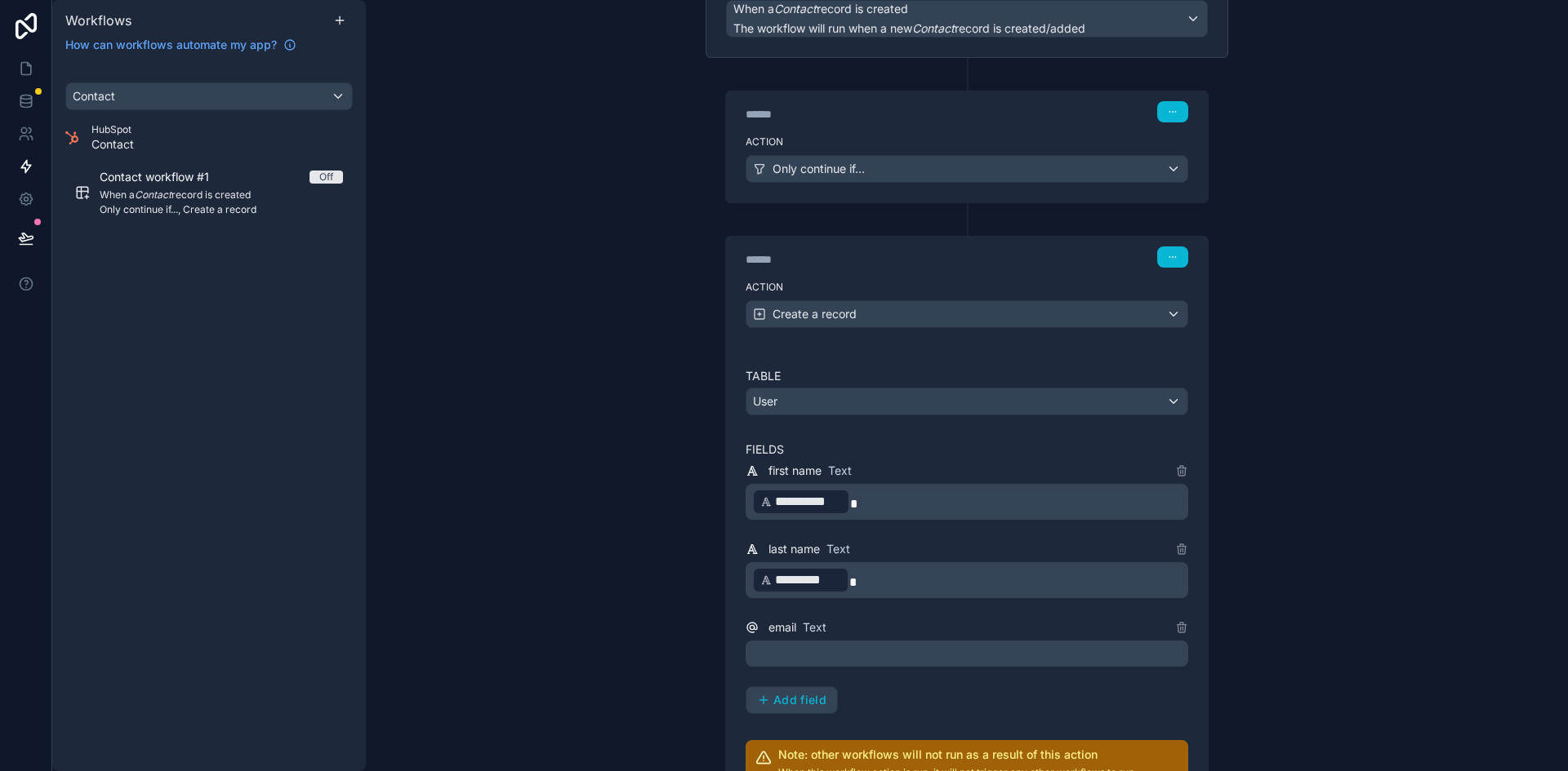
click at [842, 657] on p "﻿" at bounding box center [969, 654] width 433 height 20
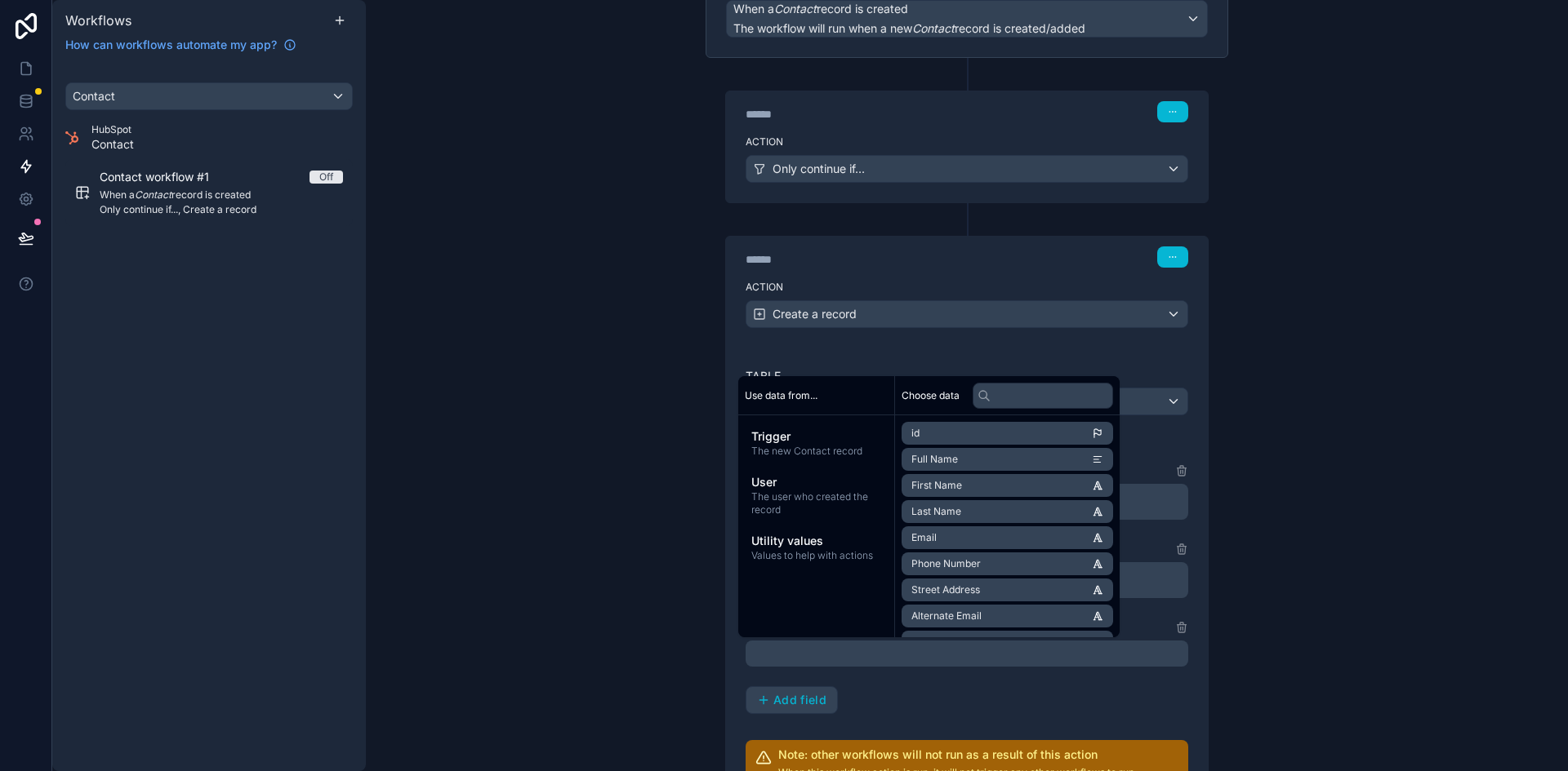
click at [1027, 535] on li "Email" at bounding box center [1007, 537] width 211 height 23
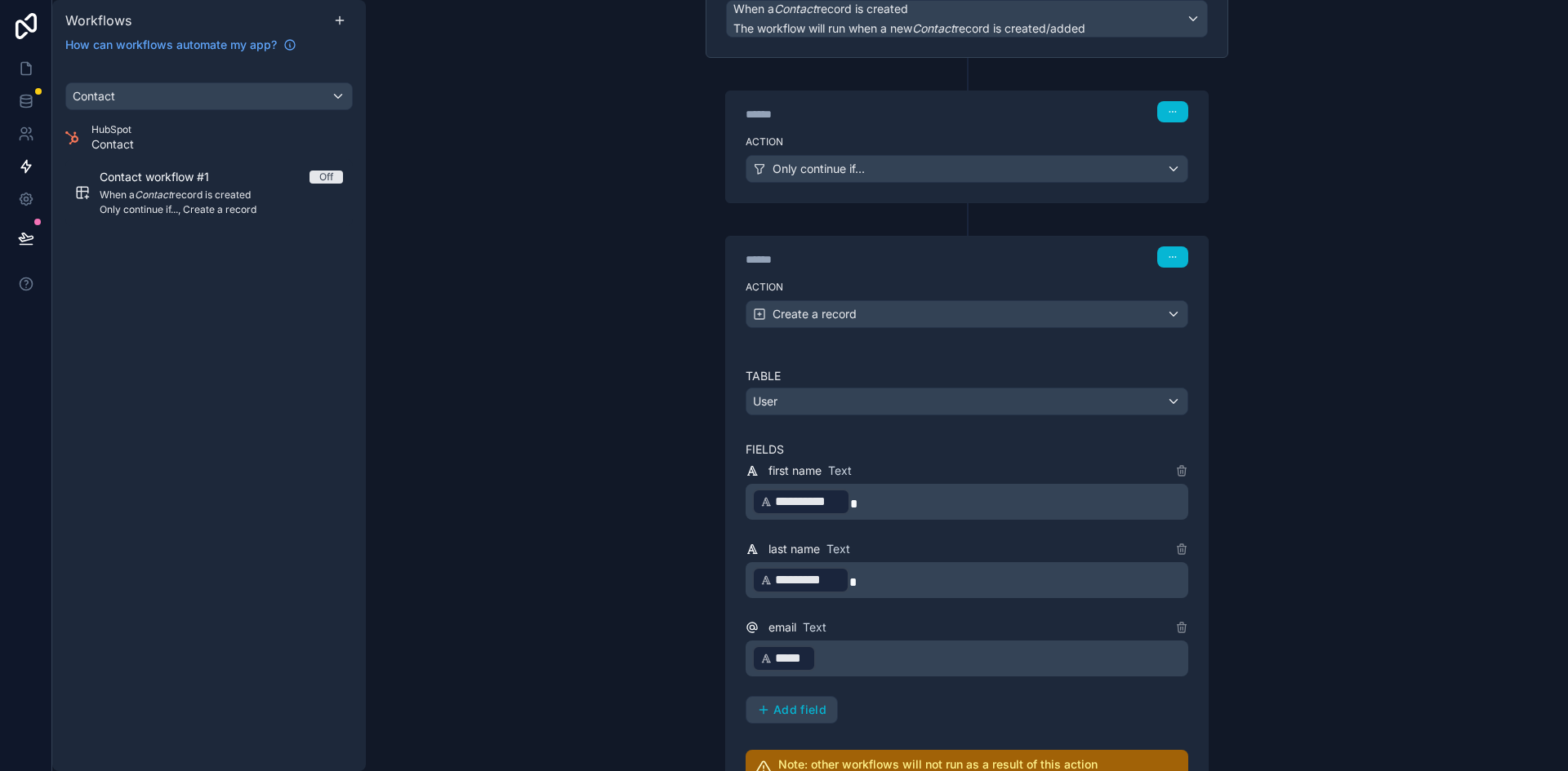
click at [1006, 707] on div "**********" at bounding box center [966, 592] width 443 height 262
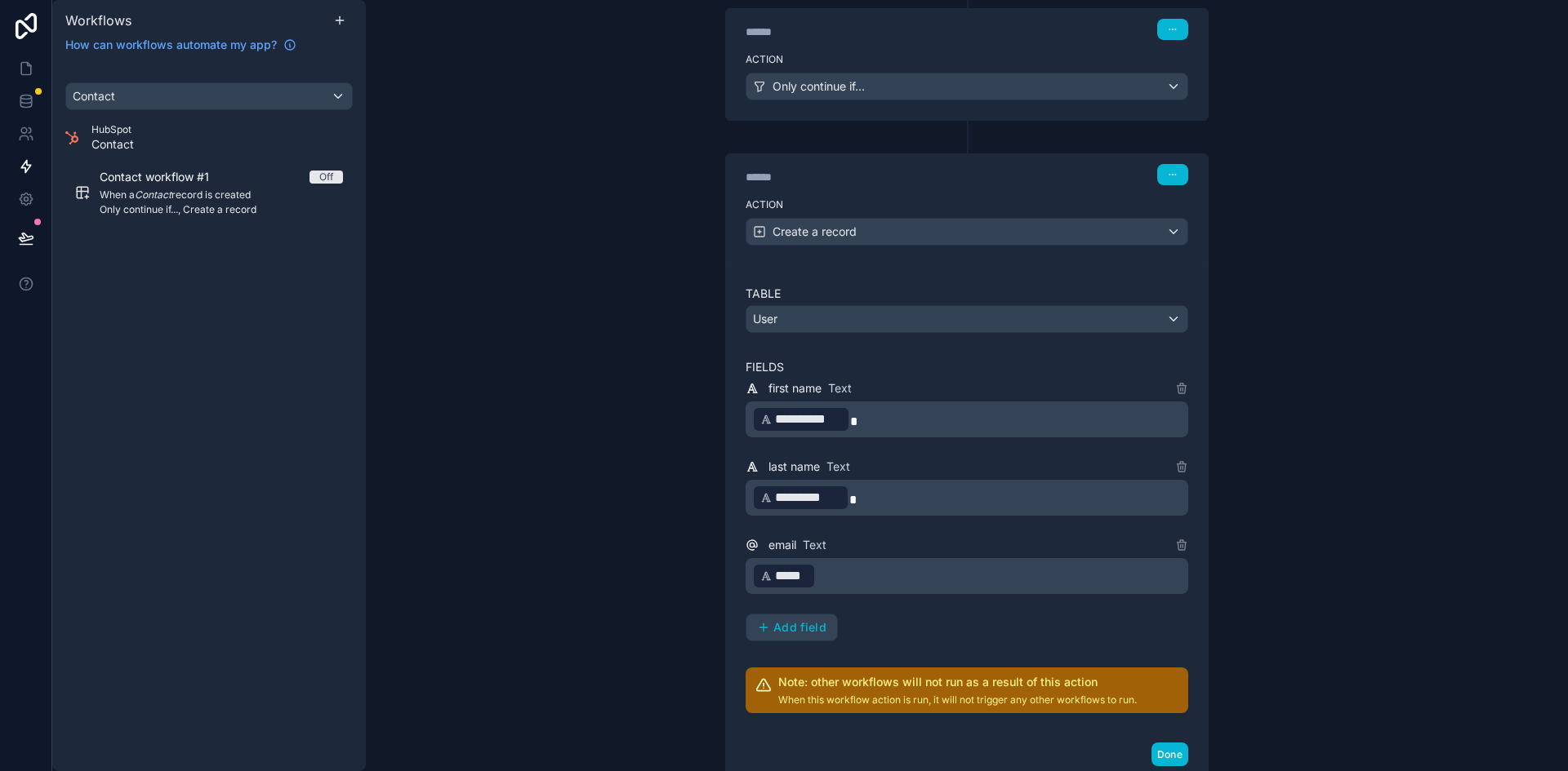
scroll to position [360, 0]
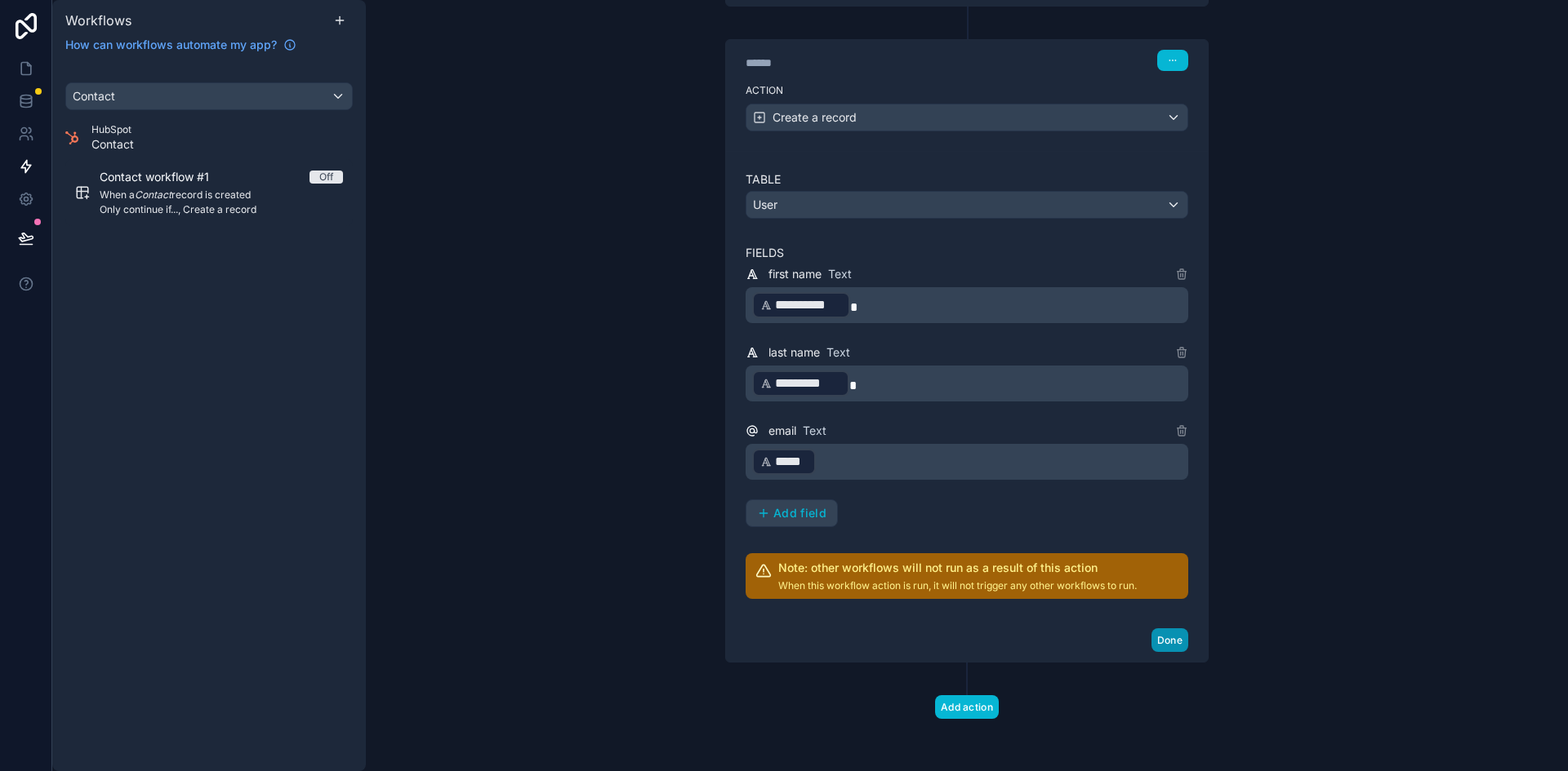
click at [1169, 641] on button "Done" at bounding box center [1169, 640] width 37 height 23
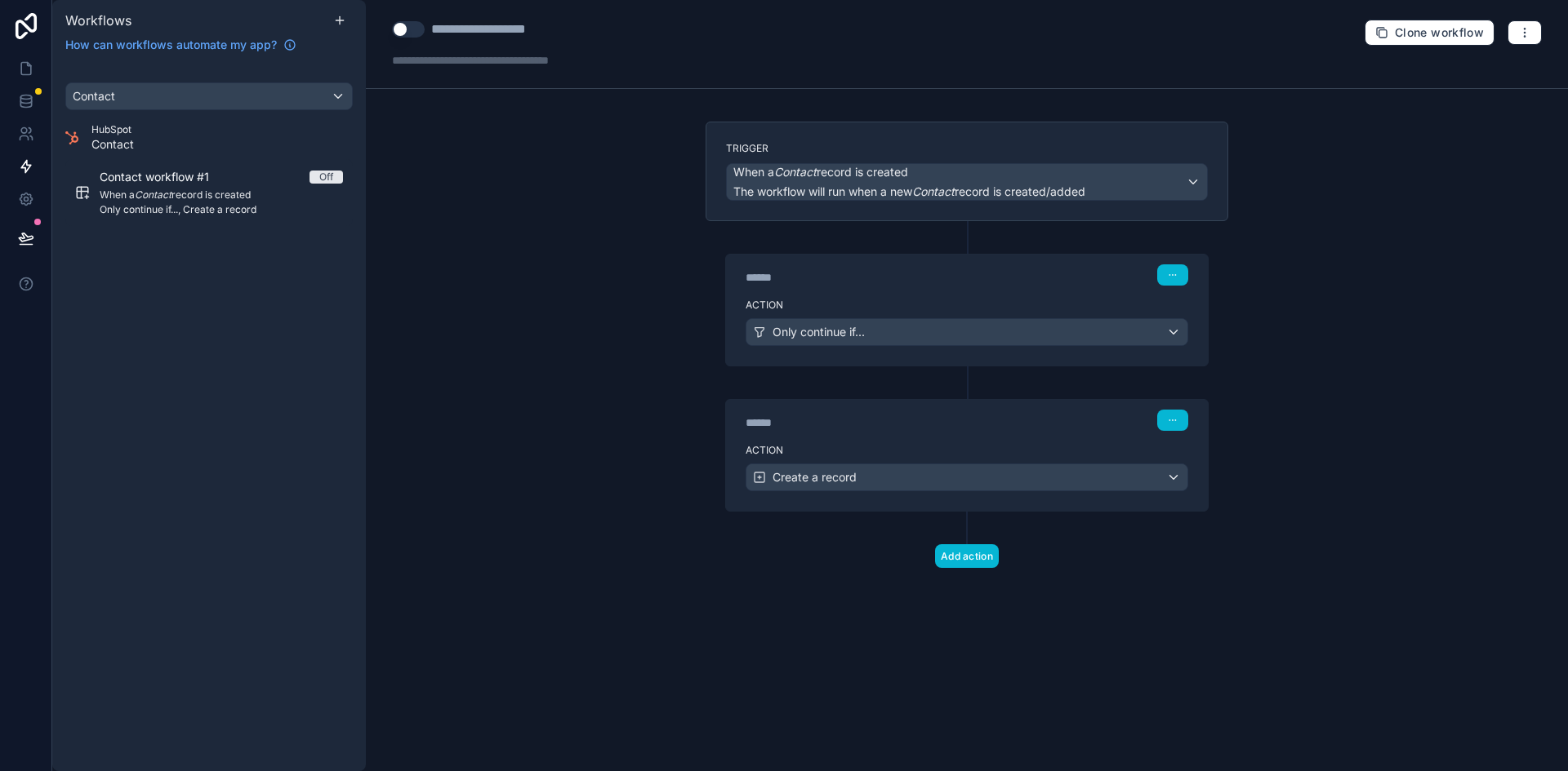
scroll to position [0, 0]
click at [565, 329] on div "**********" at bounding box center [966, 385] width 1202 height 771
click at [535, 30] on div "**********" at bounding box center [501, 30] width 140 height 20
click at [402, 26] on button "Use setting" at bounding box center [408, 30] width 32 height 16
click at [475, 32] on div "**********" at bounding box center [501, 30] width 140 height 20
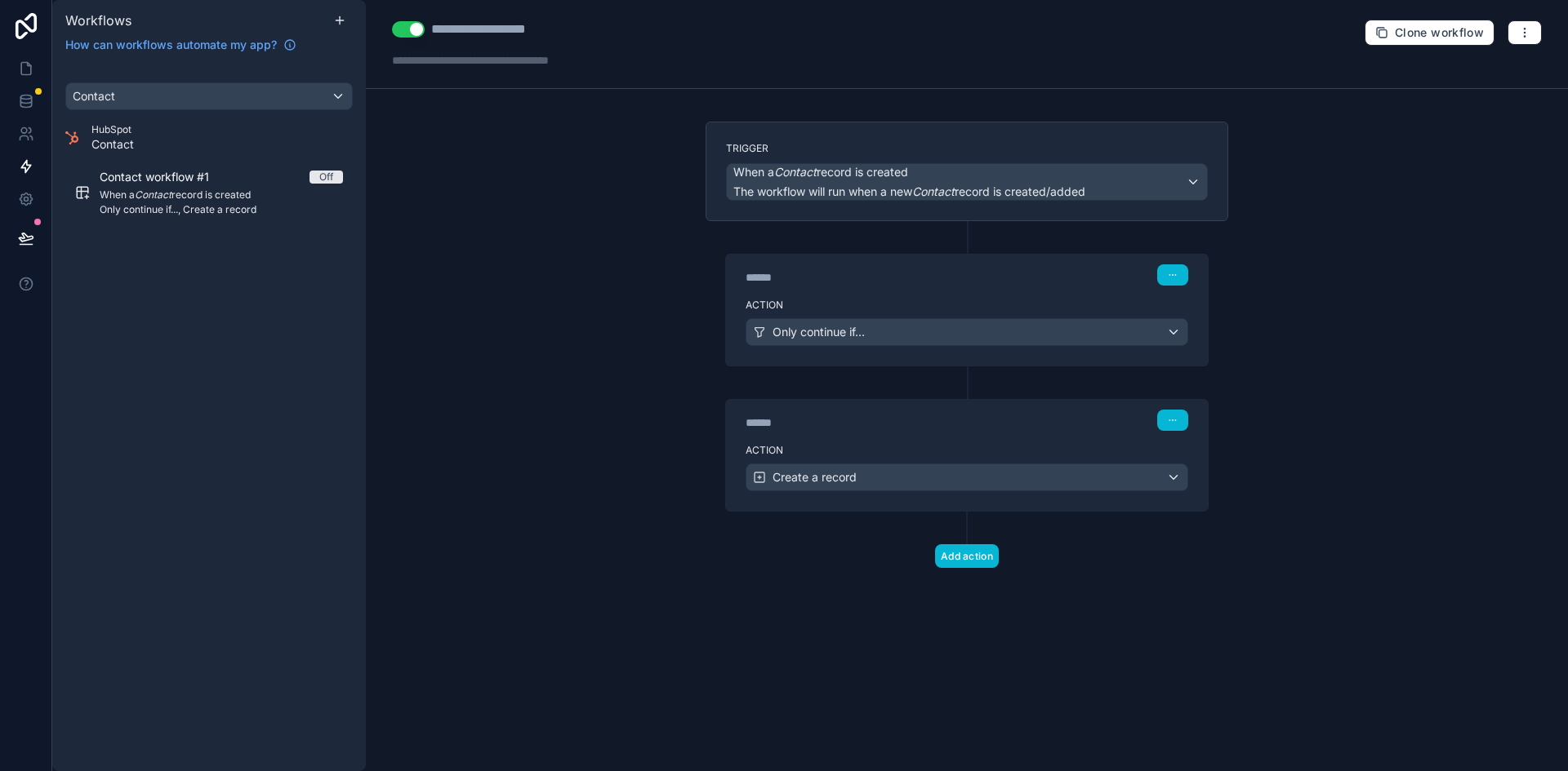
click at [521, 32] on div "**********" at bounding box center [501, 30] width 140 height 20
type div "**********"
click at [978, 562] on button "Add action" at bounding box center [966, 556] width 64 height 23
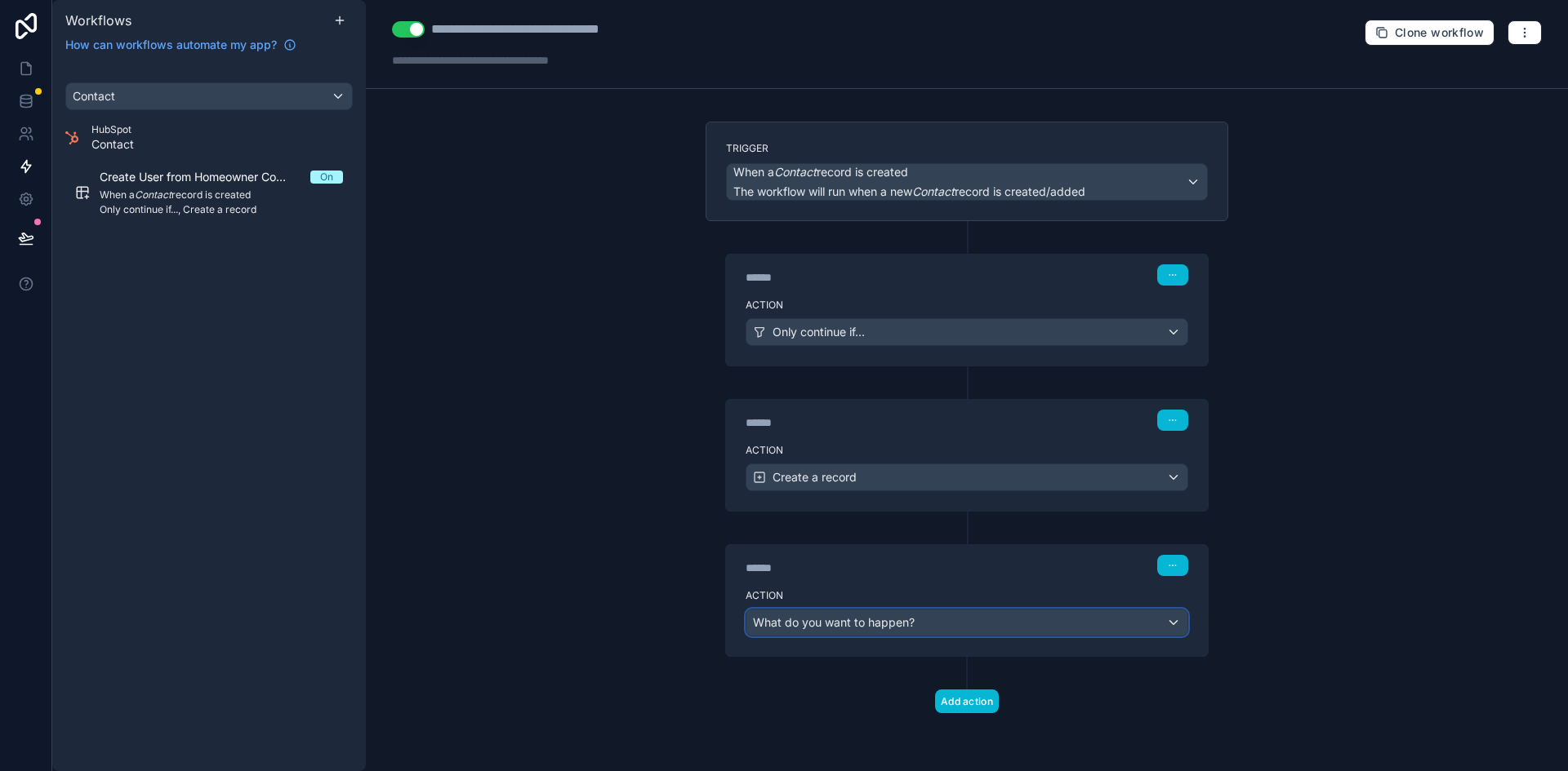
click at [960, 627] on div "What do you want to happen?" at bounding box center [966, 622] width 441 height 26
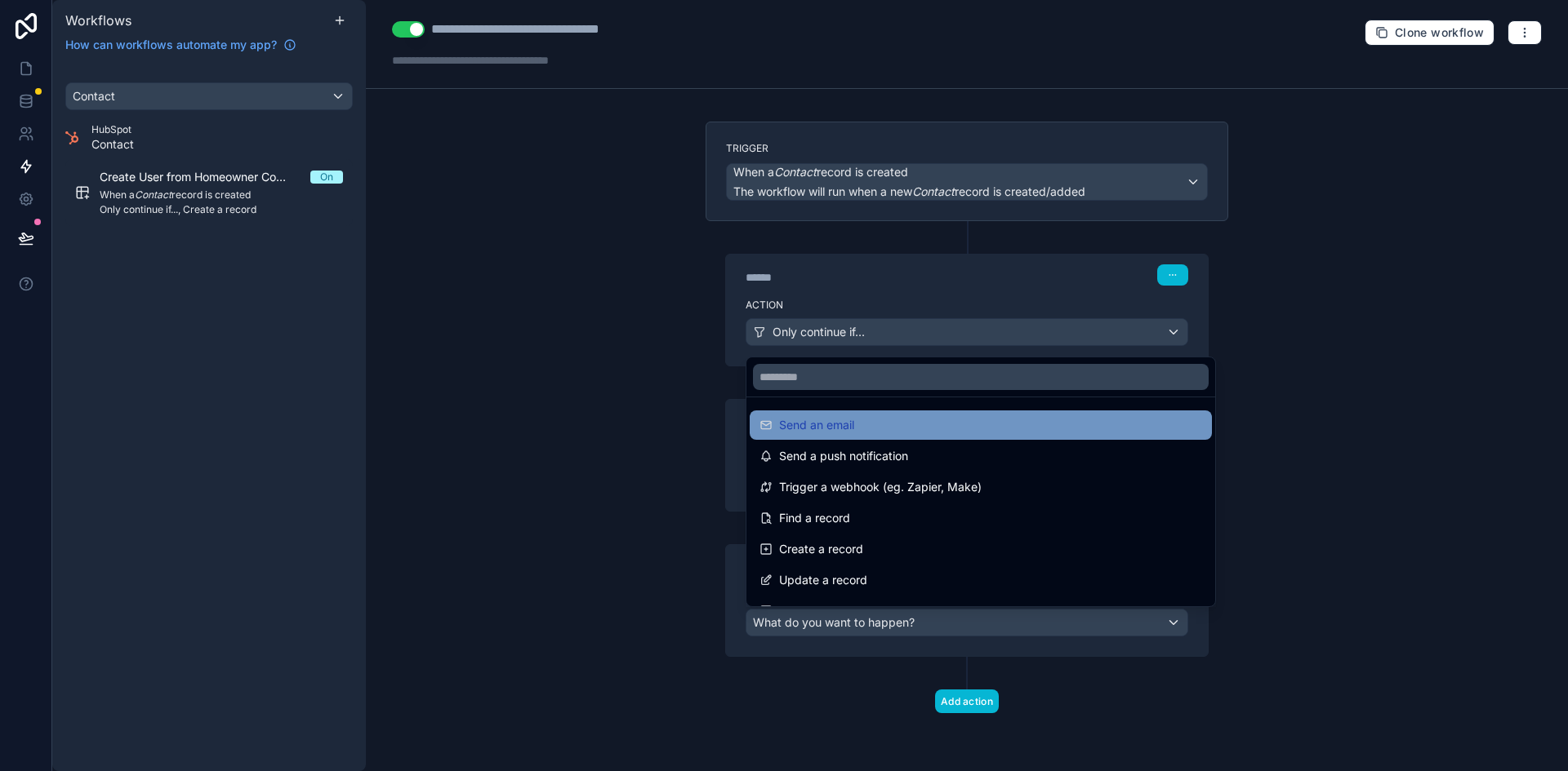
click at [982, 415] on div "Send an email" at bounding box center [981, 425] width 462 height 30
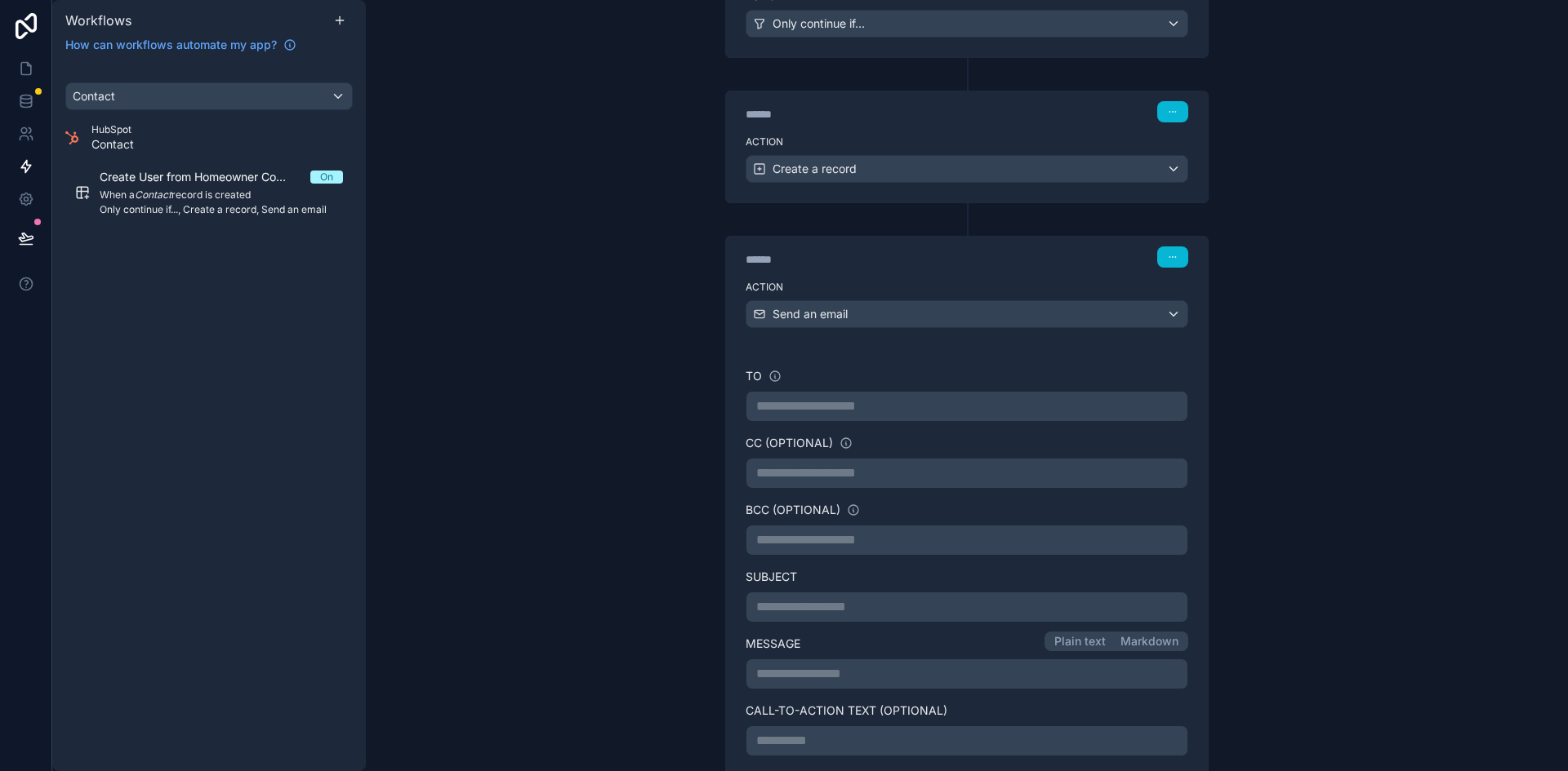
scroll to position [408, 0]
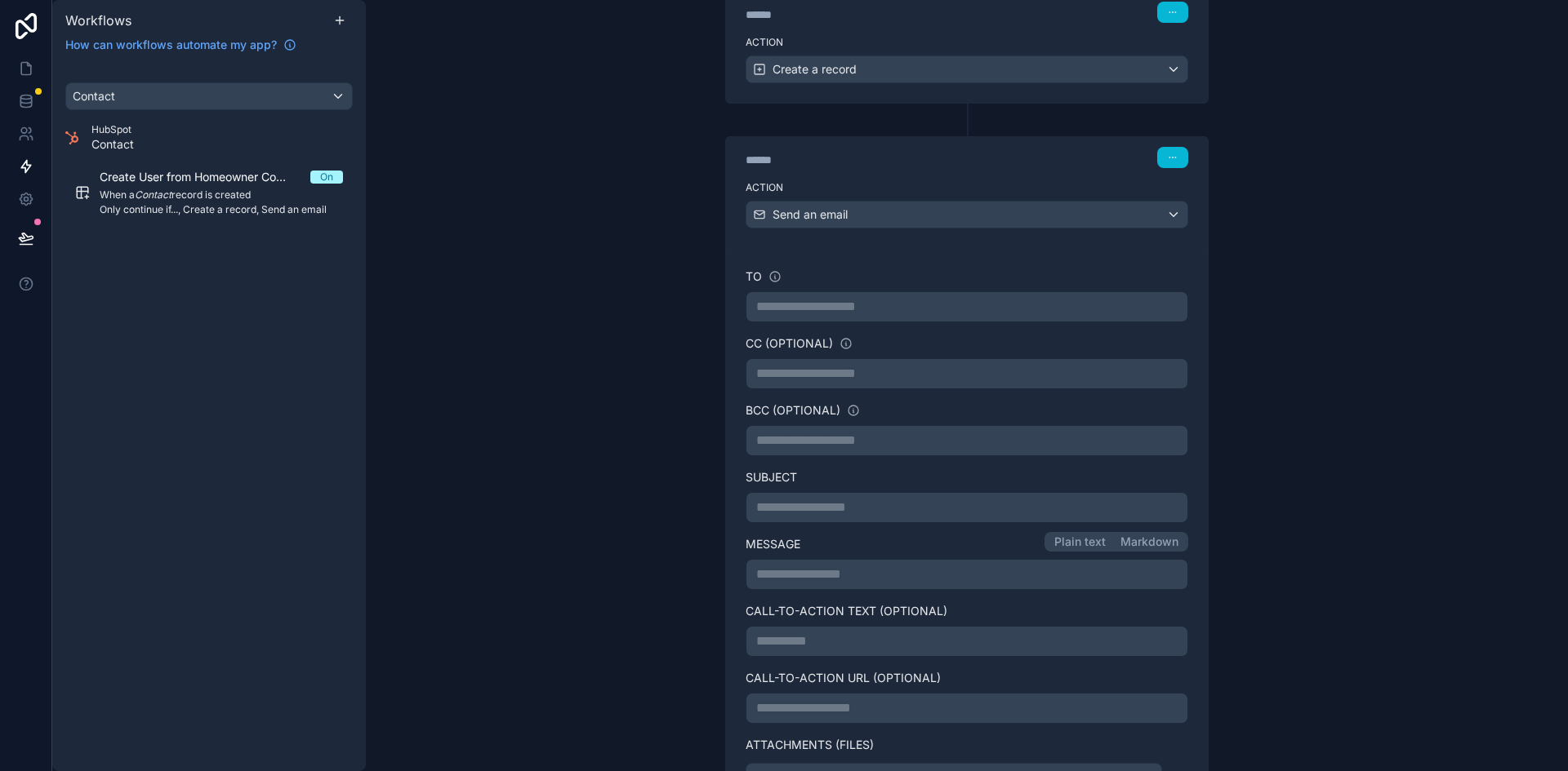
click at [899, 299] on p "**********" at bounding box center [966, 307] width 421 height 20
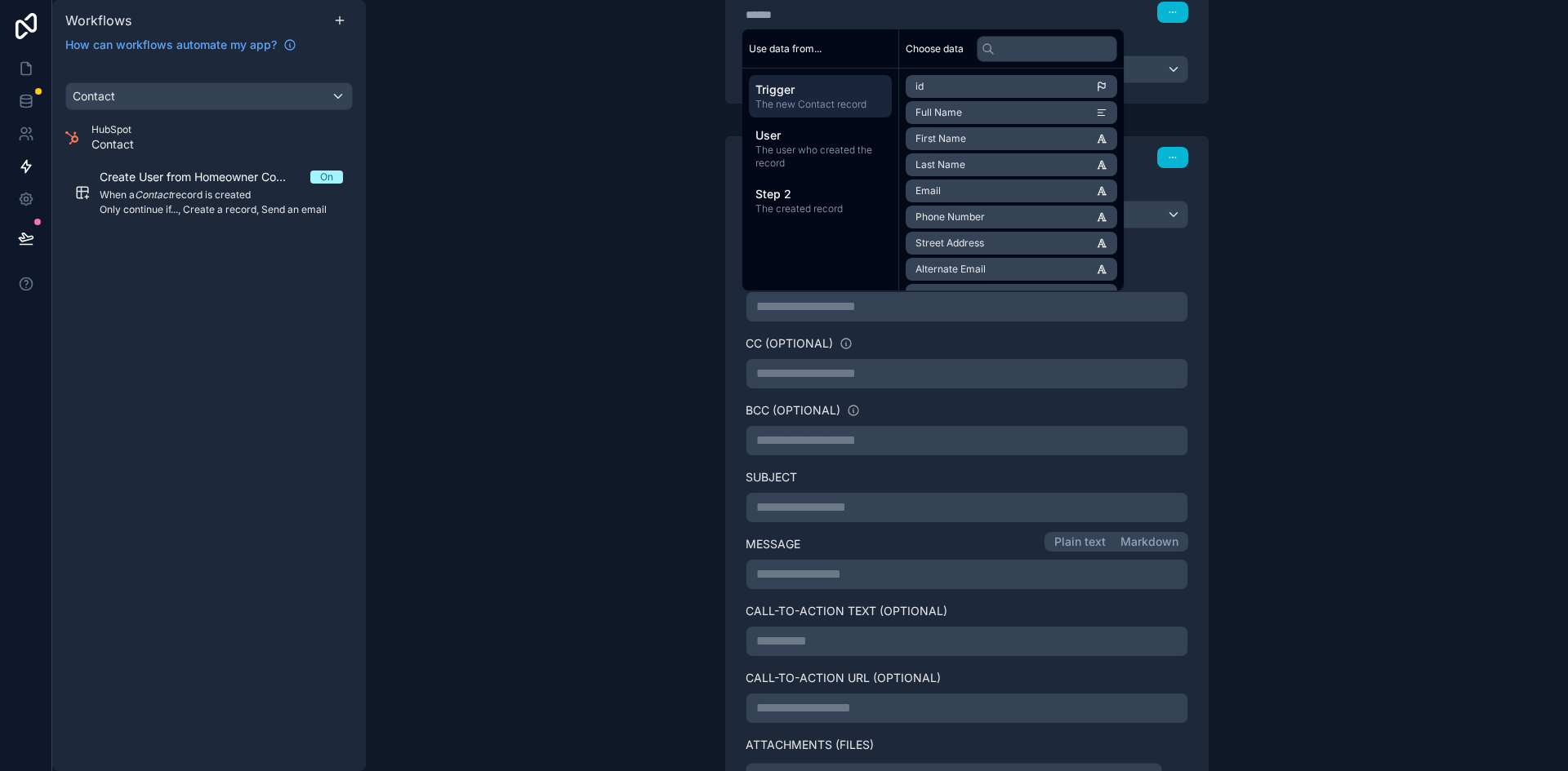
click at [984, 189] on li "Email" at bounding box center [1011, 190] width 211 height 23
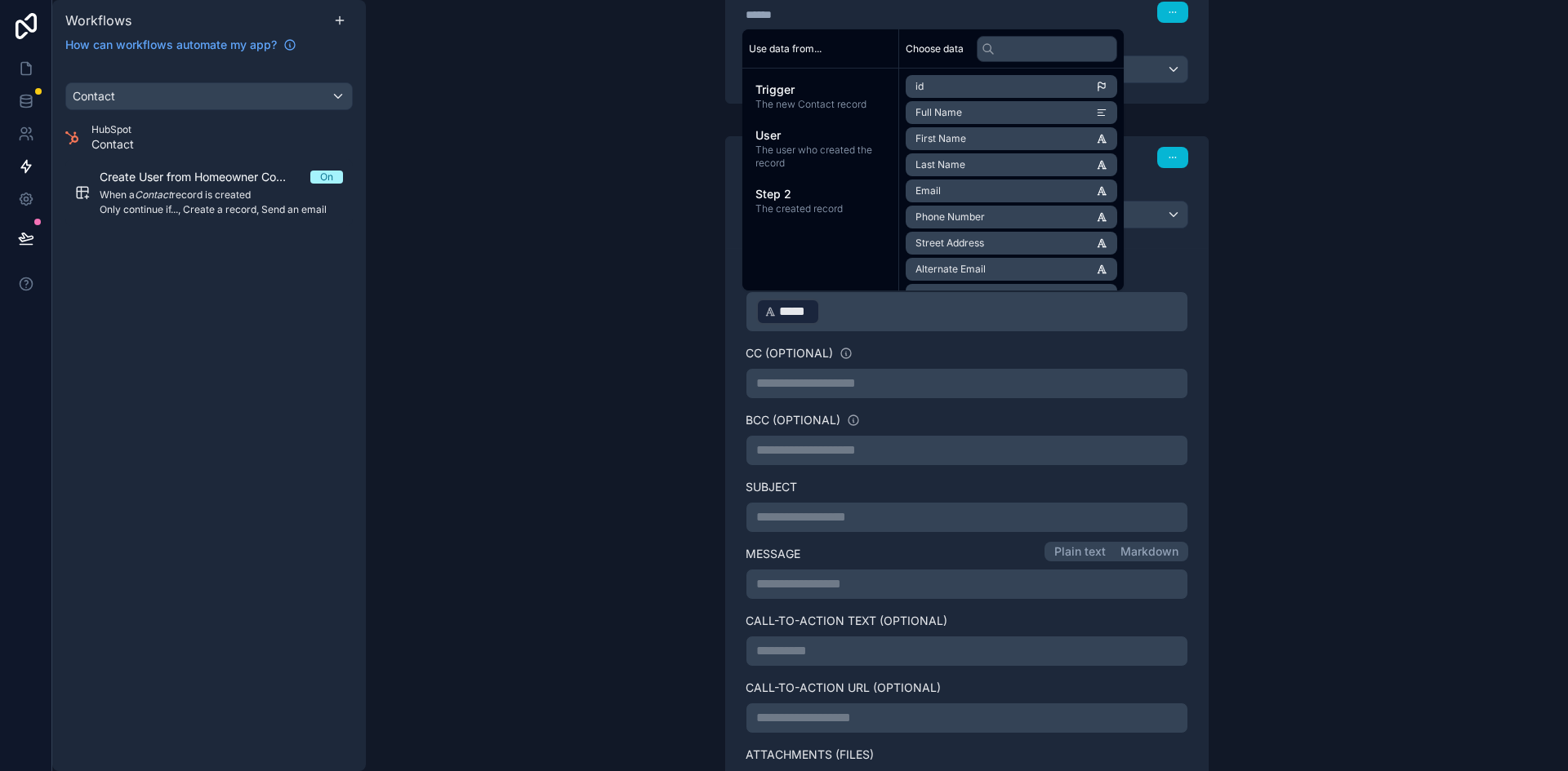
click at [1314, 353] on div "**********" at bounding box center [966, 385] width 1202 height 771
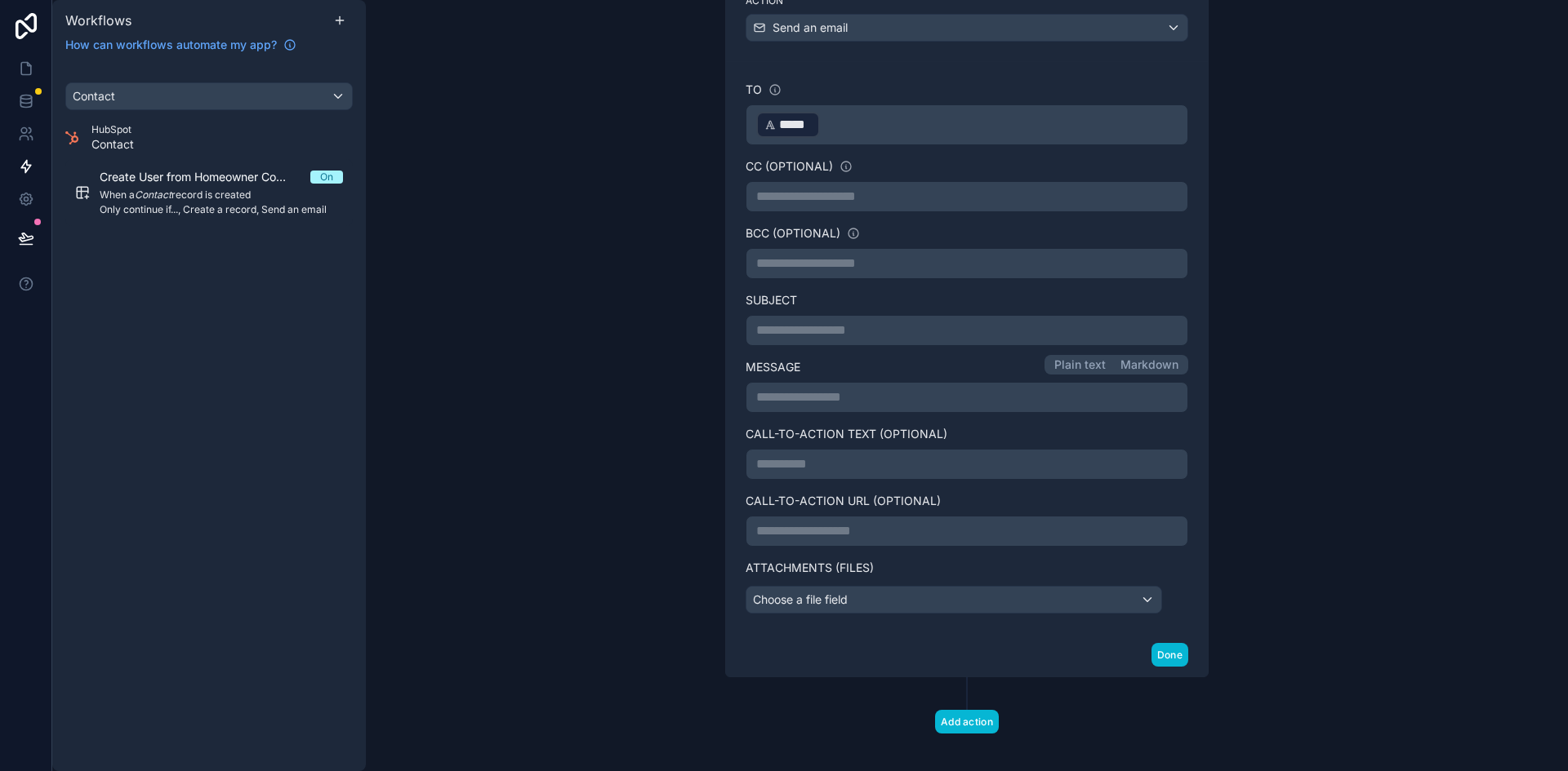
scroll to position [610, 0]
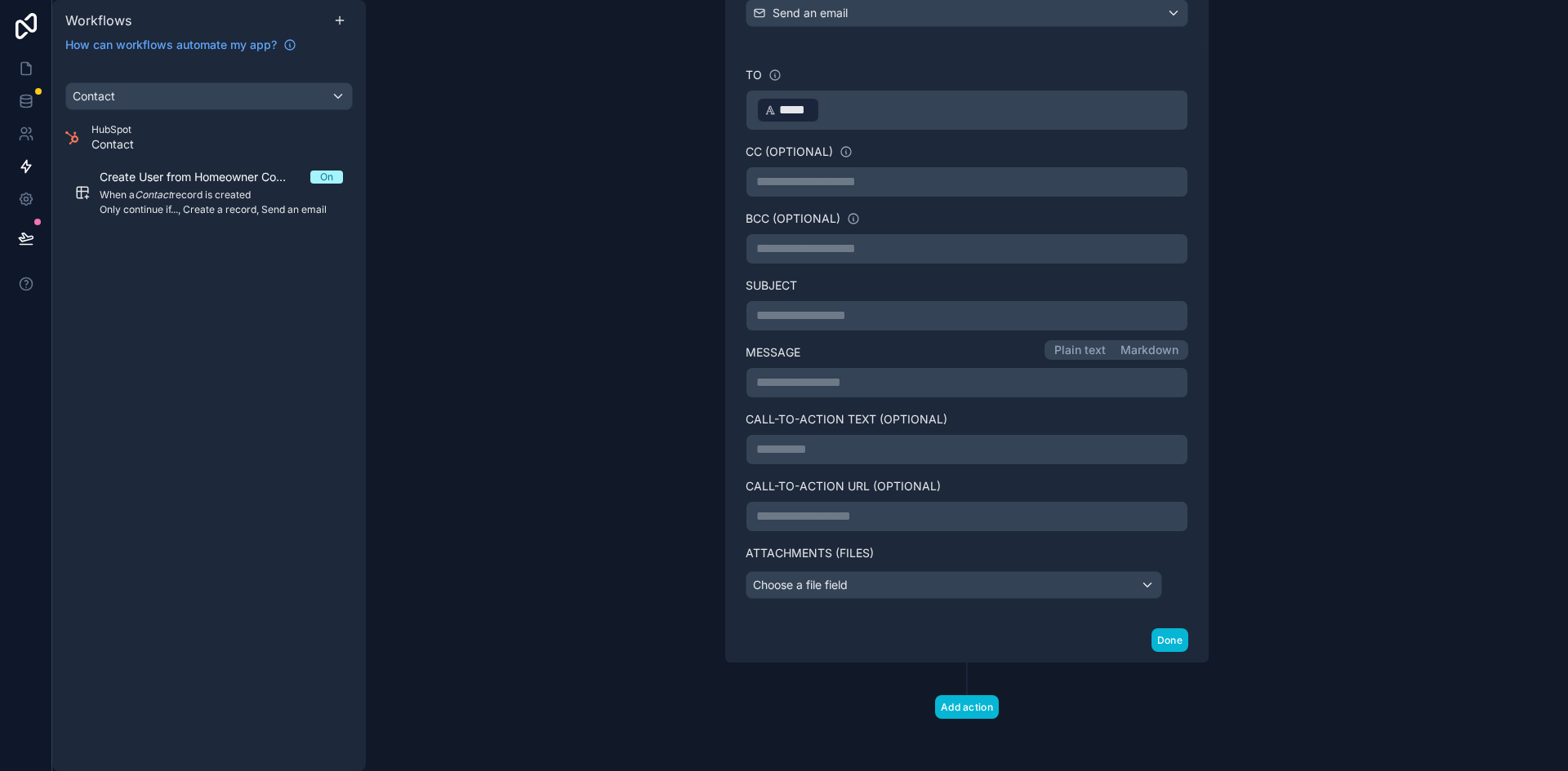
click at [864, 383] on p "**********" at bounding box center [966, 383] width 421 height 20
click at [879, 389] on p "**********" at bounding box center [966, 383] width 421 height 20
drag, startPoint x: 955, startPoint y: 407, endPoint x: 751, endPoint y: 403, distance: 204.0
click at [756, 392] on p "**********" at bounding box center [966, 383] width 421 height 20
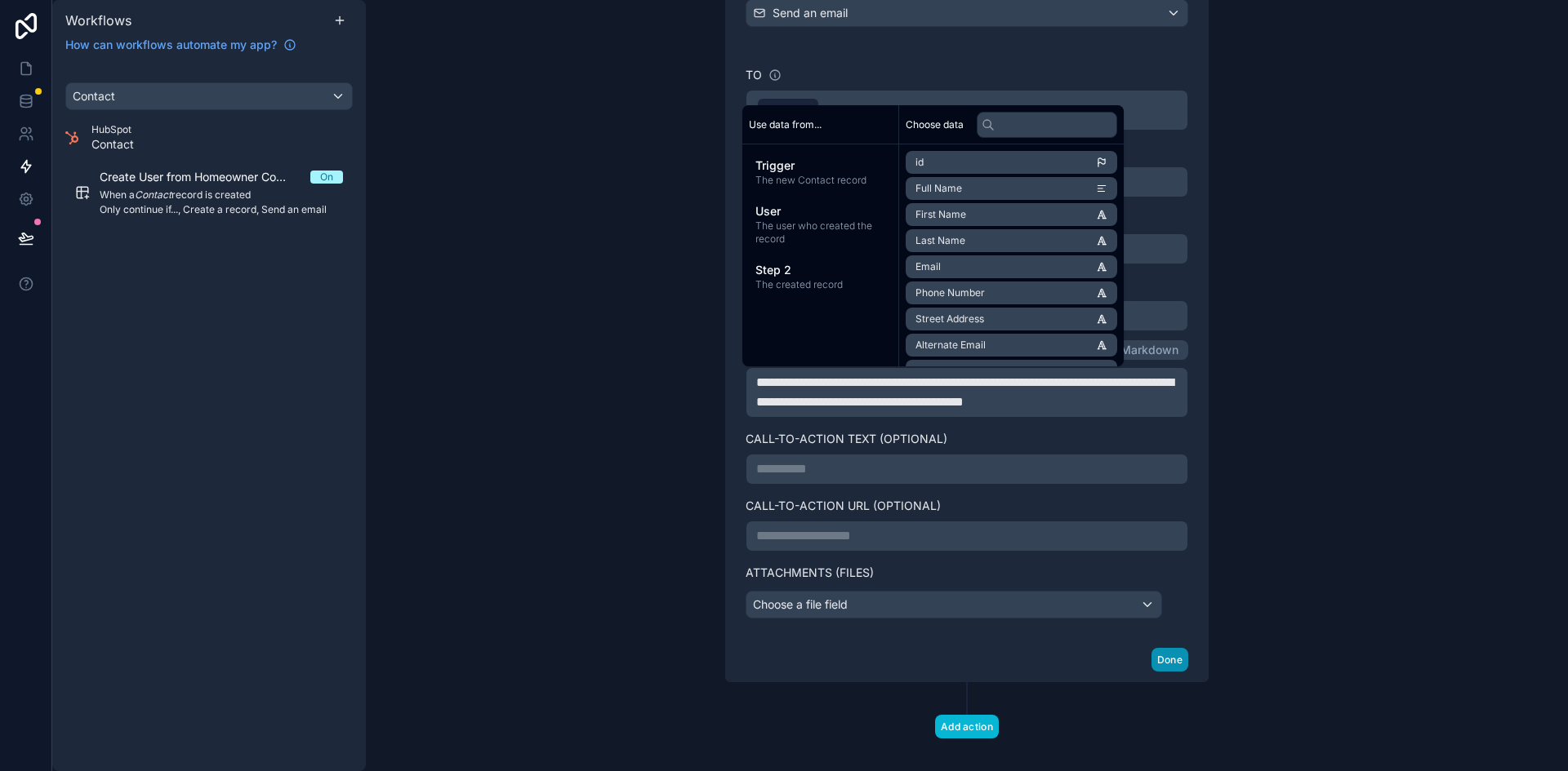
click at [1160, 672] on button "Done" at bounding box center [1169, 660] width 37 height 23
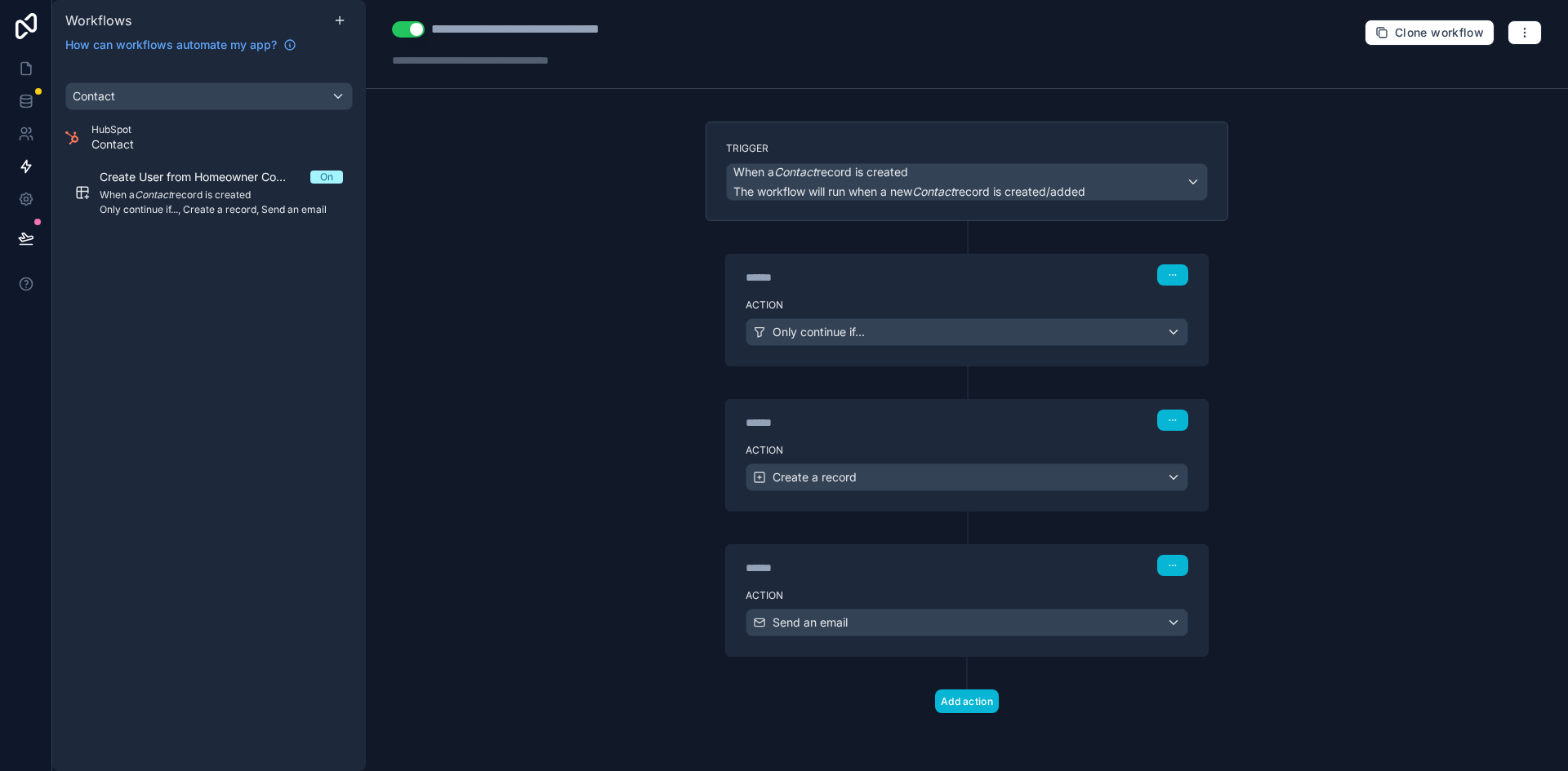
scroll to position [0, 0]
click at [1526, 30] on icon "button" at bounding box center [1524, 32] width 13 height 13
click at [1494, 64] on span "Test workflow" at bounding box center [1480, 70] width 78 height 13
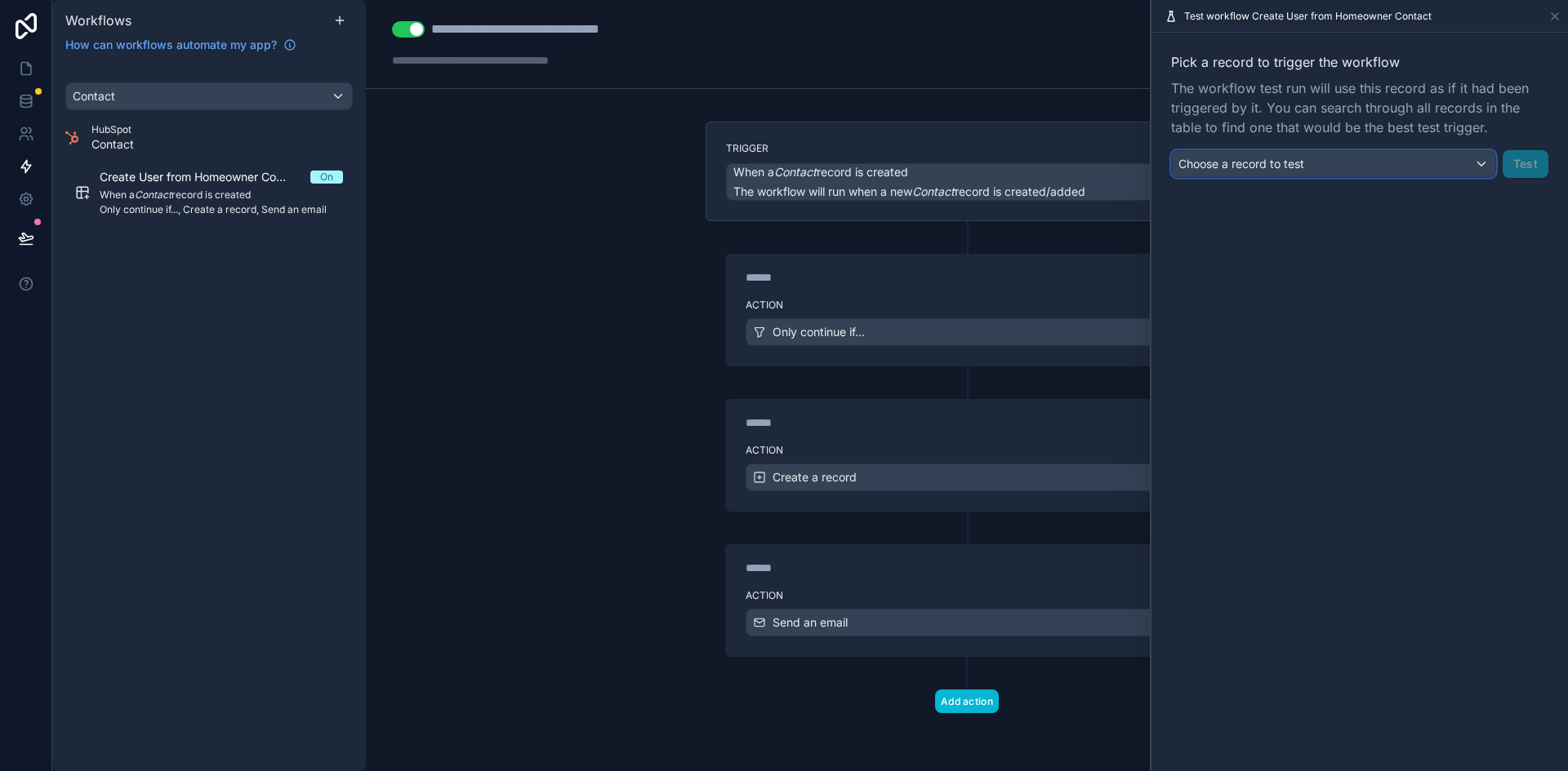
click at [1364, 164] on div "Choose a record to test" at bounding box center [1333, 163] width 323 height 26
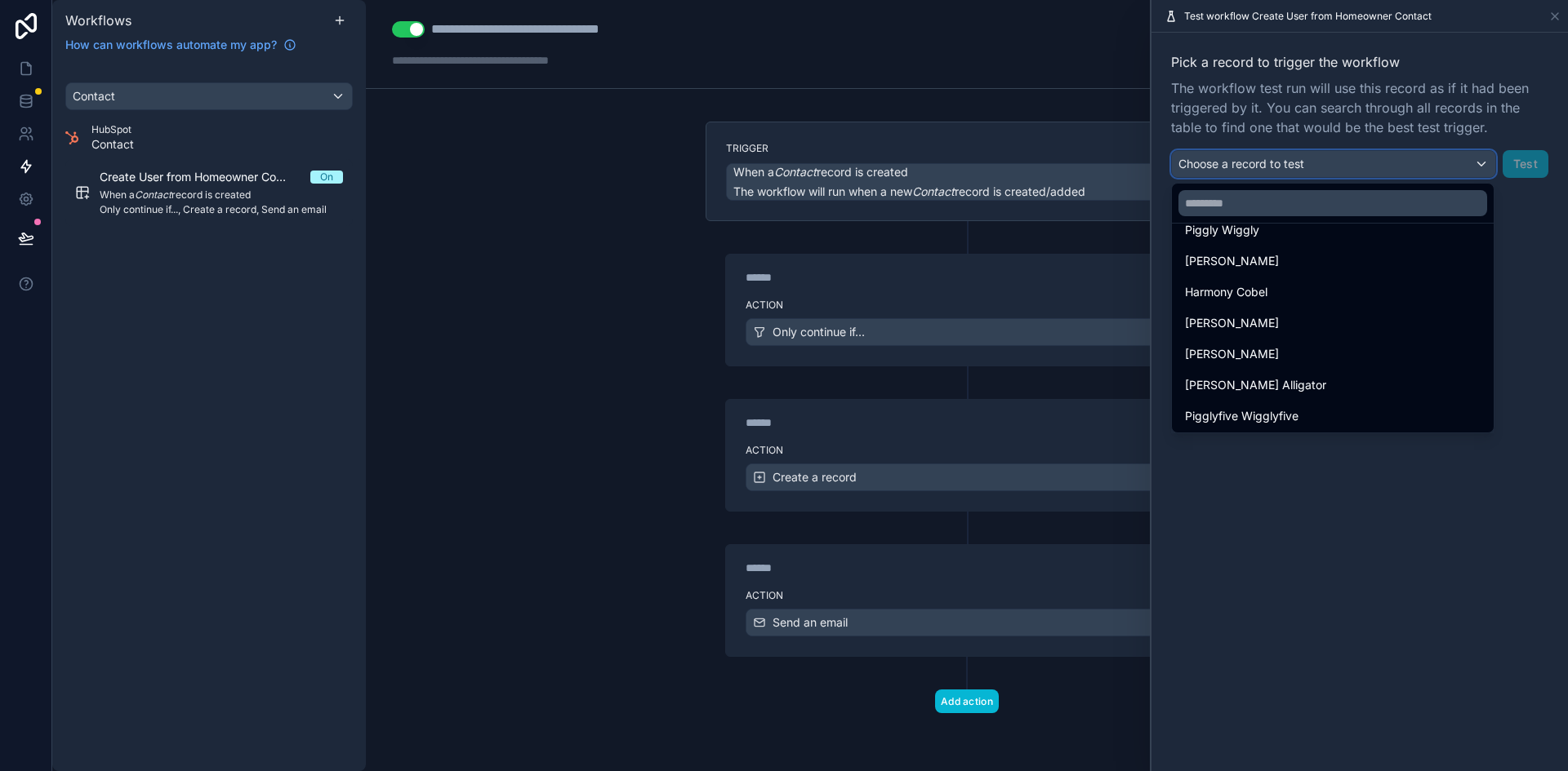
scroll to position [163, 0]
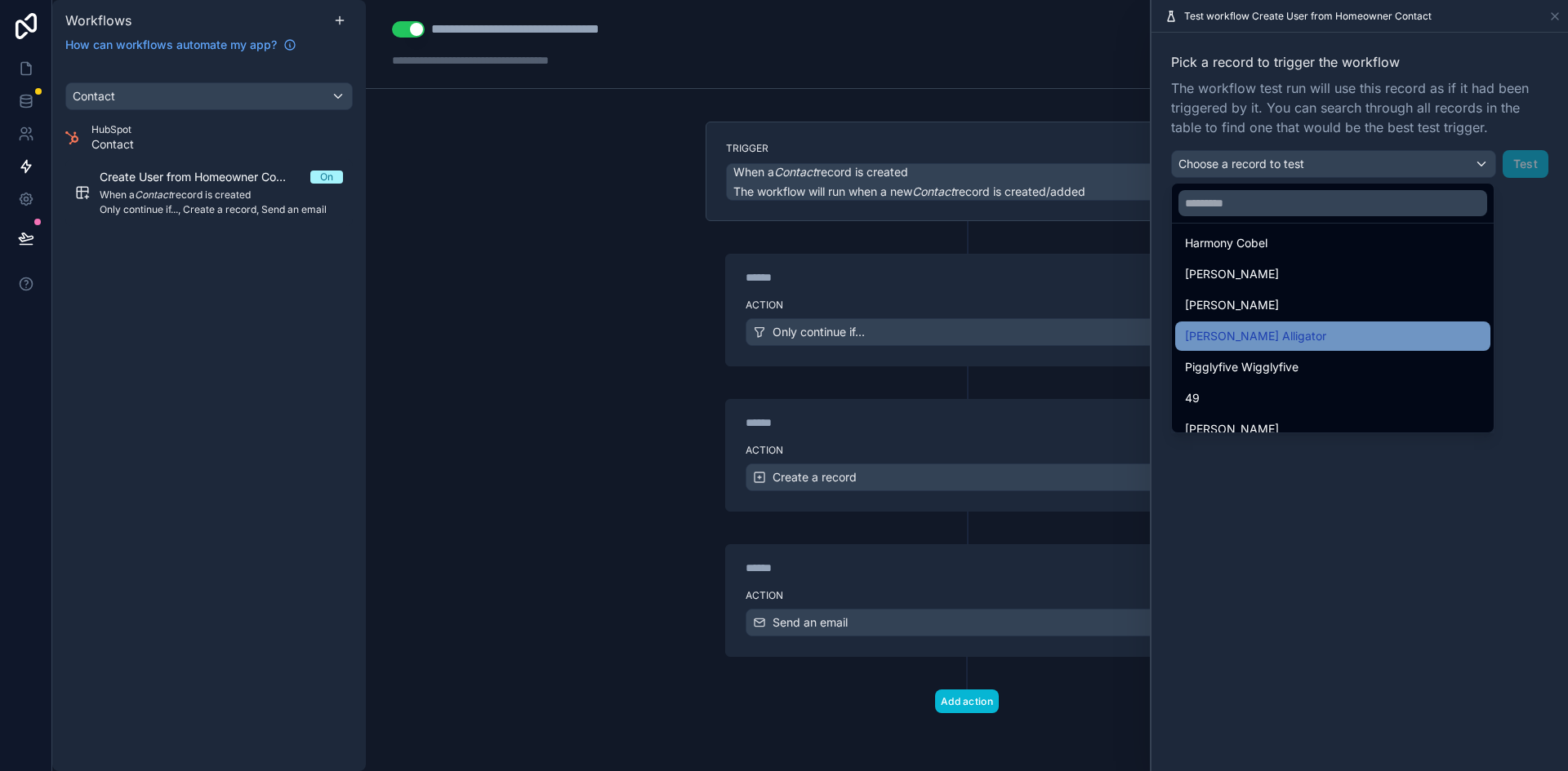
click at [1368, 327] on div "Kier Alligator" at bounding box center [1333, 336] width 296 height 20
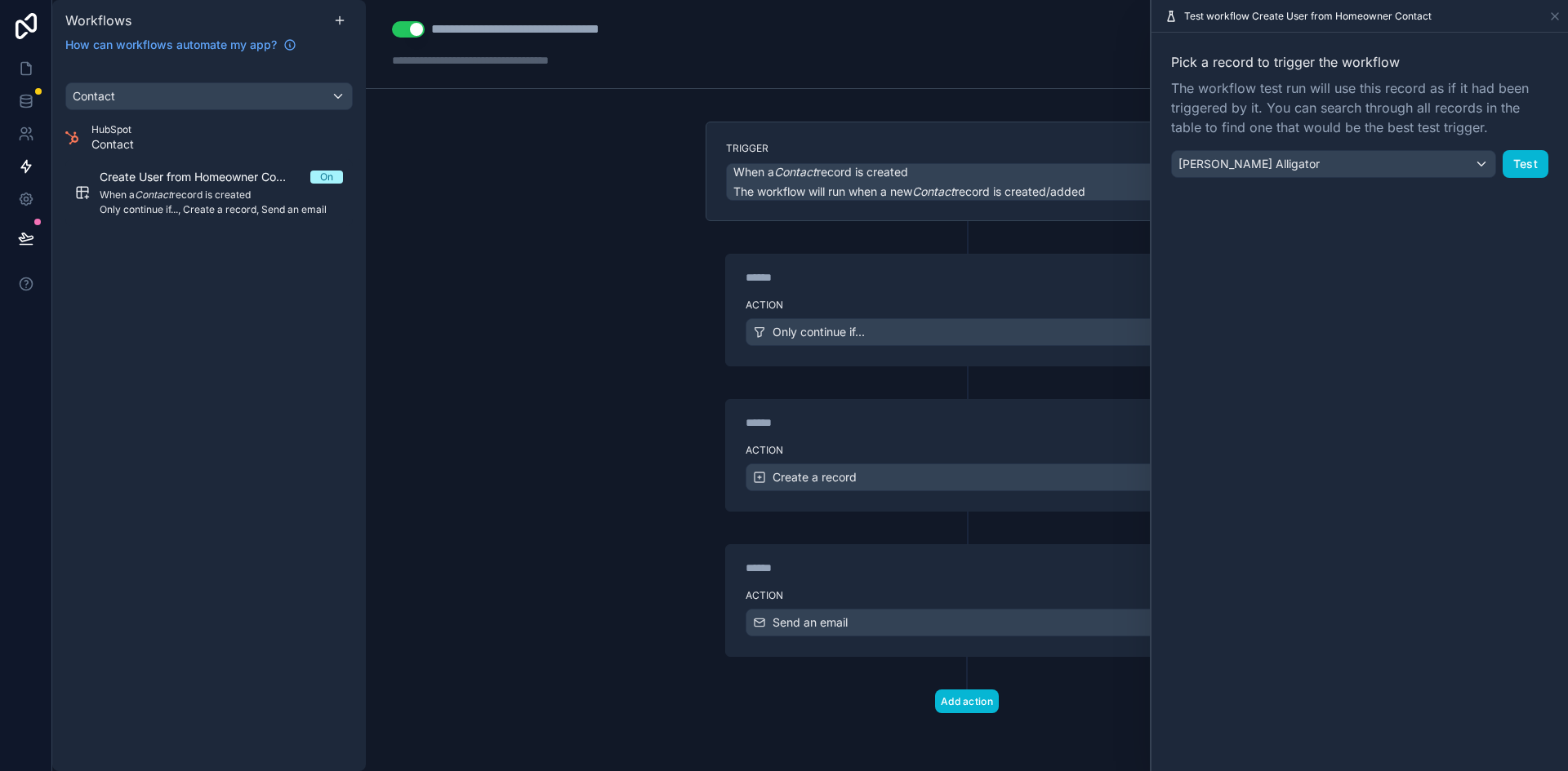
click at [1525, 179] on div "Pick a record to trigger the workflow The workflow test run will use this recor…" at bounding box center [1360, 115] width 417 height 165
click at [1525, 163] on button "Test" at bounding box center [1525, 164] width 46 height 28
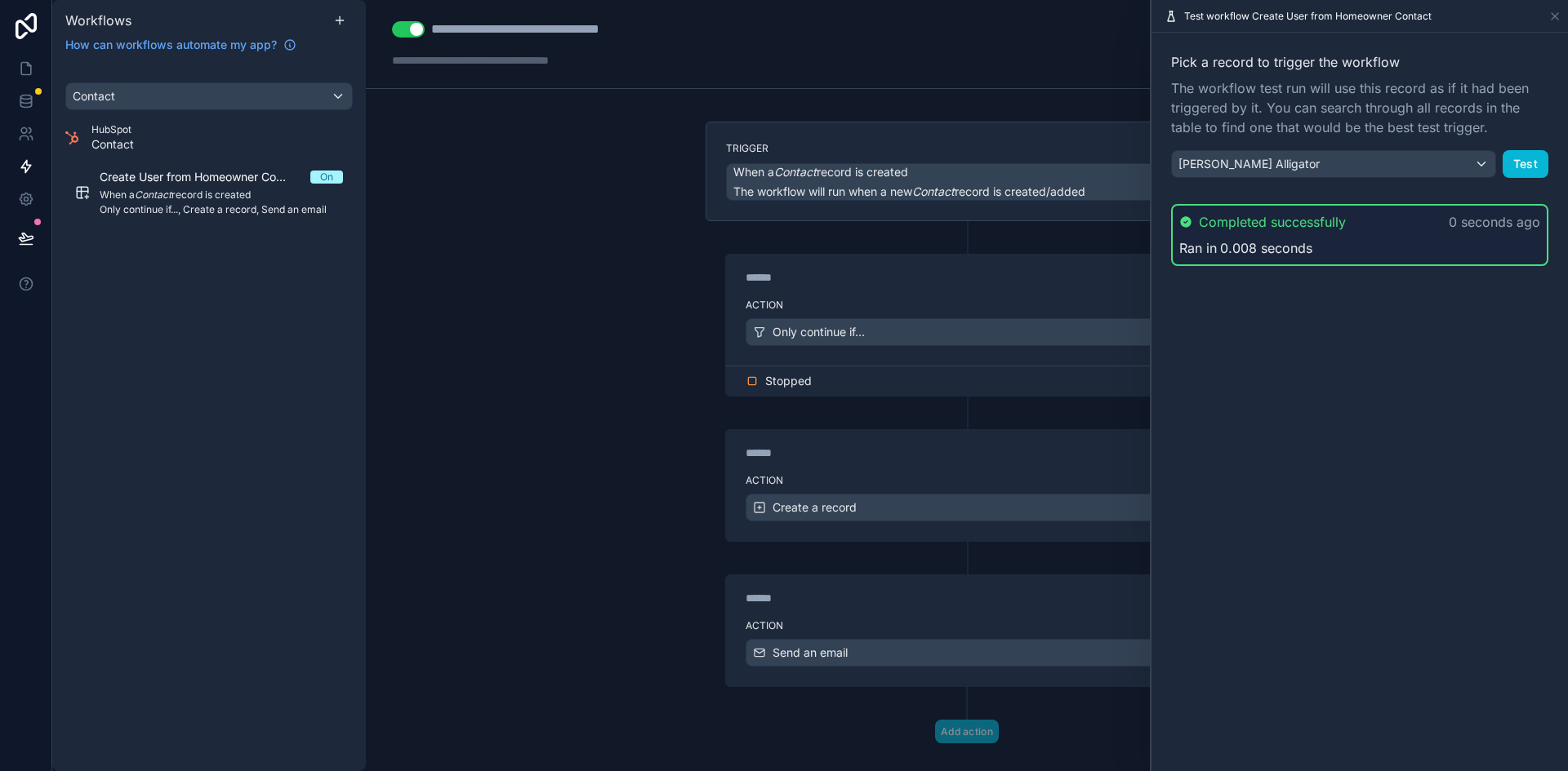
click at [1443, 234] on div "Completed successfully 0 seconds ago Ran in 0.008 seconds" at bounding box center [1360, 234] width 377 height 62
click at [1295, 236] on div "Completed successfully 0 seconds ago Ran in 0.008 seconds" at bounding box center [1360, 234] width 377 height 62
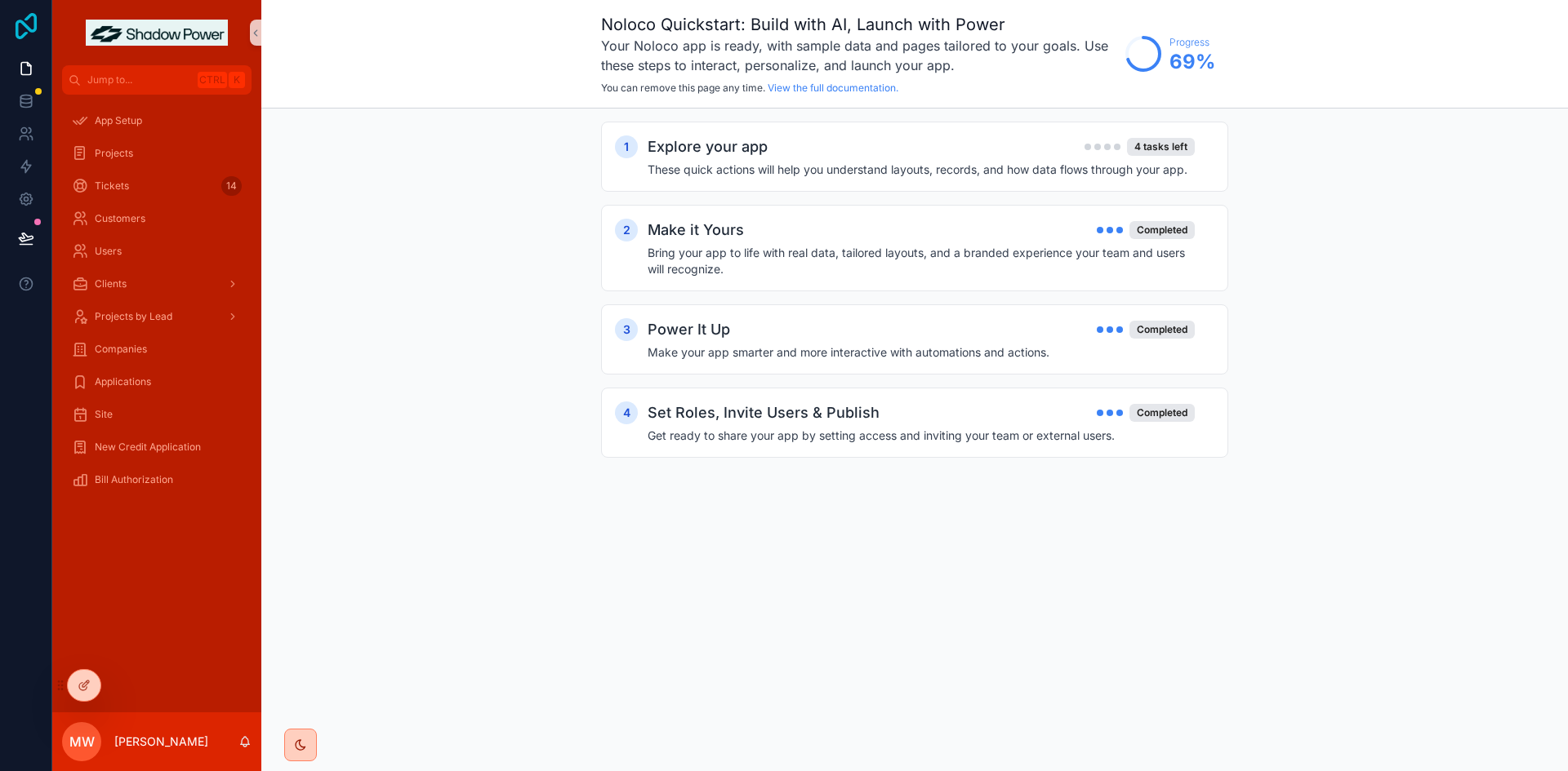
click at [20, 23] on icon at bounding box center [26, 25] width 32 height 26
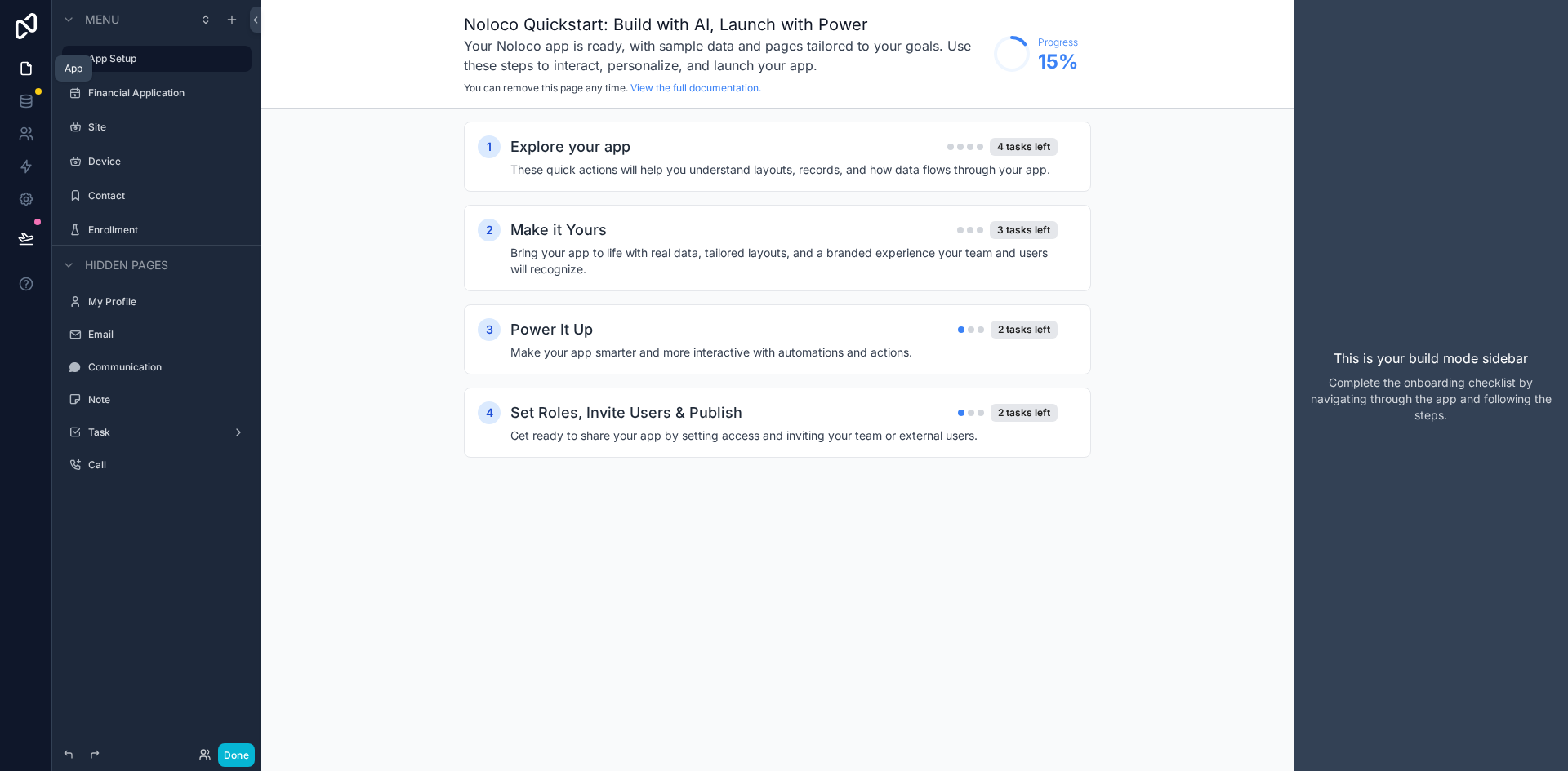
click at [24, 69] on icon at bounding box center [26, 69] width 16 height 16
